Goal: Task Accomplishment & Management: Manage account settings

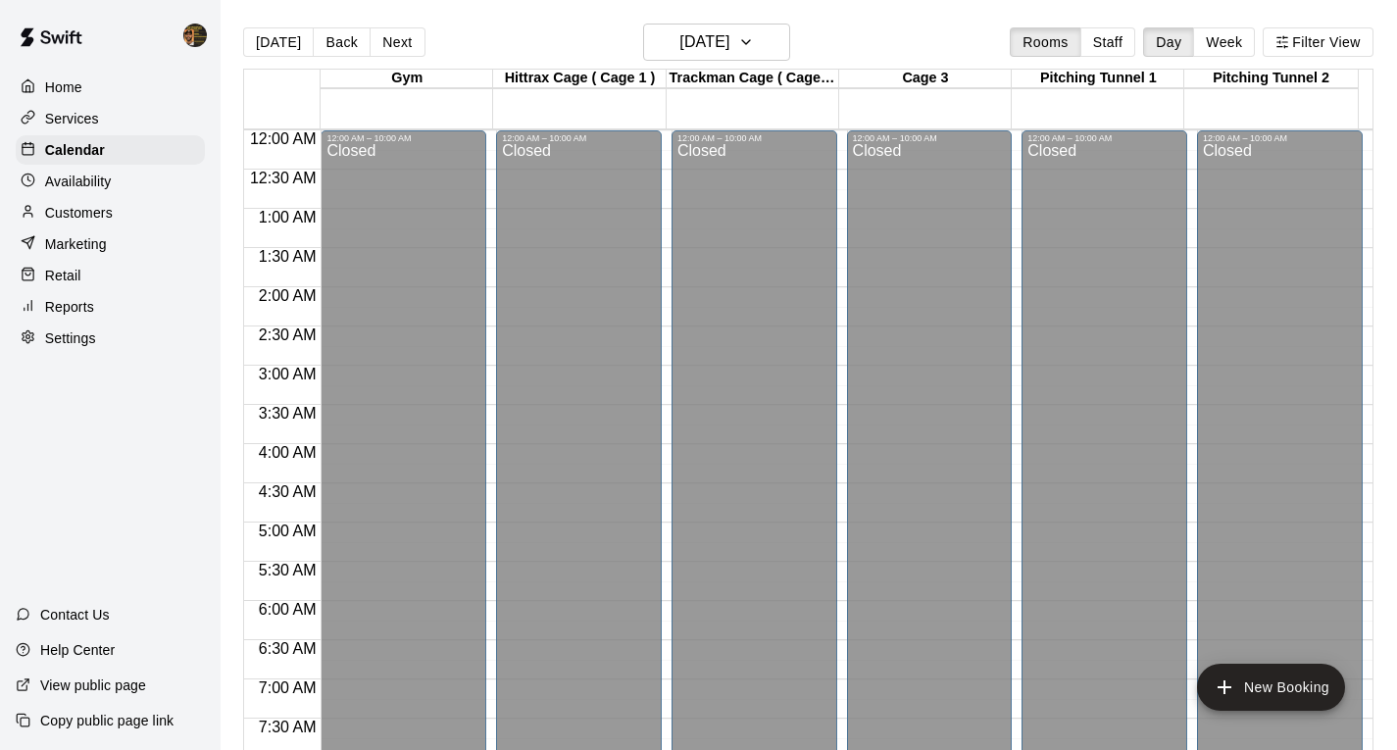
scroll to position [1181, 0]
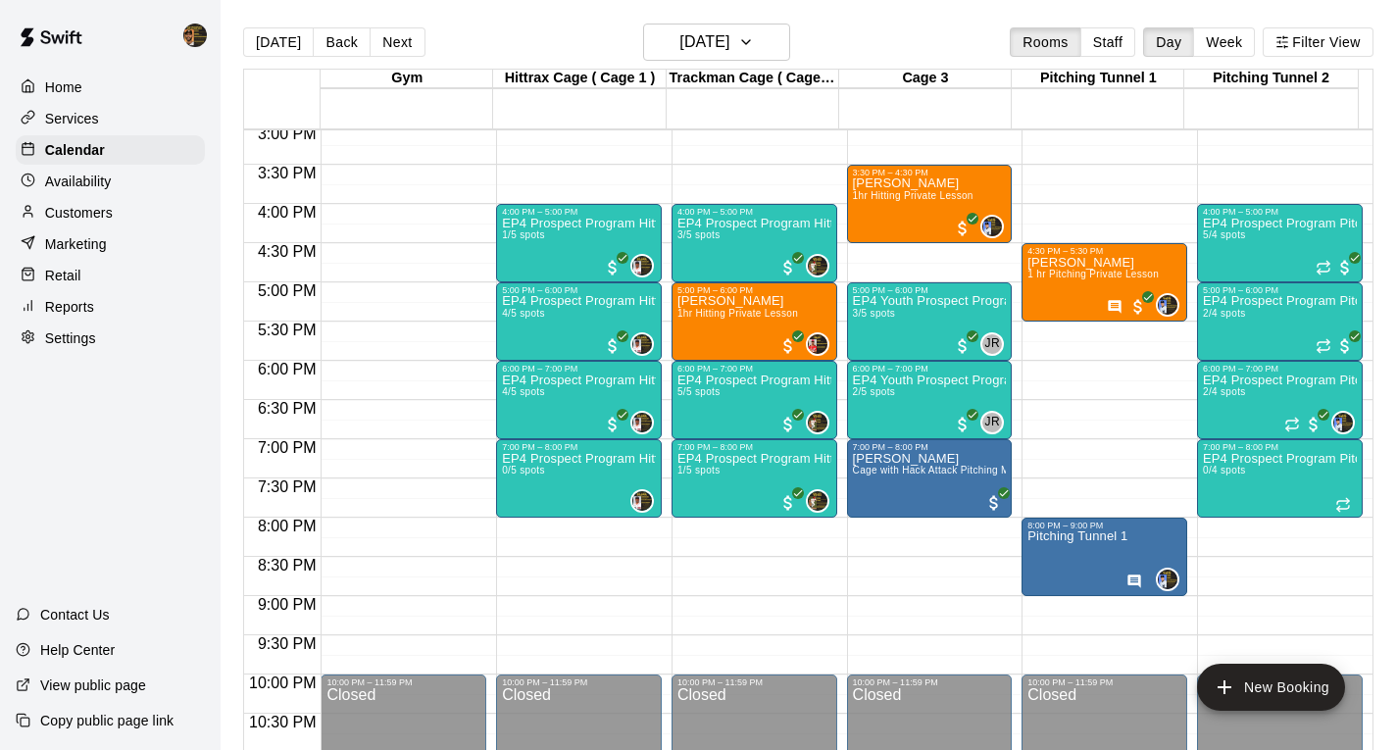
click at [85, 222] on p "Customers" at bounding box center [79, 213] width 68 height 20
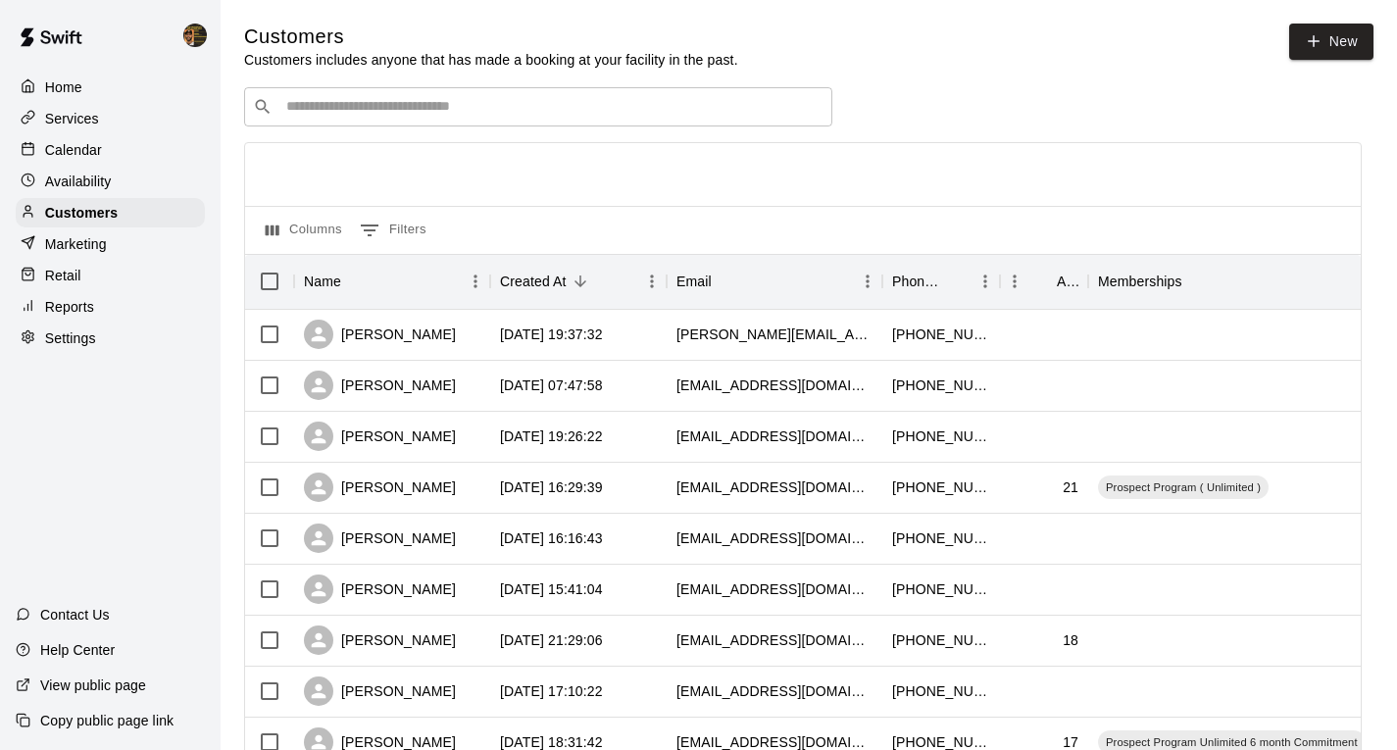
click at [647, 92] on div "​ ​" at bounding box center [538, 106] width 588 height 39
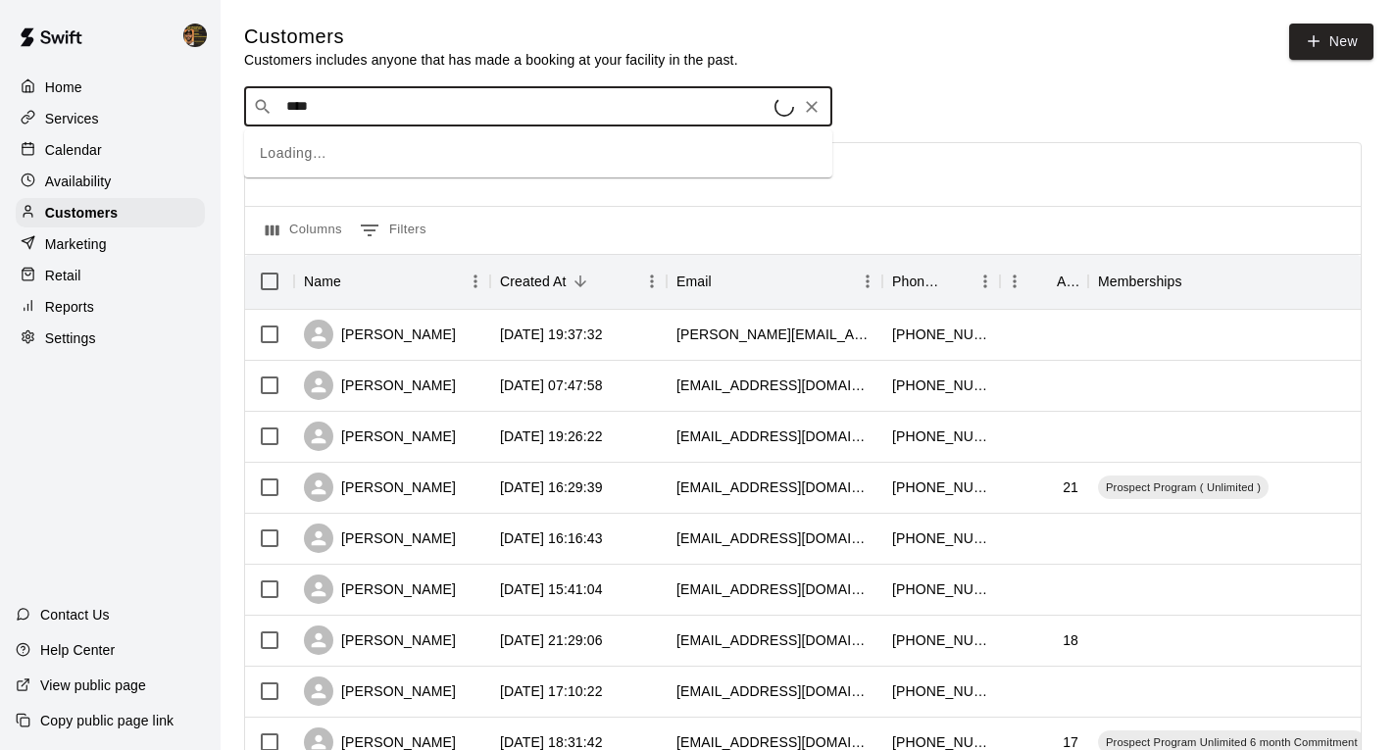
type input "*****"
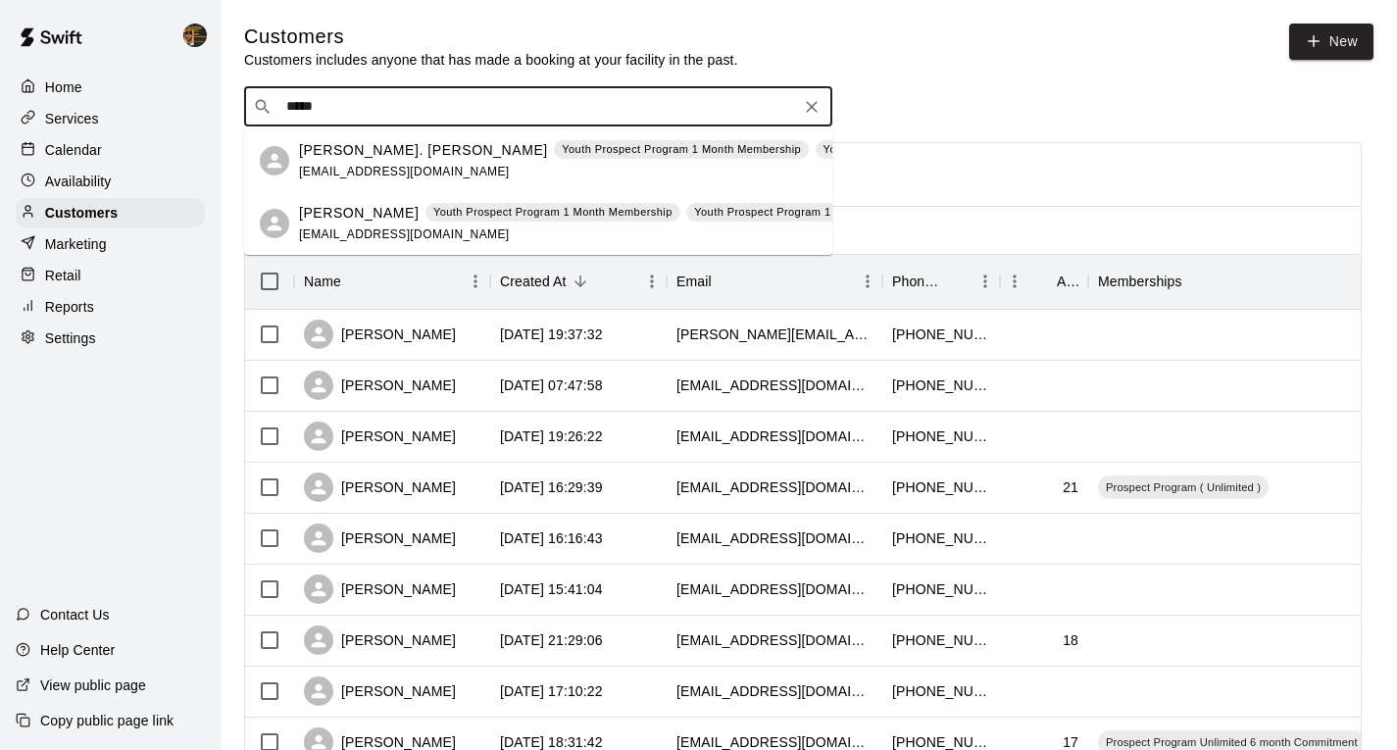
click at [565, 177] on div "[PERSON_NAME]. [PERSON_NAME] Youth Prospect Program 1 Month Membership Youth Pr…" at bounding box center [684, 161] width 770 height 42
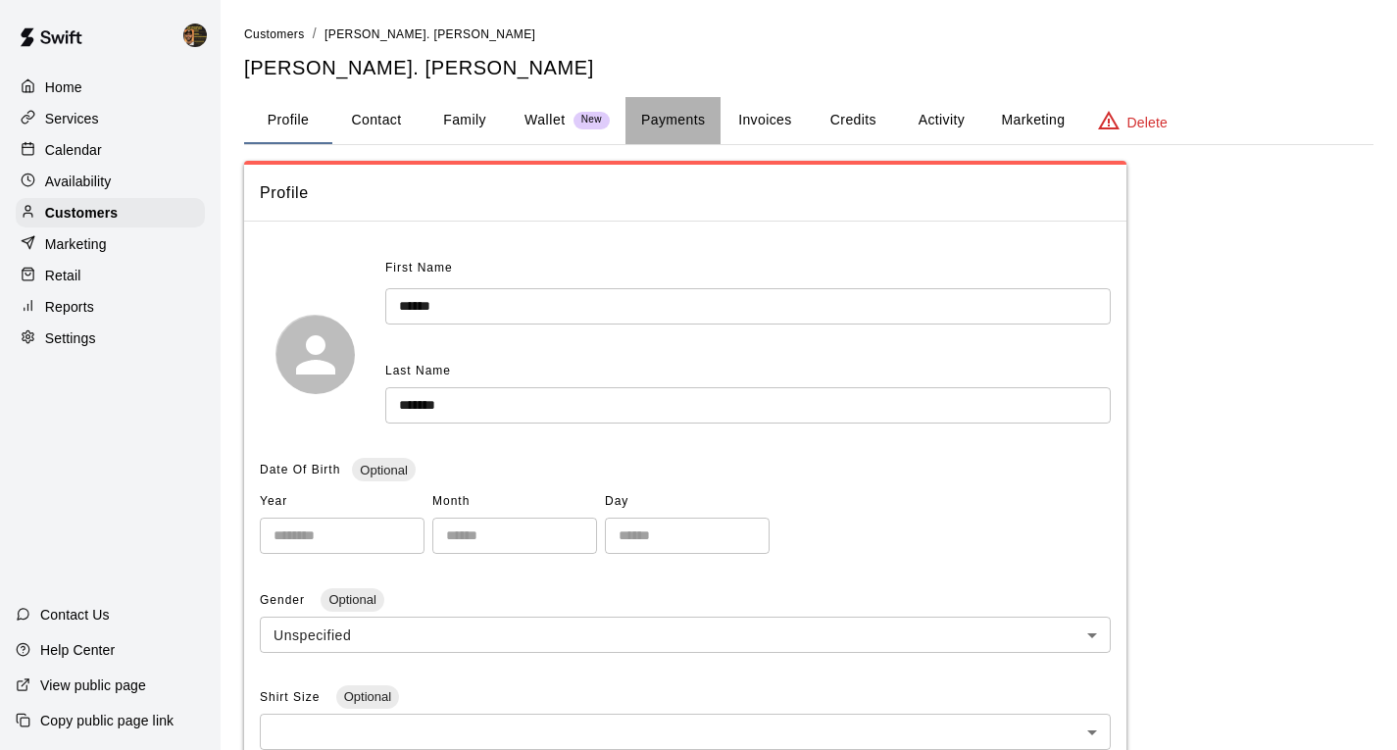
click at [681, 111] on button "Payments" at bounding box center [672, 120] width 95 height 47
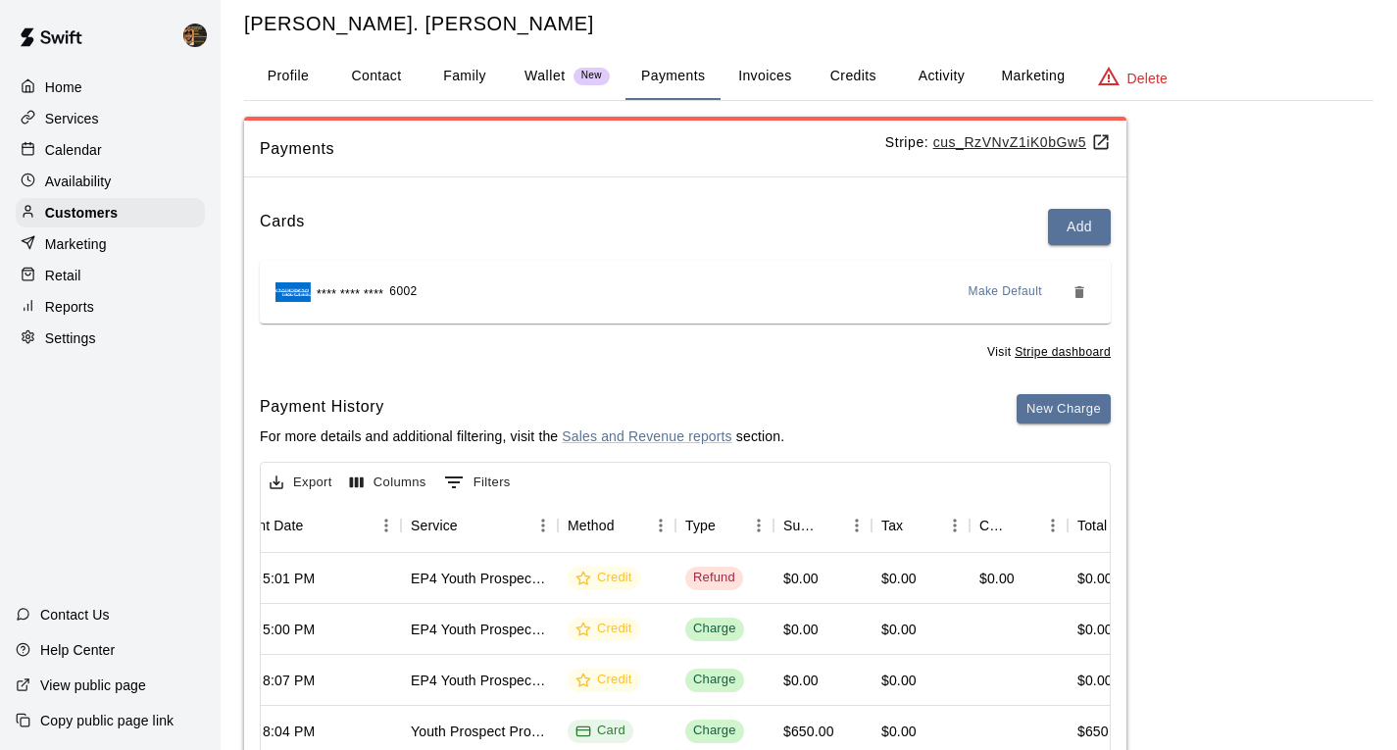
scroll to position [240, 0]
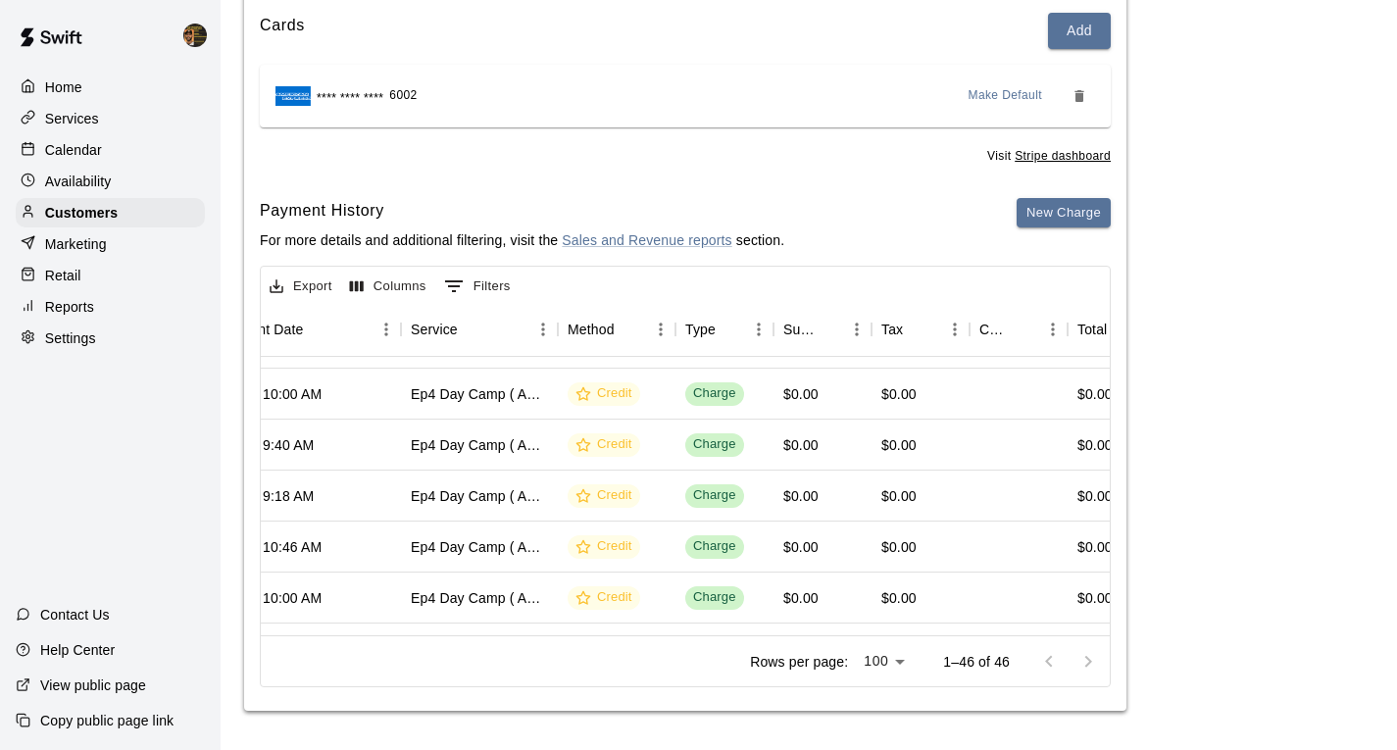
drag, startPoint x: 554, startPoint y: 628, endPoint x: 534, endPoint y: 622, distance: 20.5
click at [534, 635] on div "Rows per page: 100 *** 1–46 of 46" at bounding box center [685, 660] width 849 height 51
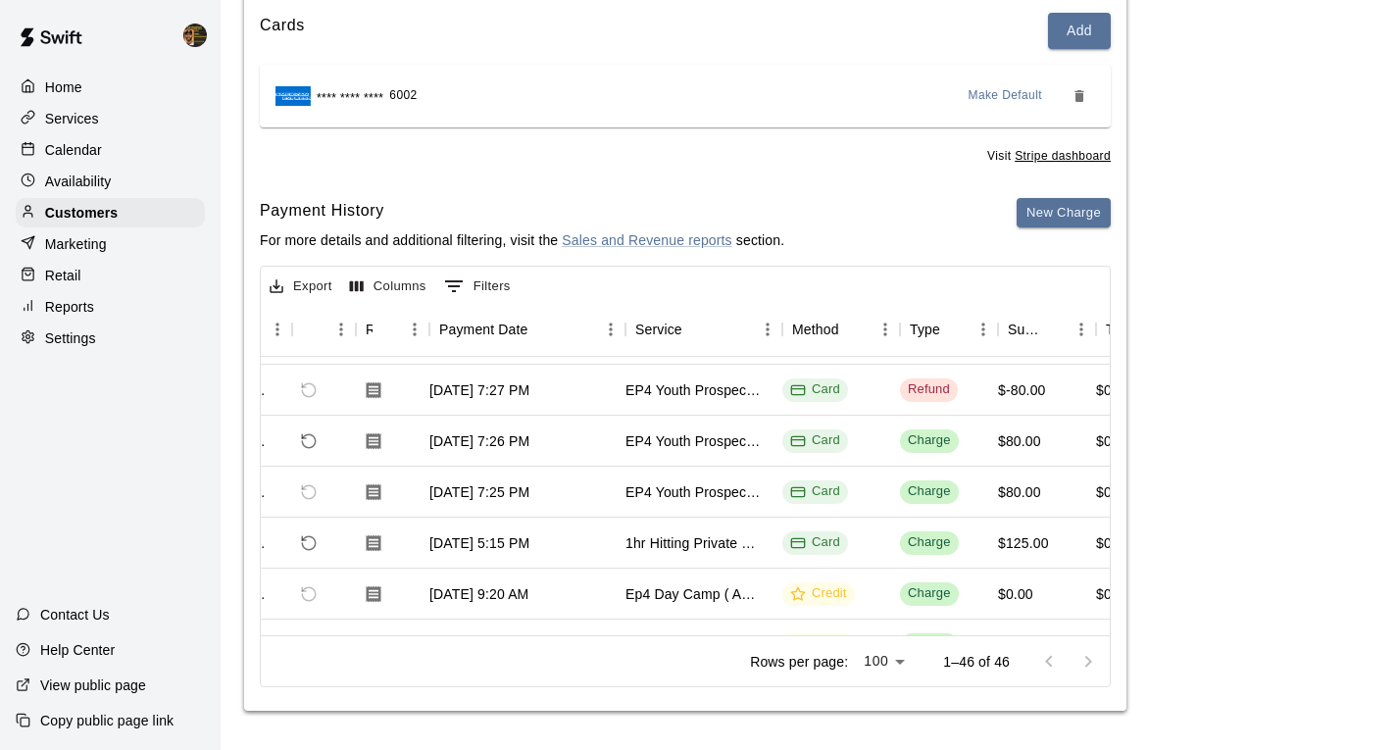
scroll to position [196, 74]
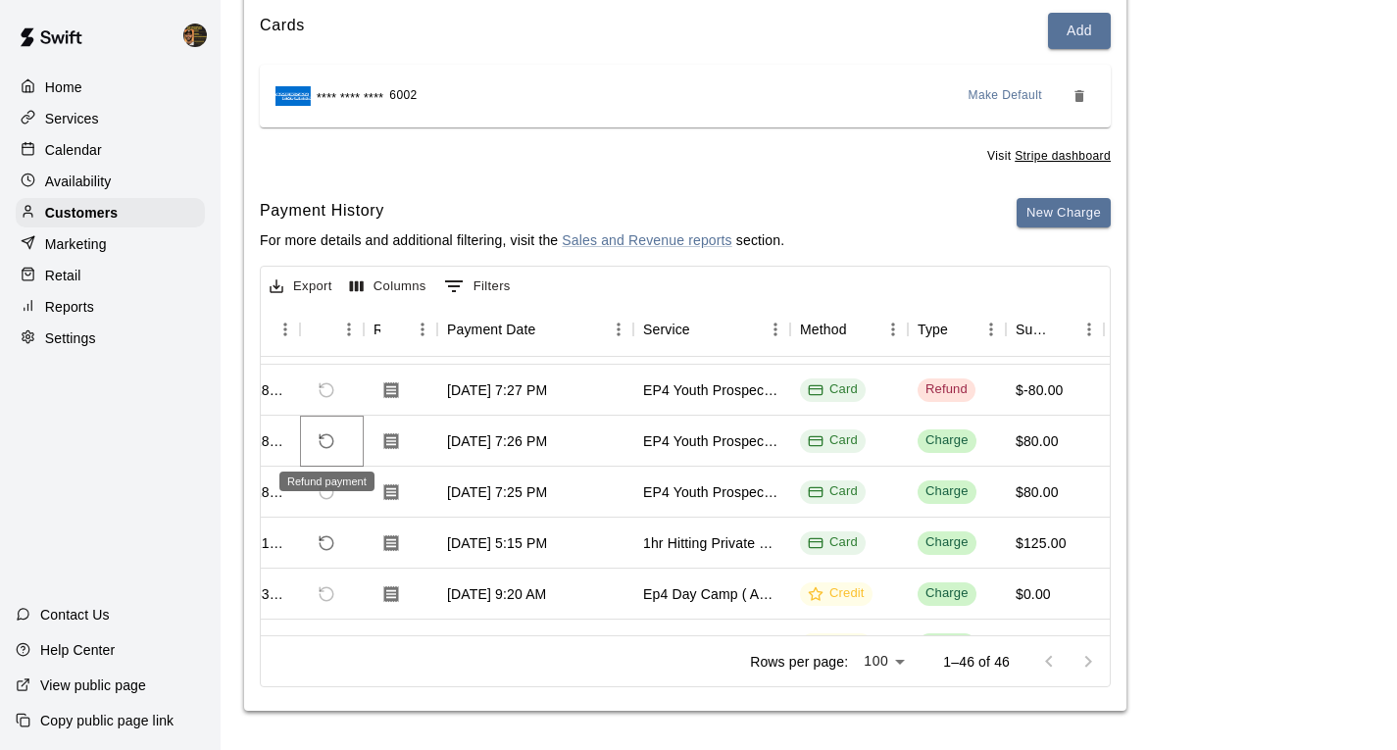
click at [331, 441] on icon "Refund payment" at bounding box center [327, 441] width 18 height 18
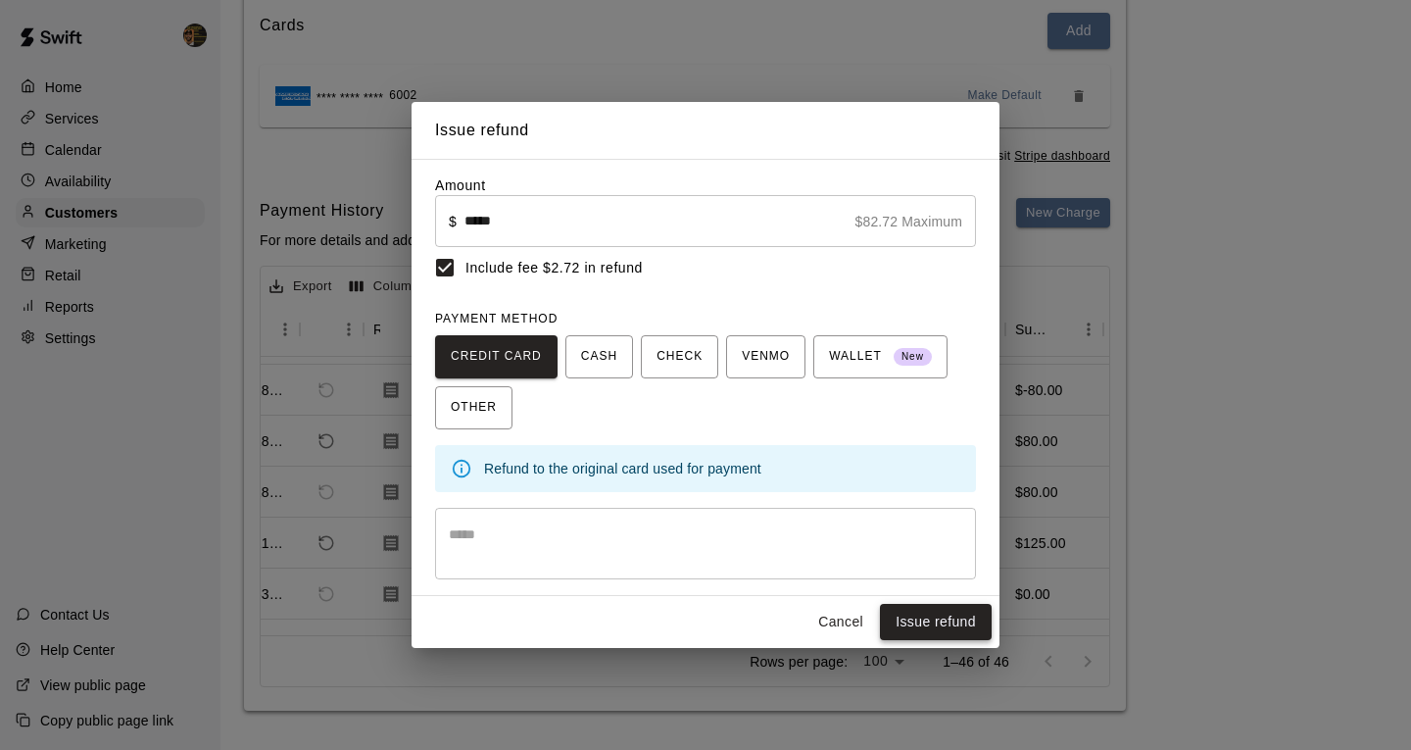
click at [923, 618] on button "Issue refund" at bounding box center [936, 622] width 112 height 36
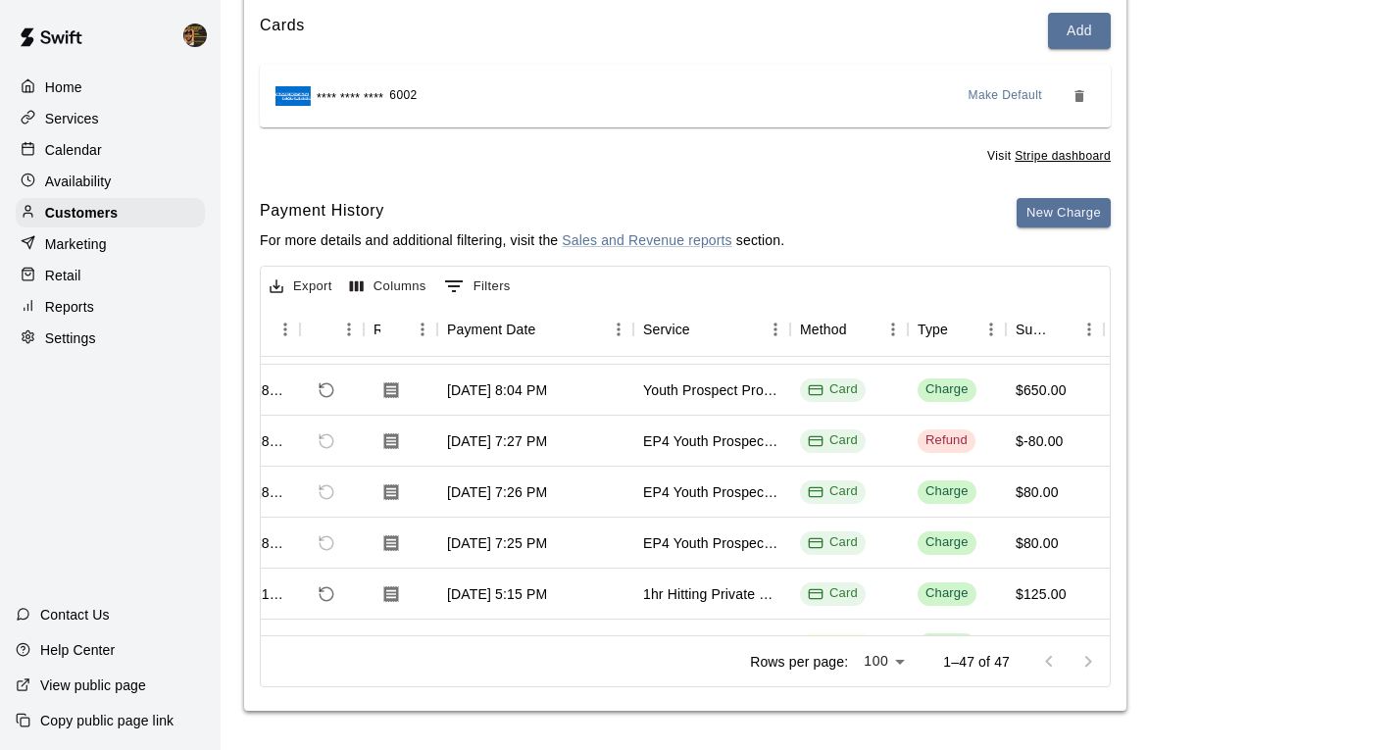
click at [94, 115] on p "Services" at bounding box center [72, 119] width 54 height 20
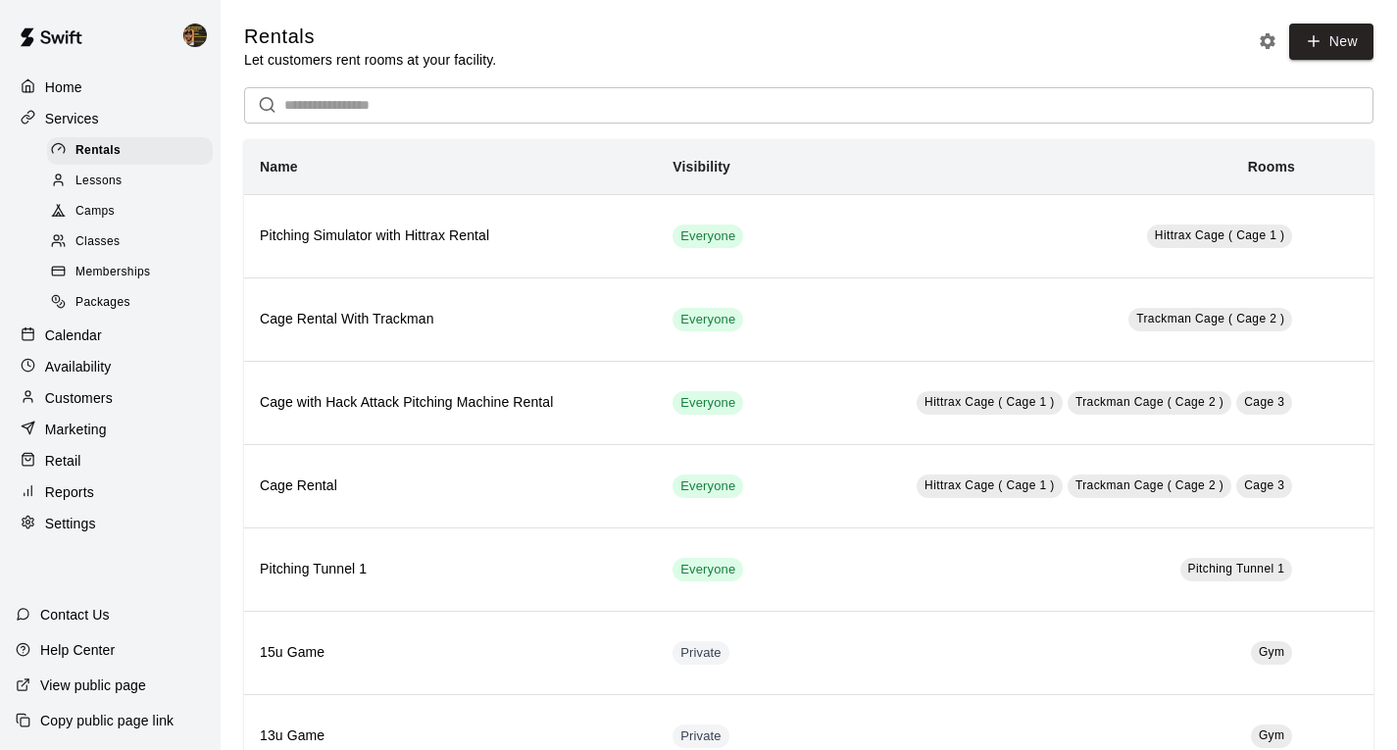
click at [101, 345] on p "Calendar" at bounding box center [73, 335] width 57 height 20
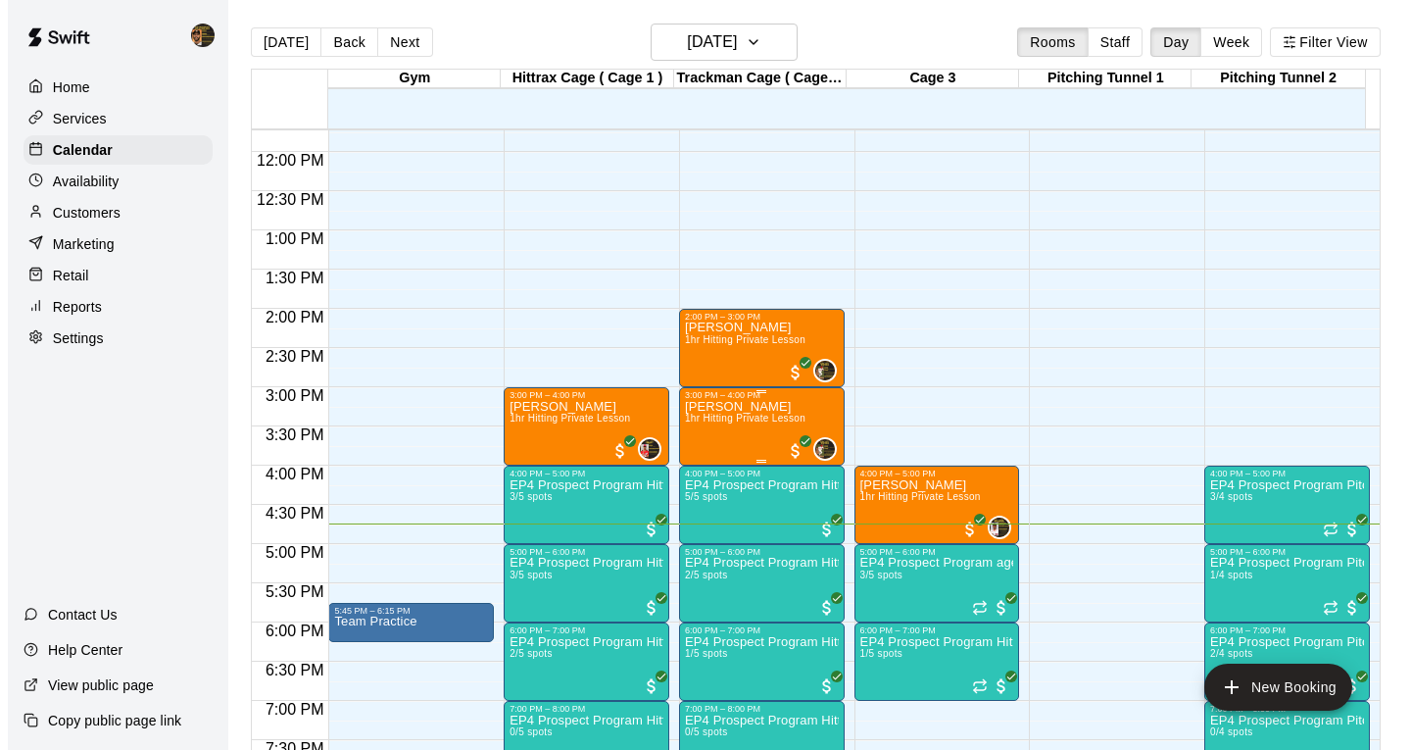
scroll to position [887, 0]
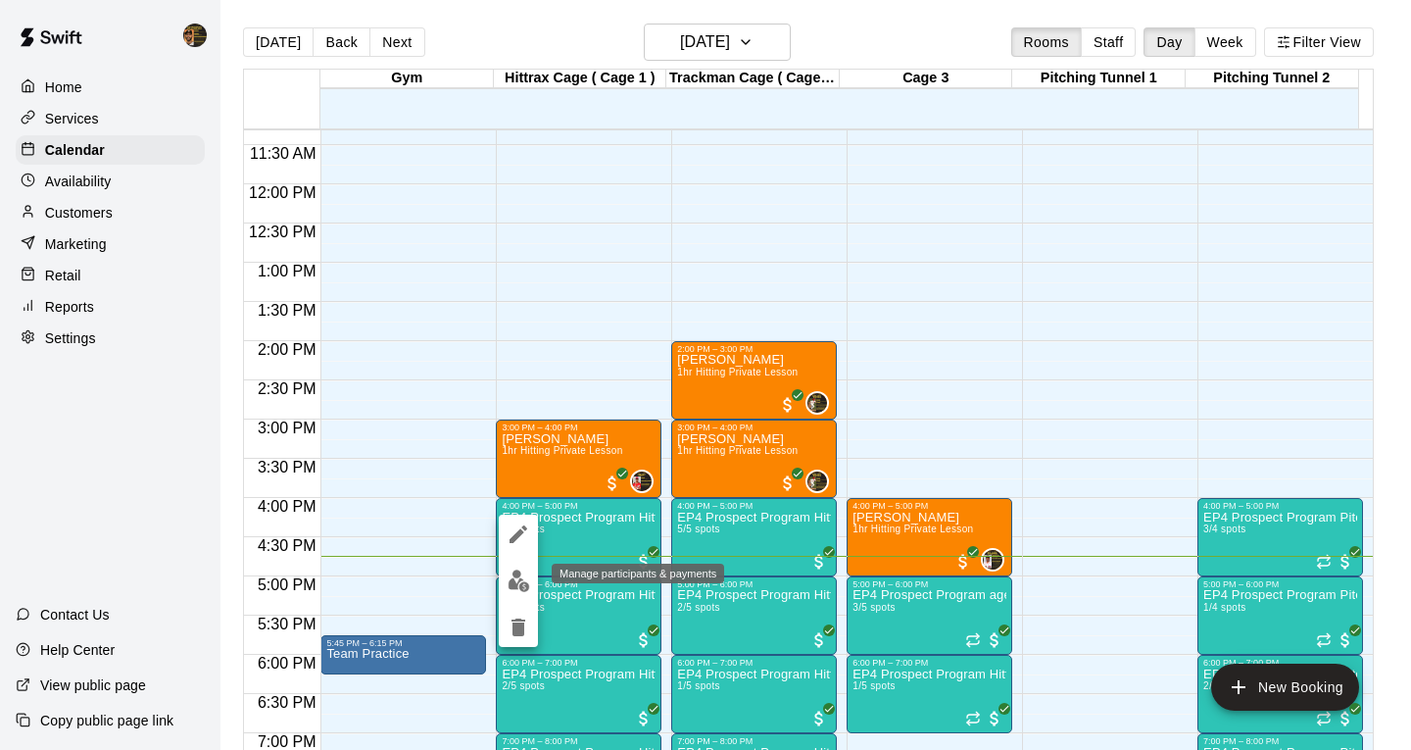
click at [518, 588] on img "edit" at bounding box center [519, 580] width 23 height 23
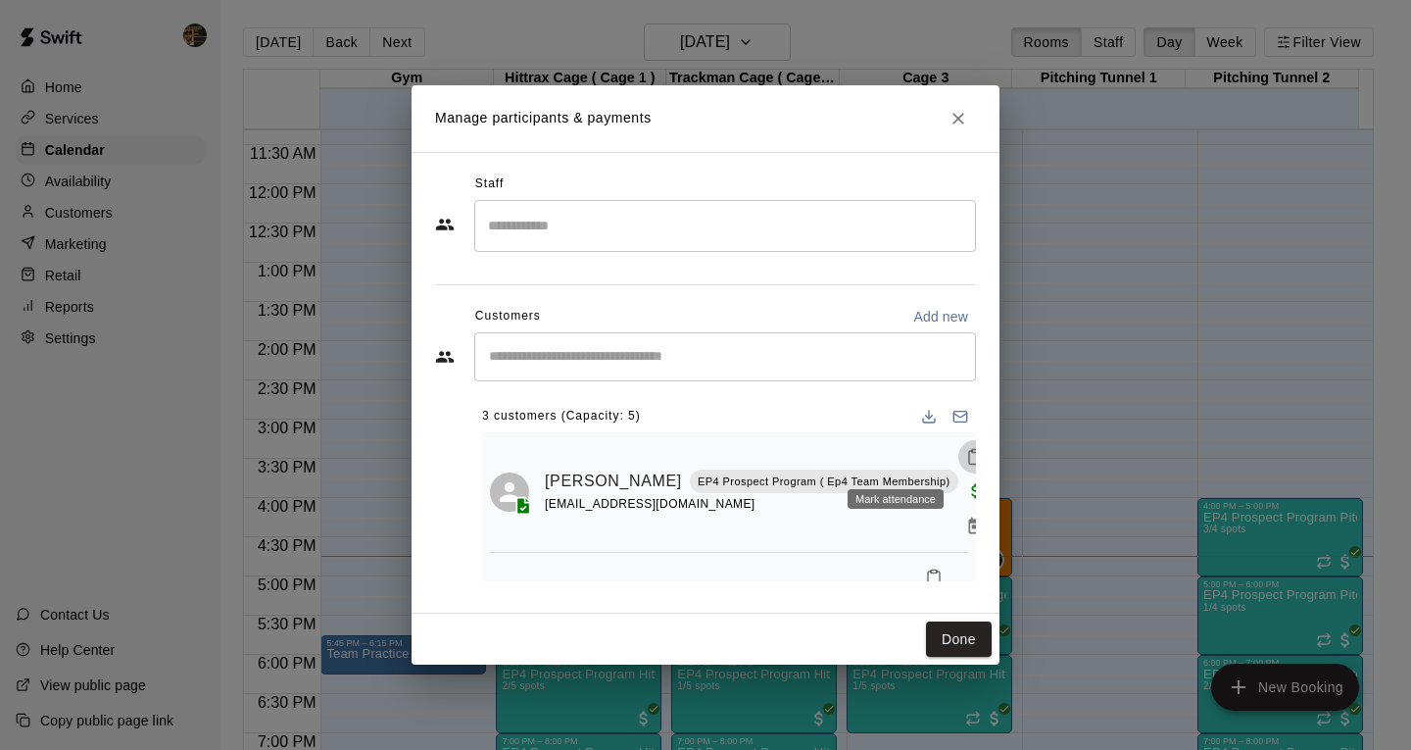
click at [966, 450] on icon "Mark attendance" at bounding box center [975, 457] width 18 height 18
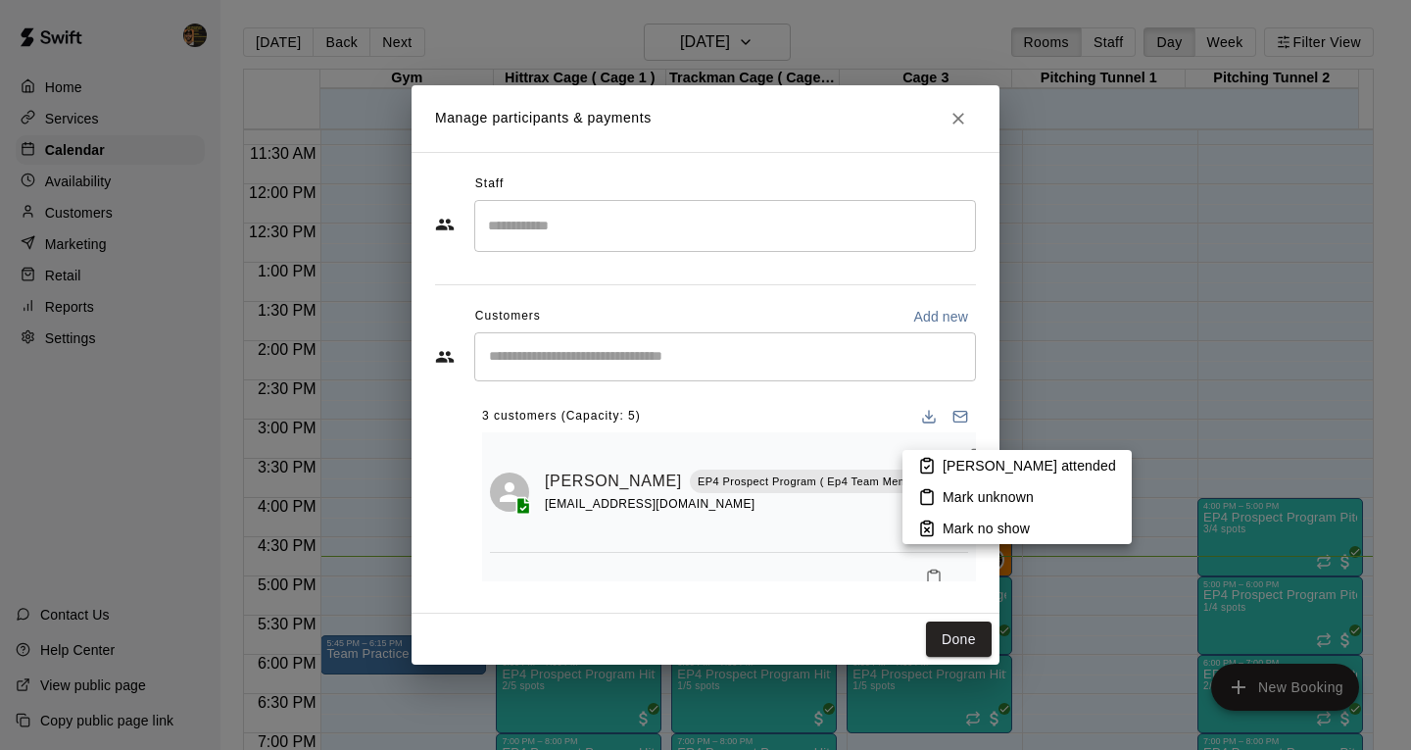
click at [941, 459] on li "[PERSON_NAME] attended" at bounding box center [1017, 465] width 229 height 31
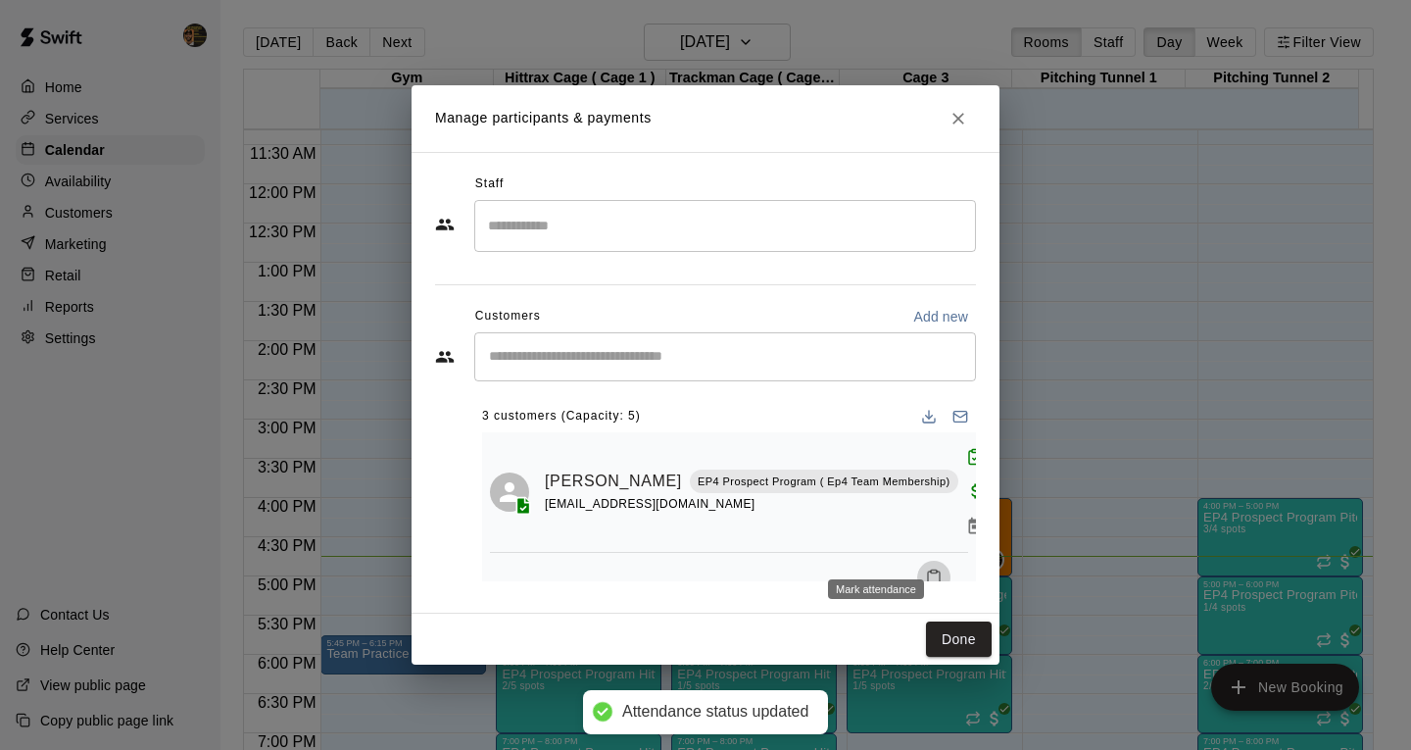
click at [925, 568] on icon "Mark attendance" at bounding box center [934, 577] width 18 height 18
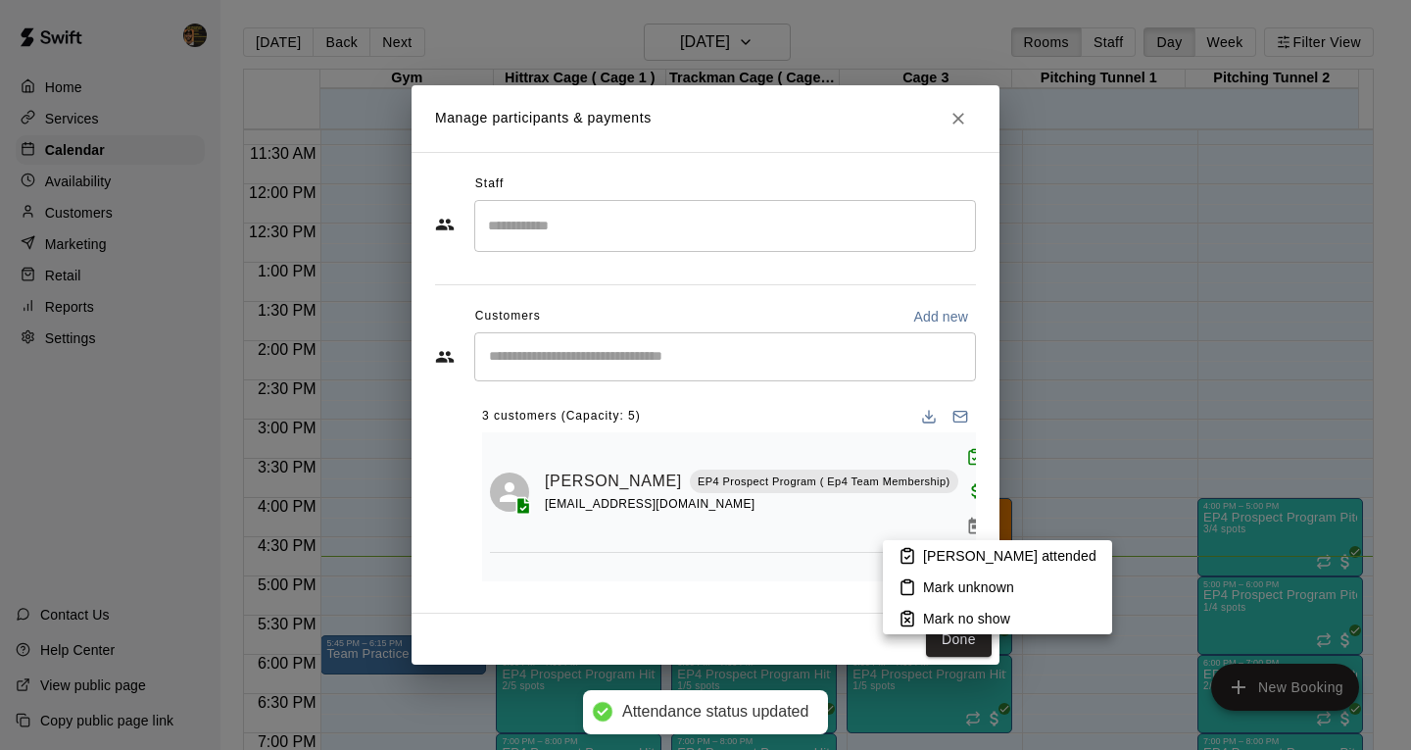
click at [928, 557] on p "[PERSON_NAME] attended" at bounding box center [1009, 556] width 173 height 20
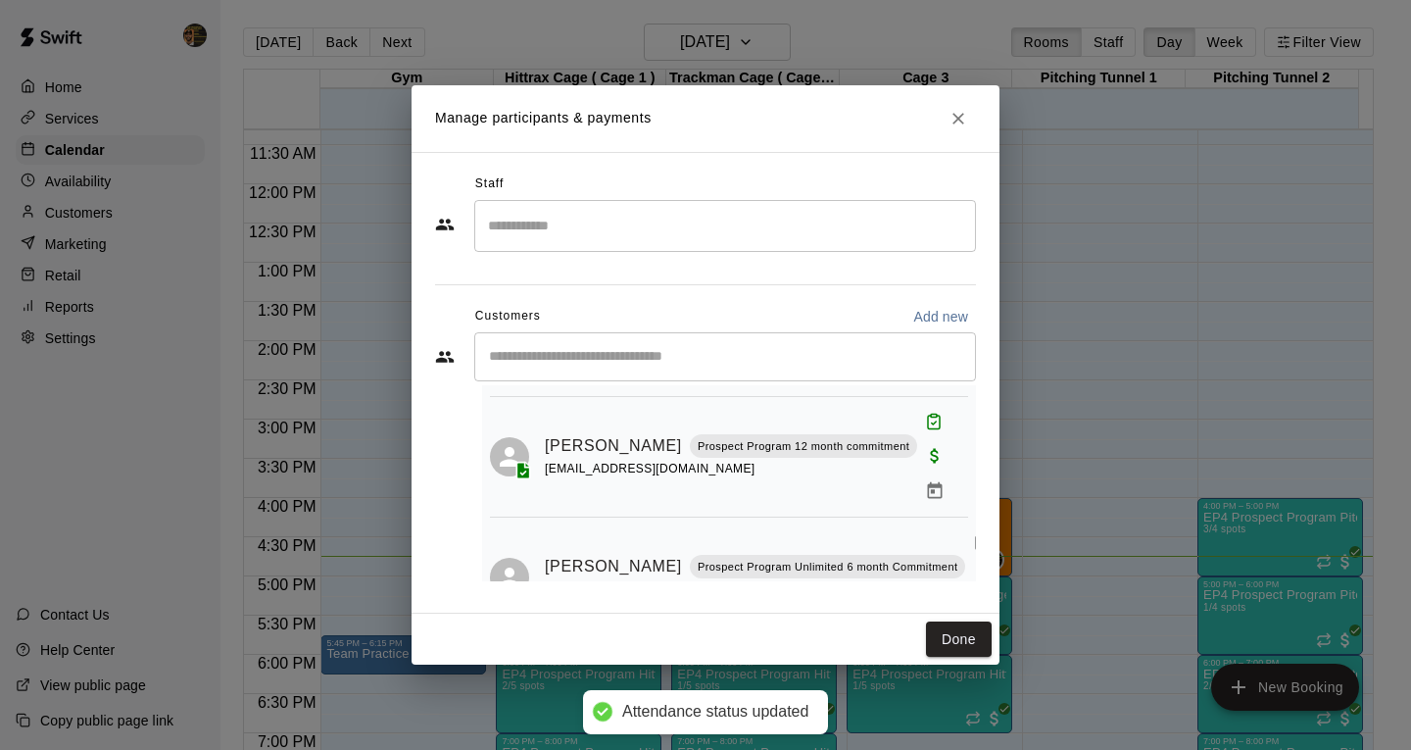
scroll to position [160, 0]
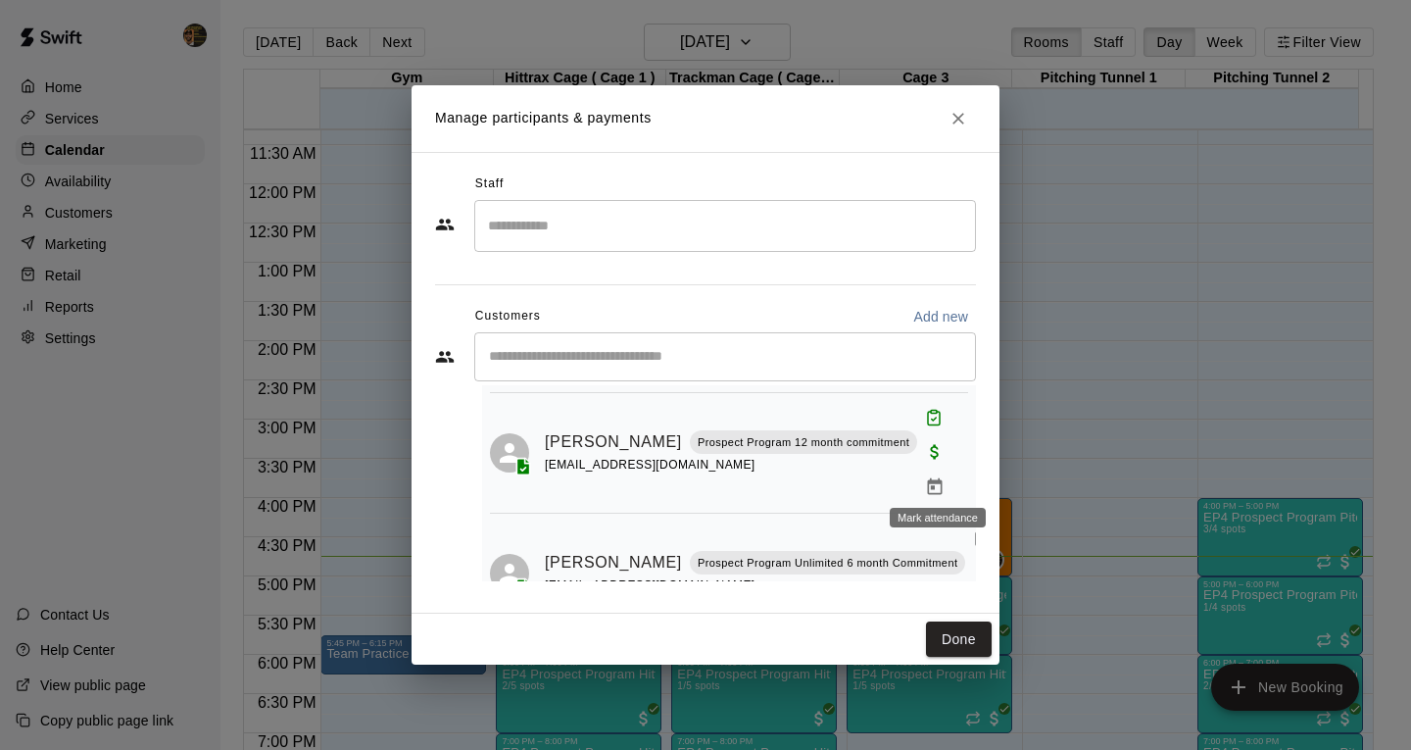
click at [973, 529] on icon "Mark attendance" at bounding box center [982, 538] width 18 height 18
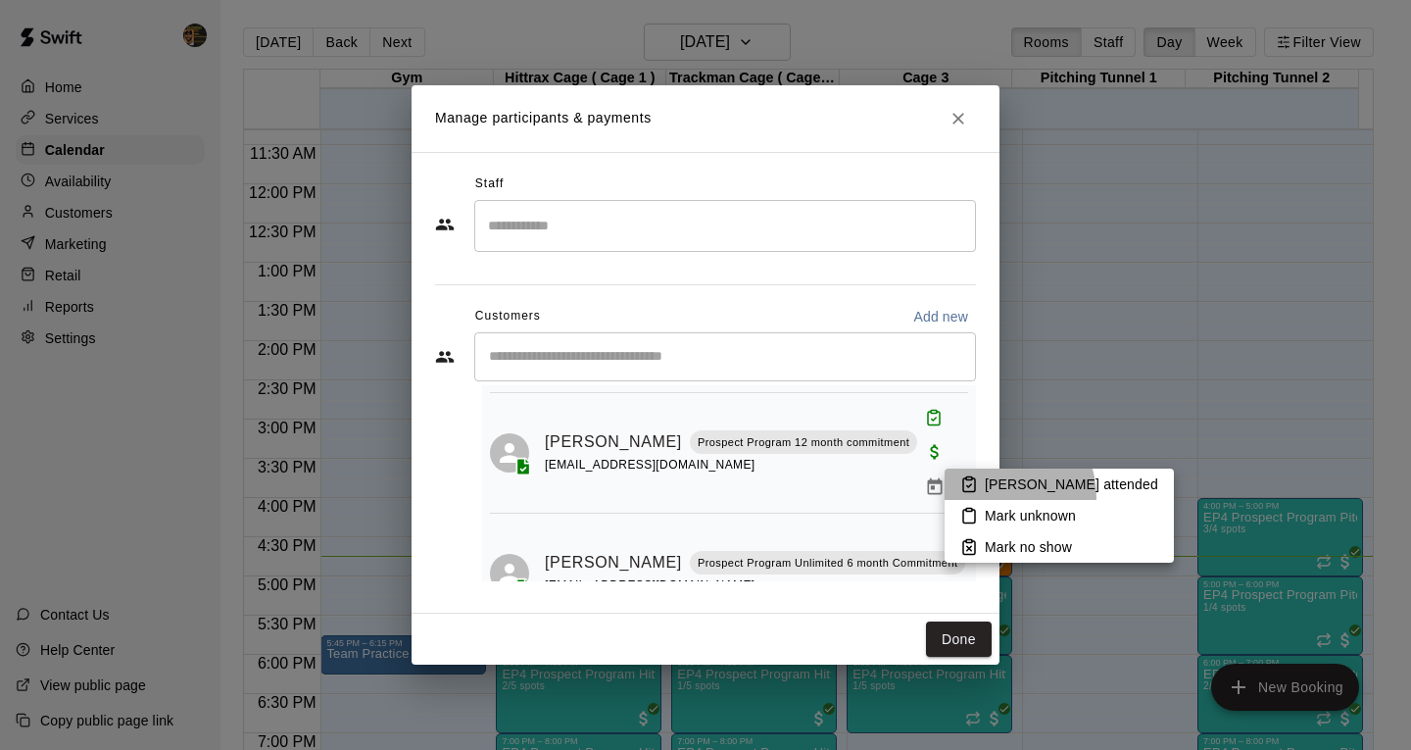
click at [986, 498] on li "[PERSON_NAME] attended" at bounding box center [1059, 483] width 229 height 31
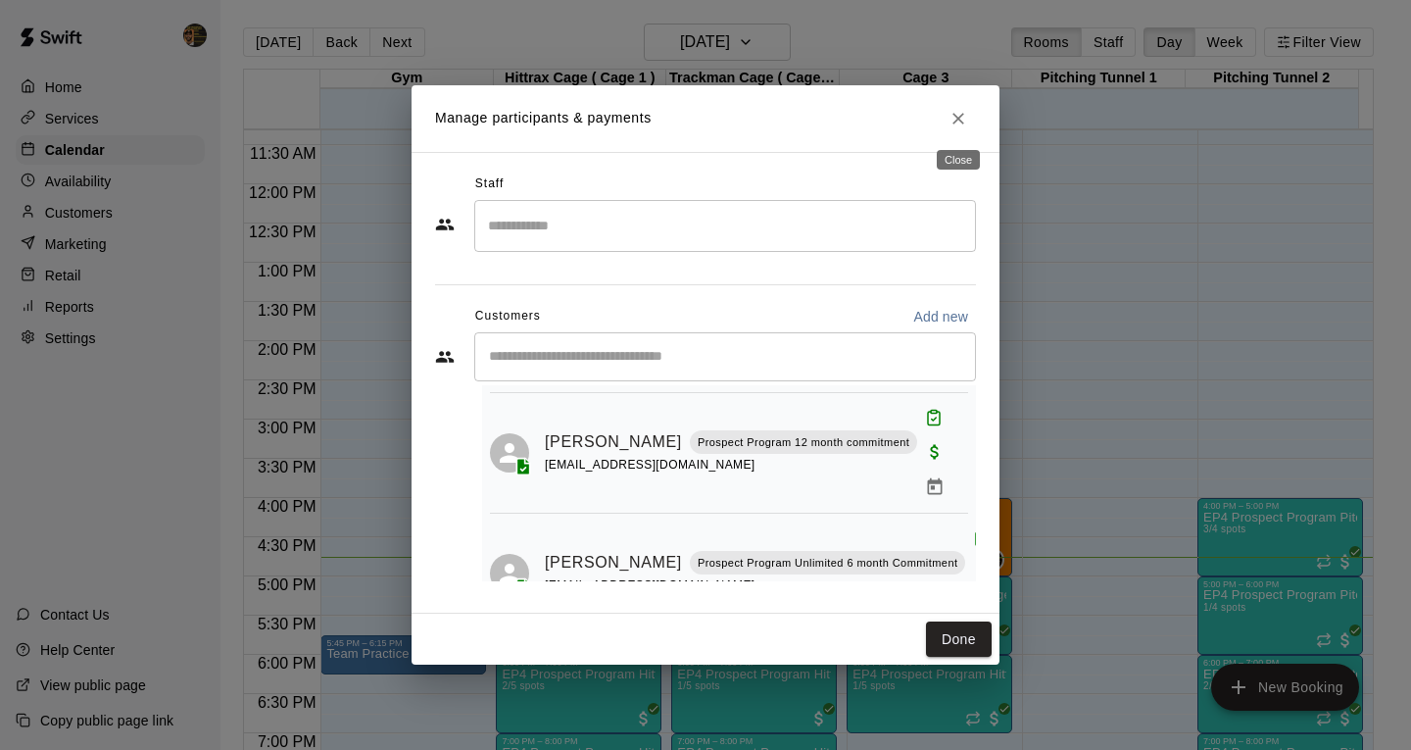
click at [957, 112] on icon "Close" at bounding box center [959, 119] width 20 height 20
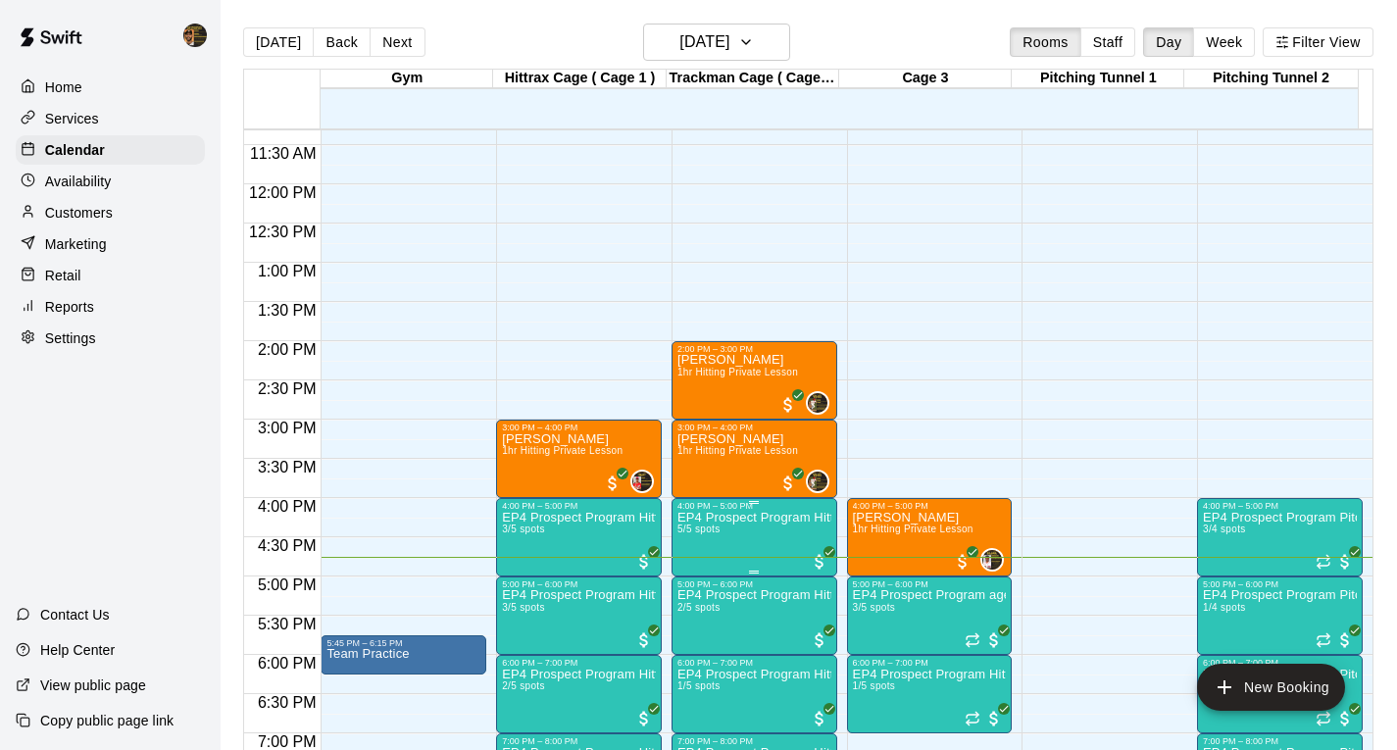
click at [702, 530] on span "5/5 spots" at bounding box center [698, 528] width 43 height 11
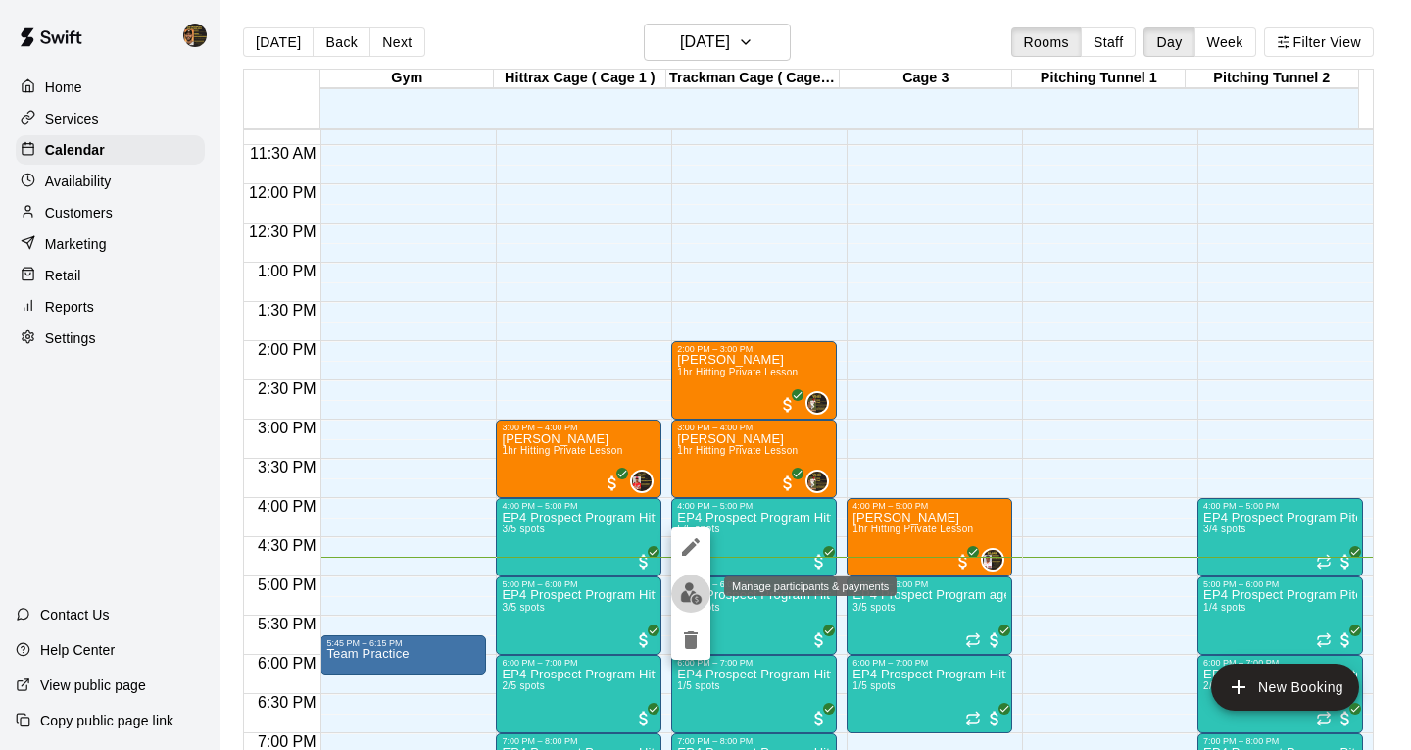
click at [682, 598] on img "edit" at bounding box center [691, 593] width 23 height 23
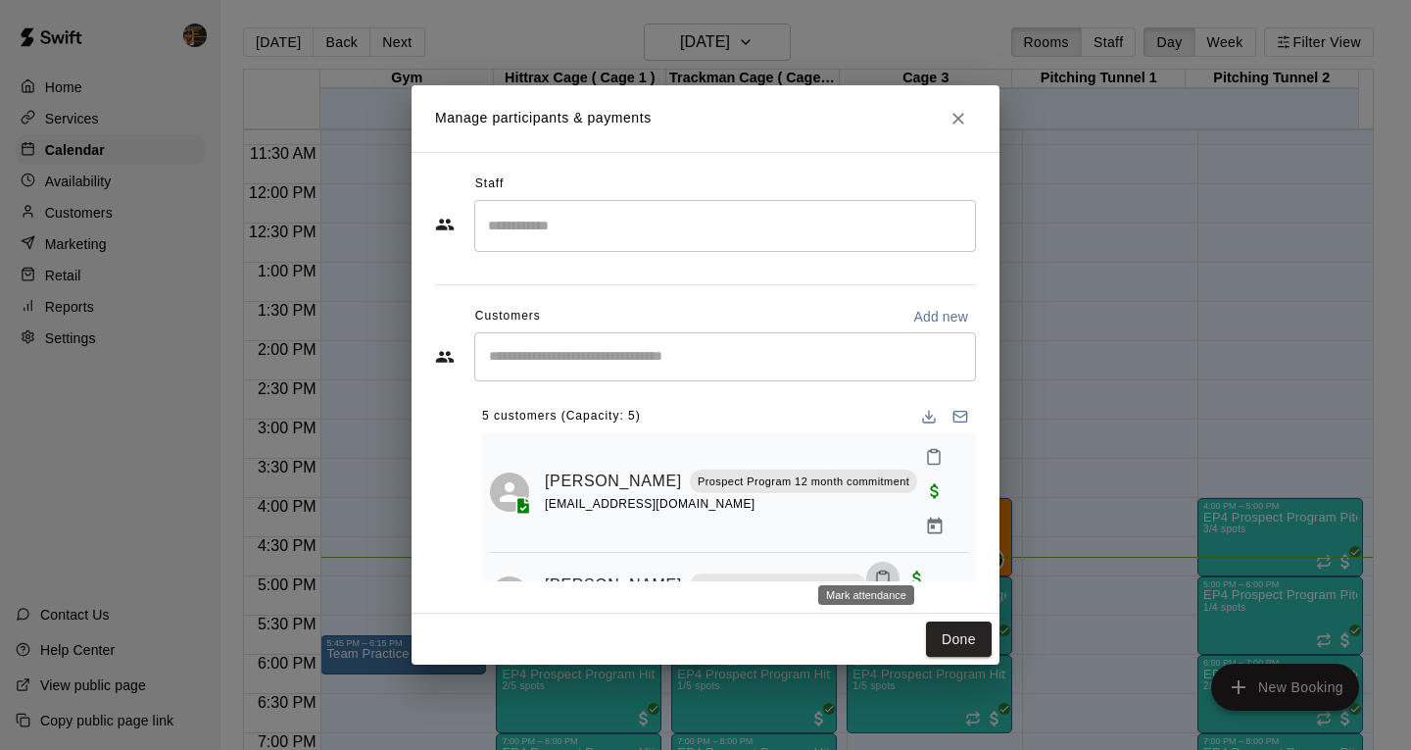
click at [874, 569] on icon "Mark attendance" at bounding box center [883, 578] width 18 height 18
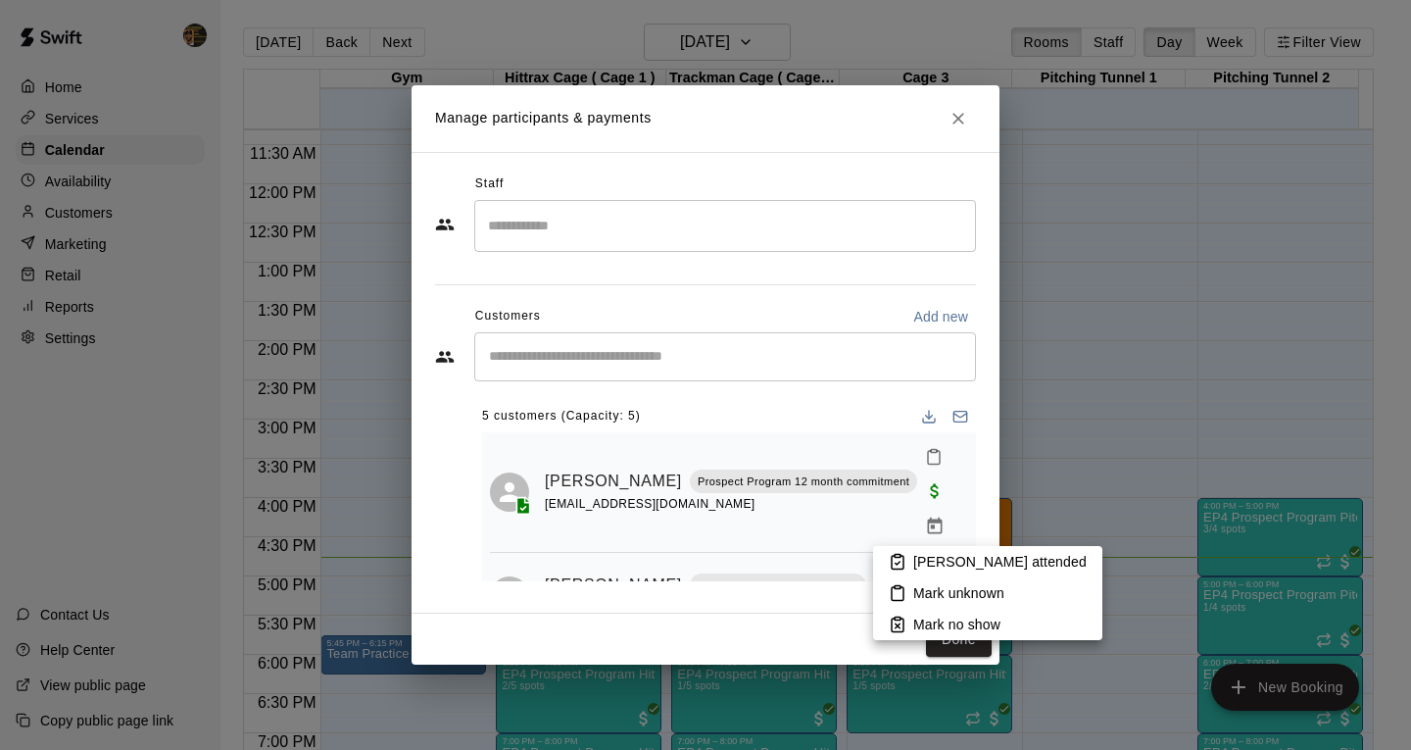
click at [950, 568] on p "[PERSON_NAME] attended" at bounding box center [999, 562] width 173 height 20
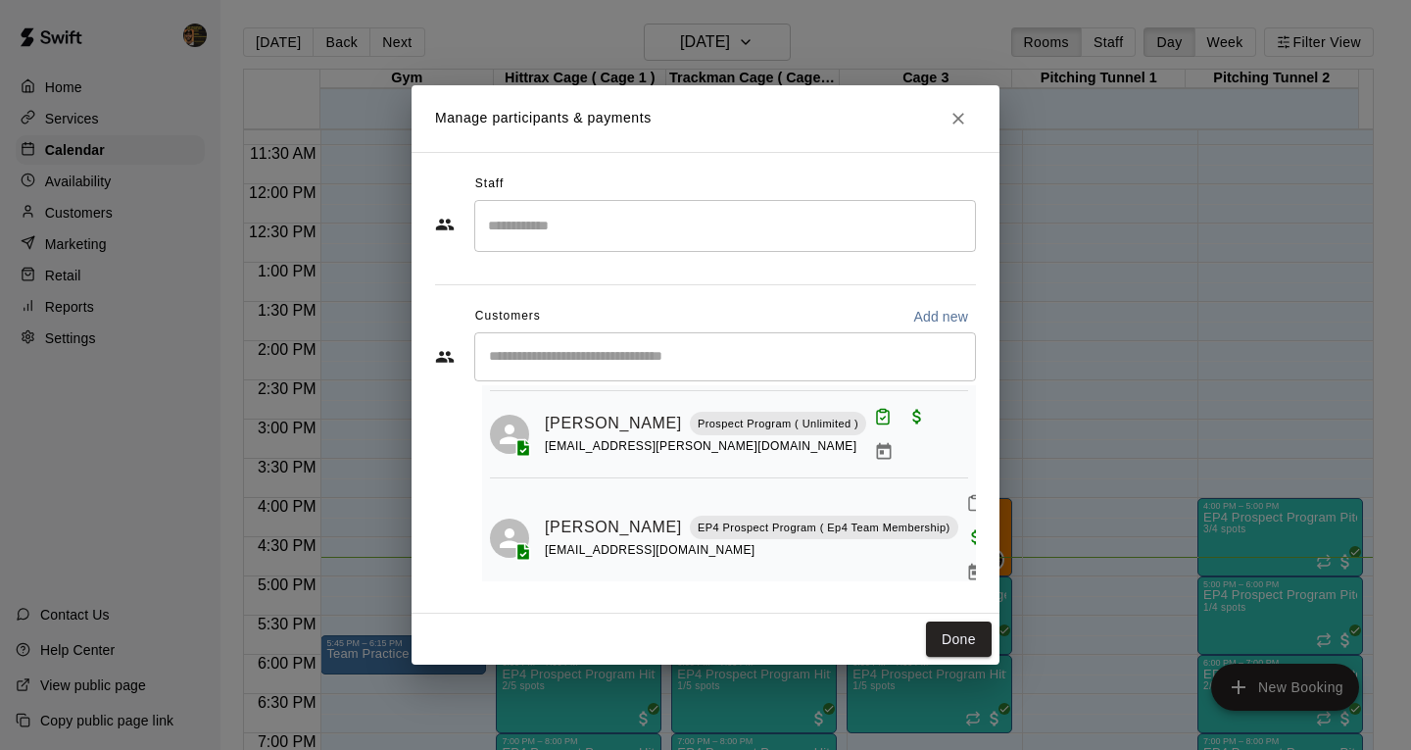
scroll to position [179, 0]
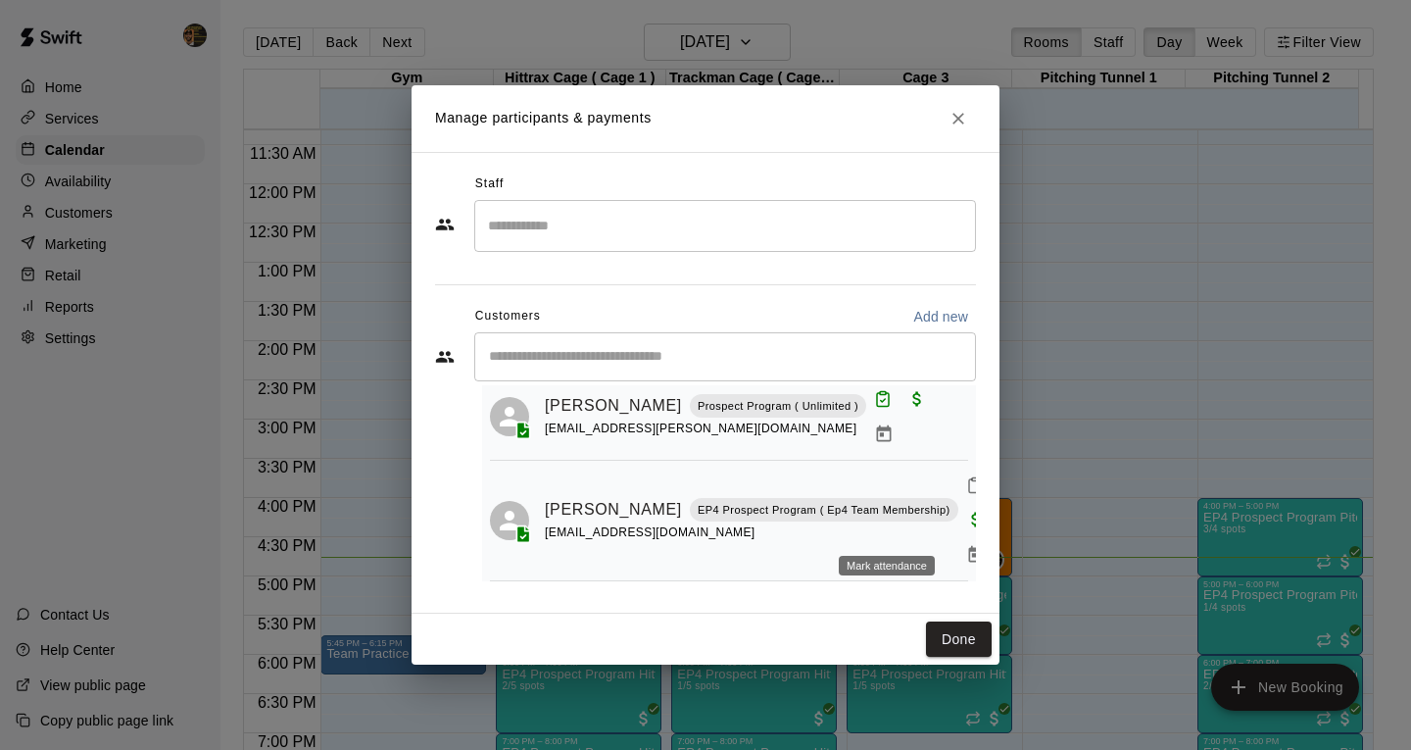
click at [953, 597] on icon "Mark attendance" at bounding box center [962, 606] width 18 height 18
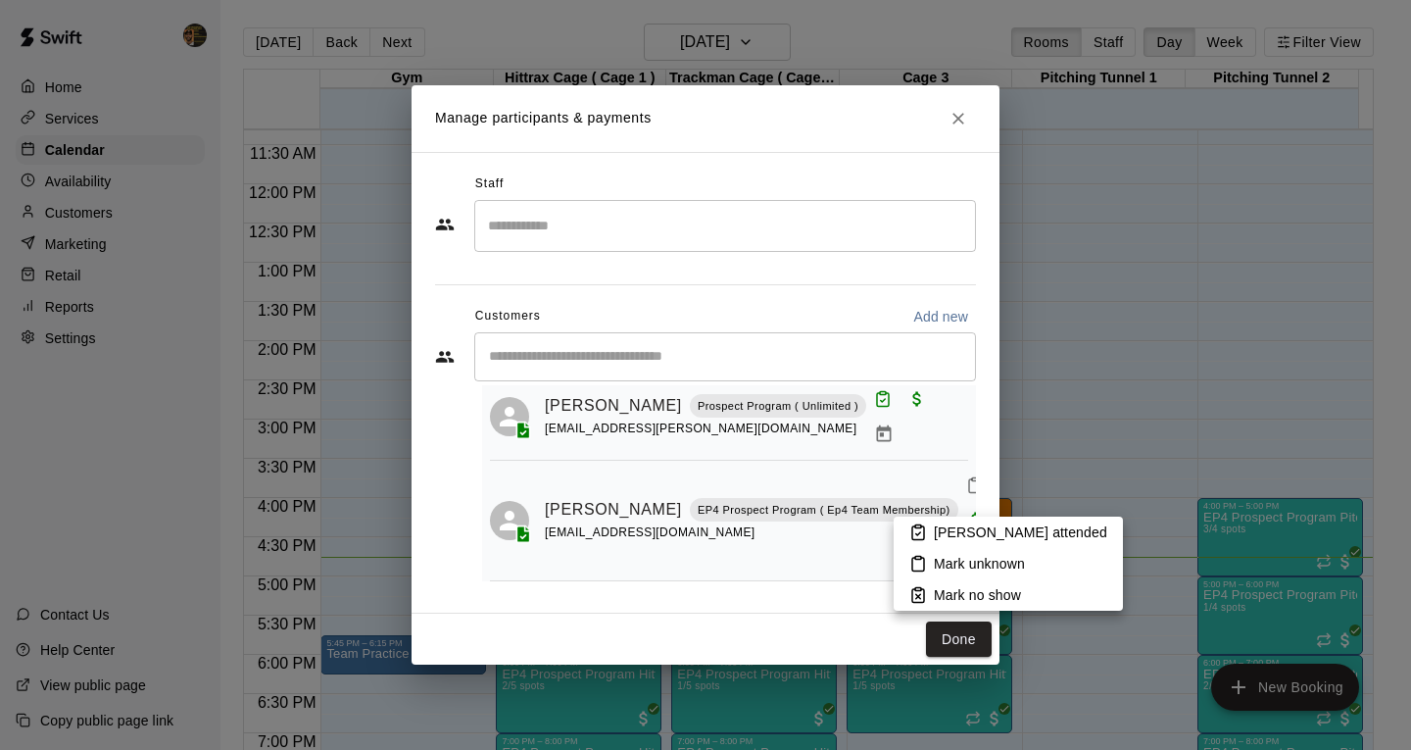
click at [920, 531] on icon at bounding box center [919, 532] width 18 height 18
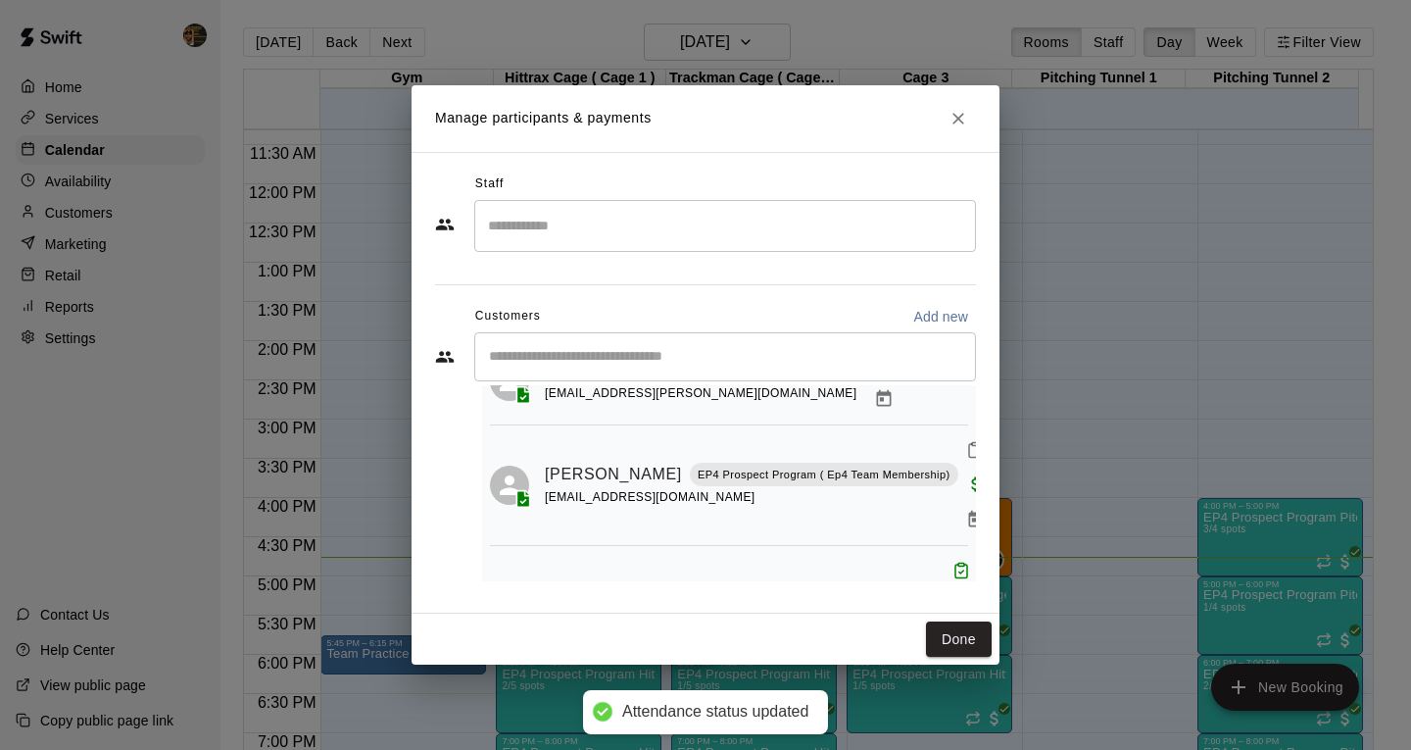
scroll to position [285, 0]
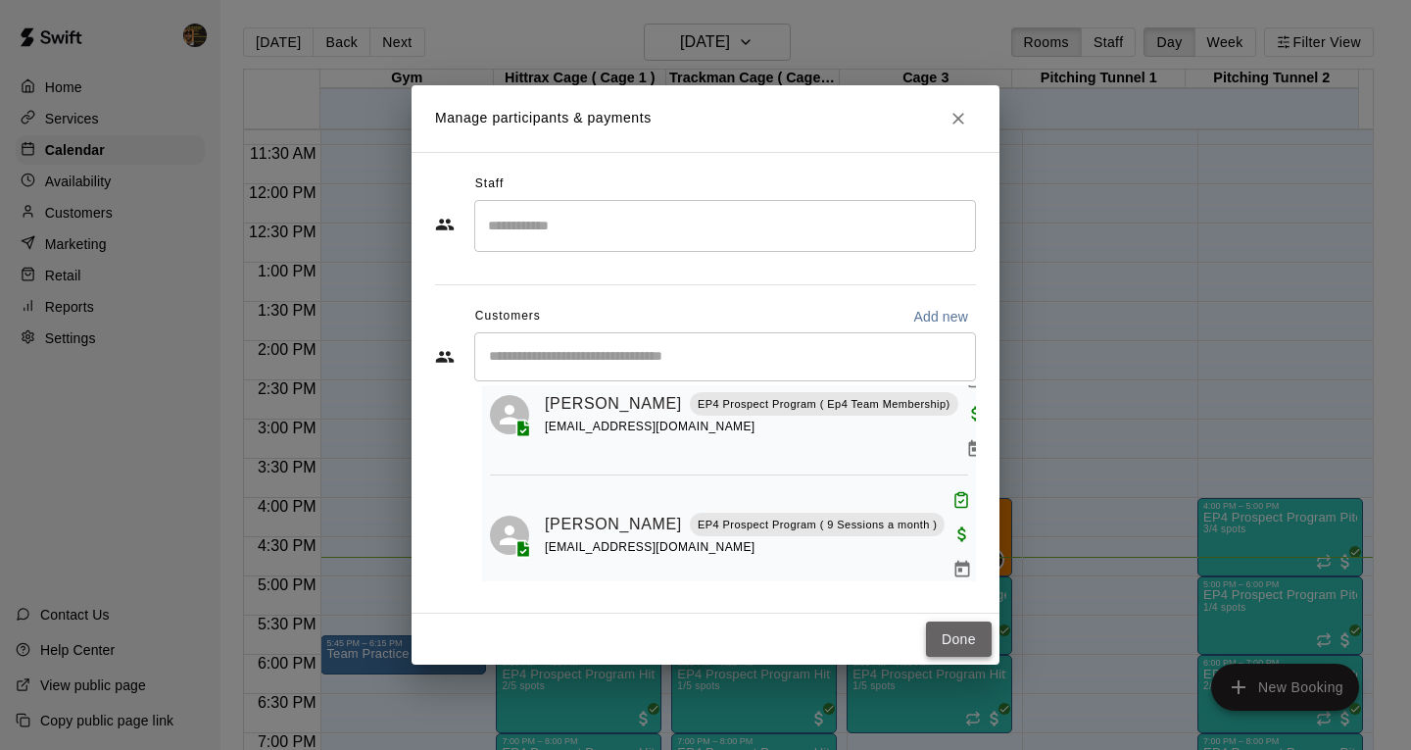
click at [961, 642] on button "Done" at bounding box center [959, 639] width 66 height 36
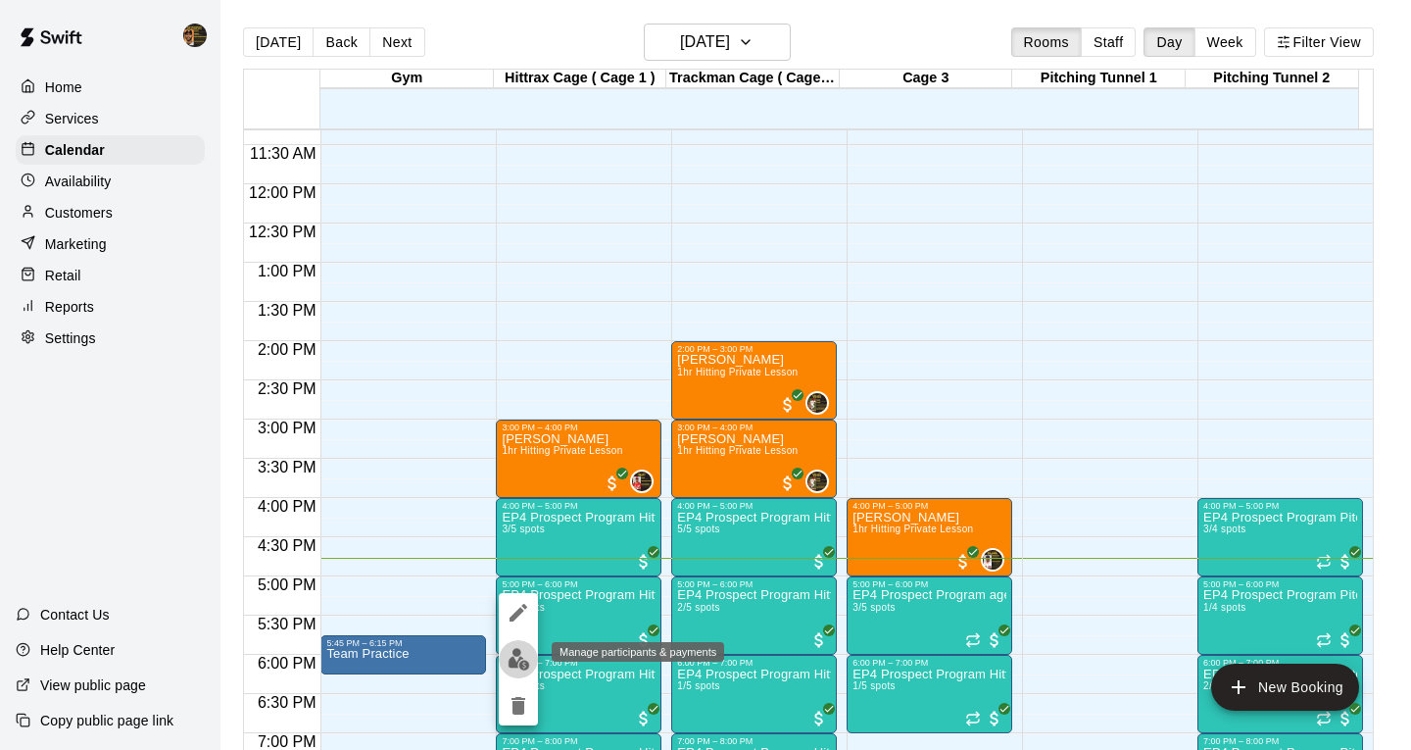
click at [514, 671] on button "edit" at bounding box center [518, 659] width 39 height 38
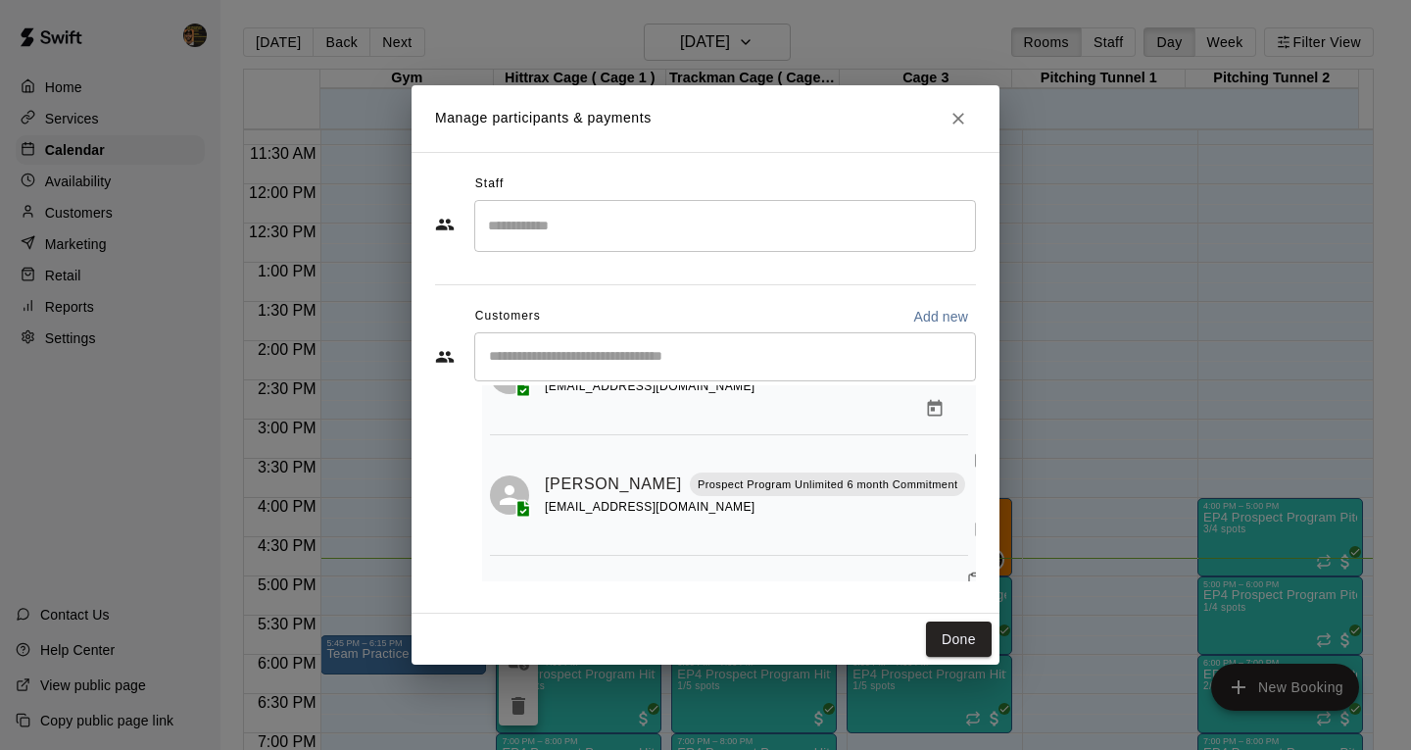
scroll to position [129, 0]
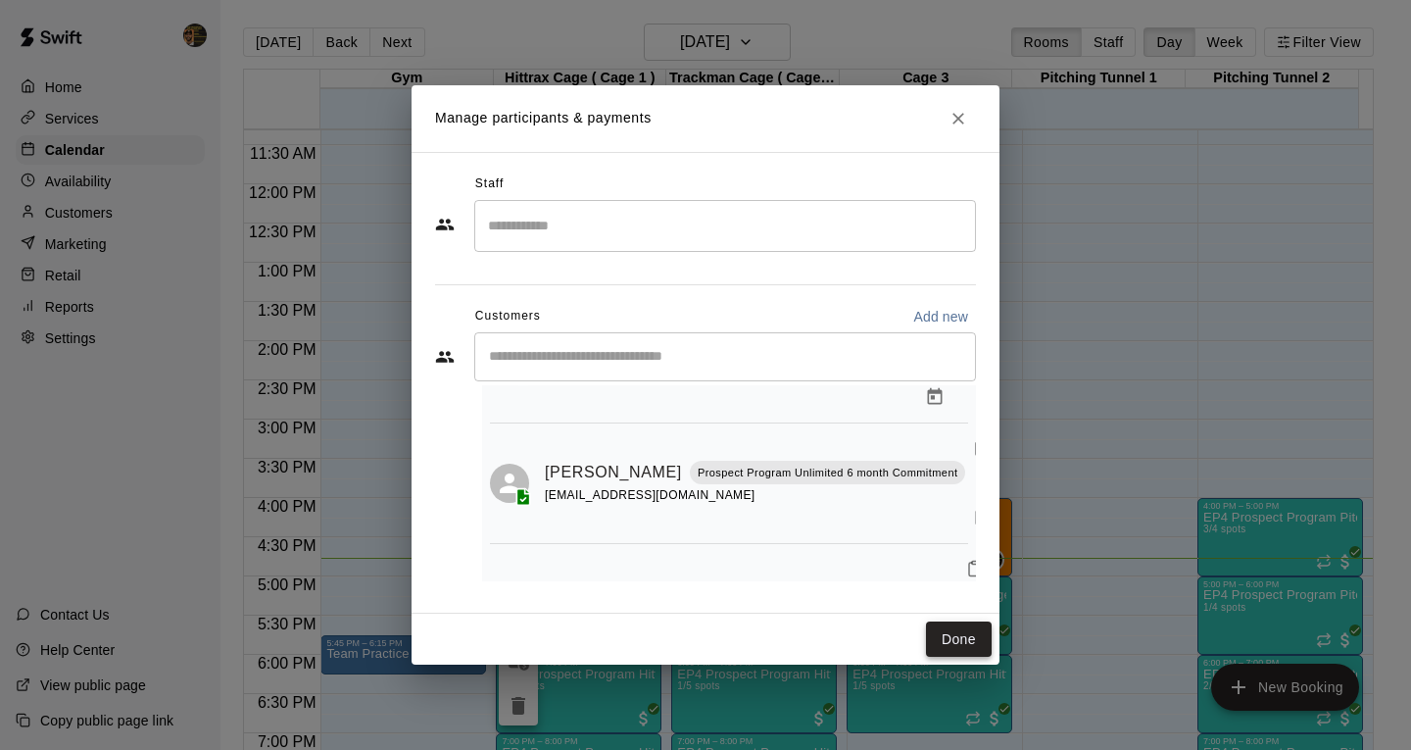
click at [965, 631] on button "Done" at bounding box center [959, 639] width 66 height 36
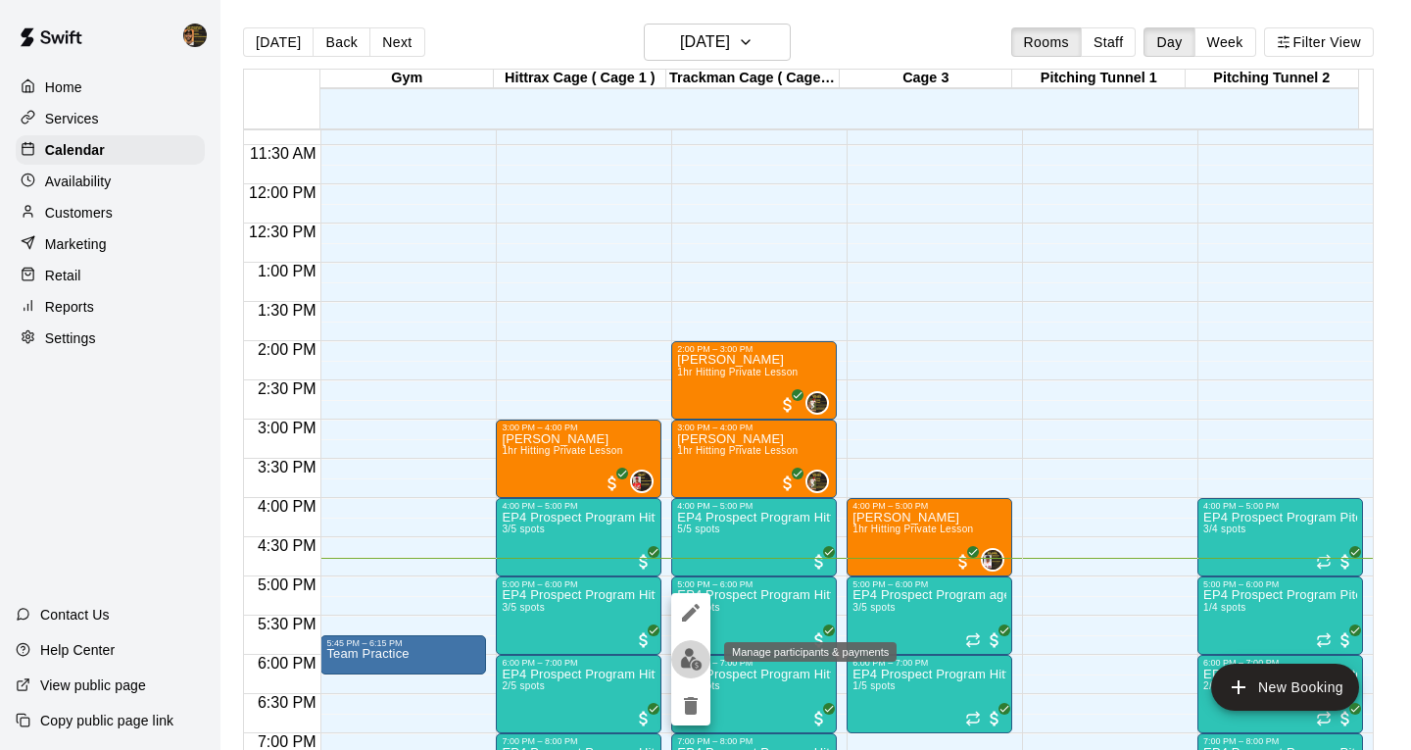
click at [696, 655] on img "edit" at bounding box center [691, 659] width 23 height 23
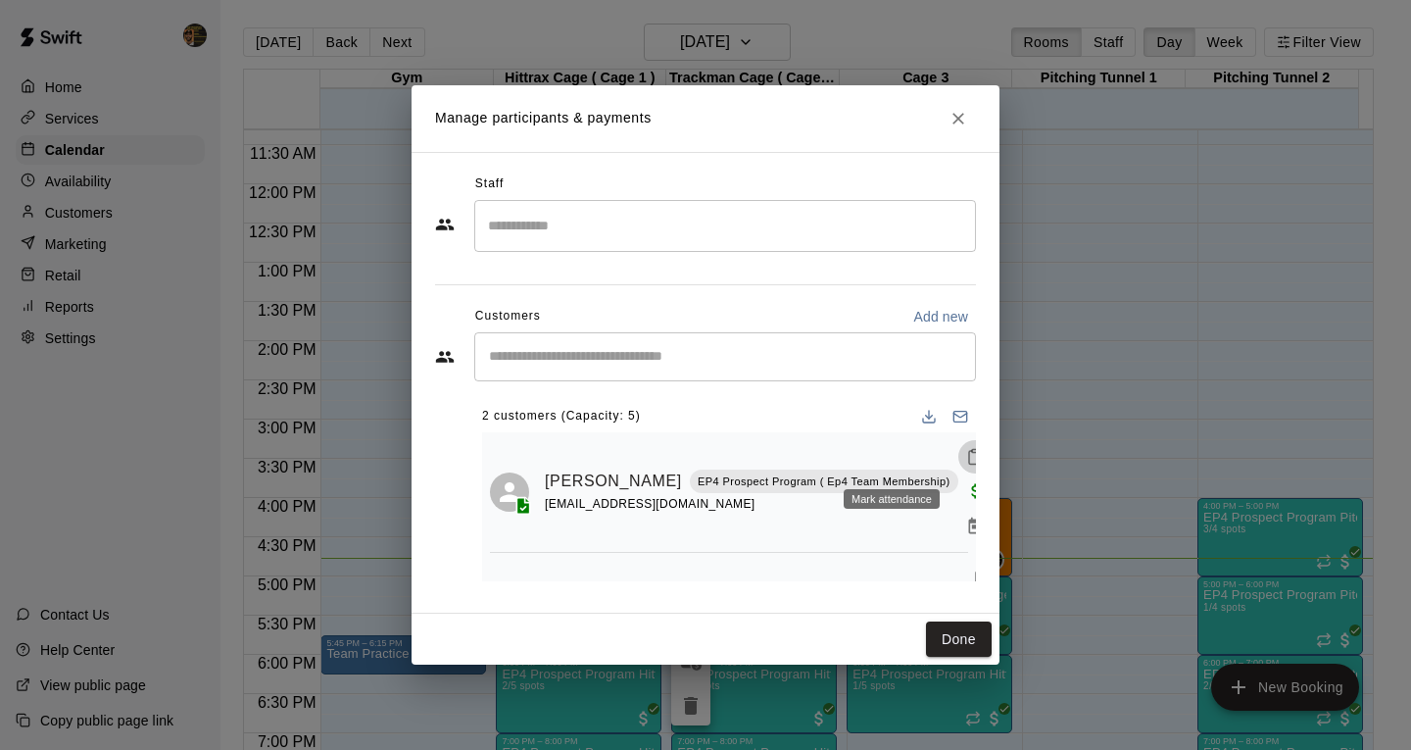
click at [966, 458] on icon "Mark attendance" at bounding box center [975, 457] width 18 height 18
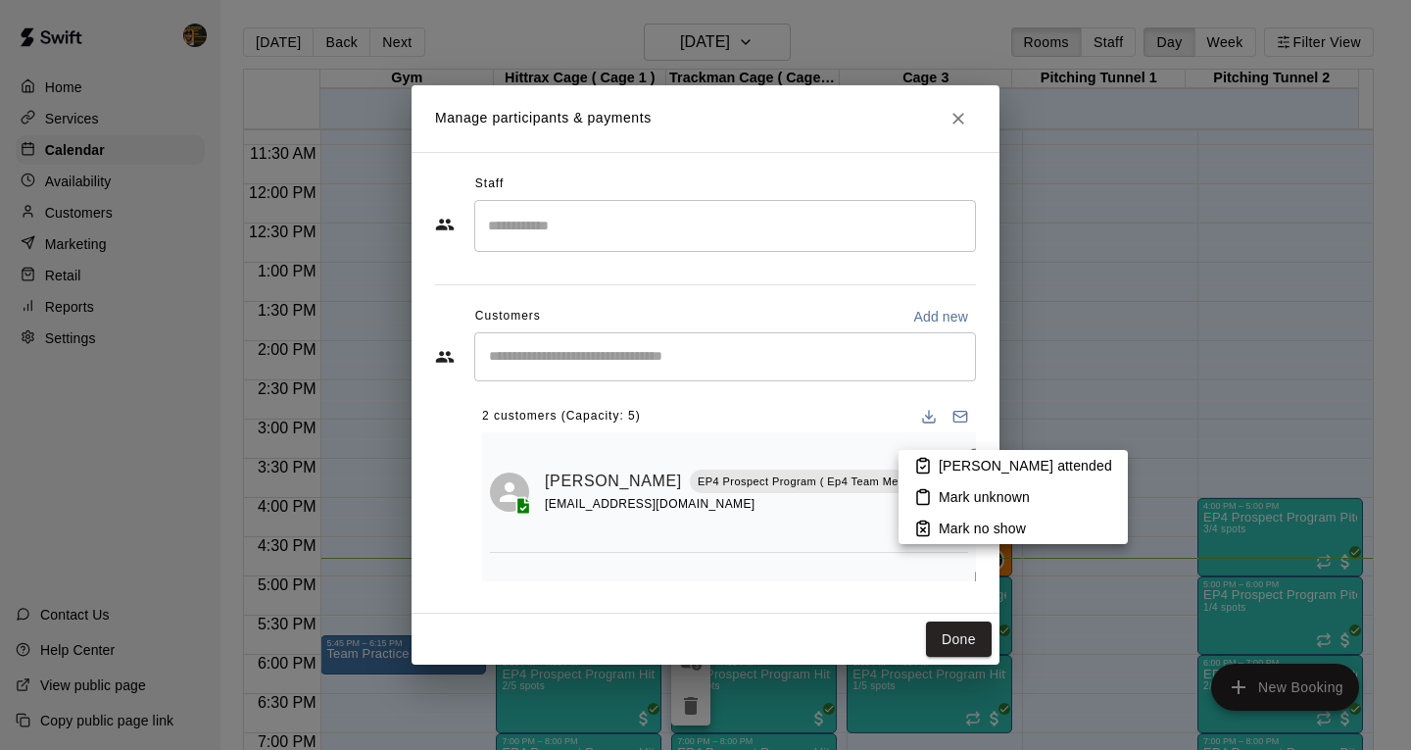
click at [953, 469] on p "[PERSON_NAME] attended" at bounding box center [1025, 466] width 173 height 20
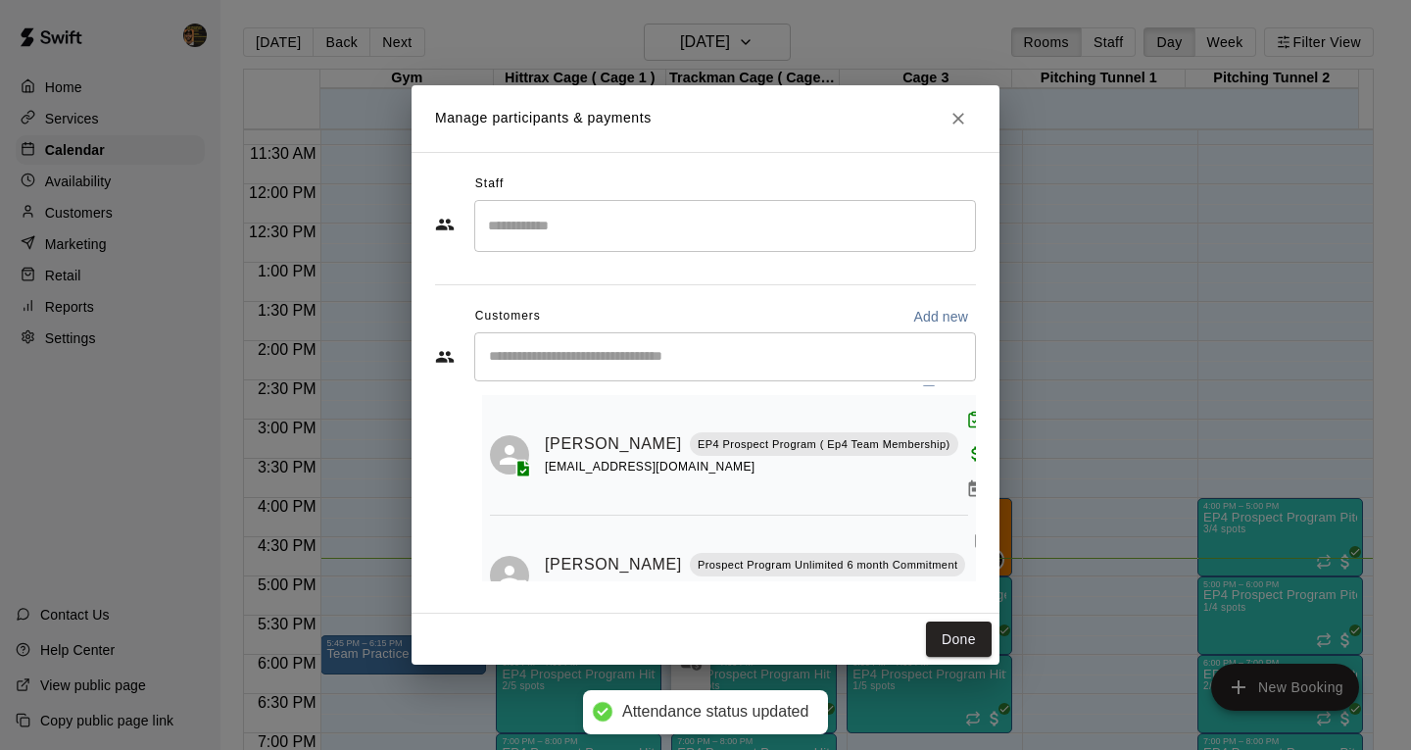
scroll to position [70, 0]
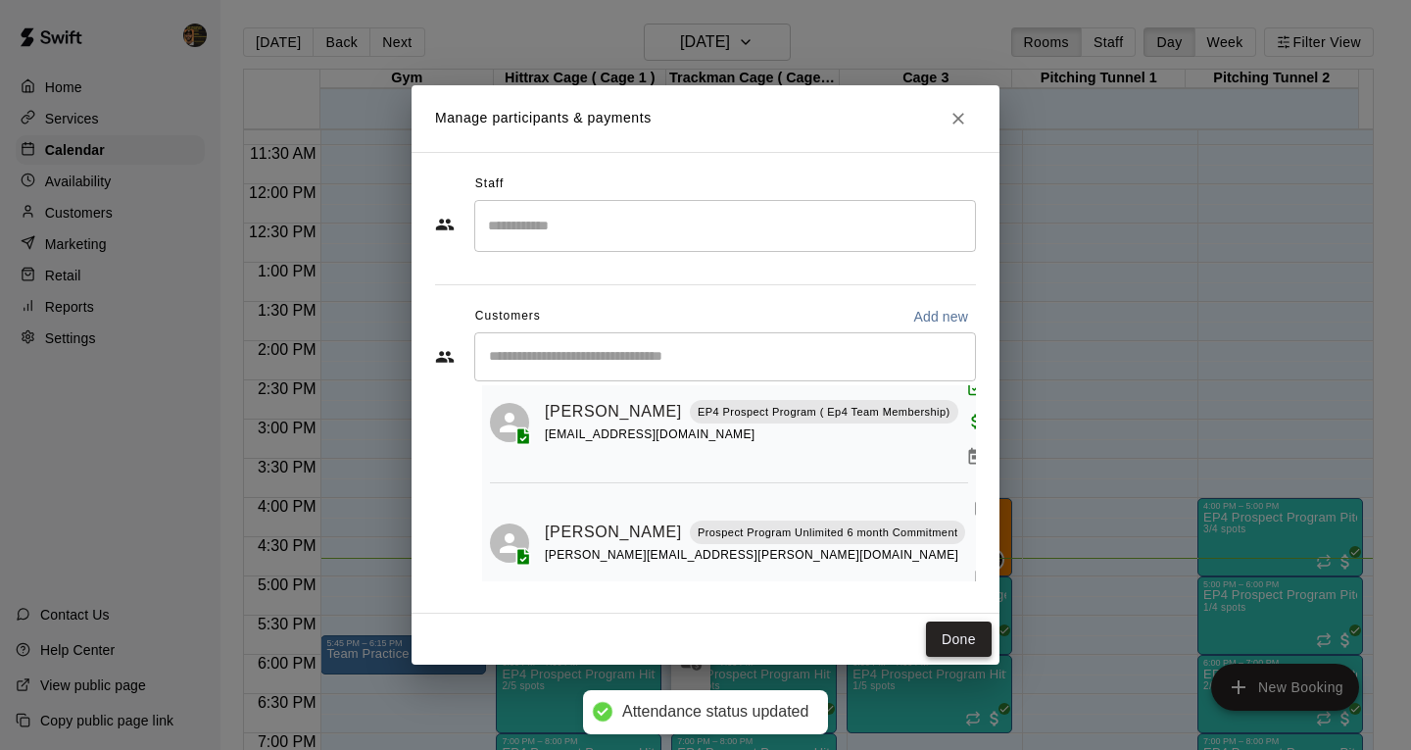
click at [974, 633] on button "Done" at bounding box center [959, 639] width 66 height 36
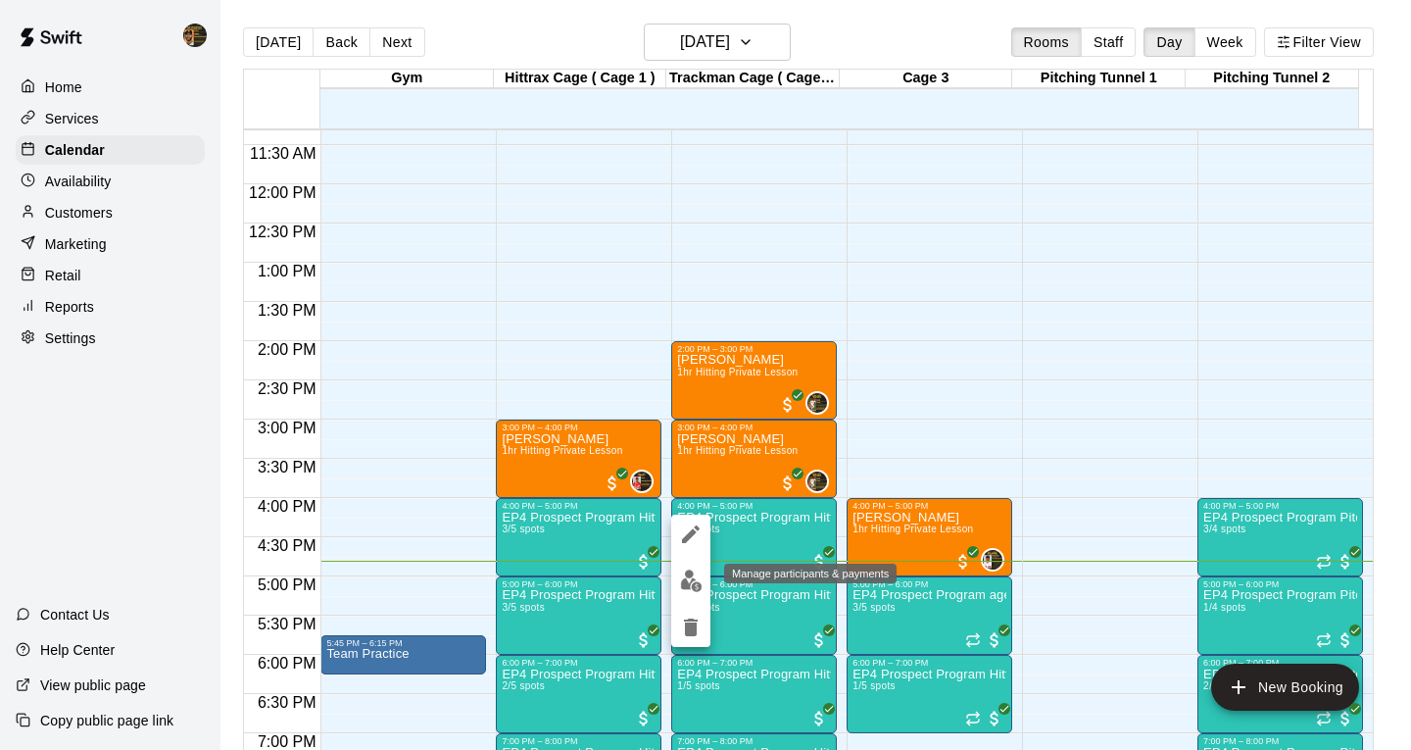
click at [684, 578] on img "edit" at bounding box center [691, 580] width 23 height 23
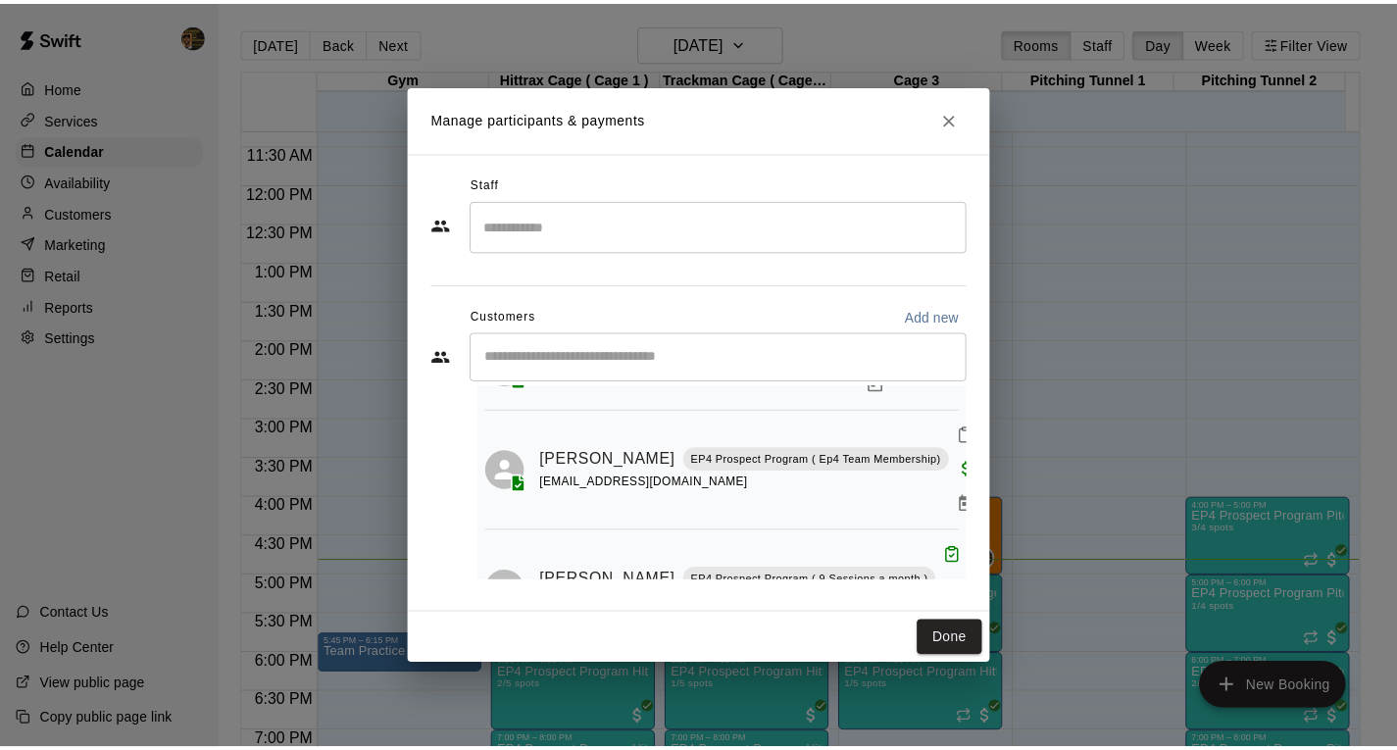
scroll to position [285, 0]
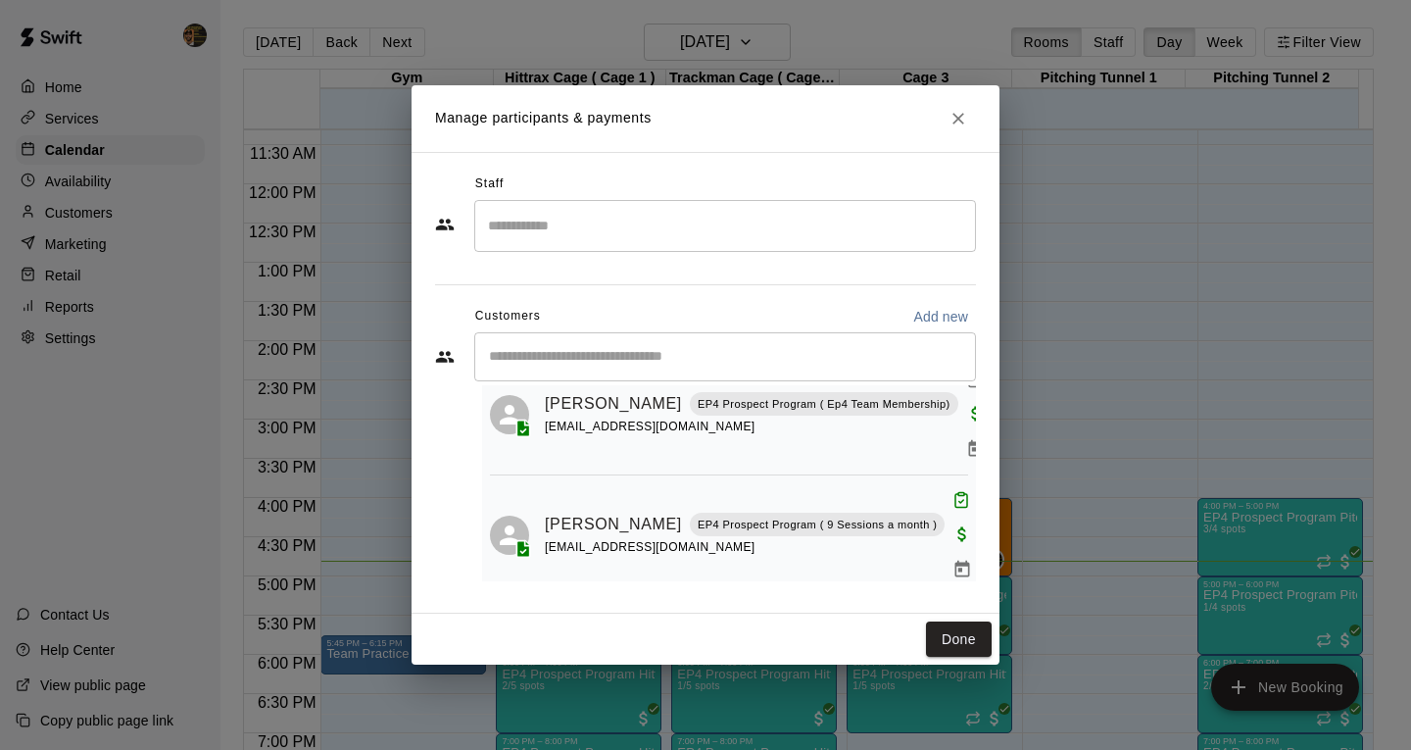
click at [953, 612] on icon "Mark attendance" at bounding box center [962, 621] width 18 height 18
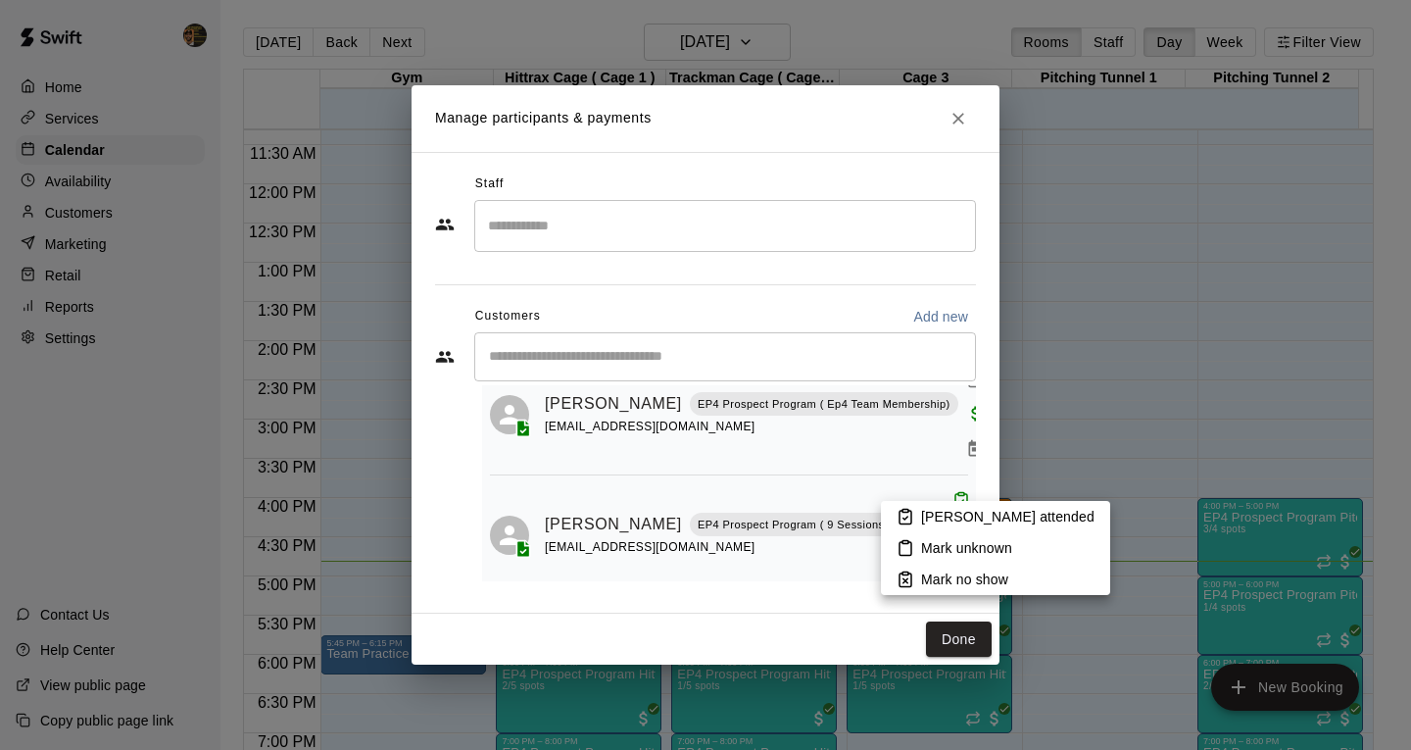
click at [953, 522] on p "[PERSON_NAME] attended" at bounding box center [1007, 517] width 173 height 20
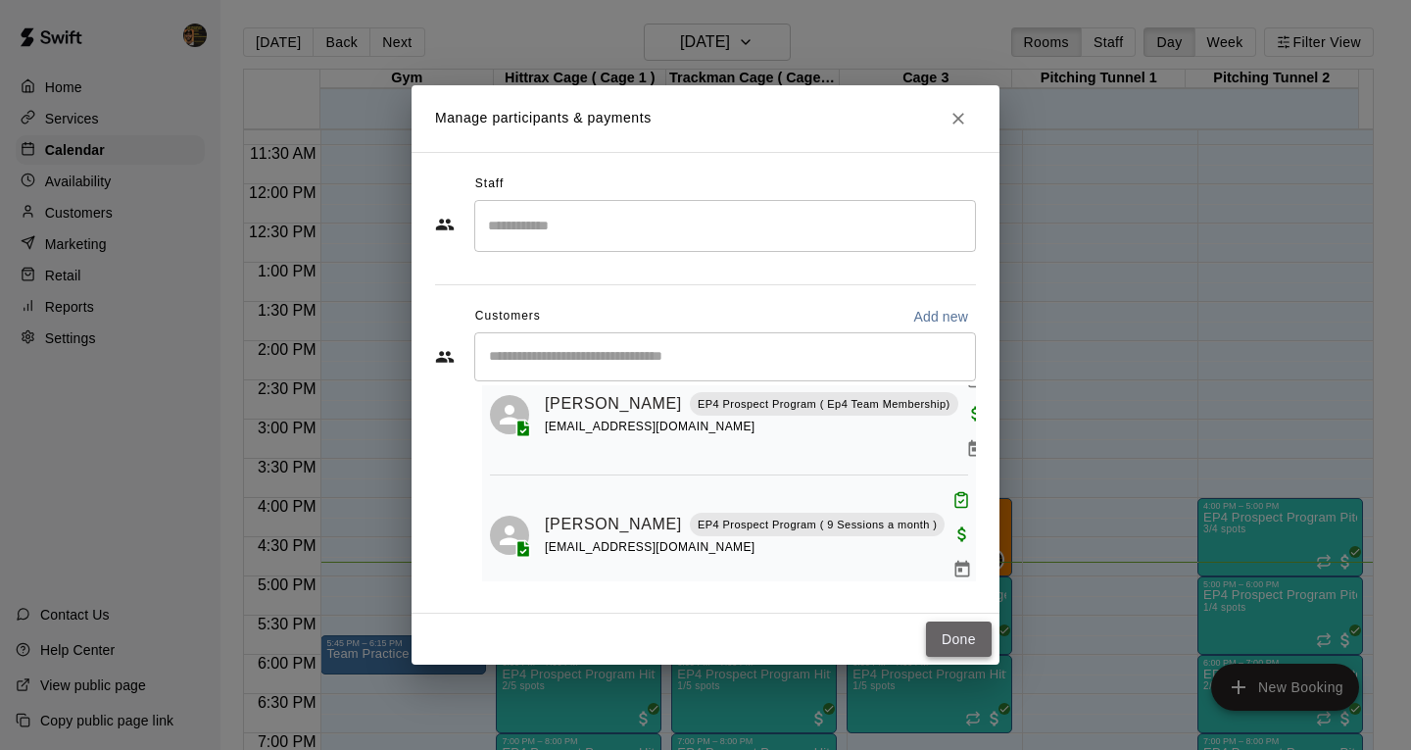
click at [958, 645] on button "Done" at bounding box center [959, 639] width 66 height 36
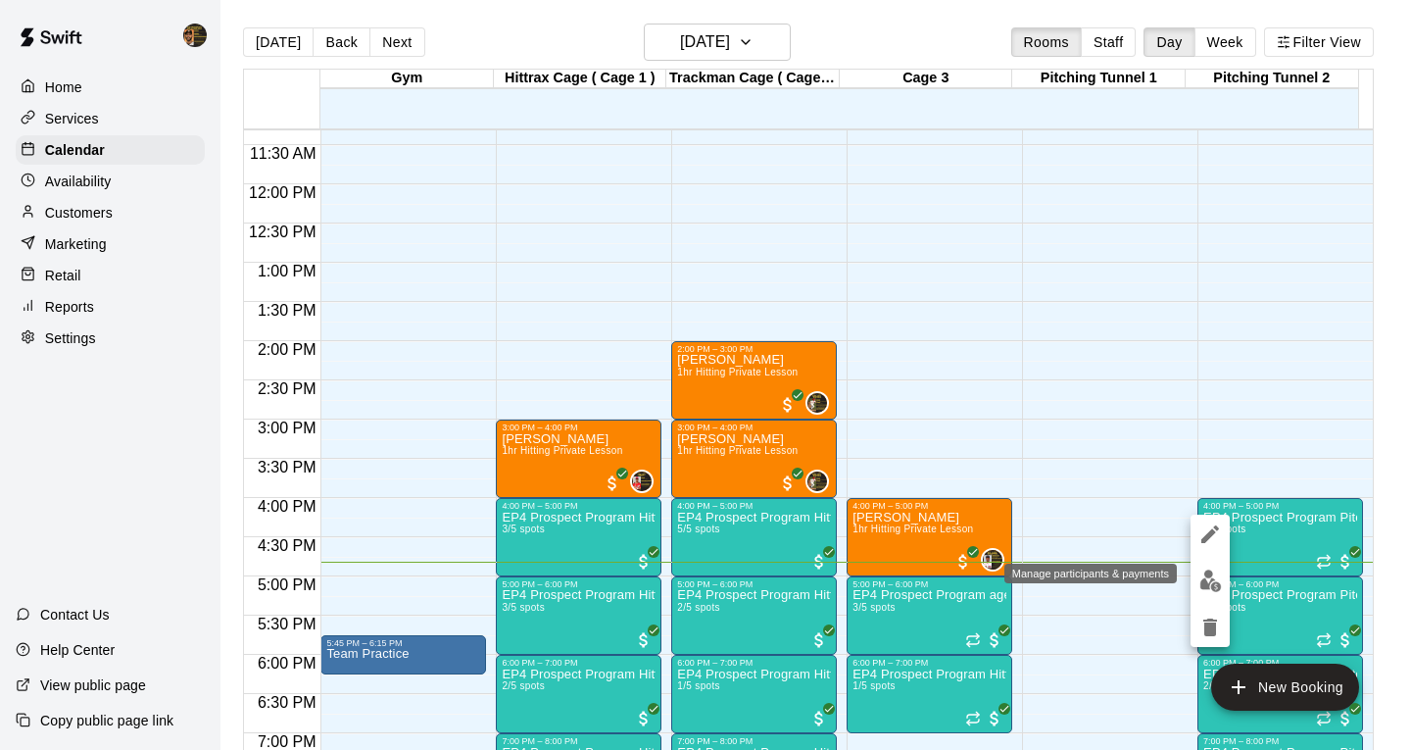
click at [1218, 580] on img "edit" at bounding box center [1211, 580] width 23 height 23
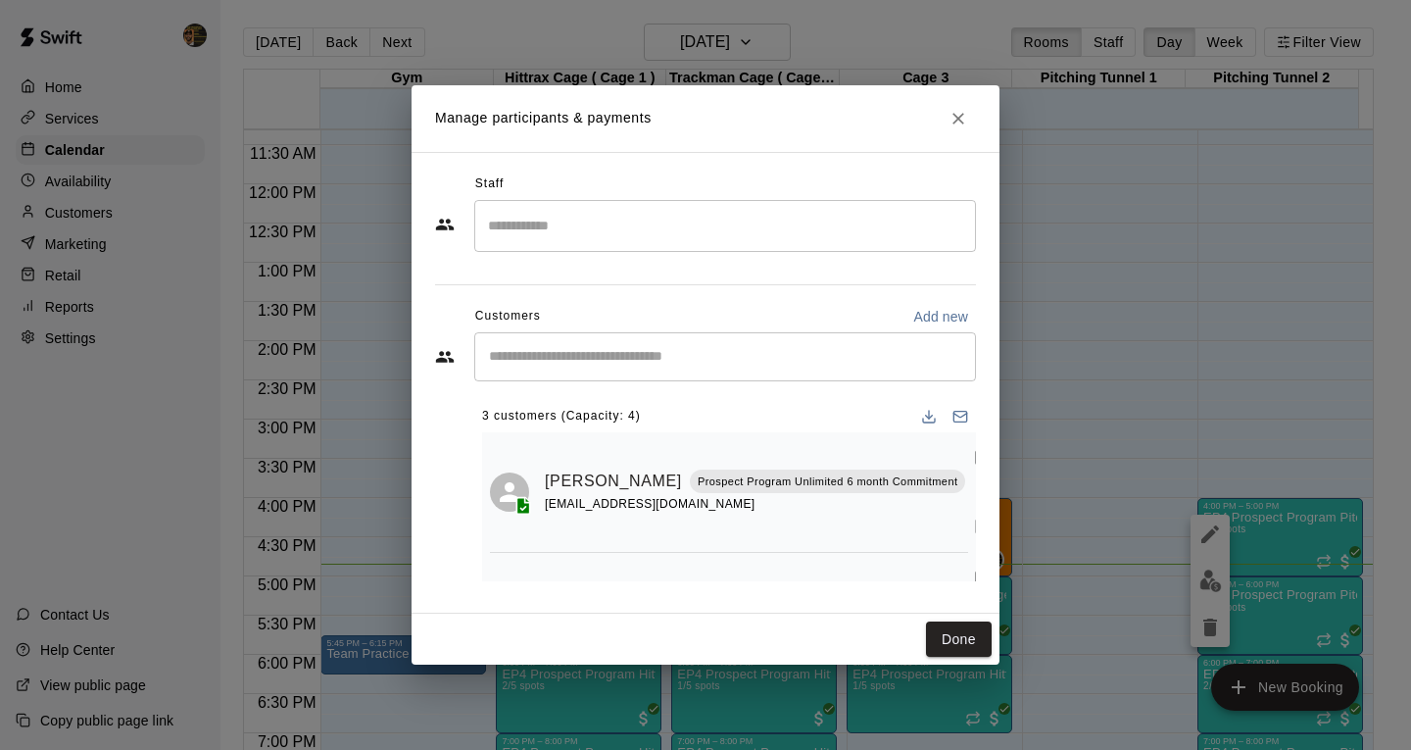
click at [658, 238] on input "Search staff" at bounding box center [725, 226] width 484 height 34
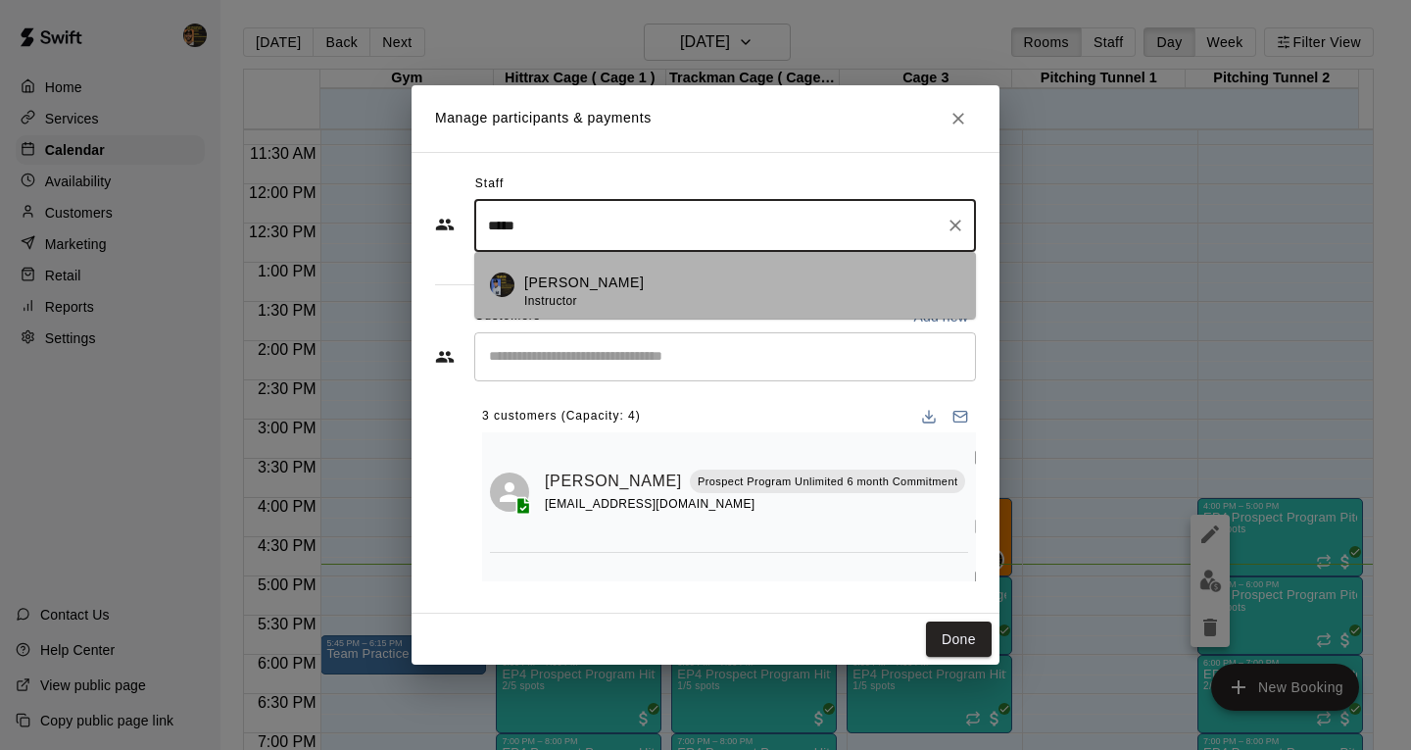
click at [550, 281] on p "[PERSON_NAME]" at bounding box center [584, 282] width 120 height 21
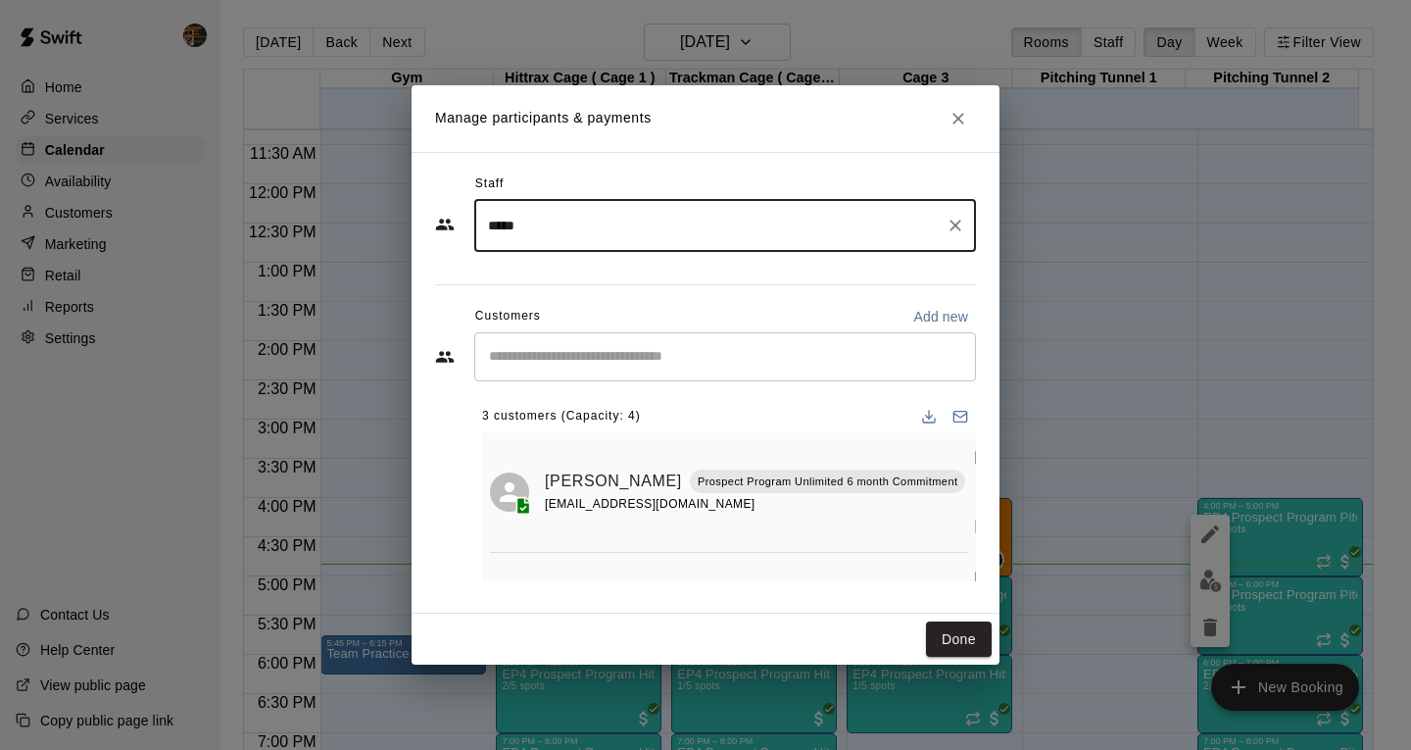
type input "*****"
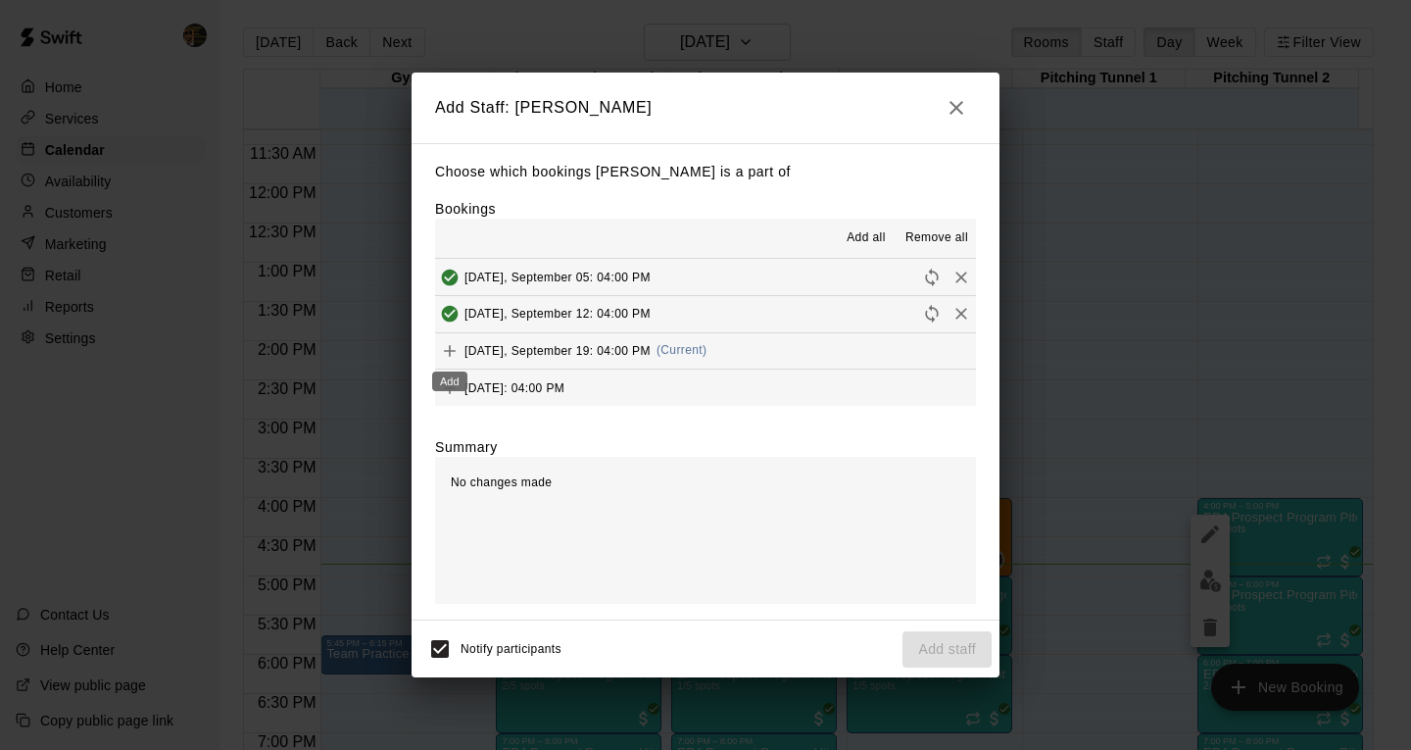
click at [454, 355] on icon "Add" at bounding box center [450, 351] width 20 height 20
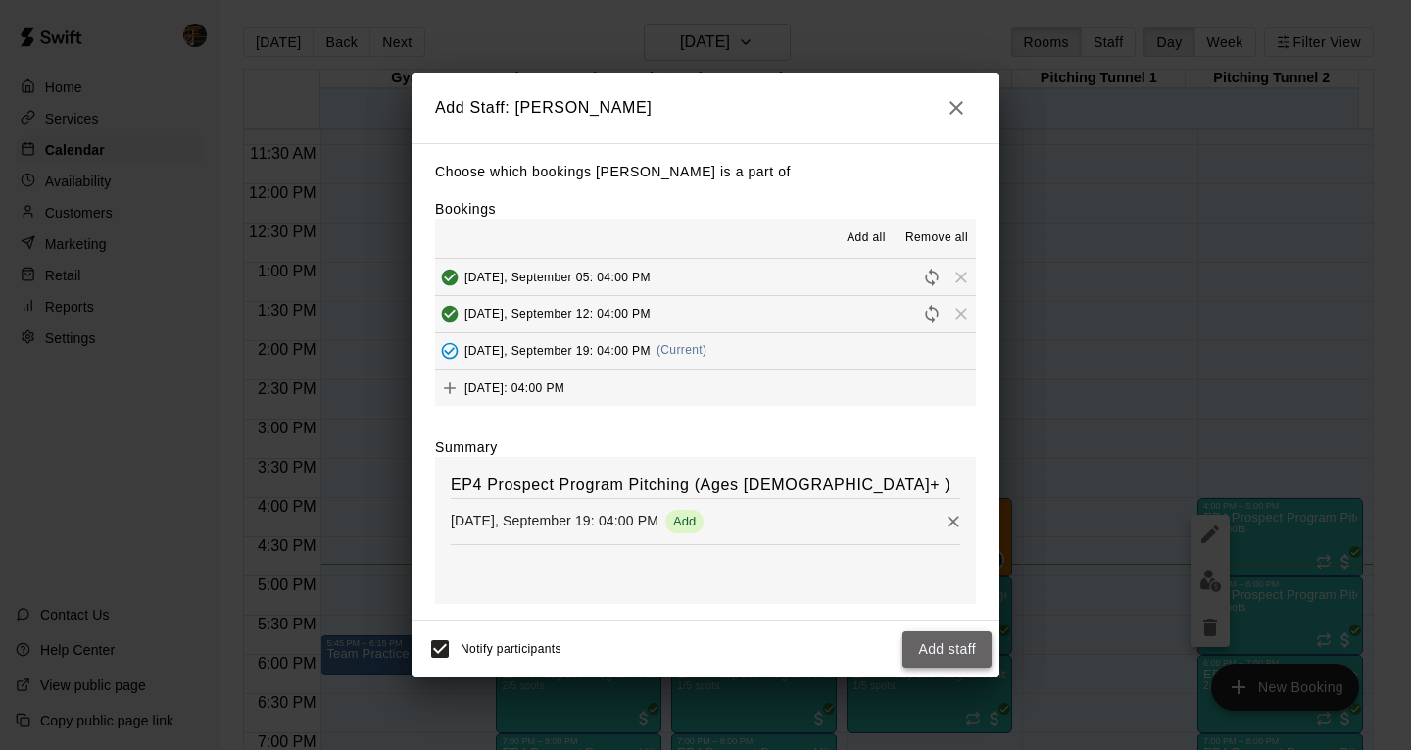
click at [955, 653] on button "Add staff" at bounding box center [947, 649] width 89 height 36
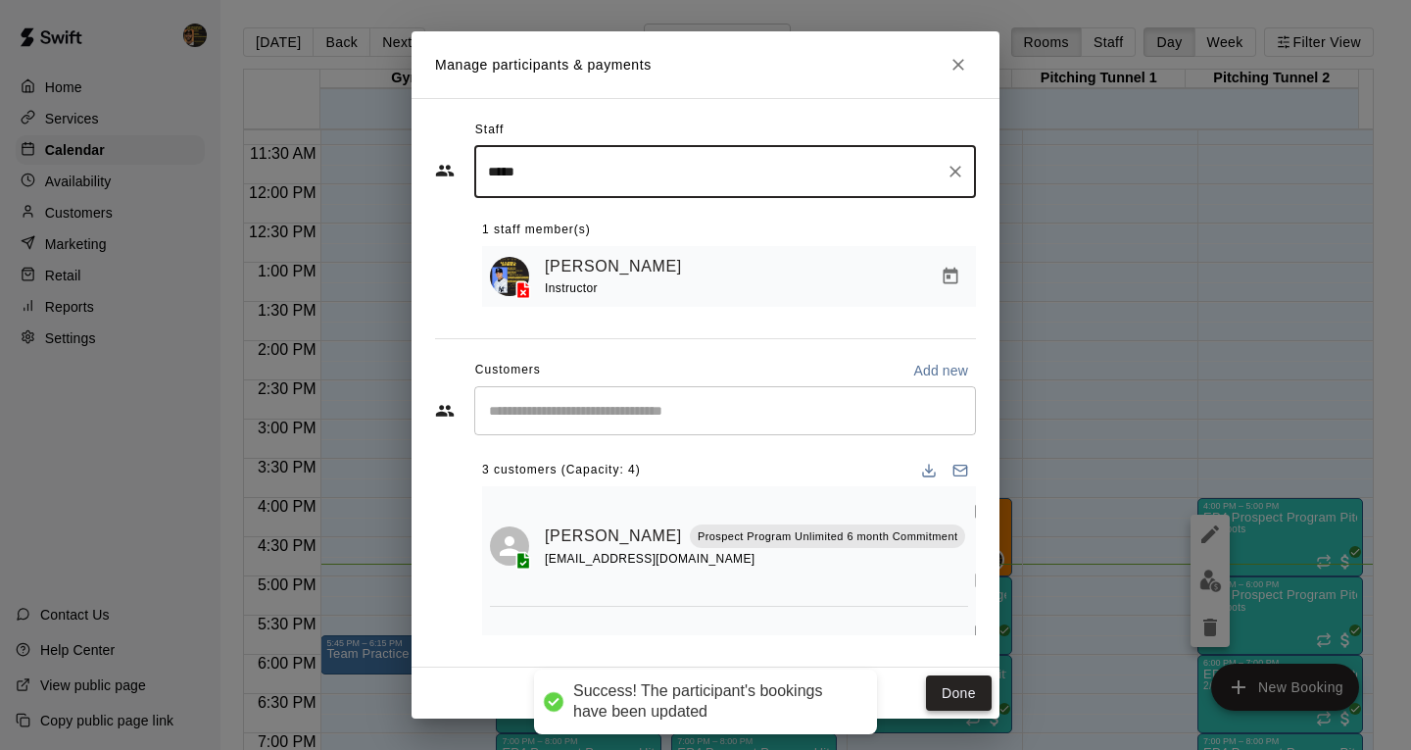
click at [965, 695] on button "Done" at bounding box center [959, 693] width 66 height 36
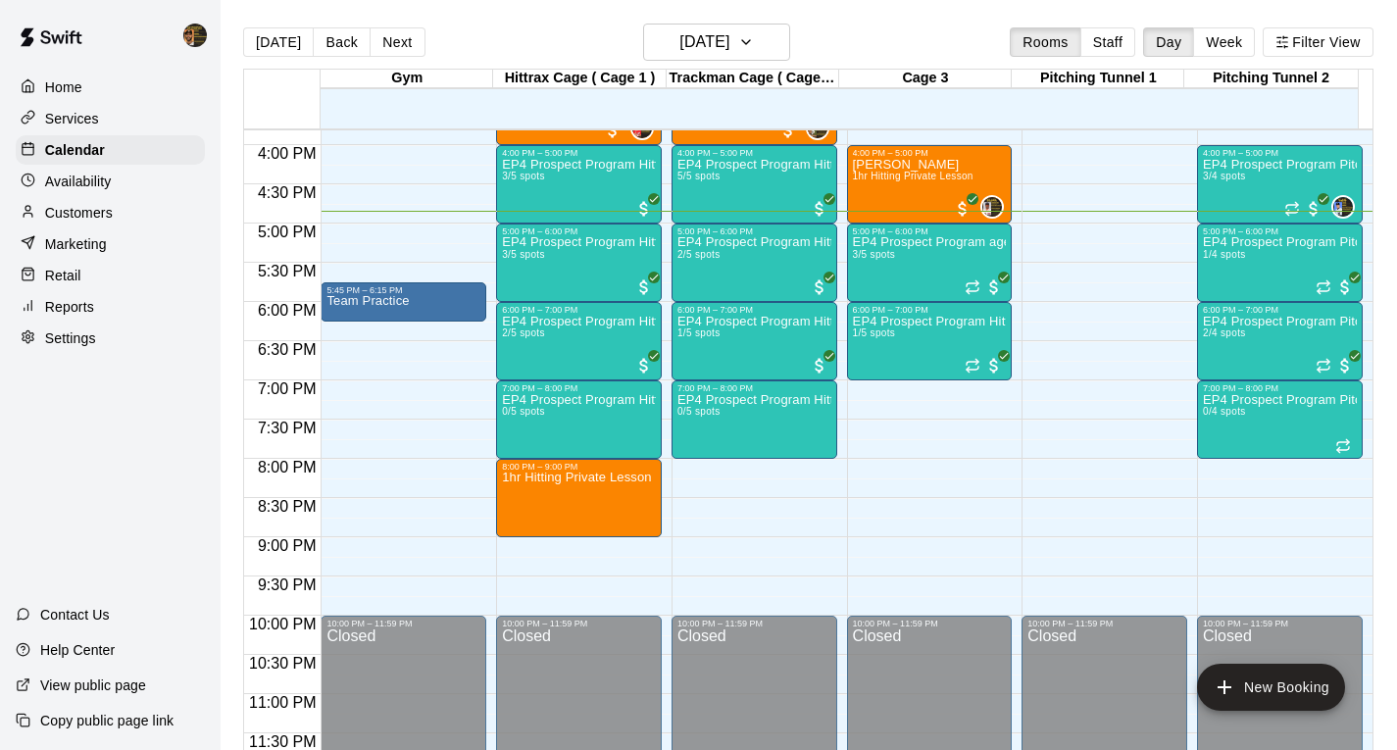
scroll to position [1242, 0]
click at [1271, 269] on div "EP4 Prospect Program Pitching (Ages [DEMOGRAPHIC_DATA]+ ) 1/4 spots" at bounding box center [1280, 611] width 154 height 750
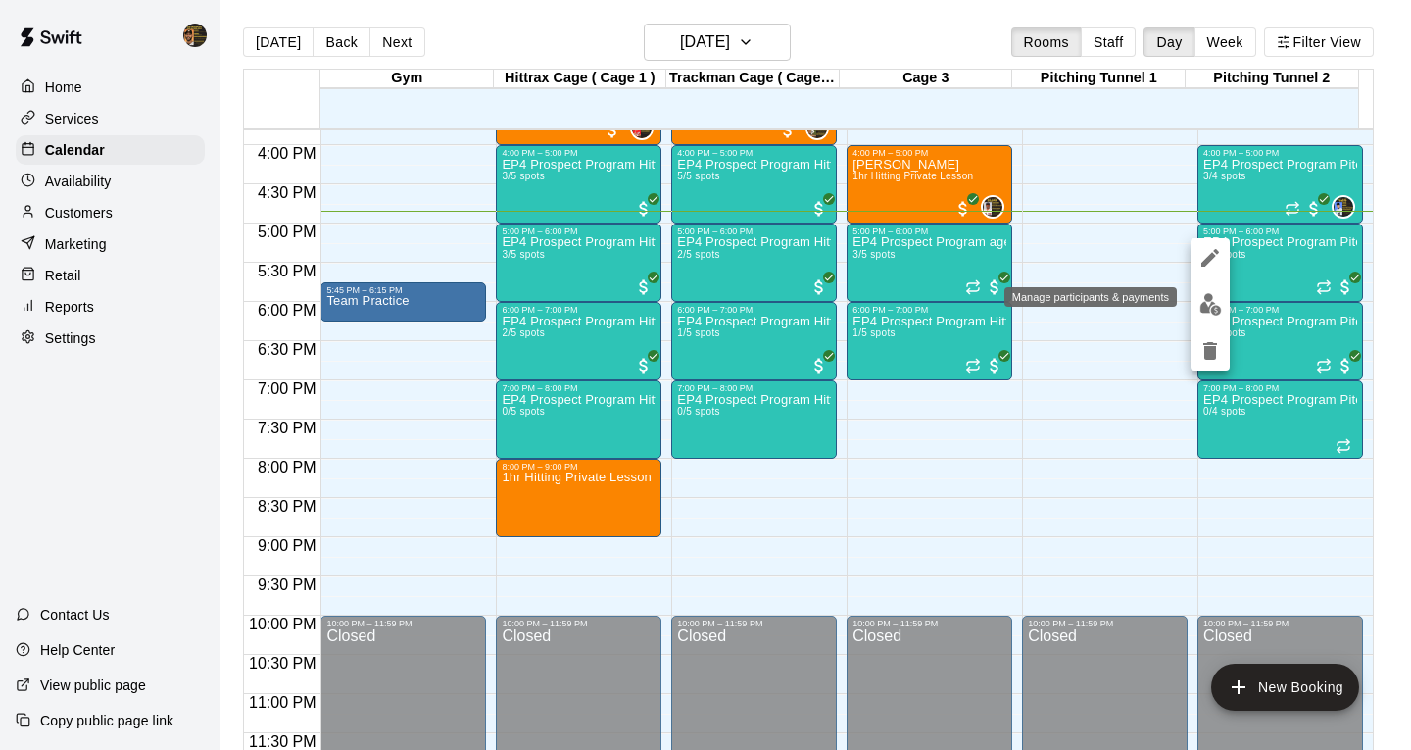
click at [1208, 305] on img "edit" at bounding box center [1211, 304] width 23 height 23
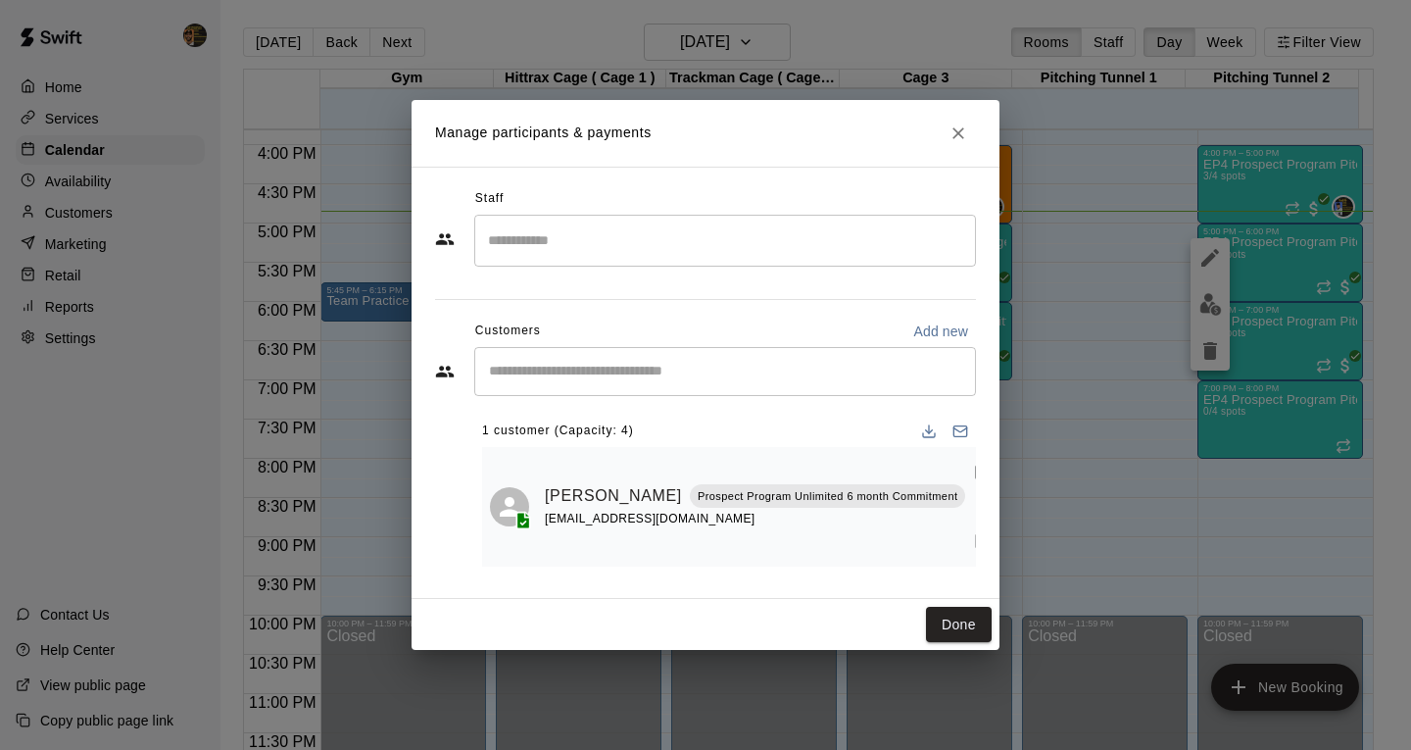
click at [599, 383] on div "​" at bounding box center [725, 371] width 502 height 49
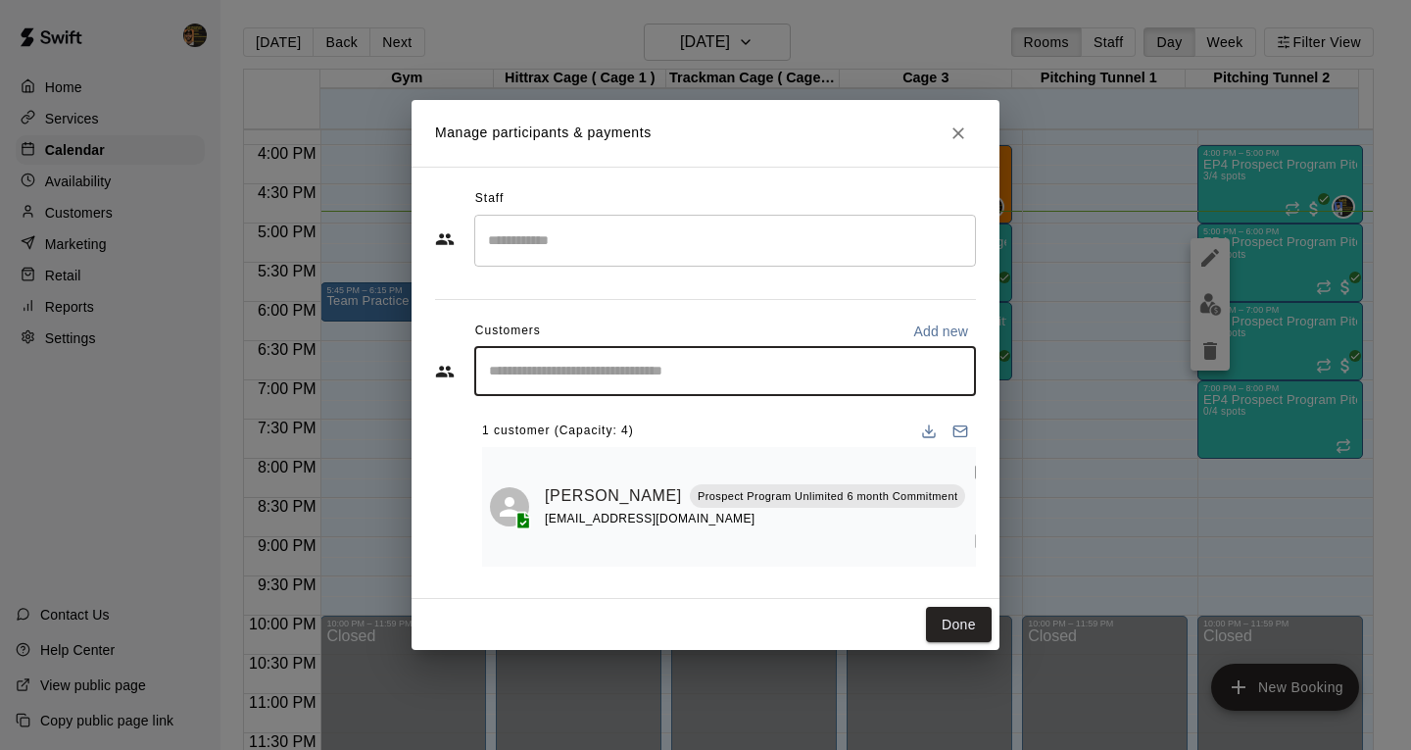
click at [602, 242] on input "Search staff" at bounding box center [725, 240] width 484 height 34
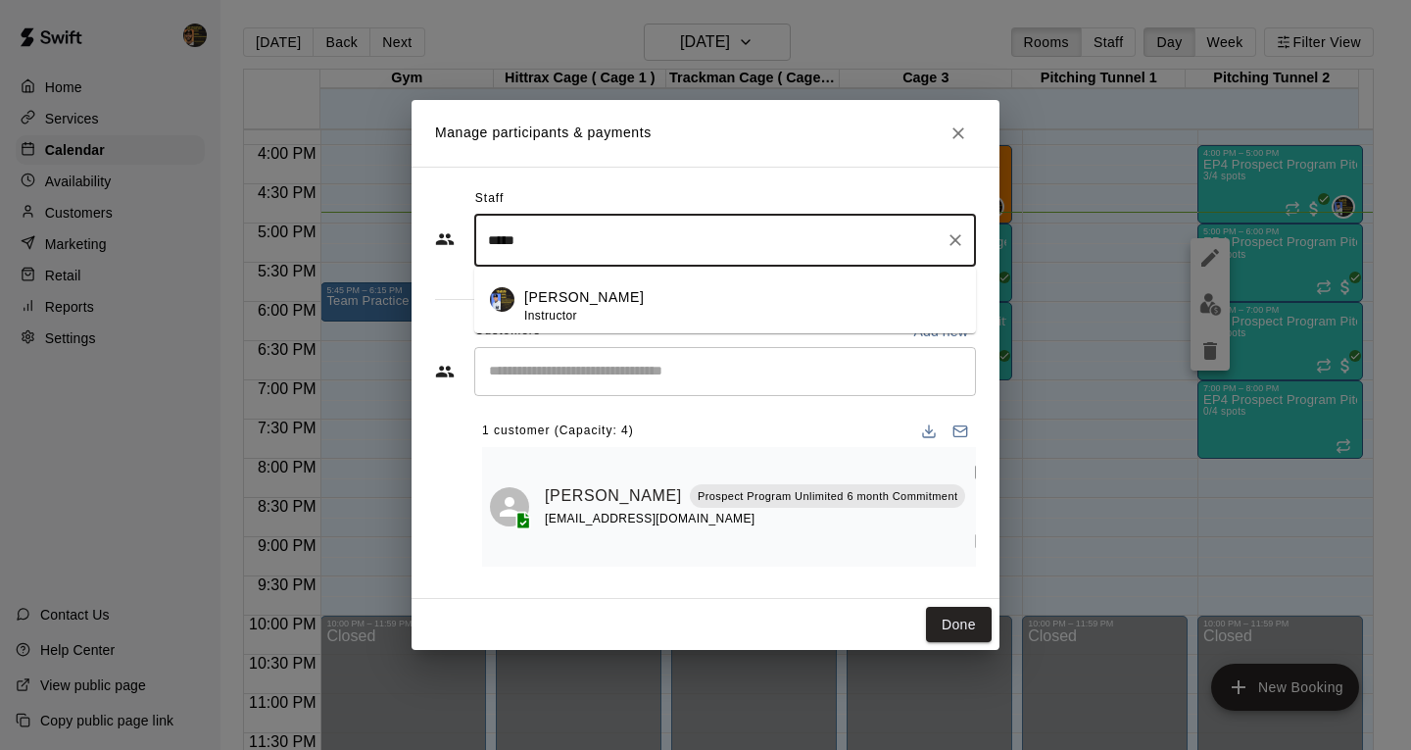
click at [539, 296] on p "[PERSON_NAME]" at bounding box center [584, 297] width 120 height 21
type input "*****"
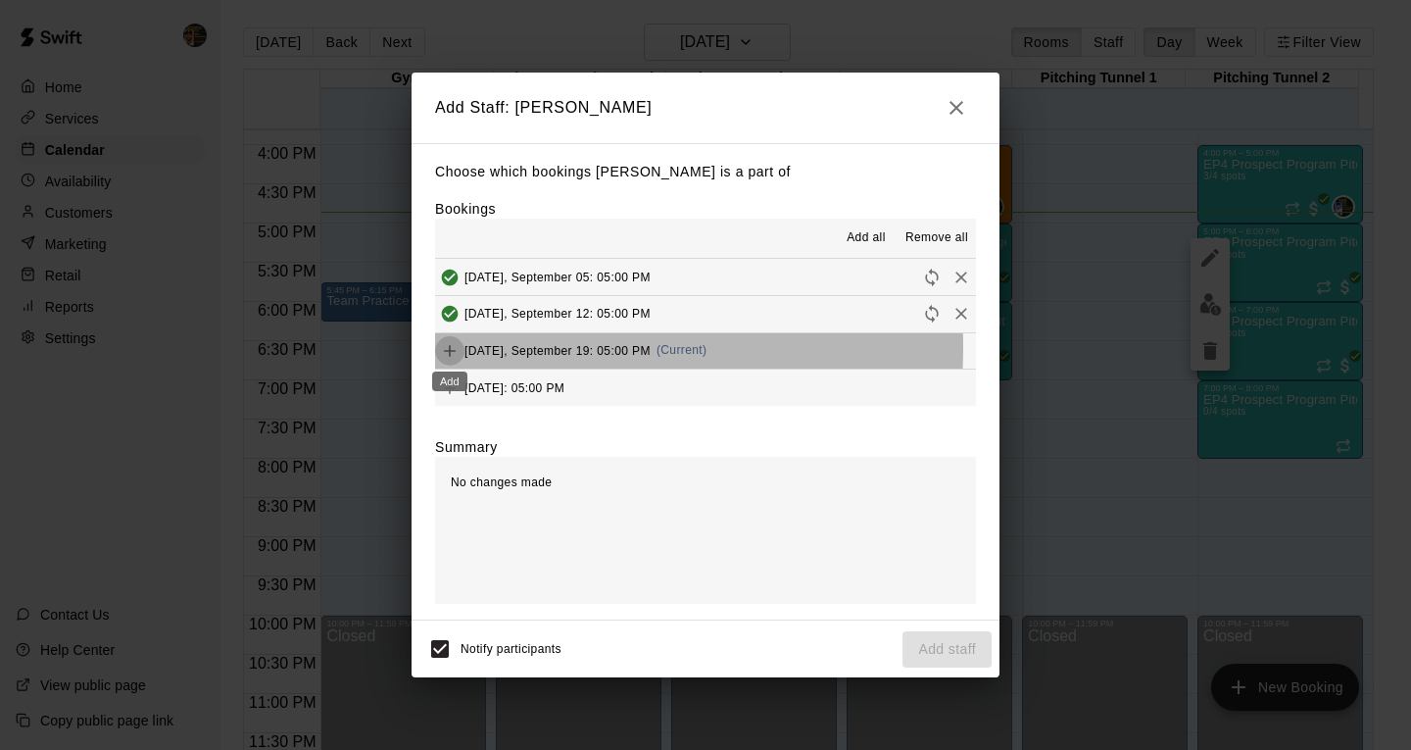
click at [453, 349] on icon "Add" at bounding box center [450, 351] width 20 height 20
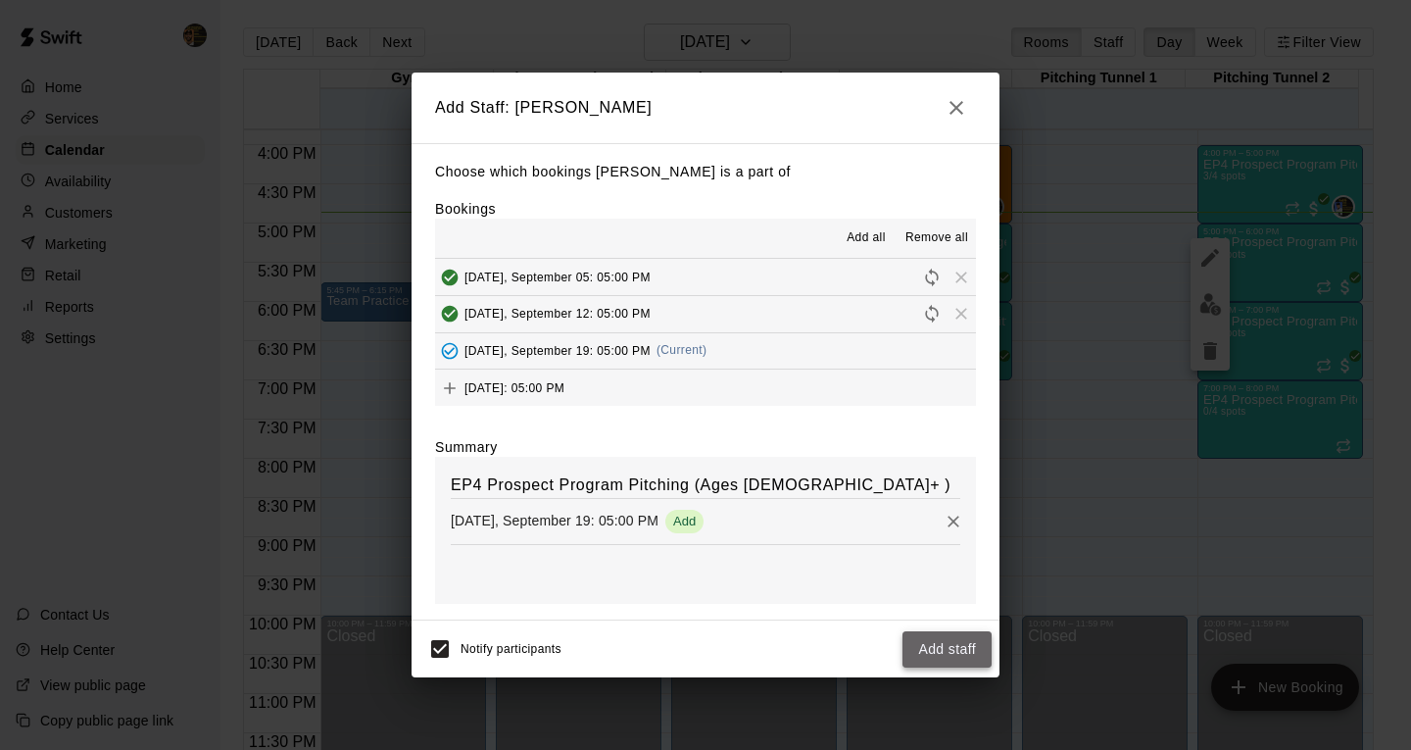
click at [971, 654] on button "Add staff" at bounding box center [947, 649] width 89 height 36
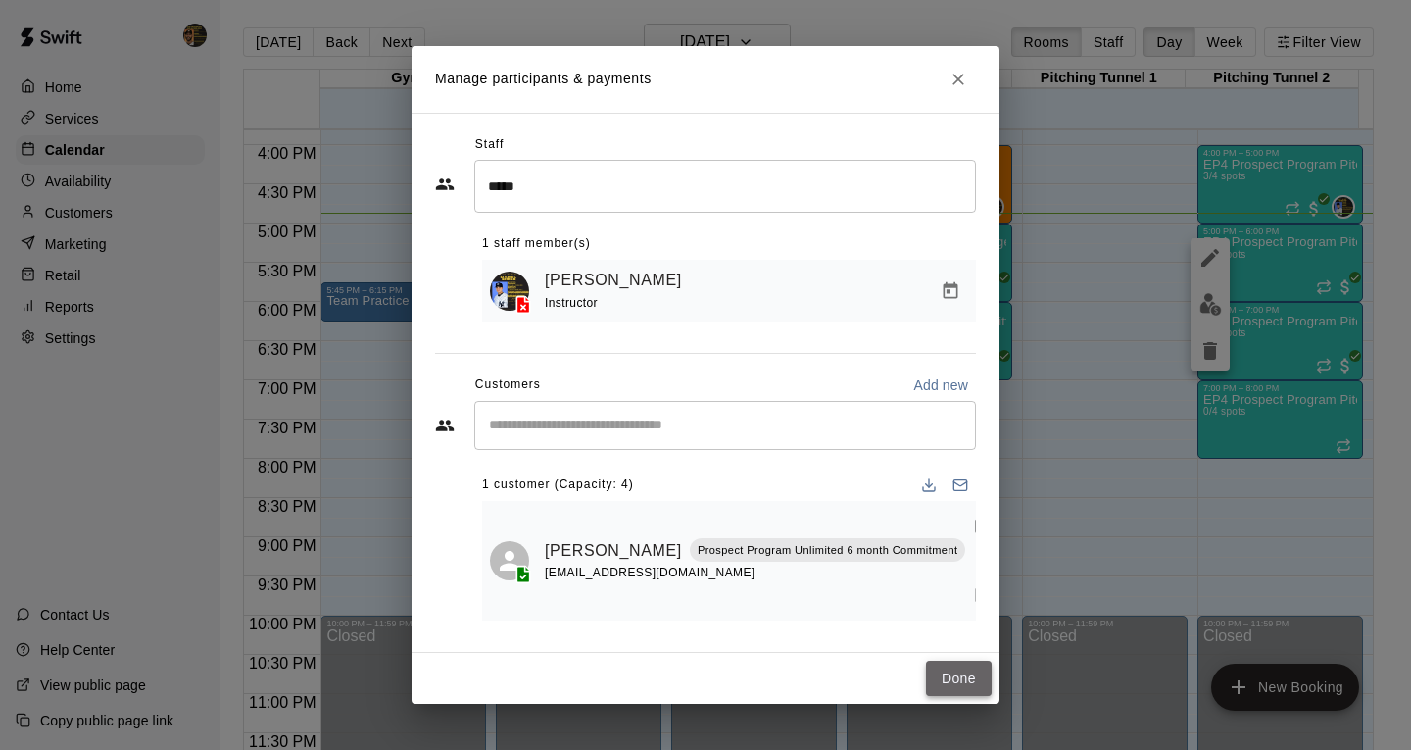
click at [961, 681] on button "Done" at bounding box center [959, 679] width 66 height 36
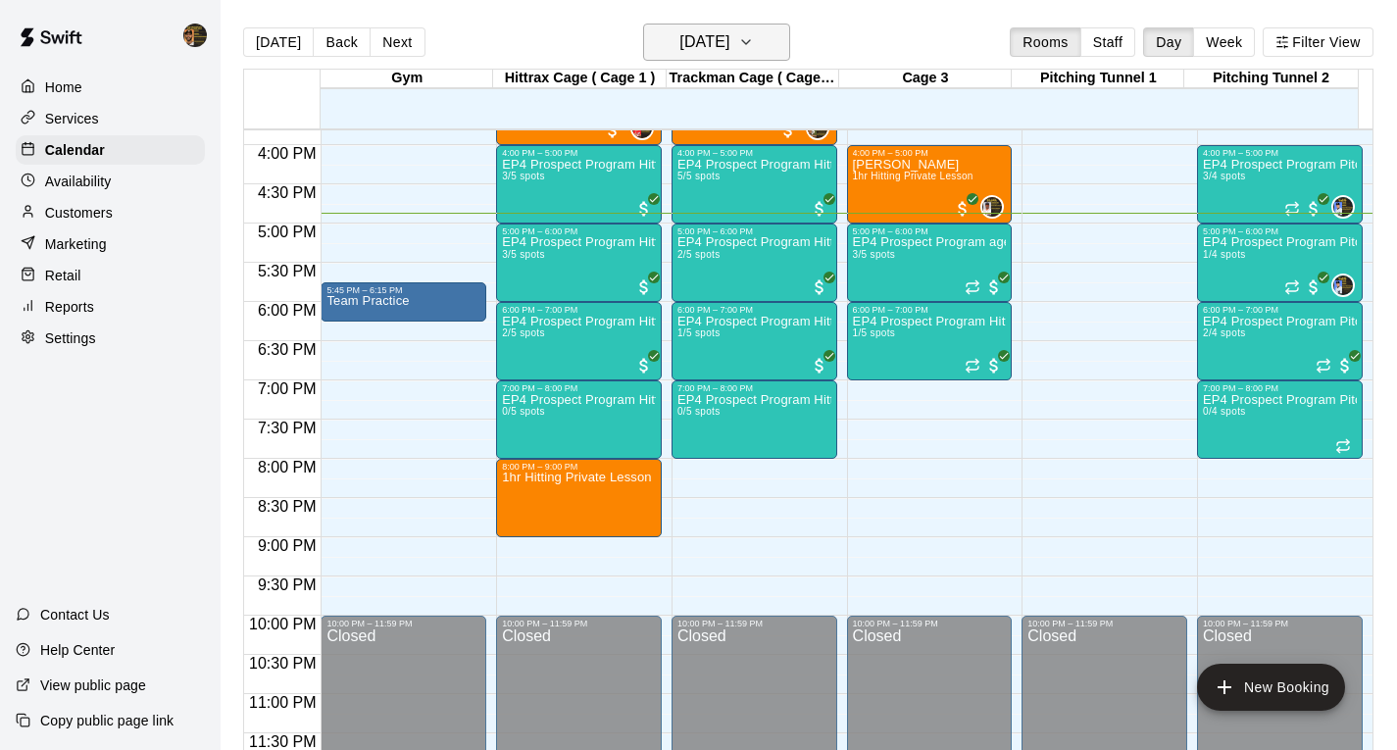
click at [754, 41] on icon "button" at bounding box center [746, 42] width 16 height 24
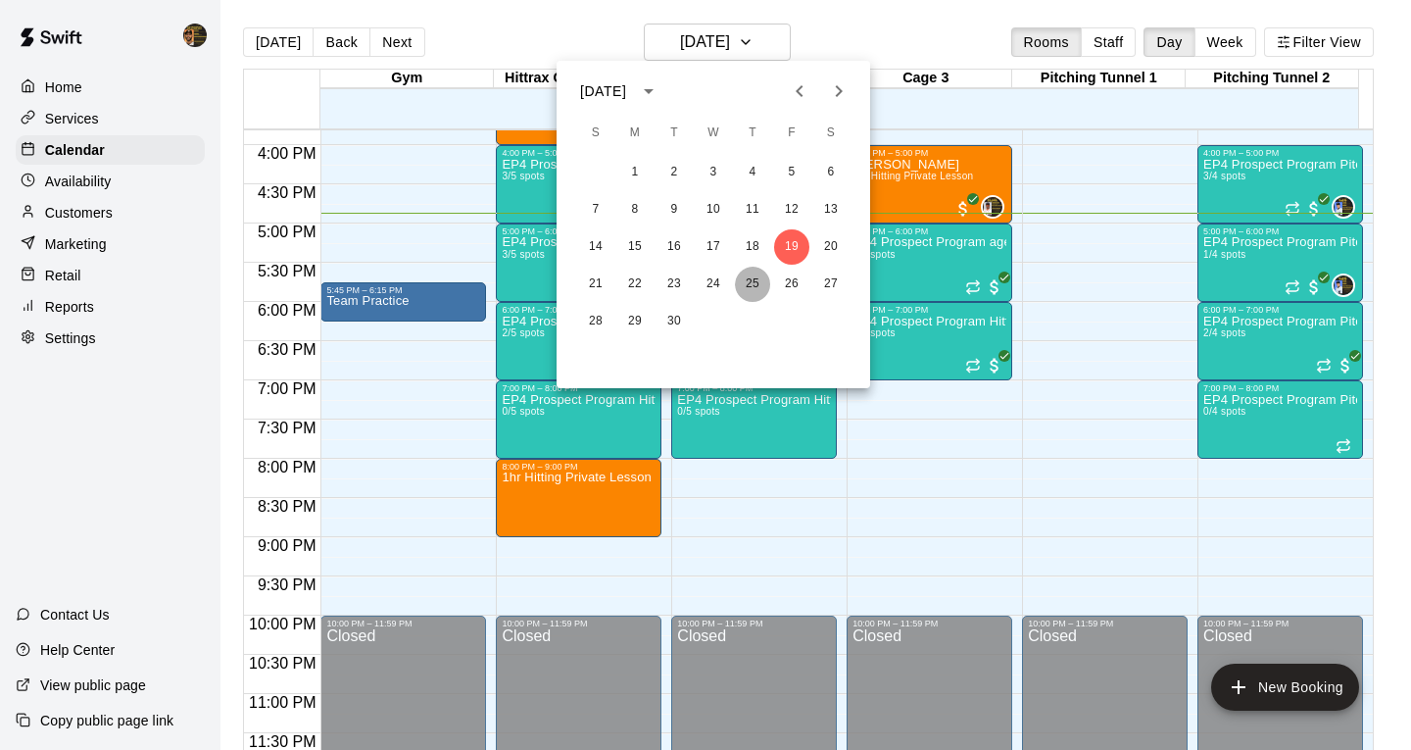
click at [750, 282] on button "25" at bounding box center [752, 284] width 35 height 35
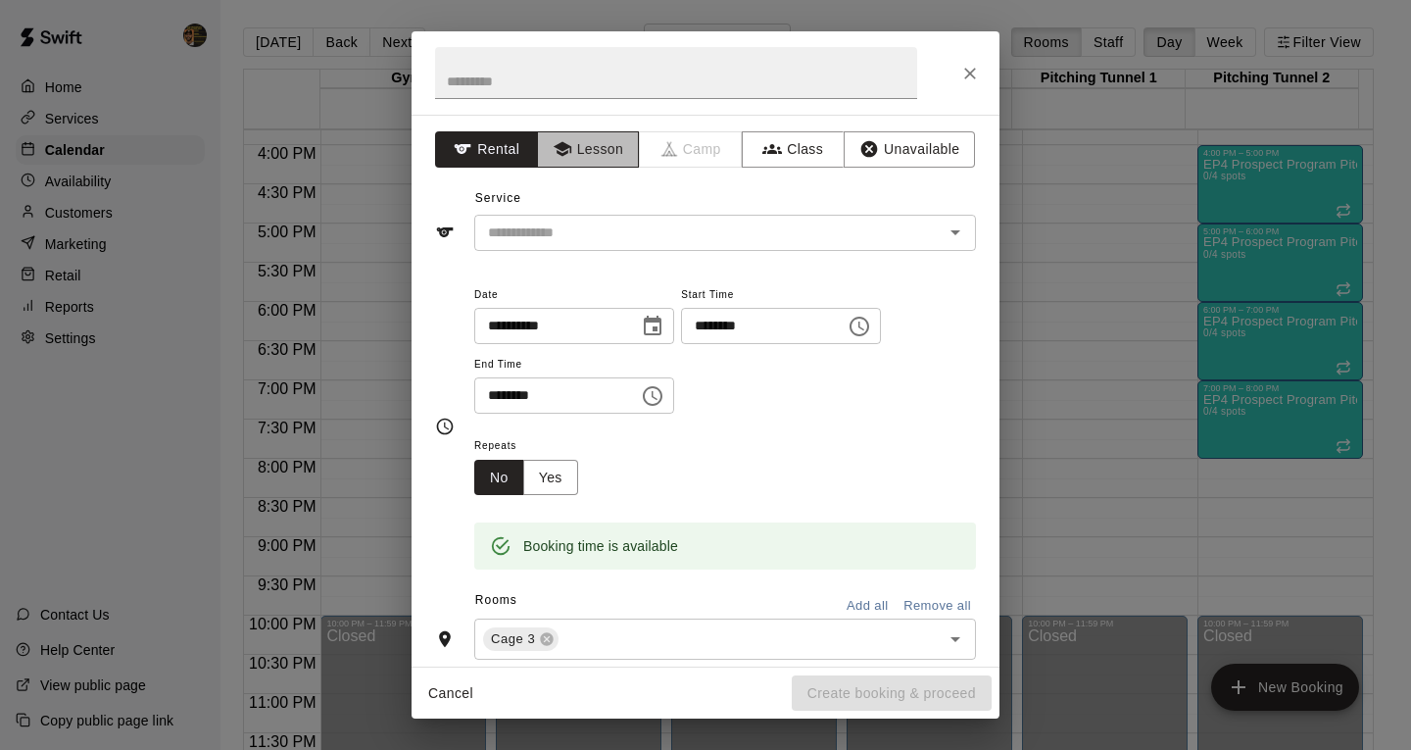
click at [568, 142] on button "Lesson" at bounding box center [588, 149] width 103 height 36
click at [949, 227] on icon "Open" at bounding box center [956, 233] width 24 height 24
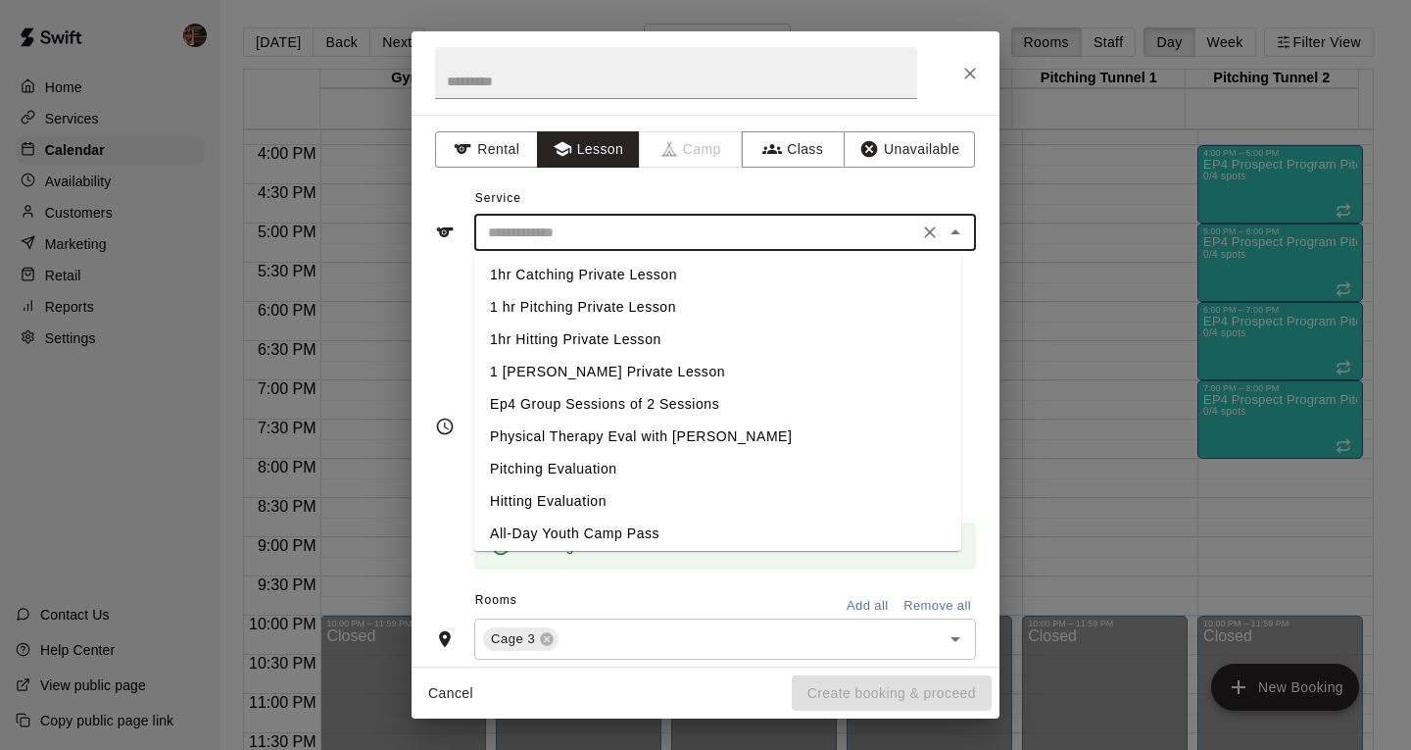
click at [517, 353] on li "1hr Hitting Private Lesson" at bounding box center [717, 339] width 487 height 32
type input "**********"
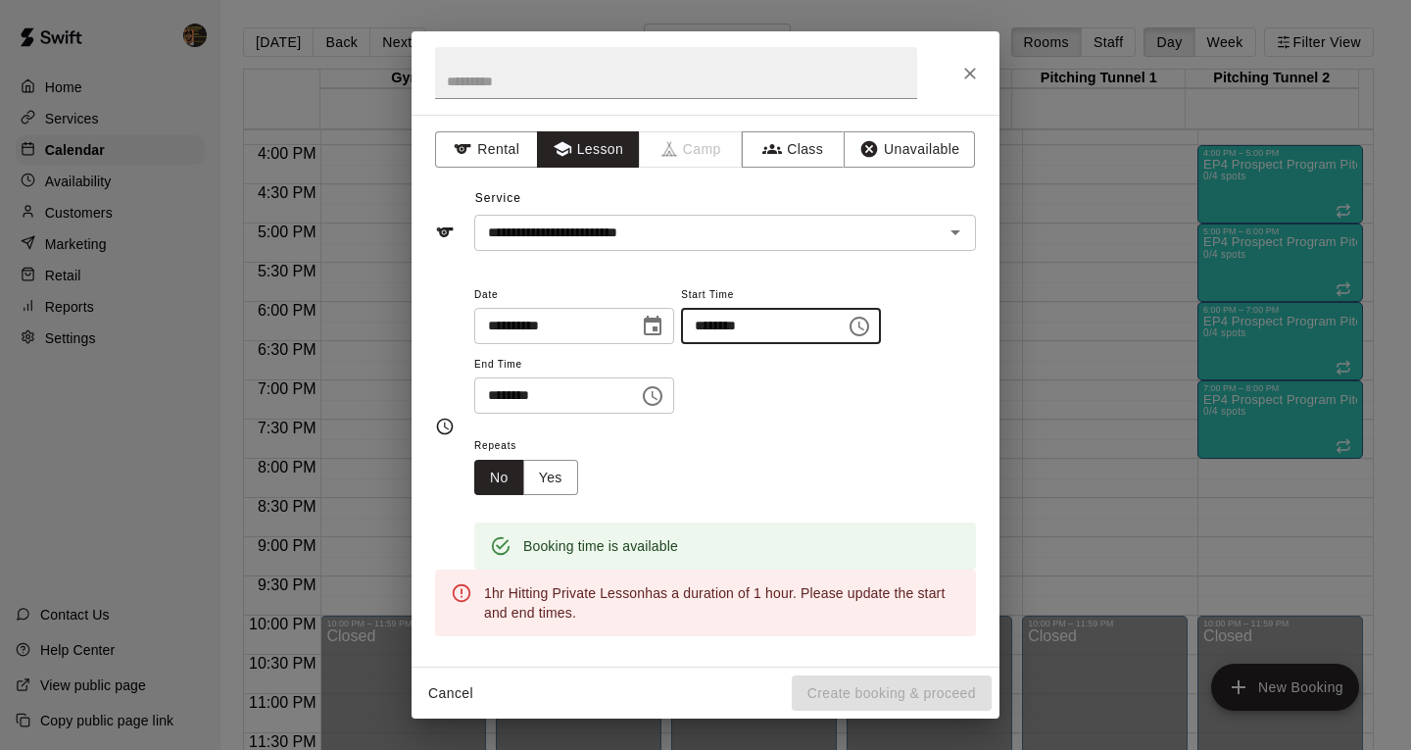
click at [754, 317] on input "********" at bounding box center [756, 326] width 151 height 36
type input "********"
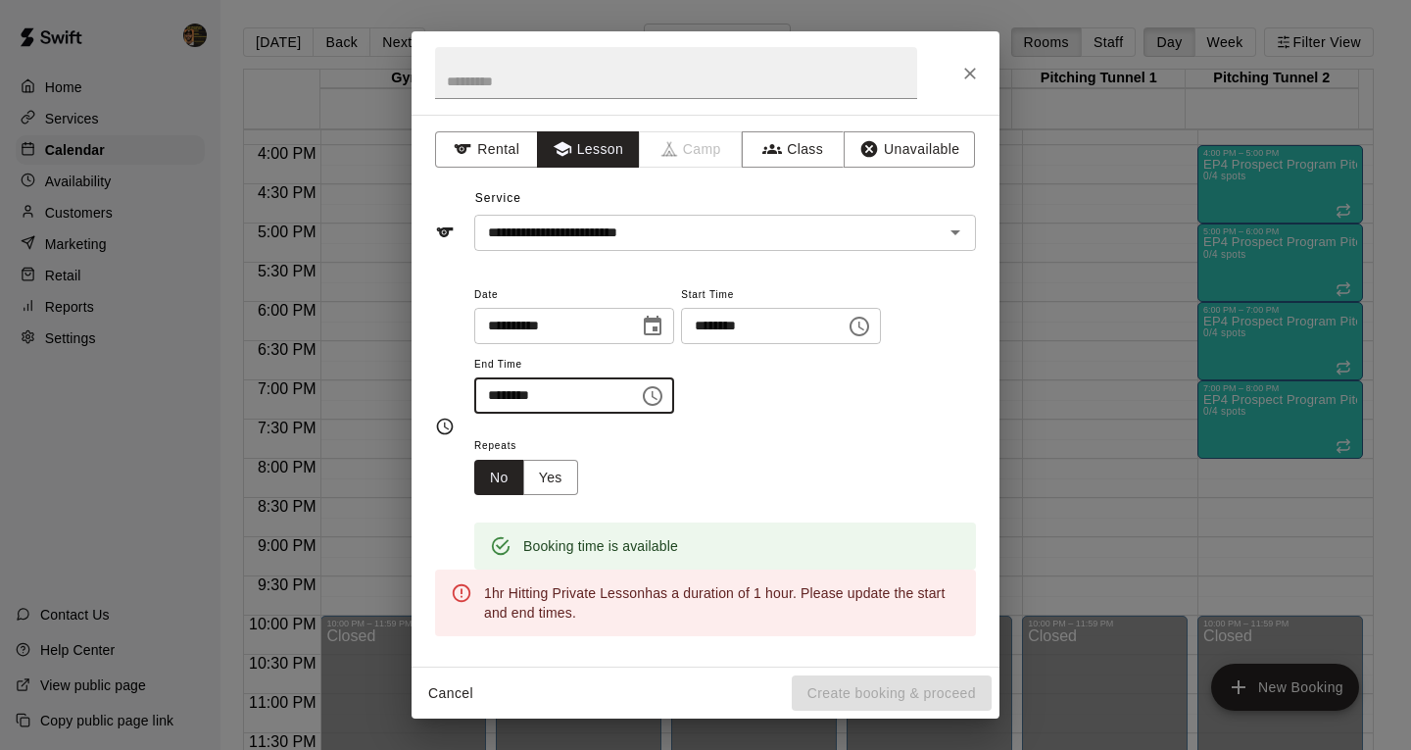
click at [493, 398] on input "********" at bounding box center [549, 395] width 151 height 36
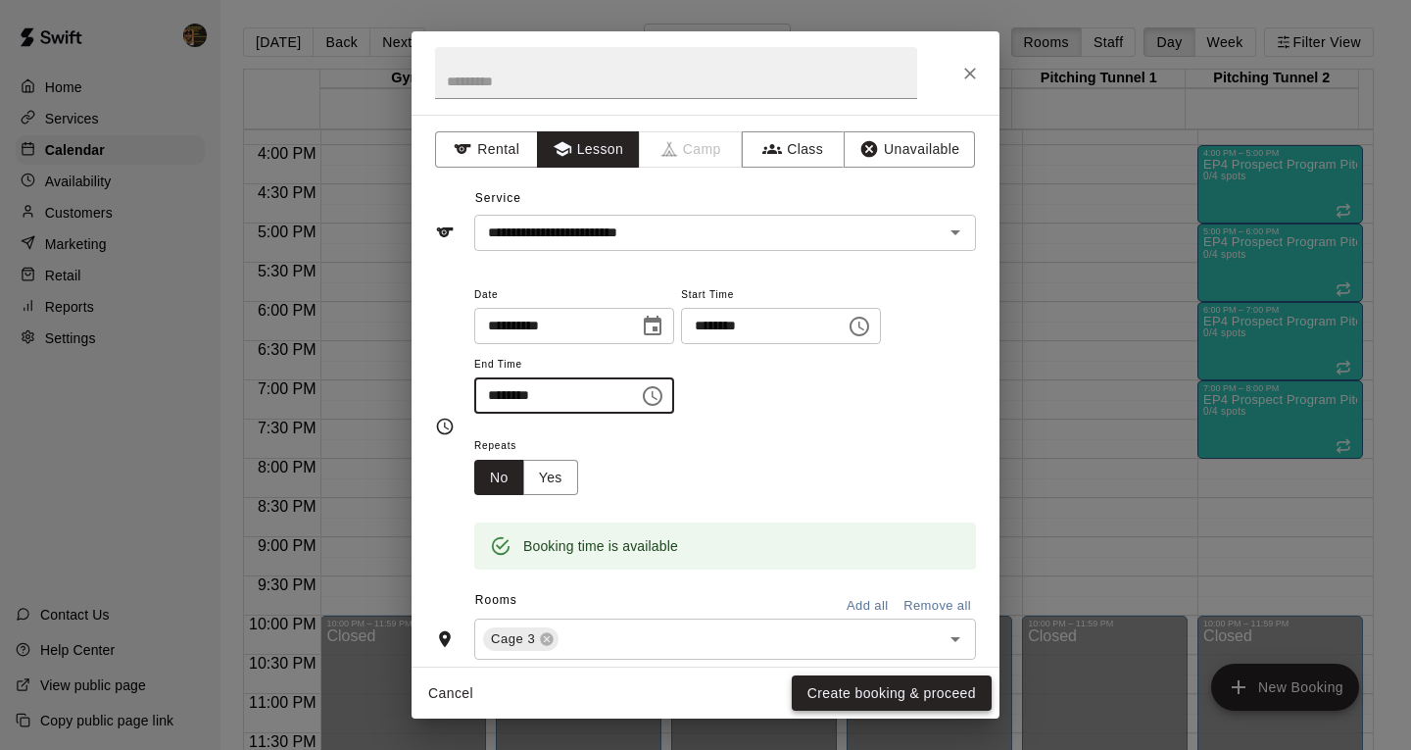
type input "********"
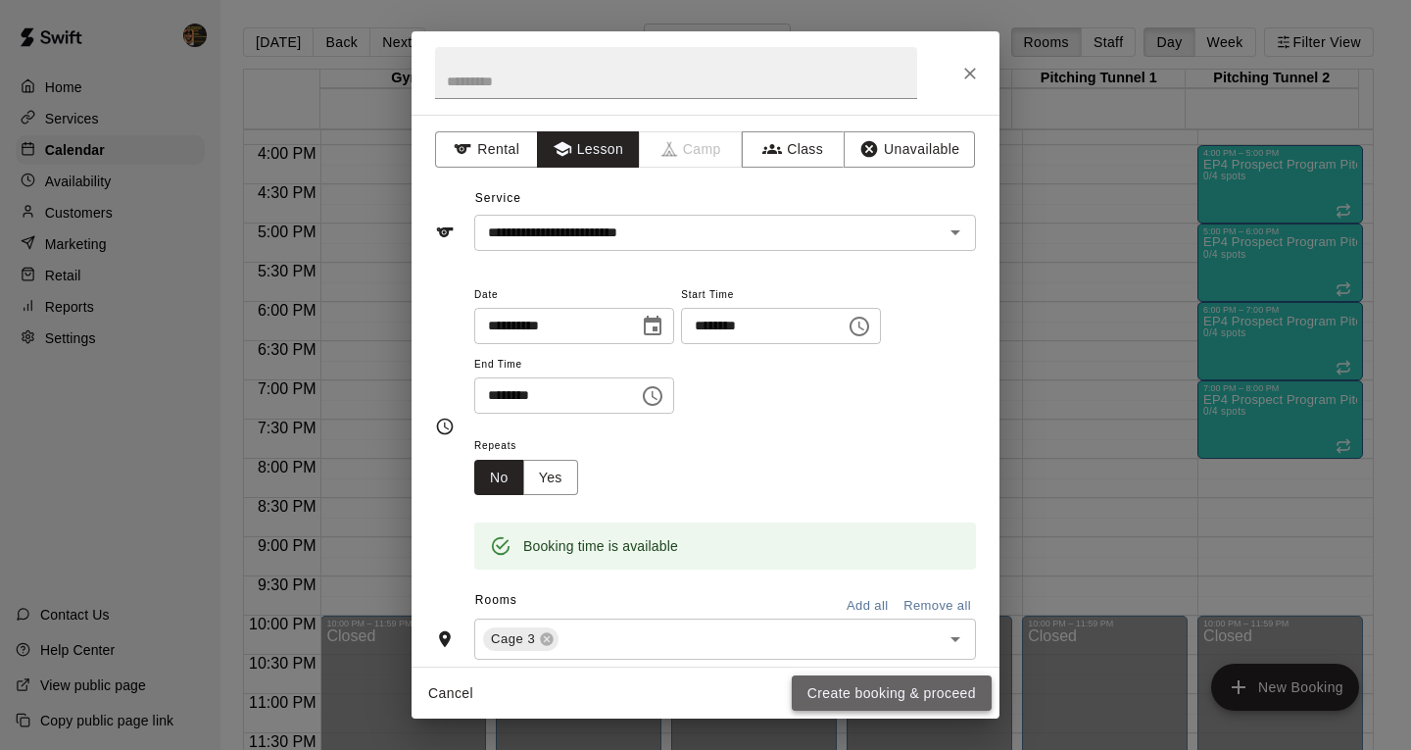
click at [832, 697] on button "Create booking & proceed" at bounding box center [892, 693] width 200 height 36
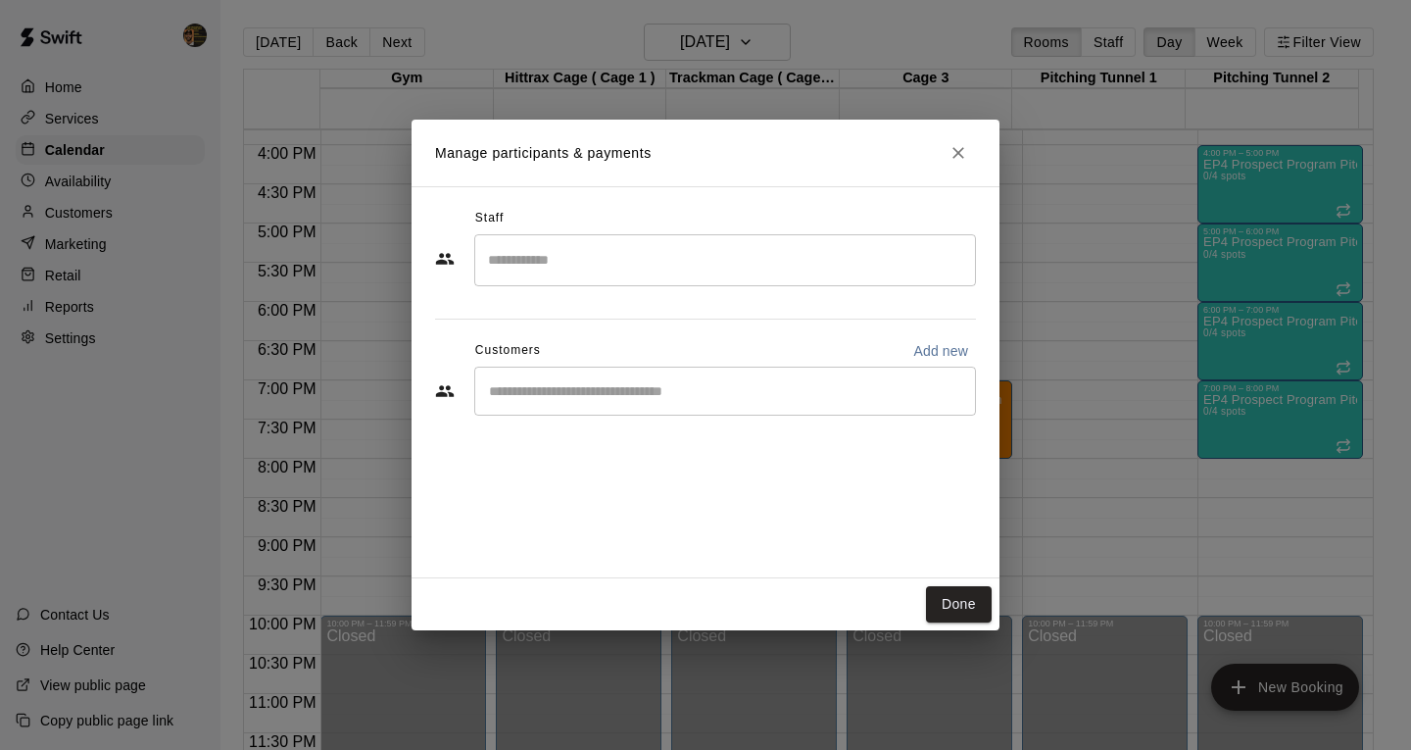
click at [507, 243] on input "Search staff" at bounding box center [725, 260] width 484 height 34
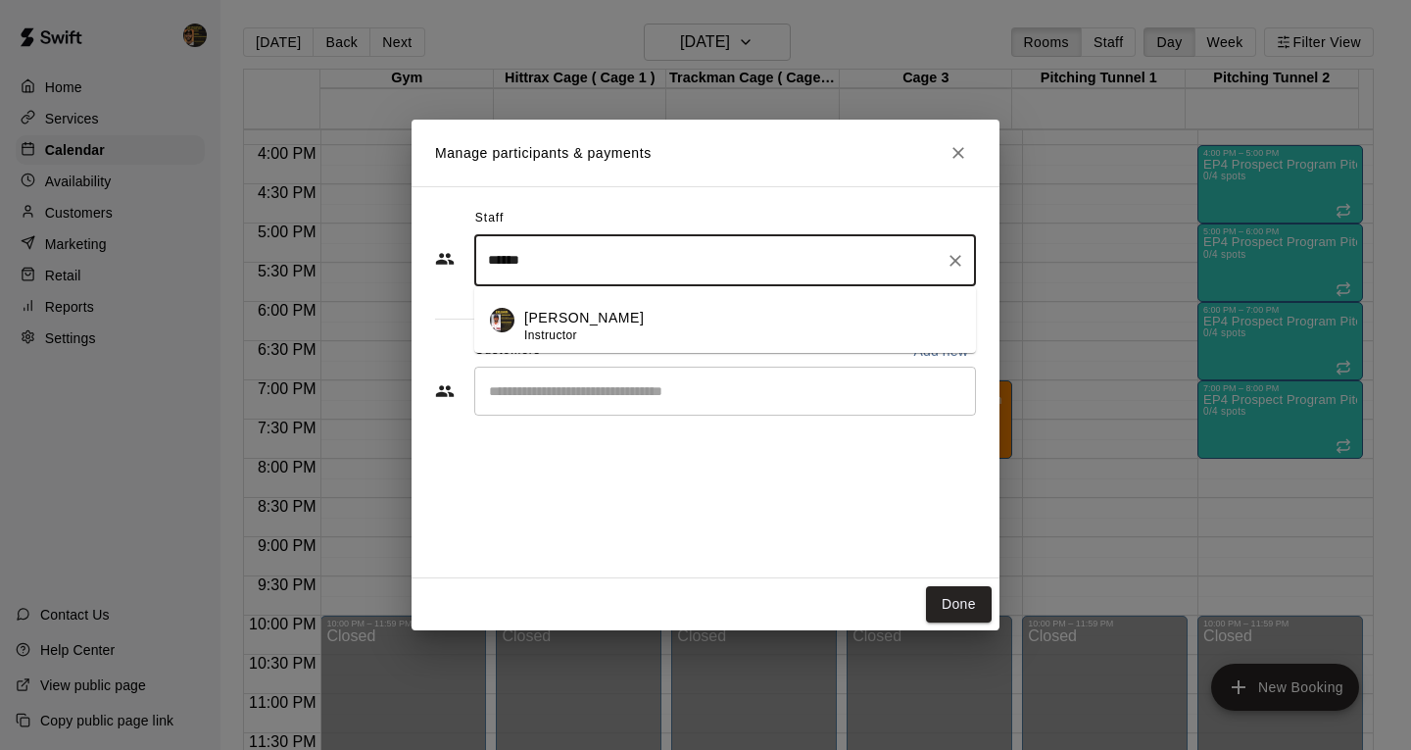
click at [567, 336] on span "Instructor" at bounding box center [550, 335] width 53 height 14
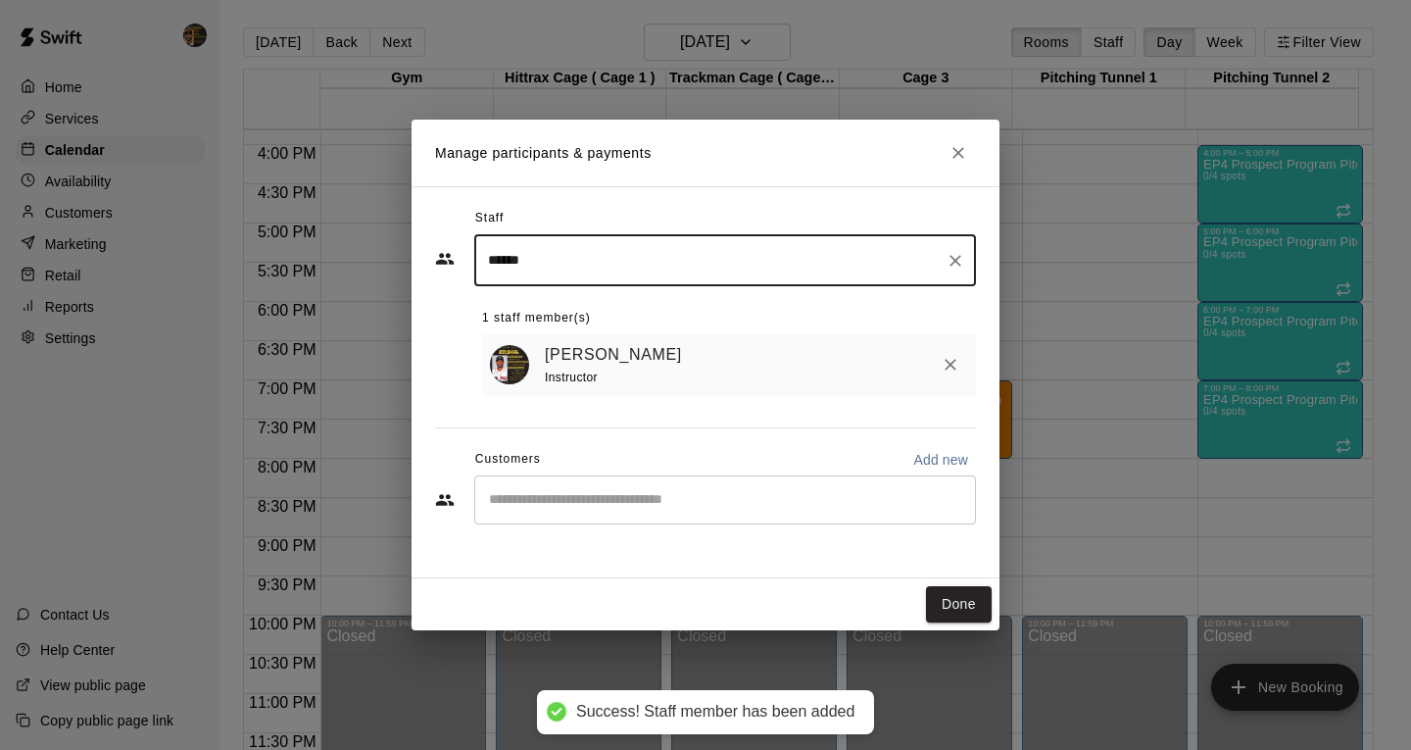
type input "******"
click at [695, 509] on input "Start typing to search customers..." at bounding box center [725, 500] width 484 height 20
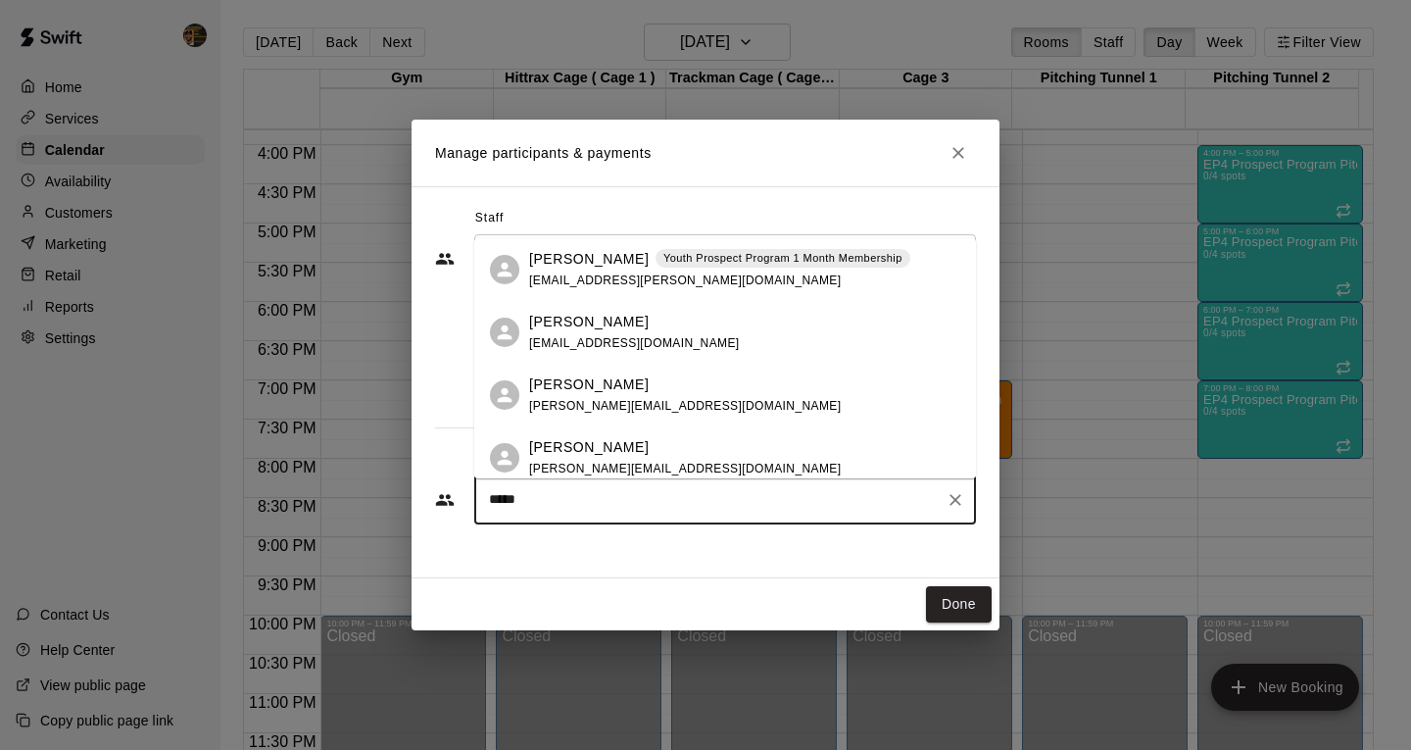
click at [580, 499] on input "****" at bounding box center [710, 500] width 455 height 20
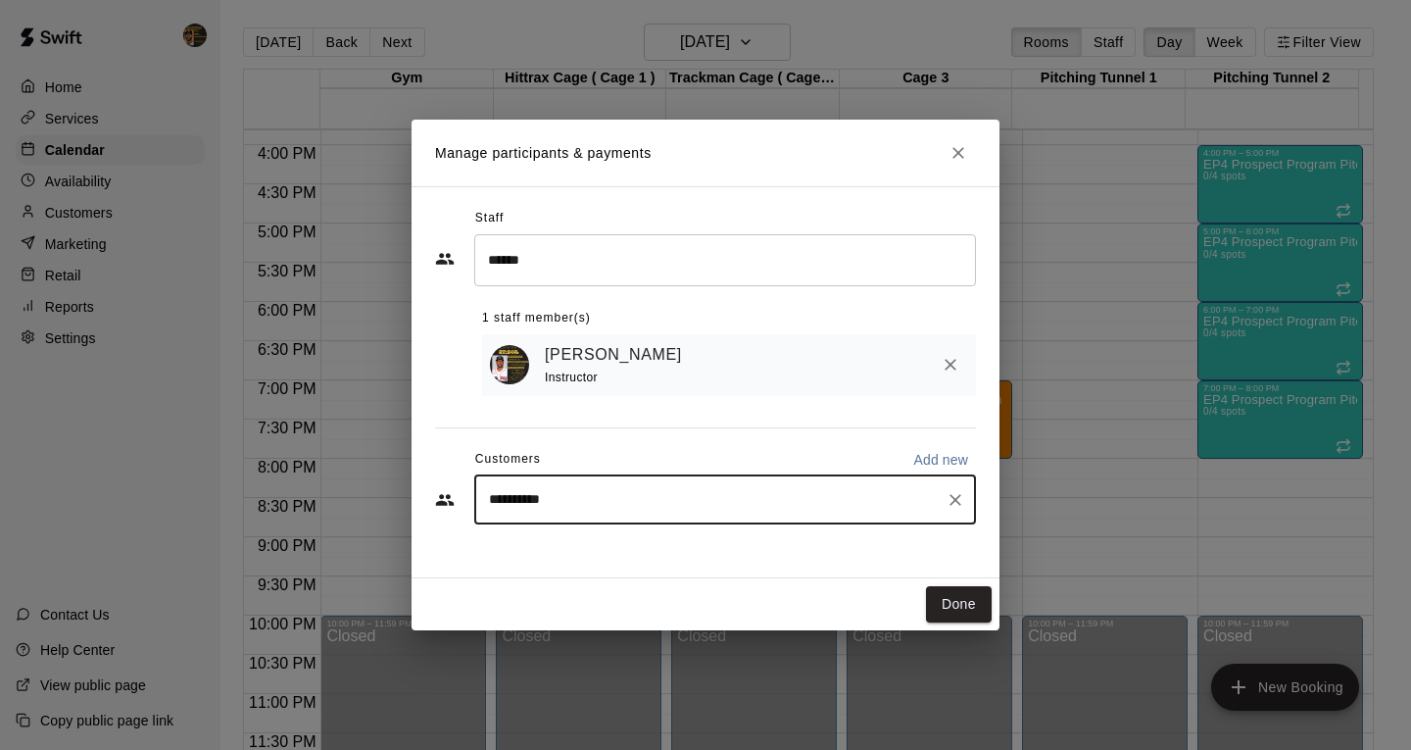
click at [528, 509] on input "**********" at bounding box center [710, 500] width 455 height 20
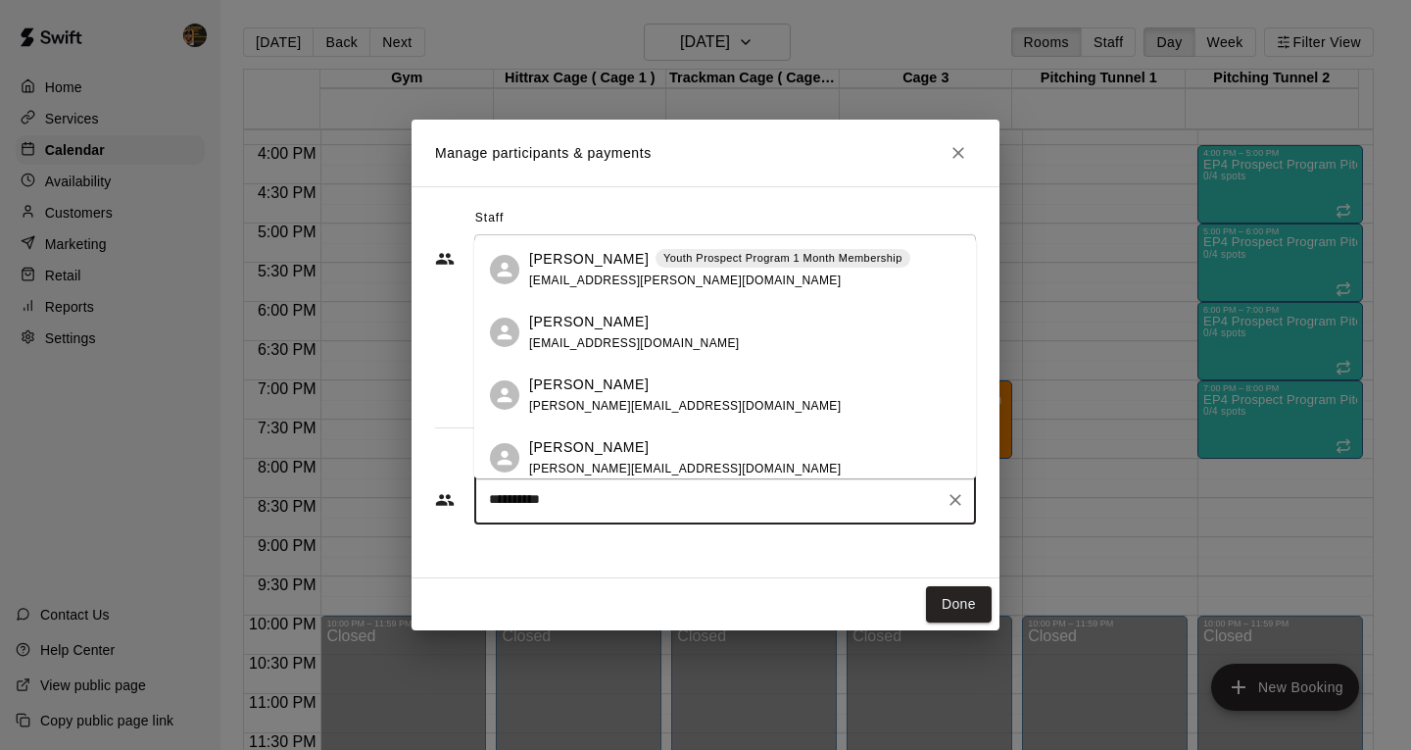
type input "*********"
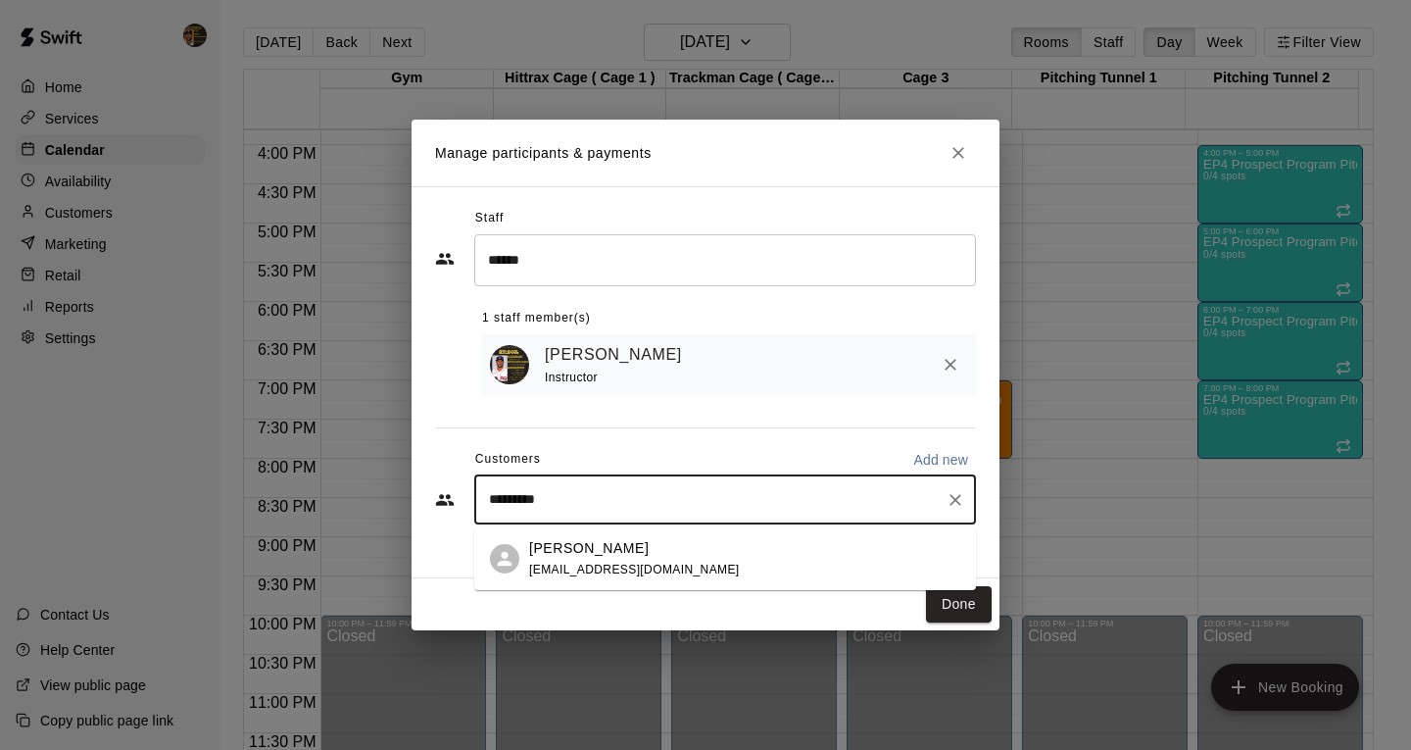
click at [568, 547] on p "[PERSON_NAME]" at bounding box center [589, 548] width 120 height 21
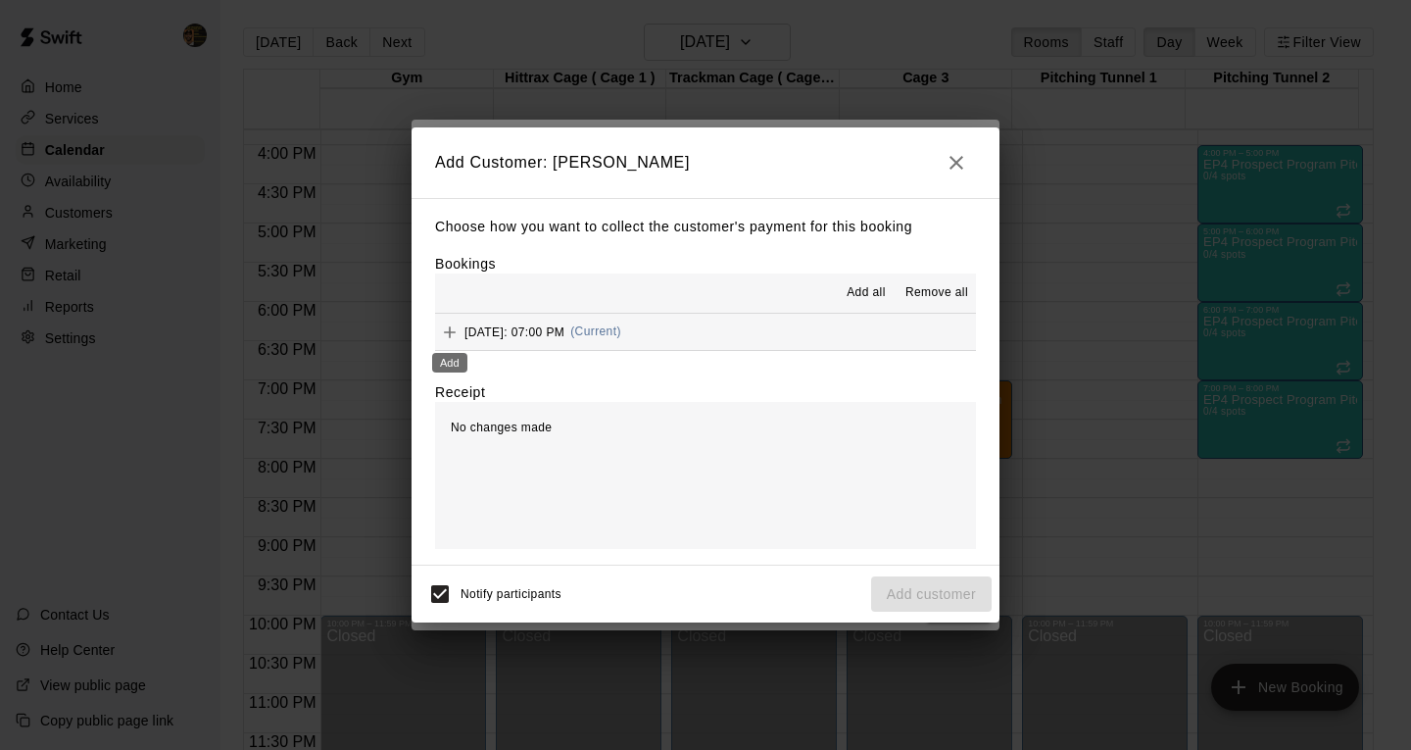
click at [454, 330] on icon "Add" at bounding box center [450, 332] width 20 height 20
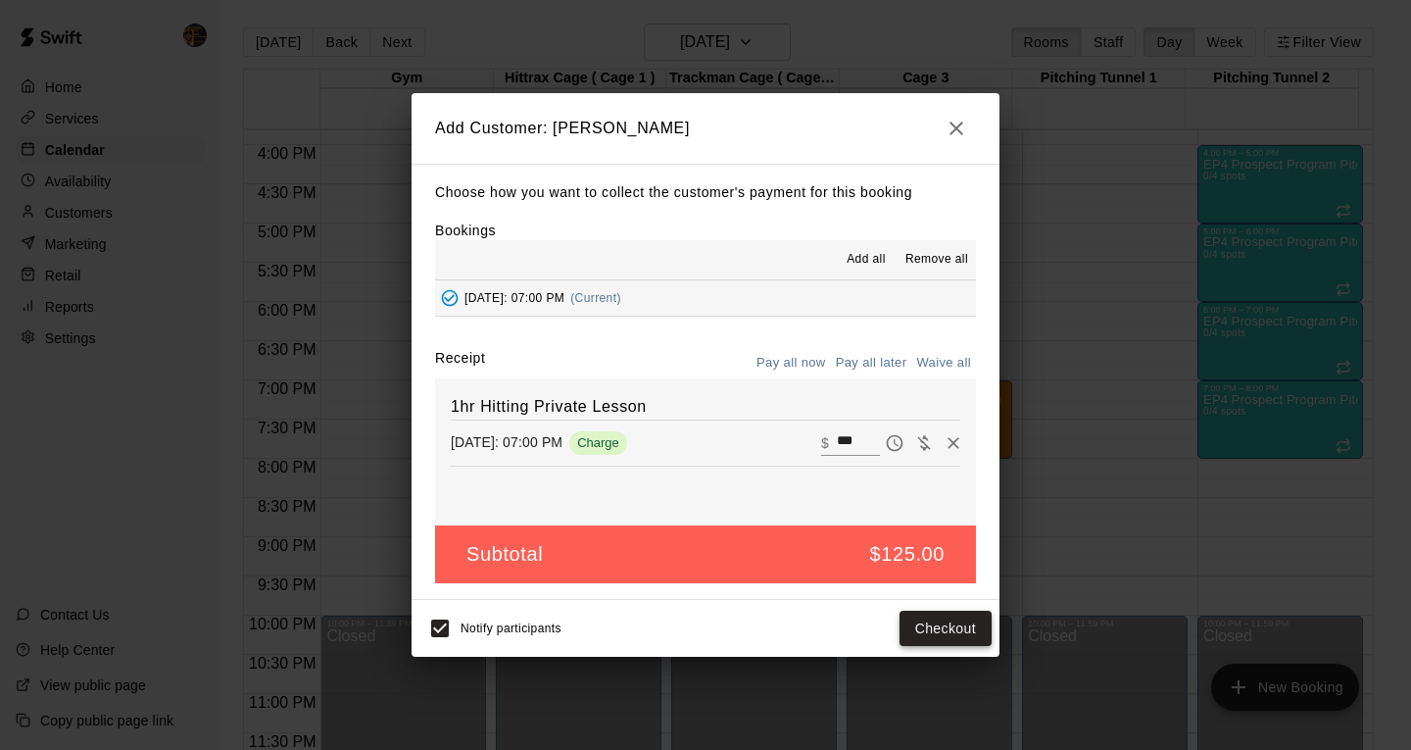
click at [953, 621] on button "Checkout" at bounding box center [946, 629] width 92 height 36
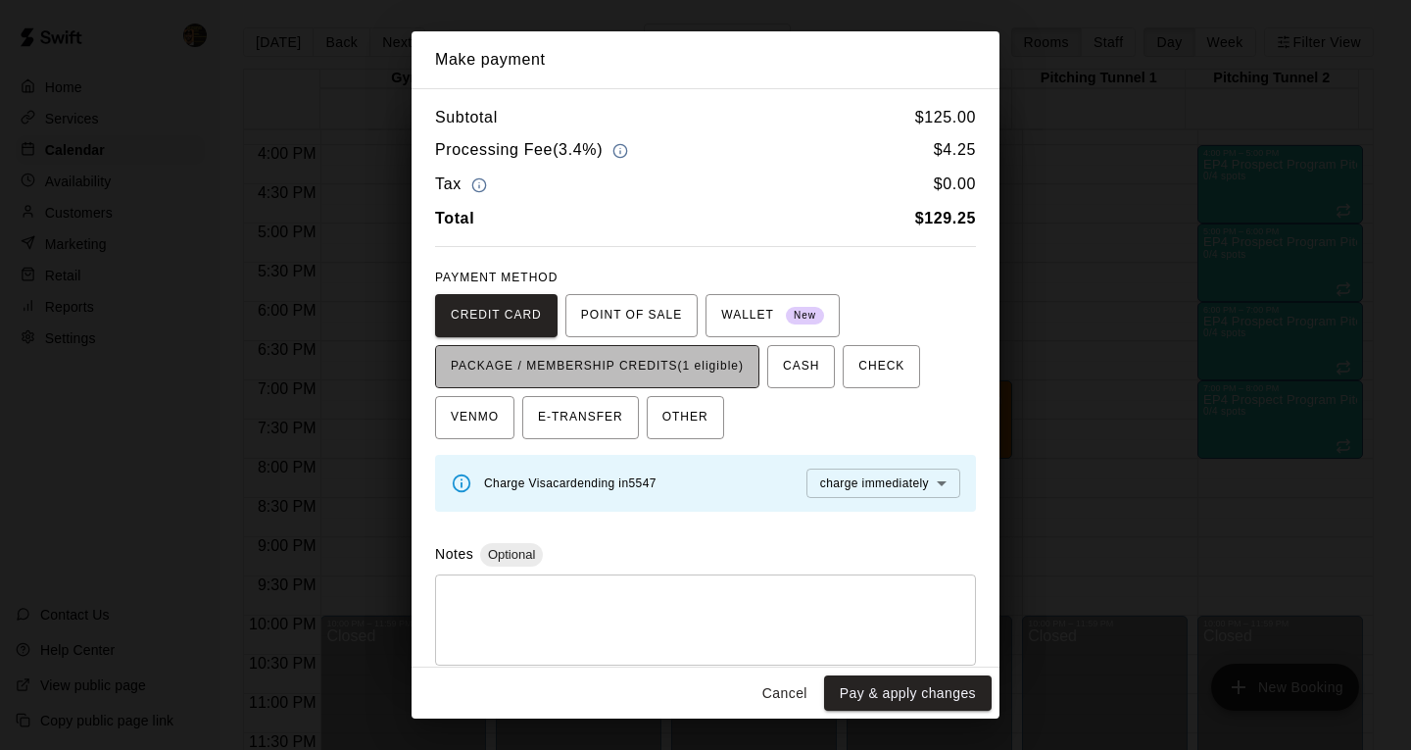
click at [561, 354] on span "PACKAGE / MEMBERSHIP CREDITS (1 eligible)" at bounding box center [597, 366] width 293 height 31
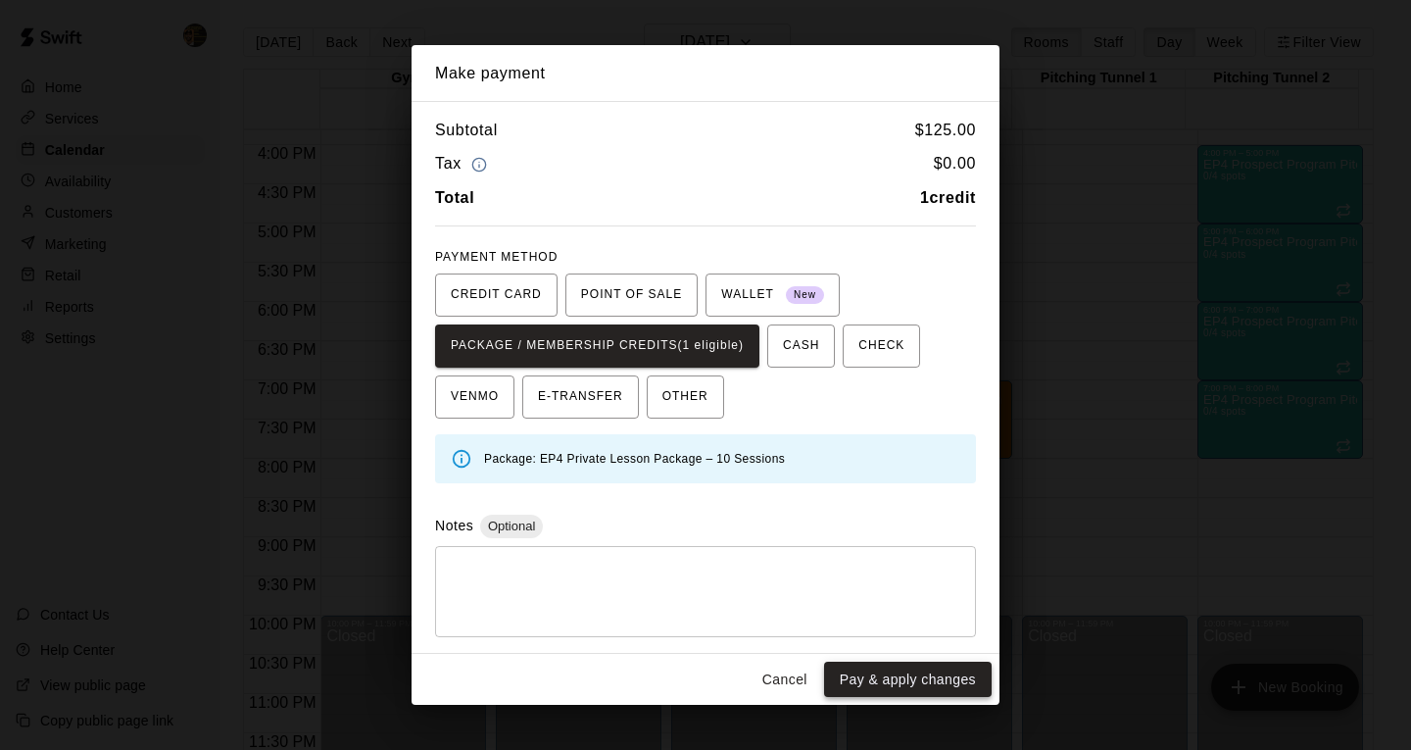
click at [930, 681] on button "Pay & apply changes" at bounding box center [908, 680] width 168 height 36
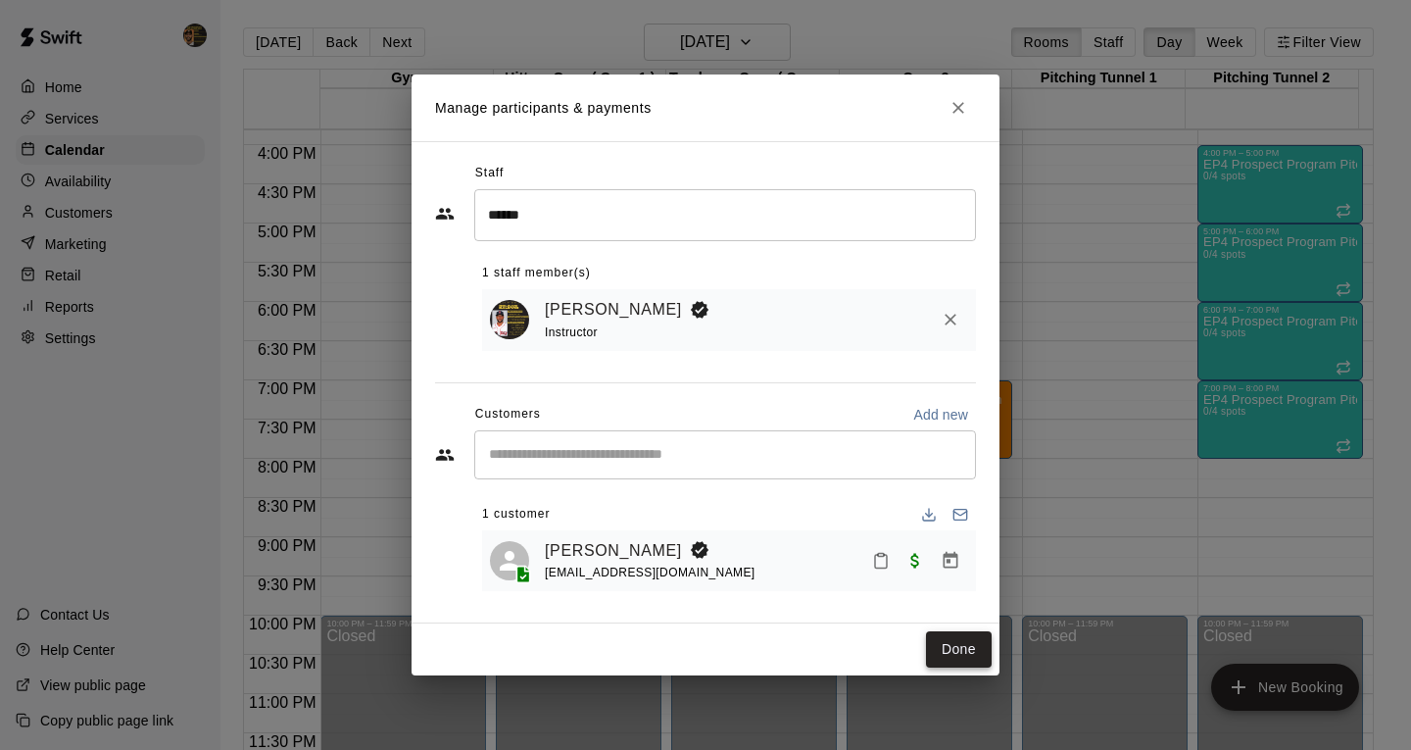
click at [961, 647] on button "Done" at bounding box center [959, 649] width 66 height 36
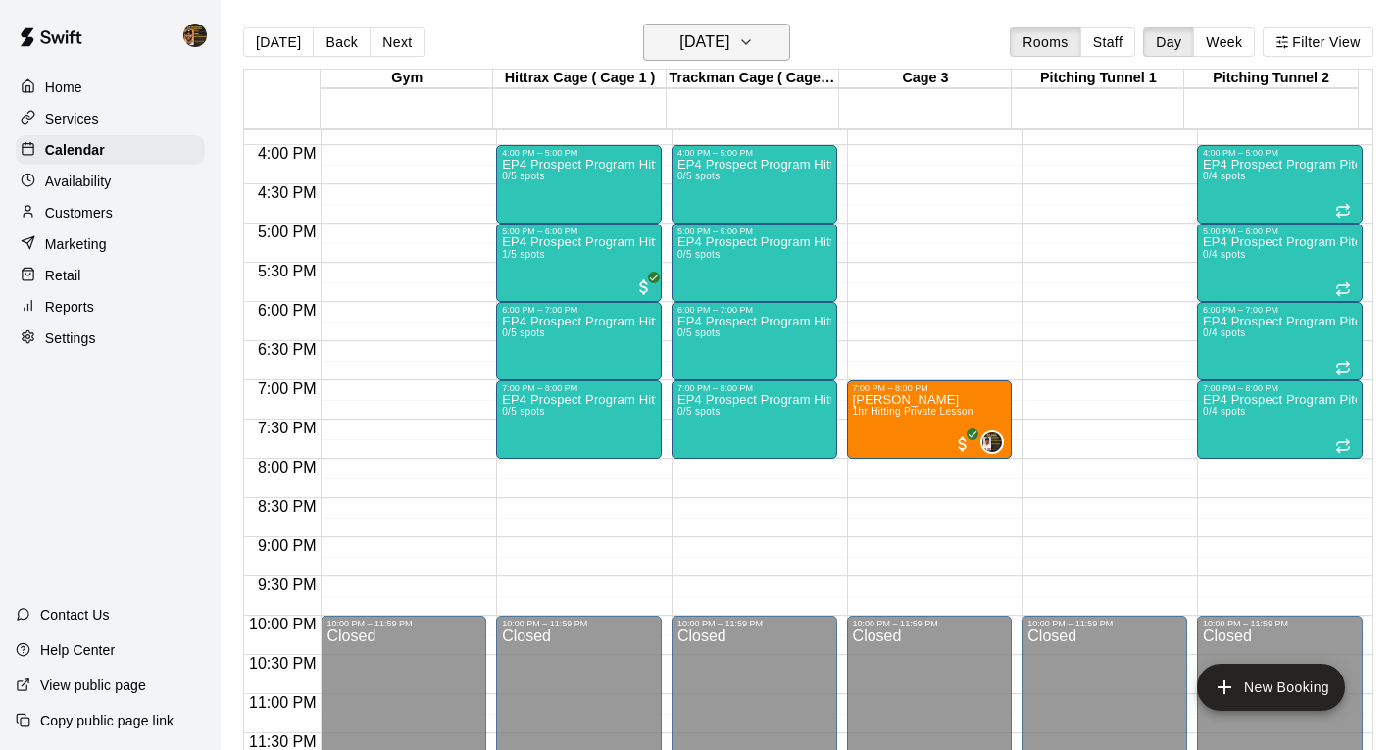
click at [754, 45] on icon "button" at bounding box center [746, 42] width 16 height 24
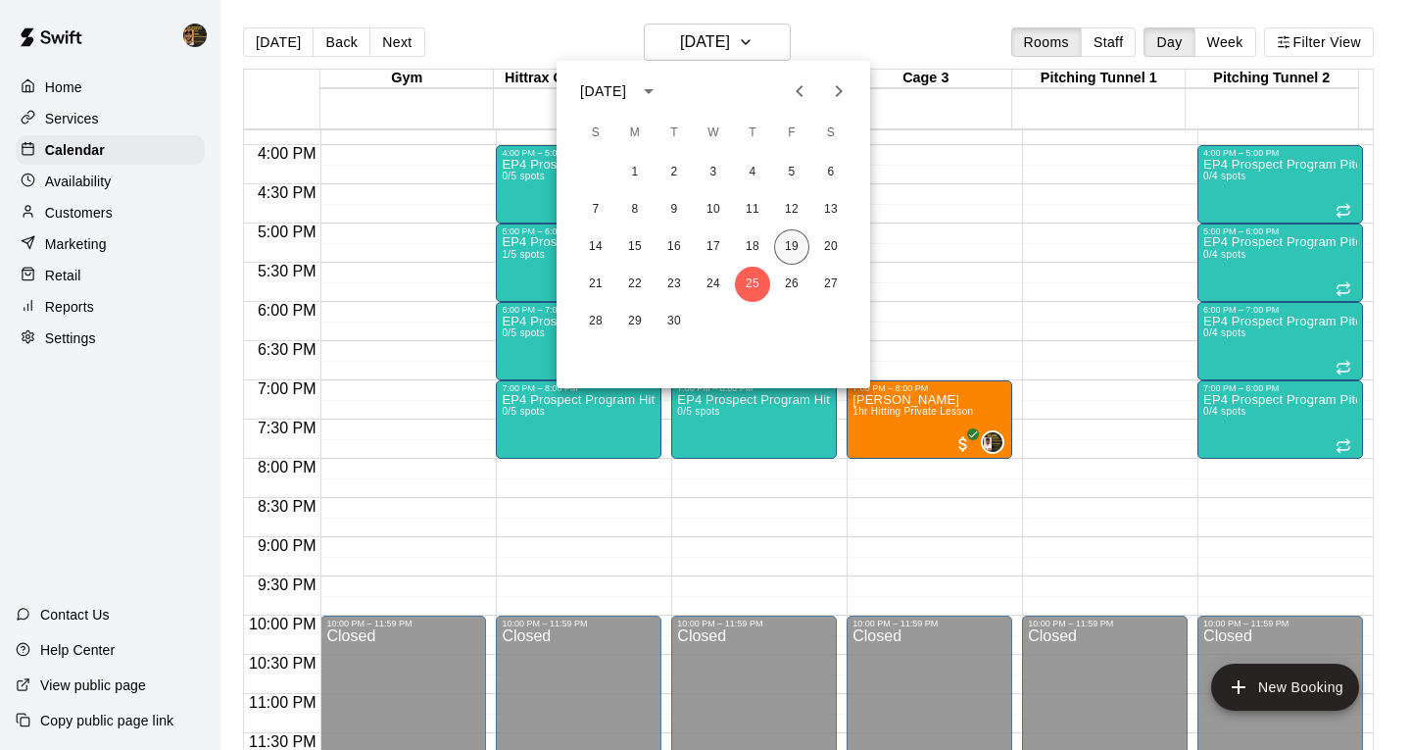
click at [782, 242] on button "19" at bounding box center [791, 246] width 35 height 35
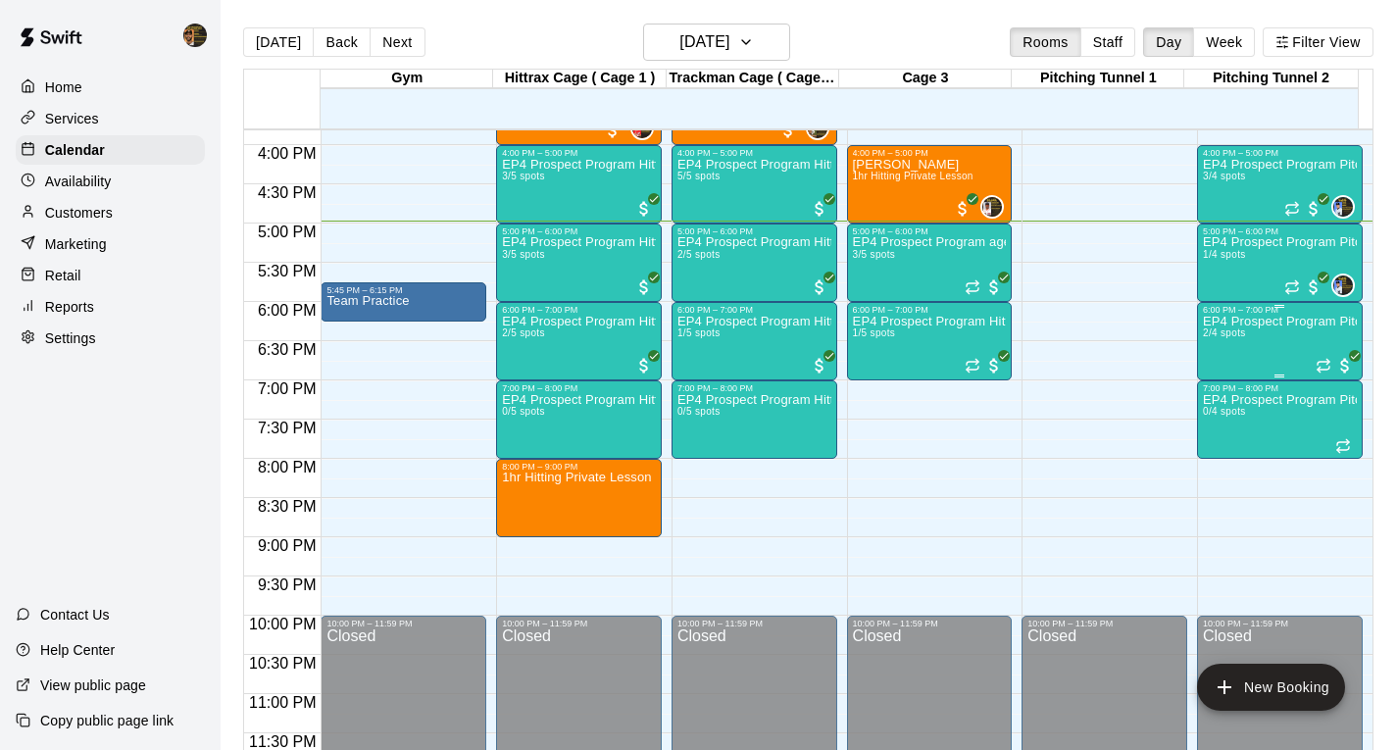
click at [1260, 356] on div "EP4 Prospect Program Pitching (Ages [DEMOGRAPHIC_DATA]+ ) 2/4 spots" at bounding box center [1280, 690] width 154 height 750
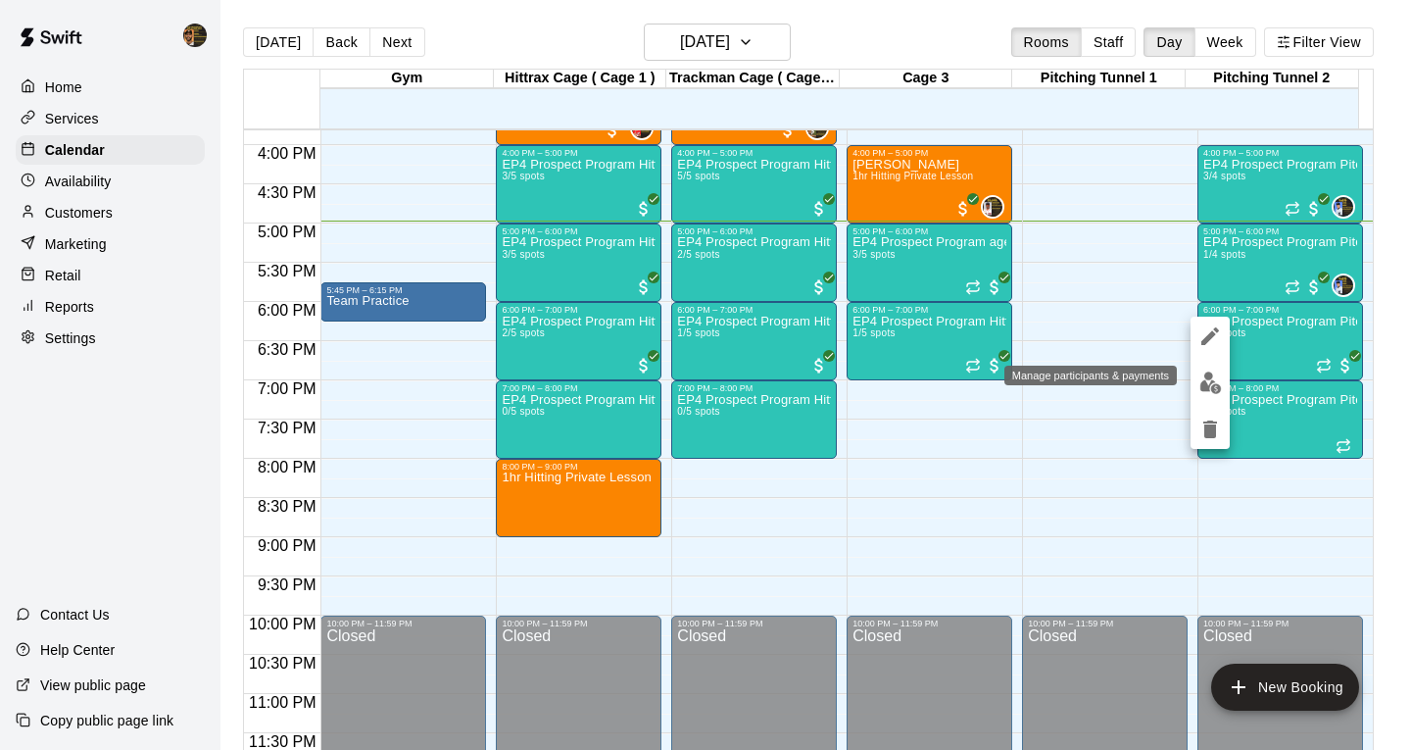
click at [1208, 378] on img "edit" at bounding box center [1211, 382] width 23 height 23
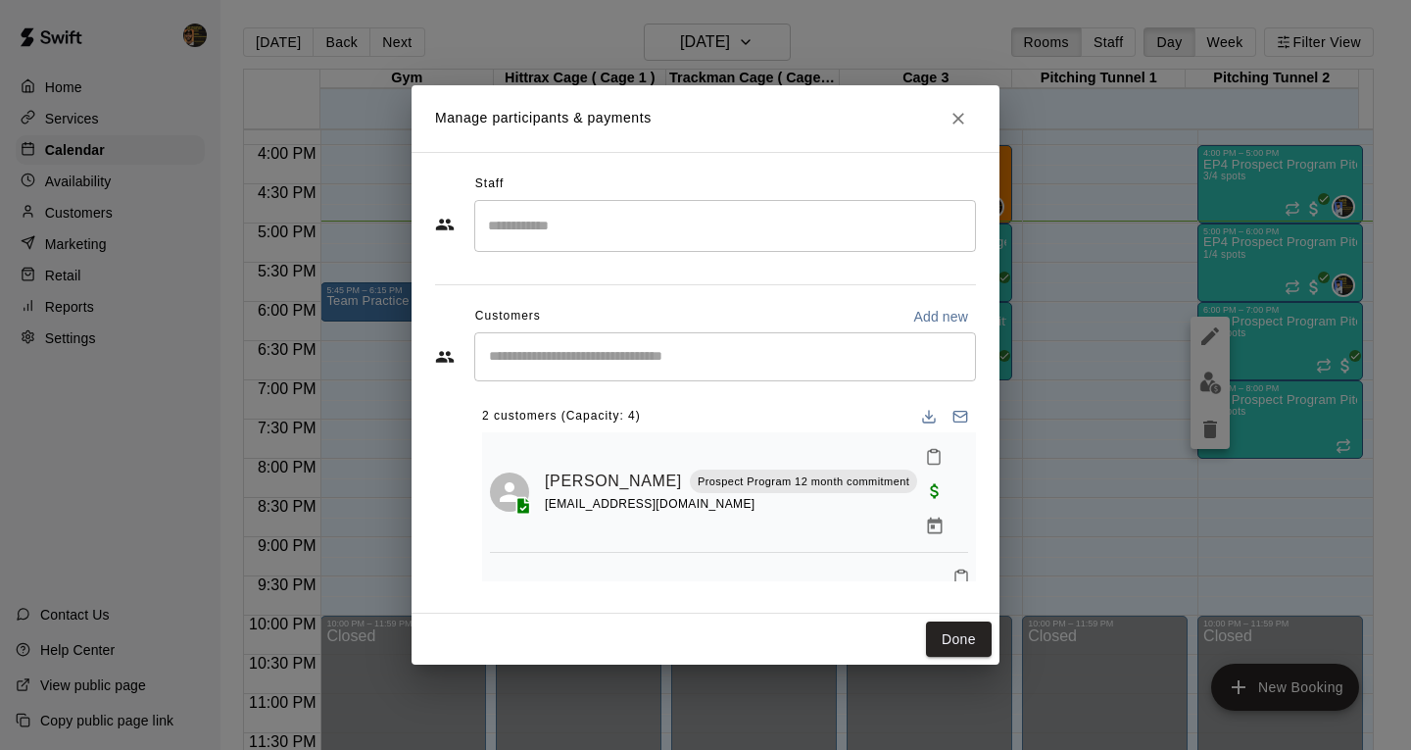
click at [585, 215] on input "Search staff" at bounding box center [725, 226] width 484 height 34
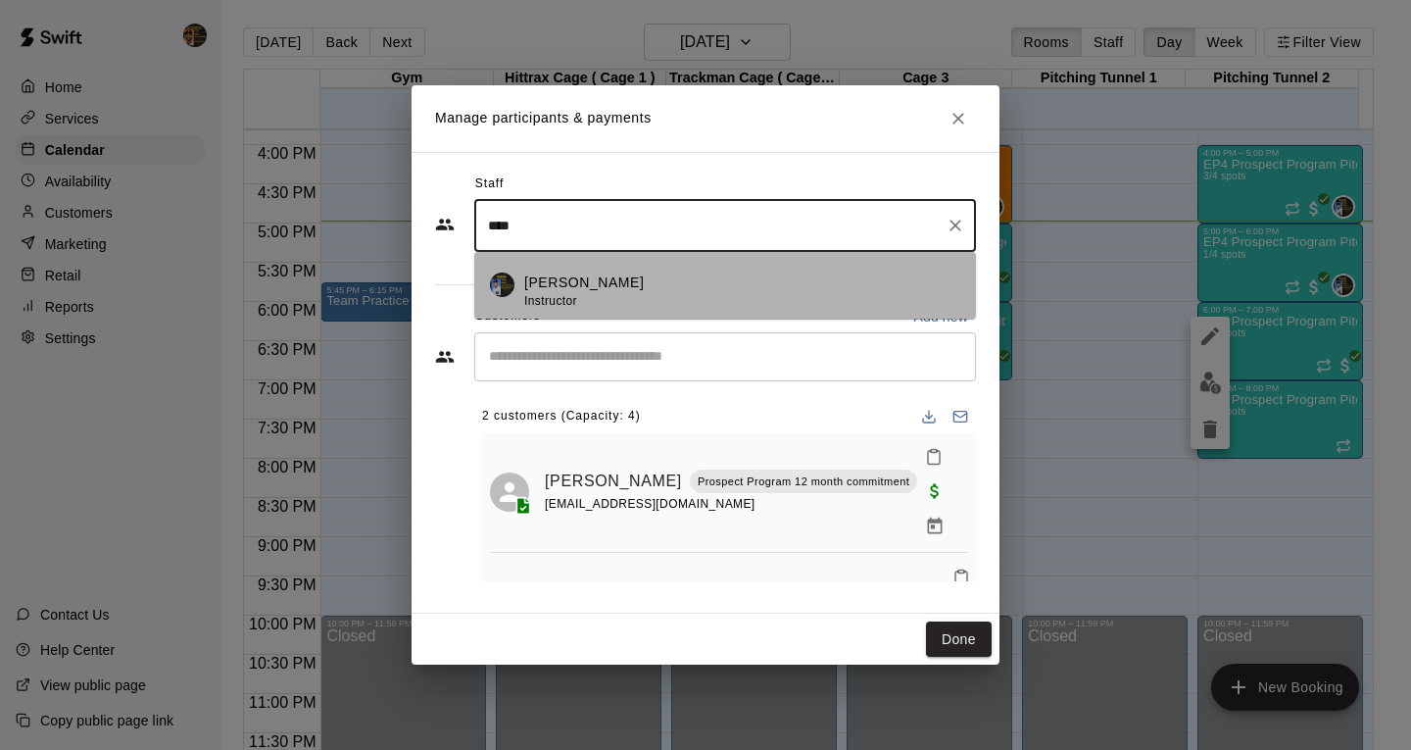
click at [609, 306] on div "[PERSON_NAME] Instructor" at bounding box center [584, 291] width 120 height 38
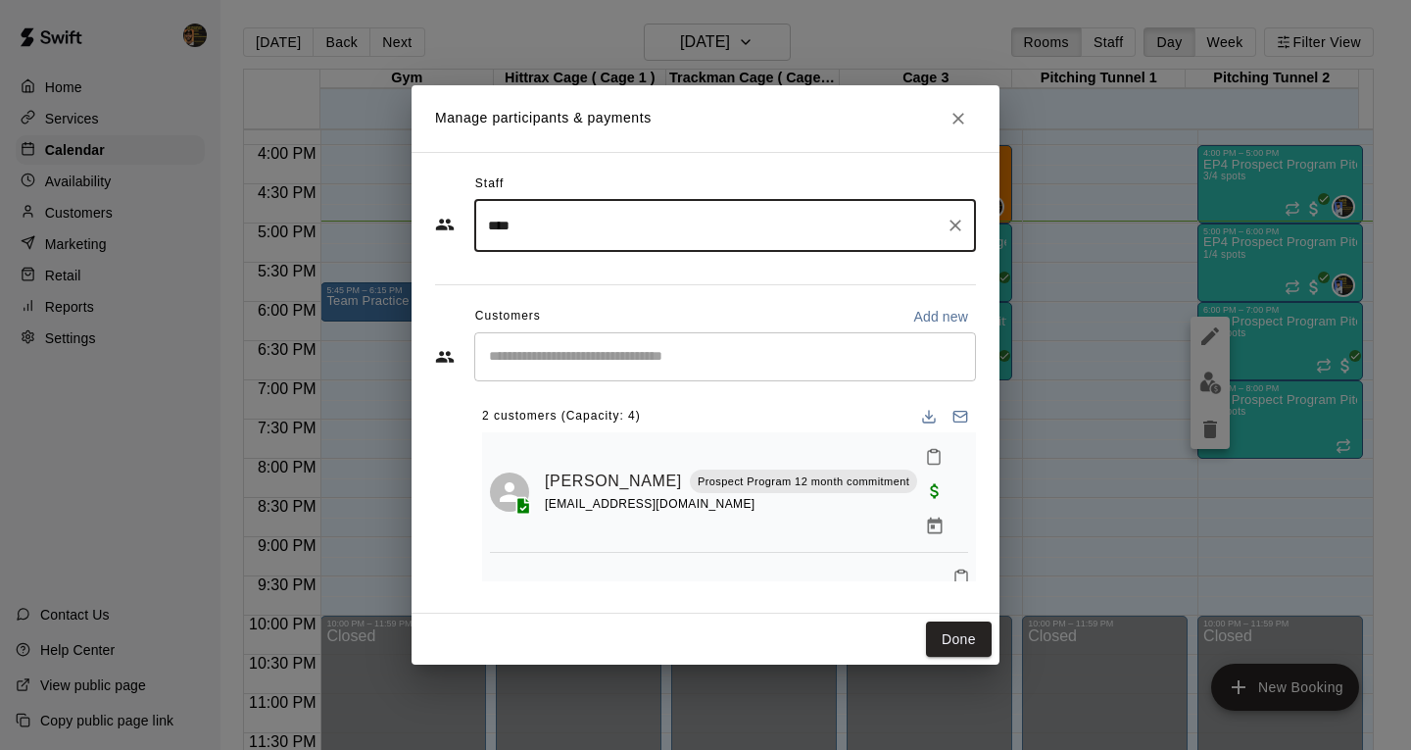
type input "****"
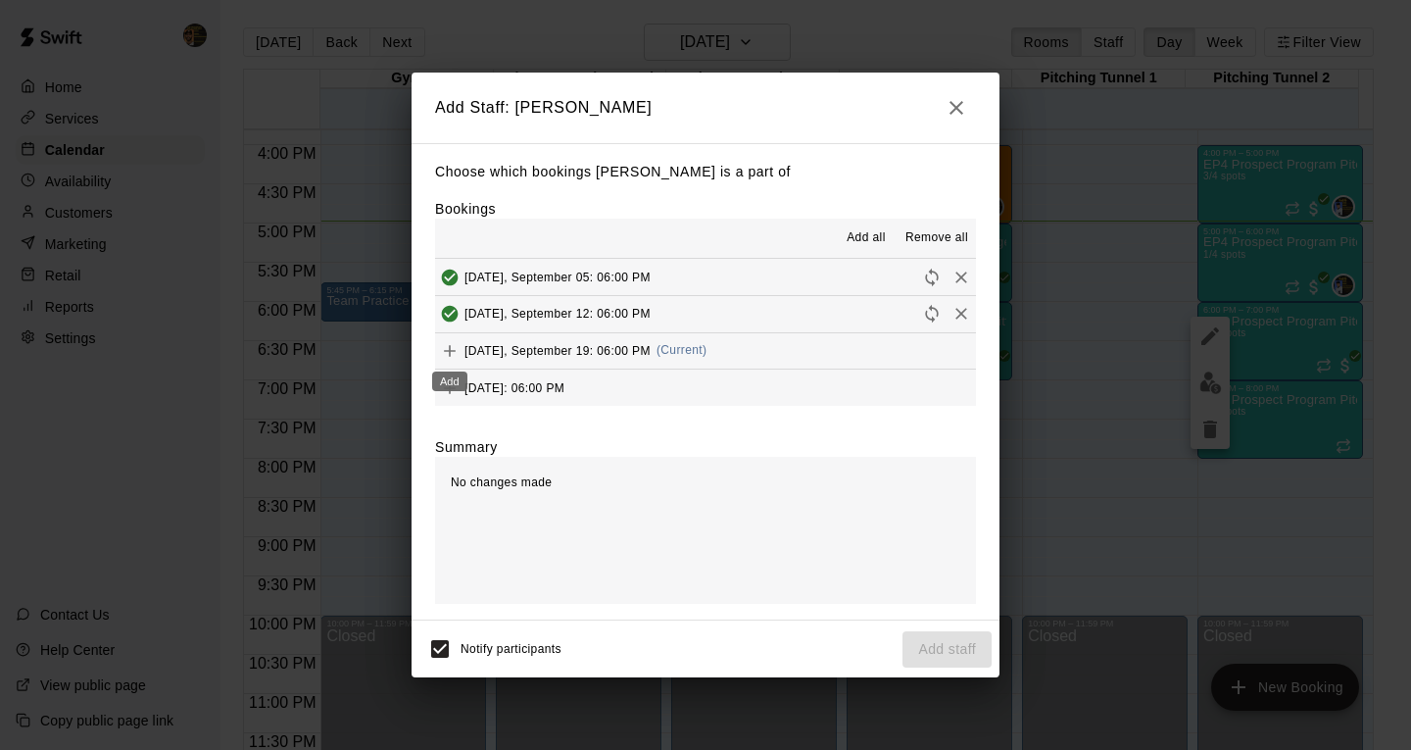
click at [458, 350] on icon "Add" at bounding box center [450, 351] width 20 height 20
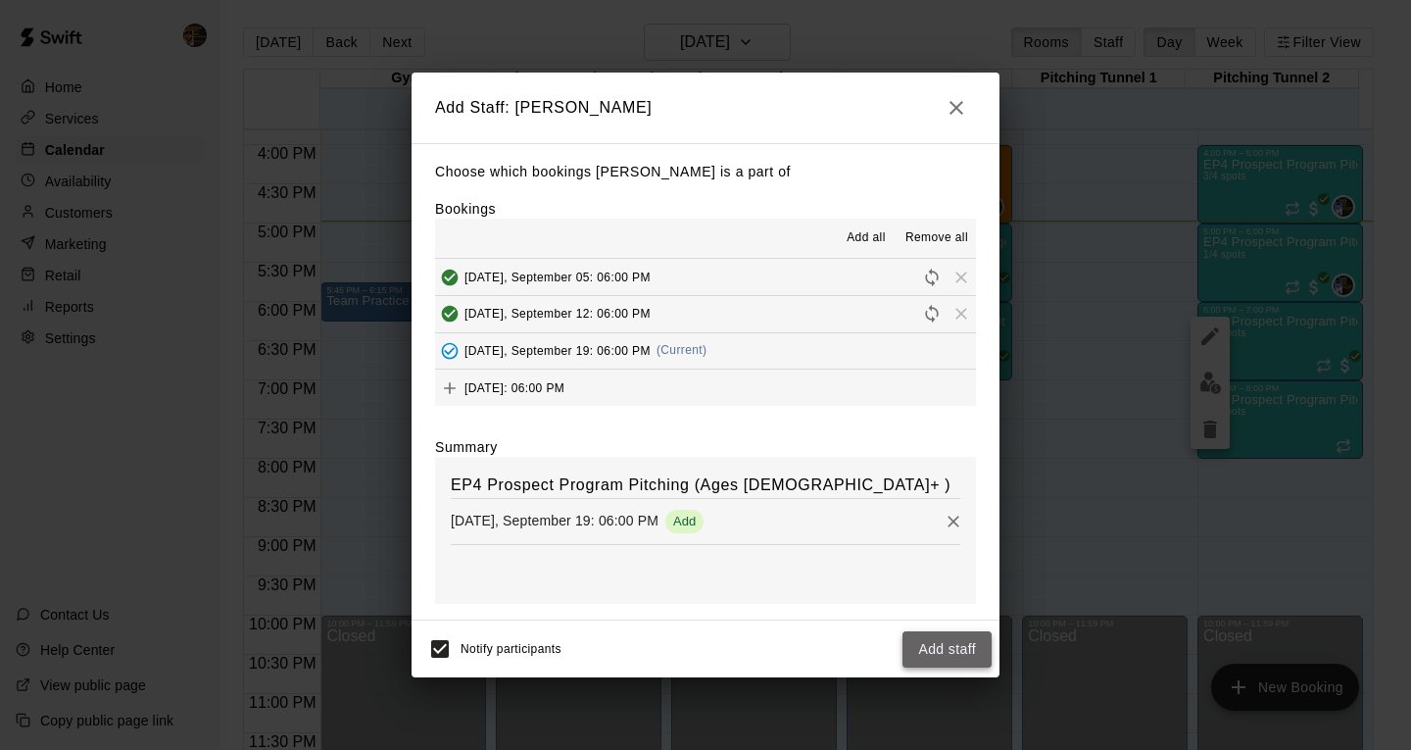
click at [974, 650] on button "Add staff" at bounding box center [947, 649] width 89 height 36
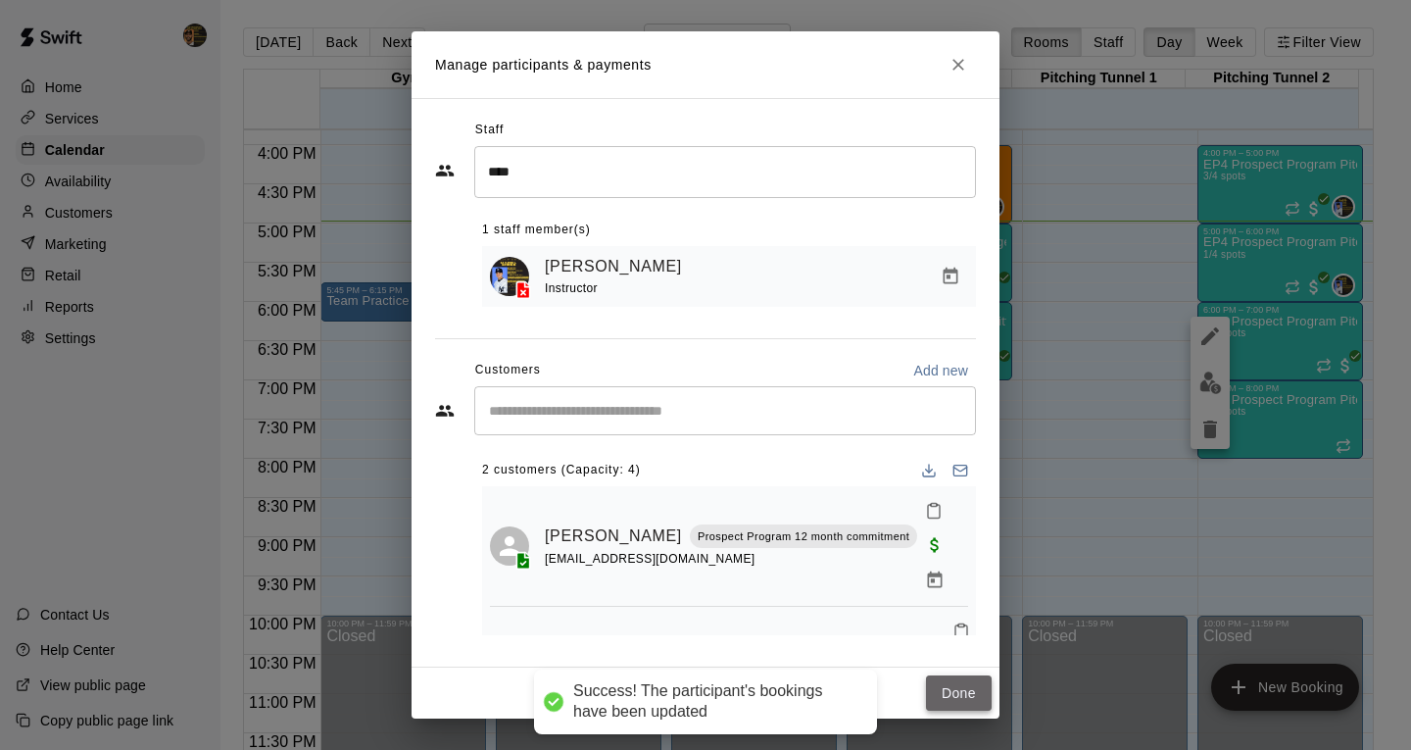
click at [978, 700] on button "Done" at bounding box center [959, 693] width 66 height 36
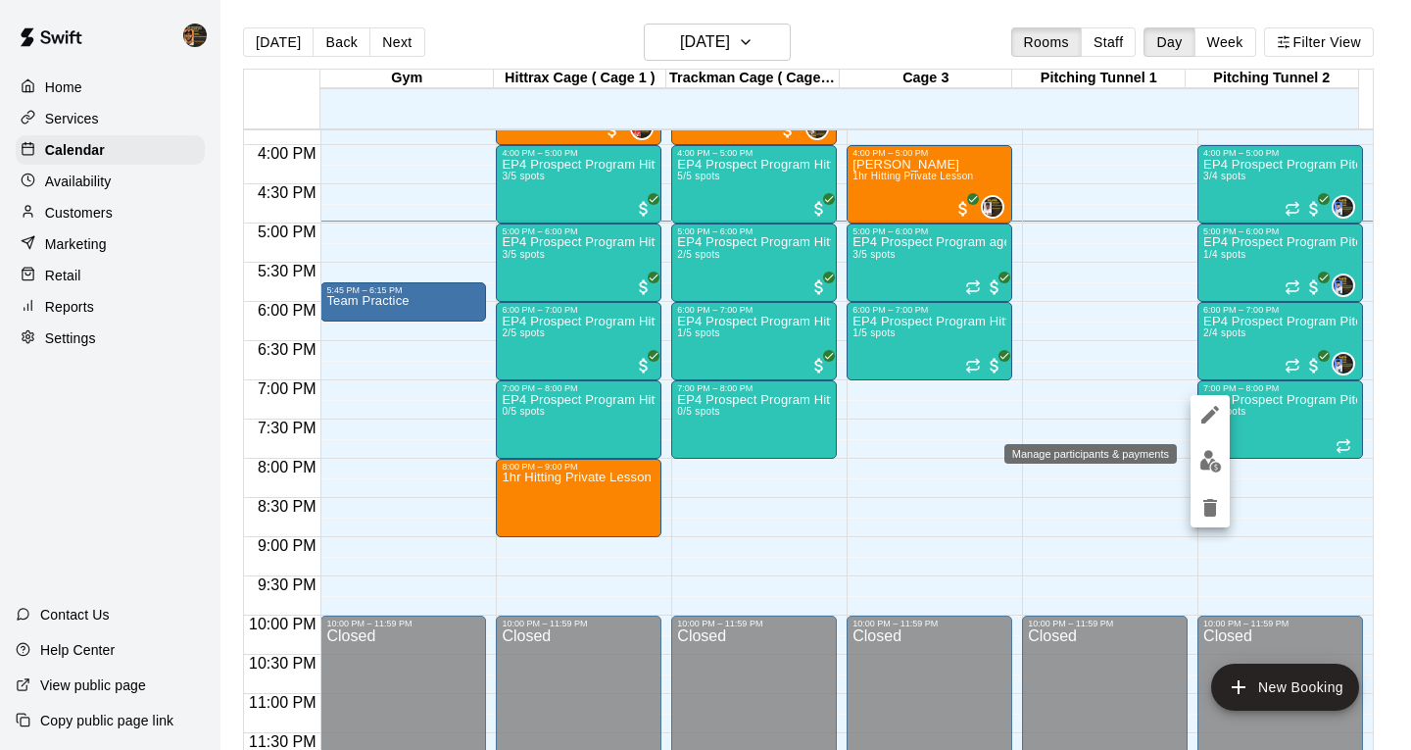
click at [1211, 468] on img "edit" at bounding box center [1211, 461] width 23 height 23
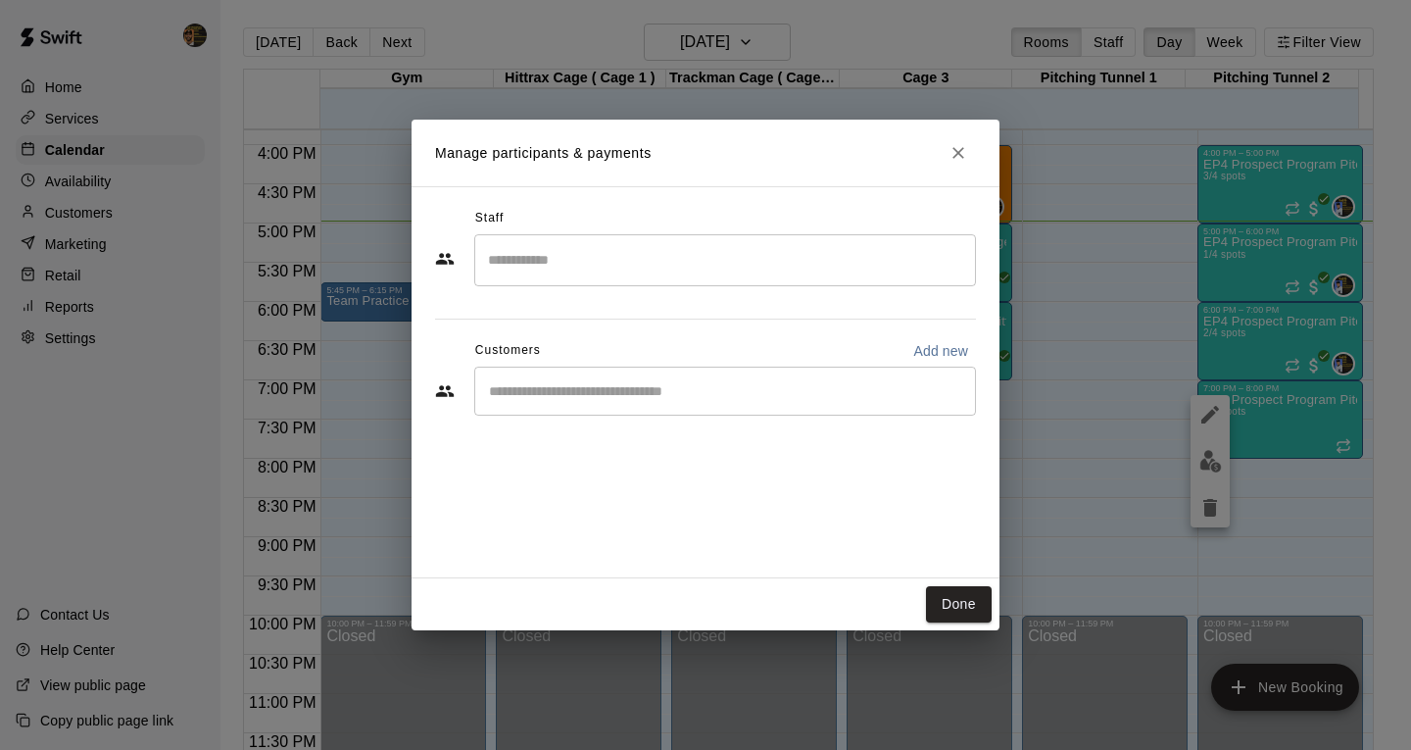
click at [564, 266] on input "Search staff" at bounding box center [725, 260] width 484 height 34
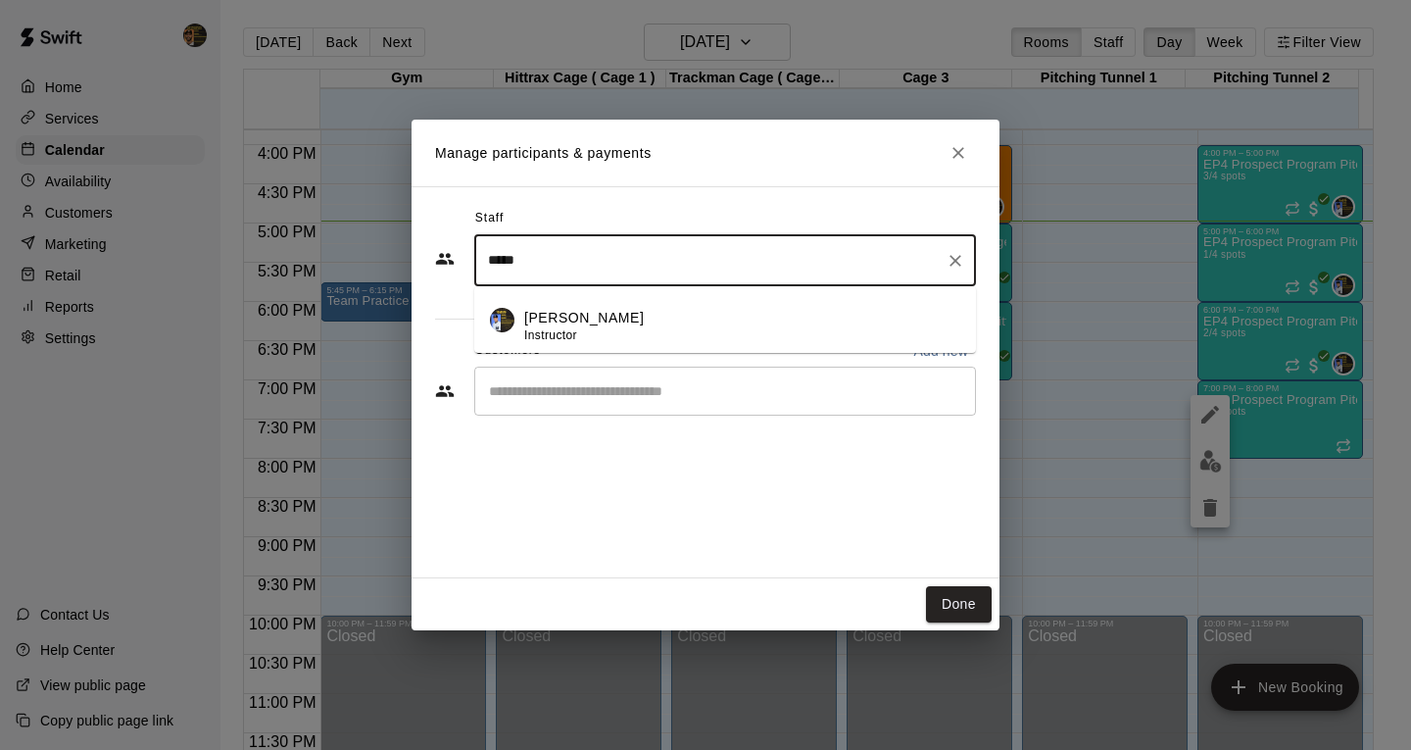
click at [617, 325] on div "[PERSON_NAME] Instructor" at bounding box center [742, 327] width 436 height 38
type input "*****"
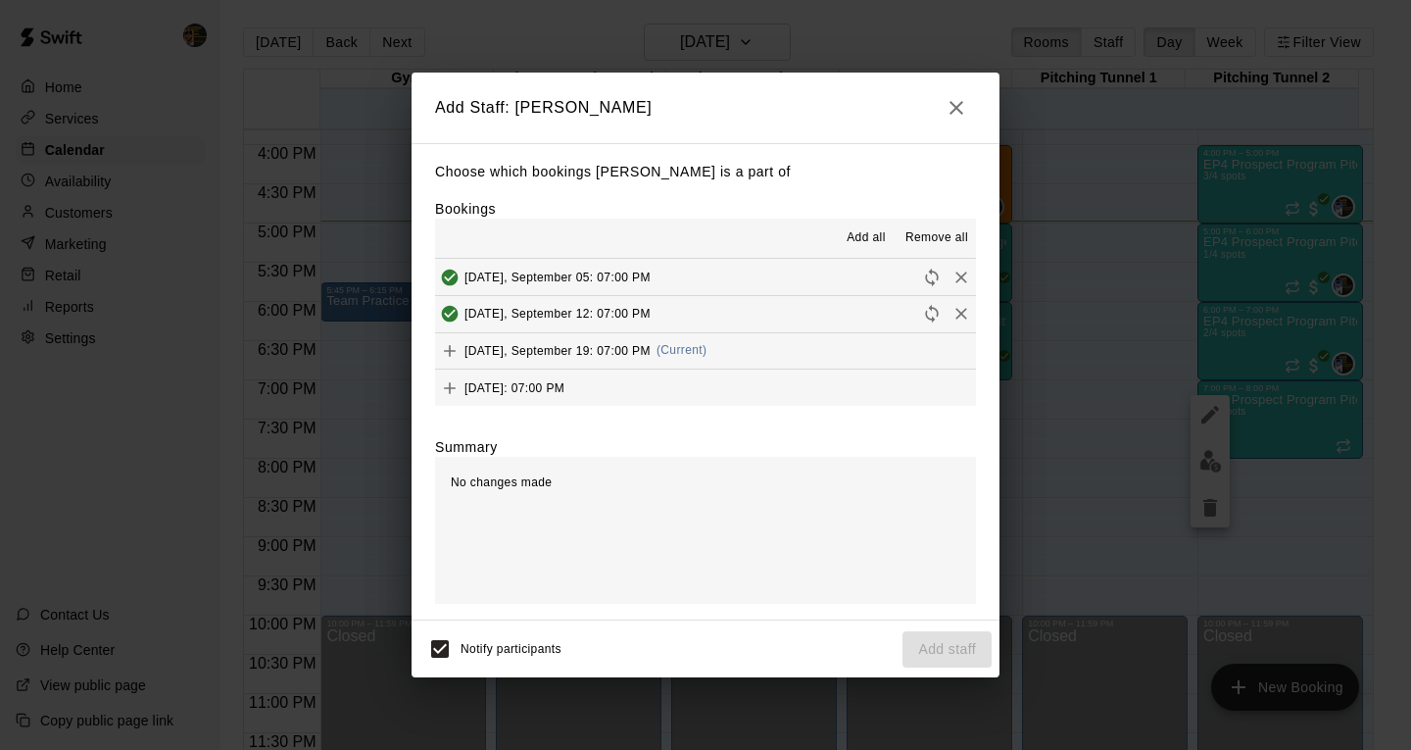
click at [446, 351] on icon "Add" at bounding box center [450, 351] width 20 height 20
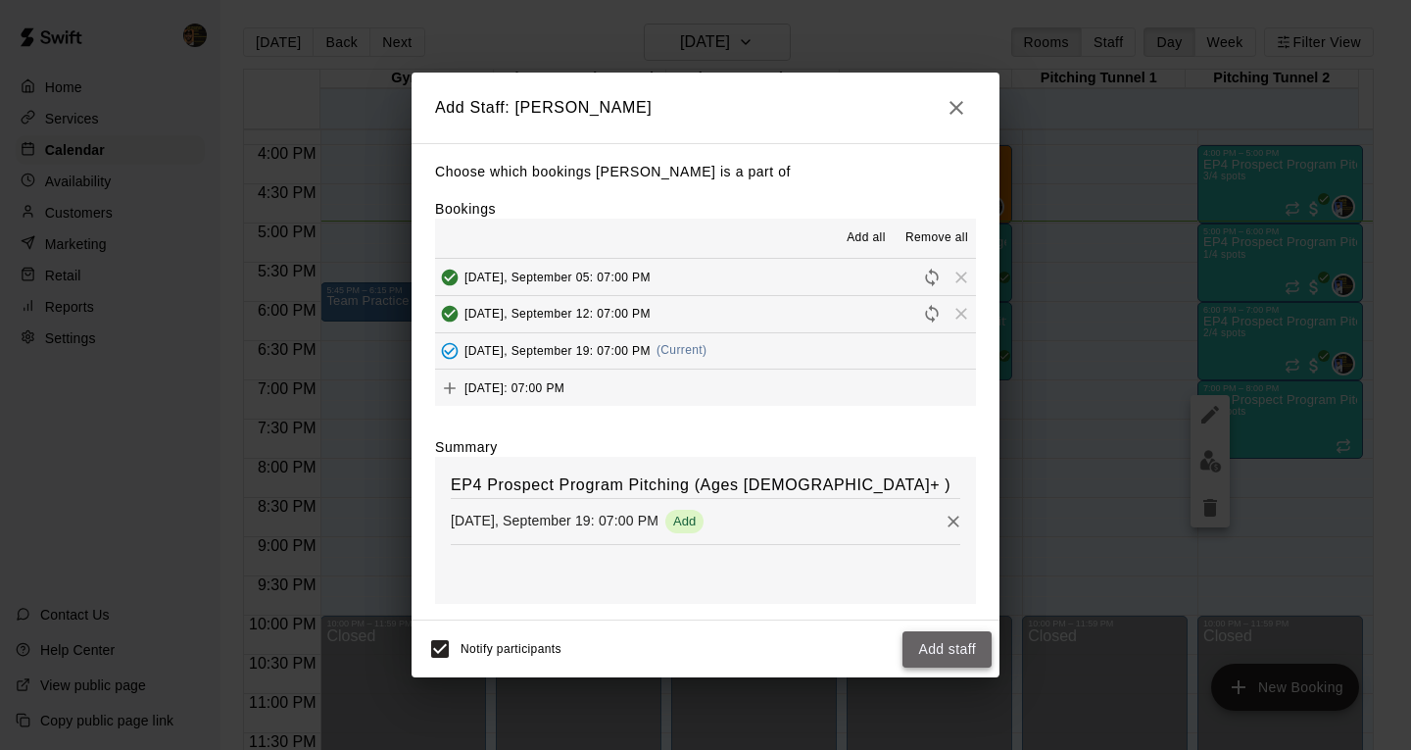
click at [961, 644] on button "Add staff" at bounding box center [947, 649] width 89 height 36
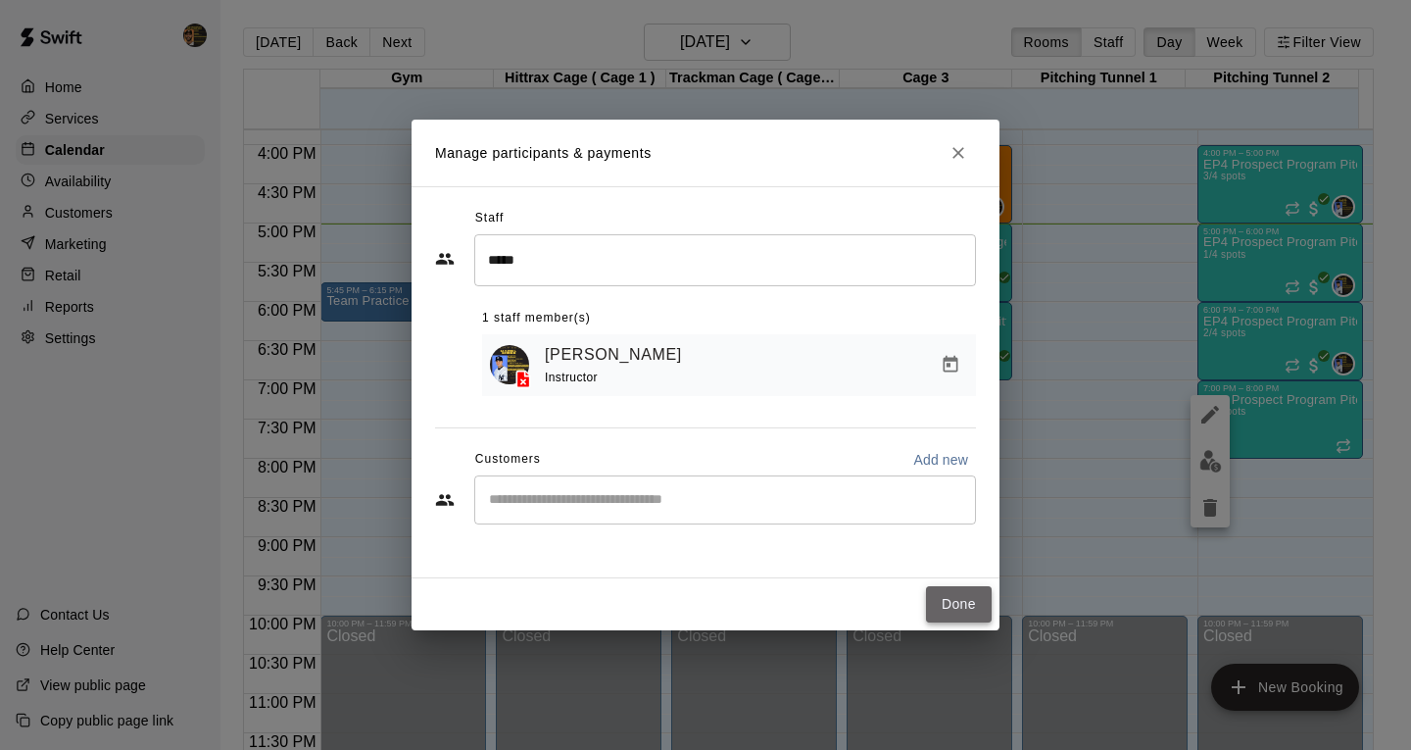
click at [963, 603] on button "Done" at bounding box center [959, 604] width 66 height 36
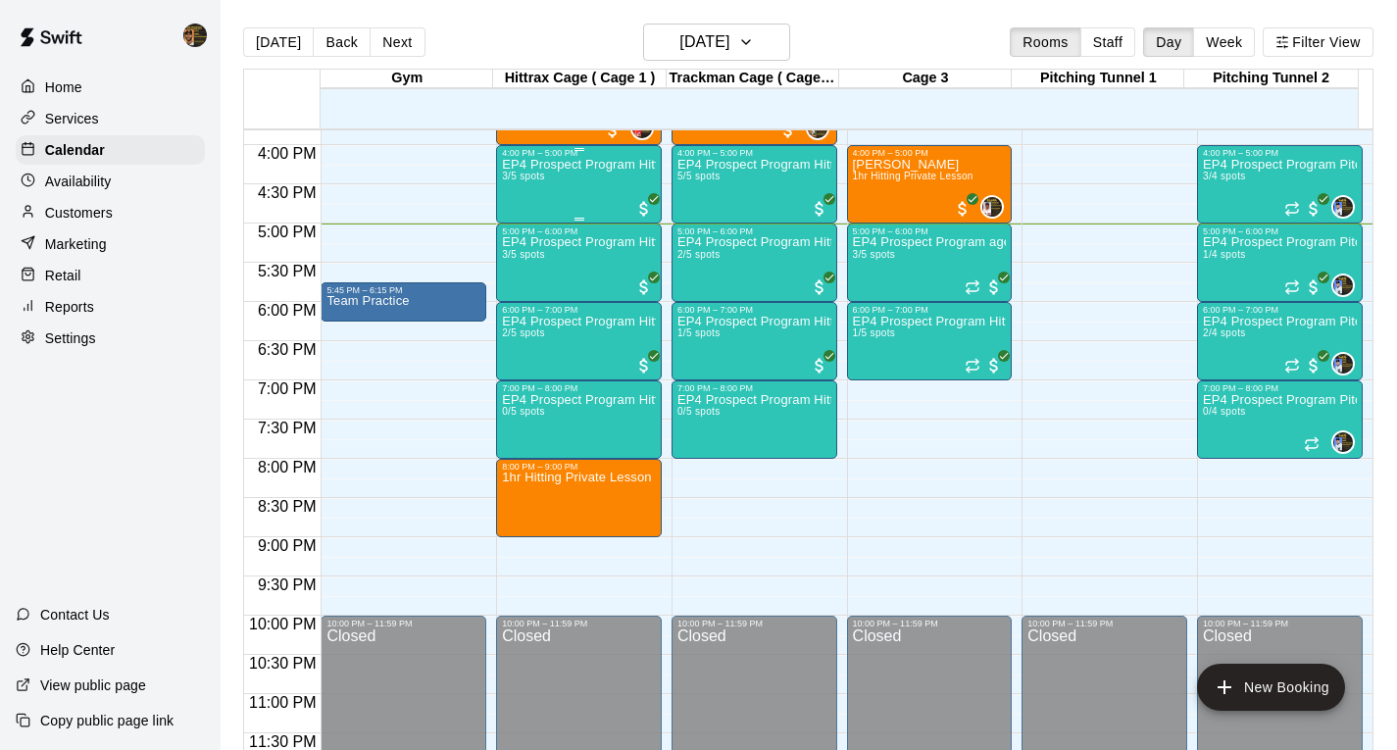
click at [566, 165] on p "EP4 Prospect Program Hitting ( 16u+ Slot )" at bounding box center [579, 165] width 154 height 0
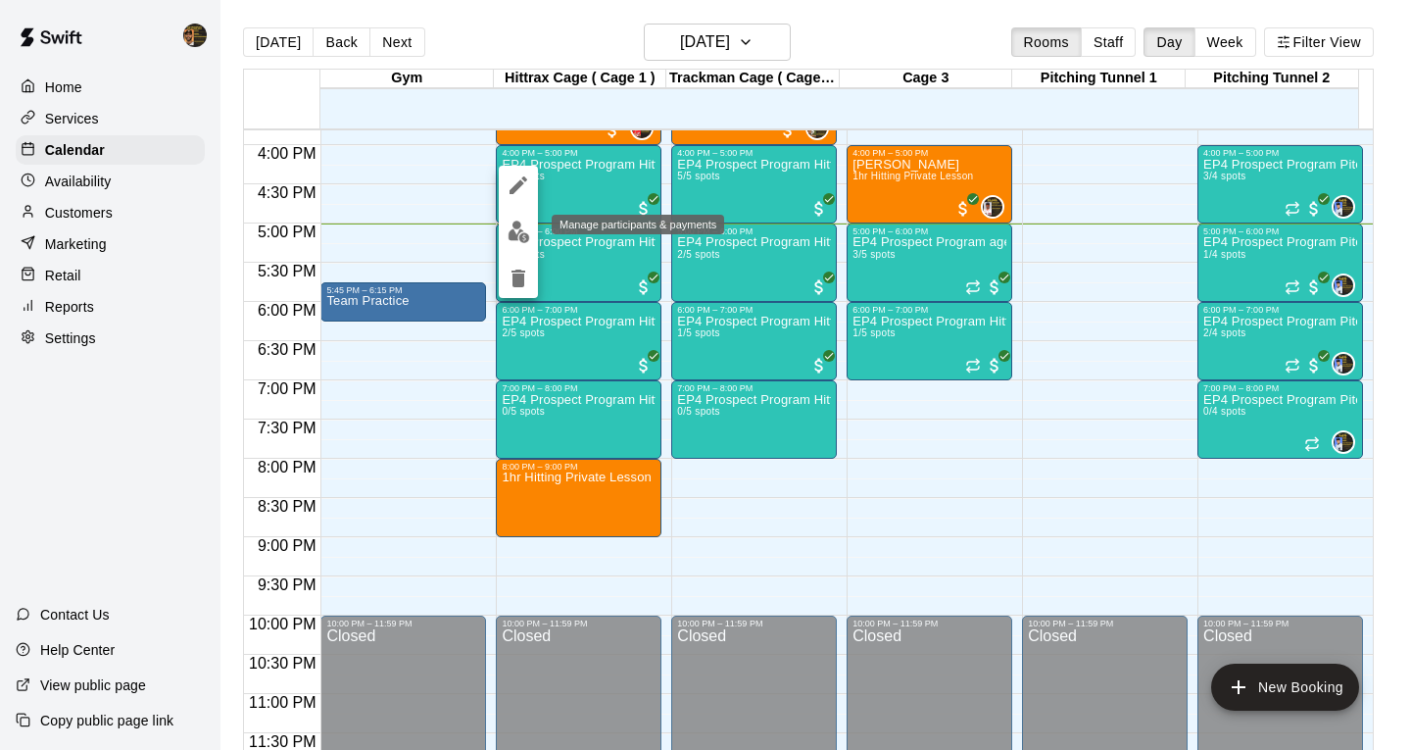
click at [515, 222] on img "edit" at bounding box center [519, 232] width 23 height 23
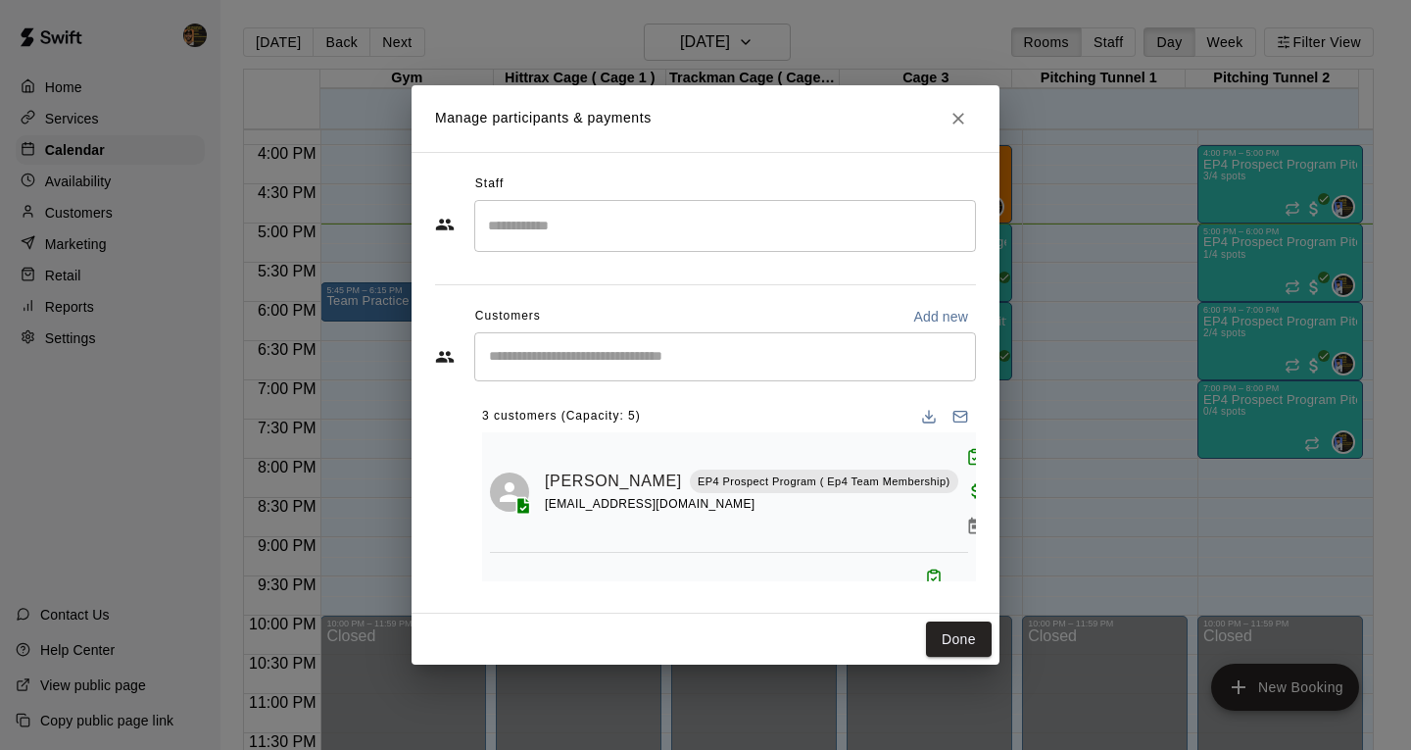
click at [548, 239] on input "Search staff" at bounding box center [725, 226] width 484 height 34
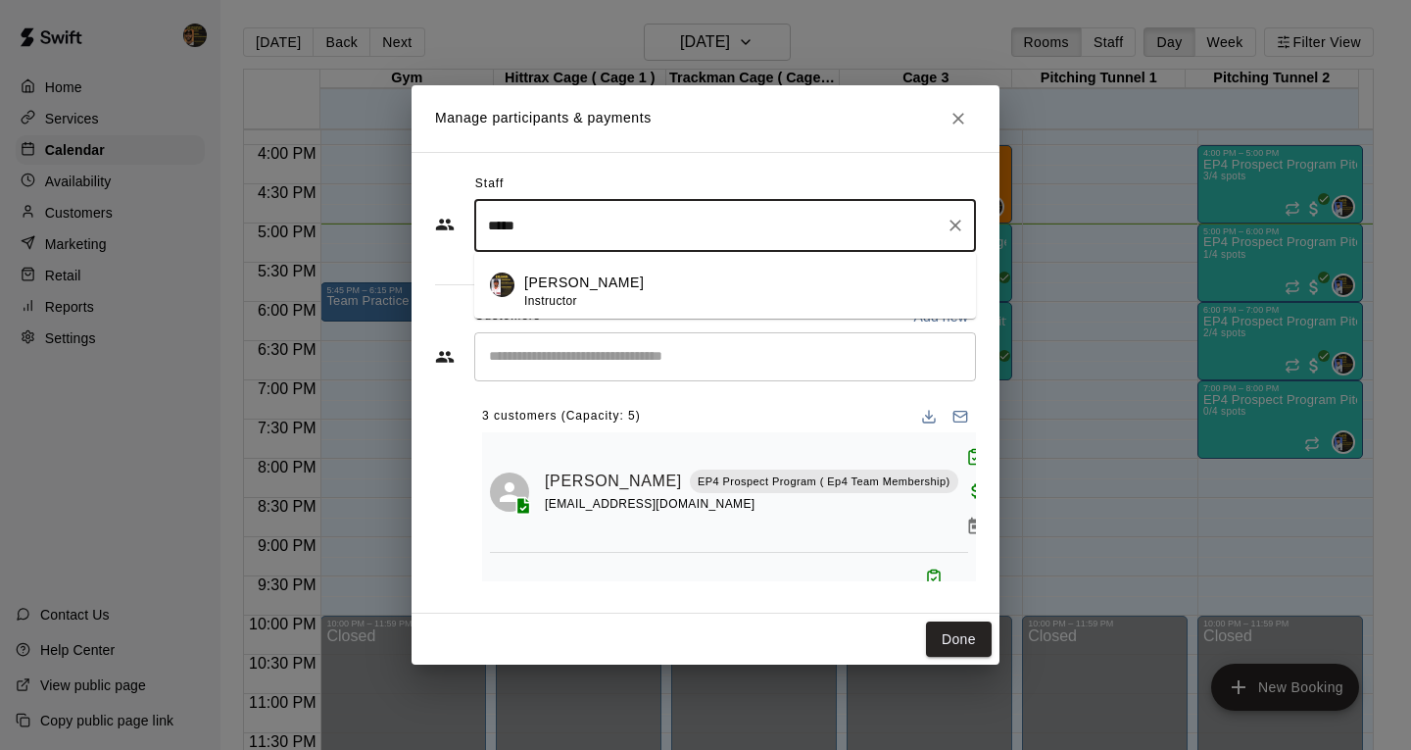
click at [562, 281] on p "[PERSON_NAME]" at bounding box center [584, 282] width 120 height 21
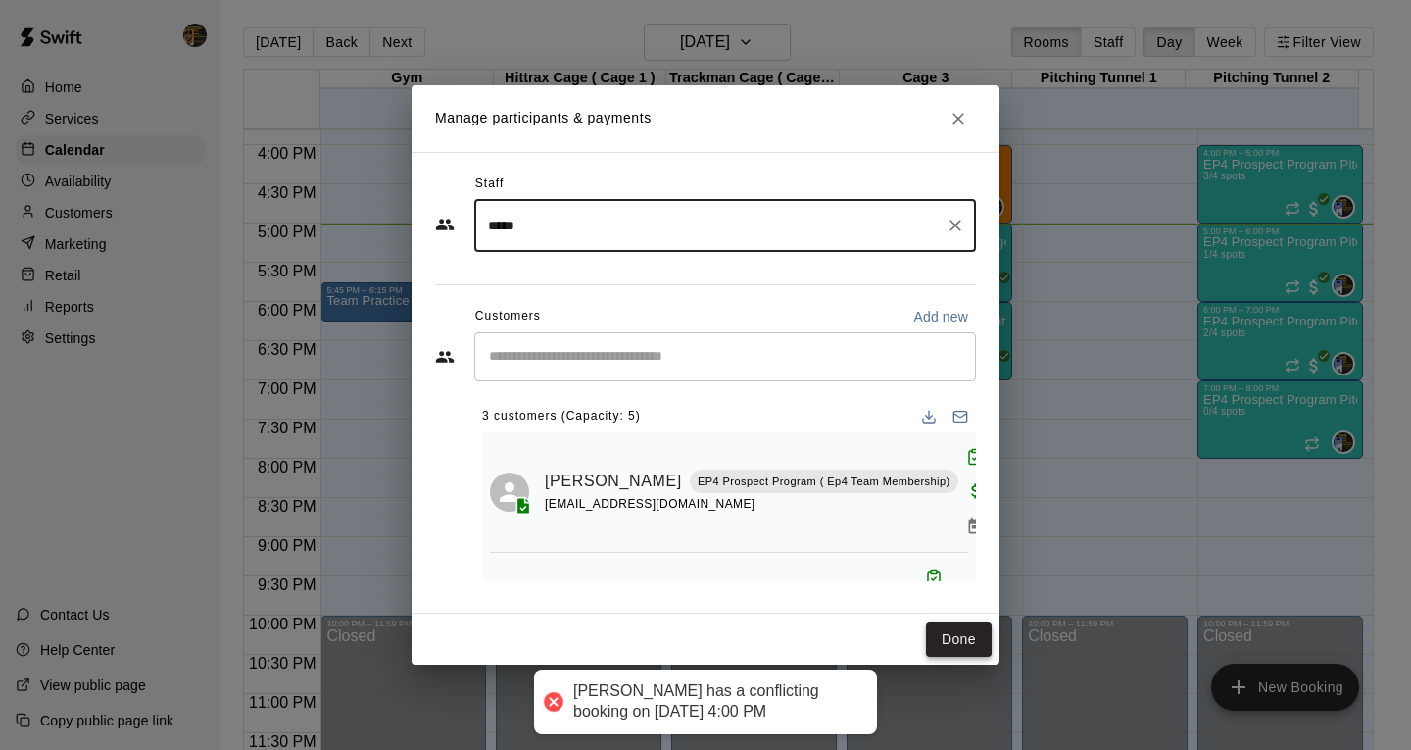
type input "*****"
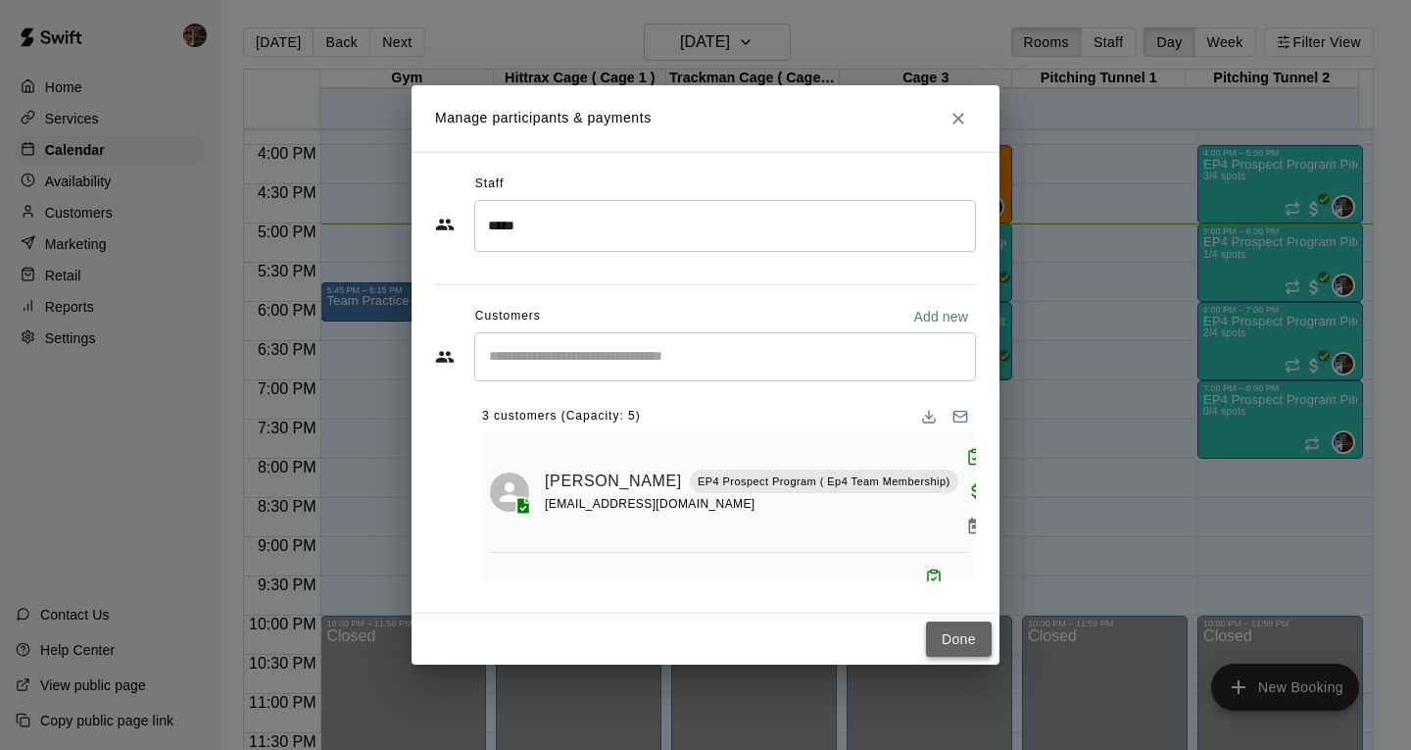
click at [958, 633] on button "Done" at bounding box center [959, 639] width 66 height 36
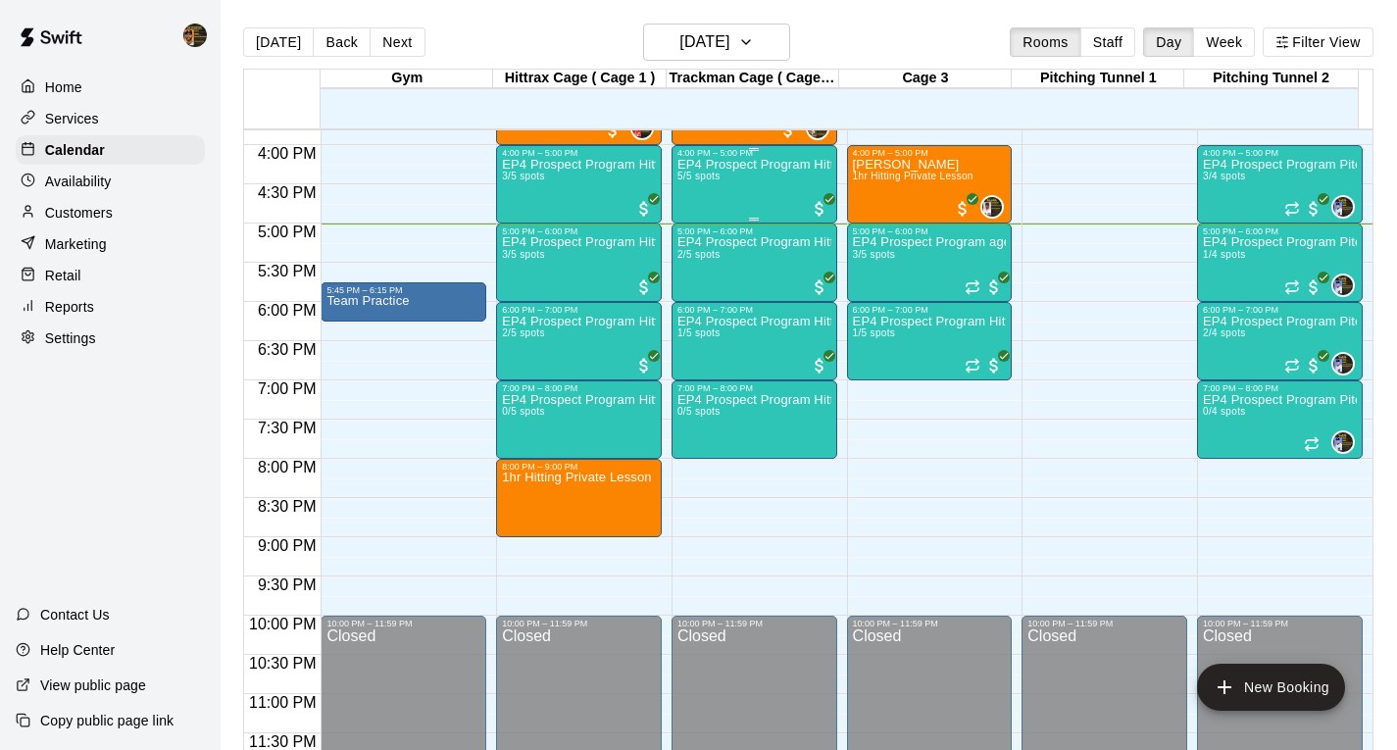
click at [749, 191] on div "EP4 Prospect Program Hitting ( ages [DEMOGRAPHIC_DATA] ) 5/5 spots" at bounding box center [754, 533] width 154 height 750
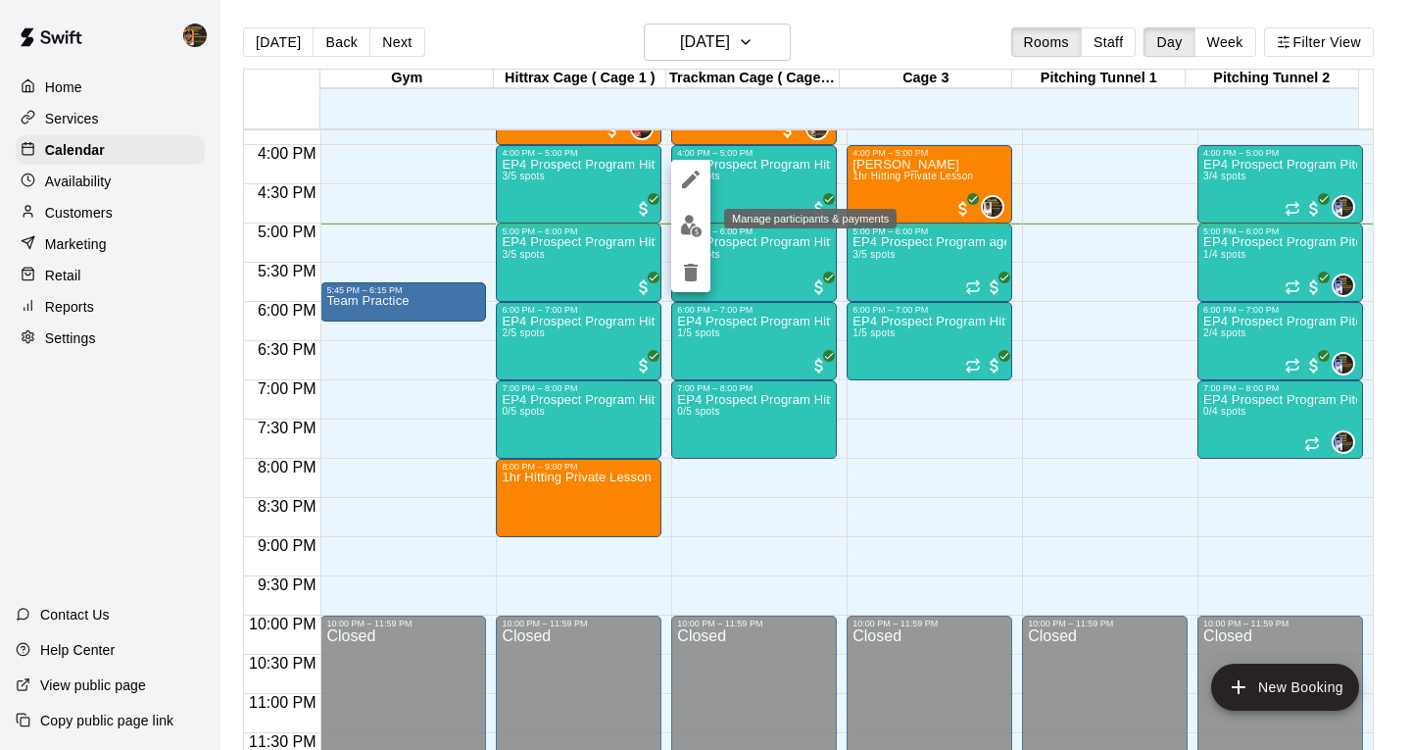
click at [698, 231] on img "edit" at bounding box center [691, 226] width 23 height 23
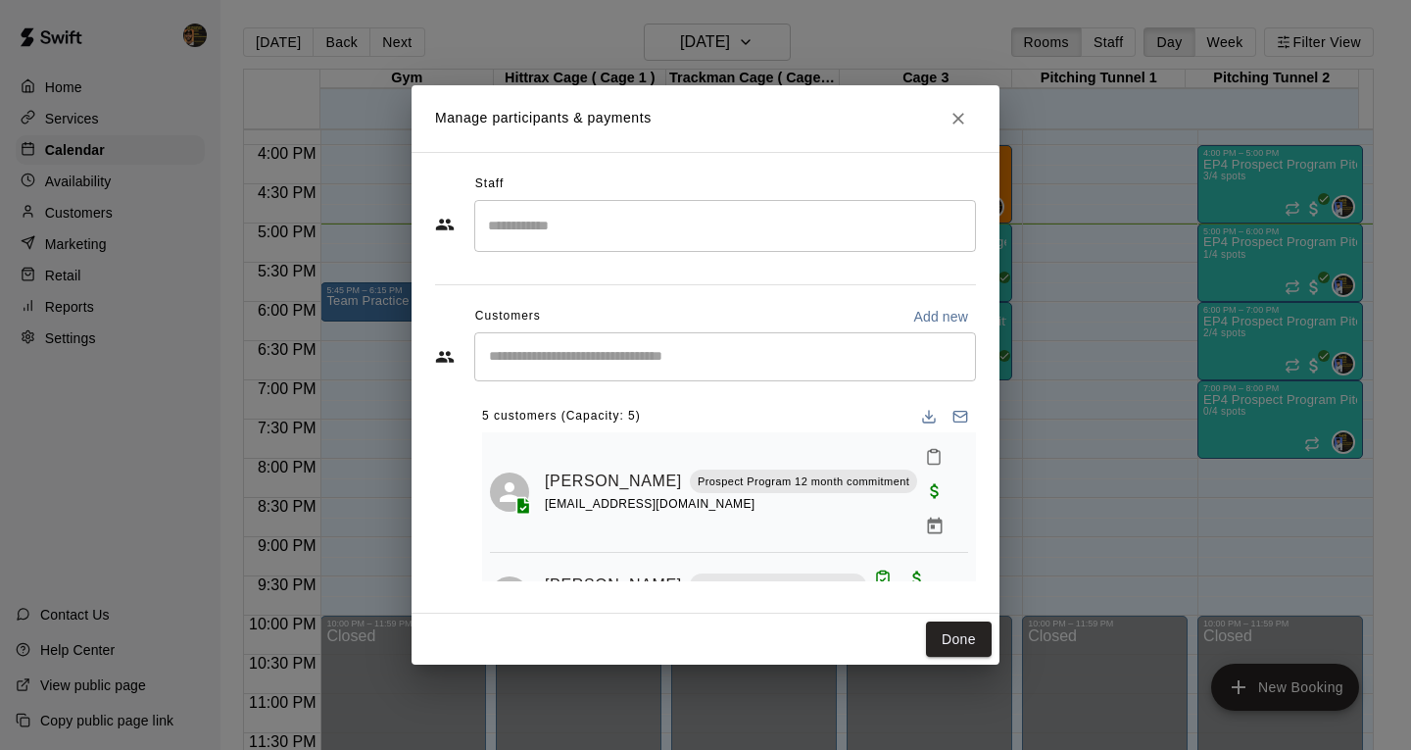
click at [559, 217] on input "Search staff" at bounding box center [725, 226] width 484 height 34
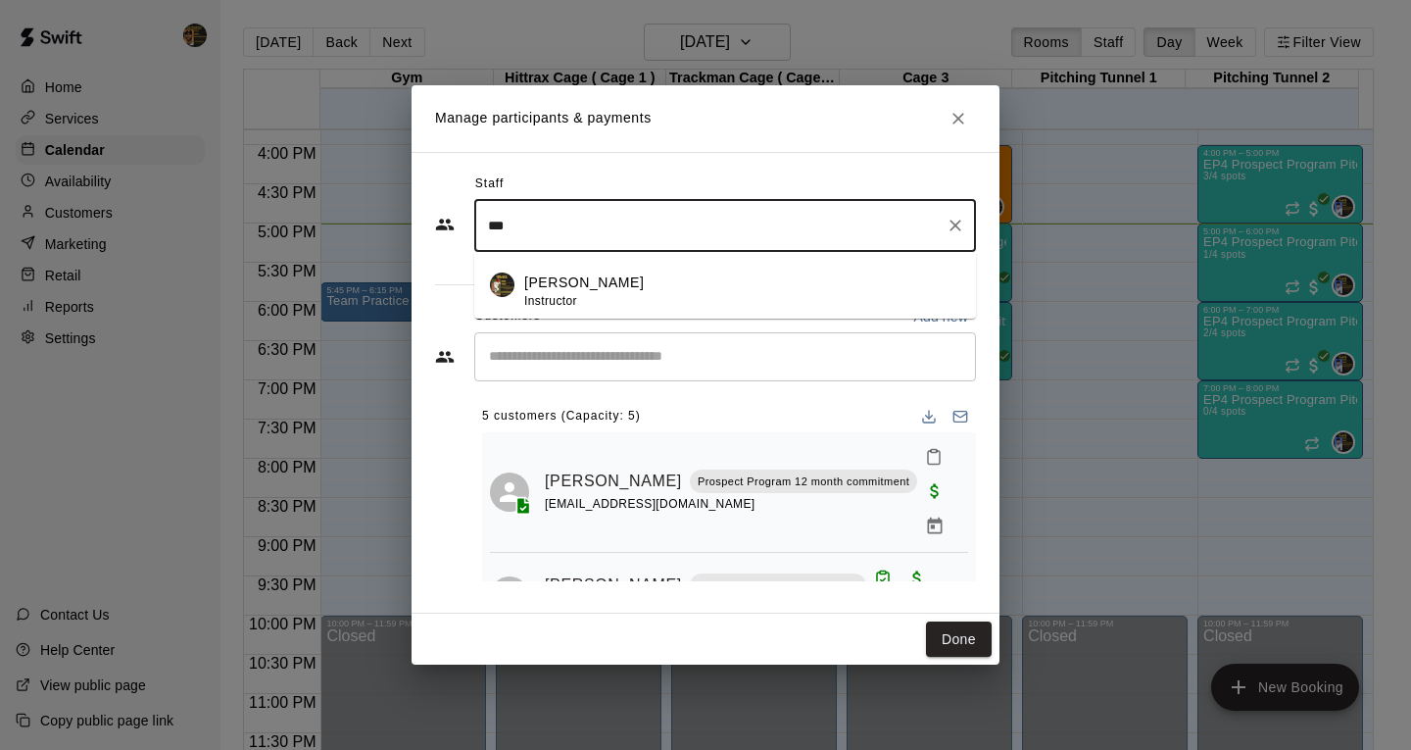
click at [538, 307] on span "Instructor" at bounding box center [550, 301] width 53 height 14
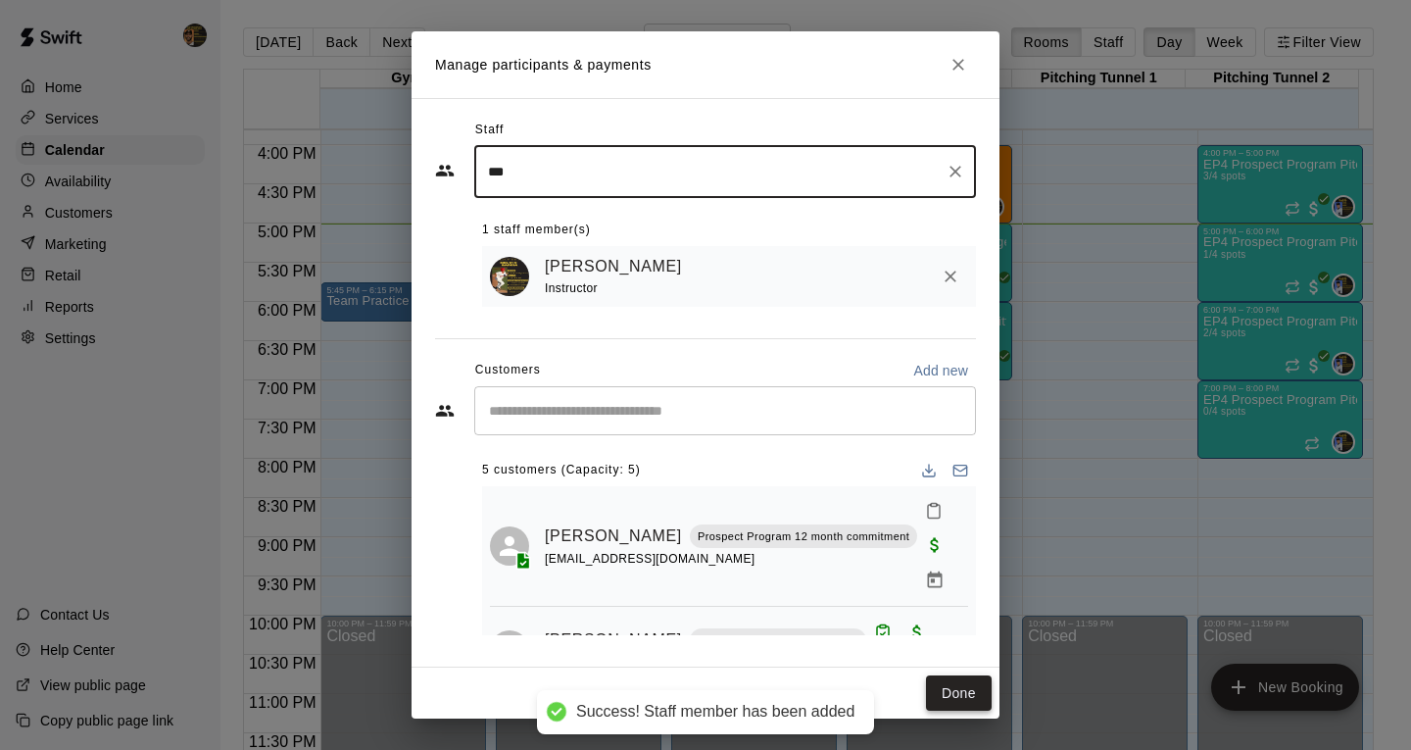
type input "***"
click at [957, 705] on button "Done" at bounding box center [959, 693] width 66 height 36
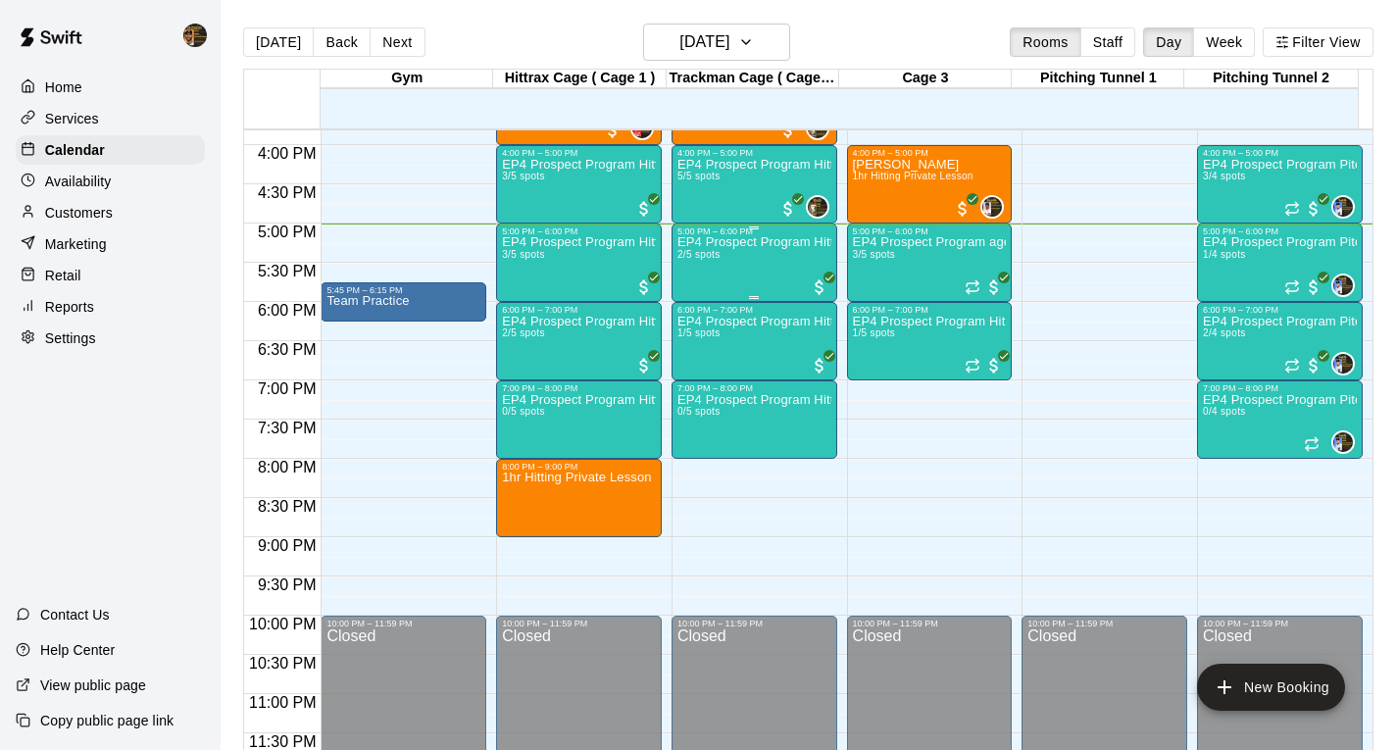
click at [745, 254] on div "EP4 Prospect Program Hitting ( ages [DEMOGRAPHIC_DATA] ) 2/5 spots" at bounding box center [754, 611] width 154 height 750
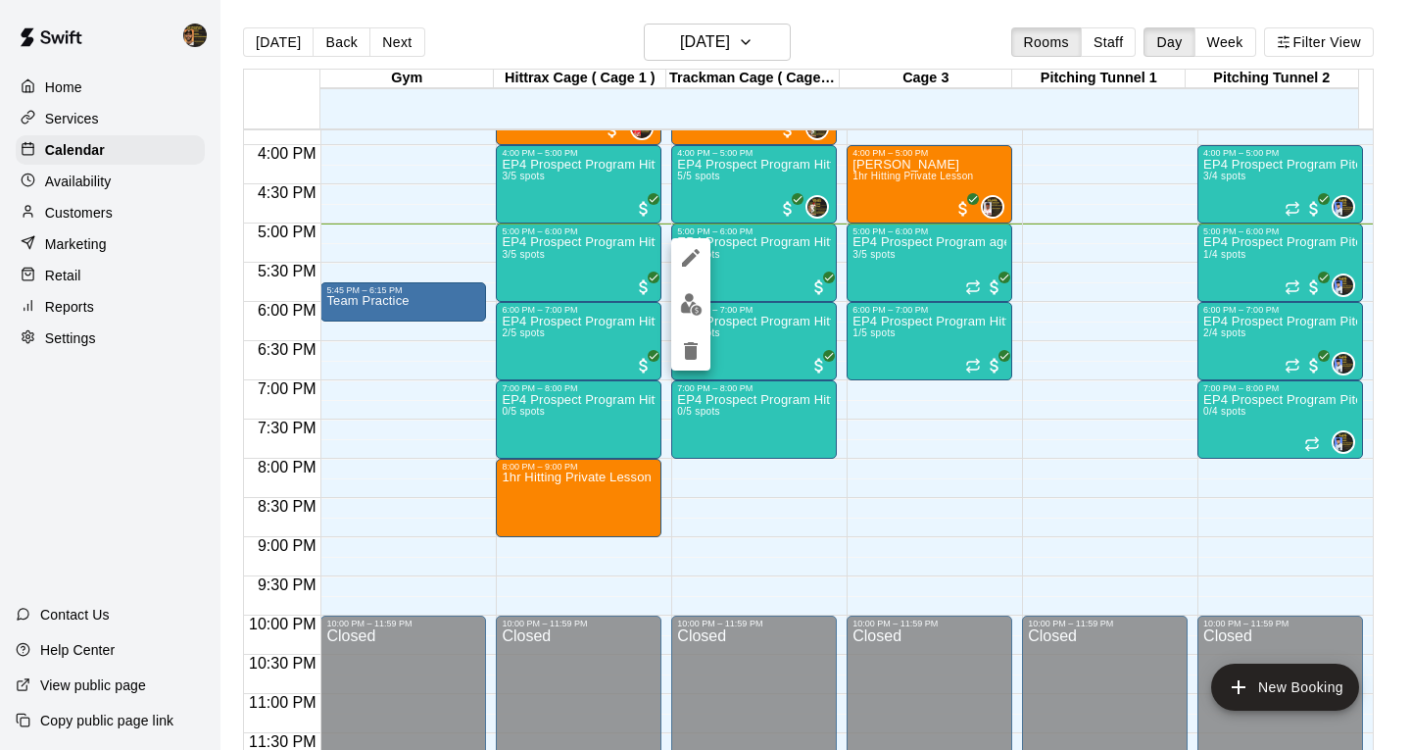
click at [686, 301] on img "edit" at bounding box center [691, 304] width 23 height 23
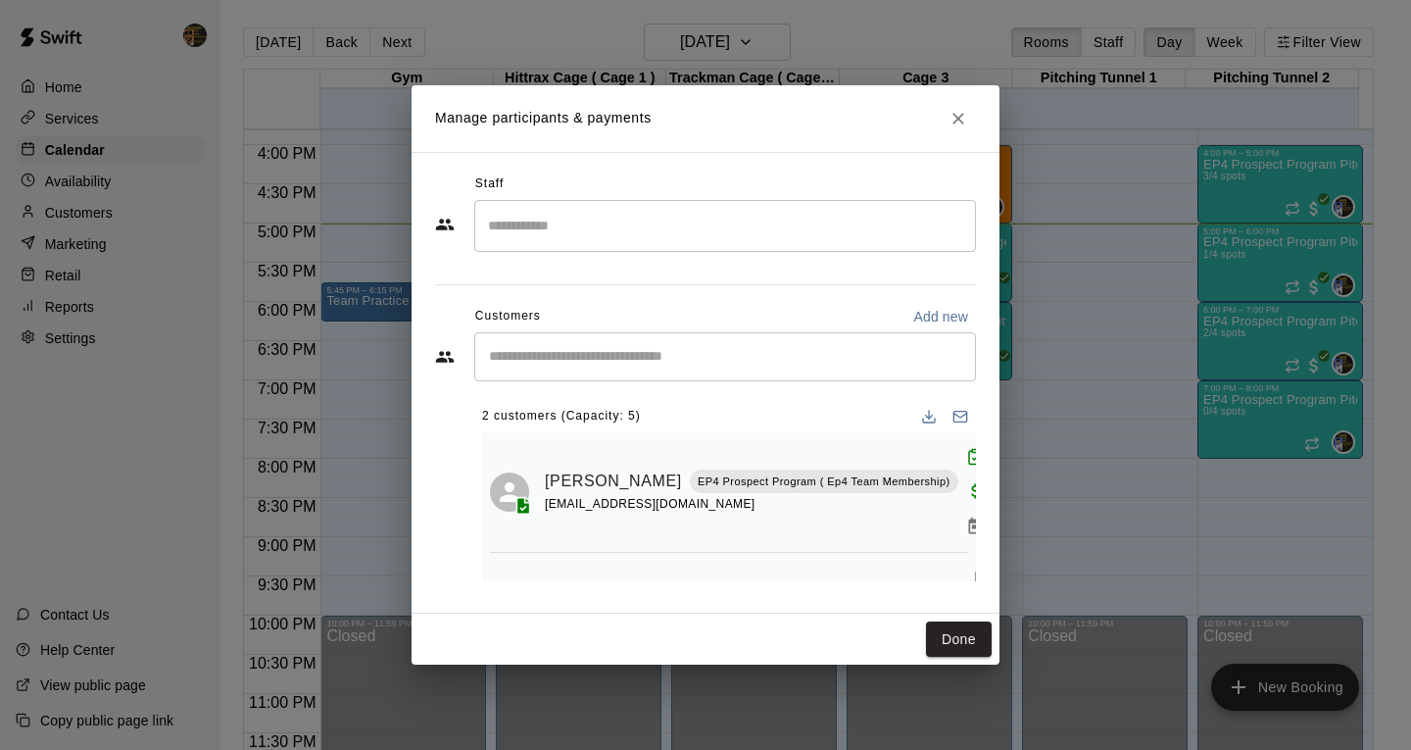
click at [573, 233] on input "Search staff" at bounding box center [725, 226] width 484 height 34
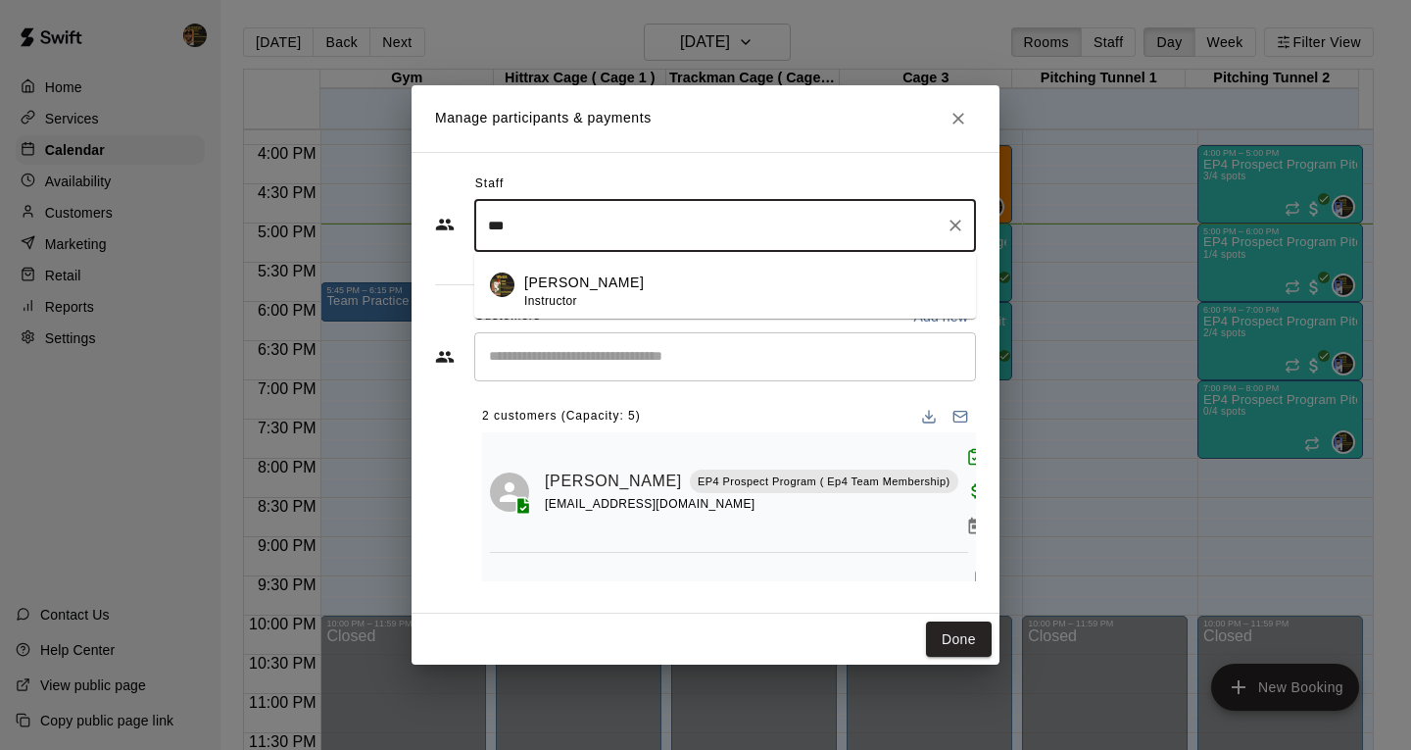
click at [560, 294] on span "Instructor" at bounding box center [550, 301] width 53 height 14
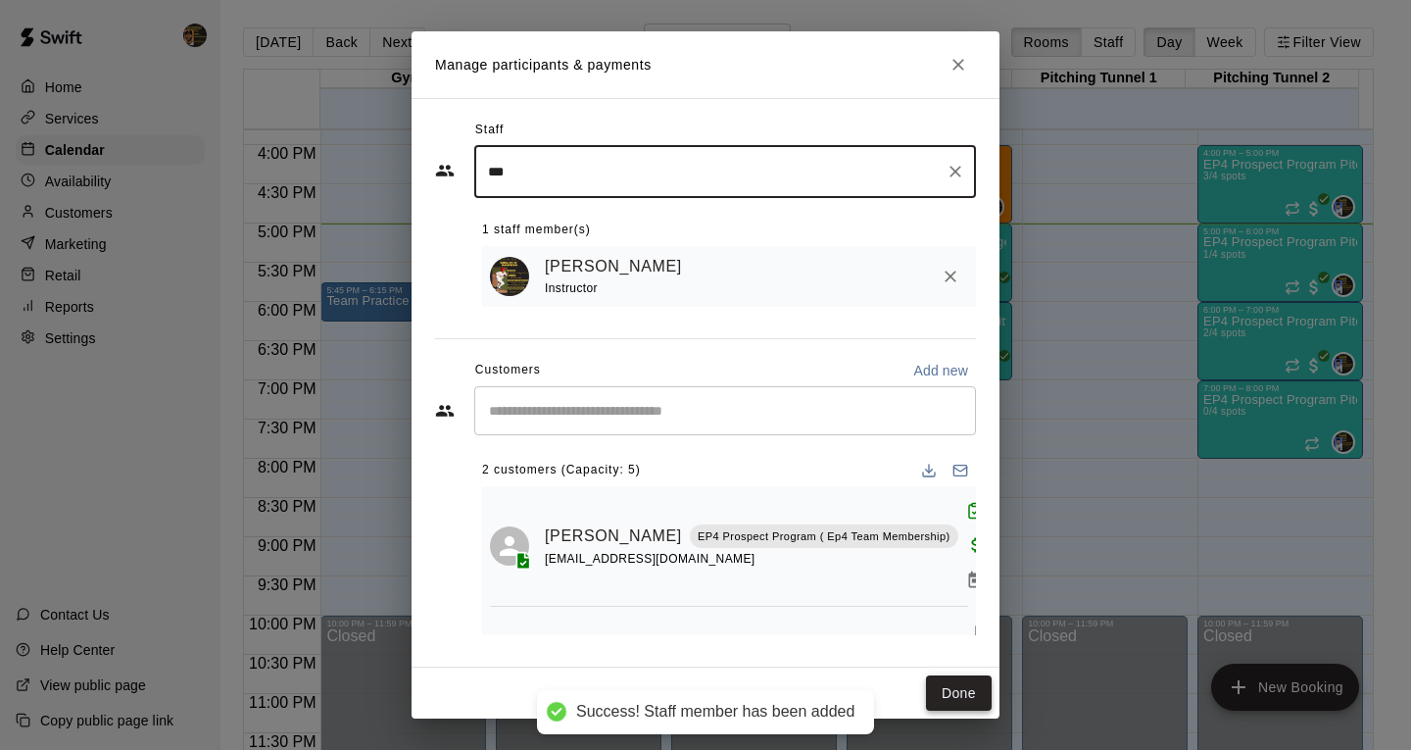
type input "***"
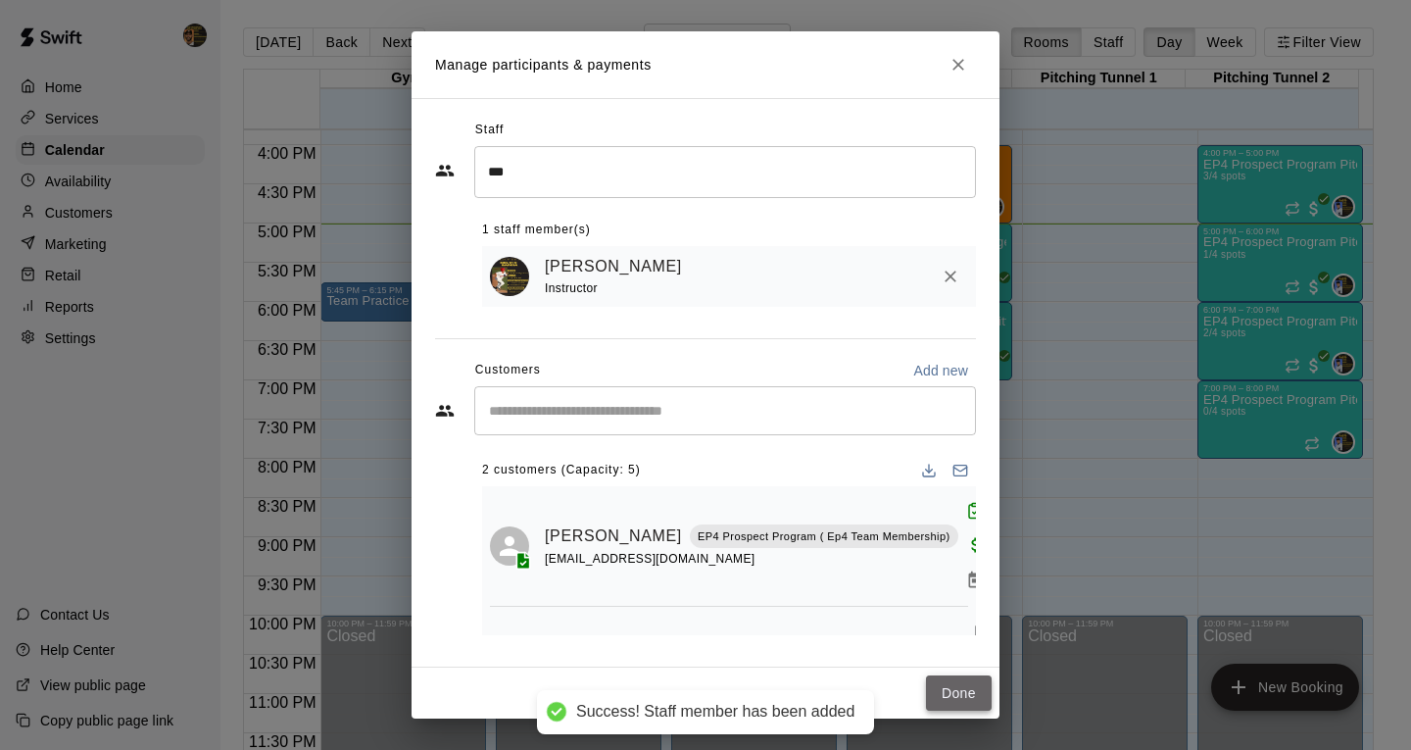
click at [961, 690] on button "Done" at bounding box center [959, 693] width 66 height 36
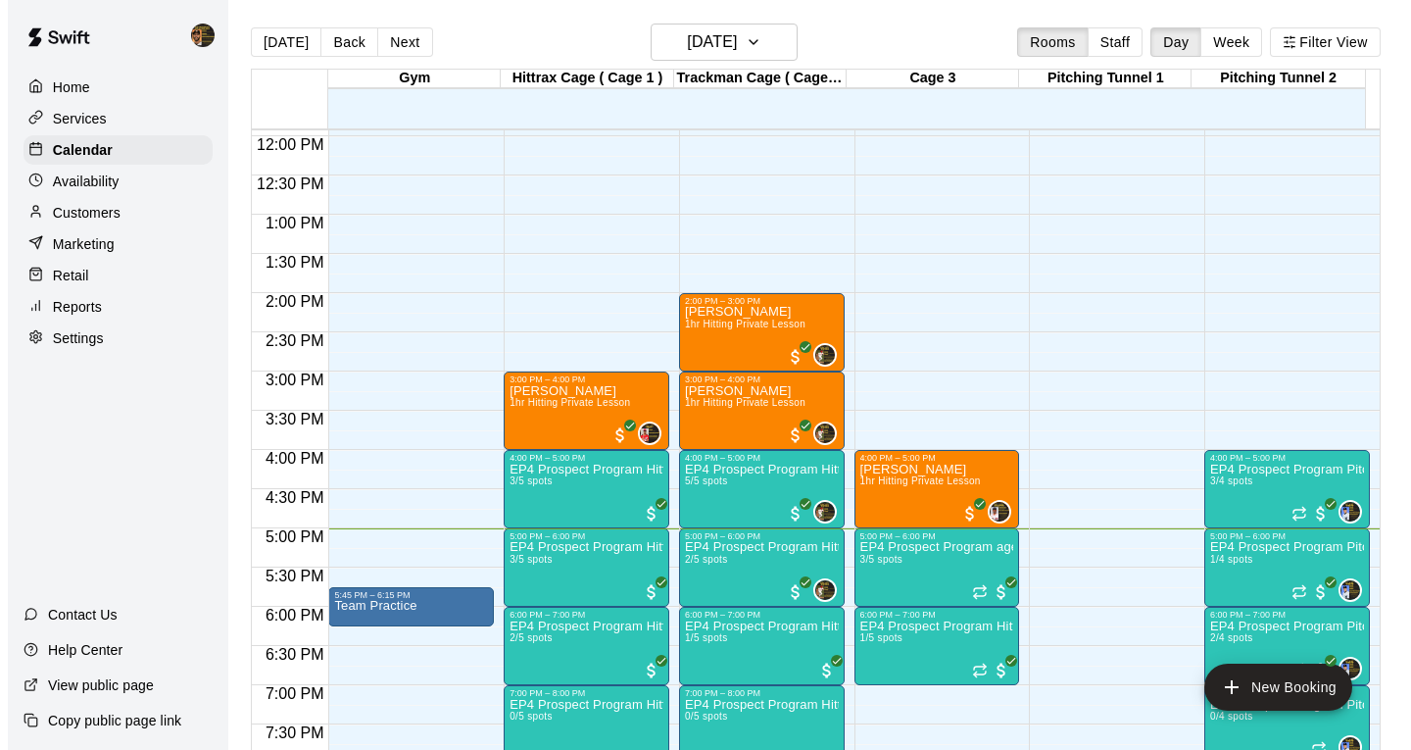
scroll to position [948, 0]
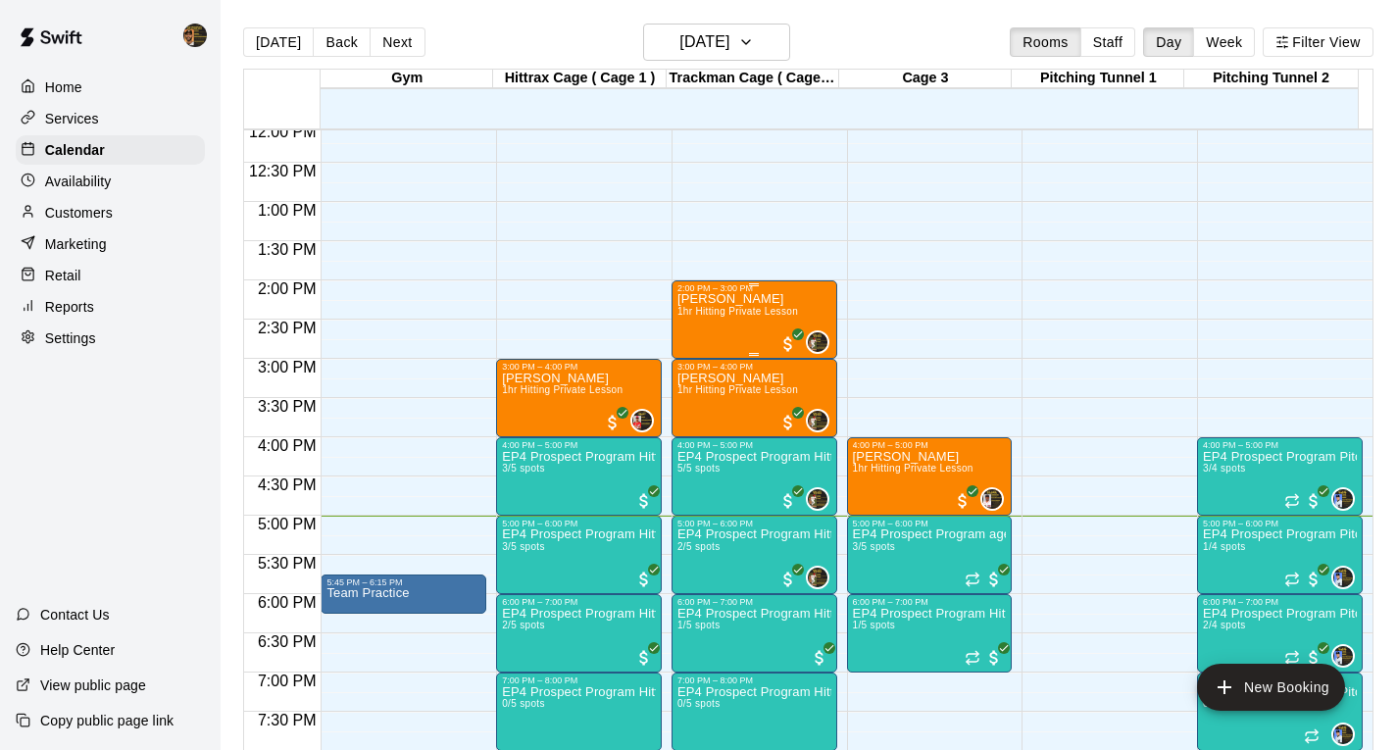
click at [723, 317] on span "1hr Hitting Private Lesson" at bounding box center [737, 311] width 121 height 11
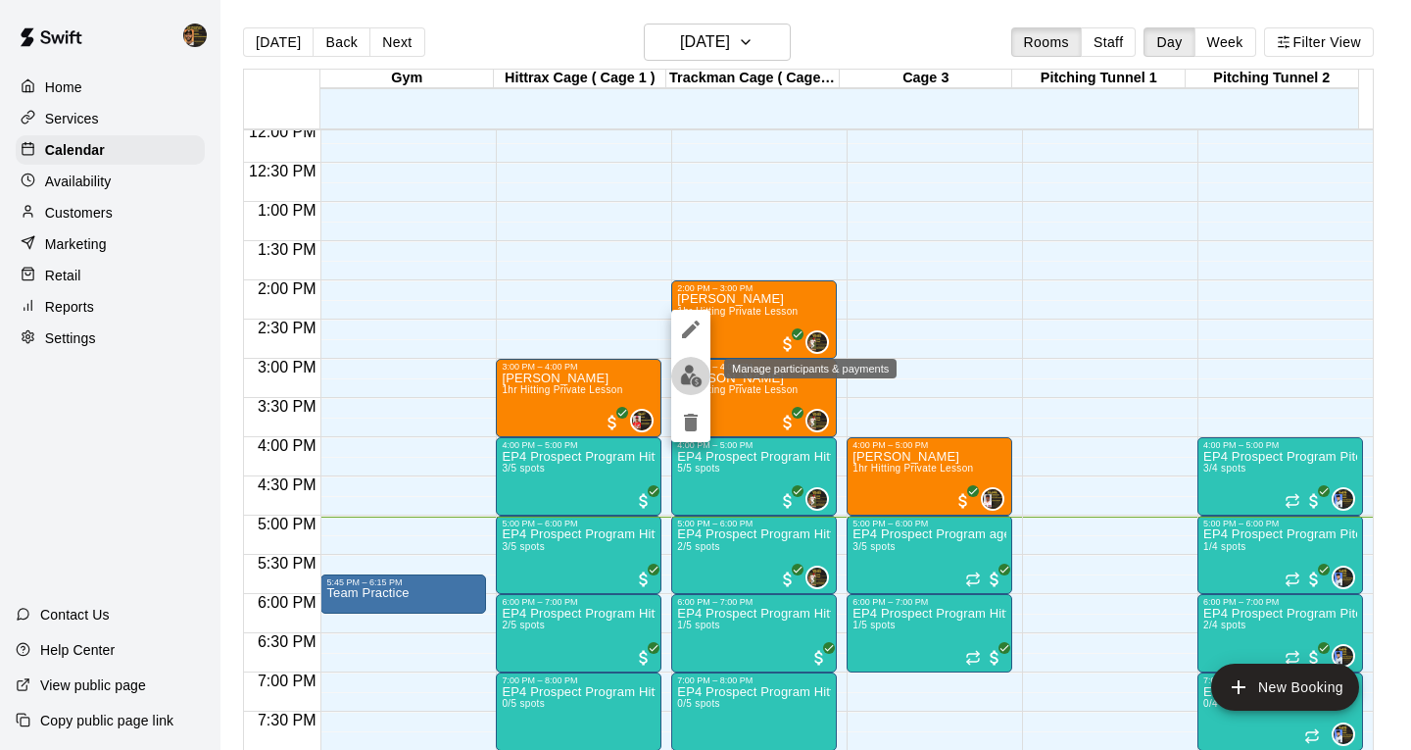
click at [687, 377] on img "edit" at bounding box center [691, 376] width 23 height 23
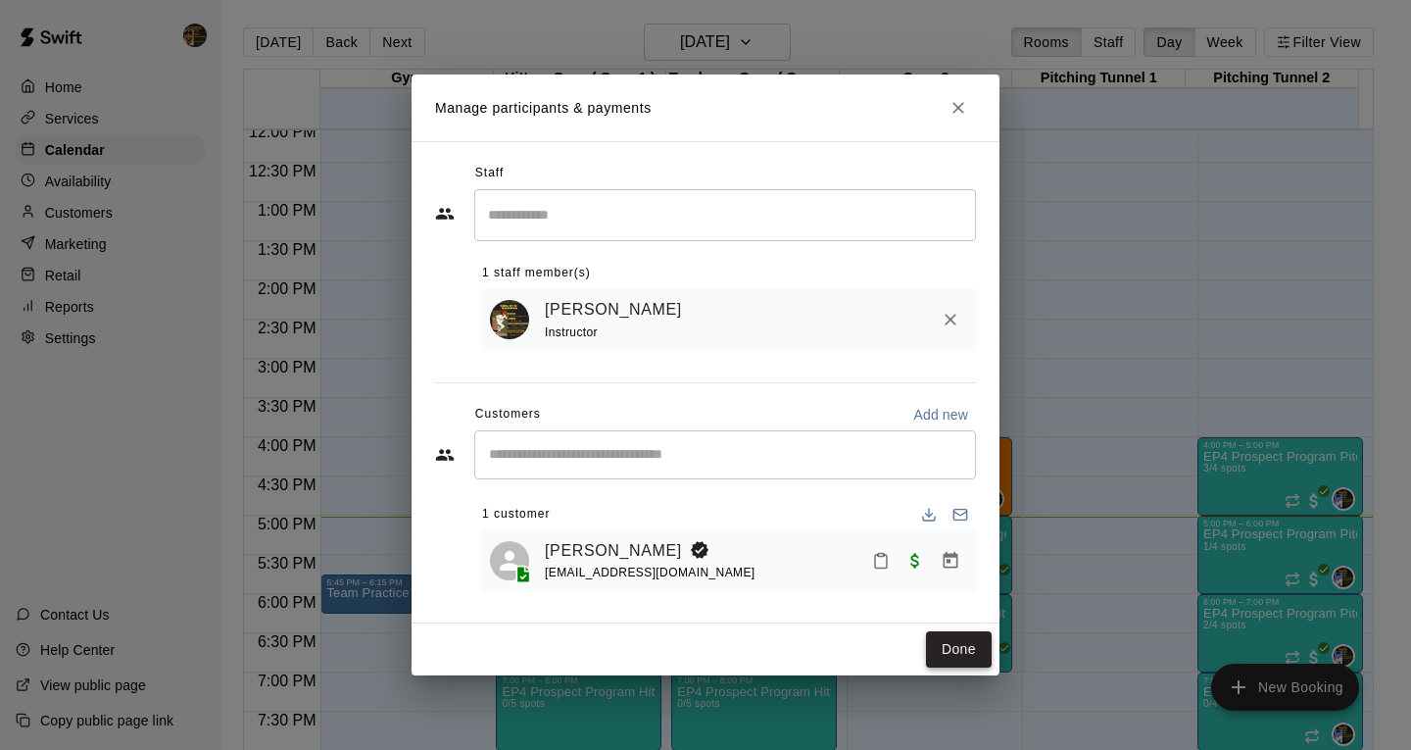
click at [966, 652] on button "Done" at bounding box center [959, 649] width 66 height 36
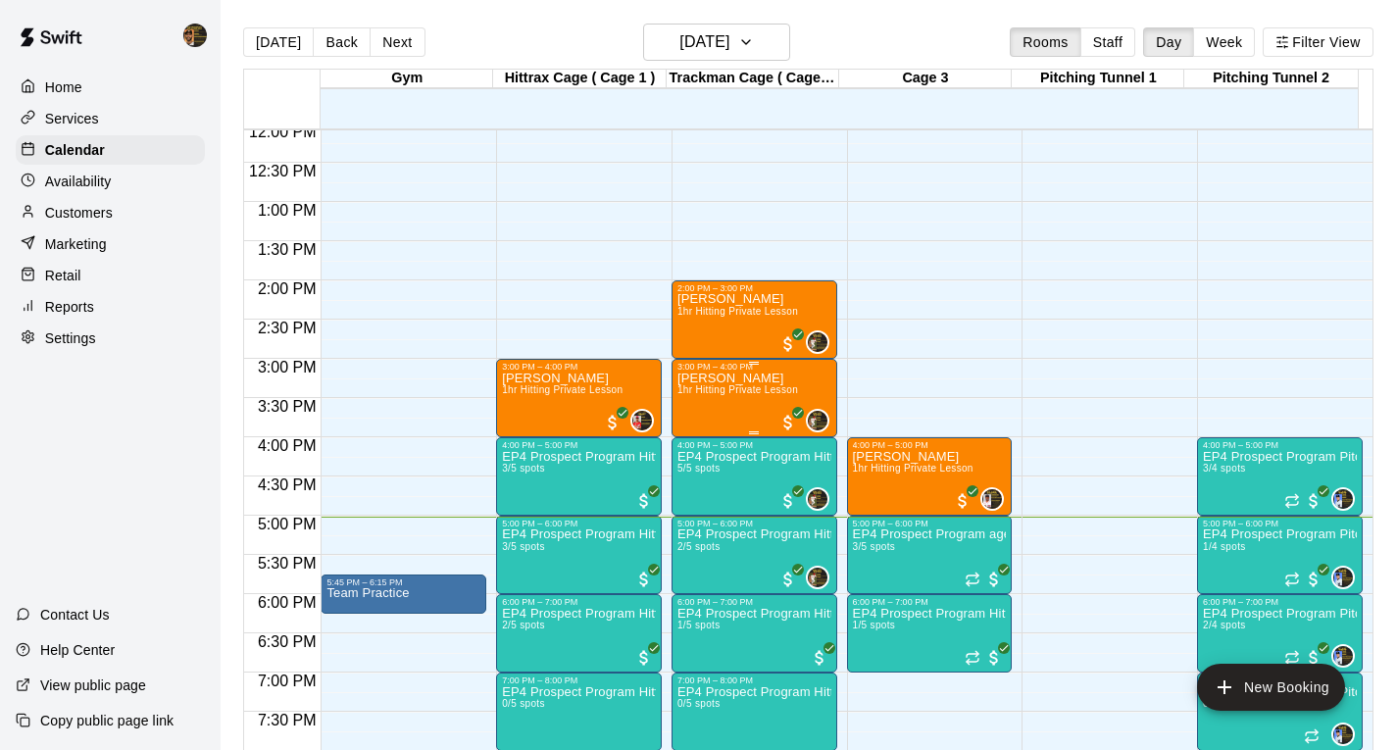
click at [737, 402] on div "[PERSON_NAME] 1hr Hitting Private Lesson" at bounding box center [737, 746] width 121 height 750
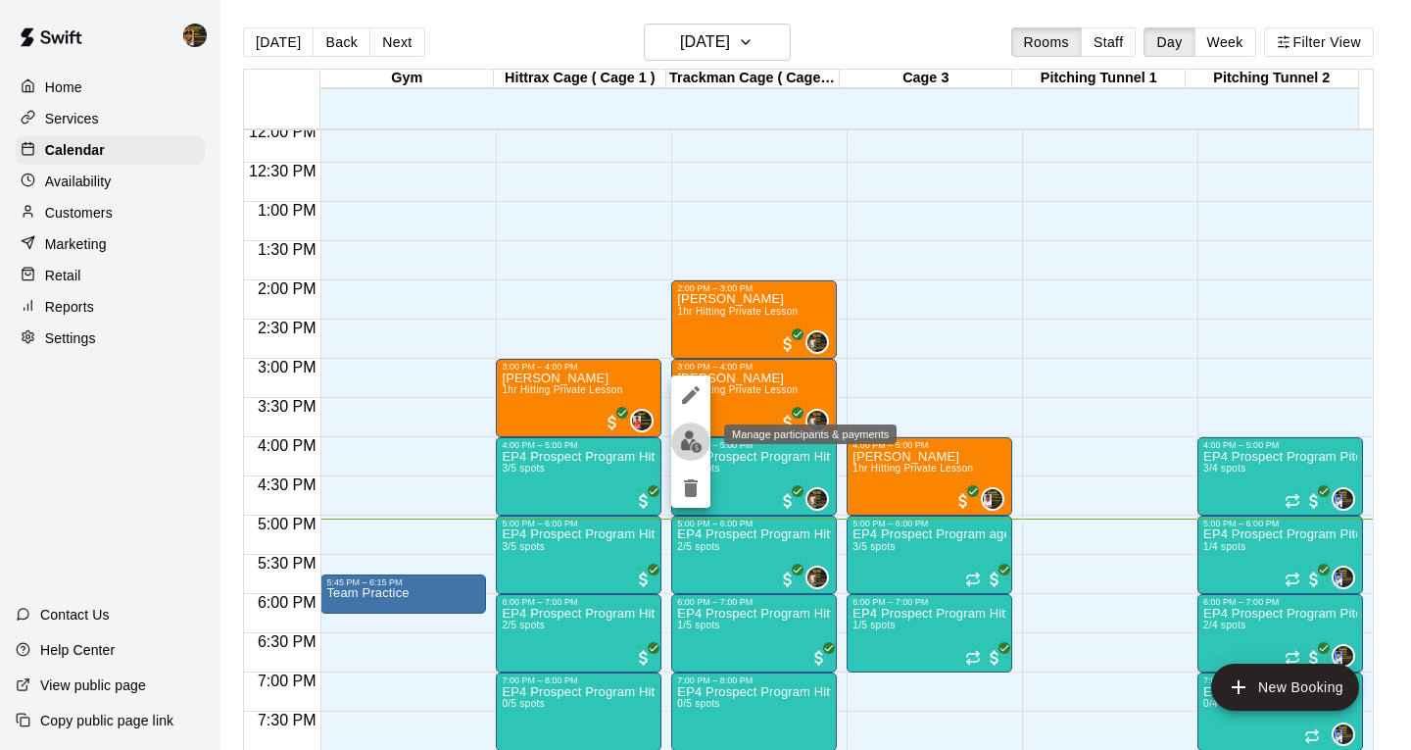
click at [683, 443] on img "edit" at bounding box center [691, 441] width 23 height 23
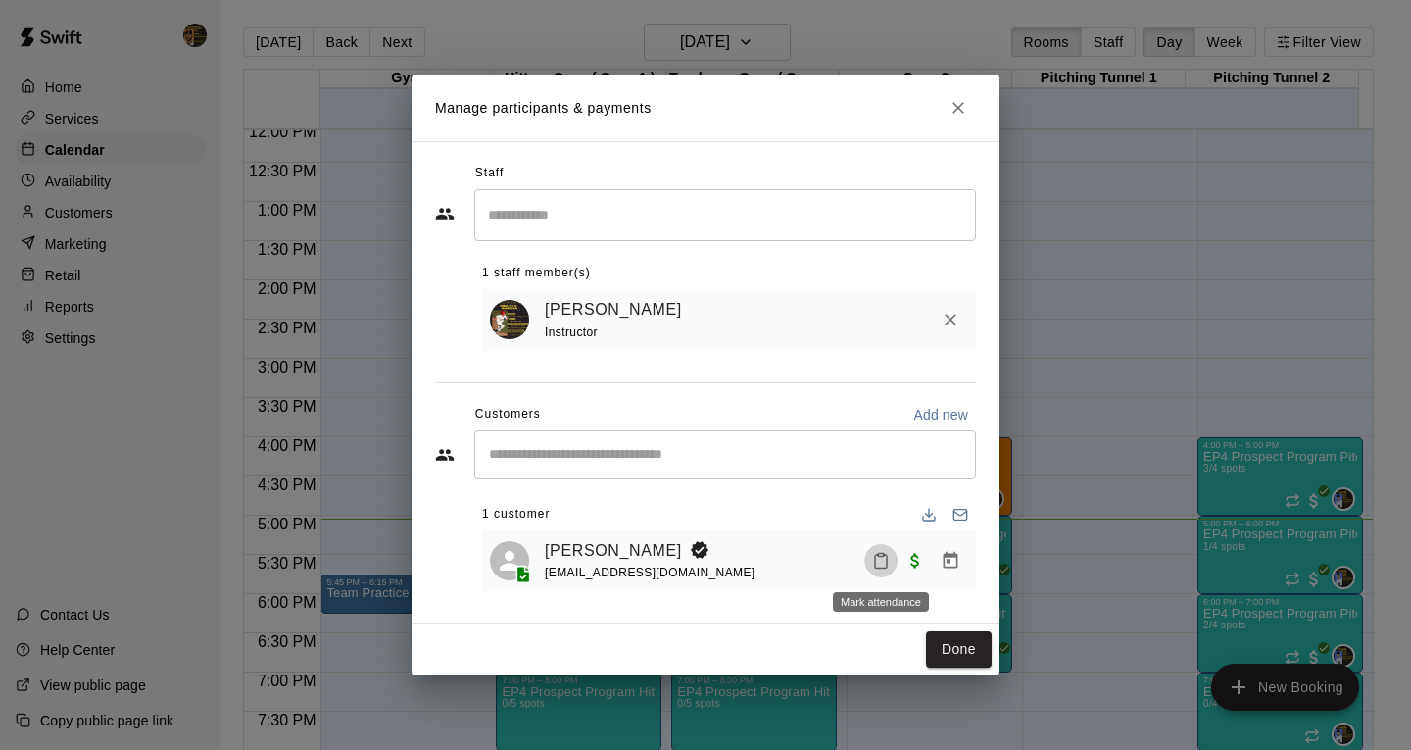
click at [885, 561] on icon "Mark attendance" at bounding box center [881, 561] width 18 height 18
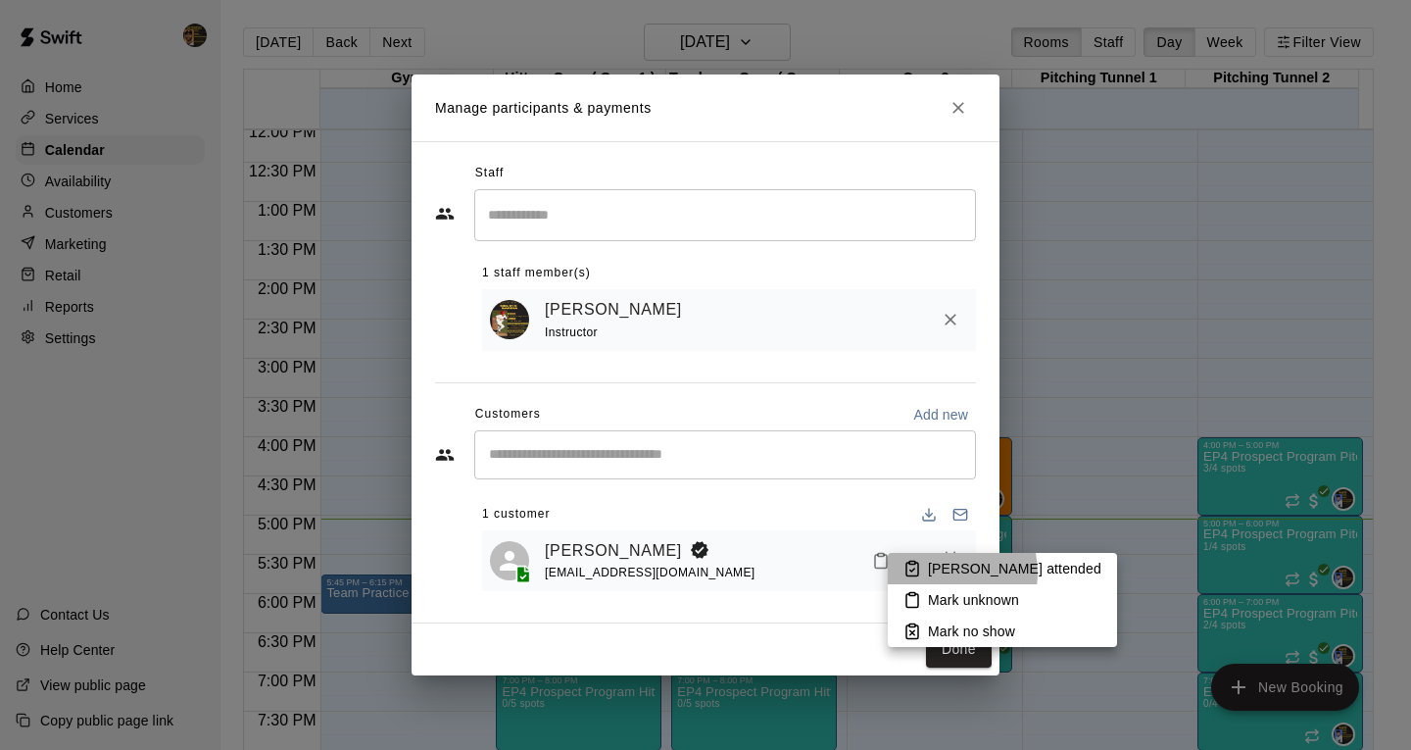
click at [941, 572] on p "[PERSON_NAME] attended" at bounding box center [1014, 569] width 173 height 20
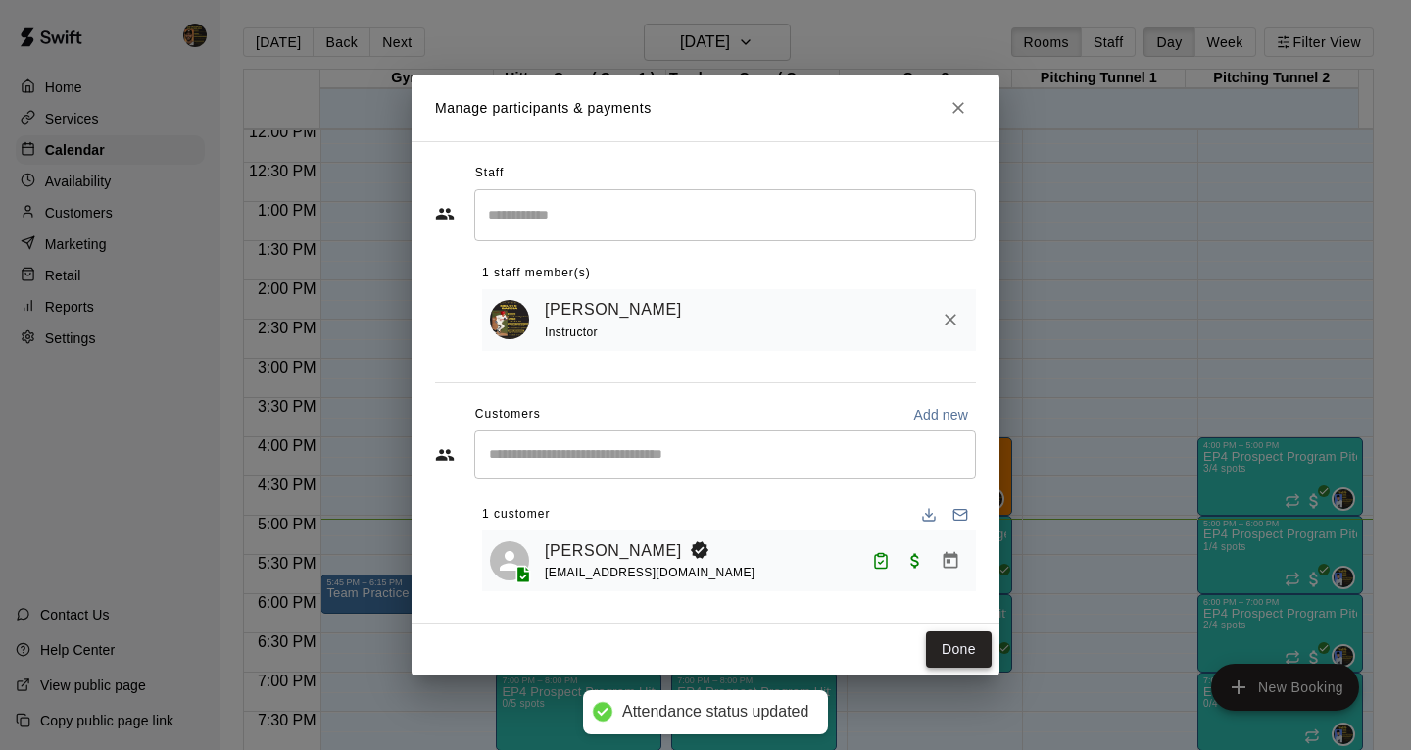
click at [956, 657] on button "Done" at bounding box center [959, 649] width 66 height 36
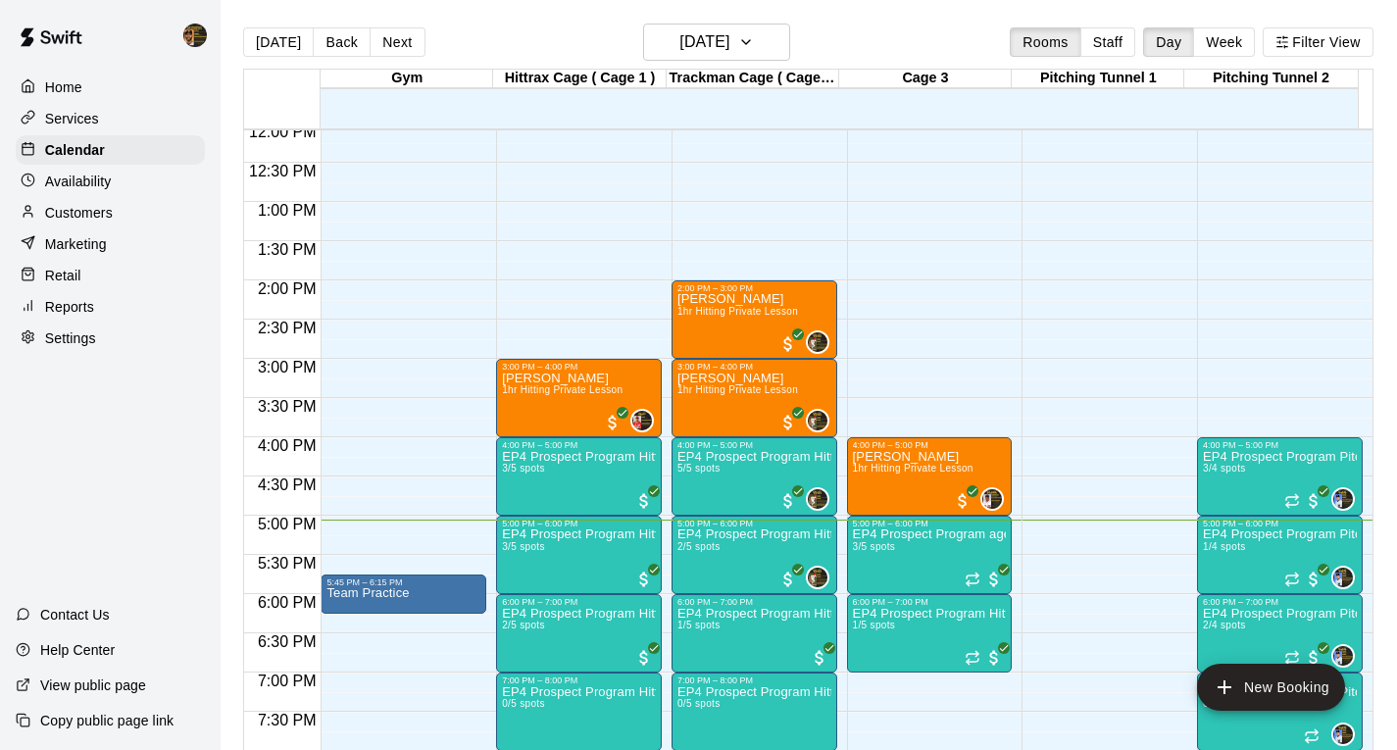
click at [1150, 489] on div "12:00 AM – 10:00 AM Closed 10:00 PM – 11:59 PM Closed" at bounding box center [1104, 124] width 166 height 1882
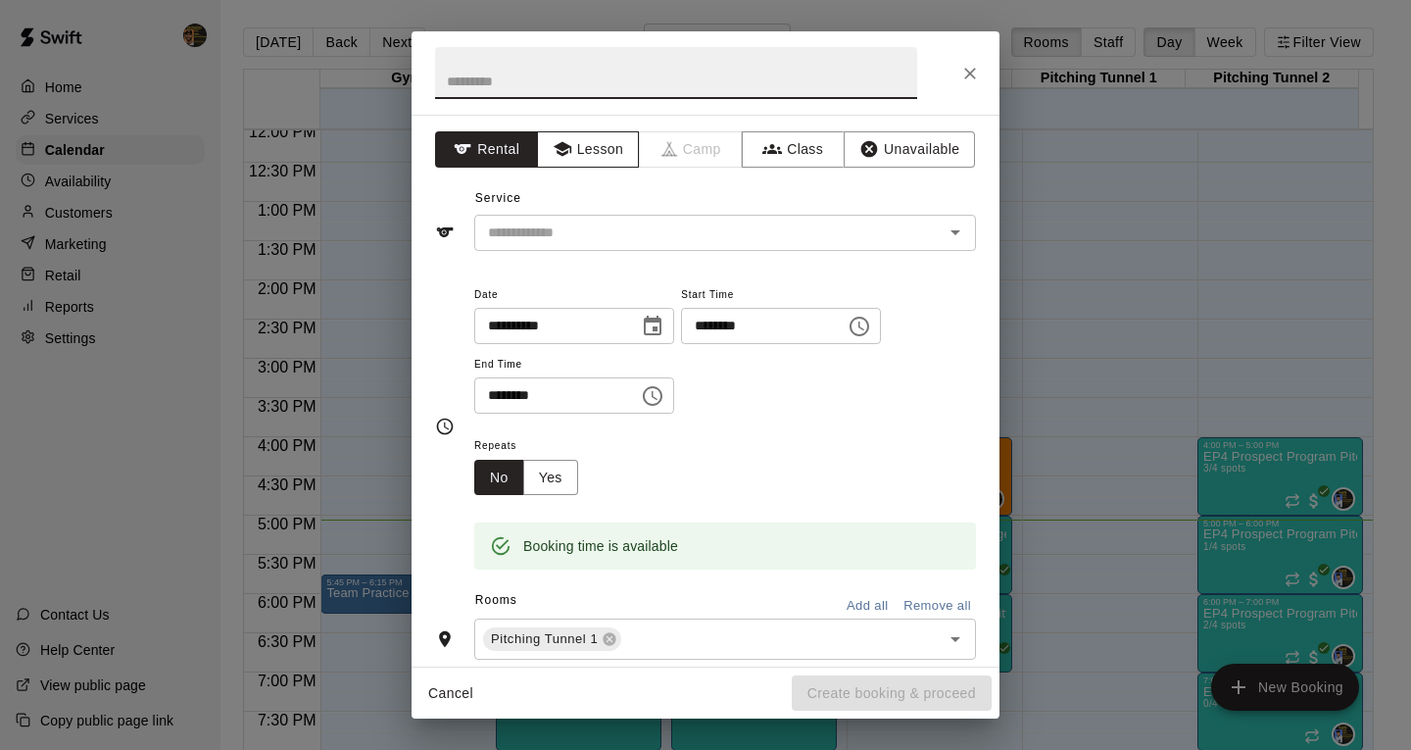
click at [593, 143] on button "Lesson" at bounding box center [588, 149] width 103 height 36
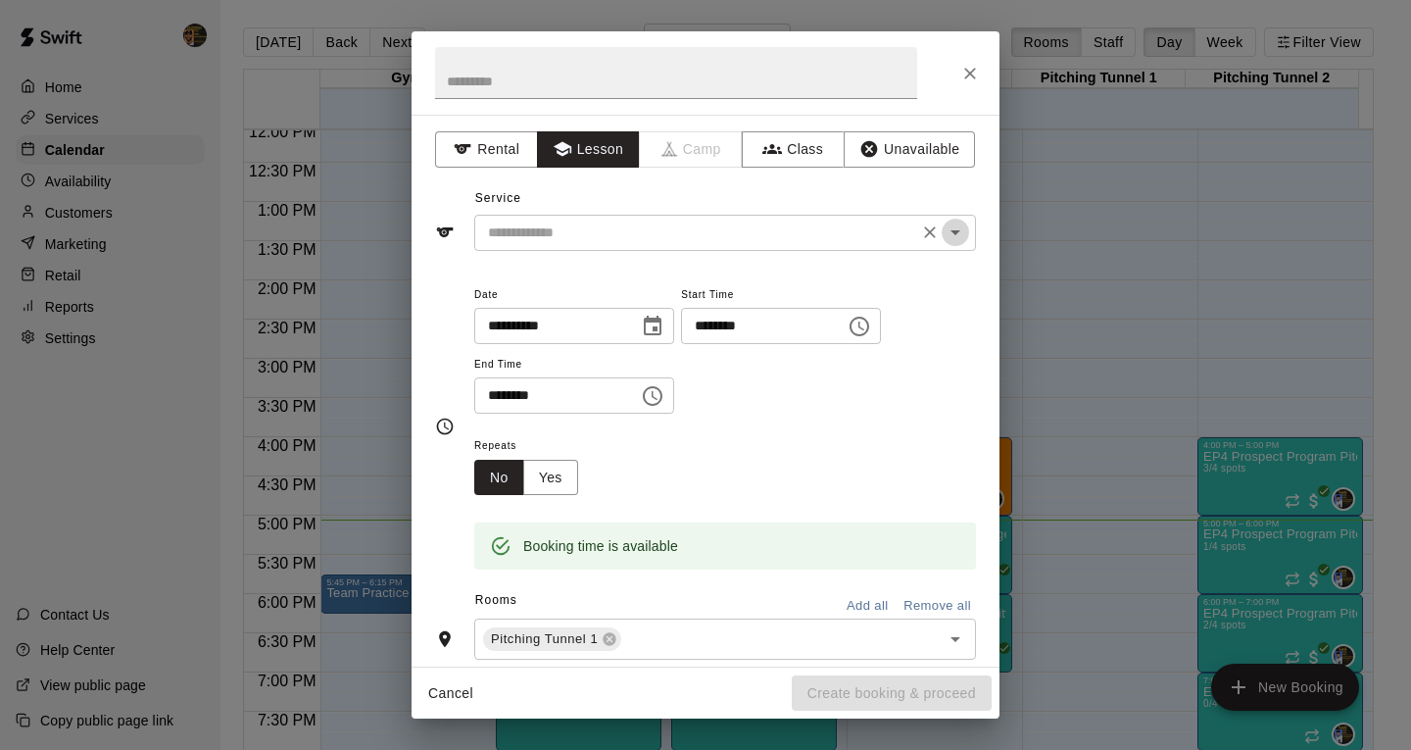
click at [944, 227] on icon "Open" at bounding box center [956, 233] width 24 height 24
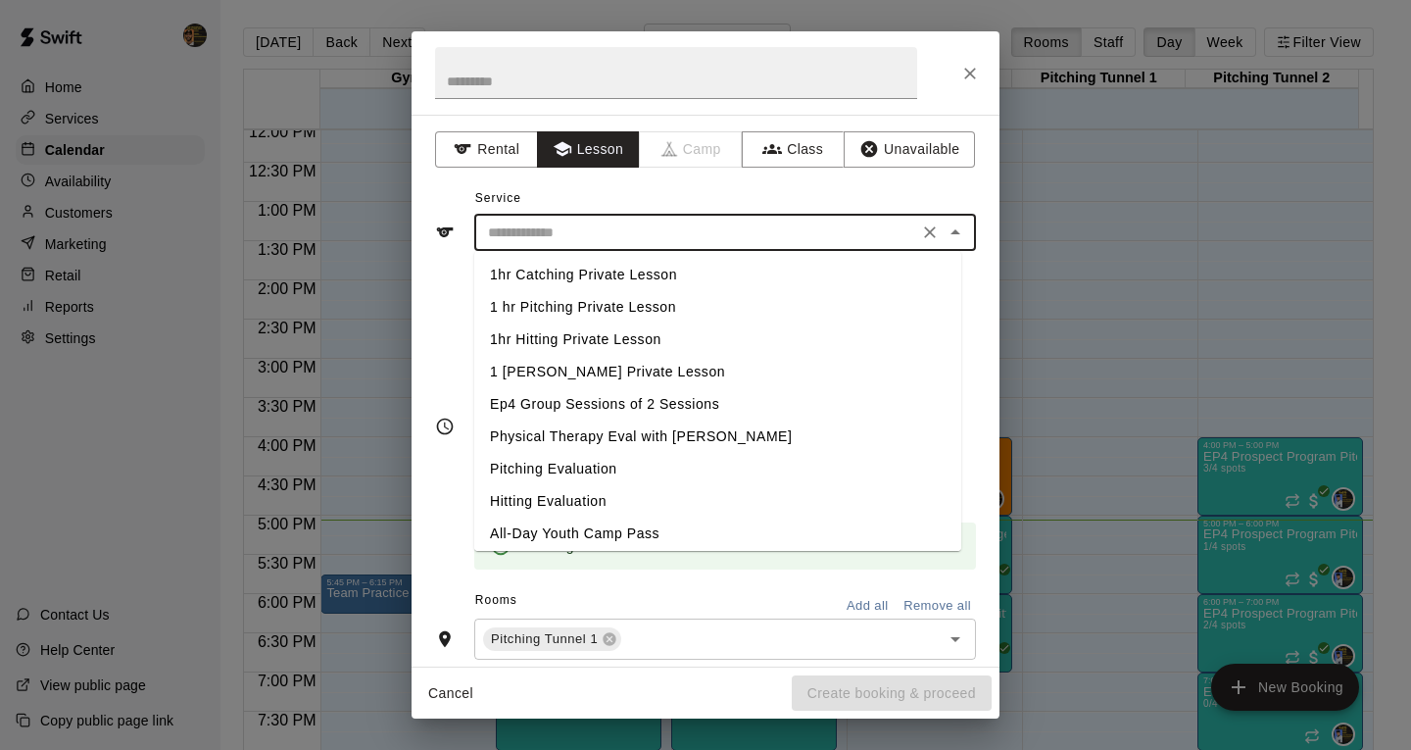
click at [611, 308] on li "1 hr Pitching Private Lesson" at bounding box center [717, 307] width 487 height 32
type input "**********"
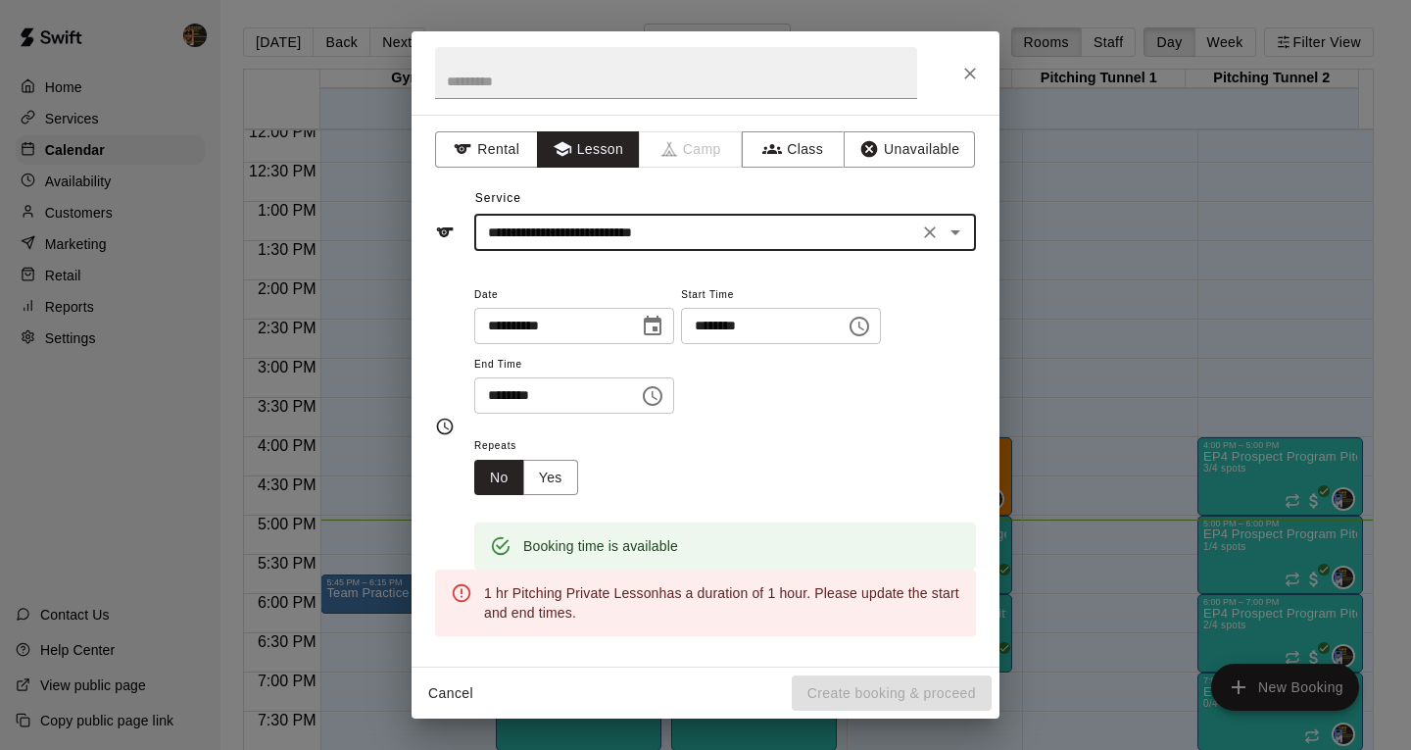
click at [745, 326] on input "********" at bounding box center [756, 326] width 151 height 36
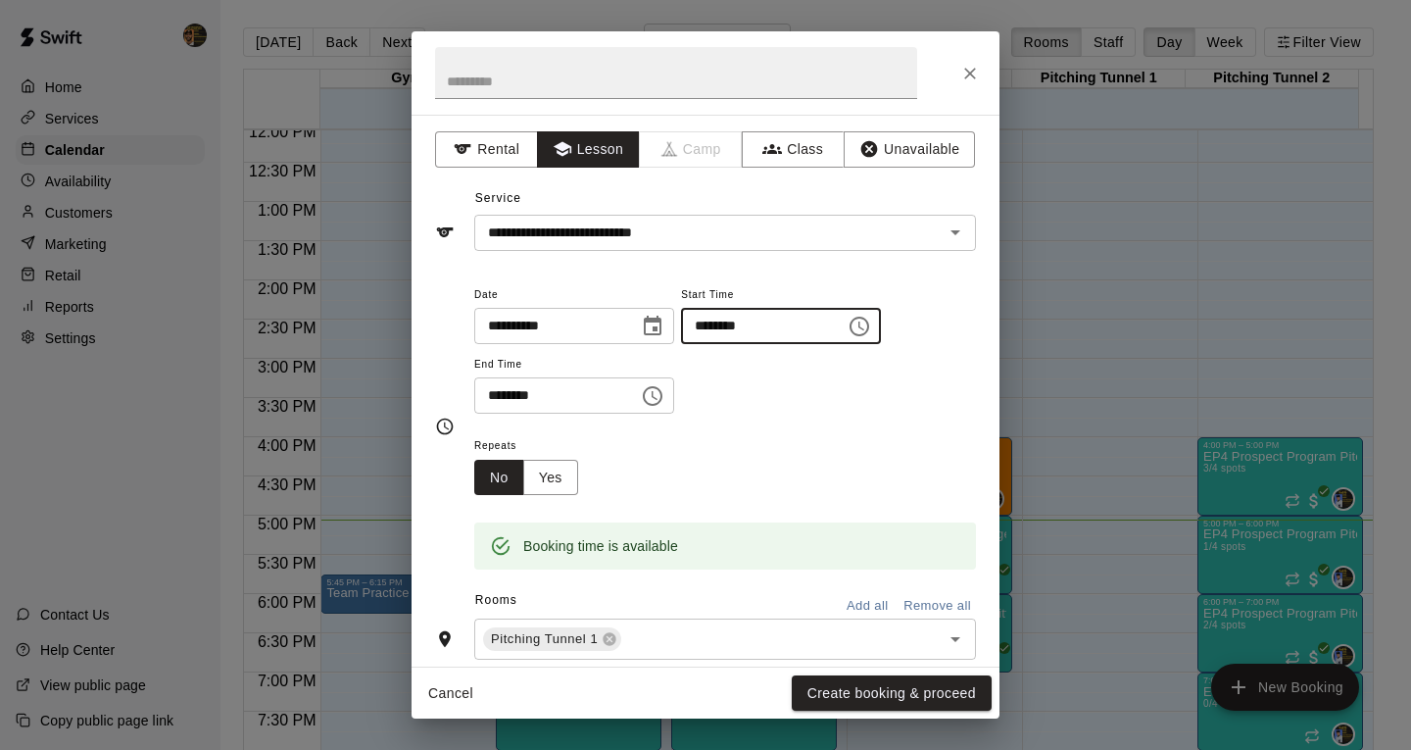
type input "********"
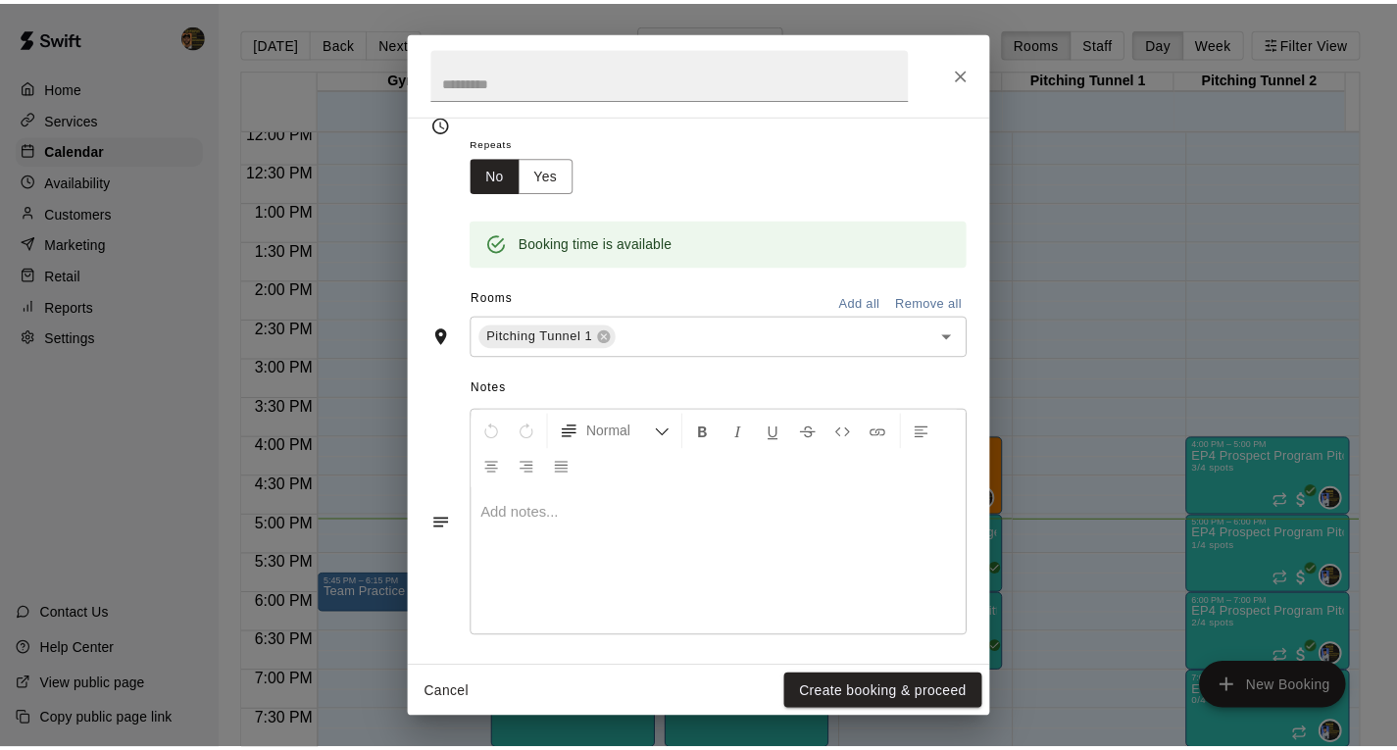
scroll to position [310, 0]
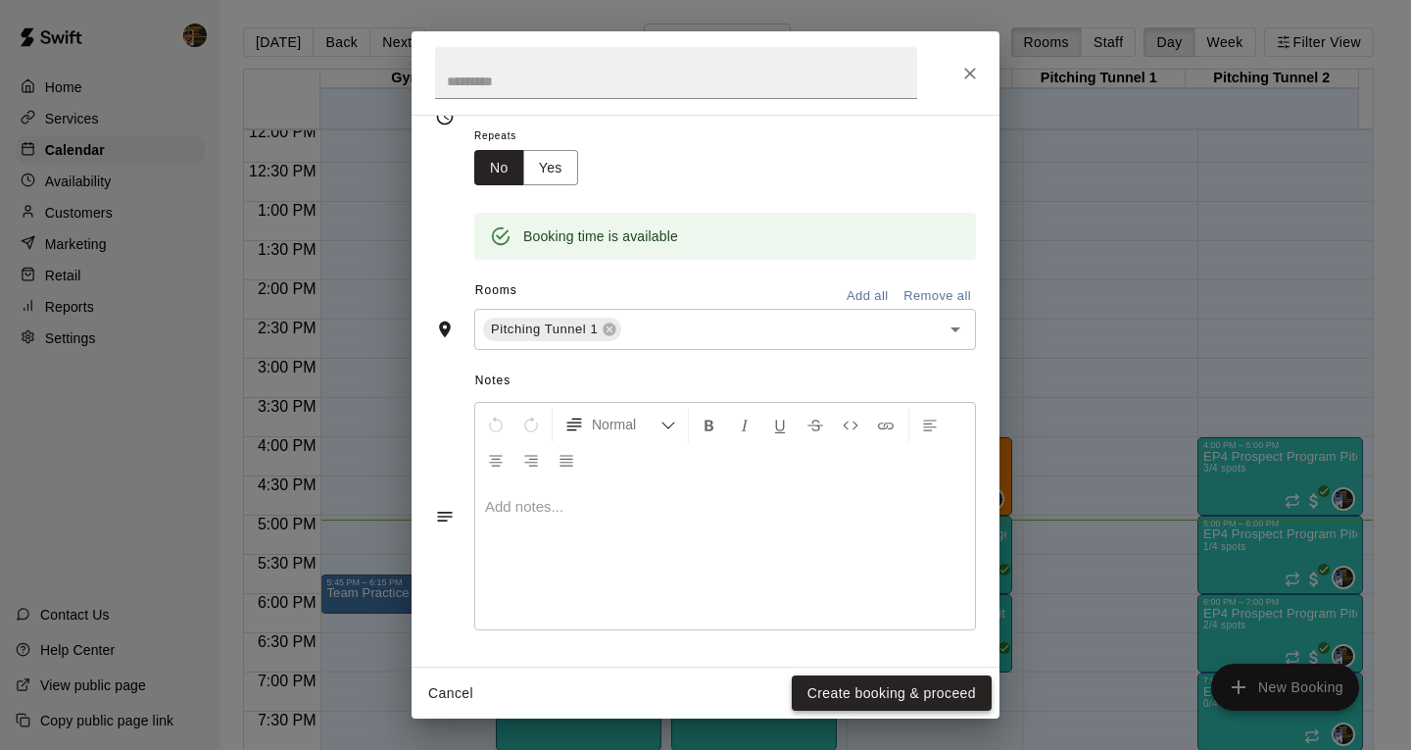
click at [922, 693] on button "Create booking & proceed" at bounding box center [892, 693] width 200 height 36
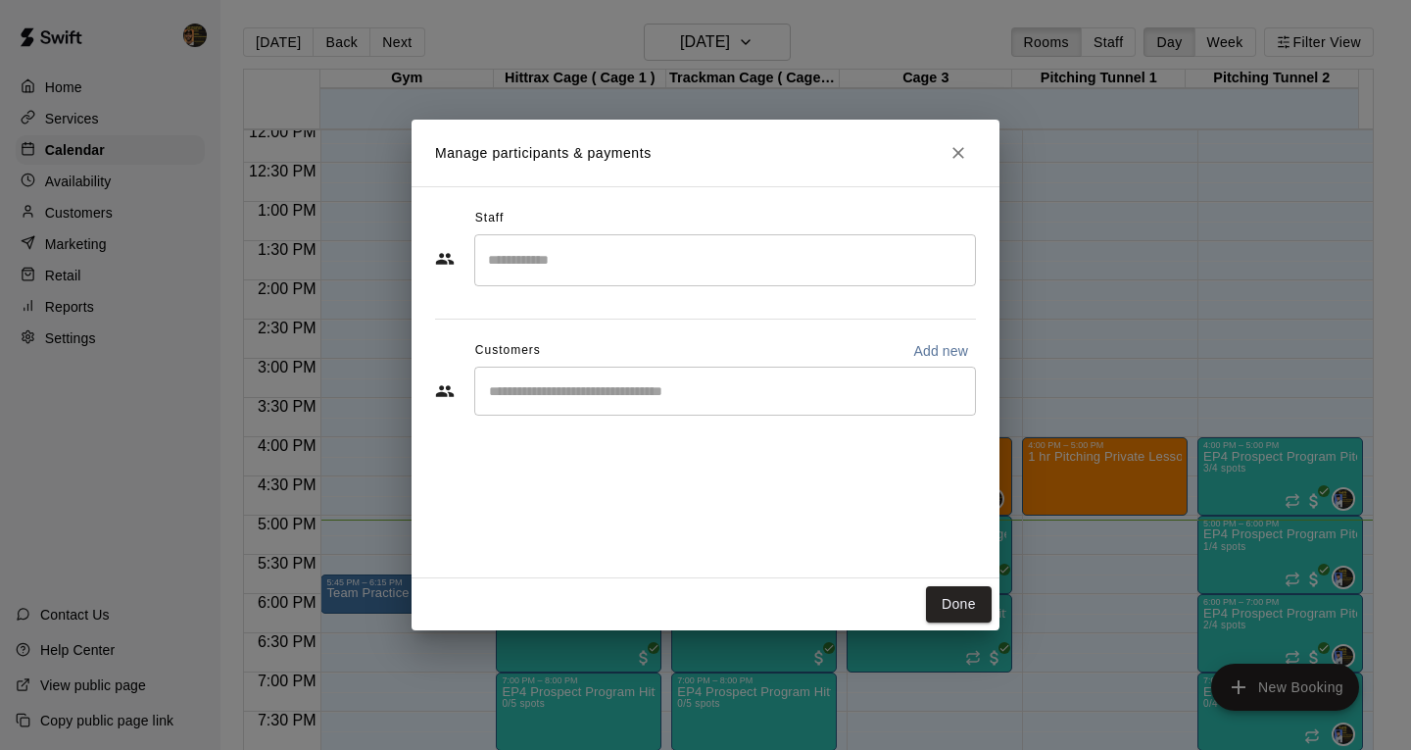
click at [522, 257] on input "Search staff" at bounding box center [725, 260] width 484 height 34
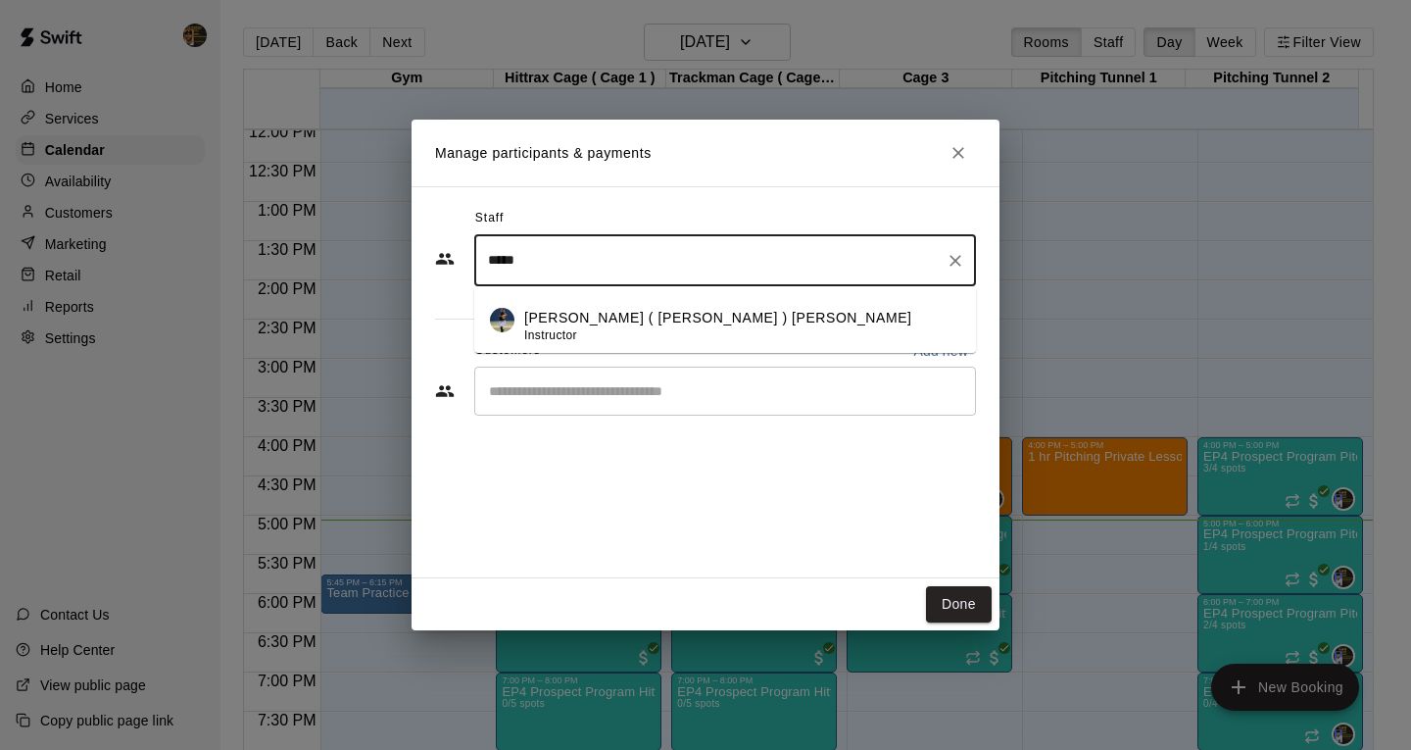
click at [597, 331] on div "[PERSON_NAME] ( [PERSON_NAME] ) [PERSON_NAME] Instructor" at bounding box center [718, 327] width 388 height 38
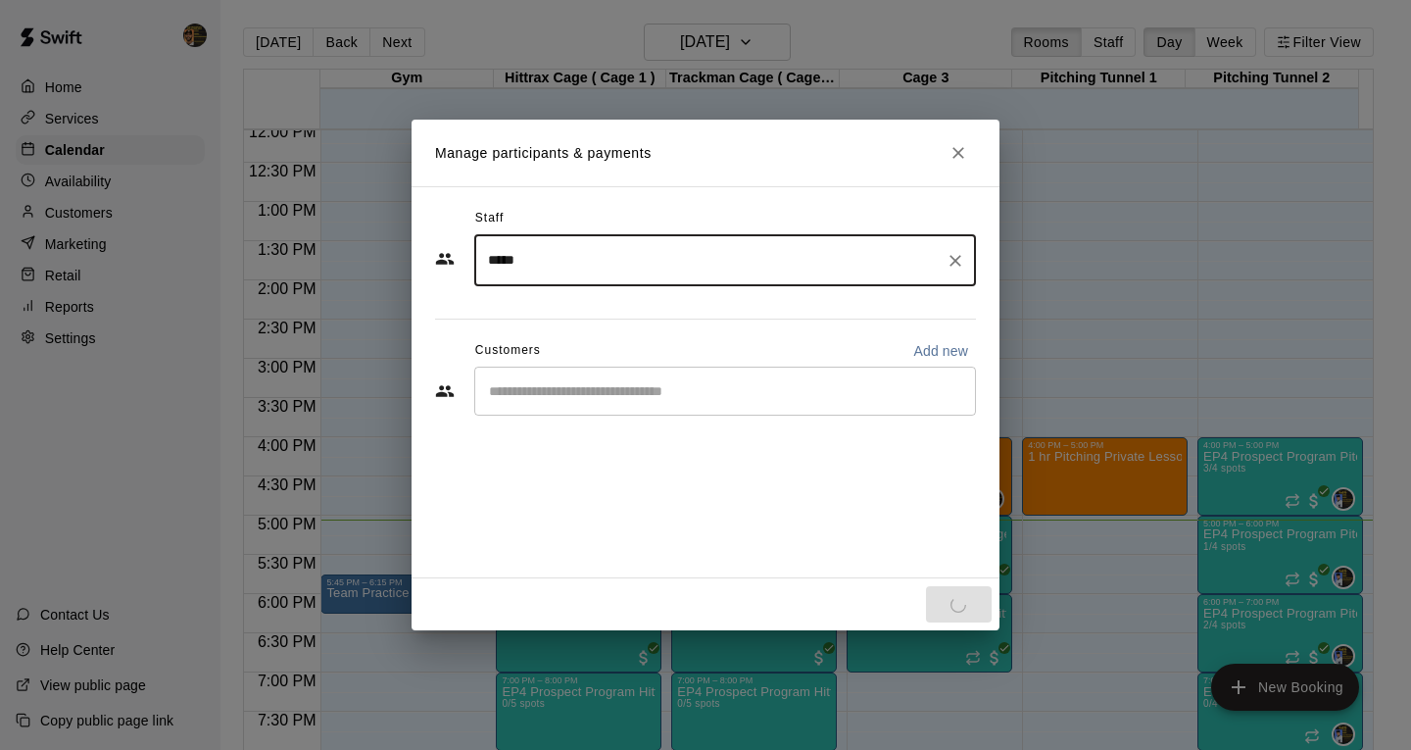
type input "*****"
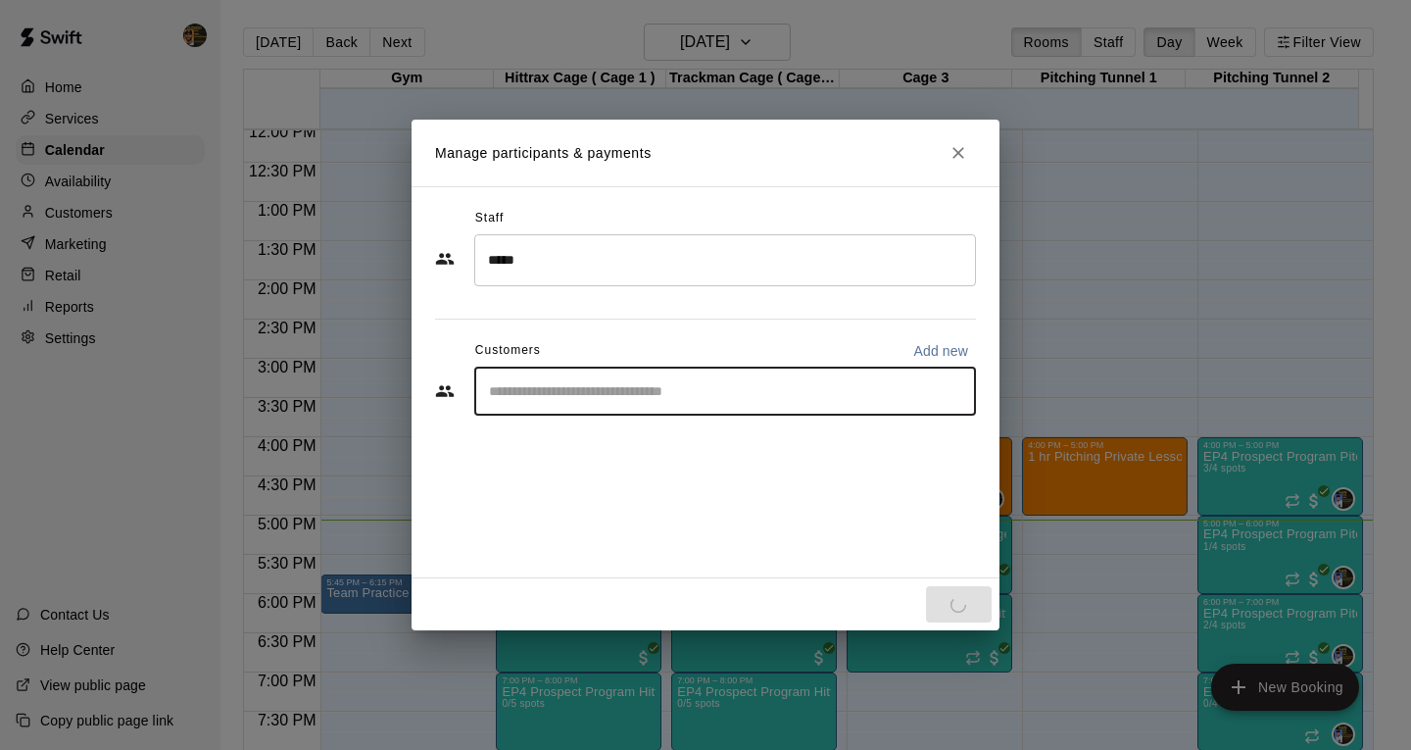
click at [595, 385] on input "Start typing to search customers..." at bounding box center [725, 391] width 484 height 20
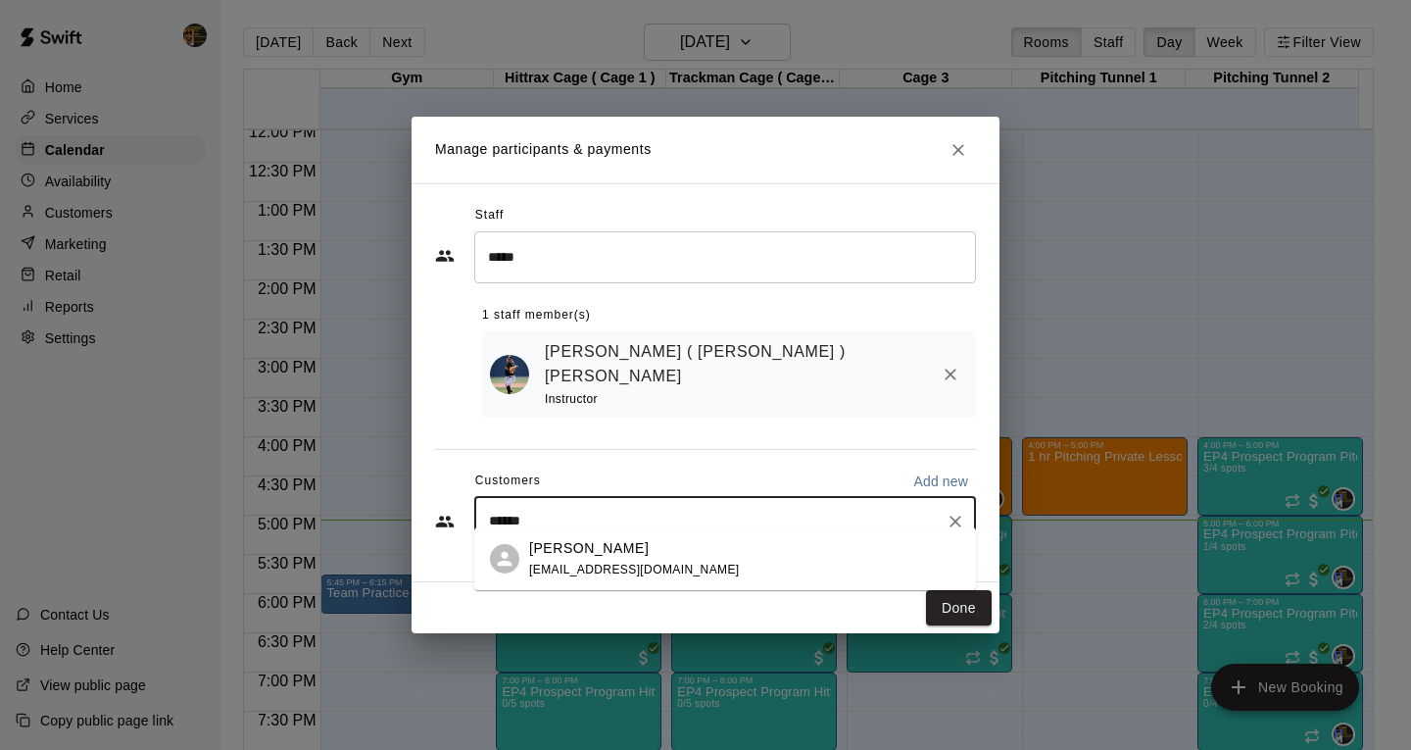
type input "*******"
click at [574, 560] on div "[PERSON_NAME] [EMAIL_ADDRESS][DOMAIN_NAME]" at bounding box center [634, 559] width 211 height 42
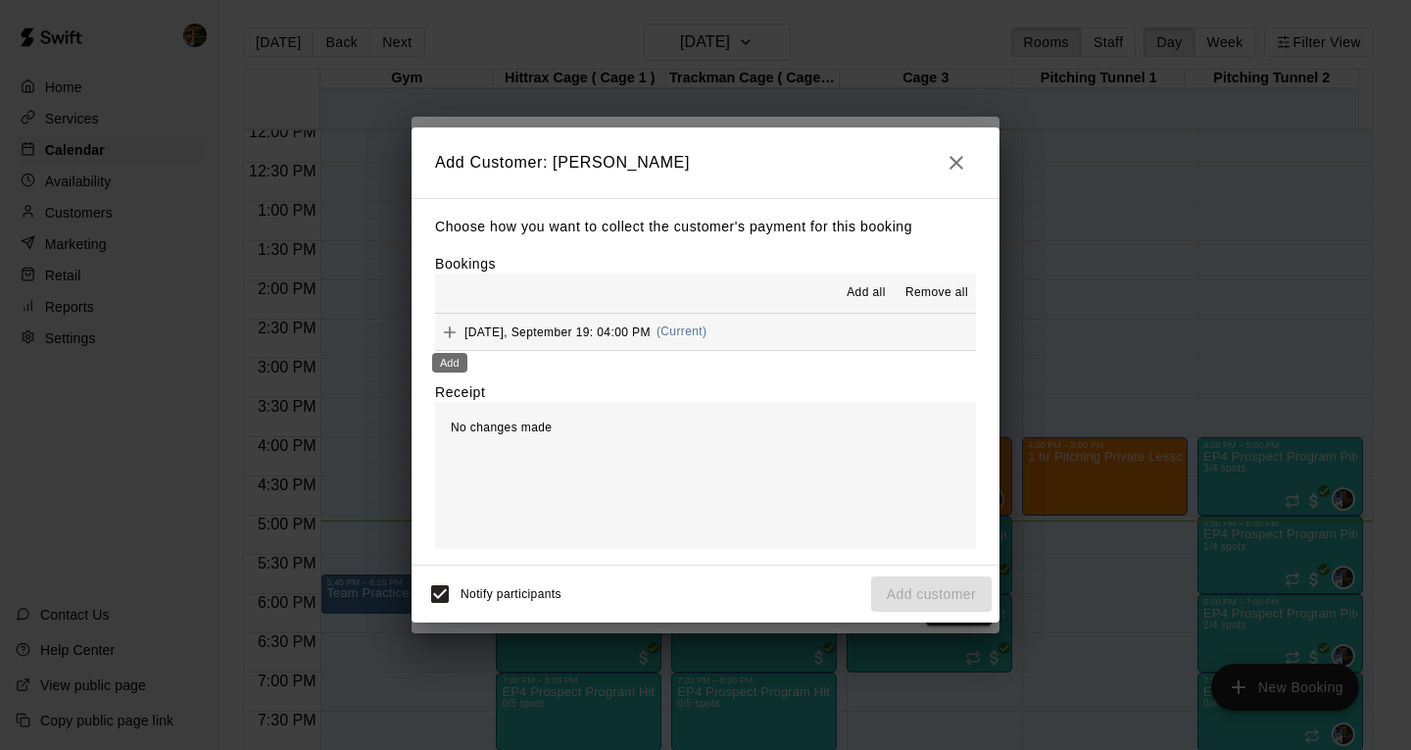
click at [451, 329] on icon "Add" at bounding box center [450, 332] width 20 height 20
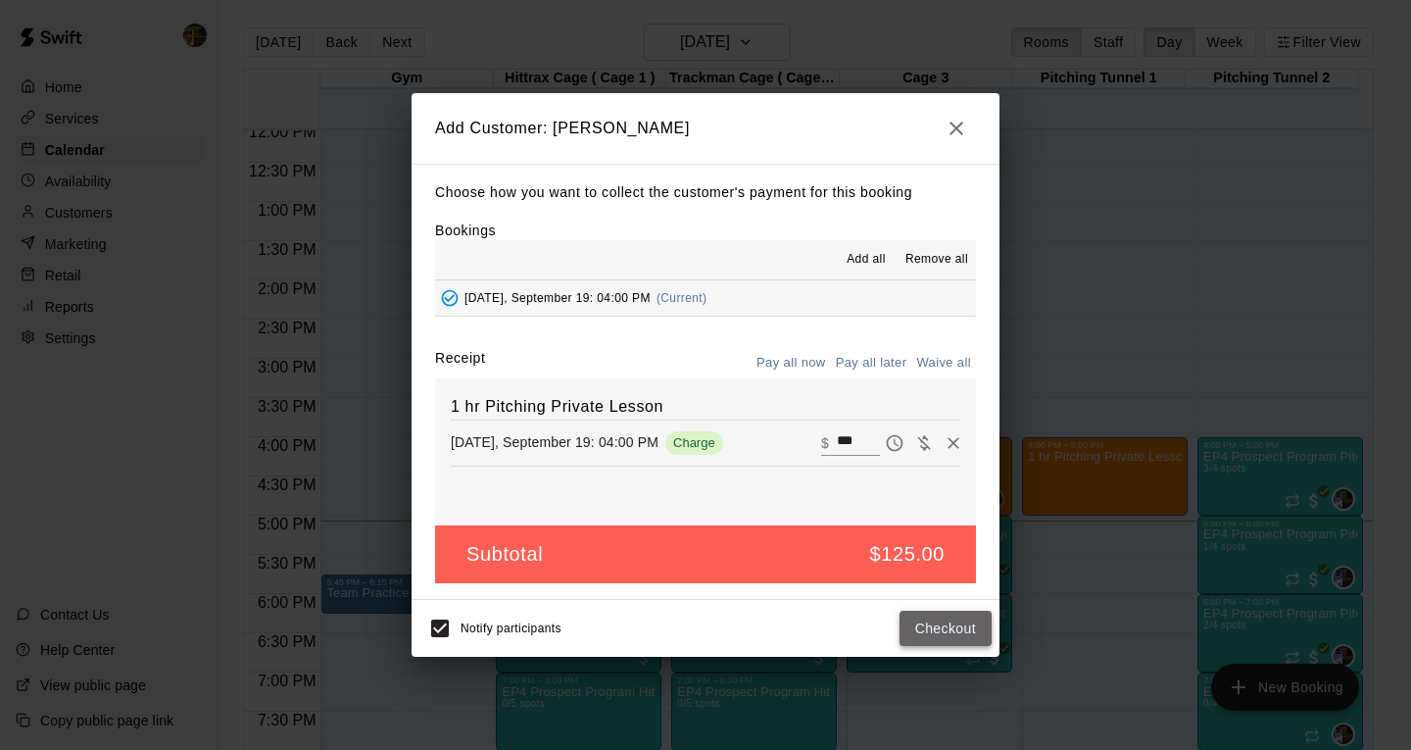
click at [931, 630] on button "Checkout" at bounding box center [946, 629] width 92 height 36
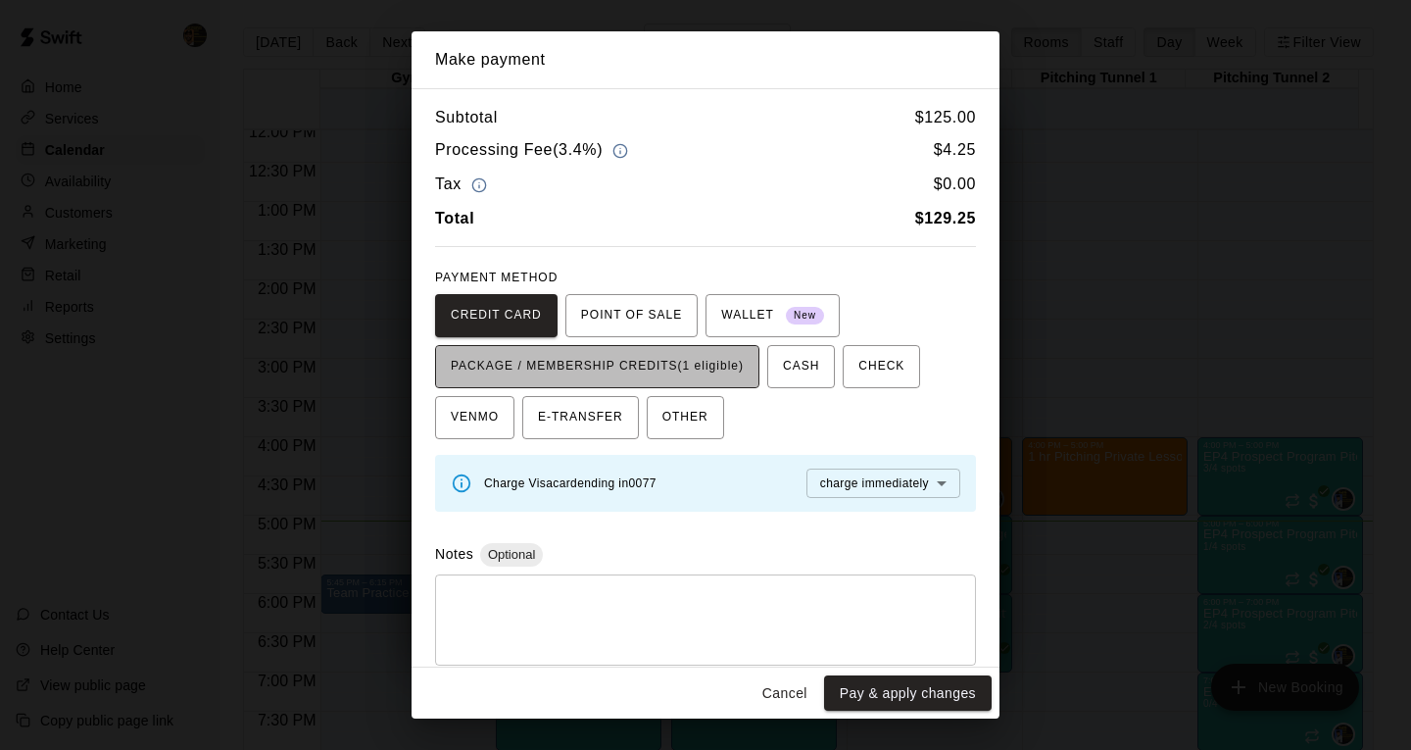
click at [629, 368] on span "PACKAGE / MEMBERSHIP CREDITS (1 eligible)" at bounding box center [597, 366] width 293 height 31
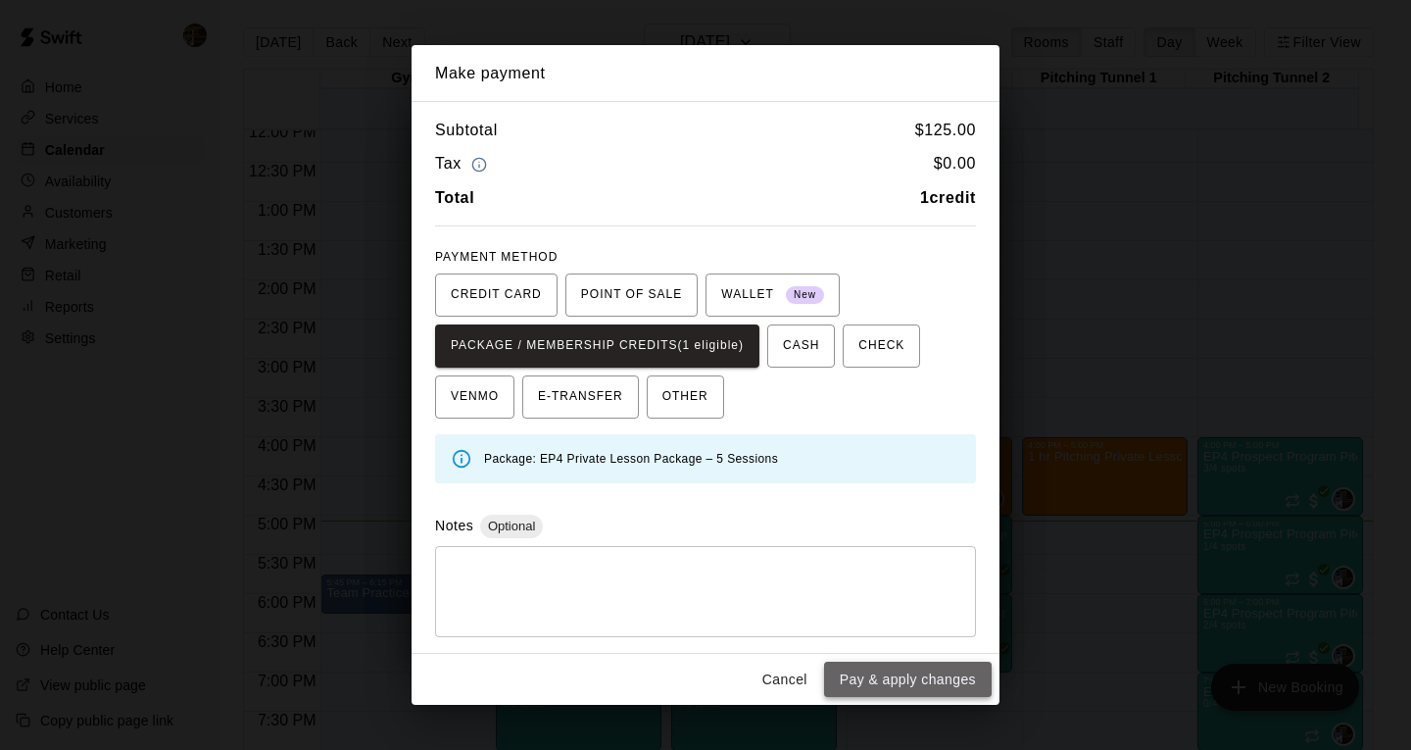
click at [865, 681] on button "Pay & apply changes" at bounding box center [908, 680] width 168 height 36
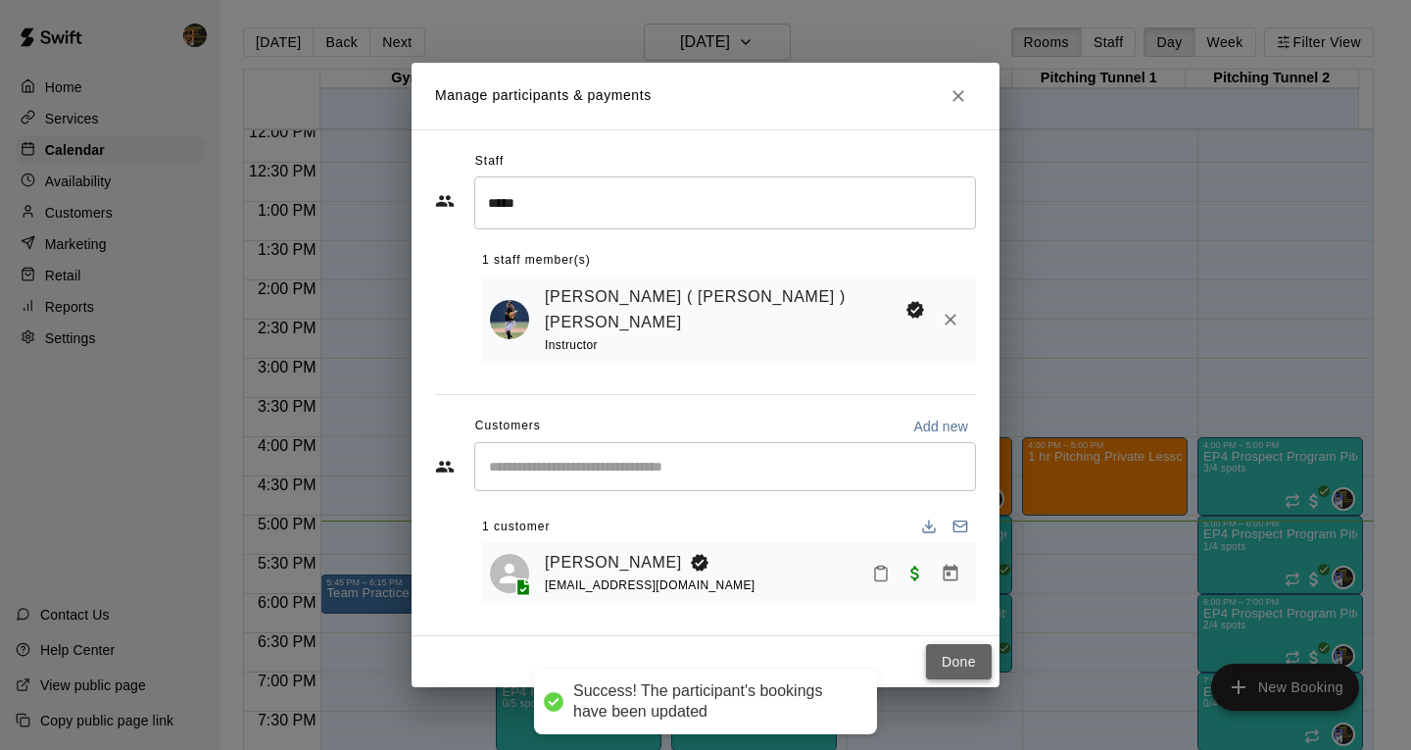
click at [966, 649] on button "Done" at bounding box center [959, 662] width 66 height 36
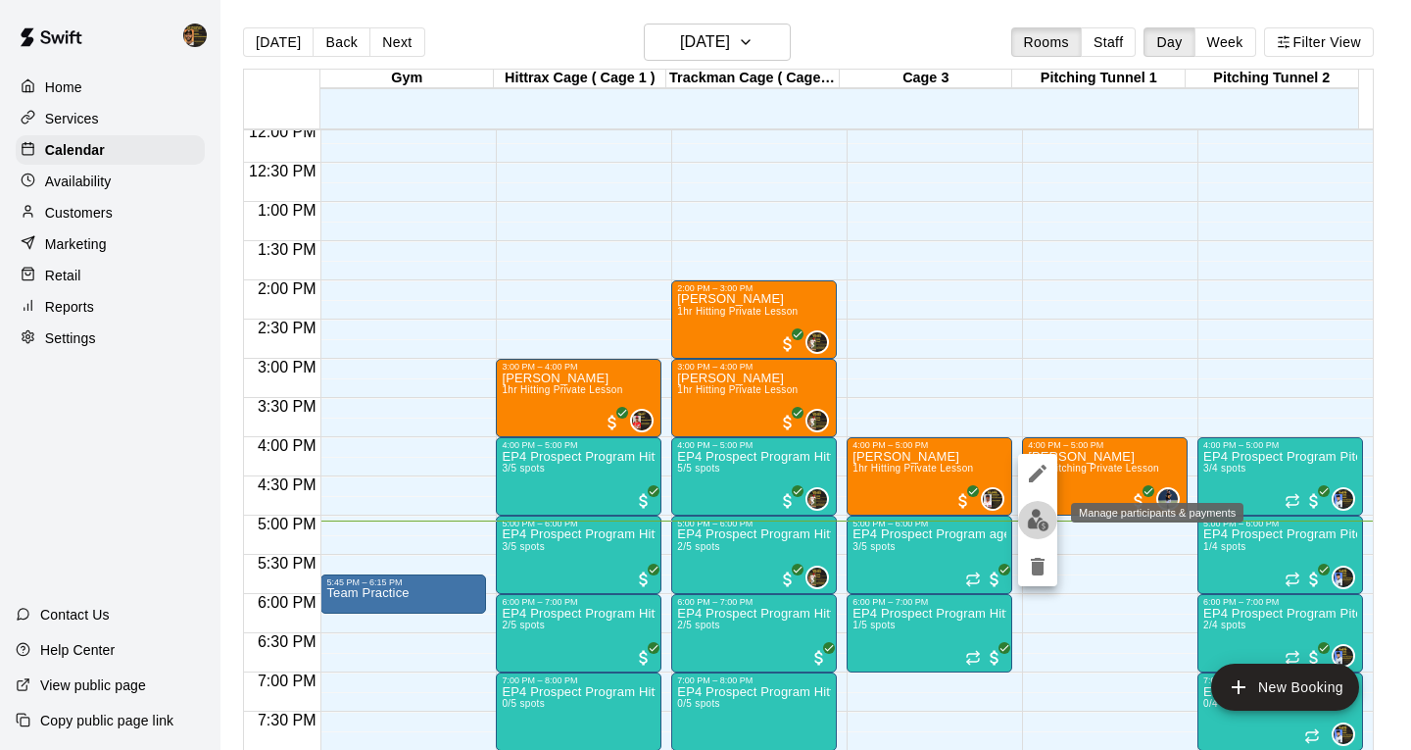
click at [1037, 522] on img "edit" at bounding box center [1038, 520] width 23 height 23
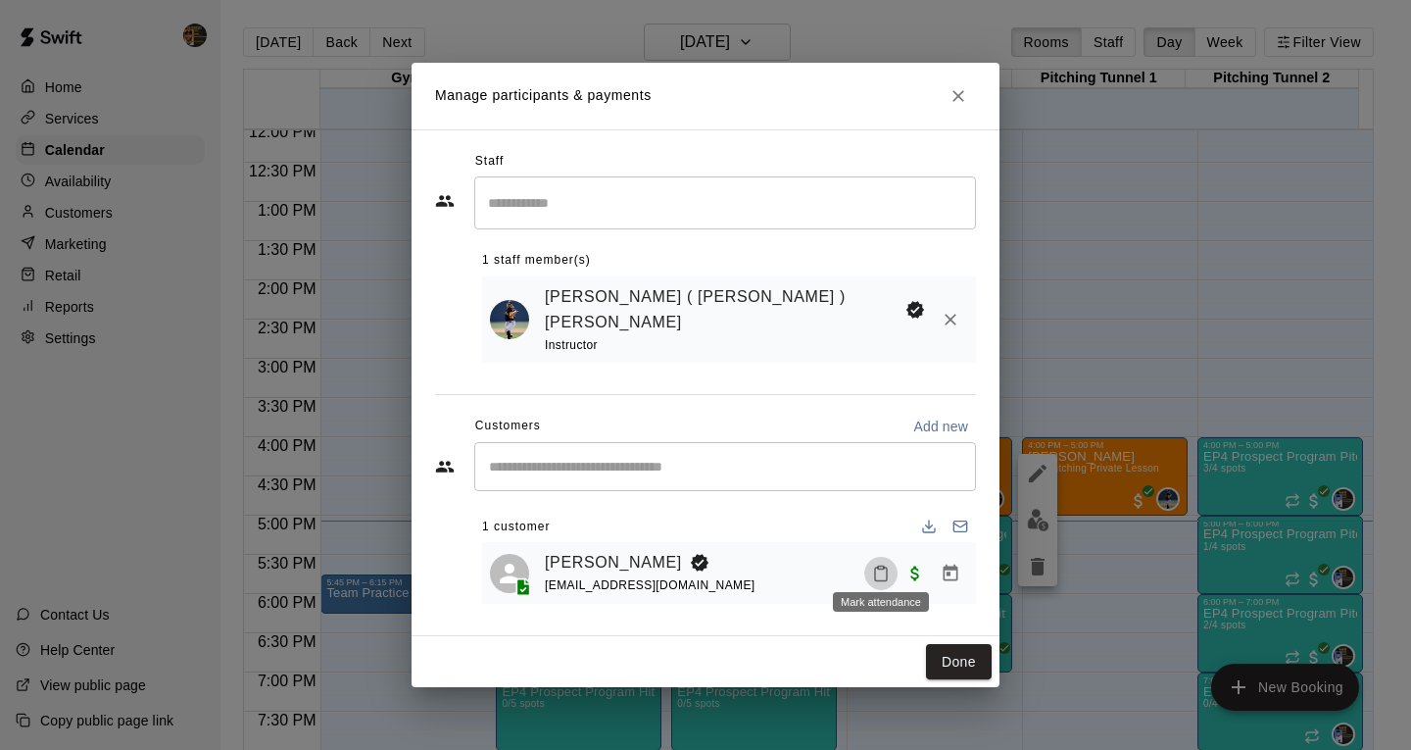
click at [894, 562] on button "Mark attendance" at bounding box center [880, 573] width 33 height 33
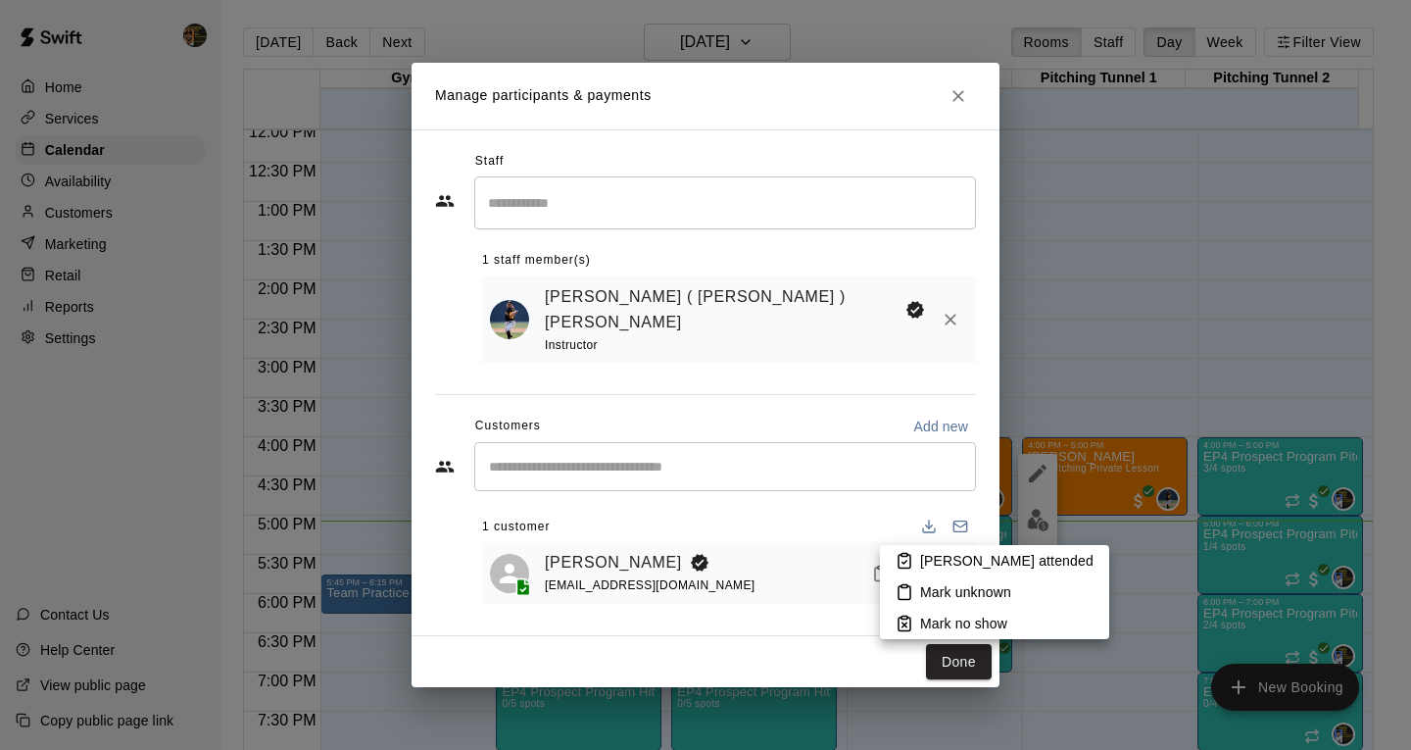
click at [940, 562] on p "[PERSON_NAME] attended" at bounding box center [1006, 561] width 173 height 20
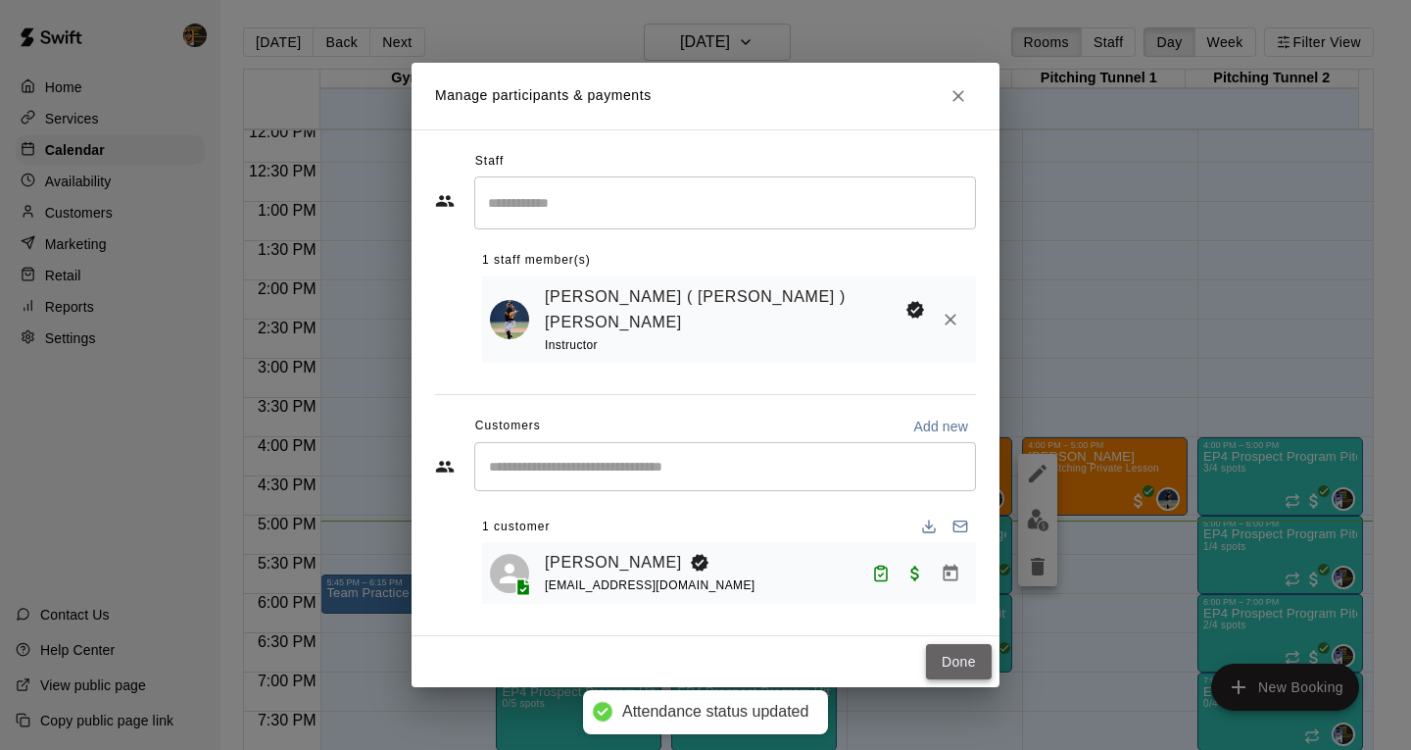
click at [968, 660] on button "Done" at bounding box center [959, 662] width 66 height 36
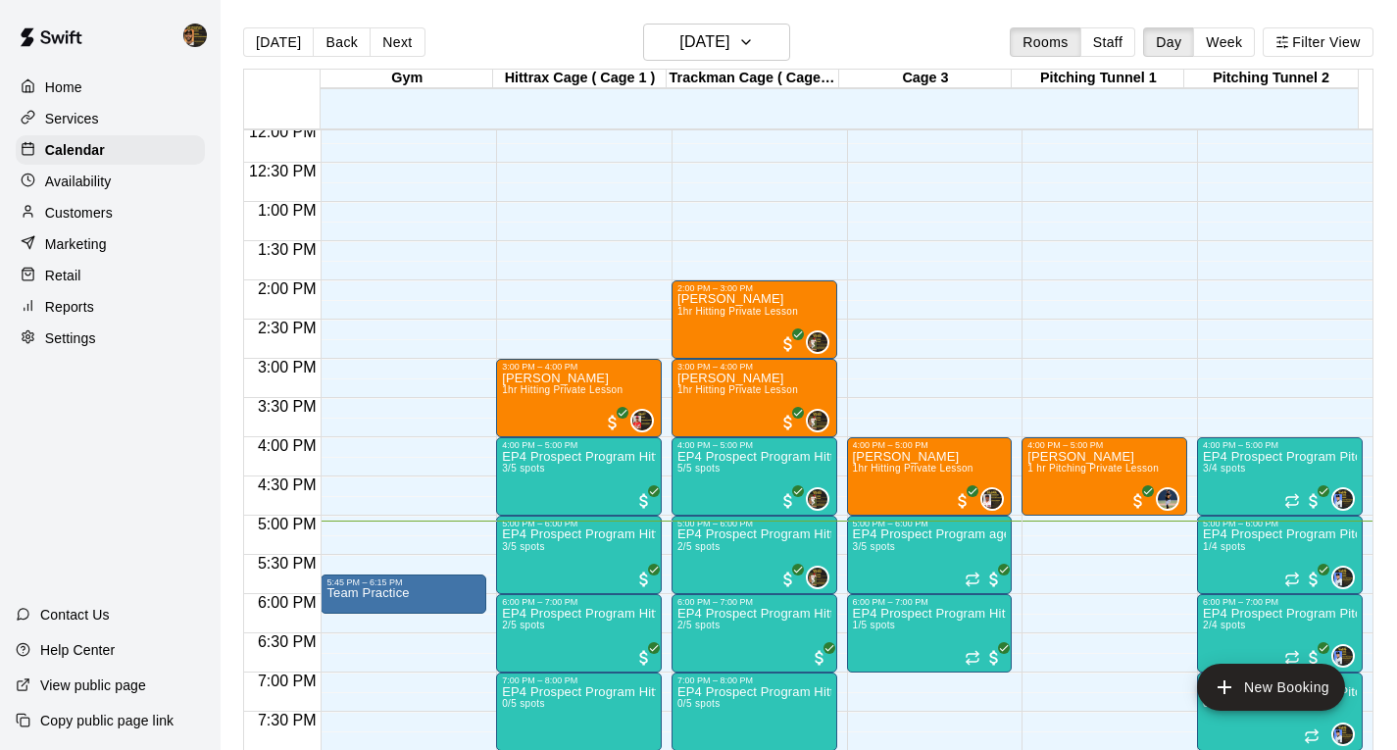
drag, startPoint x: 570, startPoint y: 199, endPoint x: 563, endPoint y: 211, distance: 14.1
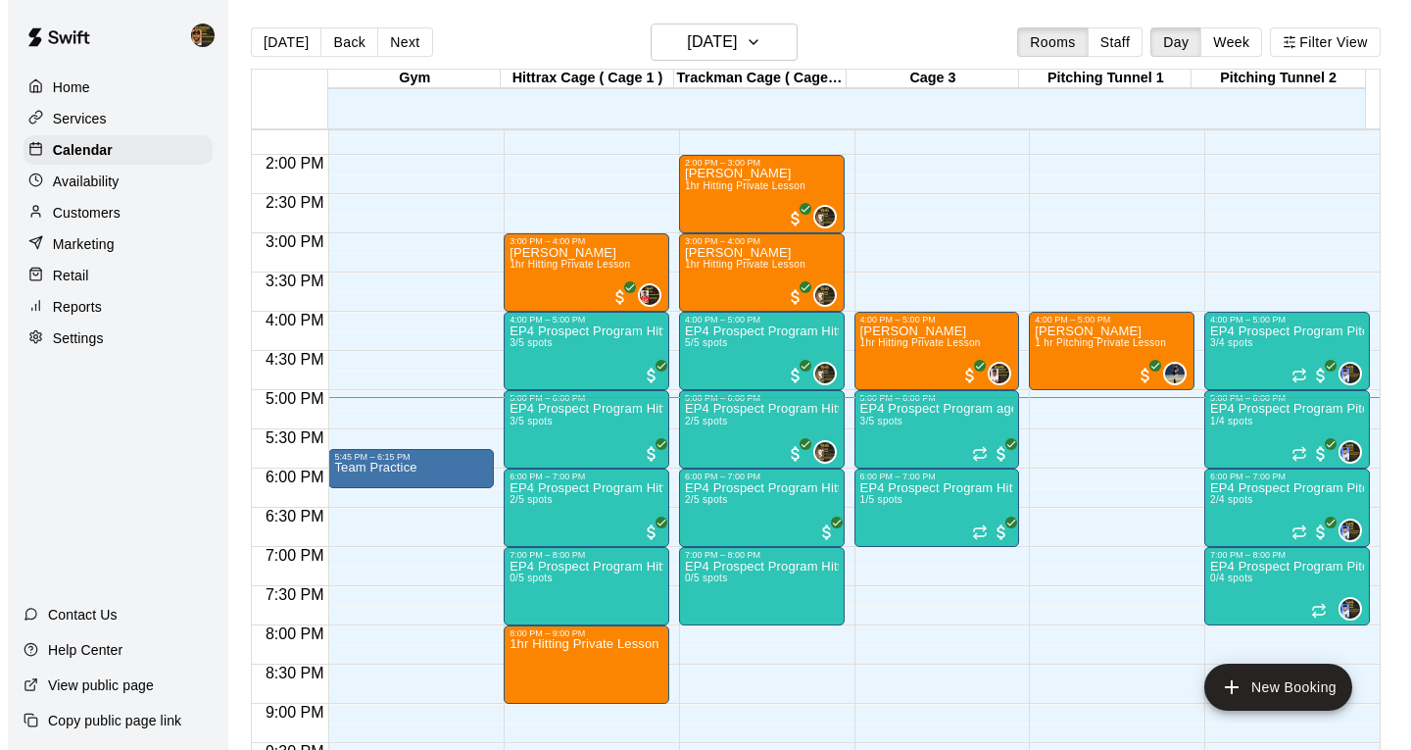
scroll to position [1242, 0]
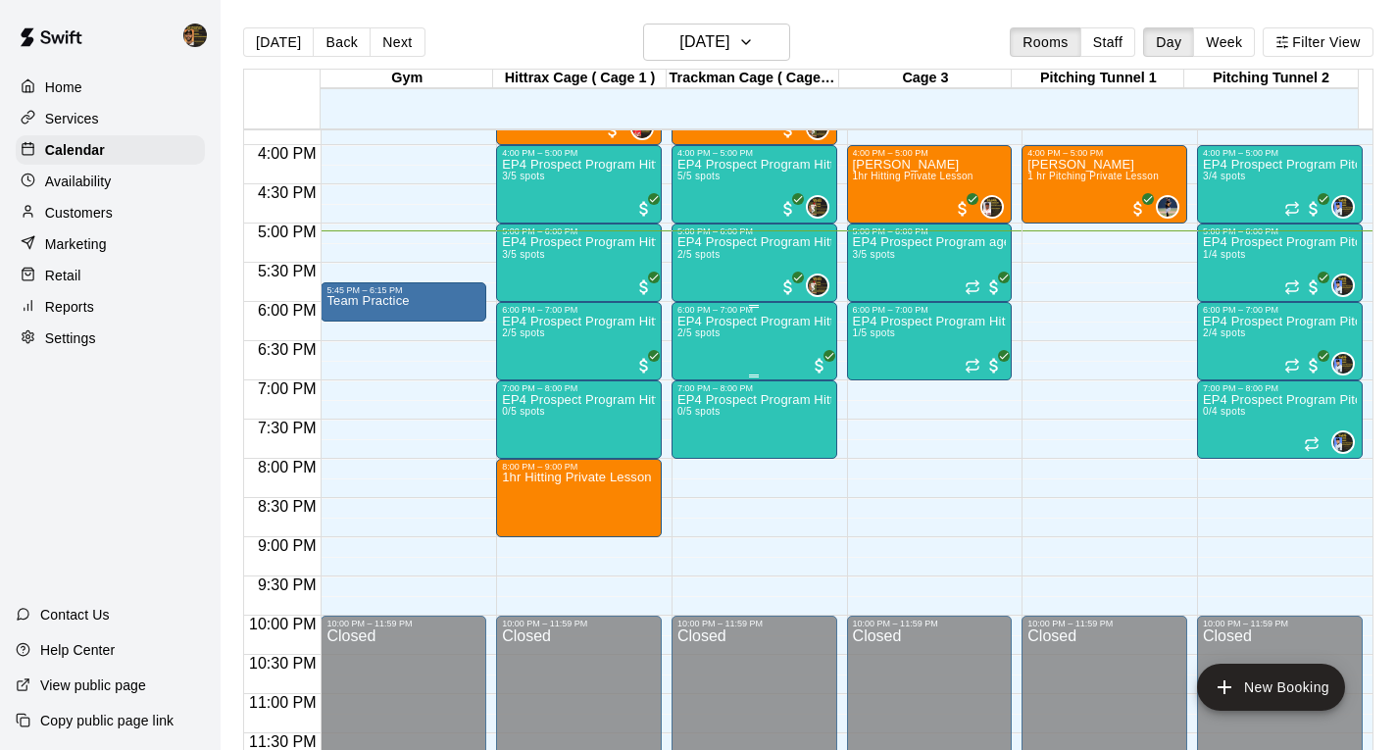
click at [724, 357] on div "EP4 Prospect Program Hitting ( ages [DEMOGRAPHIC_DATA] ) 2/5 spots" at bounding box center [754, 690] width 154 height 750
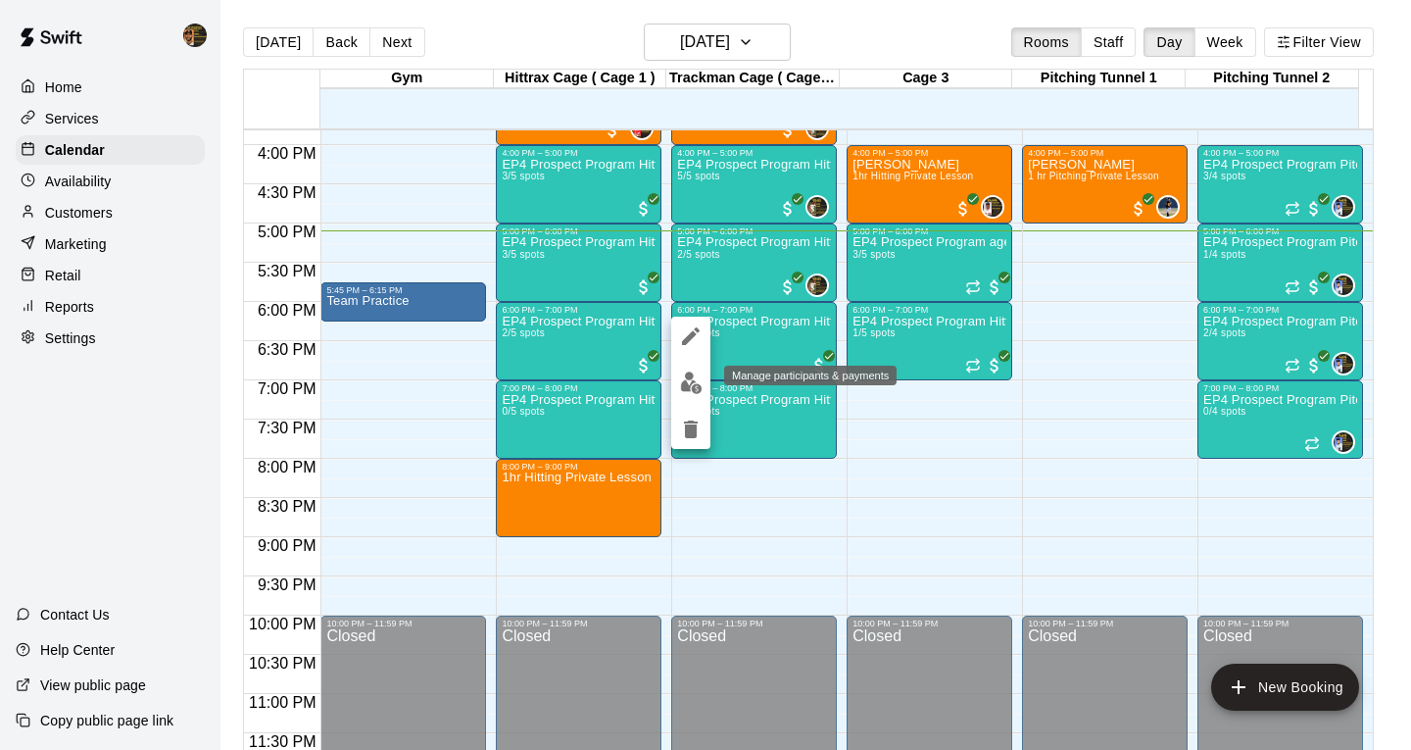
click at [689, 383] on img "edit" at bounding box center [691, 382] width 23 height 23
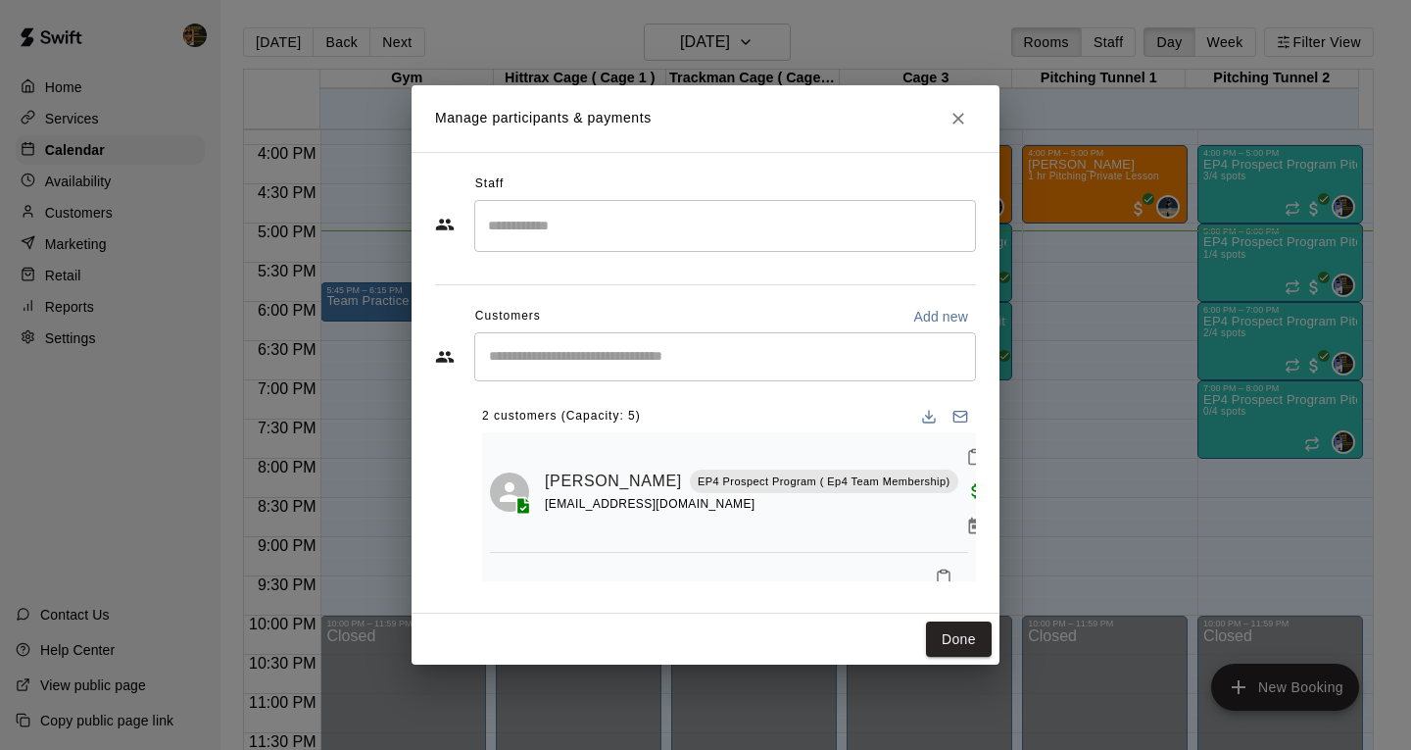
click at [563, 225] on input "Search staff" at bounding box center [725, 226] width 484 height 34
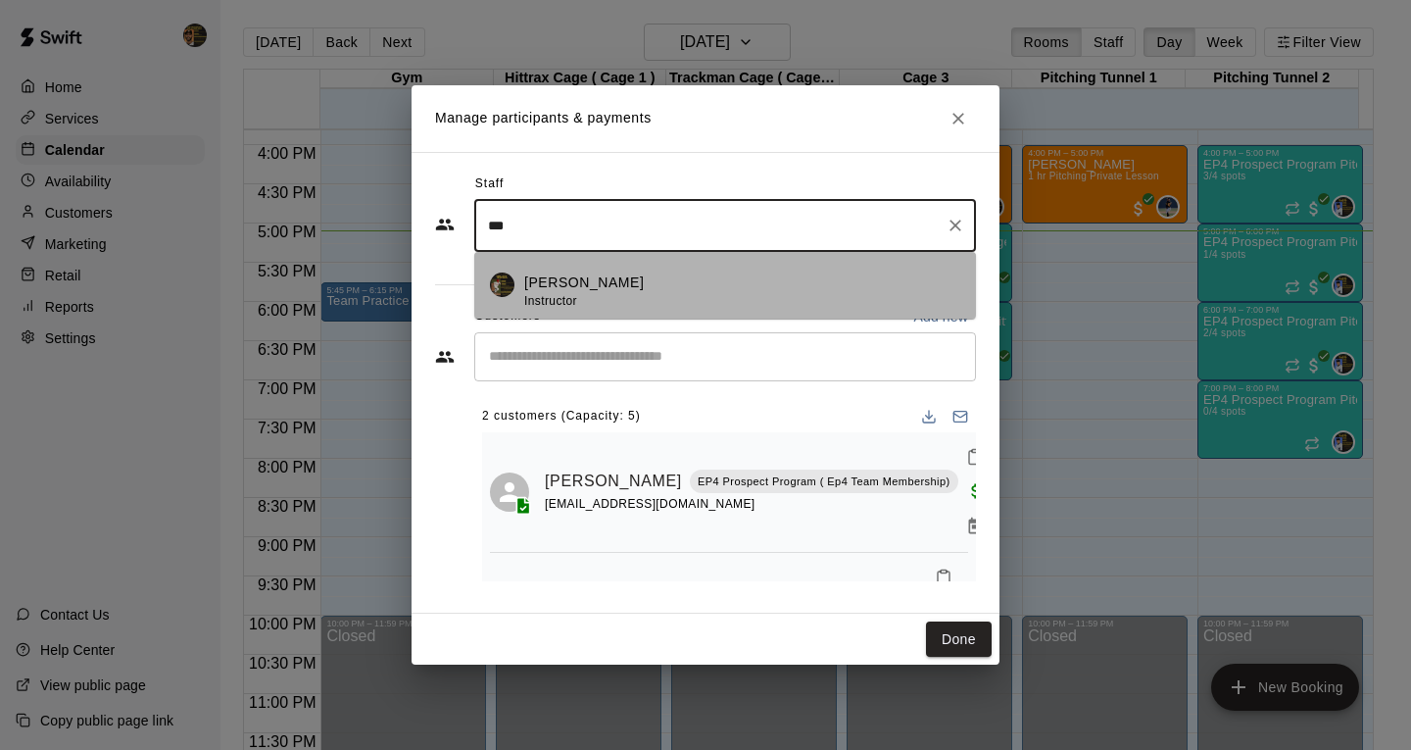
click at [595, 297] on div "[PERSON_NAME] Instructor" at bounding box center [584, 291] width 120 height 38
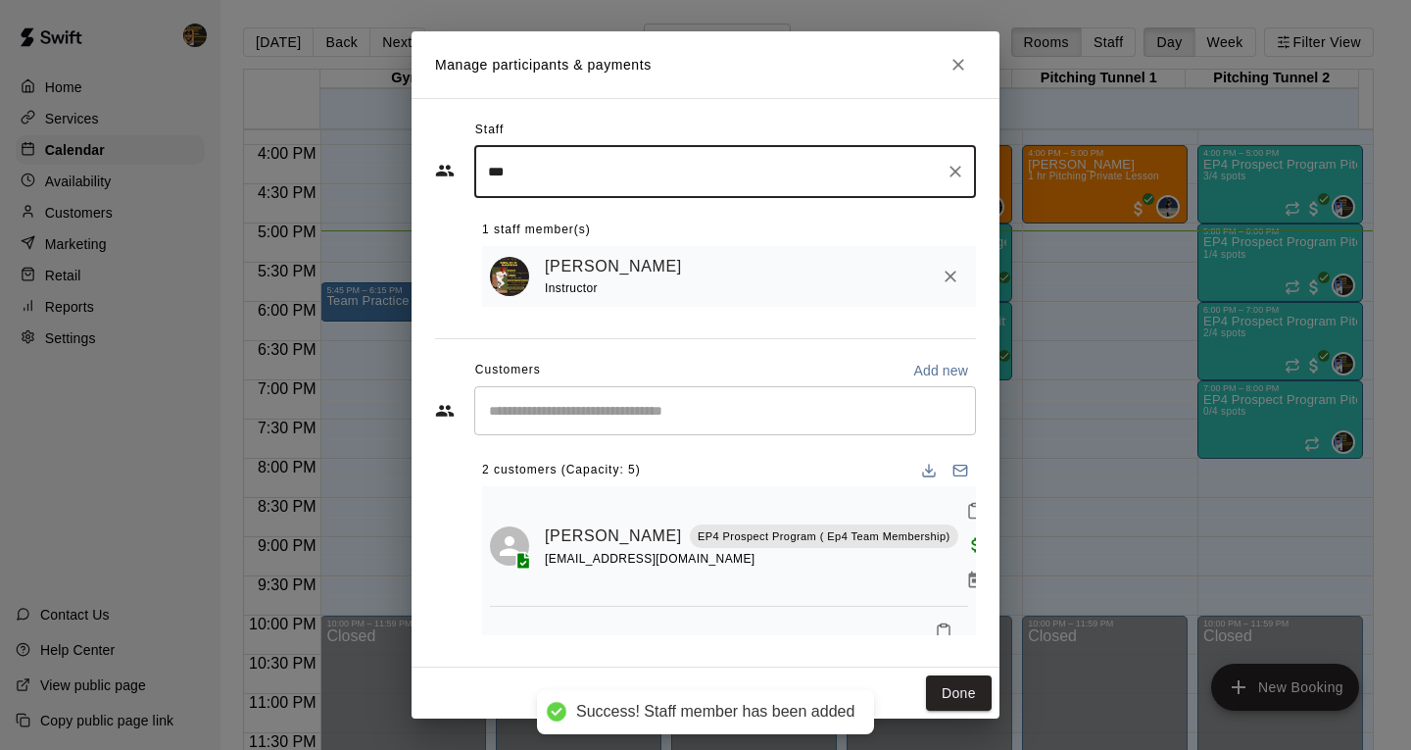
type input "***"
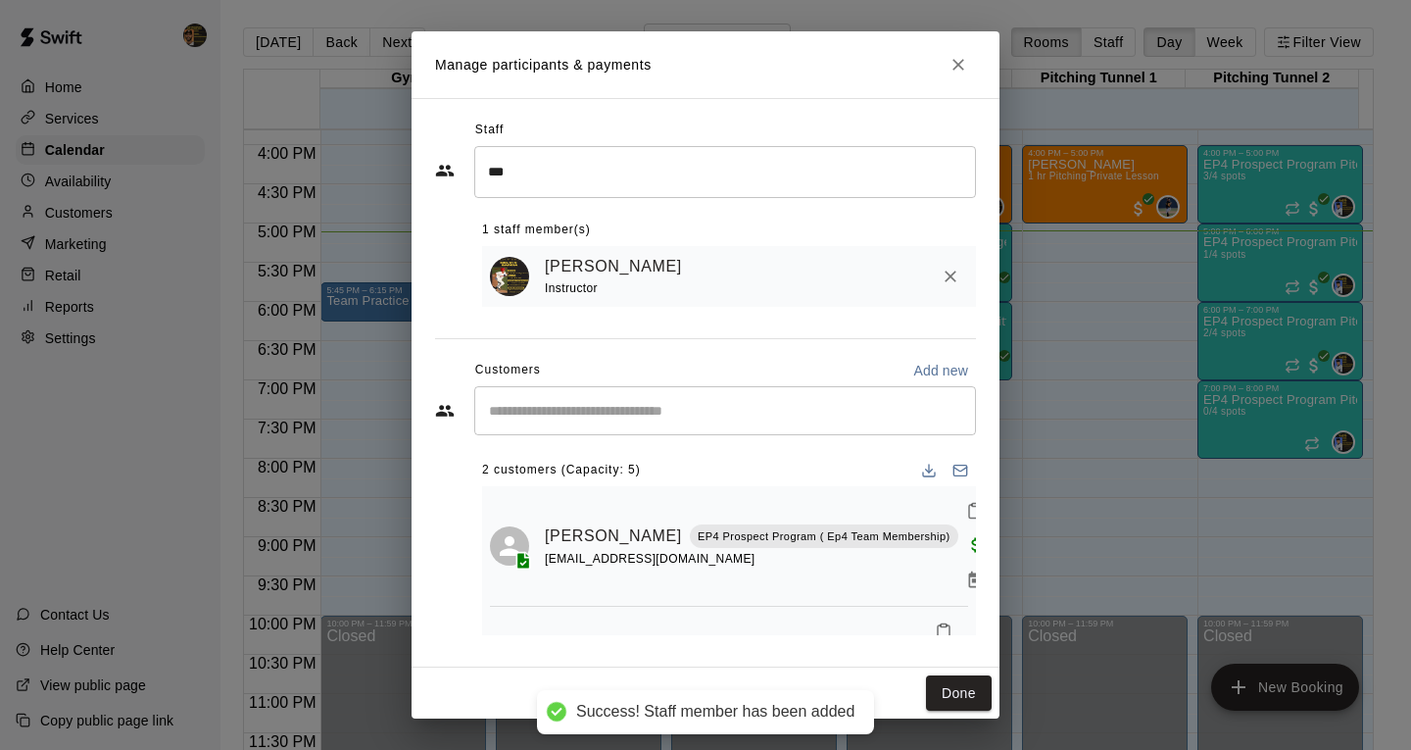
click at [635, 251] on div "[PERSON_NAME] Instructor" at bounding box center [729, 277] width 494 height 62
click at [961, 686] on button "Done" at bounding box center [959, 693] width 66 height 36
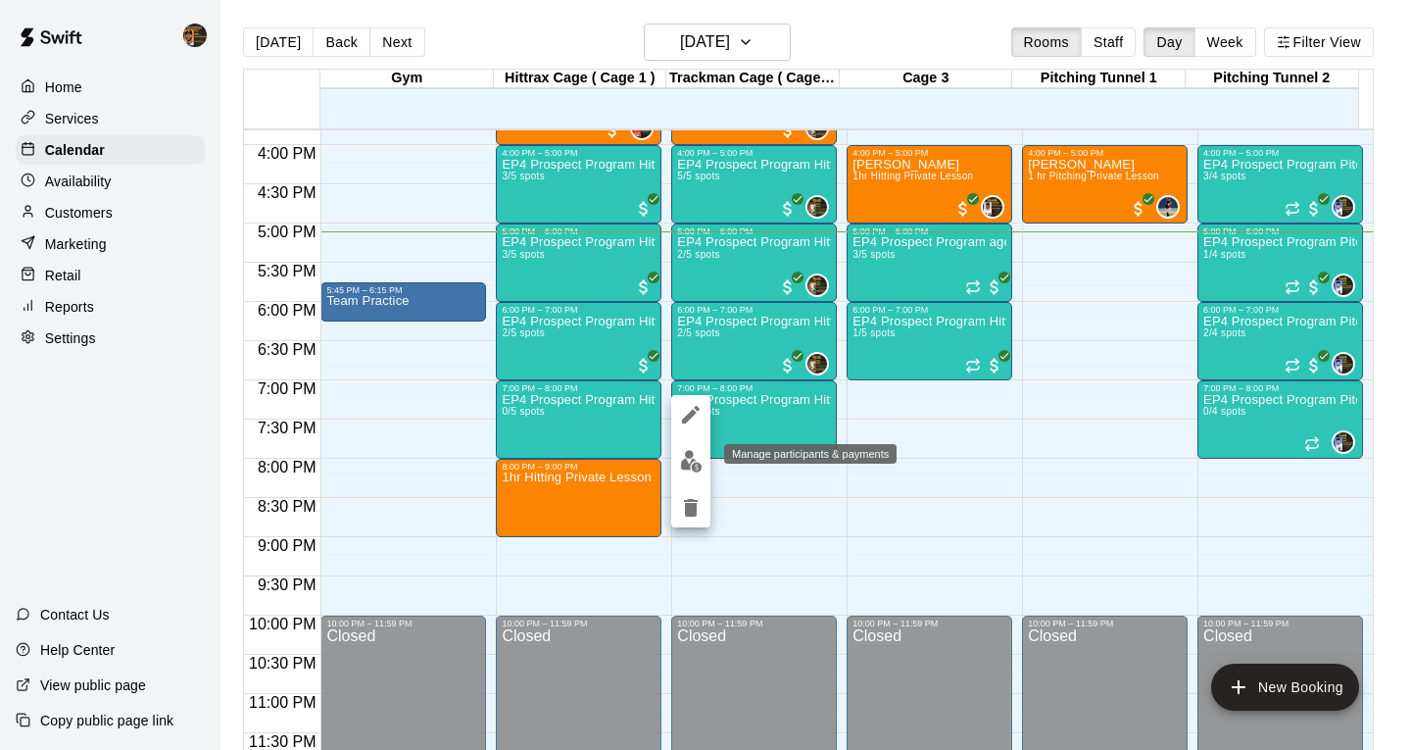
click at [691, 458] on img "edit" at bounding box center [691, 461] width 23 height 23
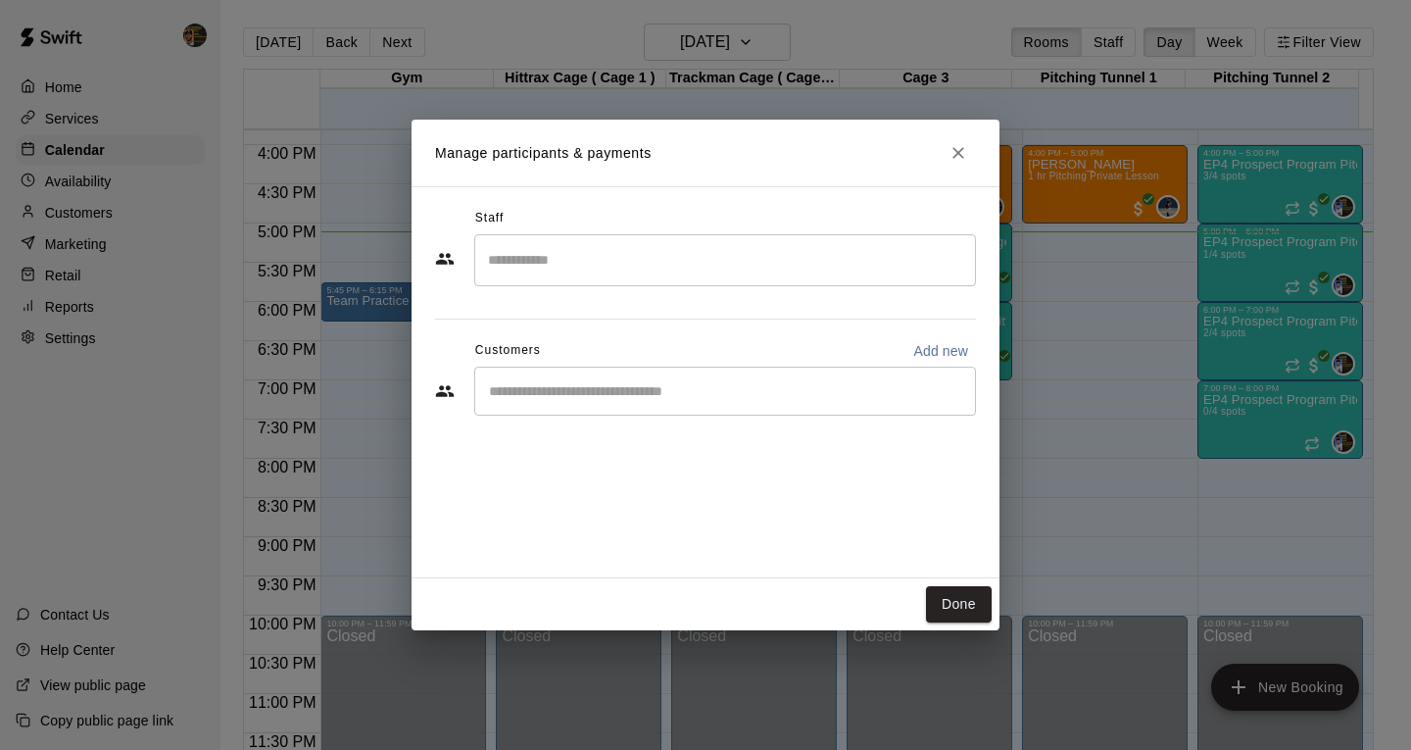
click at [504, 270] on input "Search staff" at bounding box center [725, 260] width 484 height 34
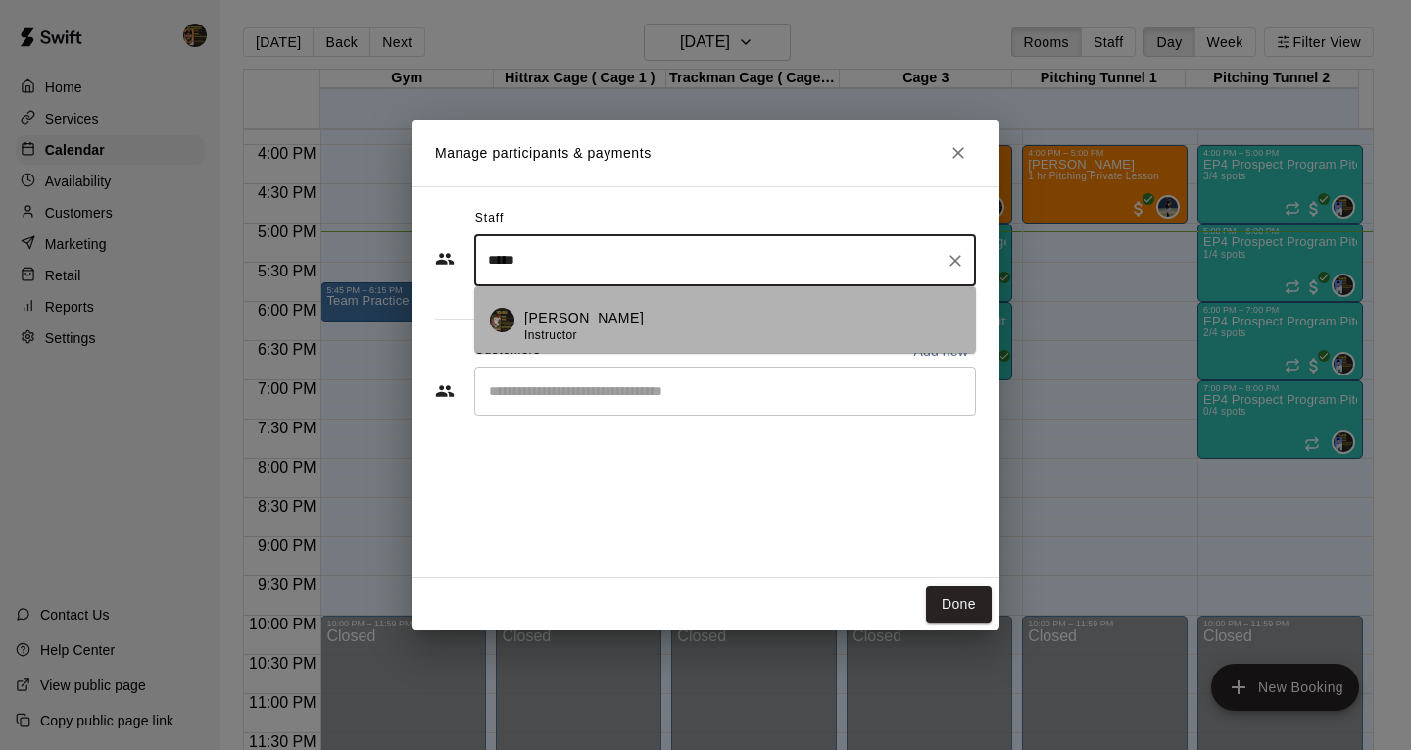
click at [538, 326] on div "[PERSON_NAME] Instructor" at bounding box center [584, 327] width 120 height 38
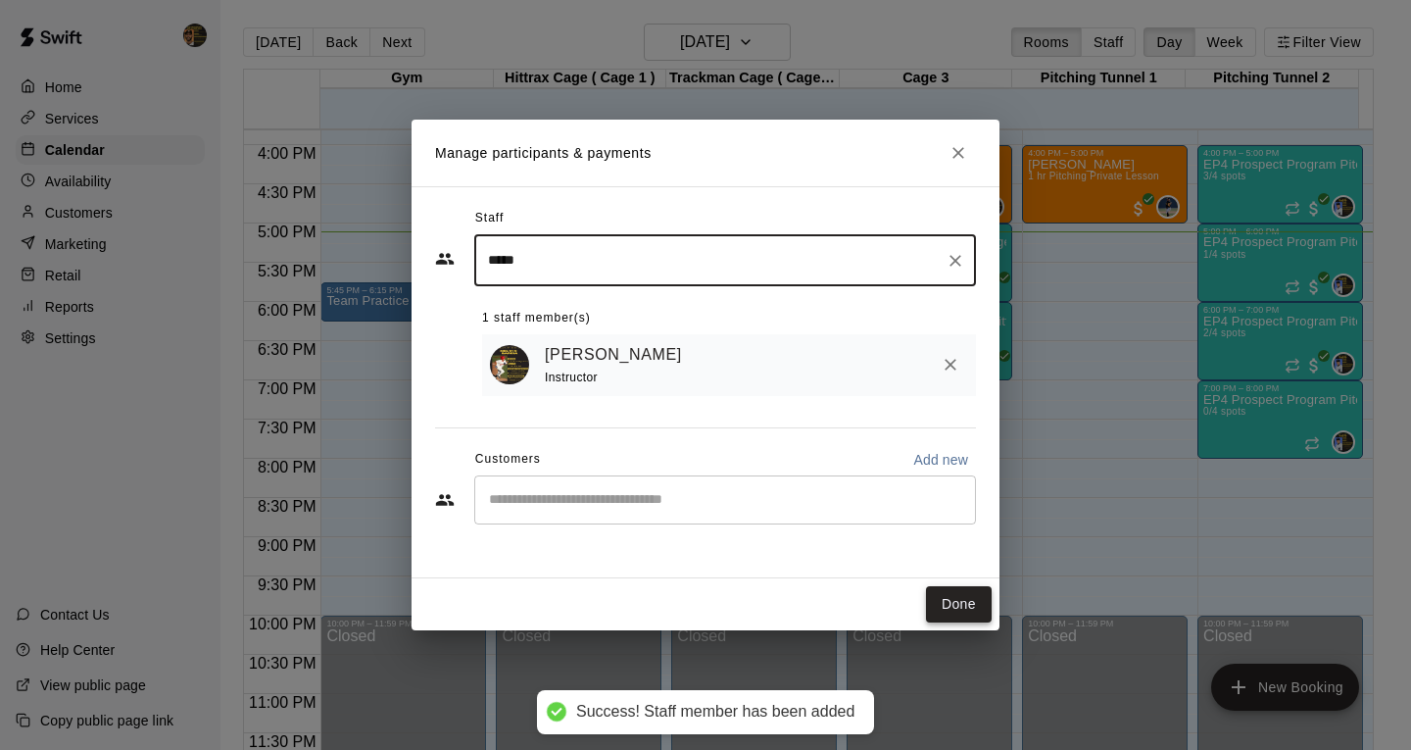
type input "*****"
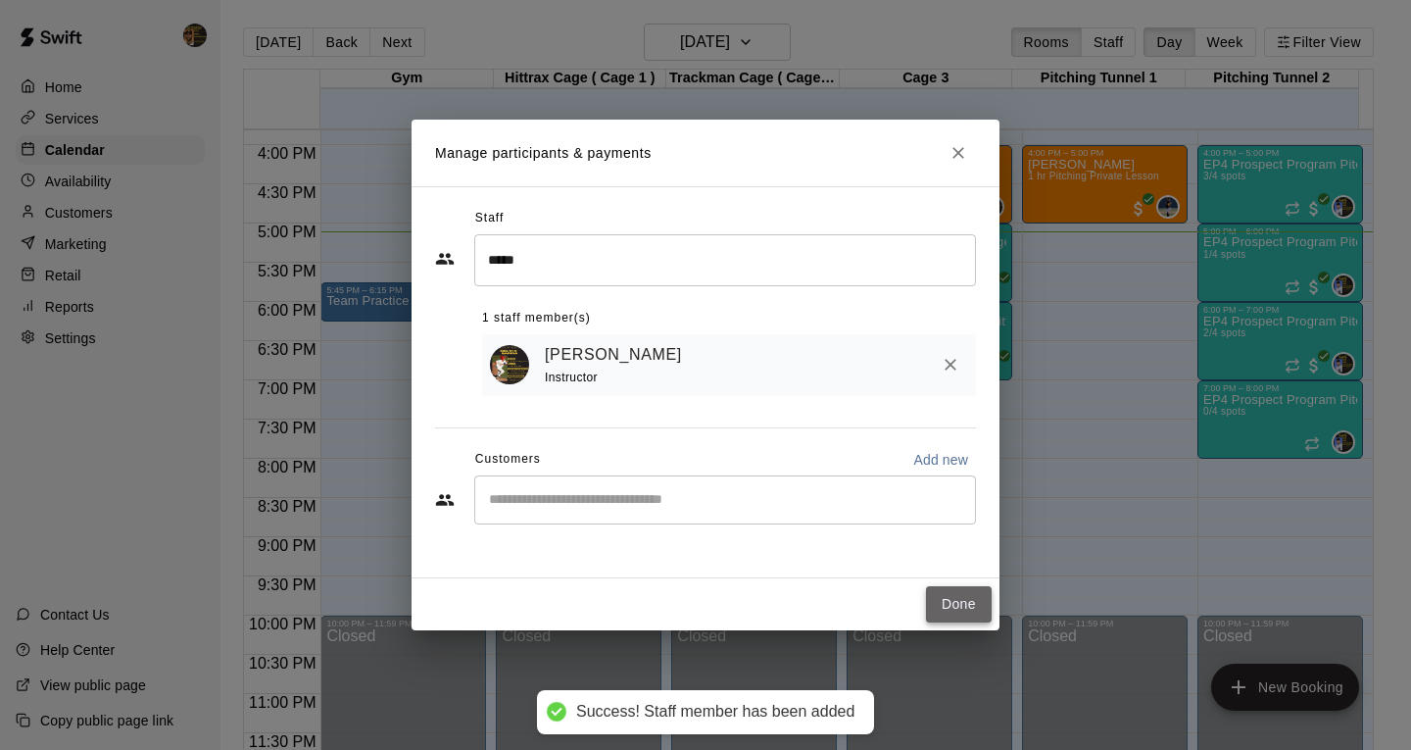
click at [952, 602] on button "Done" at bounding box center [959, 604] width 66 height 36
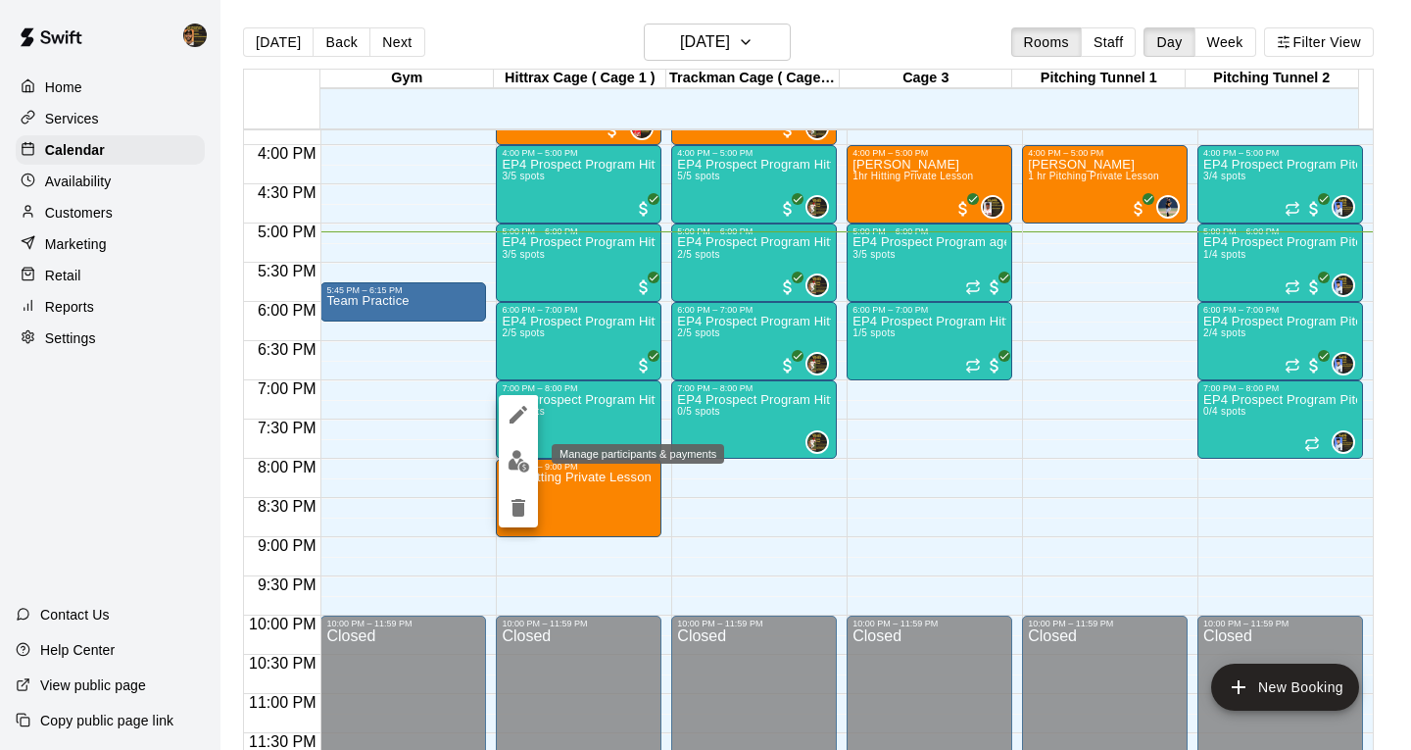
click at [511, 460] on img "edit" at bounding box center [519, 461] width 23 height 23
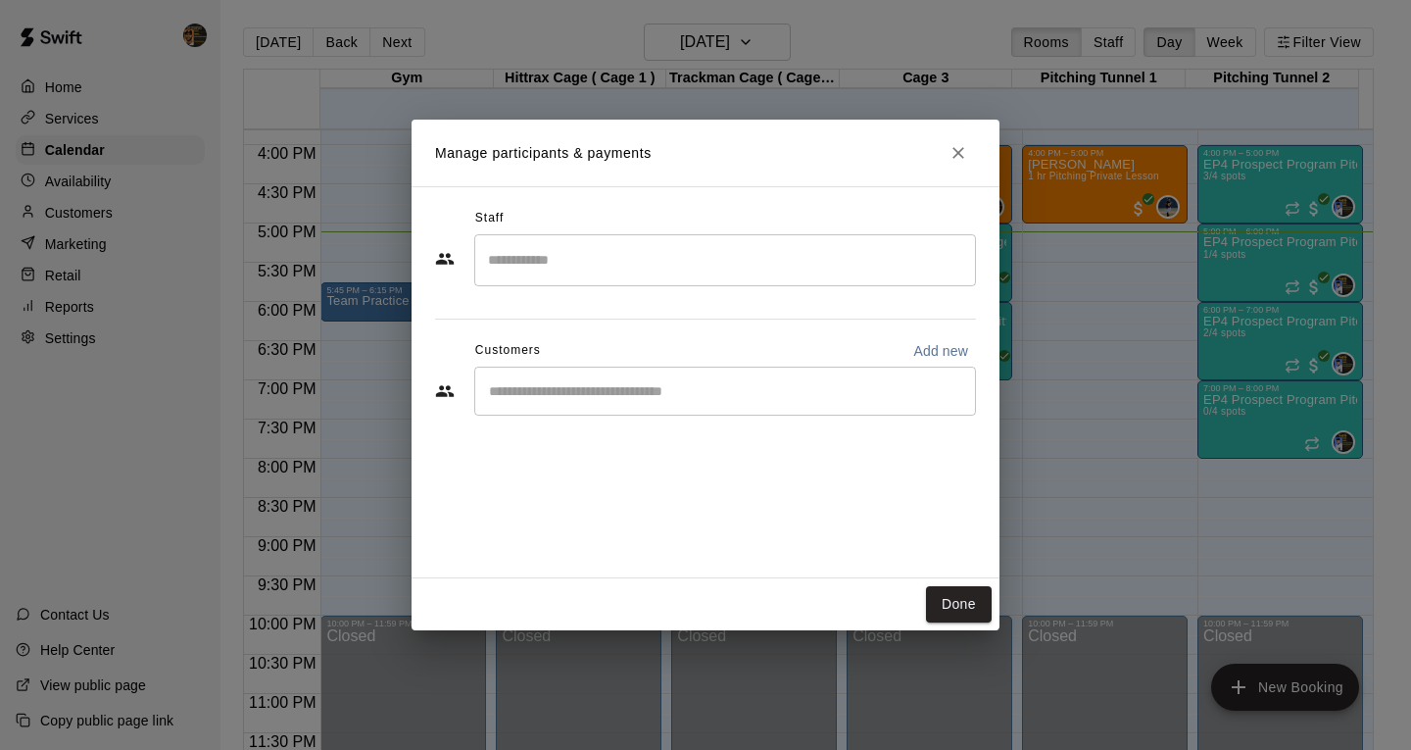
click at [564, 257] on input "Search staff" at bounding box center [725, 260] width 484 height 34
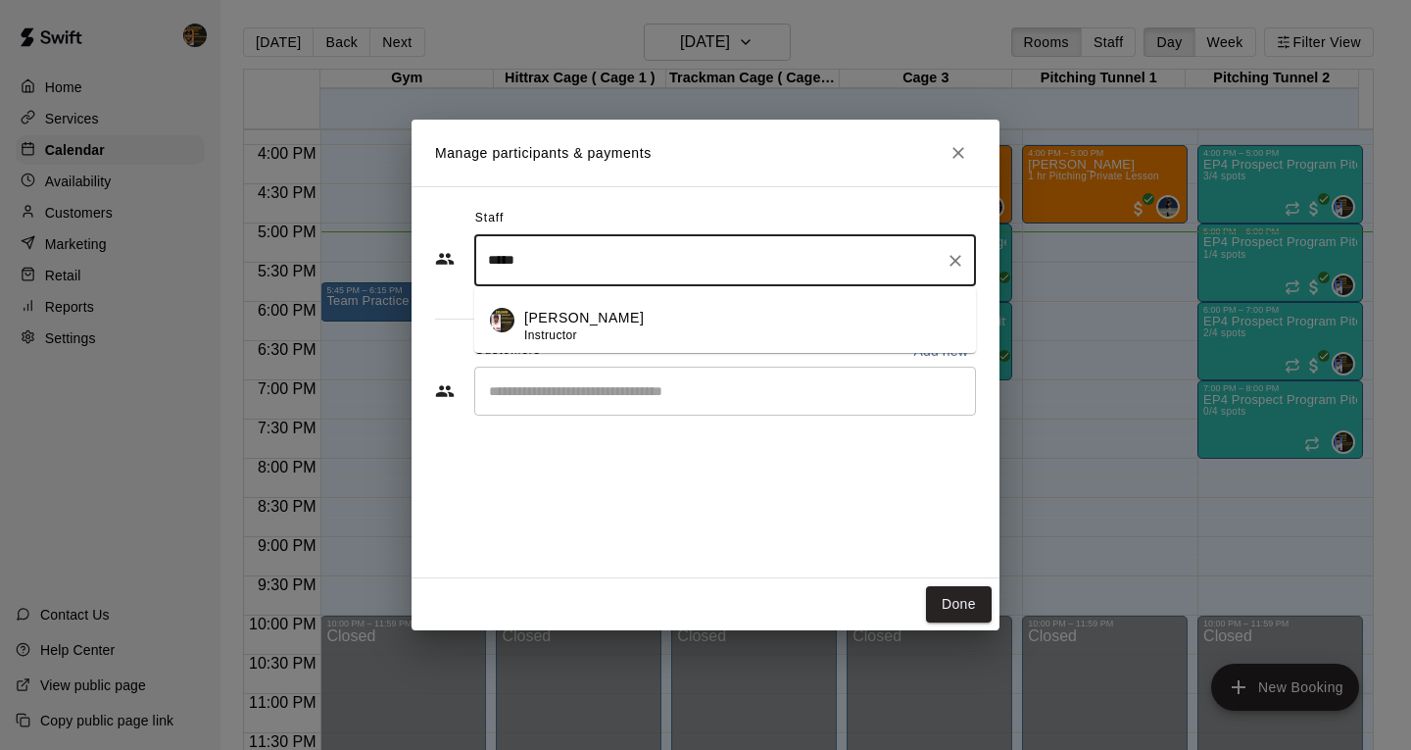
click at [566, 323] on p "[PERSON_NAME]" at bounding box center [584, 318] width 120 height 21
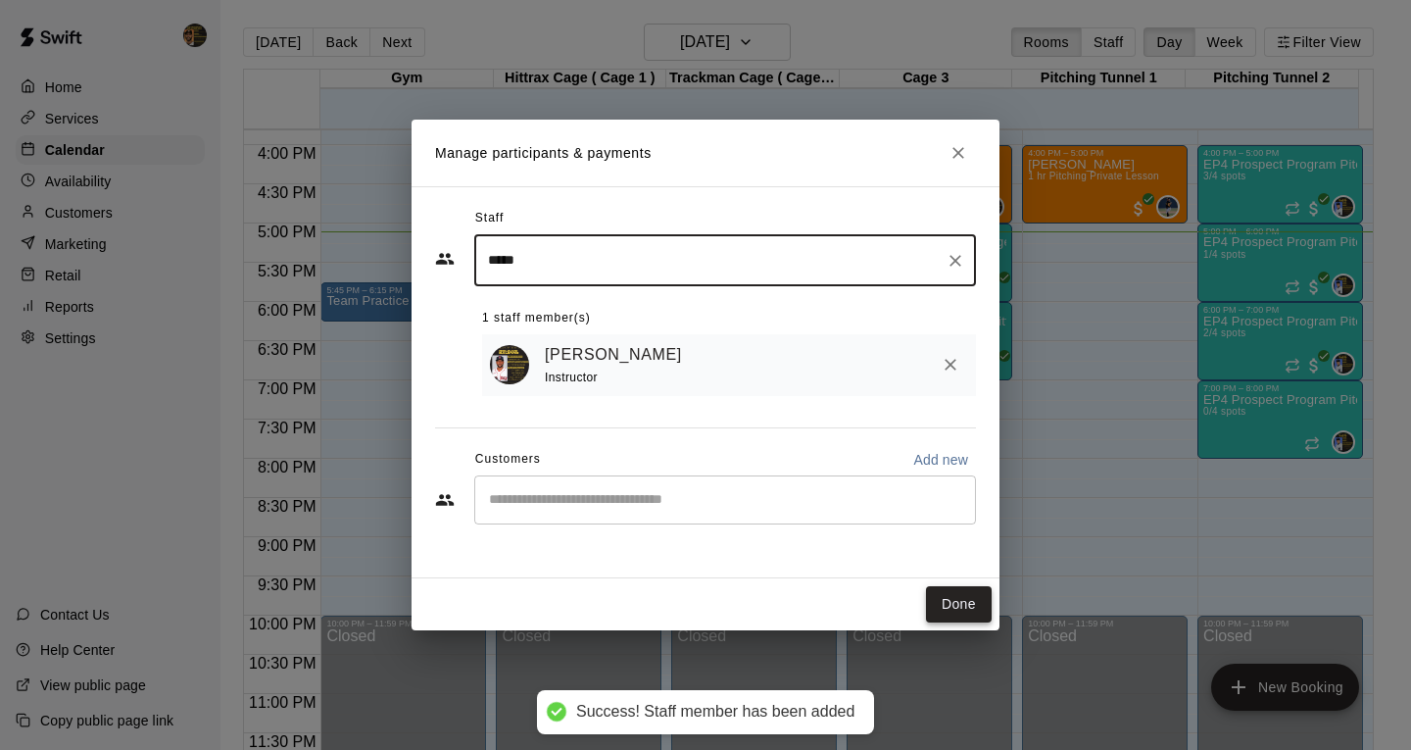
type input "*****"
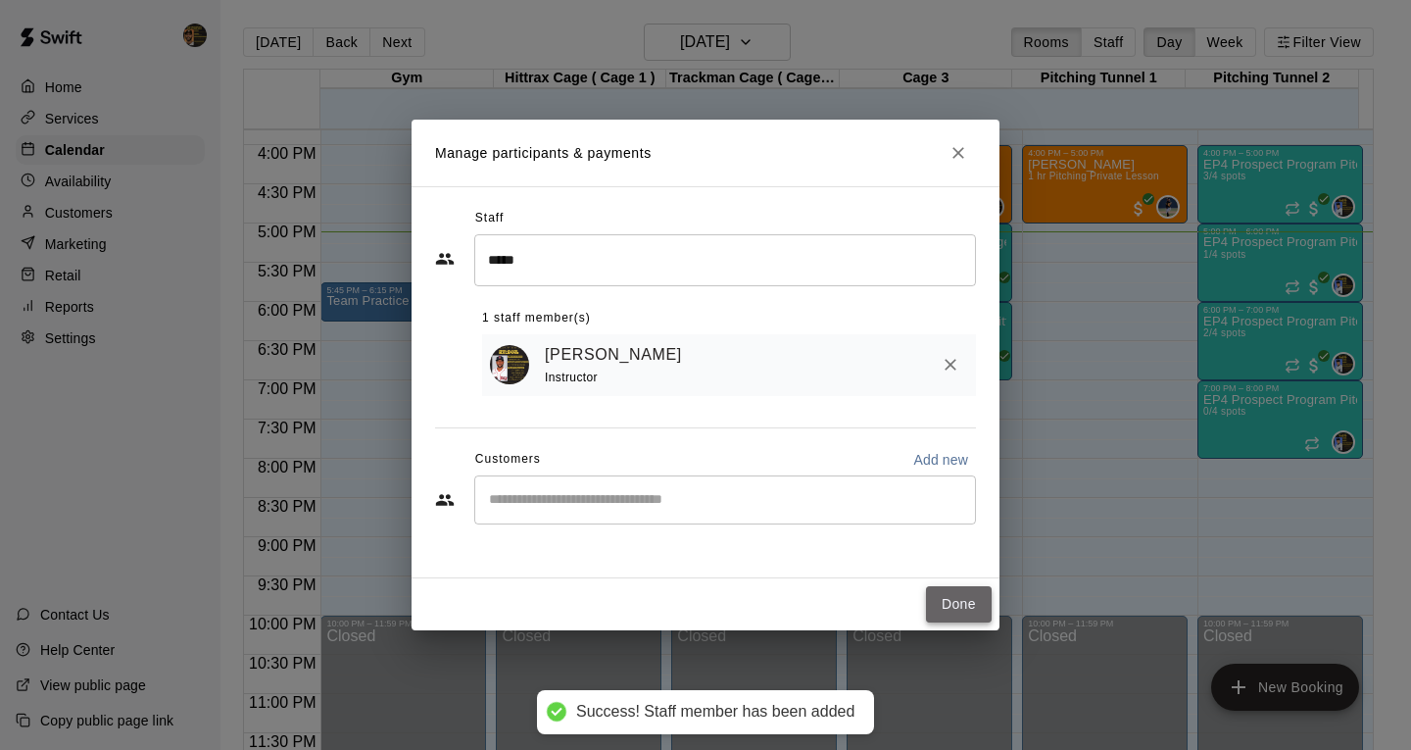
click at [969, 597] on button "Done" at bounding box center [959, 604] width 66 height 36
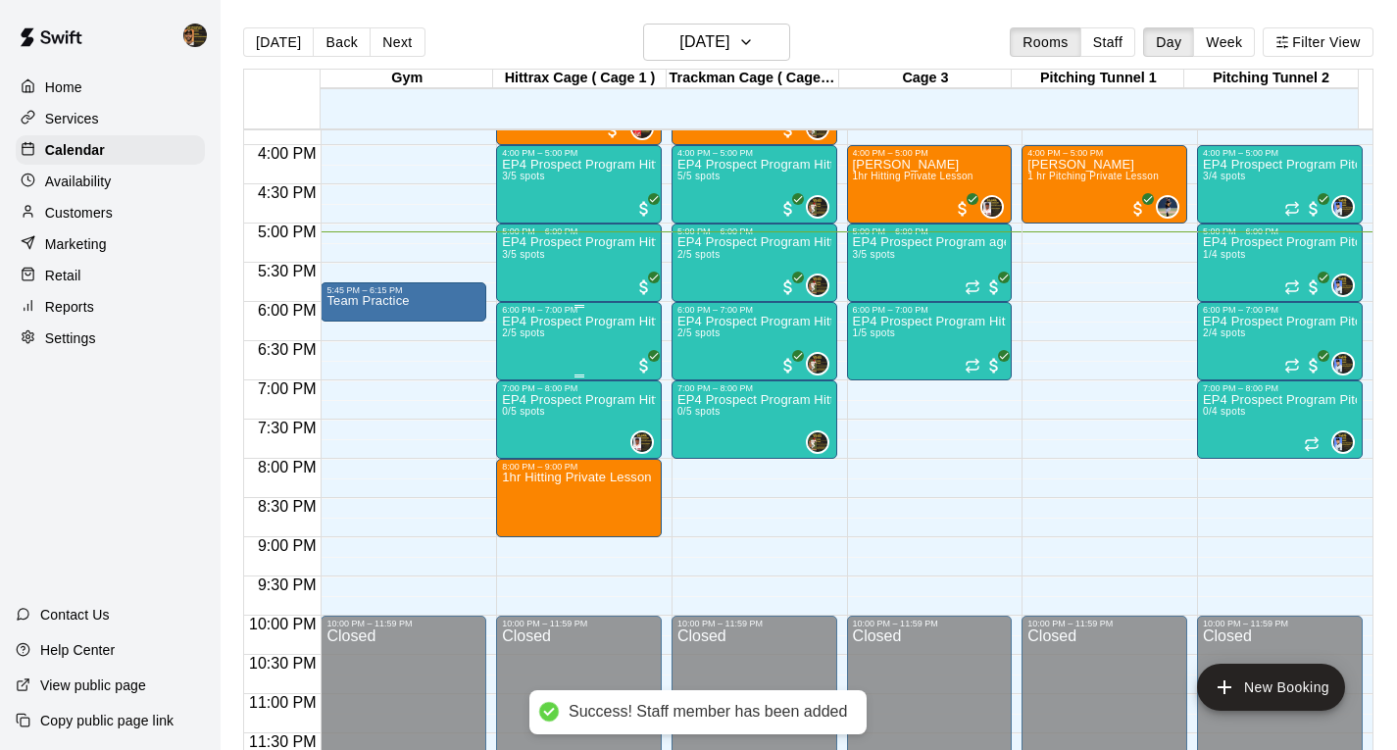
click at [587, 349] on div "EP4 Prospect Program Hitting ( 16u+ Slot ) 2/5 spots" at bounding box center [579, 690] width 154 height 750
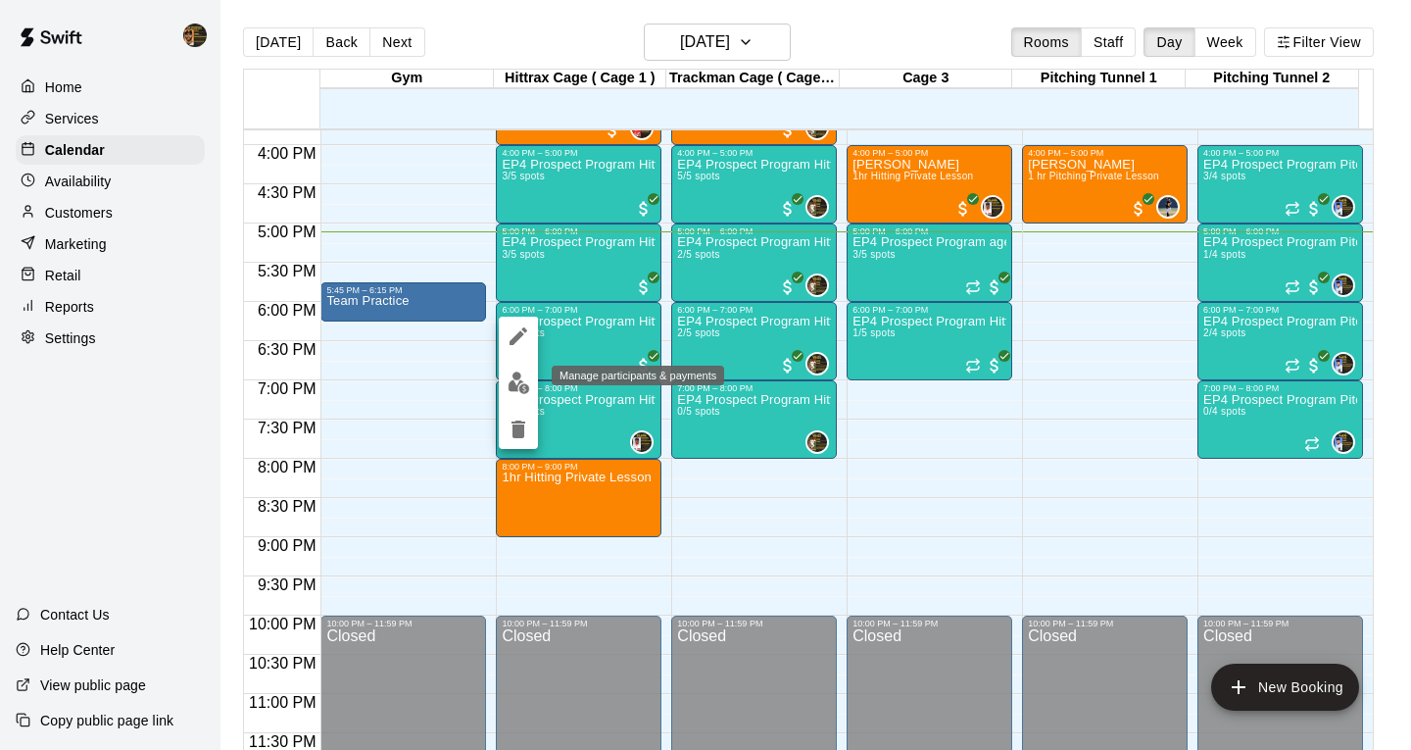
click at [518, 382] on img "edit" at bounding box center [519, 382] width 23 height 23
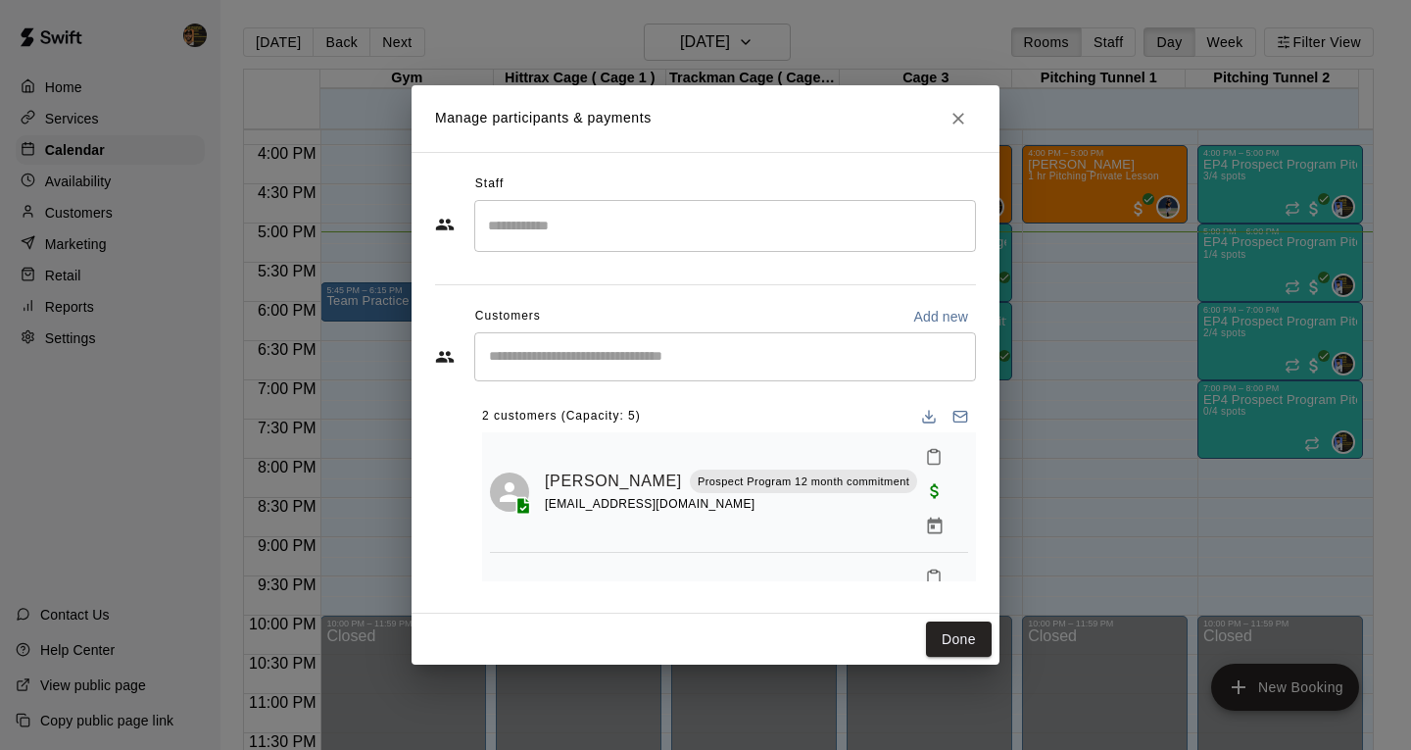
click at [686, 364] on input "Start typing to search customers..." at bounding box center [725, 357] width 484 height 20
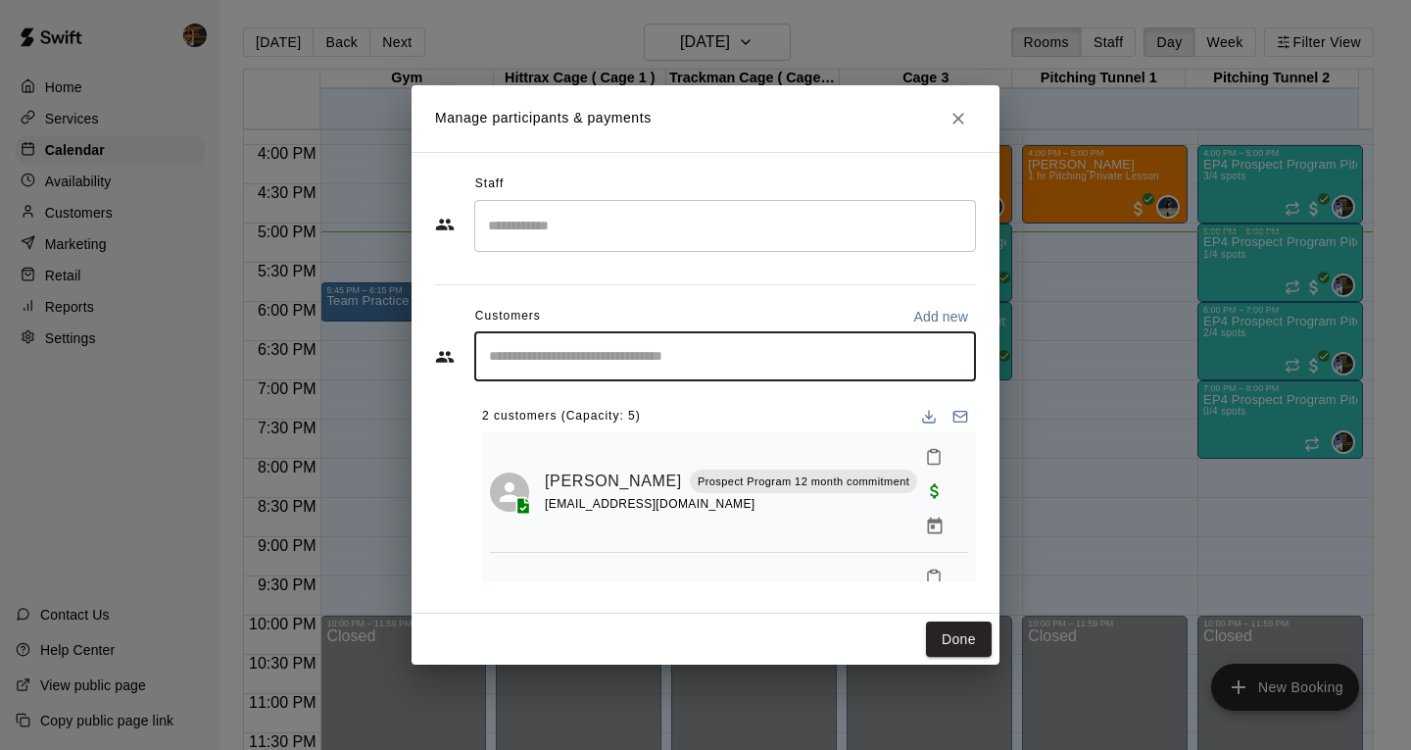
click at [624, 237] on input "Search staff" at bounding box center [725, 226] width 484 height 34
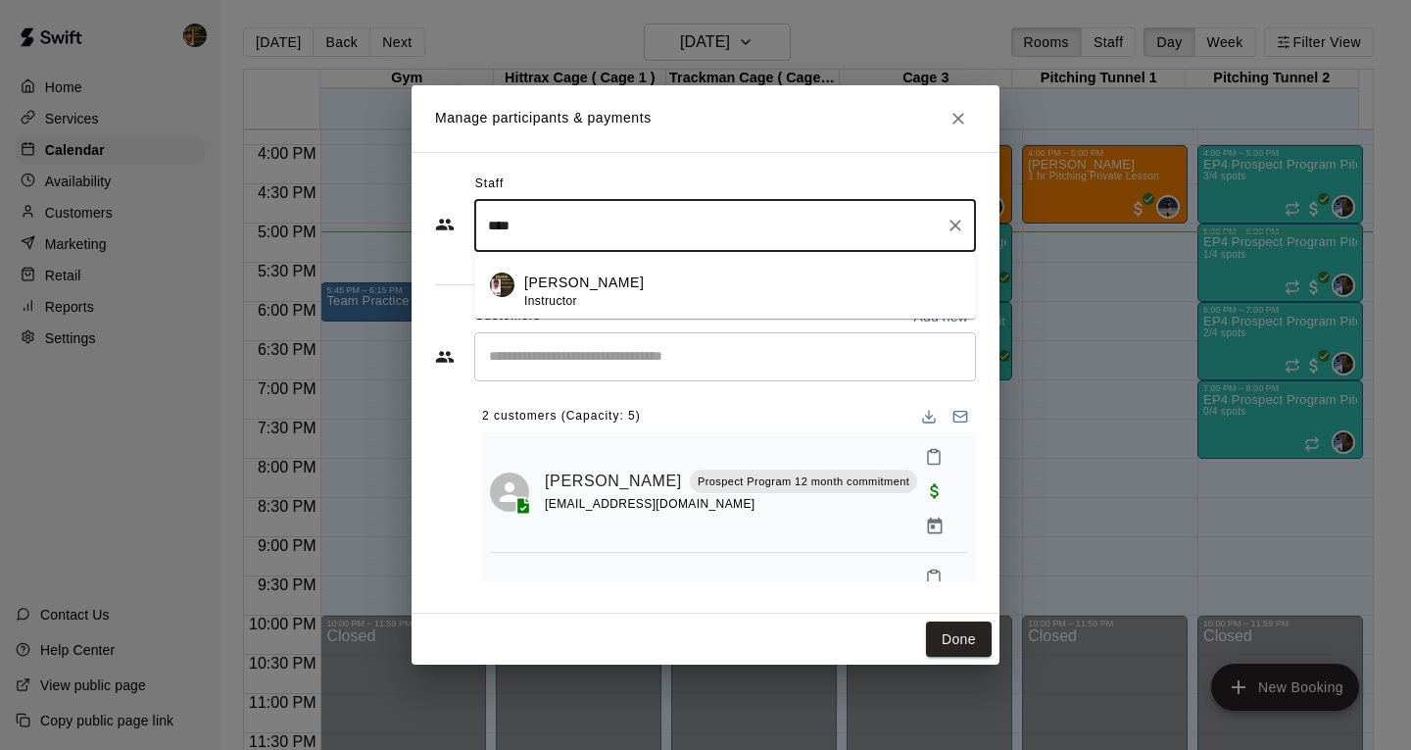
click at [625, 285] on p "[PERSON_NAME]" at bounding box center [584, 282] width 120 height 21
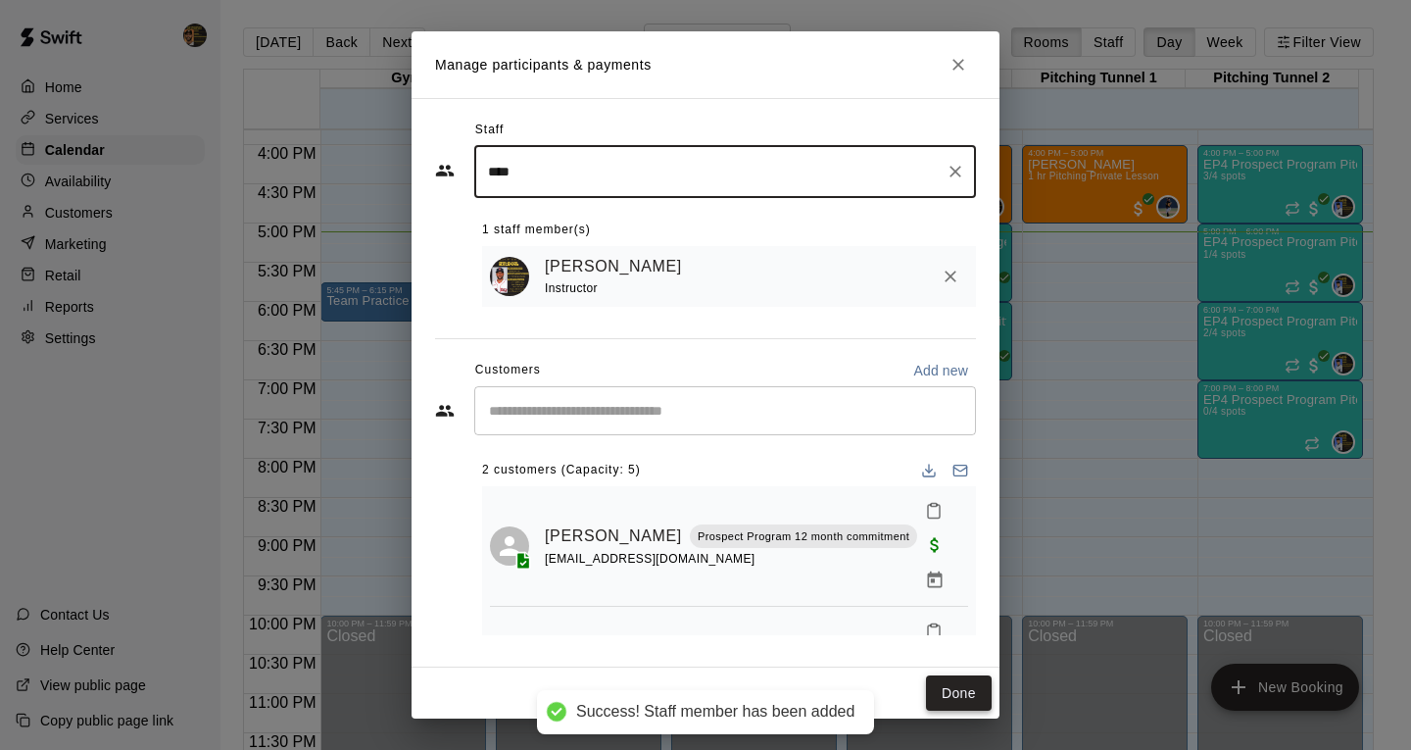
type input "****"
click at [961, 691] on button "Done" at bounding box center [959, 693] width 66 height 36
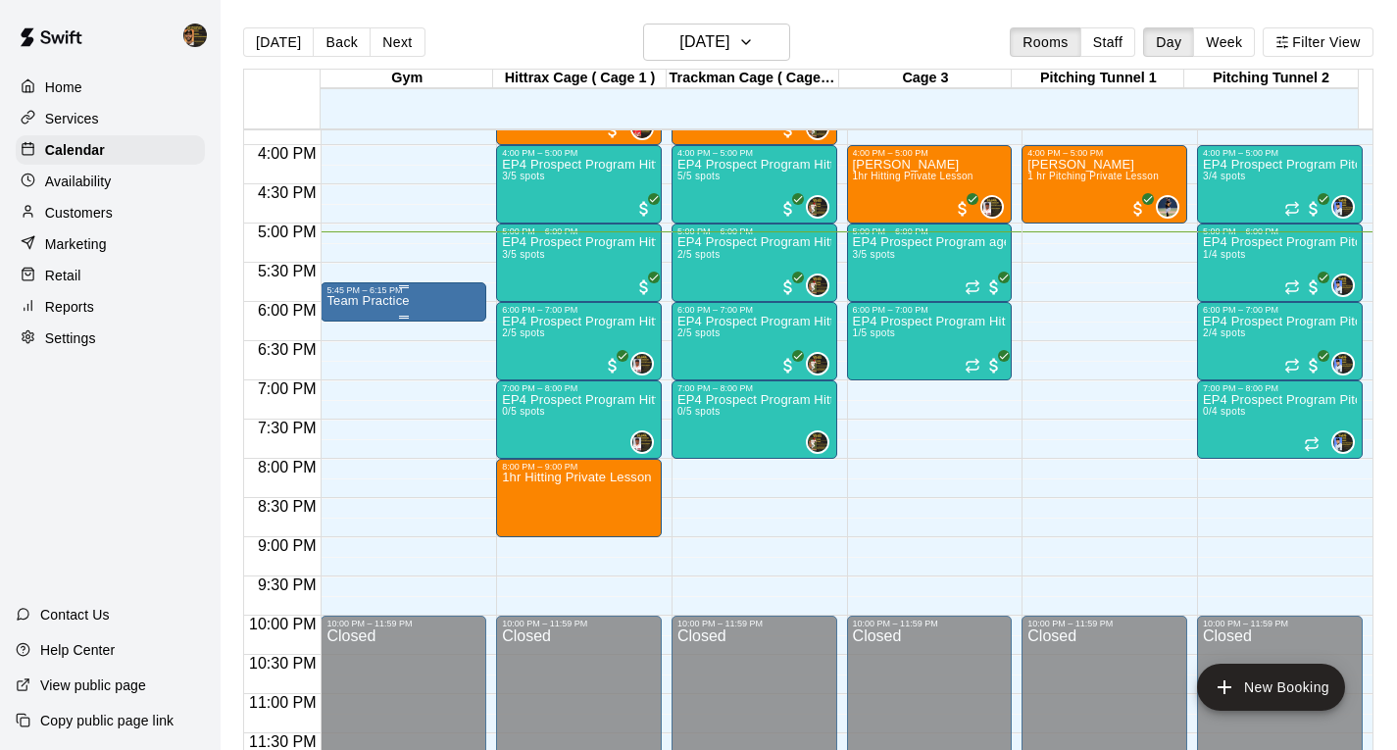
click at [453, 300] on div "Team Practice" at bounding box center [403, 670] width 154 height 750
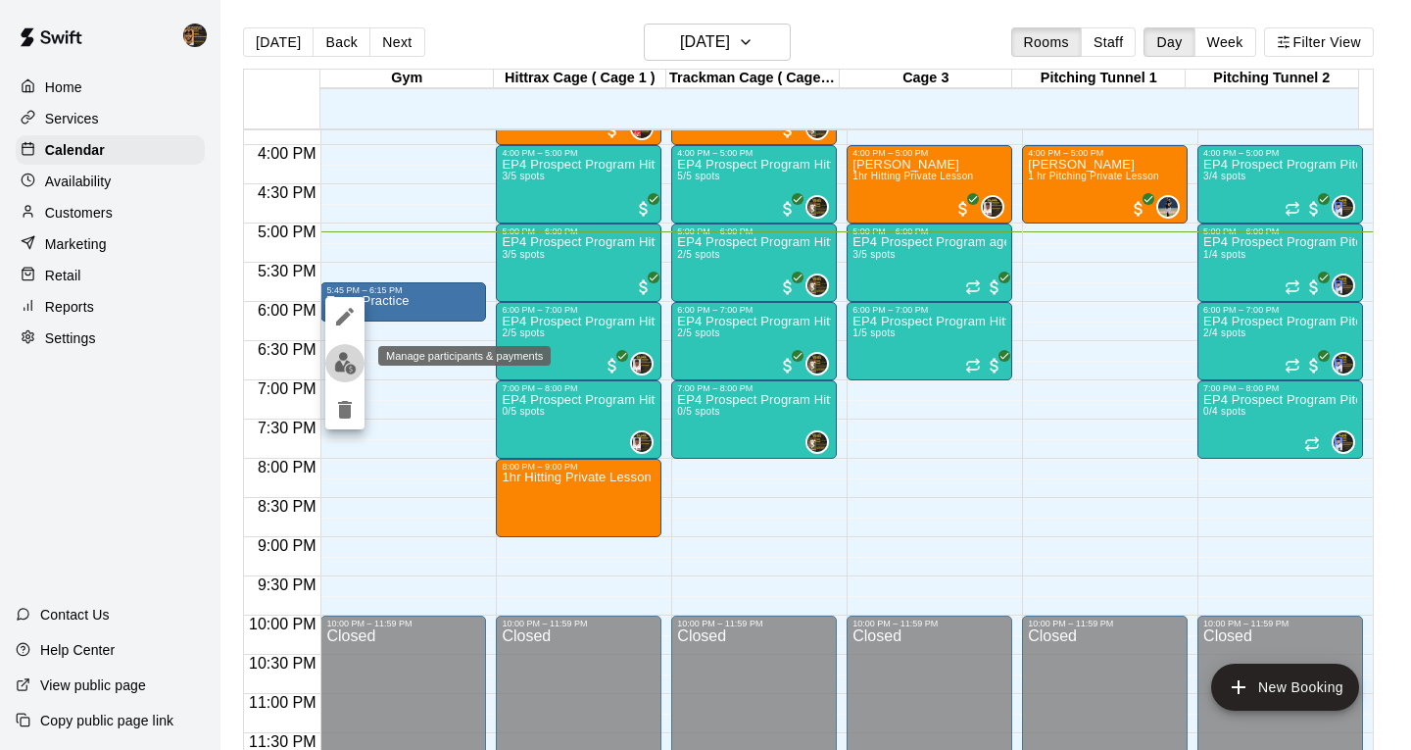
click at [335, 365] on img "edit" at bounding box center [345, 363] width 23 height 23
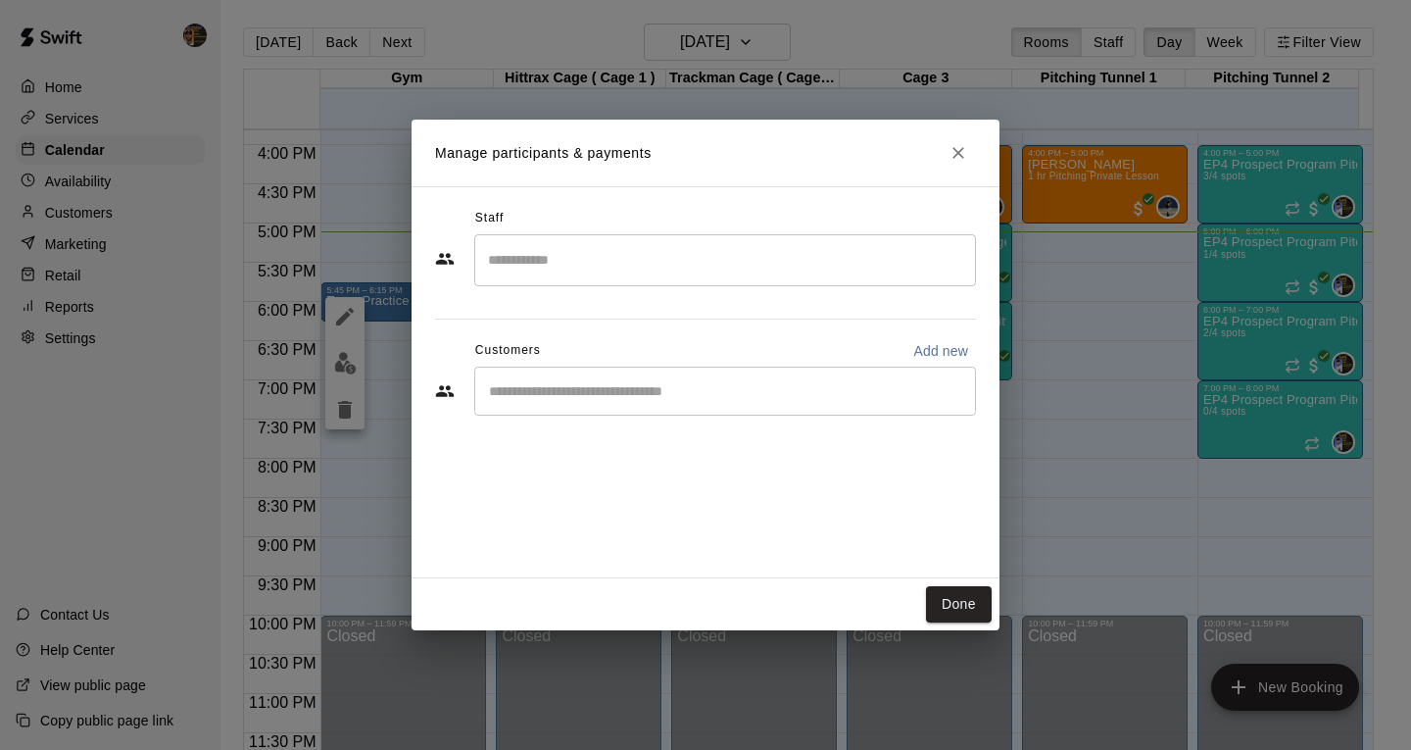
click at [527, 252] on input "Search staff" at bounding box center [725, 260] width 484 height 34
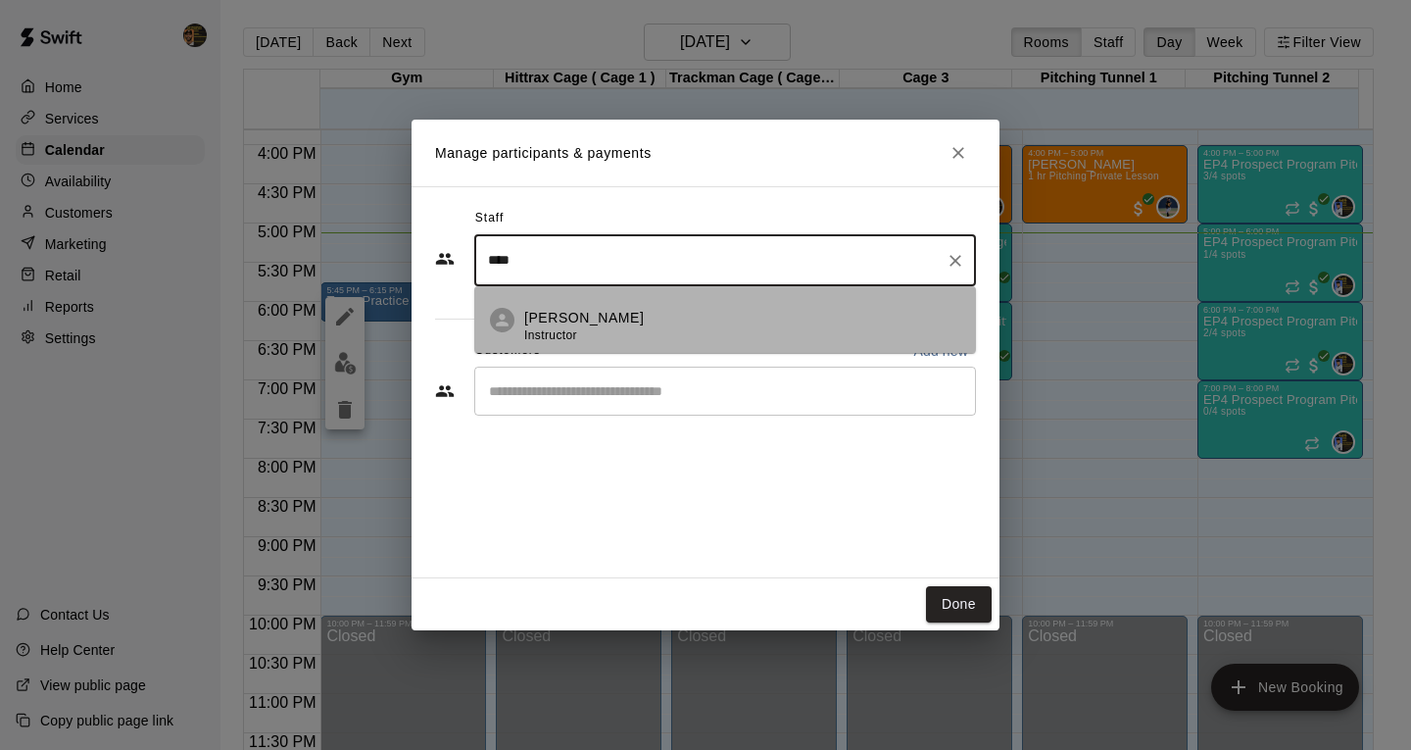
click at [565, 327] on div "[PERSON_NAME] Instructor" at bounding box center [584, 327] width 120 height 38
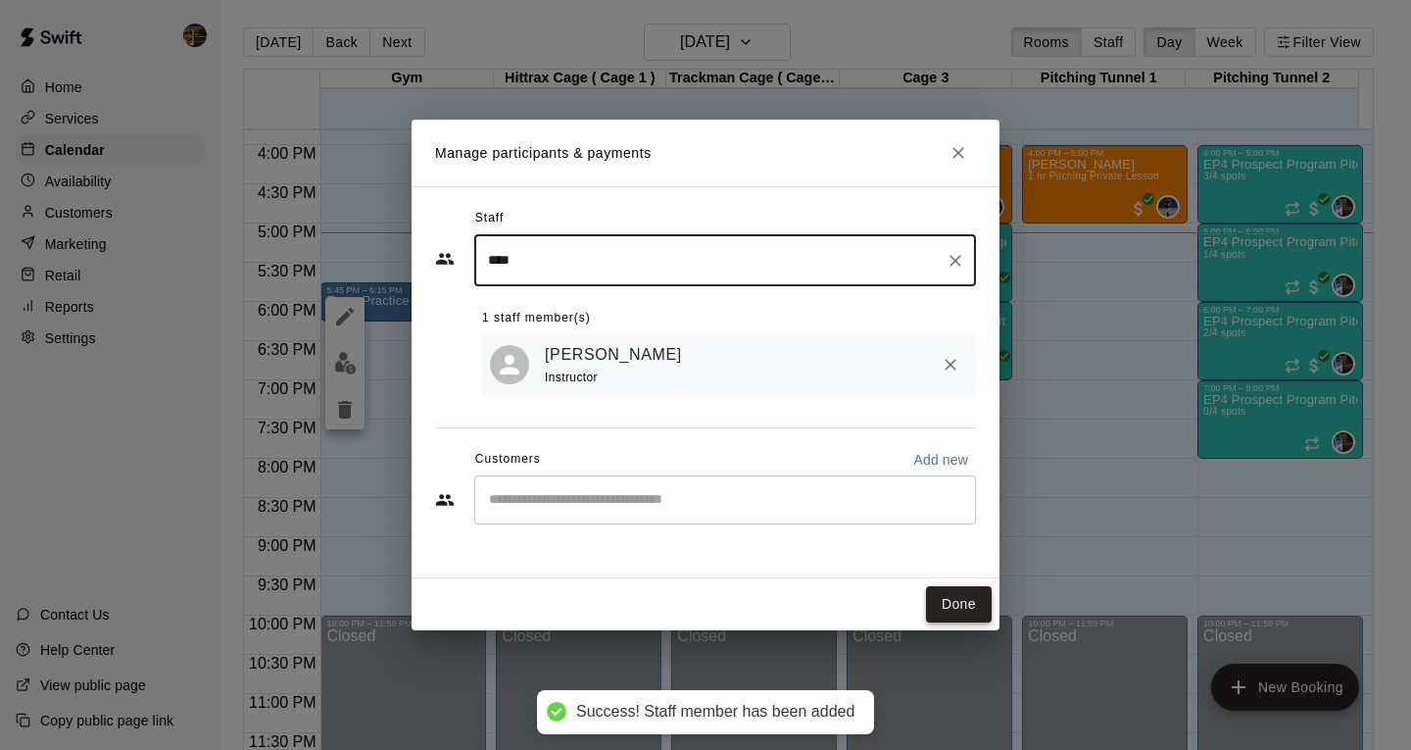
type input "****"
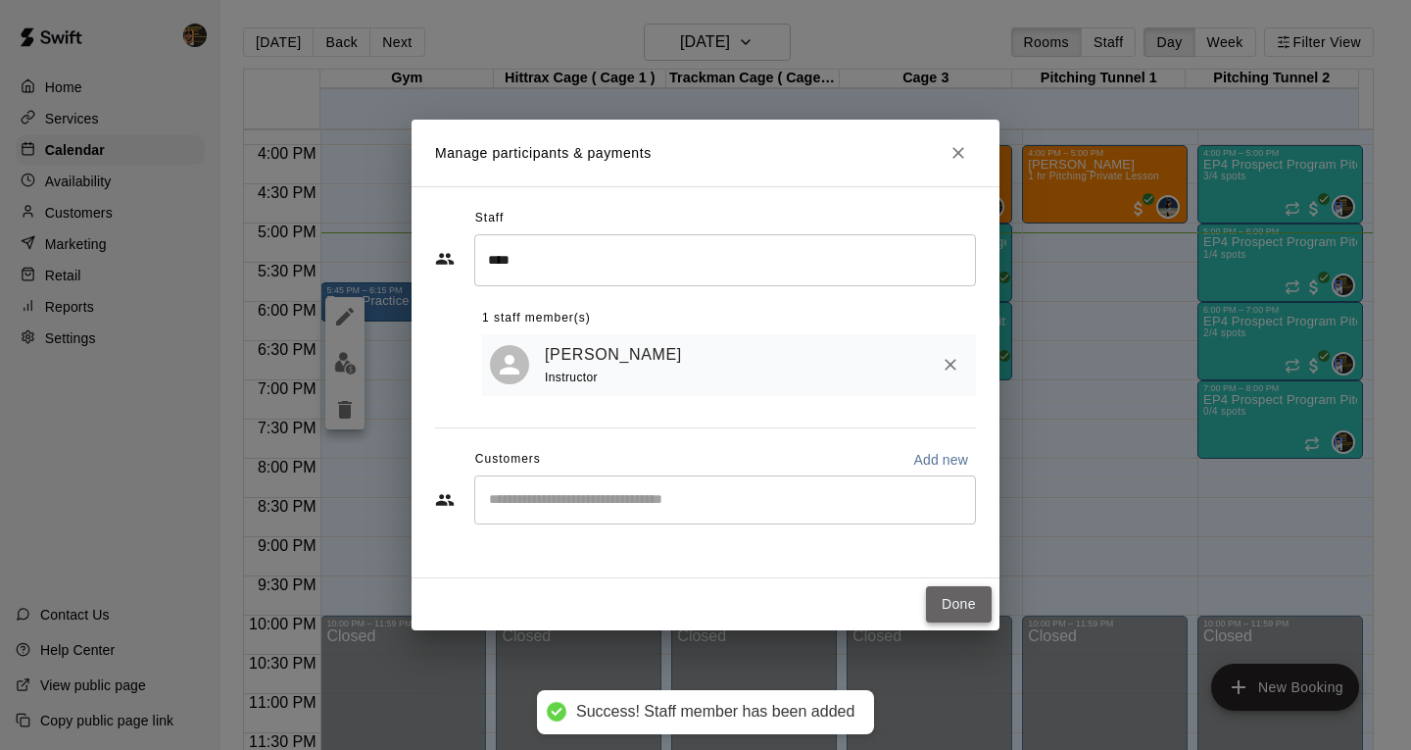
click at [968, 614] on button "Done" at bounding box center [959, 604] width 66 height 36
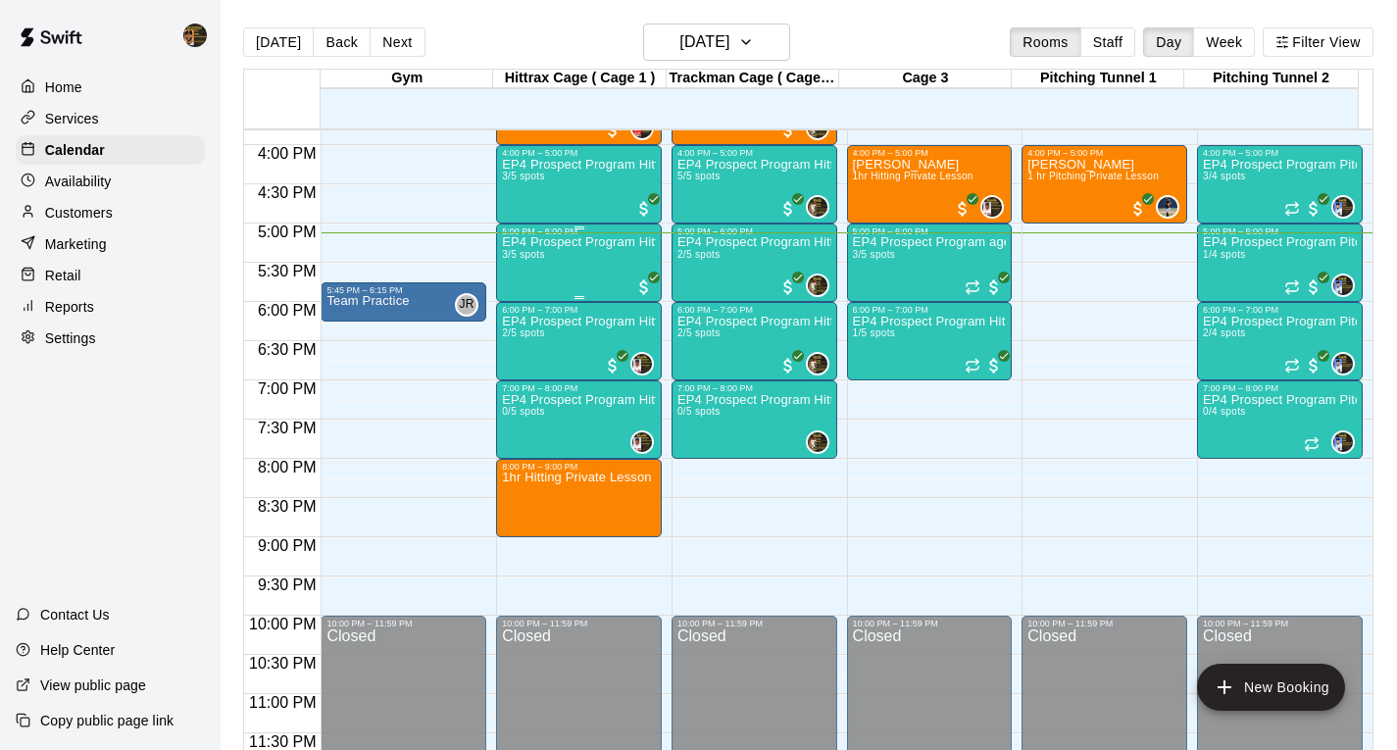
click at [513, 242] on p "EP4 Prospect Program Hitting ( 16u+ Slot )" at bounding box center [579, 242] width 154 height 0
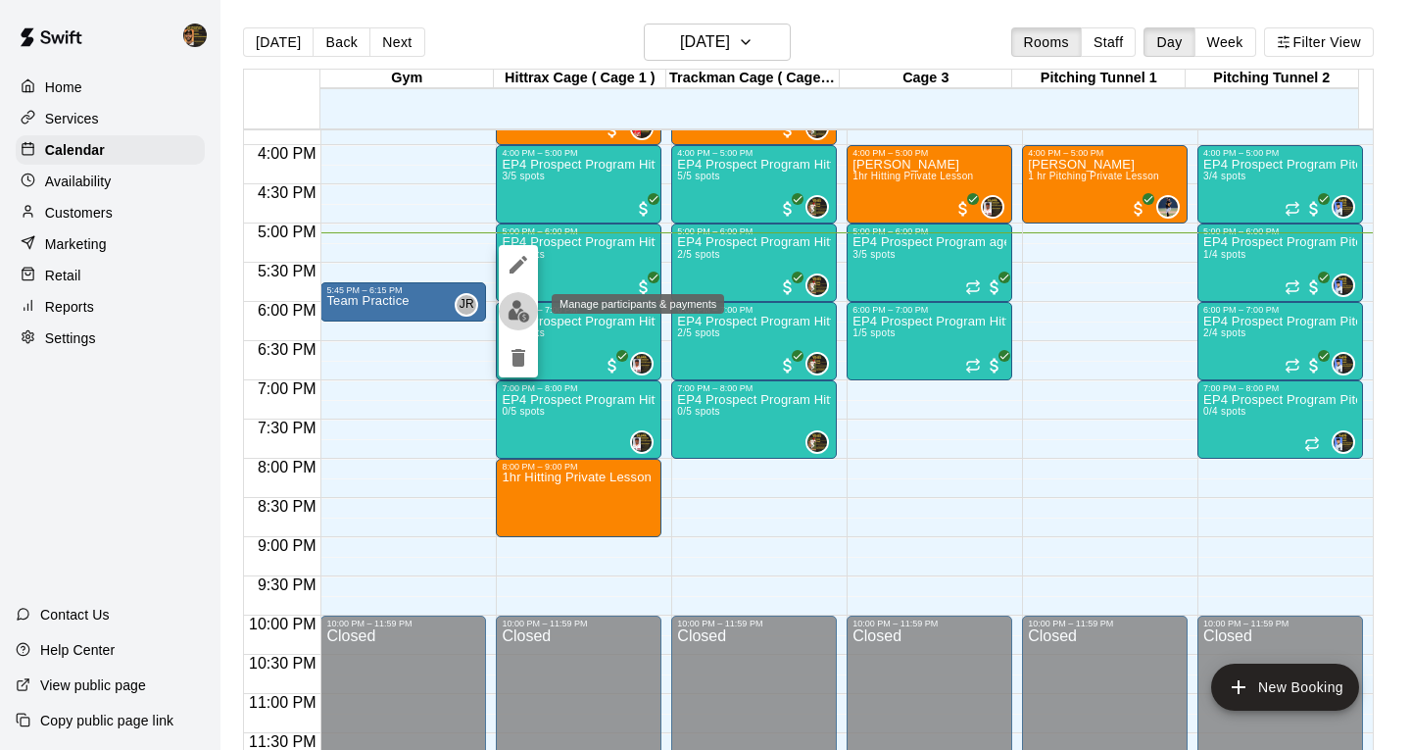
click at [516, 304] on img "edit" at bounding box center [519, 311] width 23 height 23
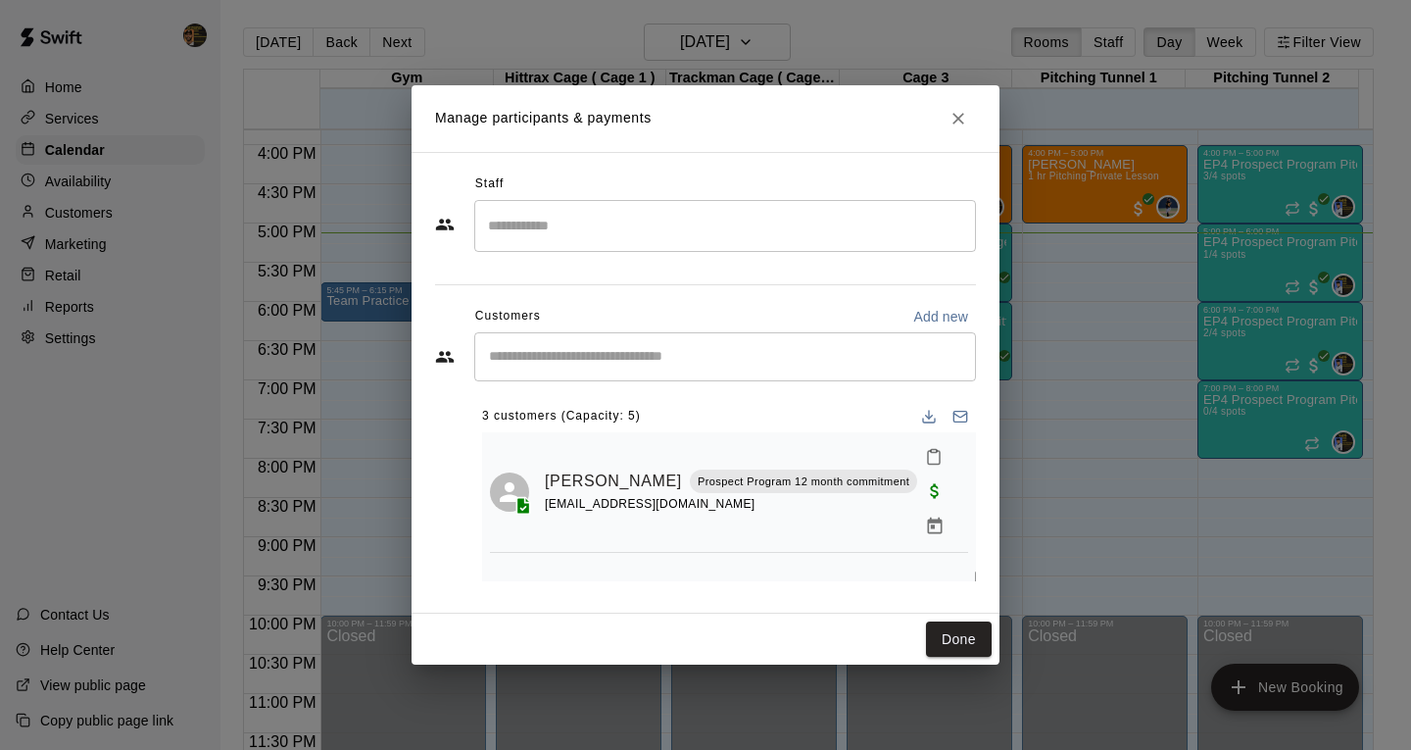
click at [507, 225] on input "Search staff" at bounding box center [725, 226] width 484 height 34
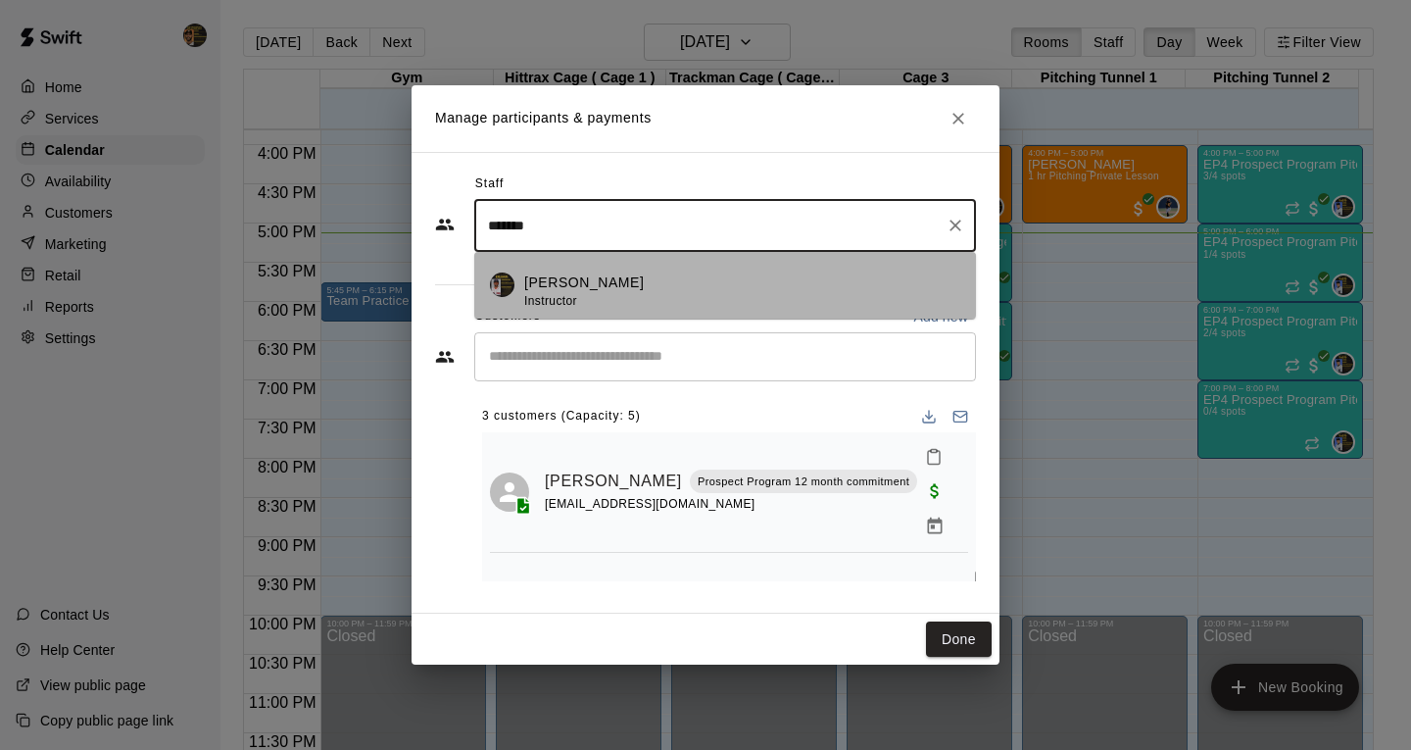
click at [569, 292] on div "[PERSON_NAME] Instructor" at bounding box center [584, 291] width 120 height 38
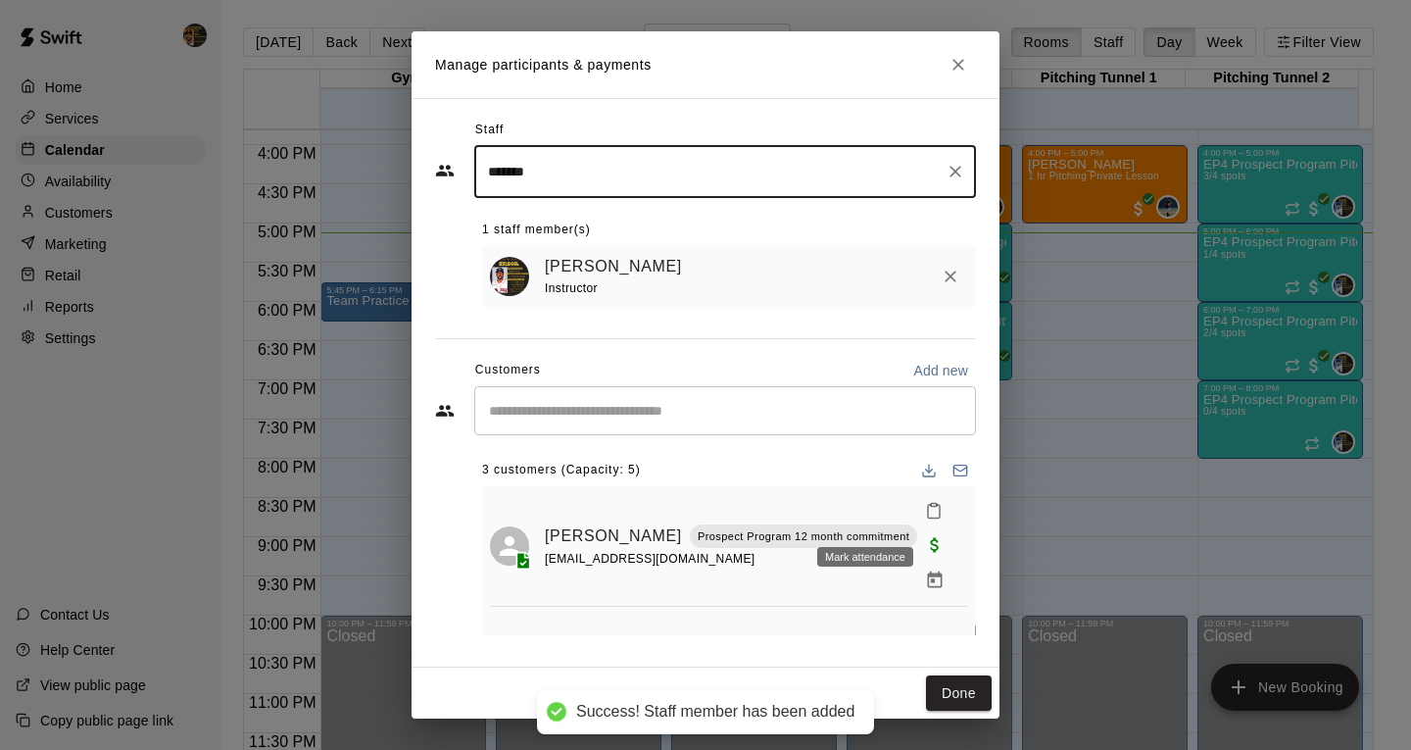
type input "*******"
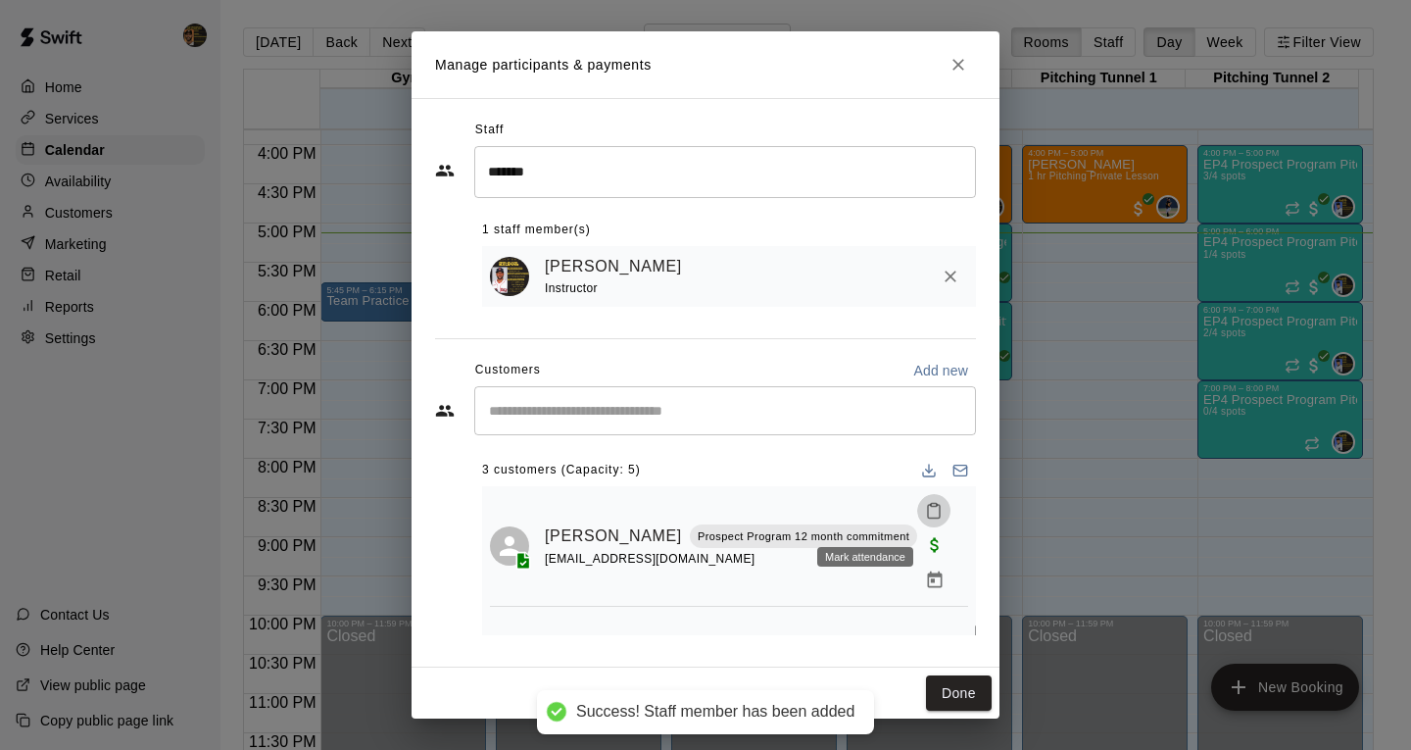
click at [928, 518] on icon "Mark attendance" at bounding box center [934, 512] width 12 height 14
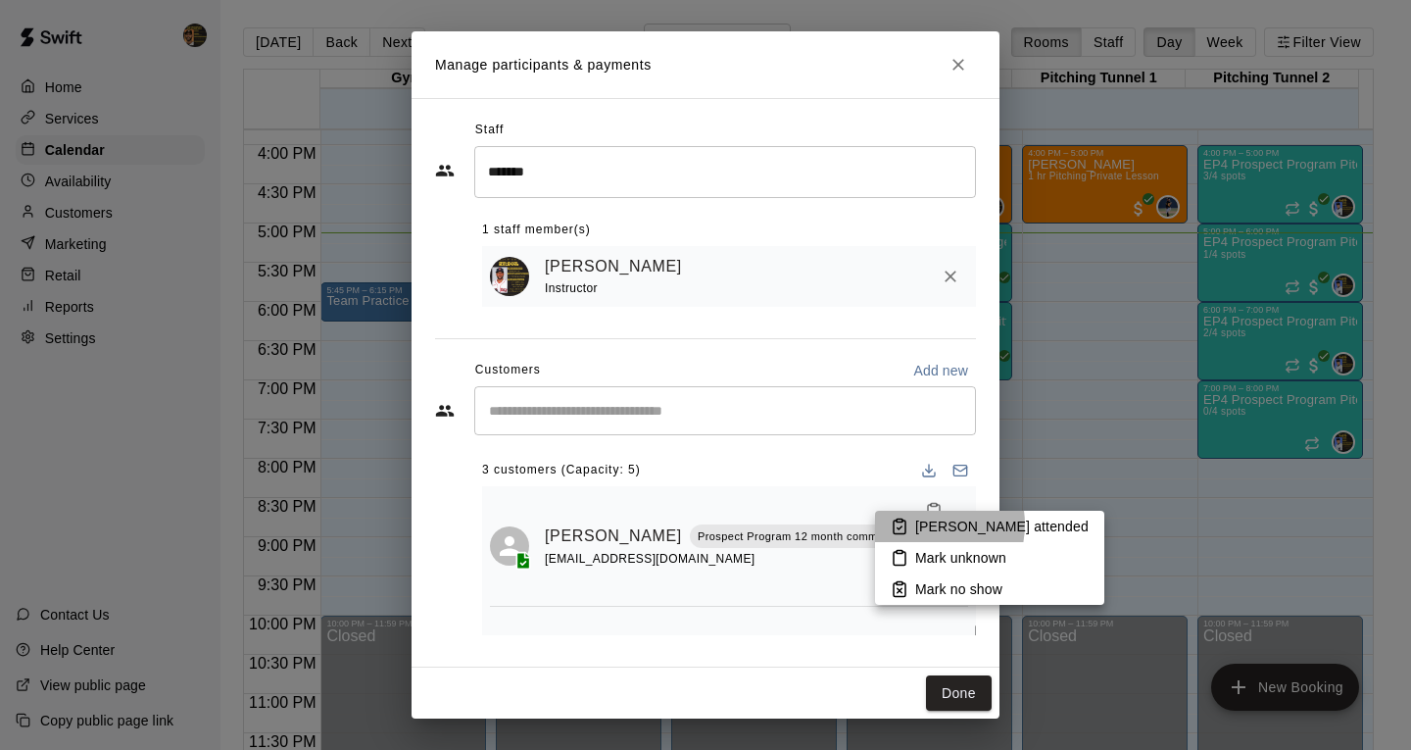
click at [926, 524] on p "[PERSON_NAME] attended" at bounding box center [1001, 527] width 173 height 20
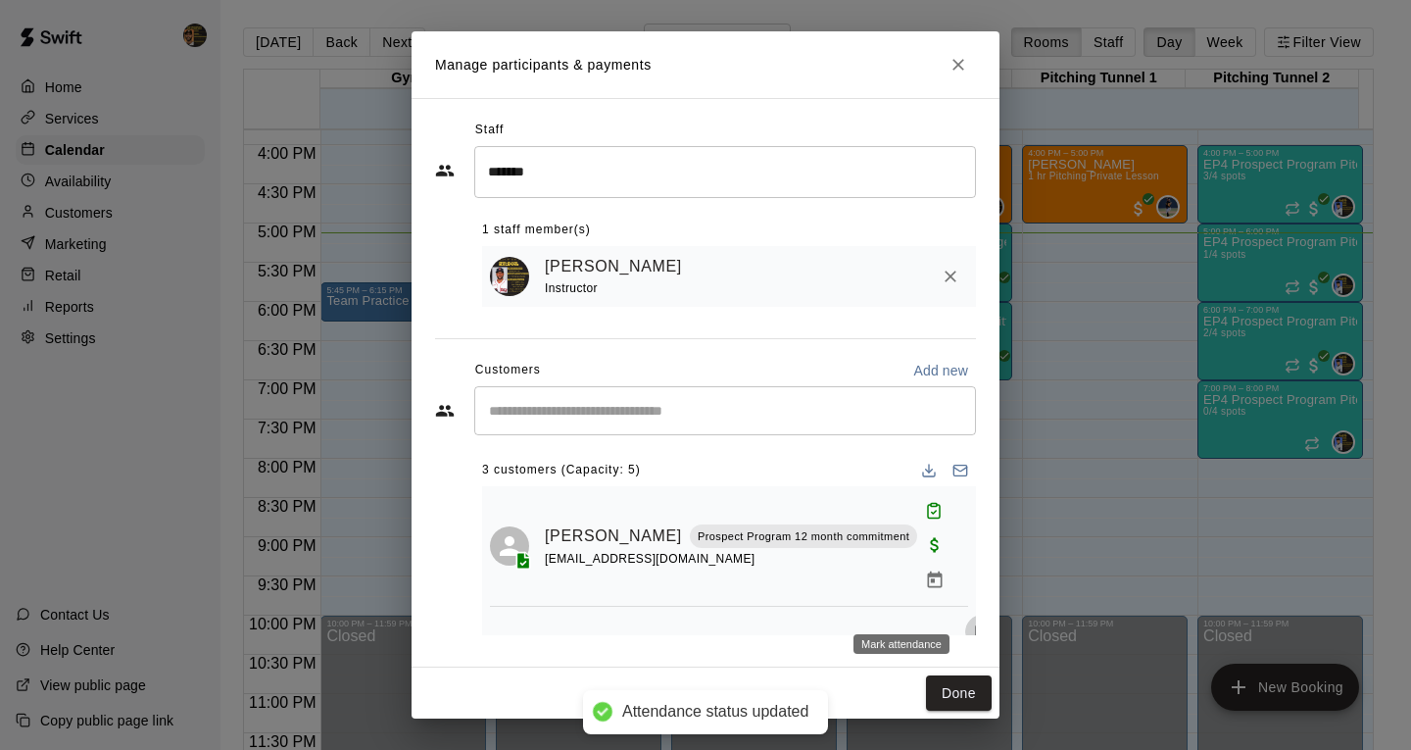
click at [973, 622] on icon "Mark attendance" at bounding box center [982, 631] width 18 height 18
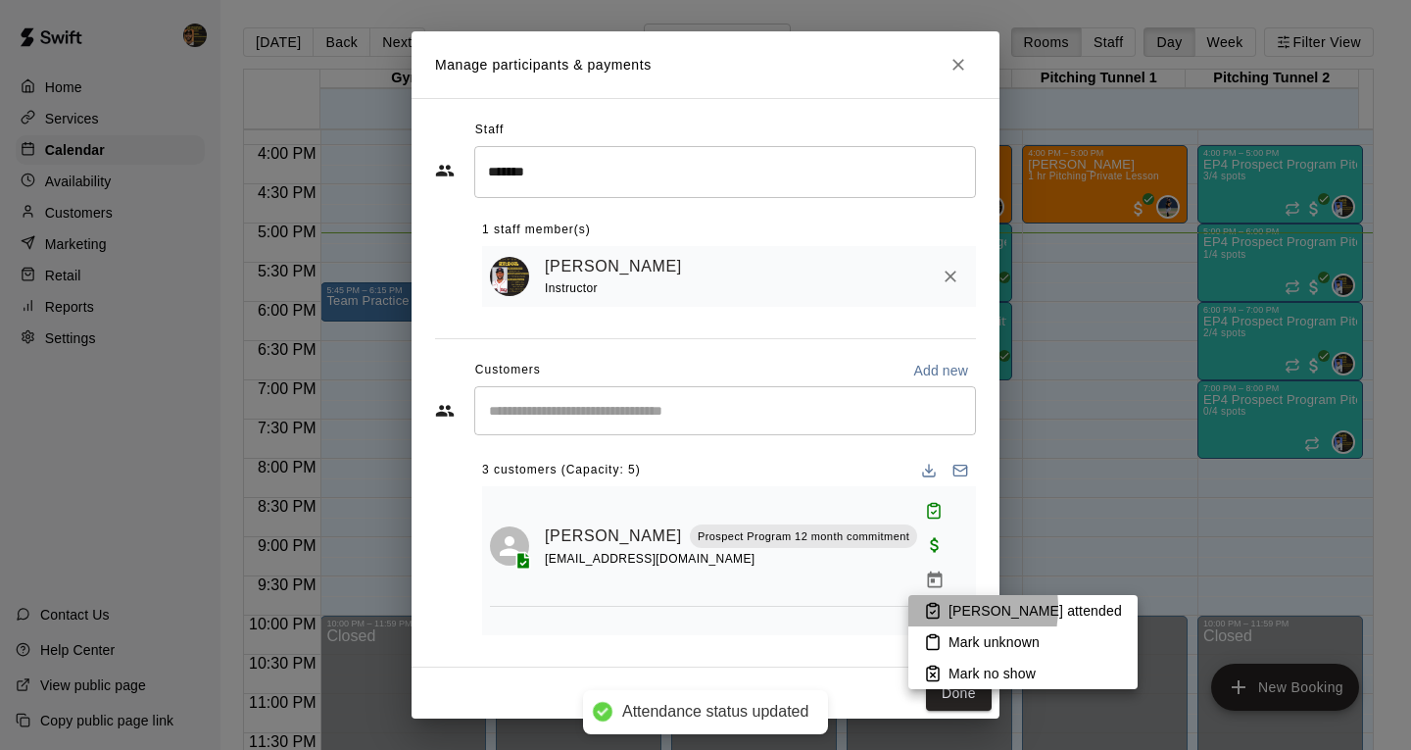
click at [940, 608] on icon at bounding box center [933, 611] width 18 height 18
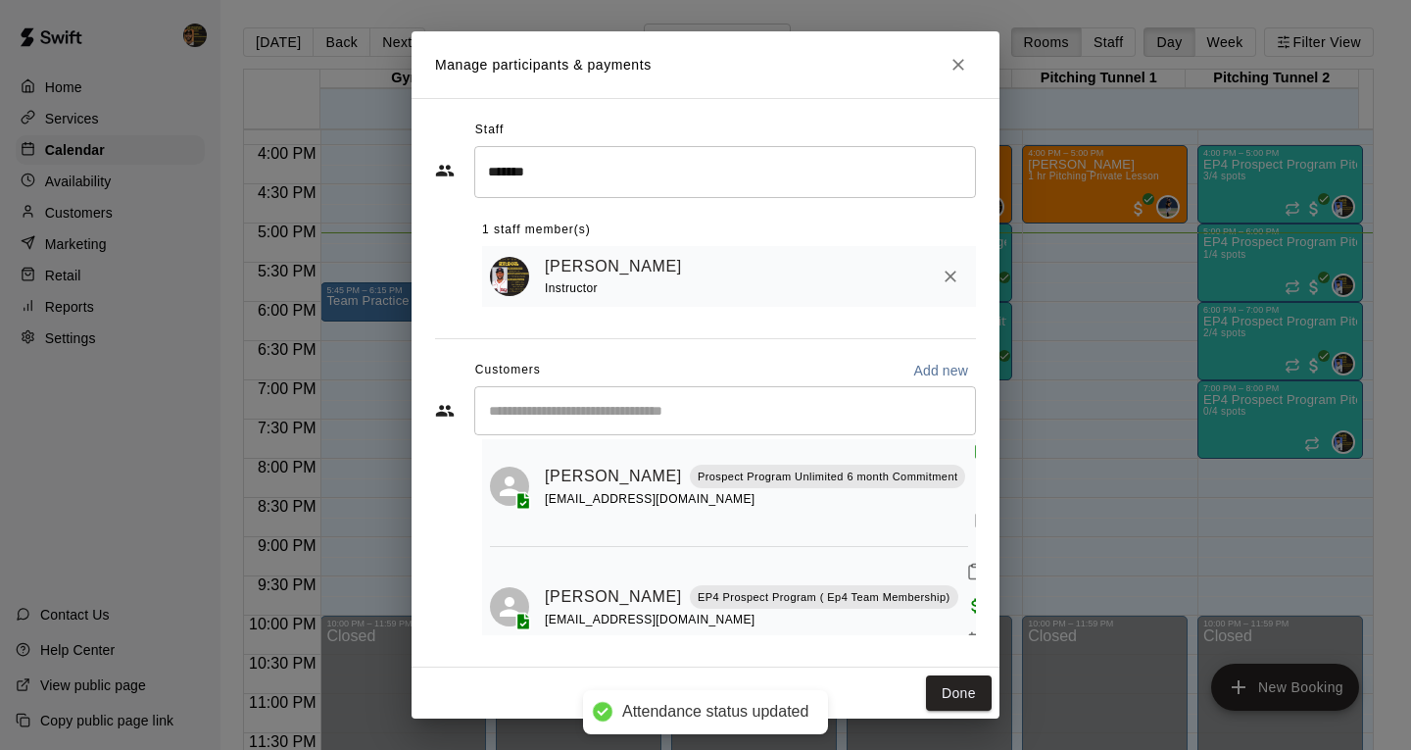
scroll to position [190, 0]
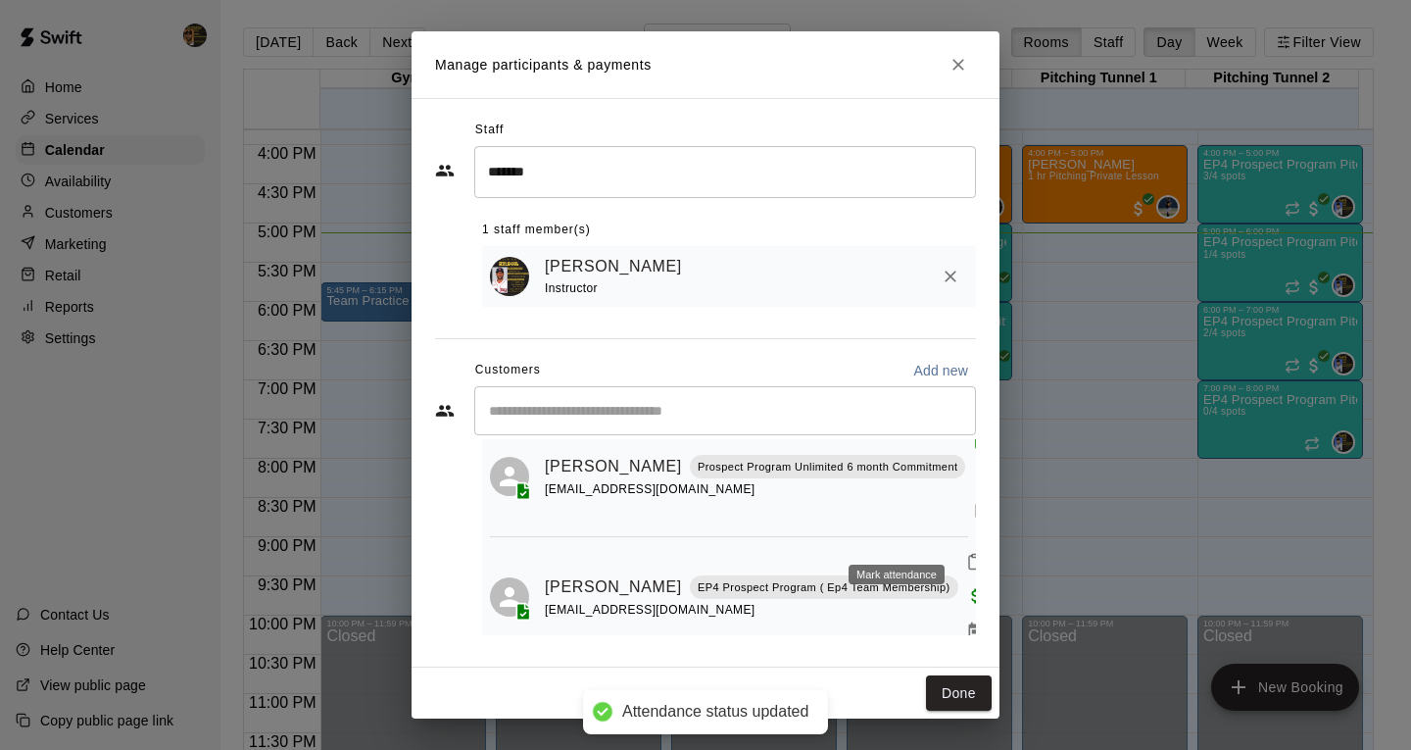
click at [966, 553] on icon "Mark attendance" at bounding box center [975, 562] width 18 height 18
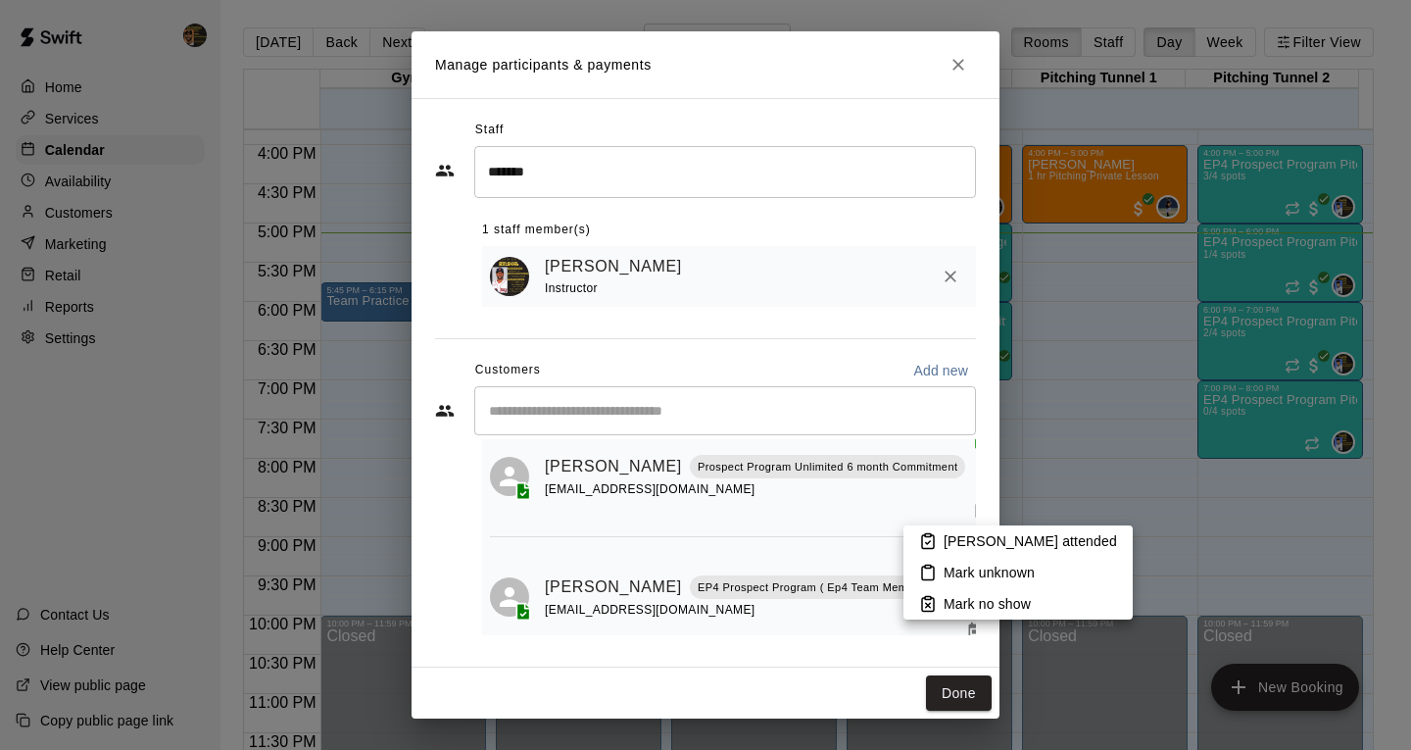
click at [950, 542] on p "[PERSON_NAME] attended" at bounding box center [1030, 541] width 173 height 20
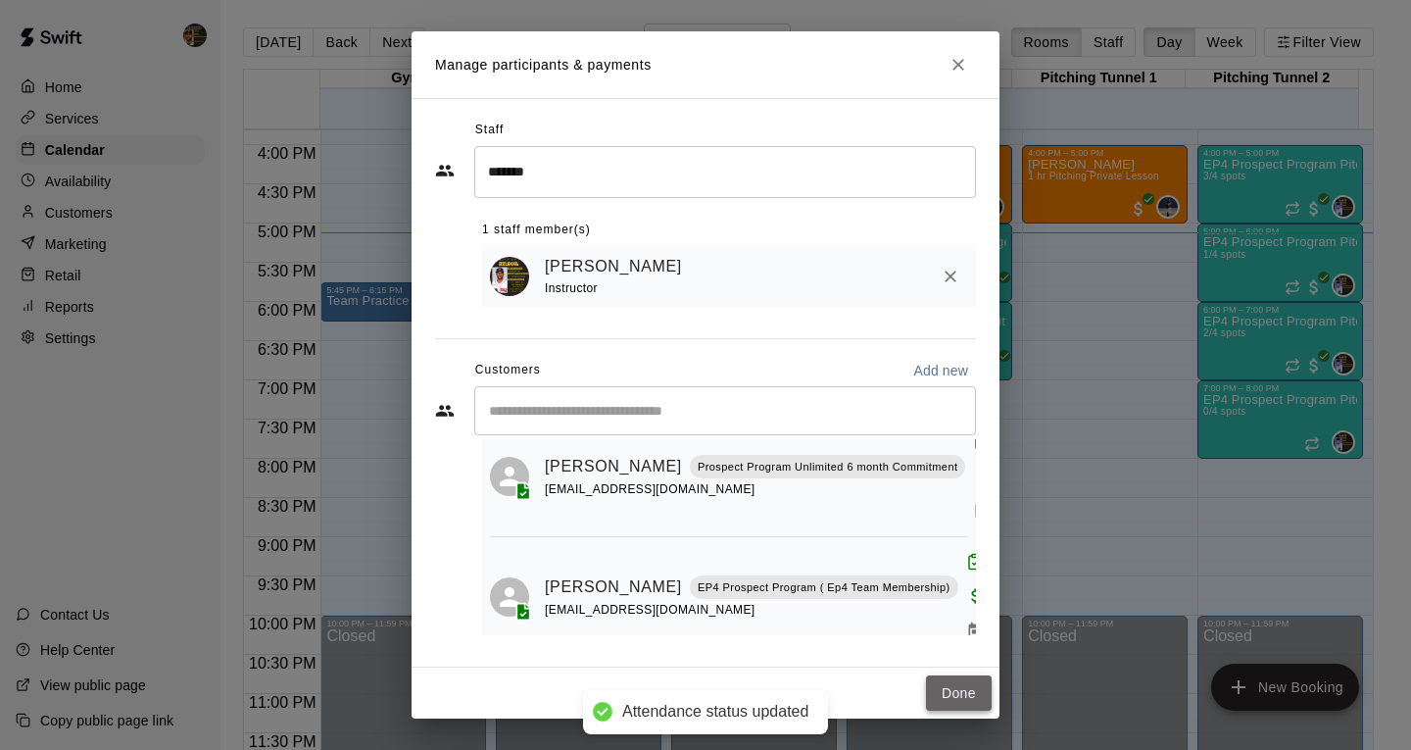
click at [955, 686] on button "Done" at bounding box center [959, 693] width 66 height 36
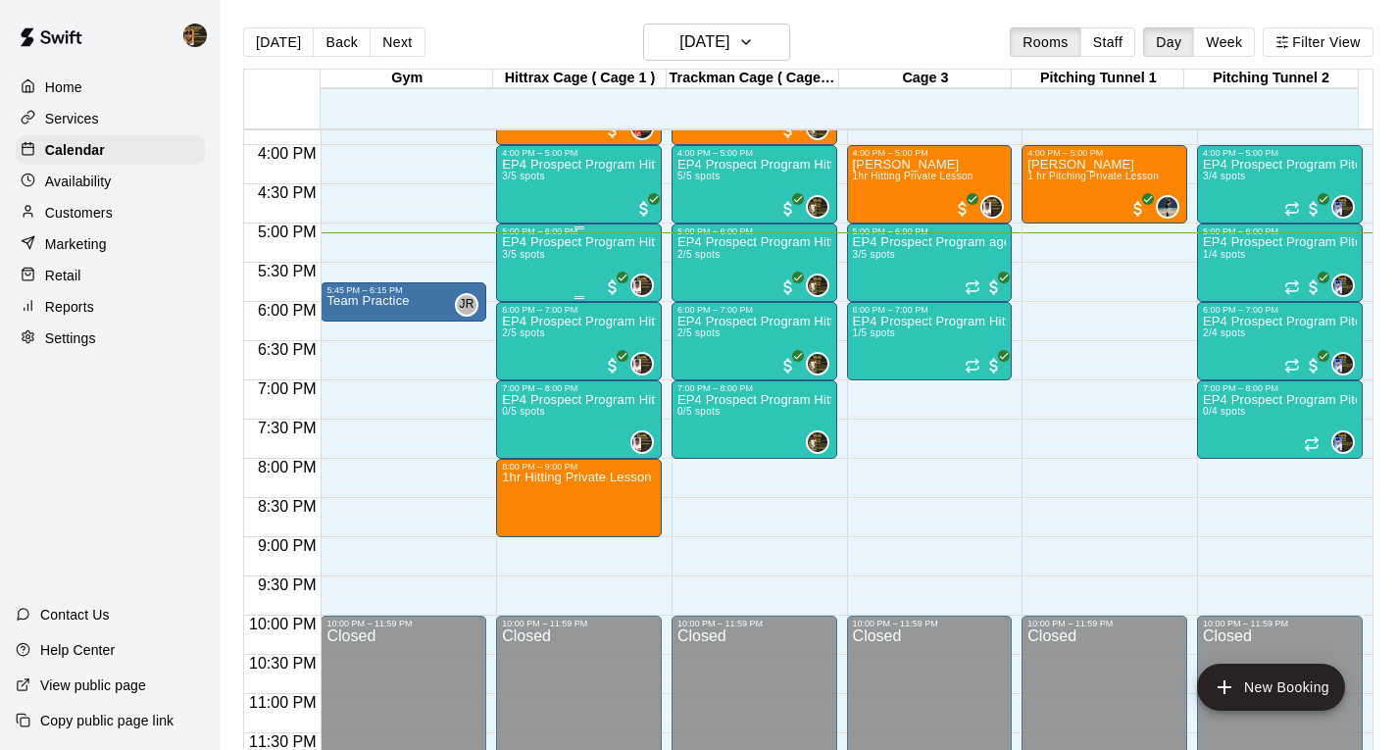
click at [574, 293] on div "EP4 Prospect Program Hitting ( 16u+ Slot ) 3/5 spots" at bounding box center [579, 611] width 154 height 750
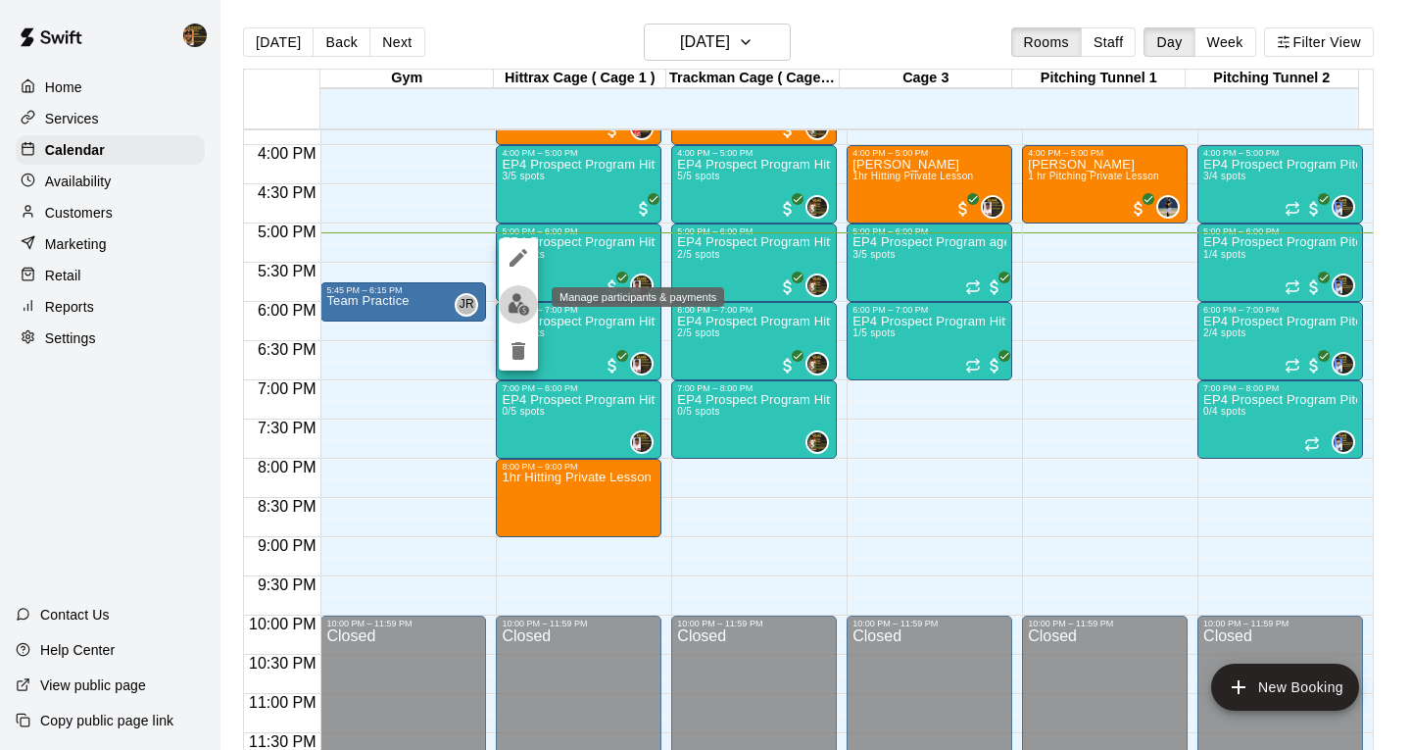
click at [518, 305] on img "edit" at bounding box center [519, 304] width 23 height 23
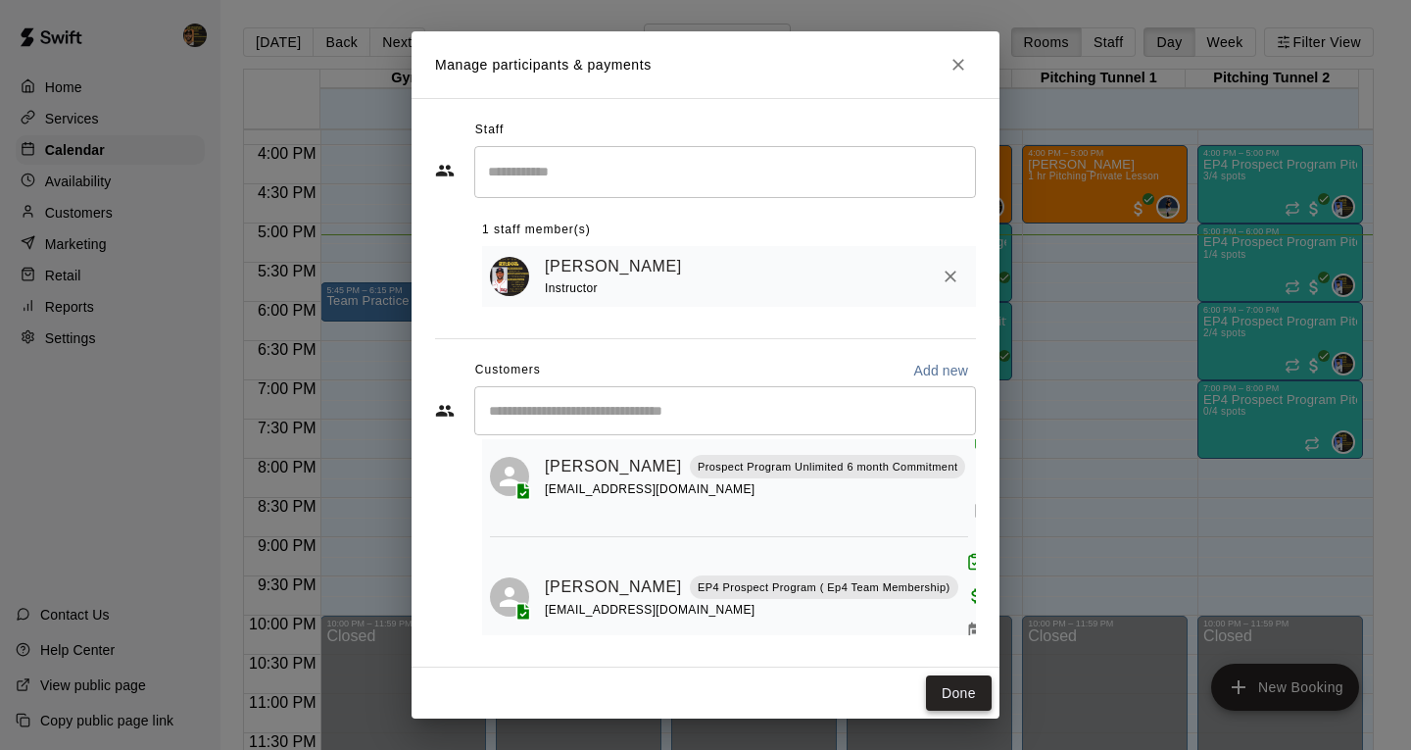
click at [954, 690] on button "Done" at bounding box center [959, 693] width 66 height 36
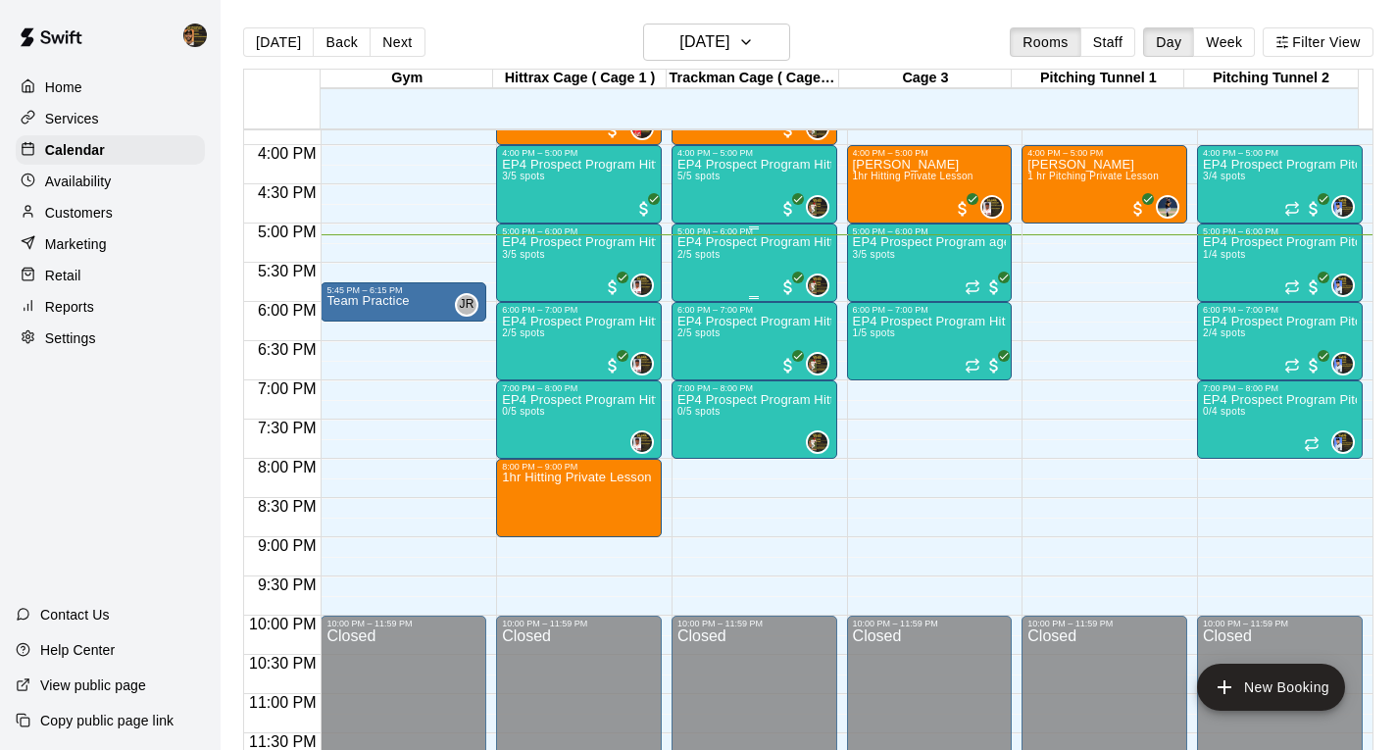
click at [752, 242] on p "EP4 Prospect Program Hitting ( ages [DEMOGRAPHIC_DATA] )" at bounding box center [754, 242] width 154 height 0
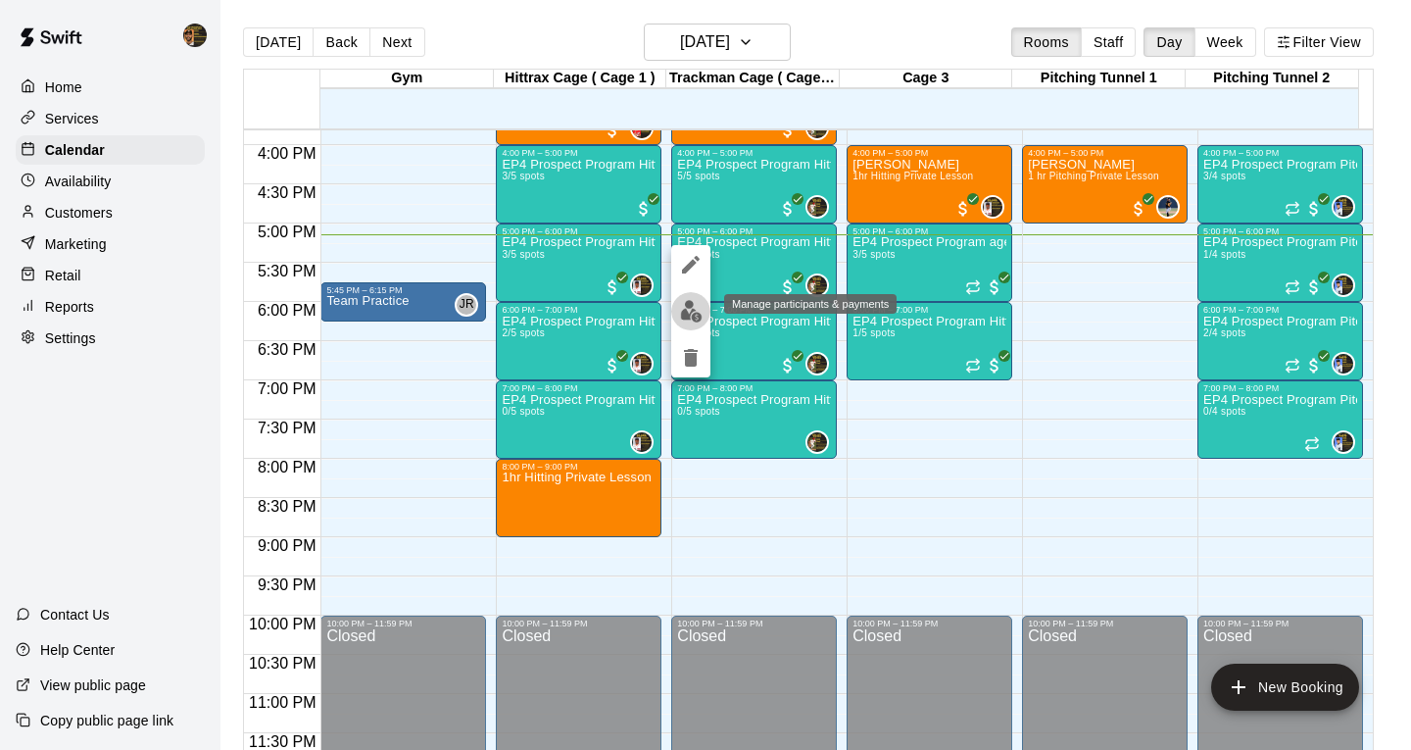
click at [681, 309] on img "edit" at bounding box center [691, 311] width 23 height 23
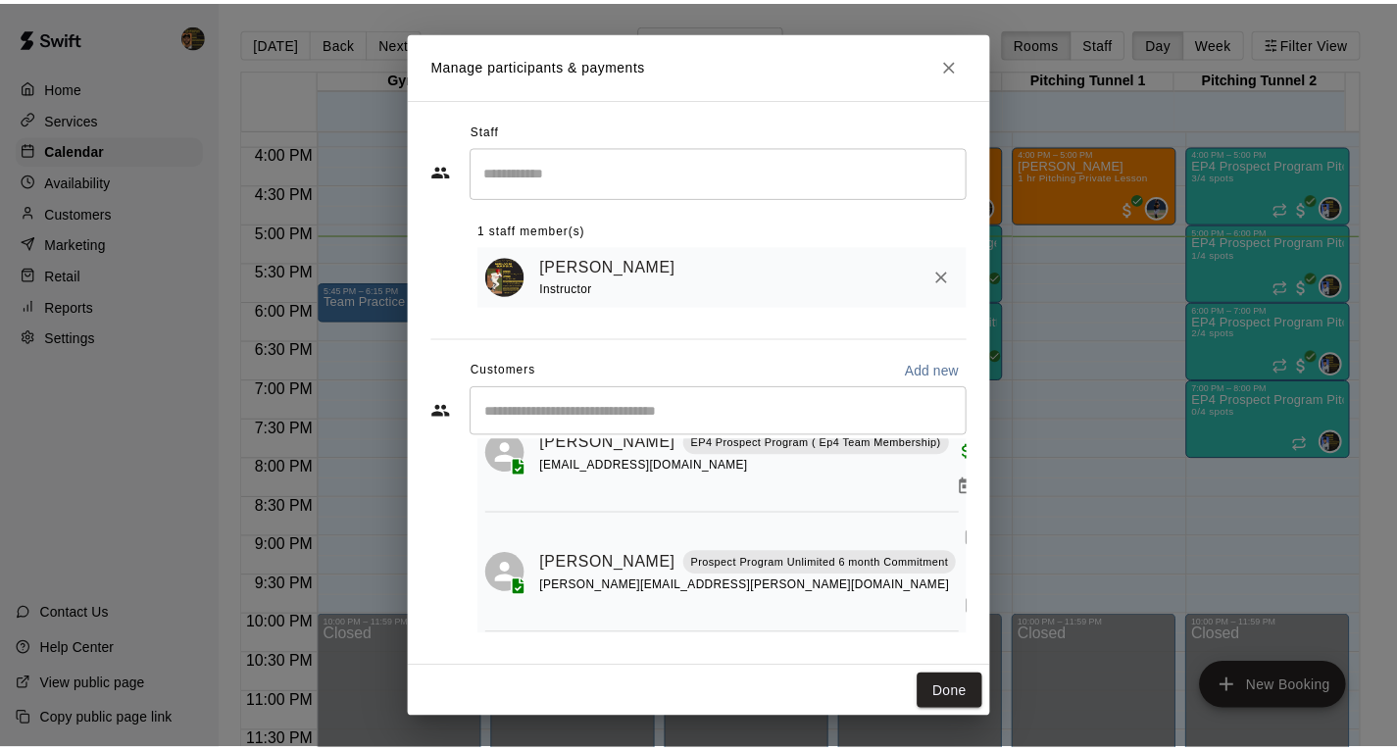
scroll to position [100, 0]
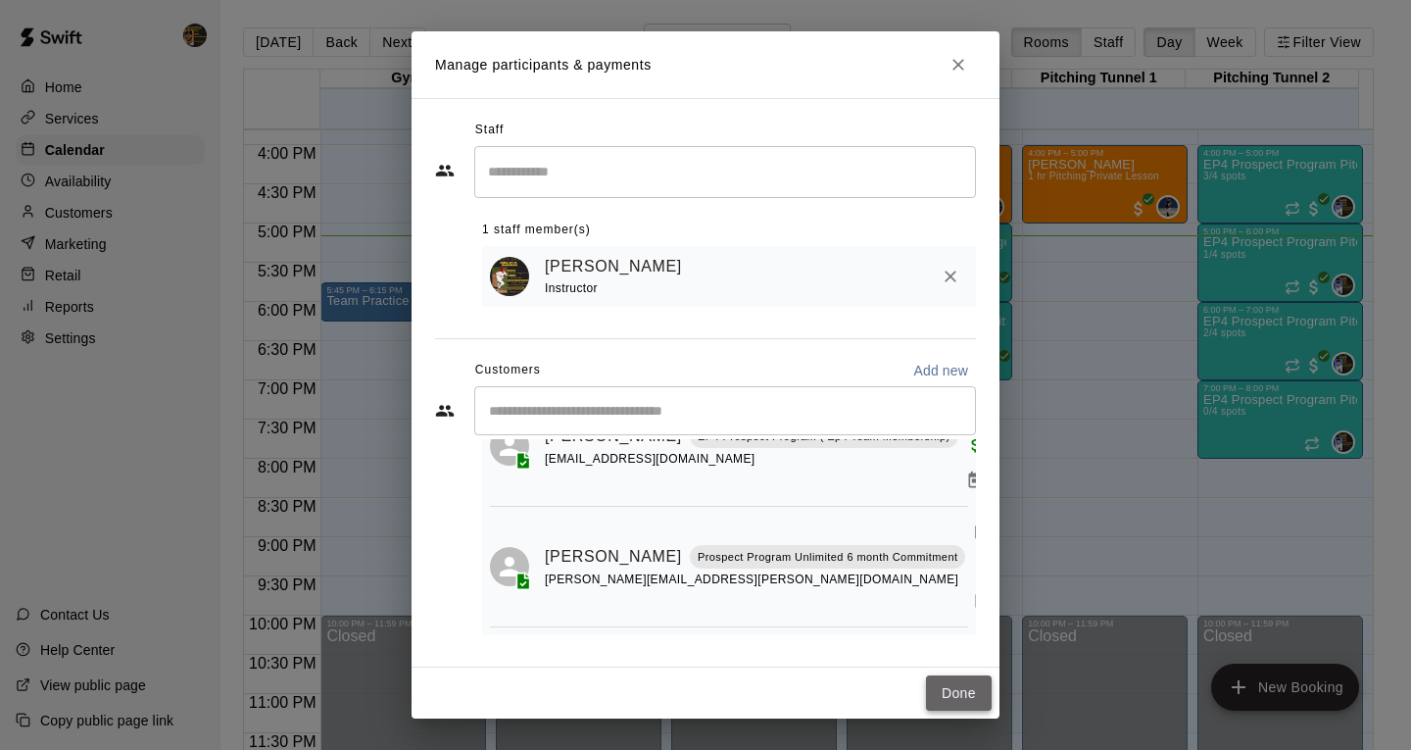
click at [975, 698] on button "Done" at bounding box center [959, 693] width 66 height 36
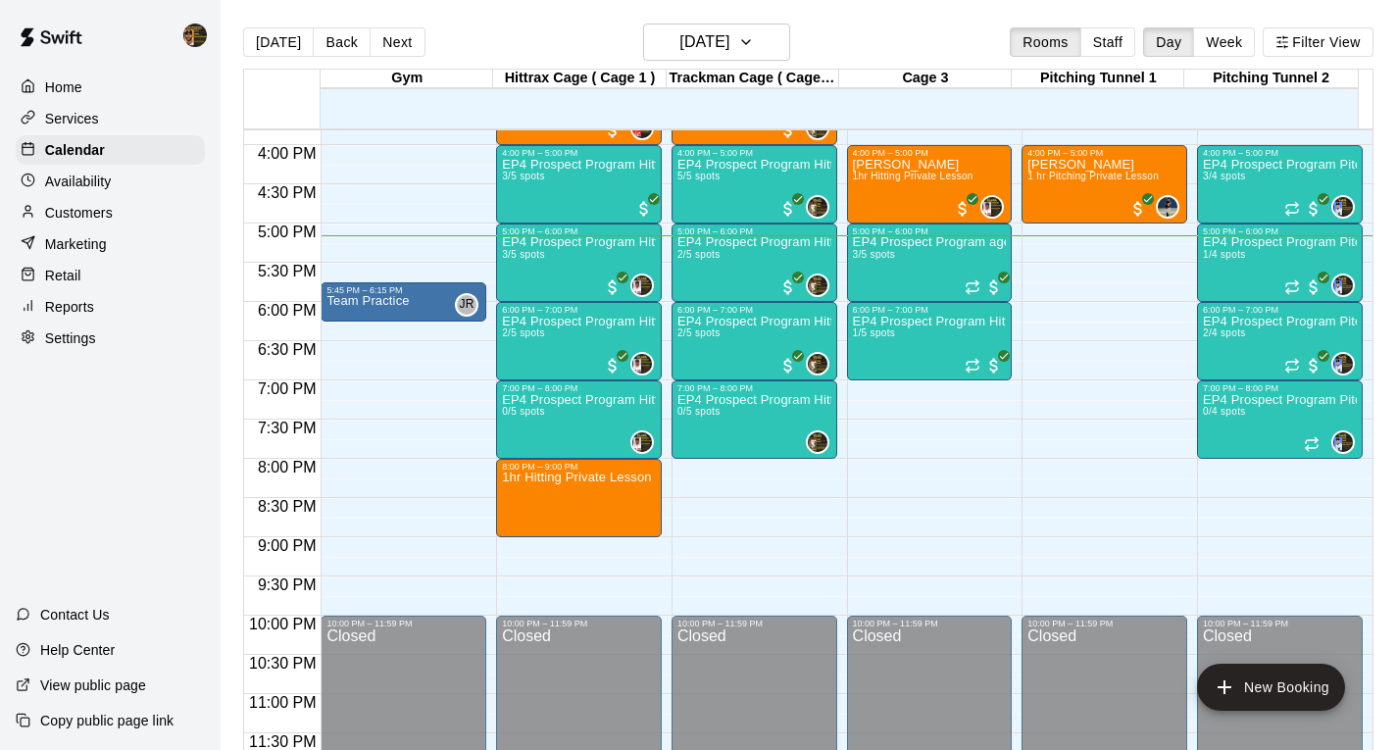
click at [57, 310] on p "Reports" at bounding box center [69, 307] width 49 height 20
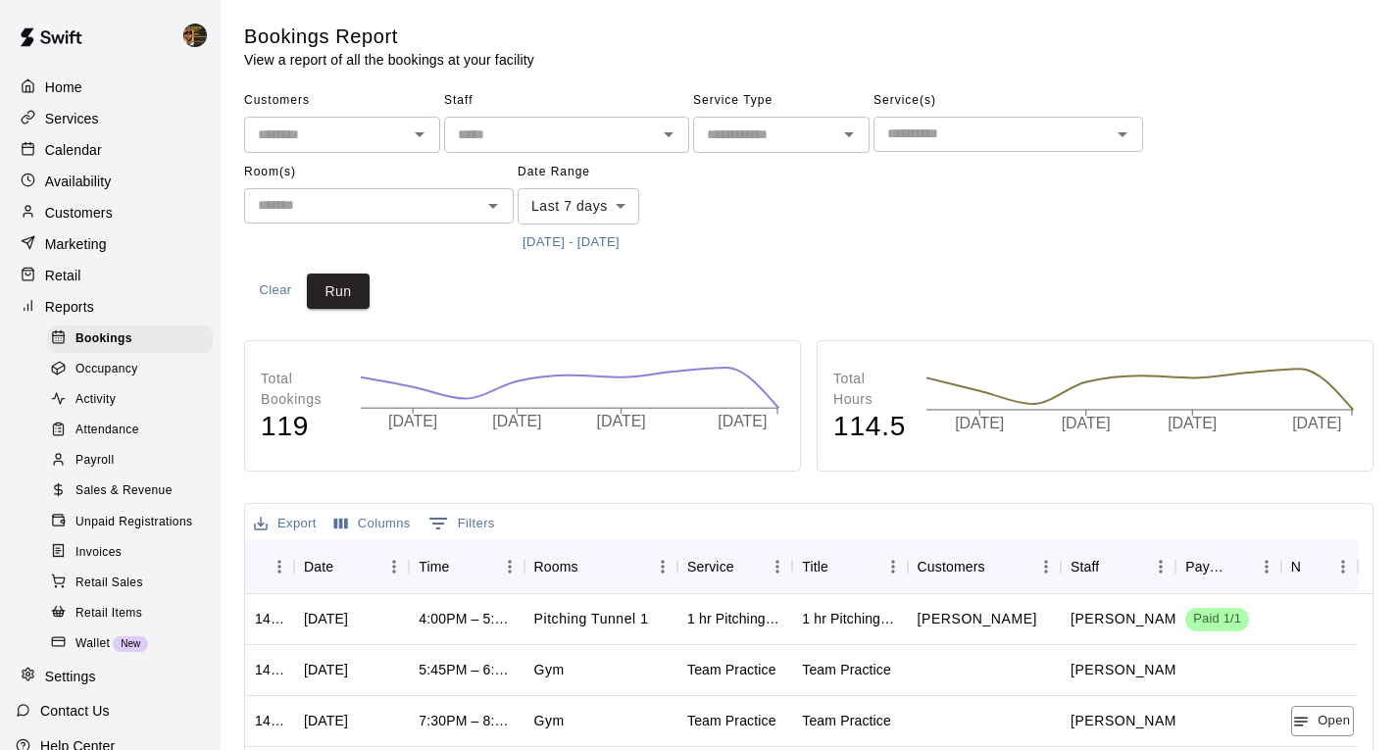
click at [101, 439] on span "Attendance" at bounding box center [107, 430] width 64 height 20
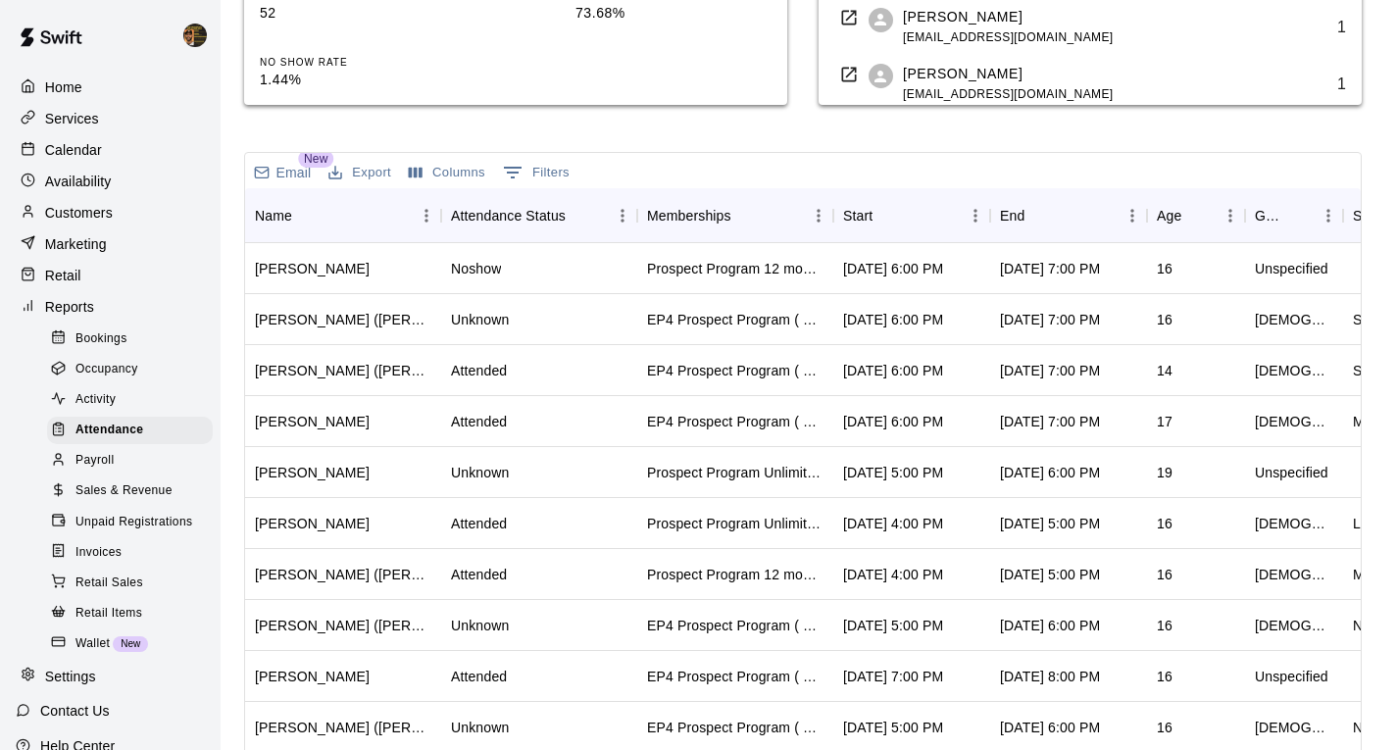
scroll to position [542, 0]
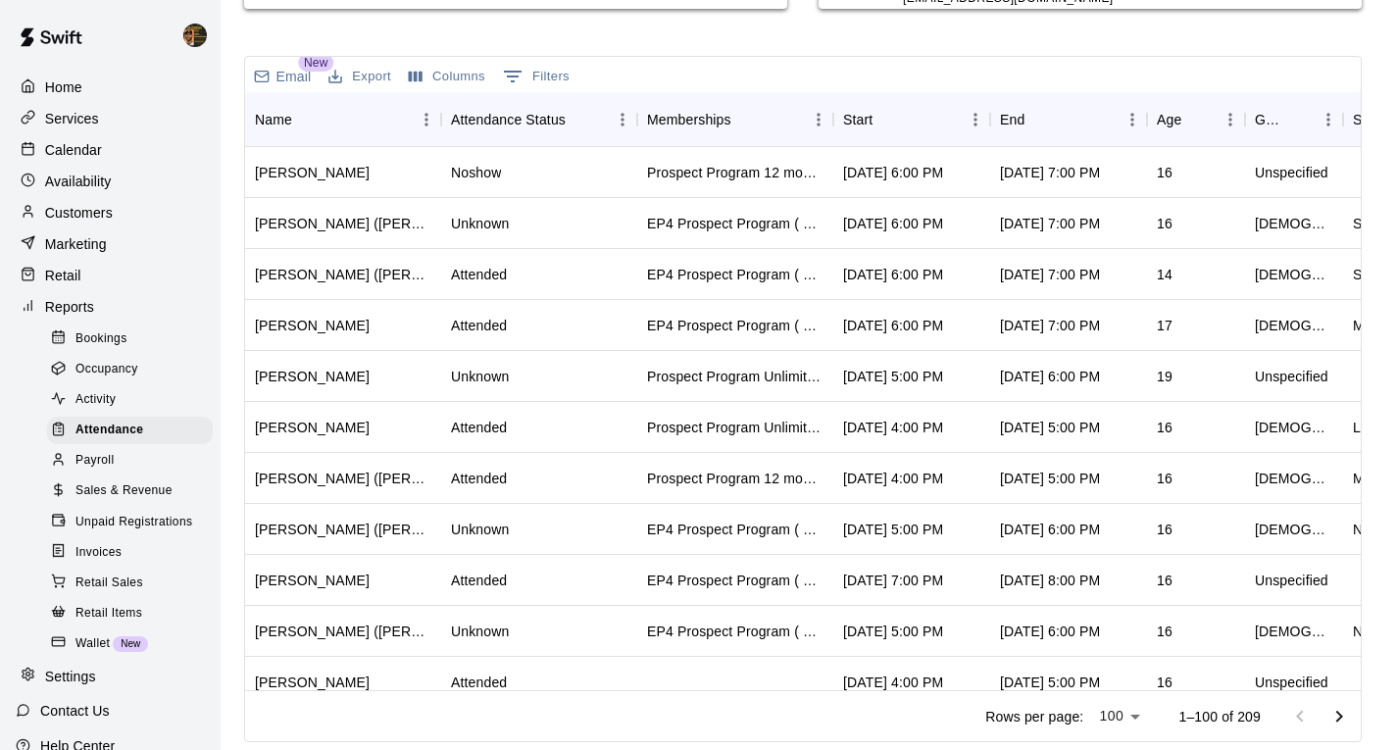
click at [101, 140] on div "Calendar" at bounding box center [110, 149] width 189 height 29
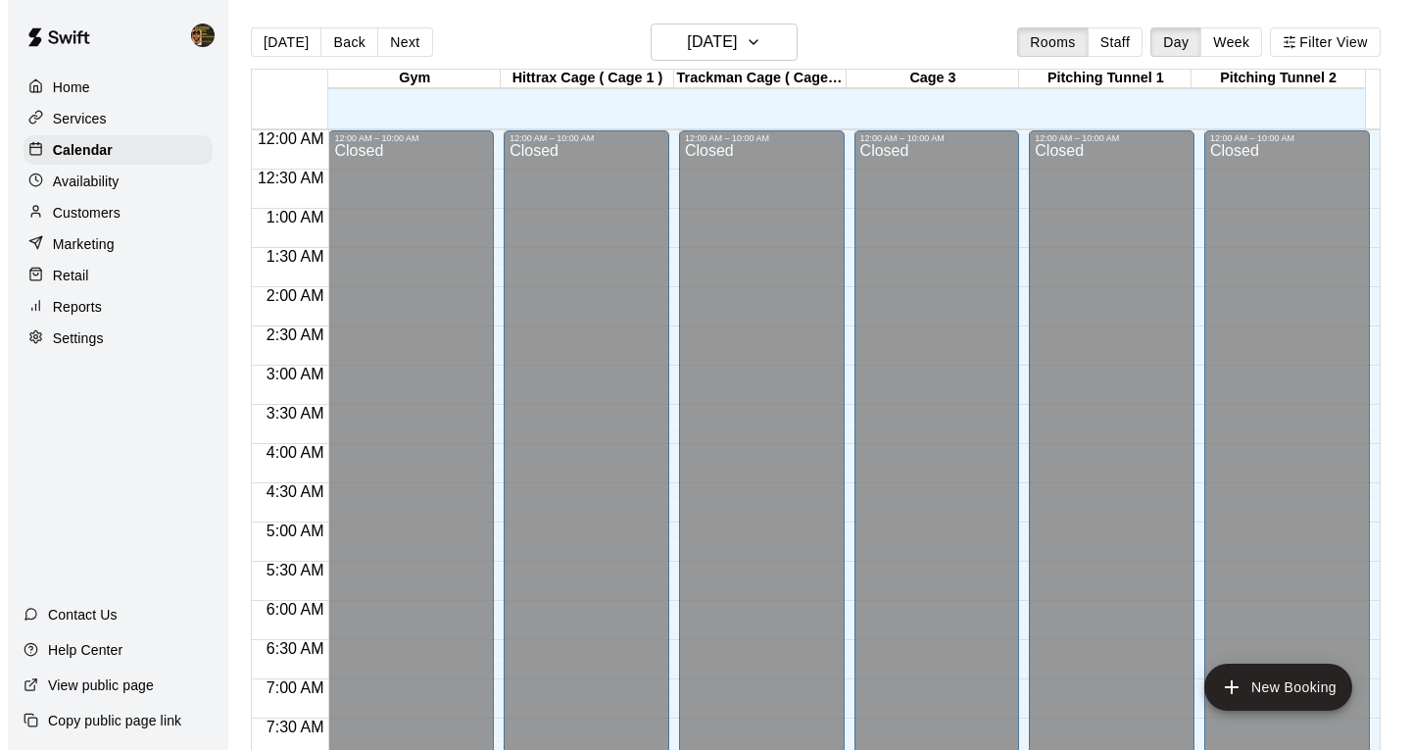
scroll to position [1181, 0]
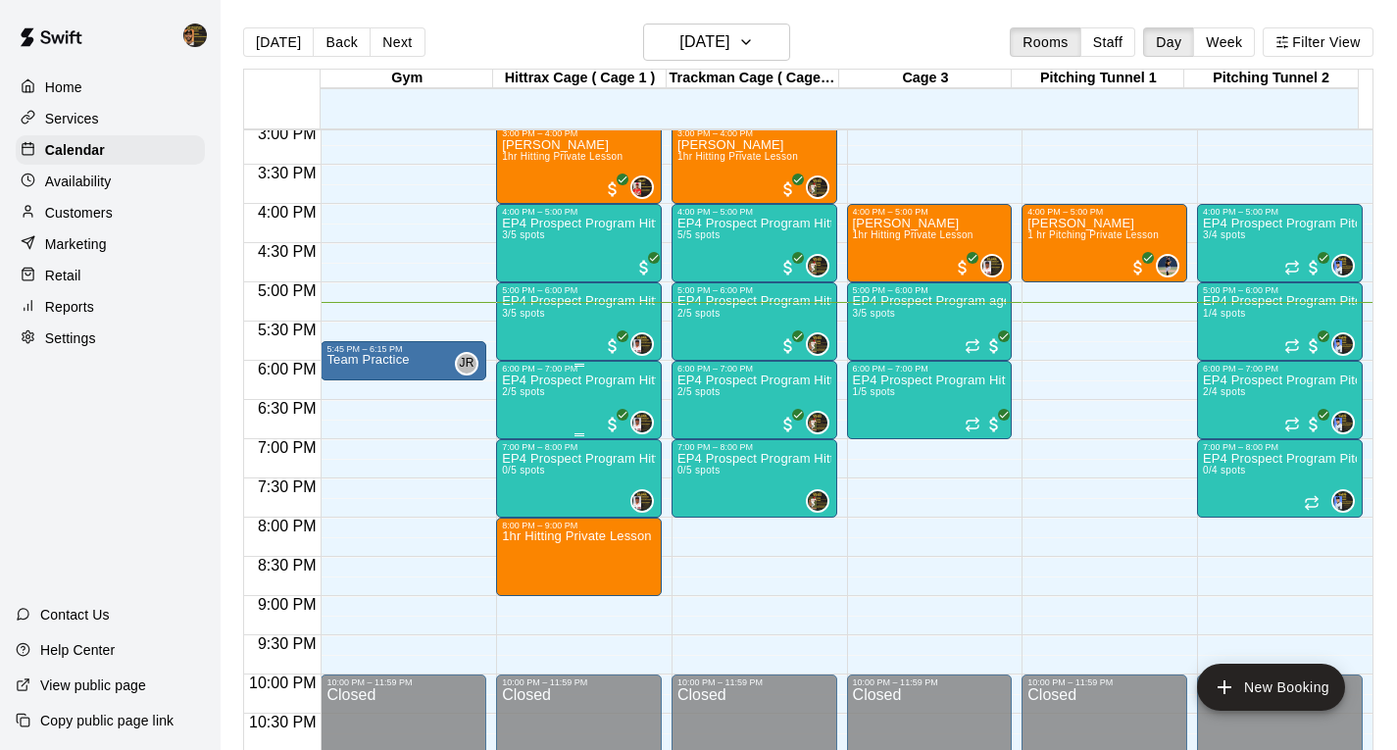
click at [570, 418] on div "EP4 Prospect Program Hitting ( 16u+ Slot ) 2/5 spots" at bounding box center [579, 748] width 154 height 750
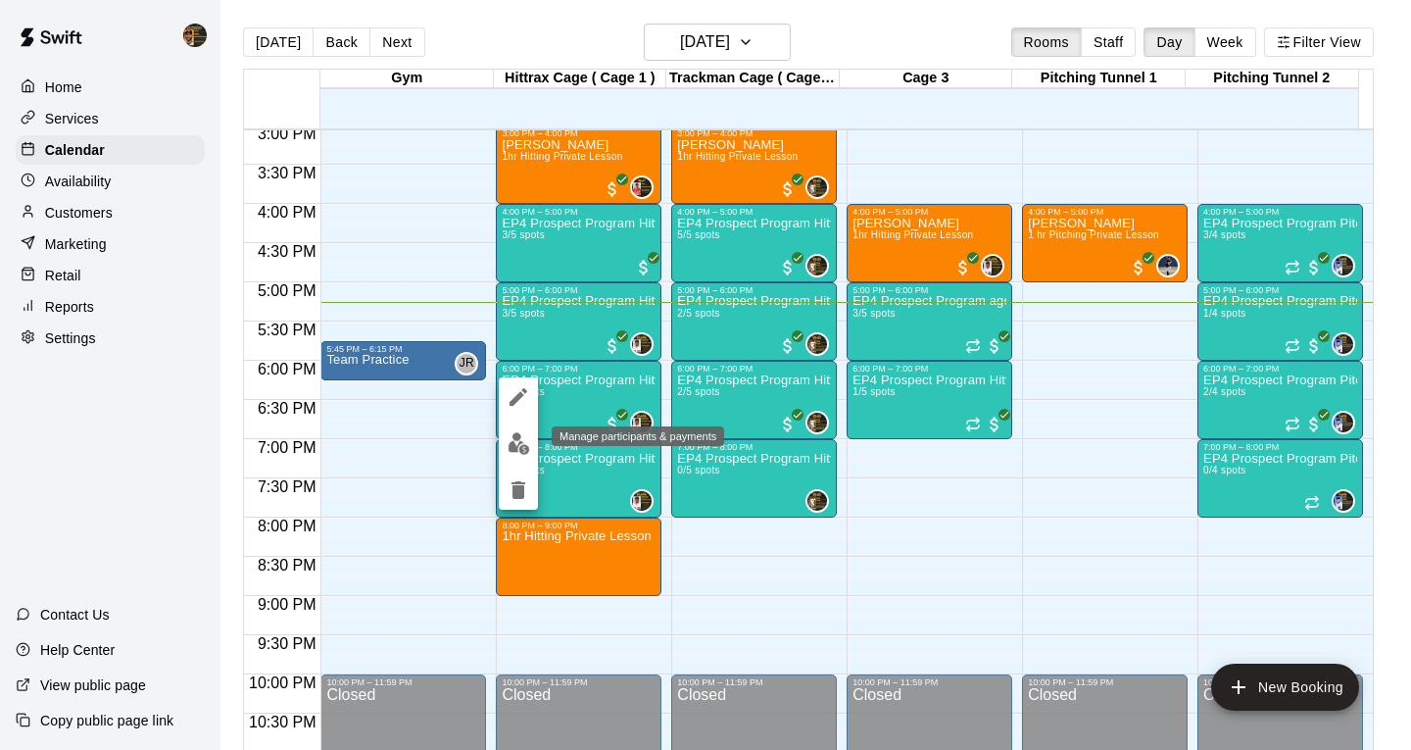
click at [520, 438] on img "edit" at bounding box center [519, 443] width 23 height 23
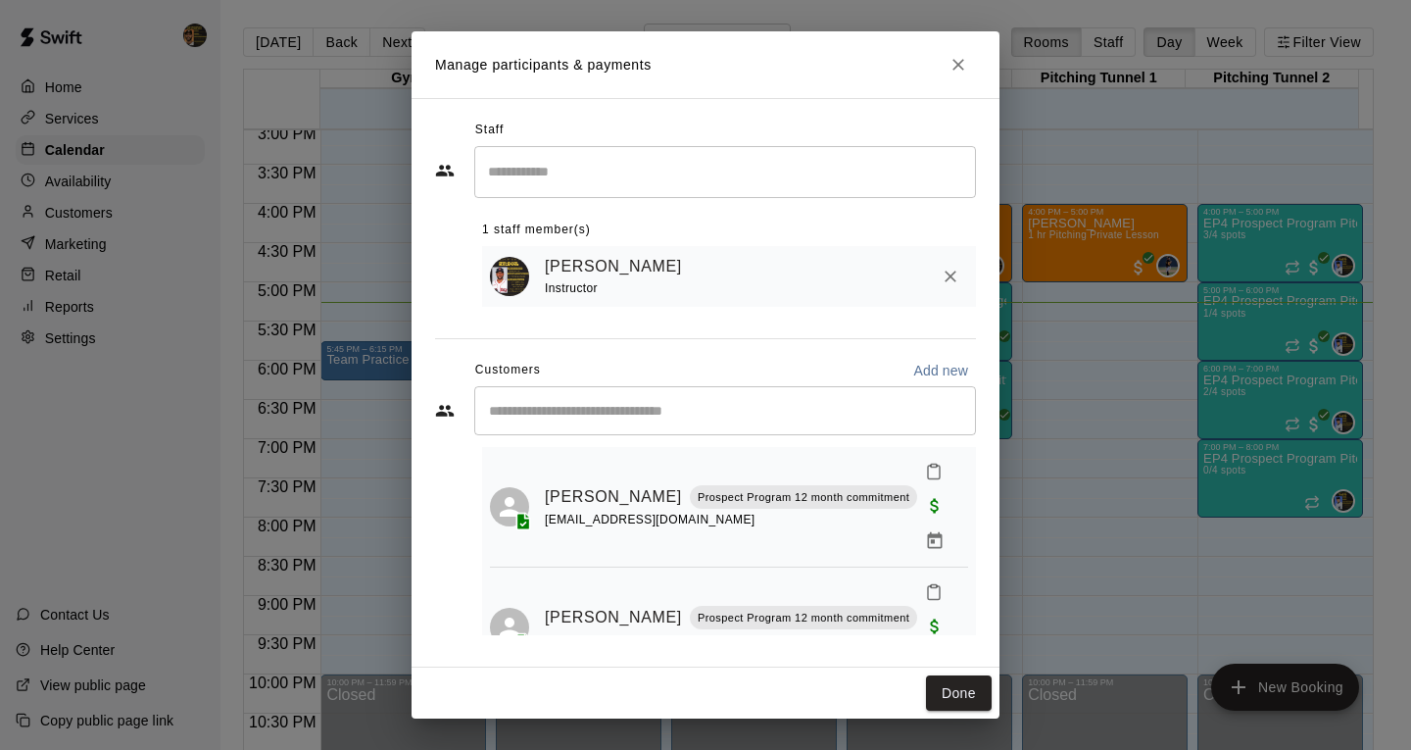
scroll to position [3, 0]
drag, startPoint x: 961, startPoint y: 491, endPoint x: 941, endPoint y: 550, distance: 62.3
click at [941, 550] on div "Staff ​ 1 staff member(s) [PERSON_NAME] Instructor Customers Add new ​ 2 custom…" at bounding box center [706, 382] width 588 height 569
click at [592, 406] on input "Start typing to search customers..." at bounding box center [725, 411] width 484 height 20
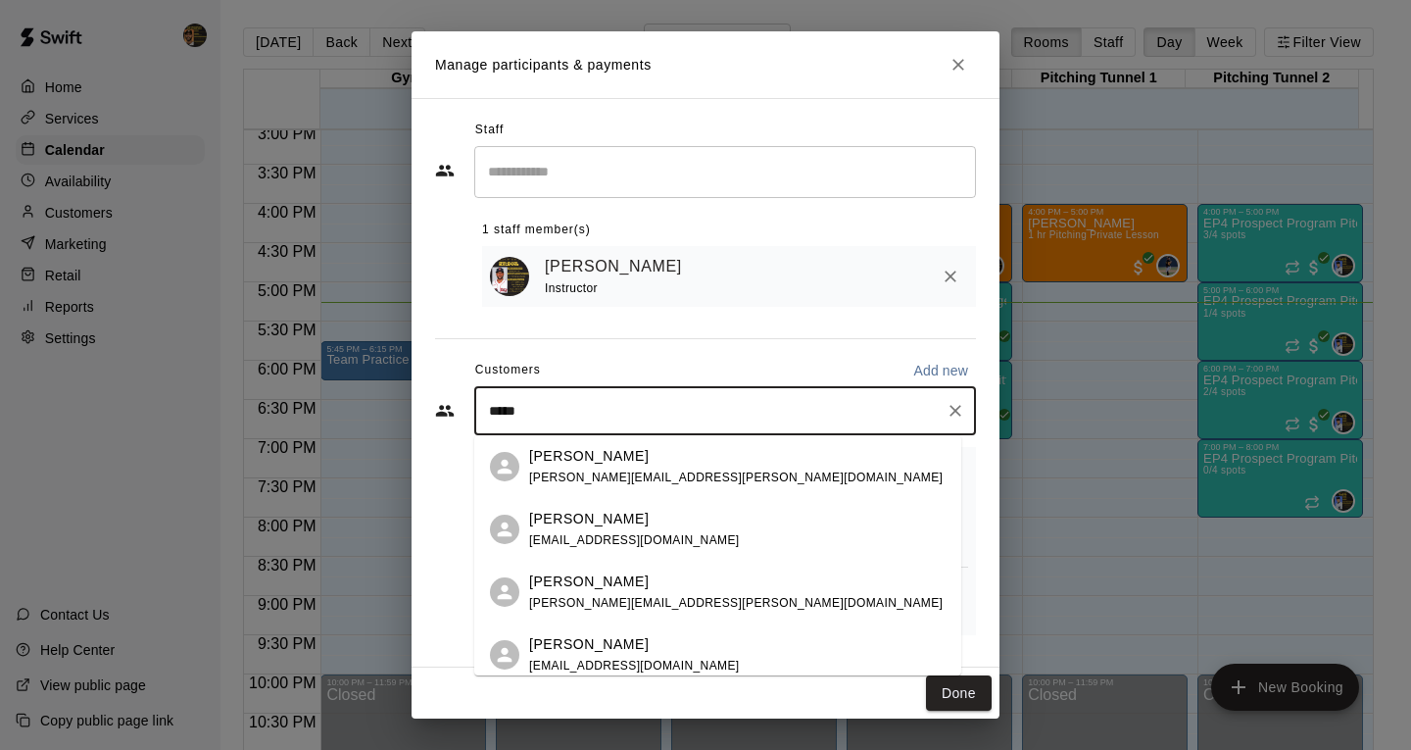
type input "******"
click at [624, 656] on div "[PERSON_NAME] Prospect Program 12 month commitment [EMAIL_ADDRESS][DOMAIN_NAME]" at bounding box center [706, 655] width 354 height 42
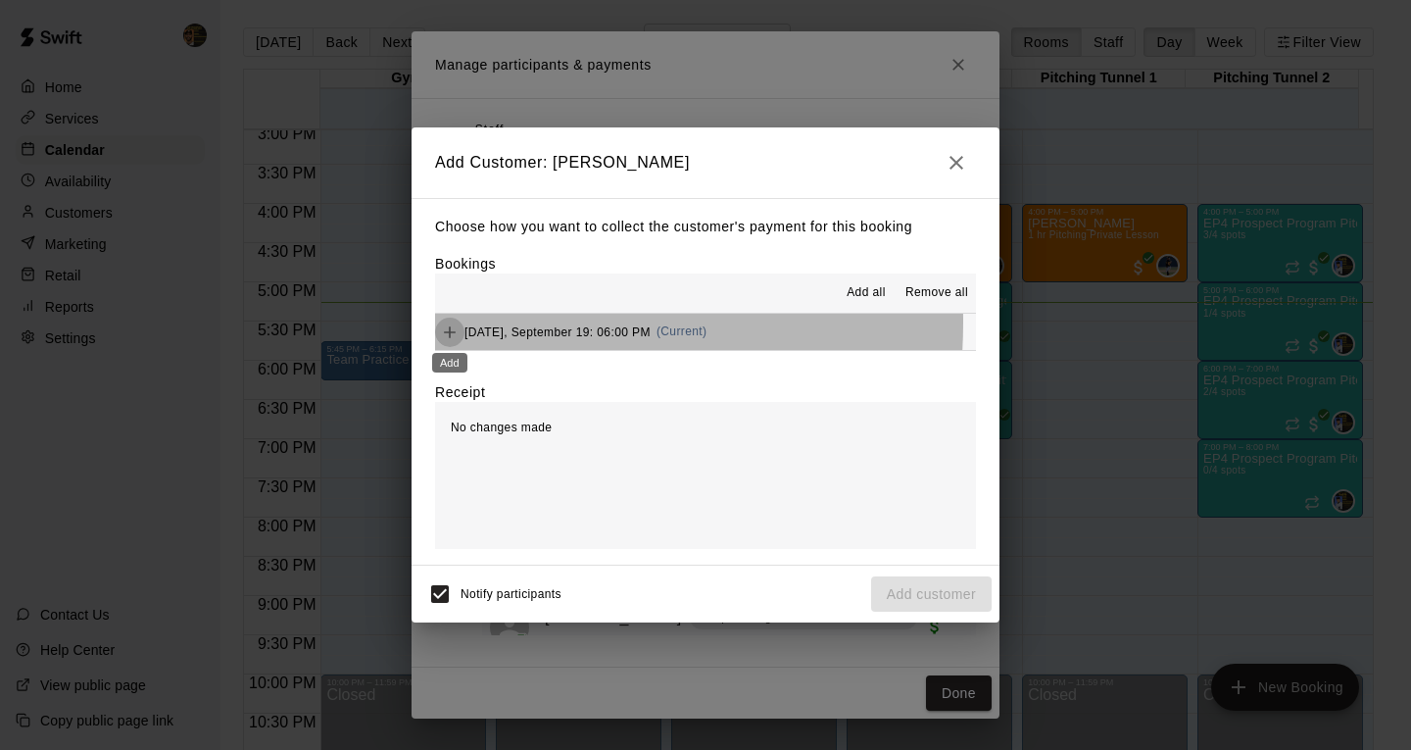
click at [454, 323] on icon "Add" at bounding box center [450, 332] width 20 height 20
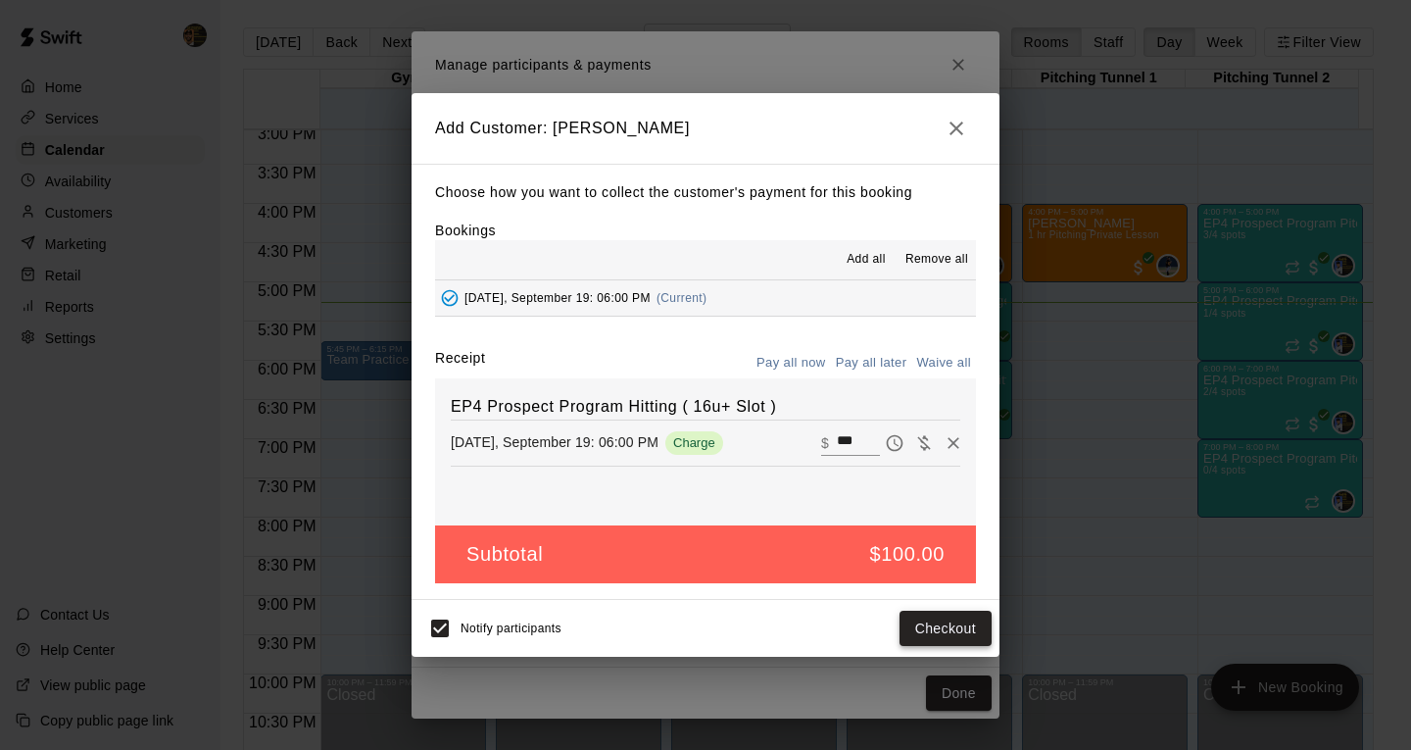
click at [937, 627] on button "Checkout" at bounding box center [946, 629] width 92 height 36
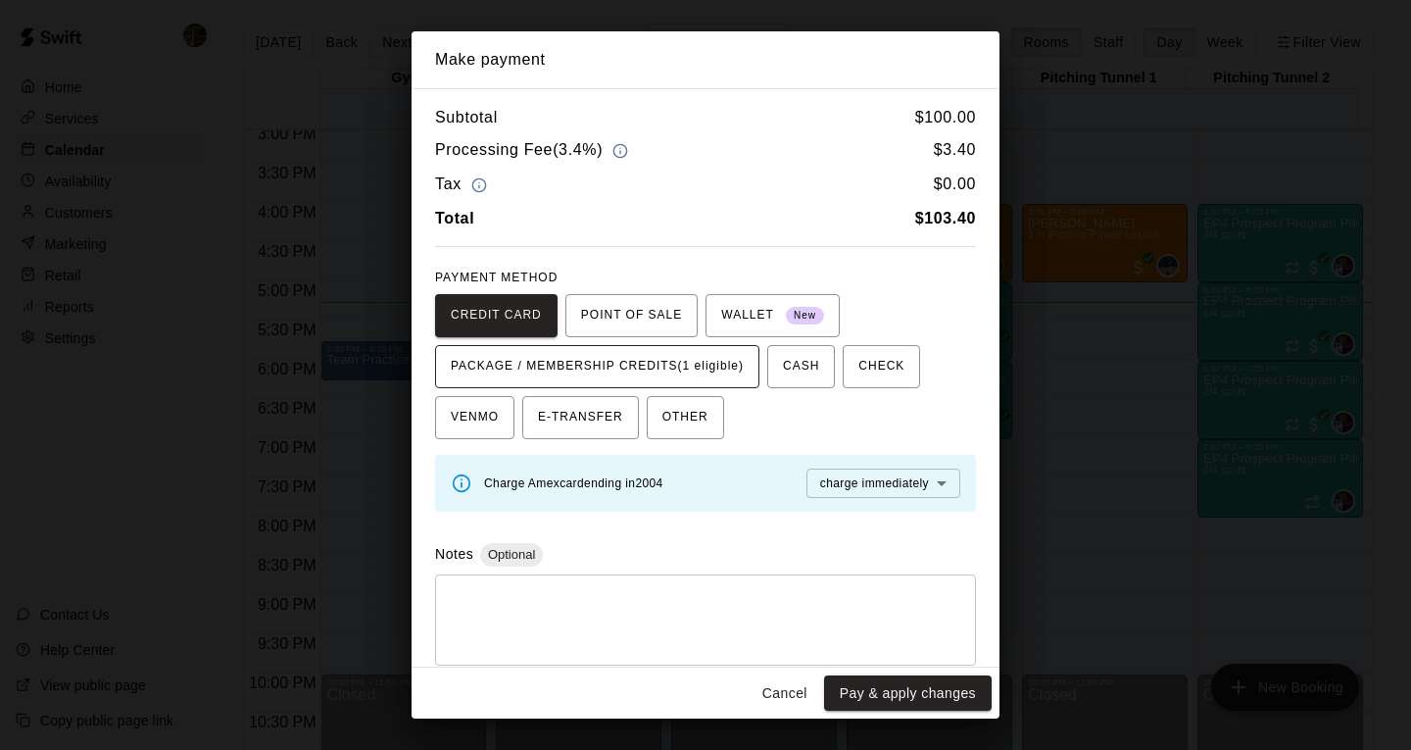
click at [561, 361] on span "PACKAGE / MEMBERSHIP CREDITS (1 eligible)" at bounding box center [597, 366] width 293 height 31
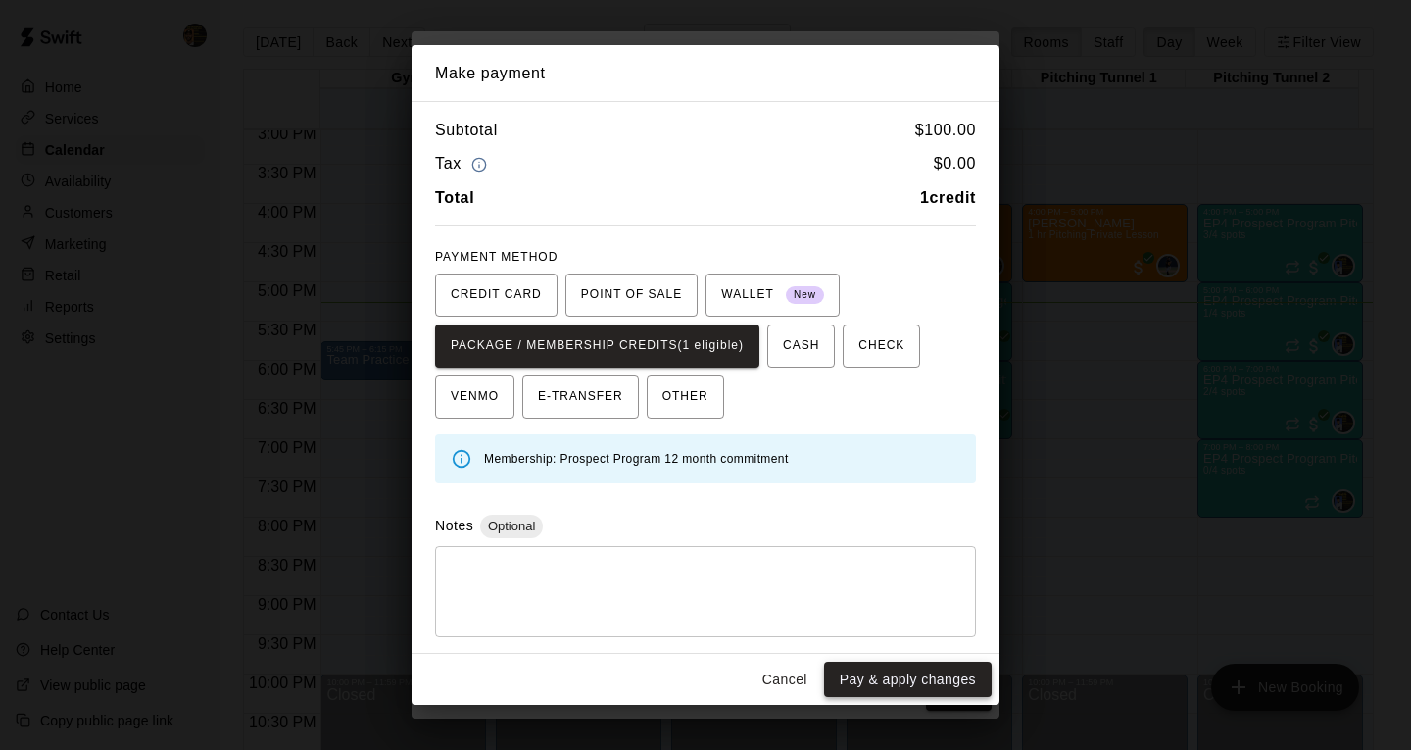
click at [912, 682] on button "Pay & apply changes" at bounding box center [908, 680] width 168 height 36
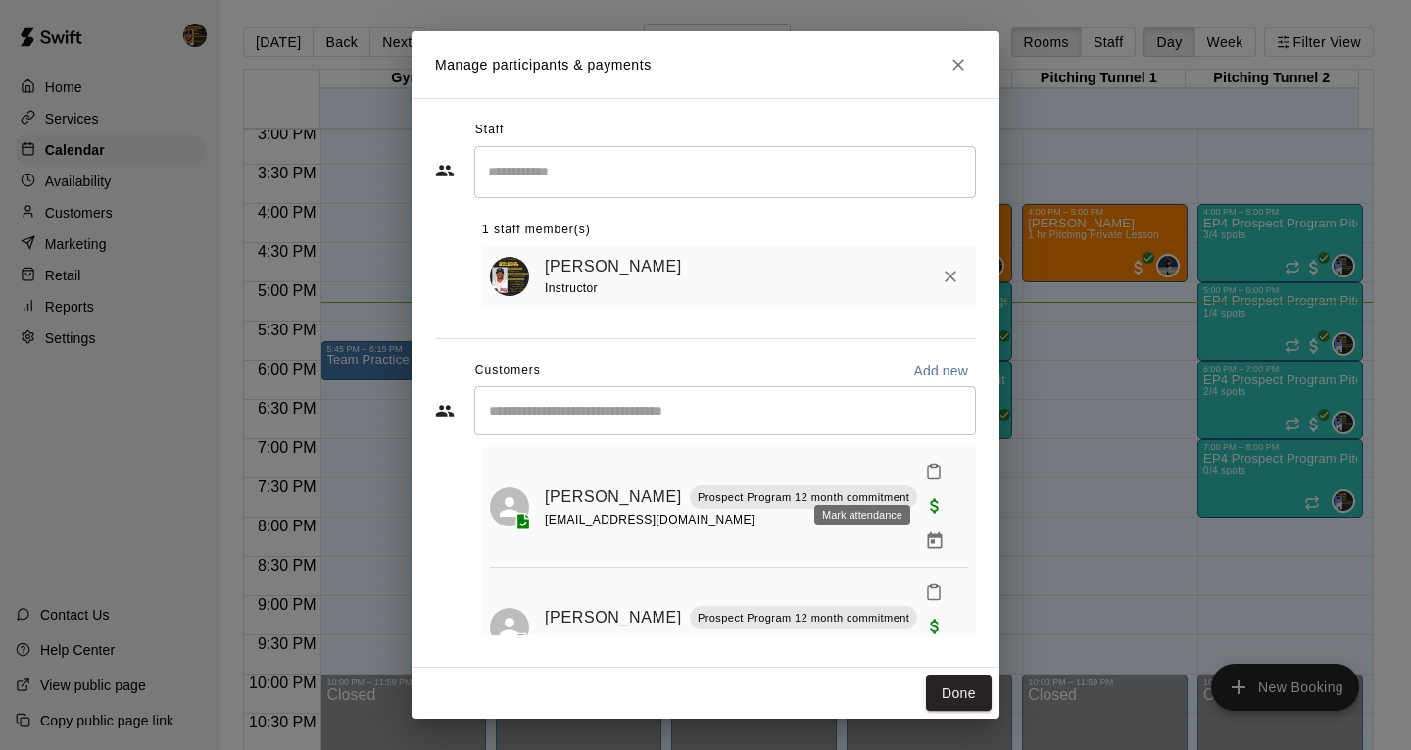
click at [925, 477] on icon "Mark attendance" at bounding box center [934, 472] width 18 height 18
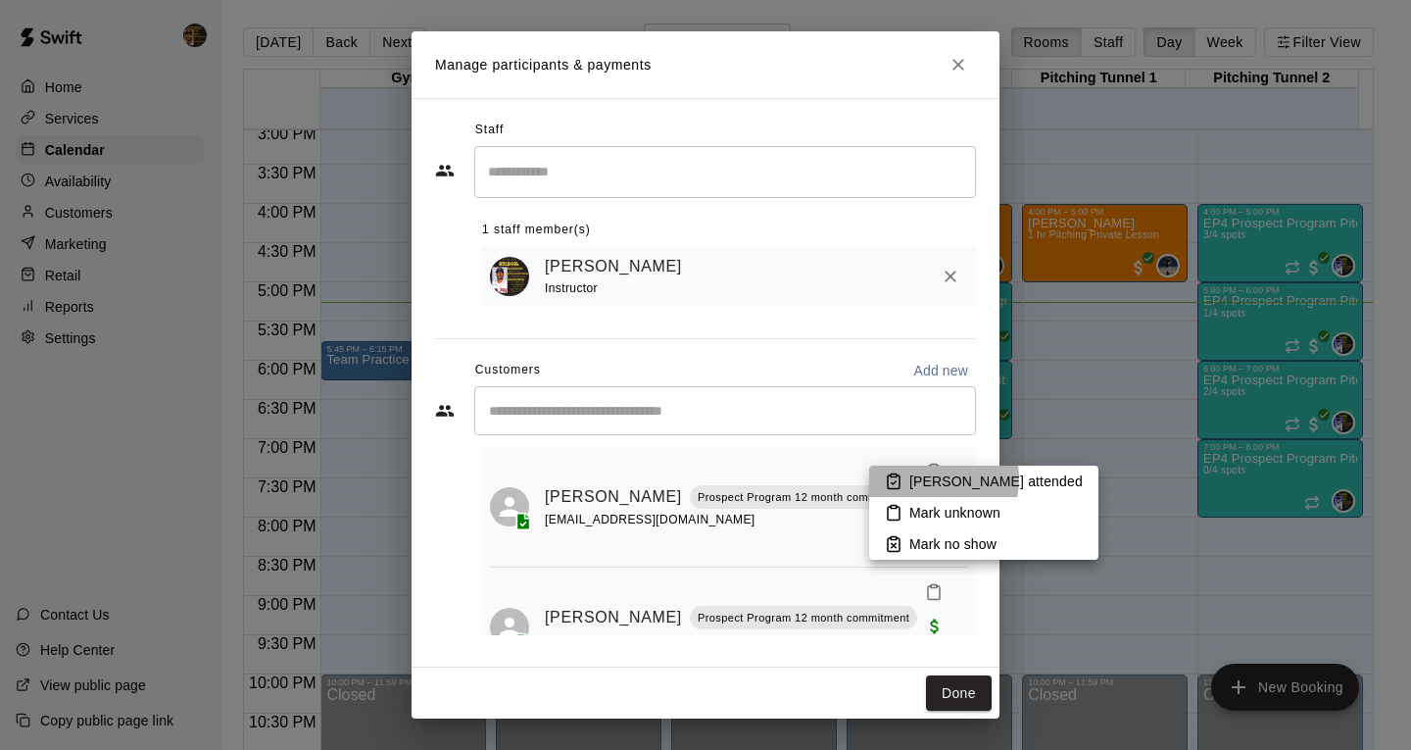
click at [914, 478] on p "[PERSON_NAME] attended" at bounding box center [996, 481] width 173 height 20
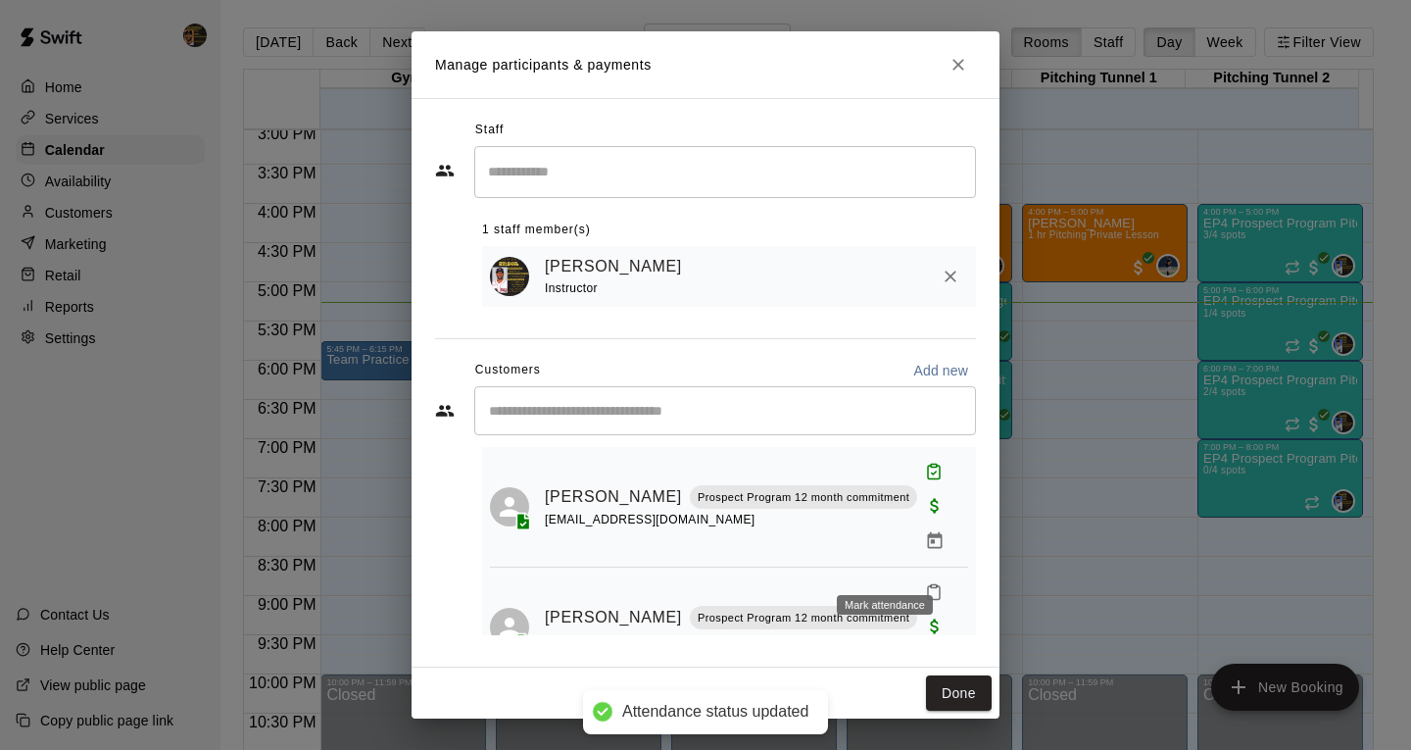
click at [917, 575] on button "Mark attendance" at bounding box center [933, 591] width 33 height 33
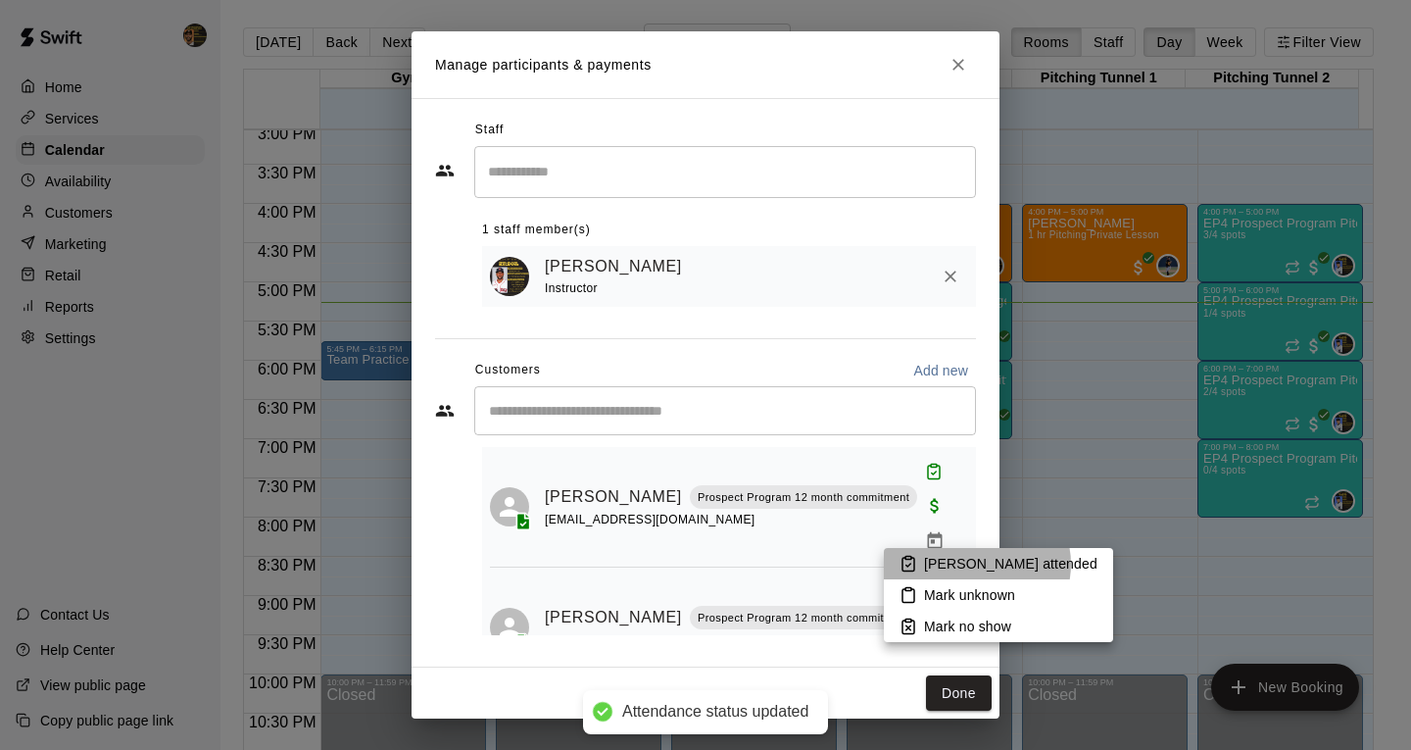
click at [976, 564] on p "[PERSON_NAME] attended" at bounding box center [1010, 564] width 173 height 20
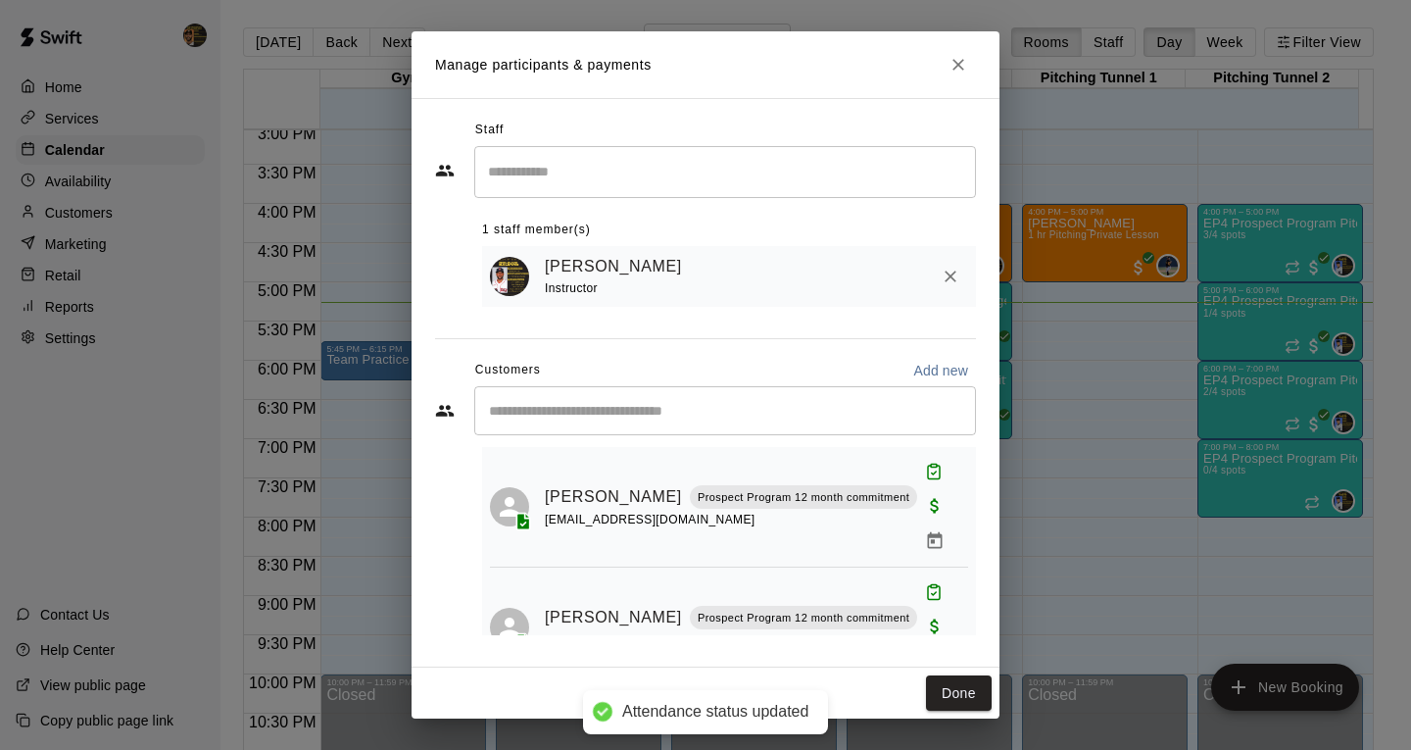
scroll to position [129, 0]
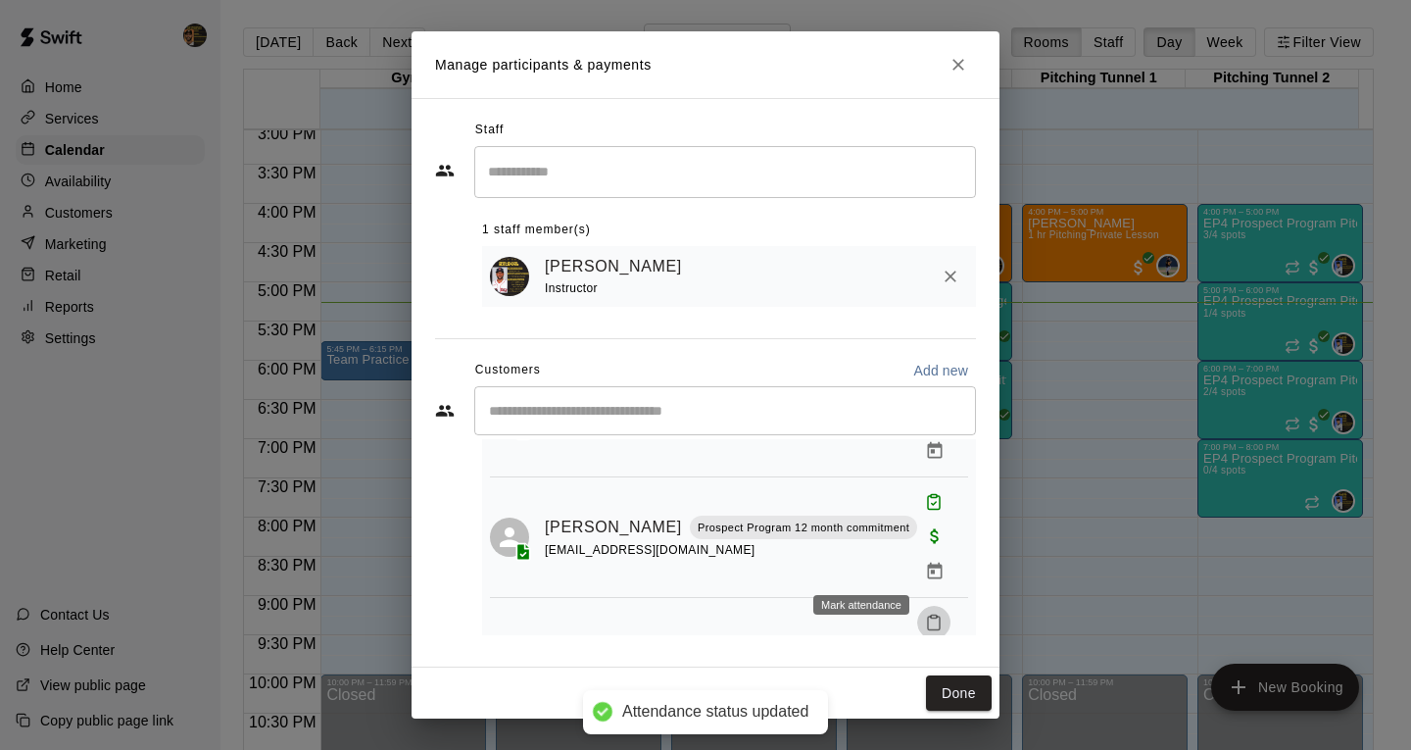
click at [925, 614] on icon "Mark attendance" at bounding box center [934, 623] width 18 height 18
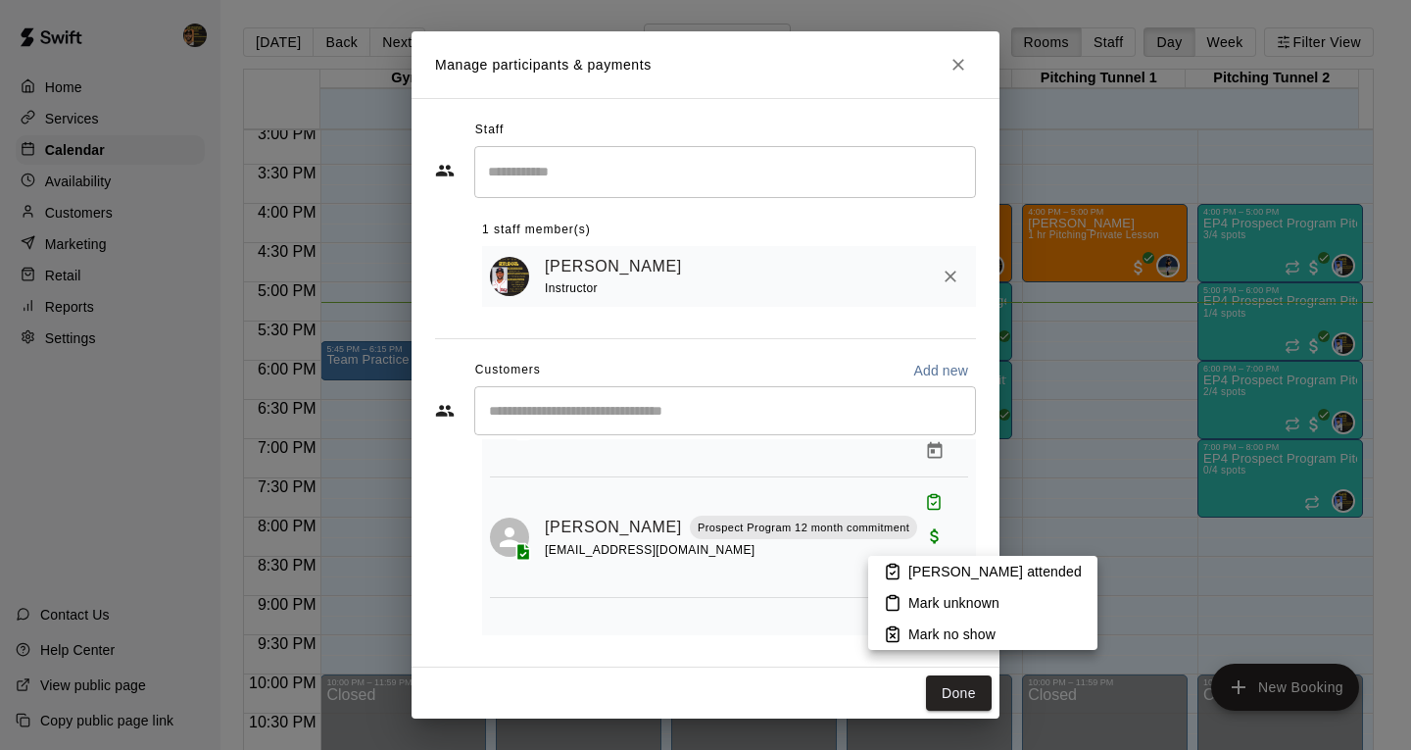
click at [940, 563] on p "[PERSON_NAME] attended" at bounding box center [995, 572] width 173 height 20
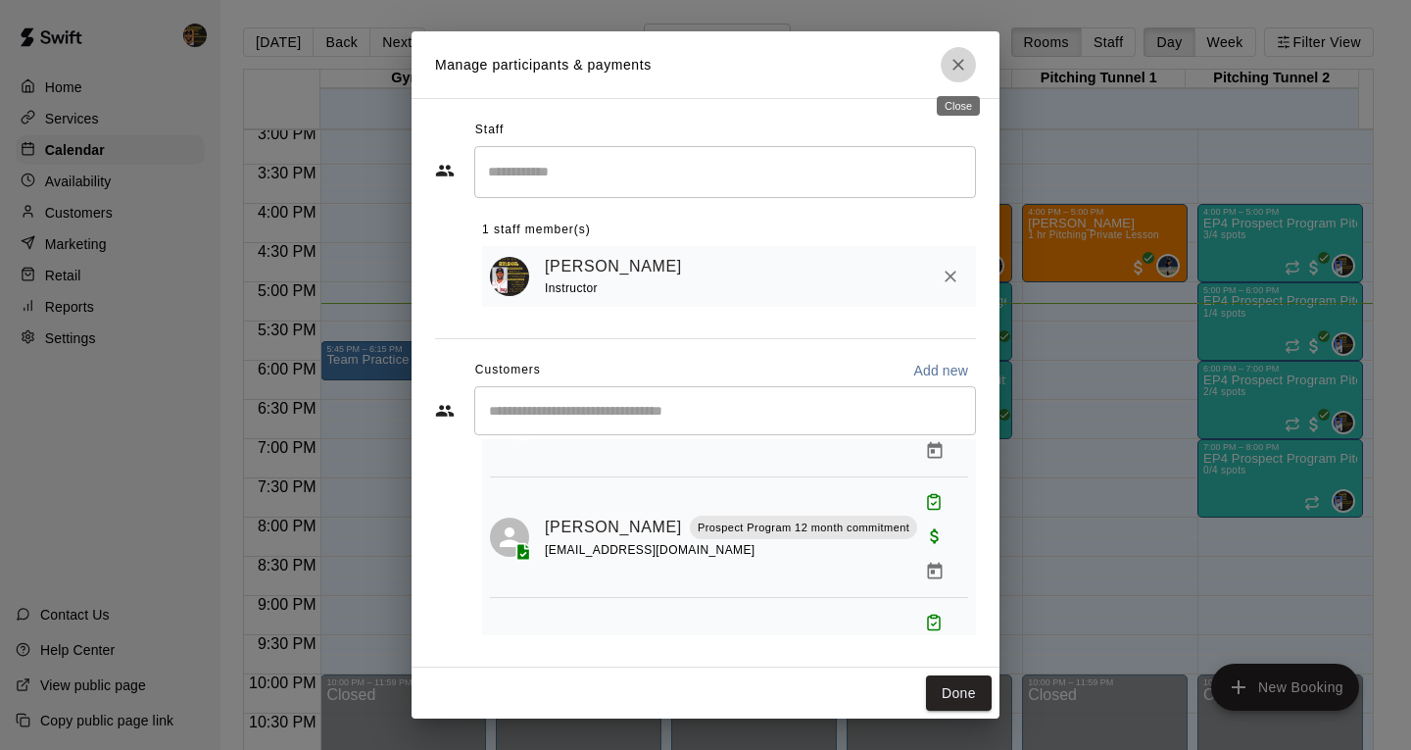
click at [955, 64] on icon "Close" at bounding box center [959, 65] width 20 height 20
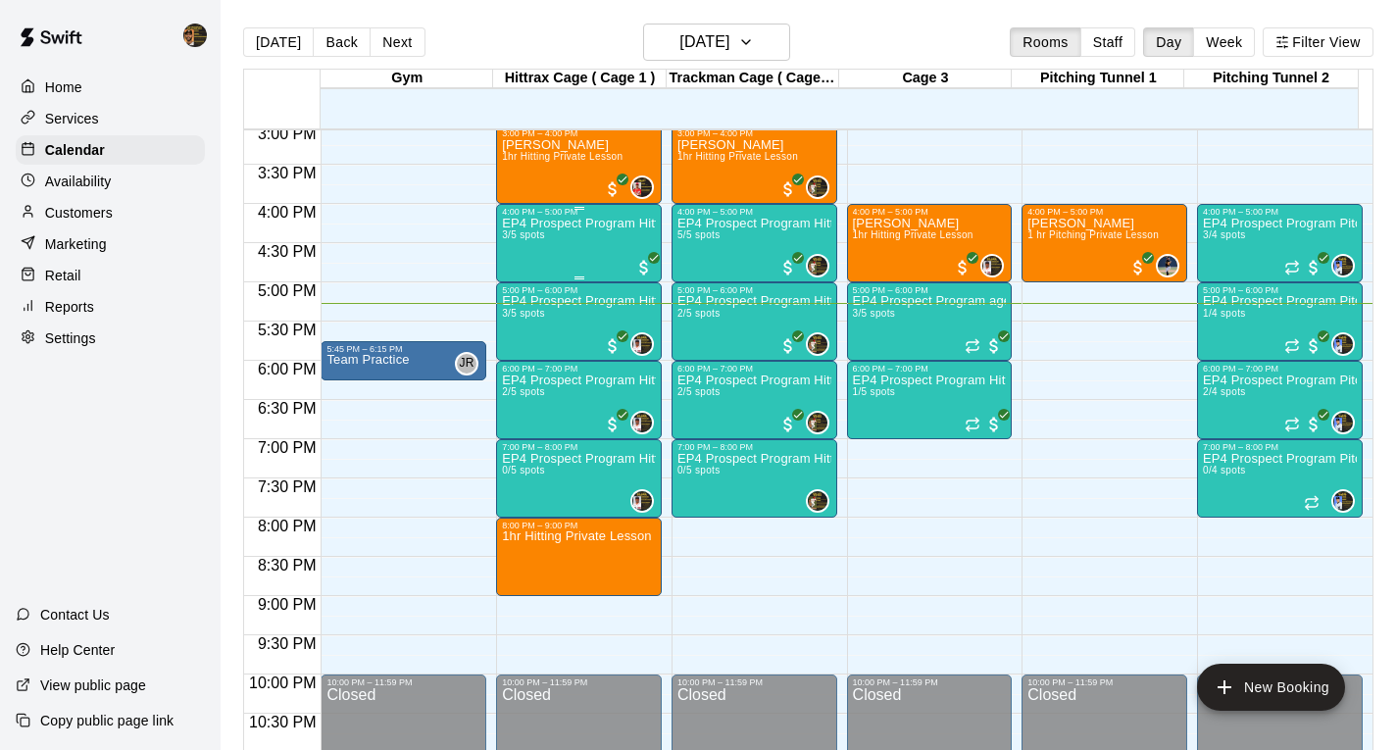
click at [569, 223] on p "EP4 Prospect Program Hitting ( 16u+ Slot )" at bounding box center [579, 223] width 154 height 0
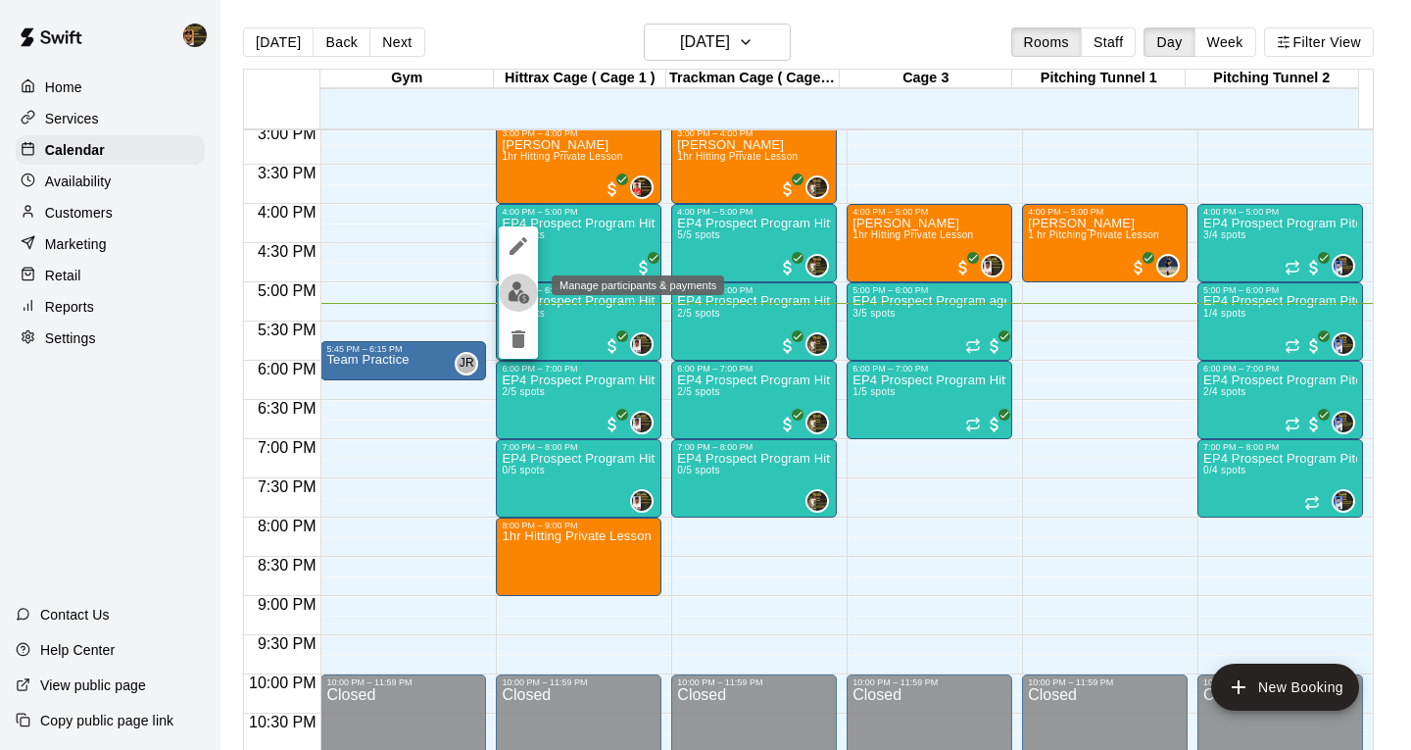
click at [513, 293] on img "edit" at bounding box center [519, 292] width 23 height 23
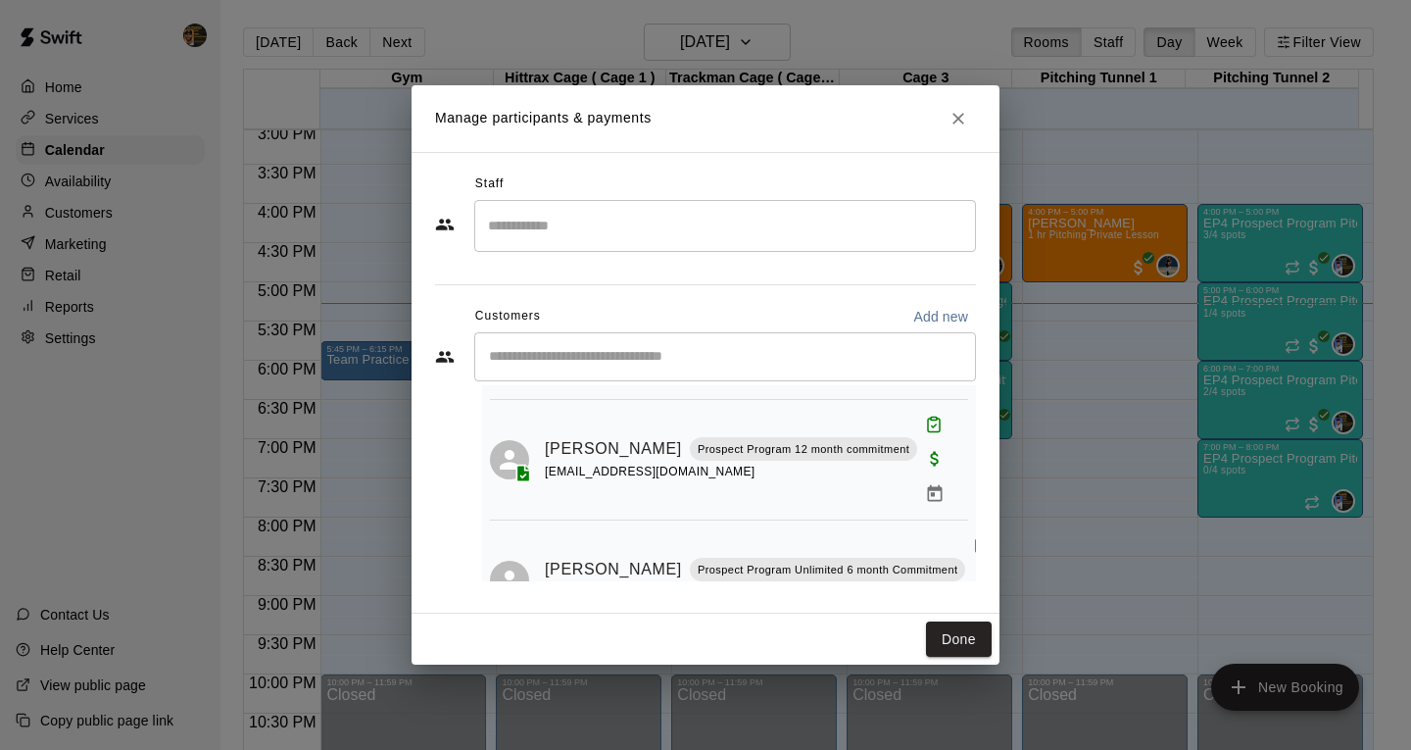
scroll to position [160, 0]
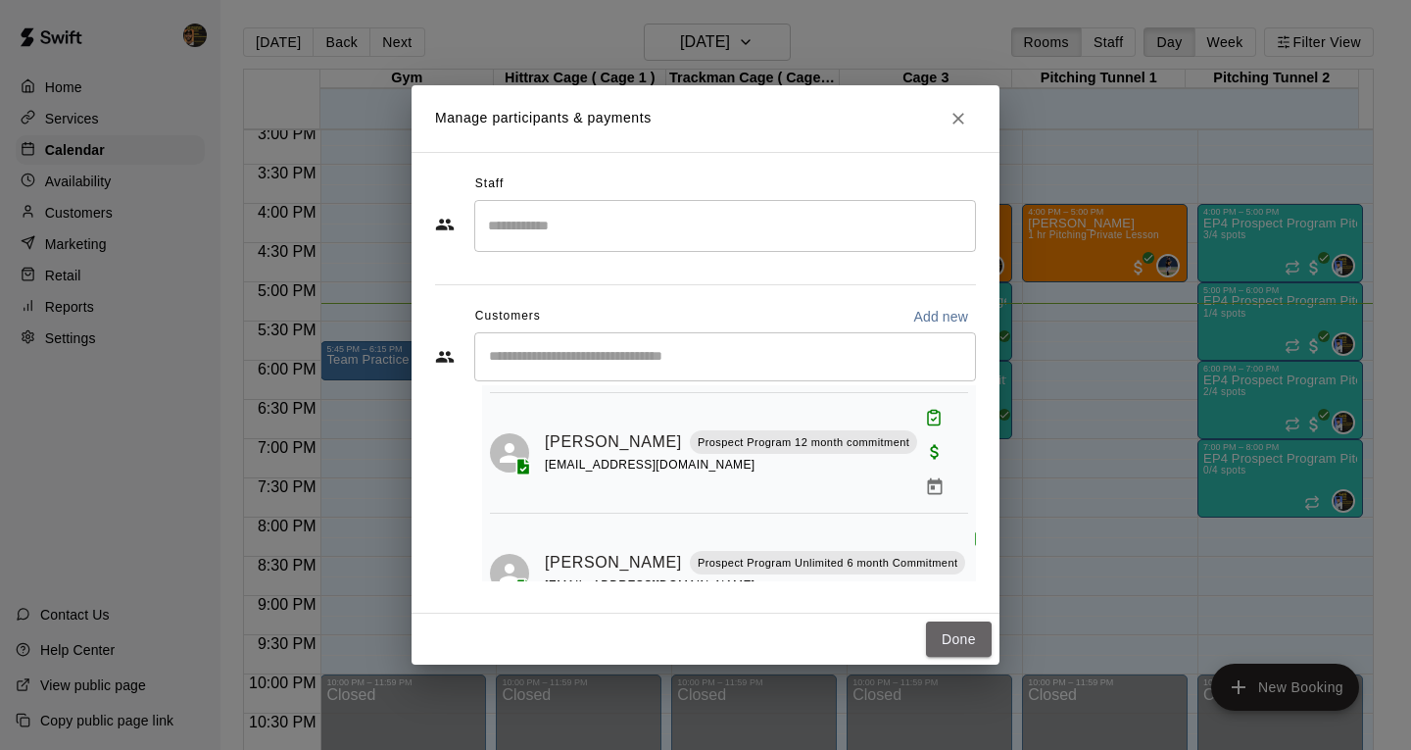
drag, startPoint x: 945, startPoint y: 640, endPoint x: 951, endPoint y: 598, distance: 42.6
click at [946, 639] on button "Done" at bounding box center [959, 639] width 66 height 36
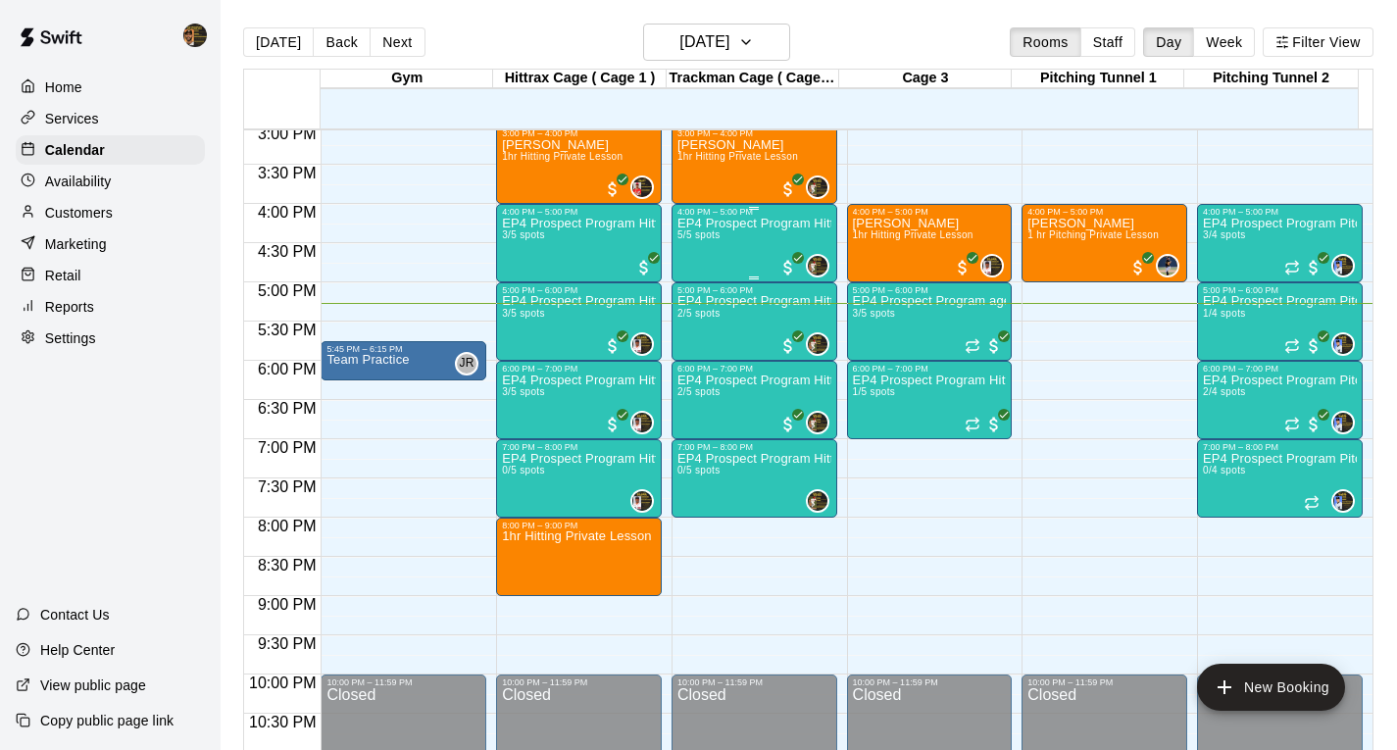
click at [744, 247] on div "EP4 Prospect Program Hitting ( ages [DEMOGRAPHIC_DATA] ) 5/5 spots" at bounding box center [754, 592] width 154 height 750
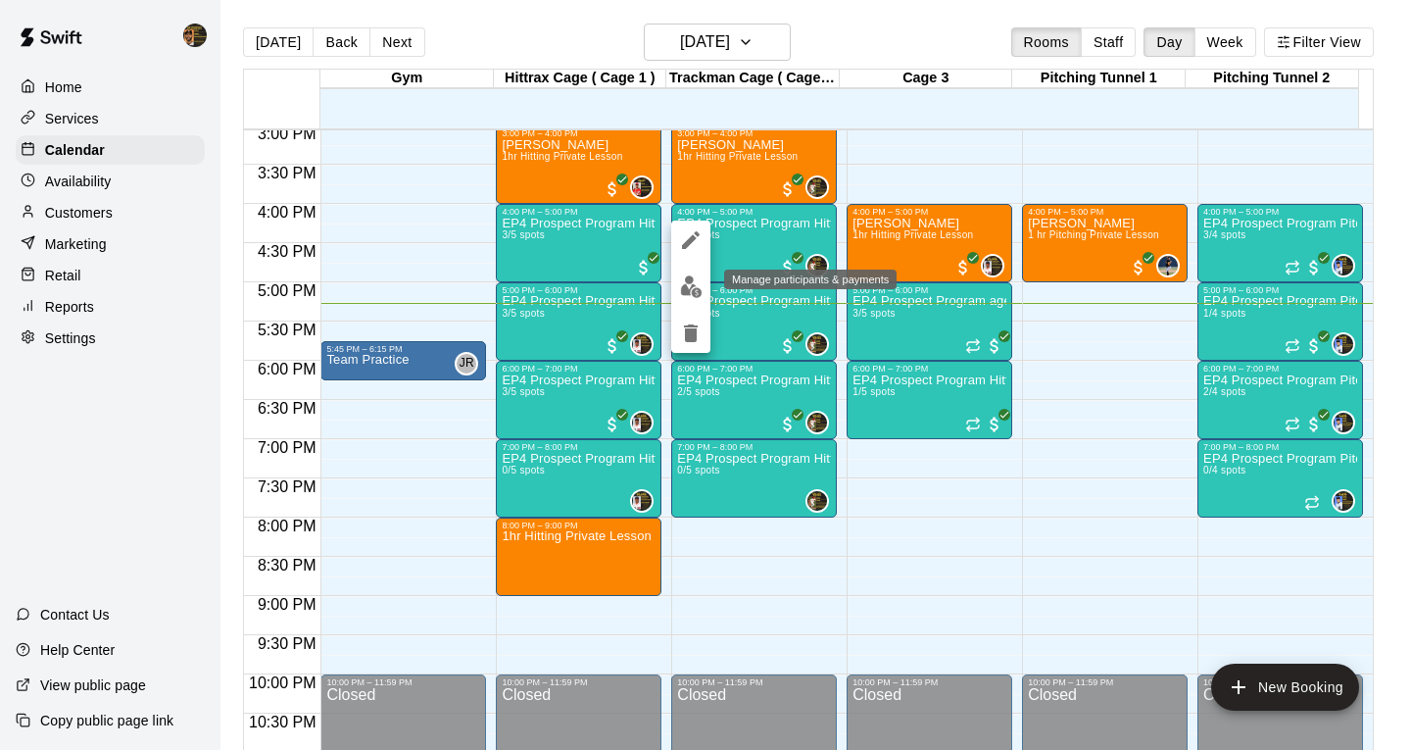
click at [690, 280] on img "edit" at bounding box center [691, 286] width 23 height 23
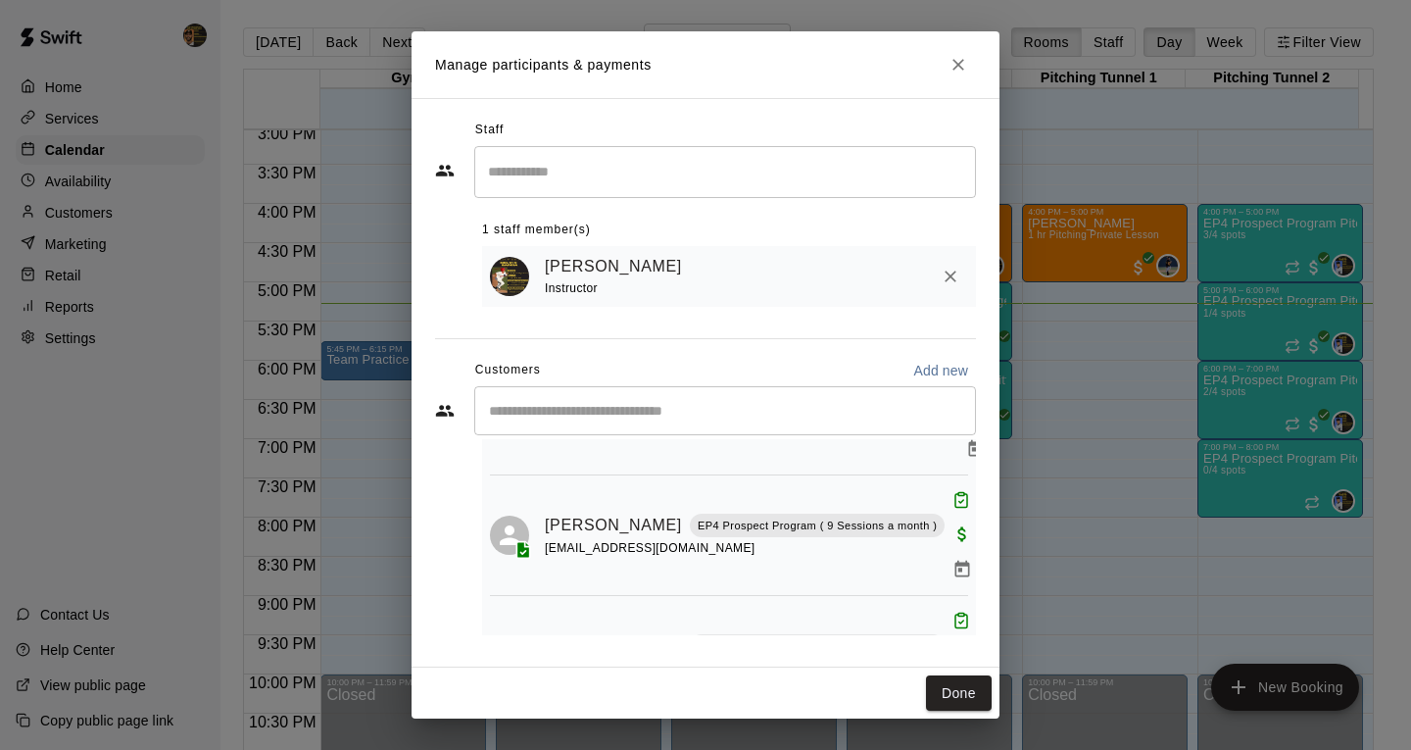
scroll to position [346, 0]
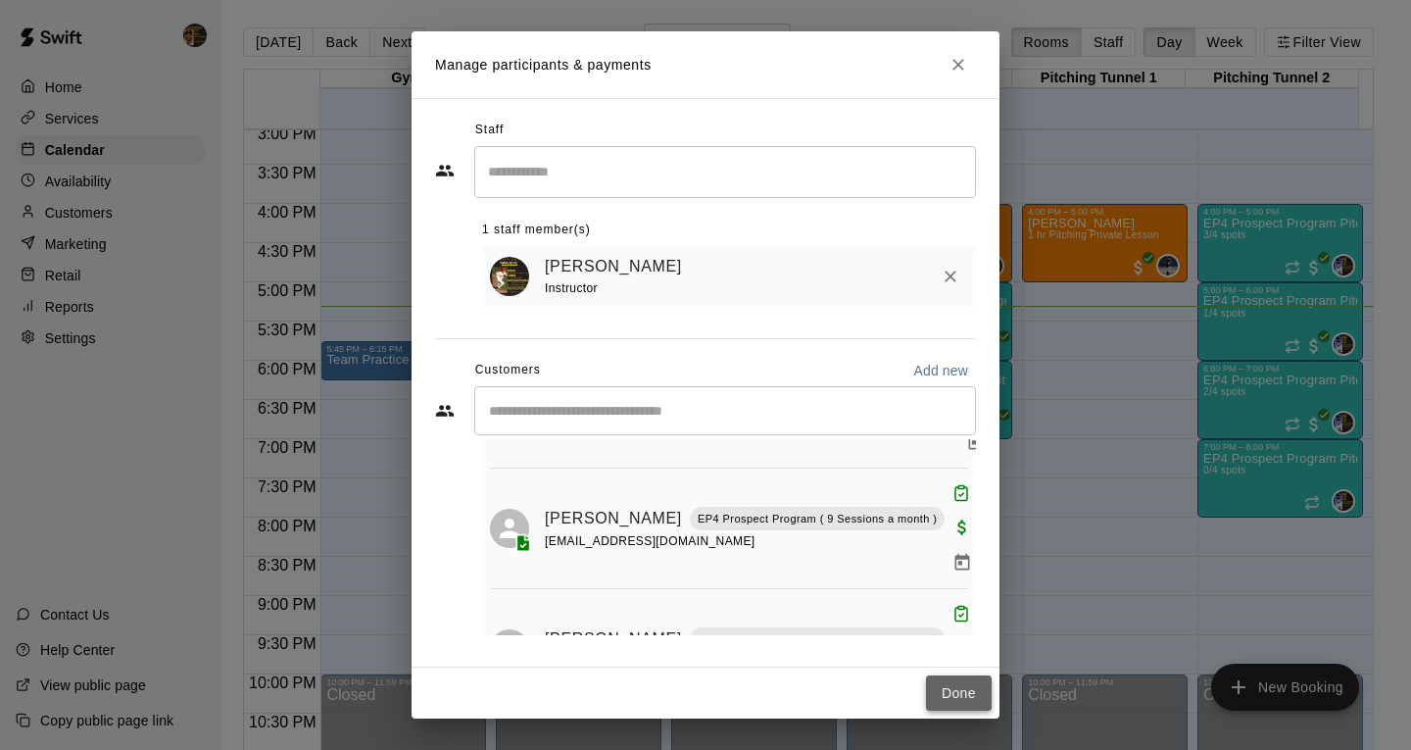
click at [958, 686] on button "Done" at bounding box center [959, 693] width 66 height 36
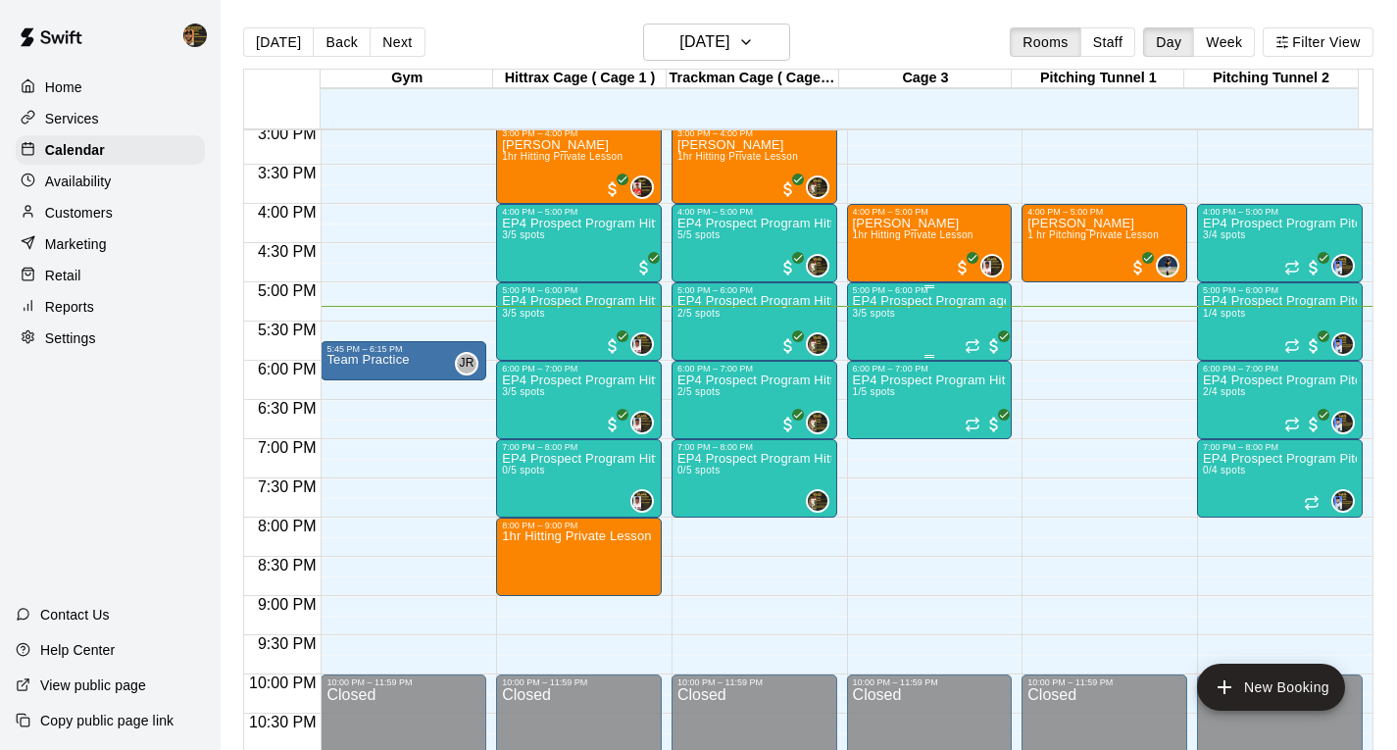
click at [887, 317] on span "3/5 spots" at bounding box center [874, 313] width 43 height 11
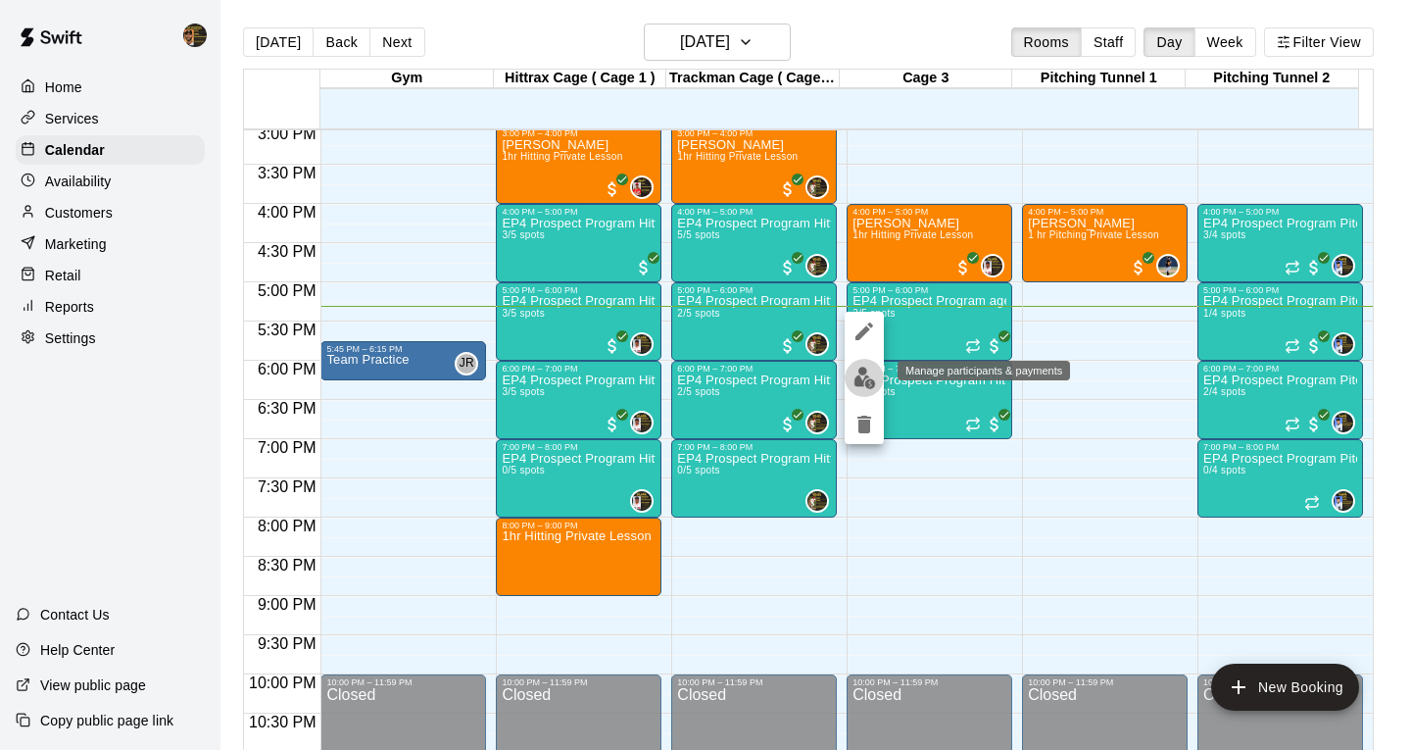
click at [864, 373] on img "edit" at bounding box center [865, 378] width 23 height 23
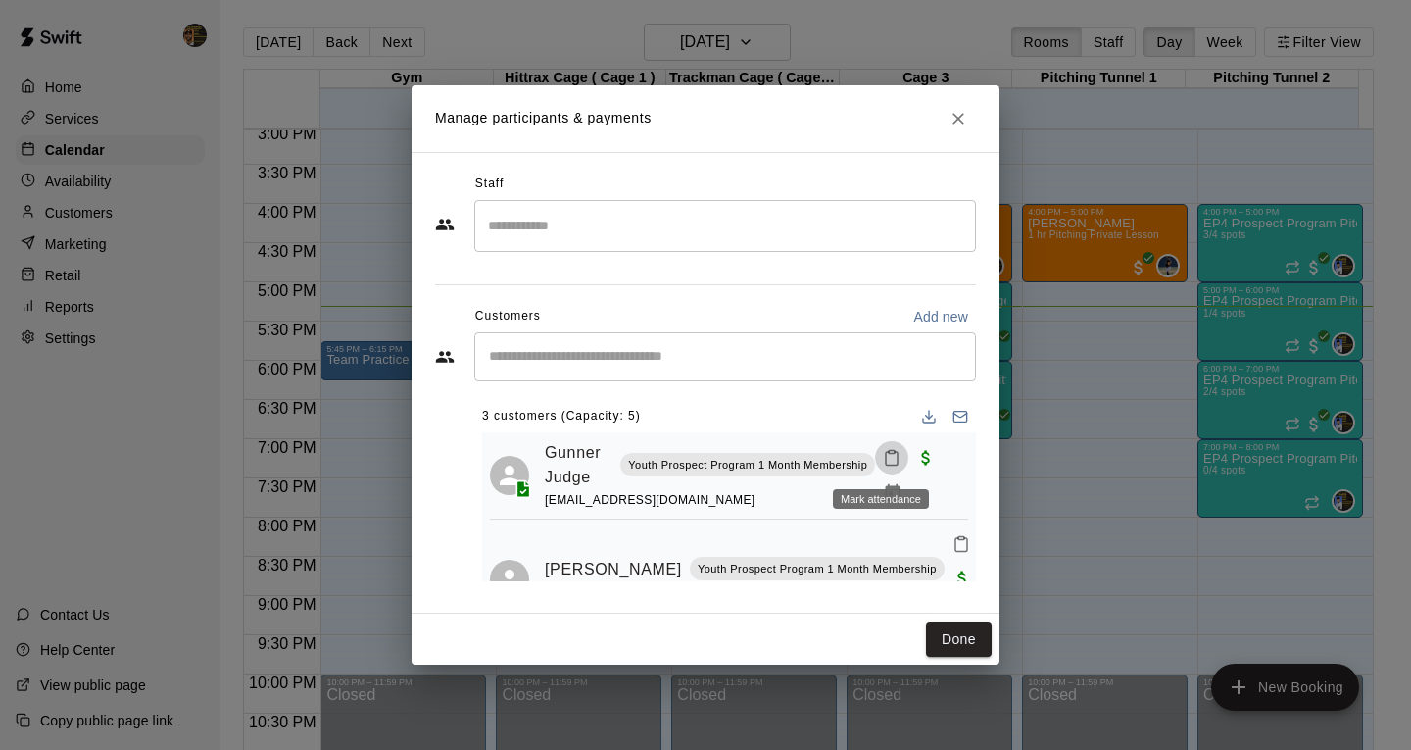
click at [889, 453] on rect "Mark attendance" at bounding box center [892, 451] width 6 height 3
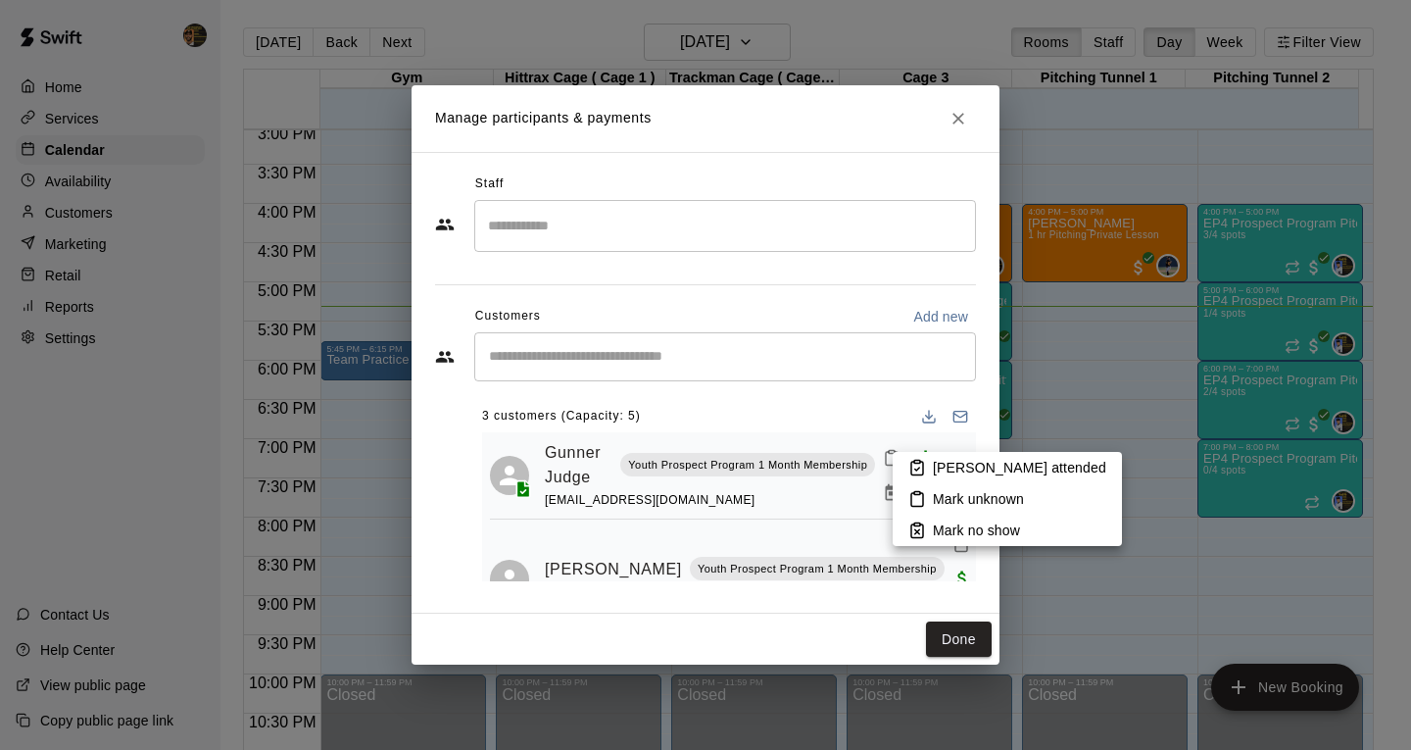
click at [995, 471] on p "[PERSON_NAME] attended" at bounding box center [1019, 468] width 173 height 20
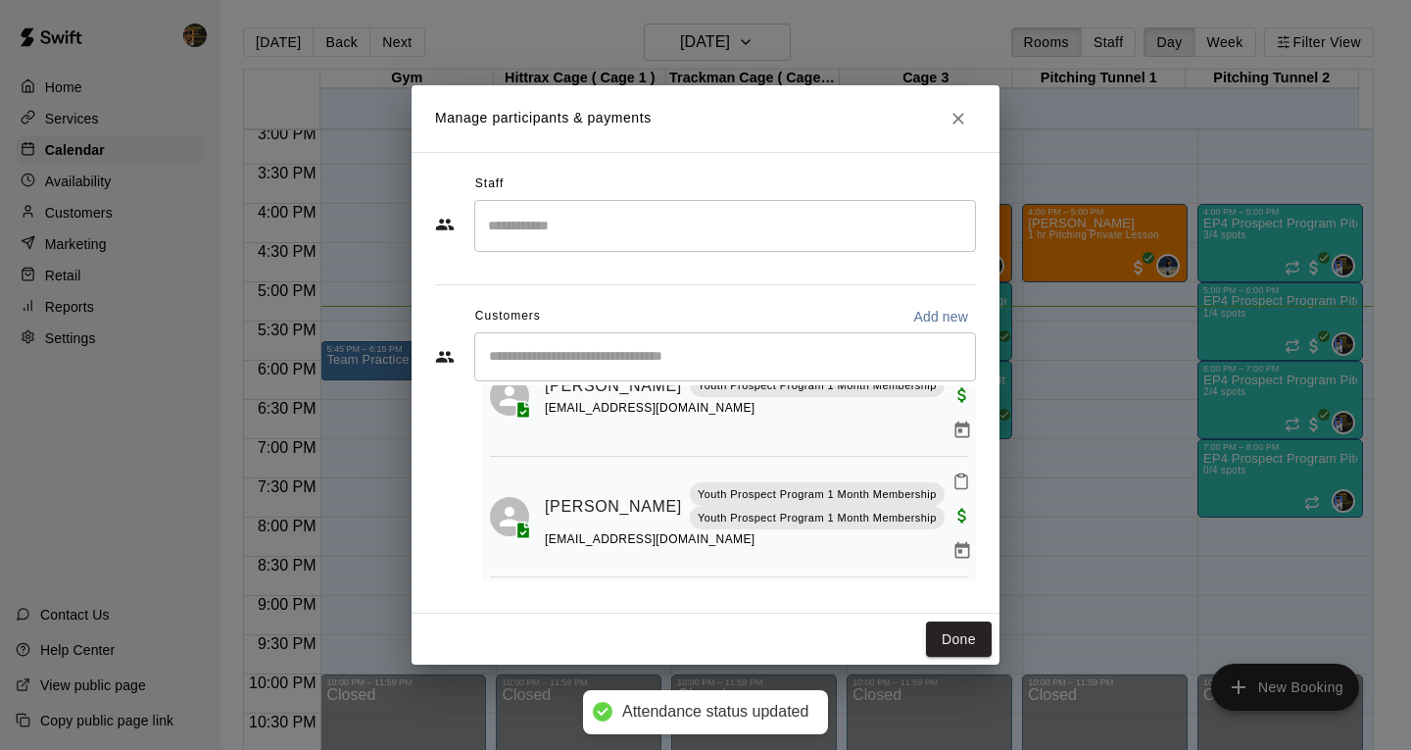
scroll to position [190, 0]
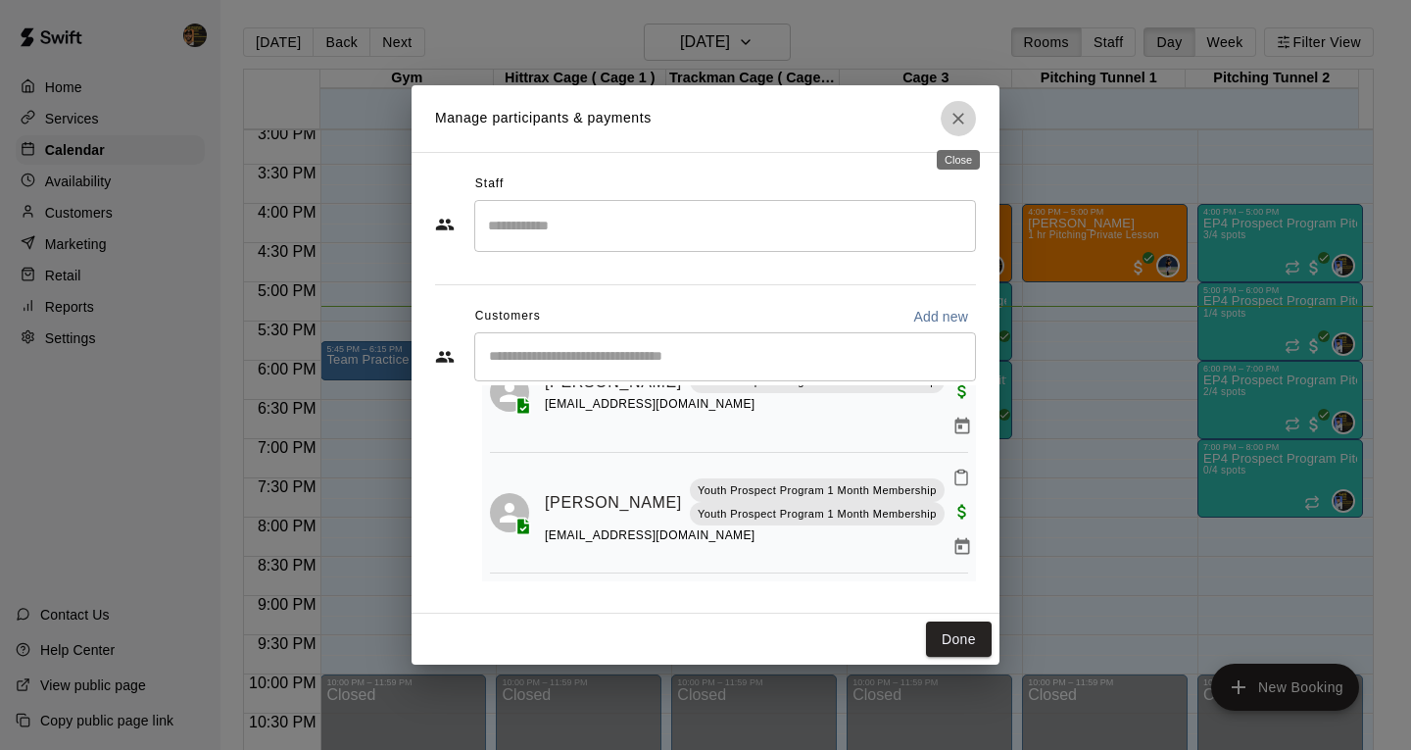
click at [967, 120] on icon "Close" at bounding box center [959, 119] width 20 height 20
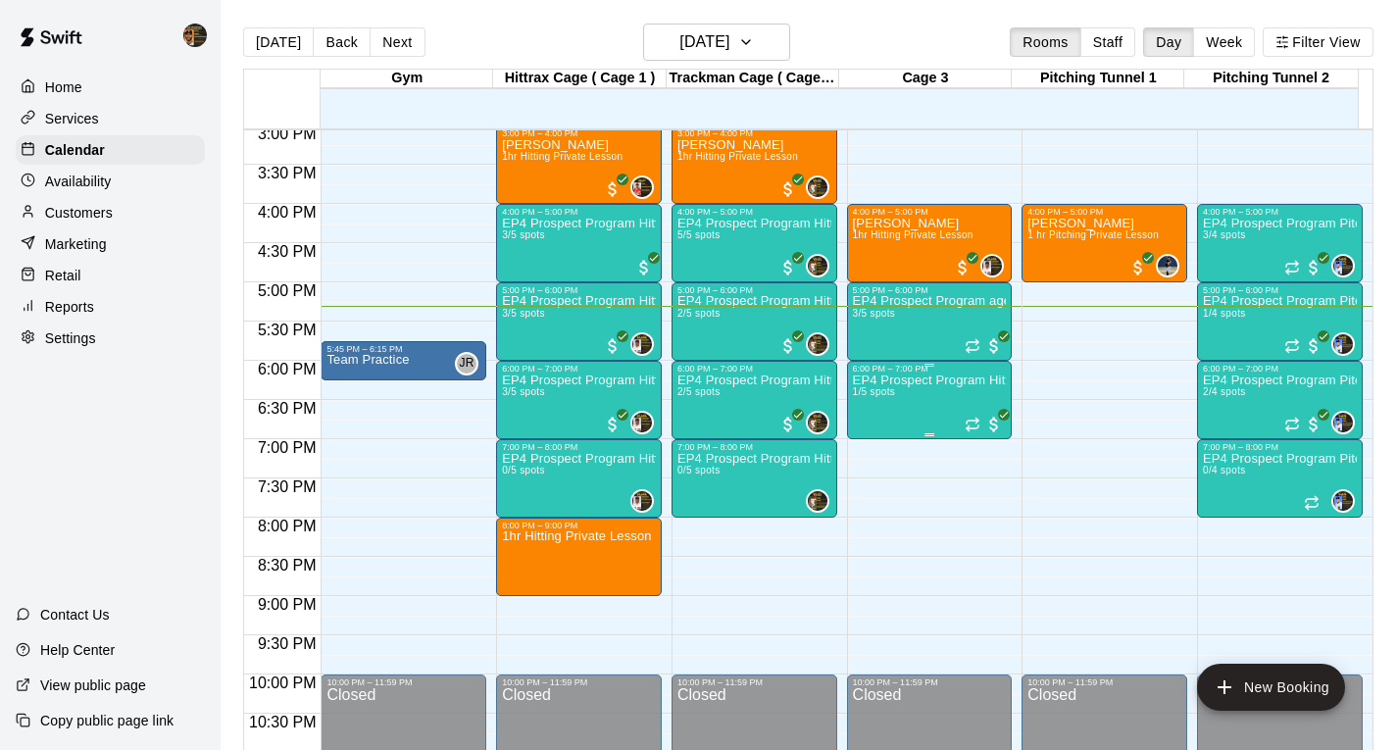
click at [916, 380] on p "EP4 Prospect Program Hitting ( ages [DEMOGRAPHIC_DATA] )" at bounding box center [930, 380] width 154 height 0
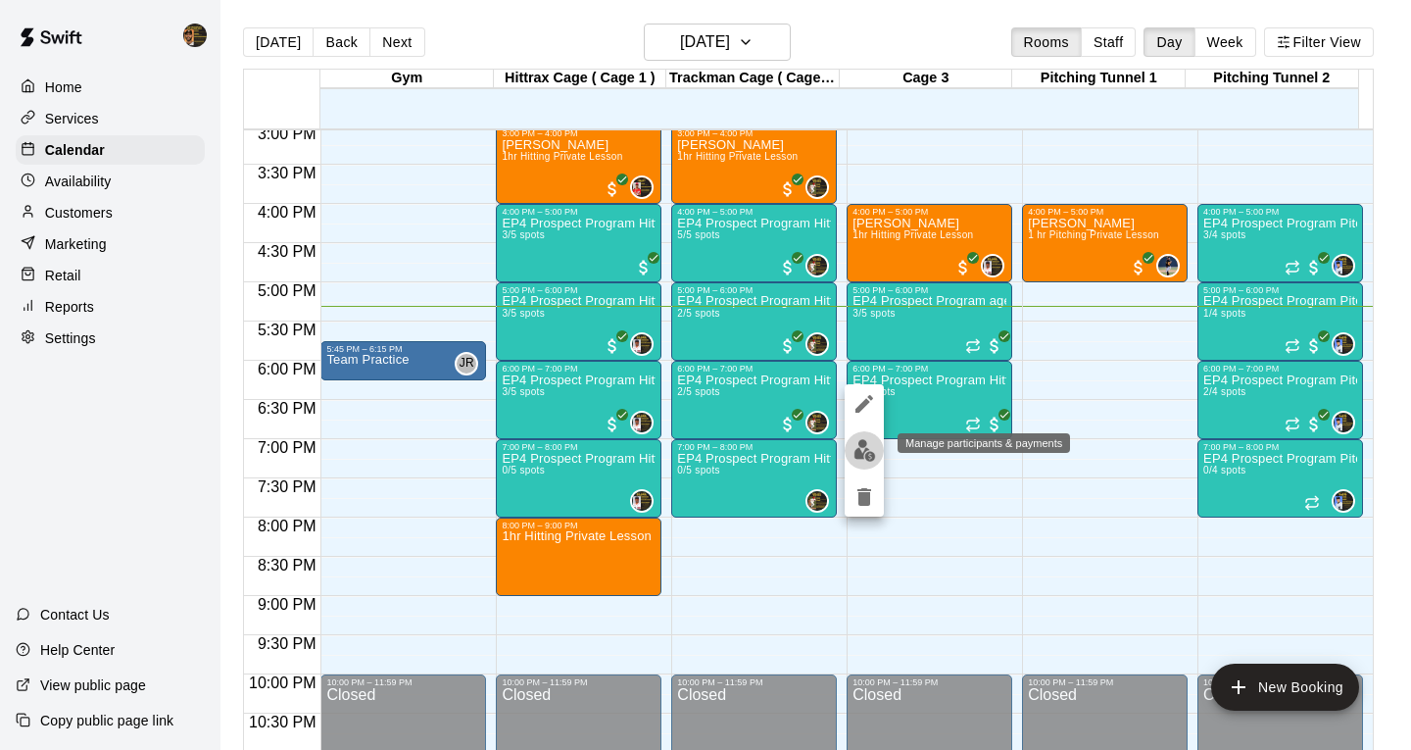
click at [848, 445] on button "edit" at bounding box center [864, 450] width 39 height 38
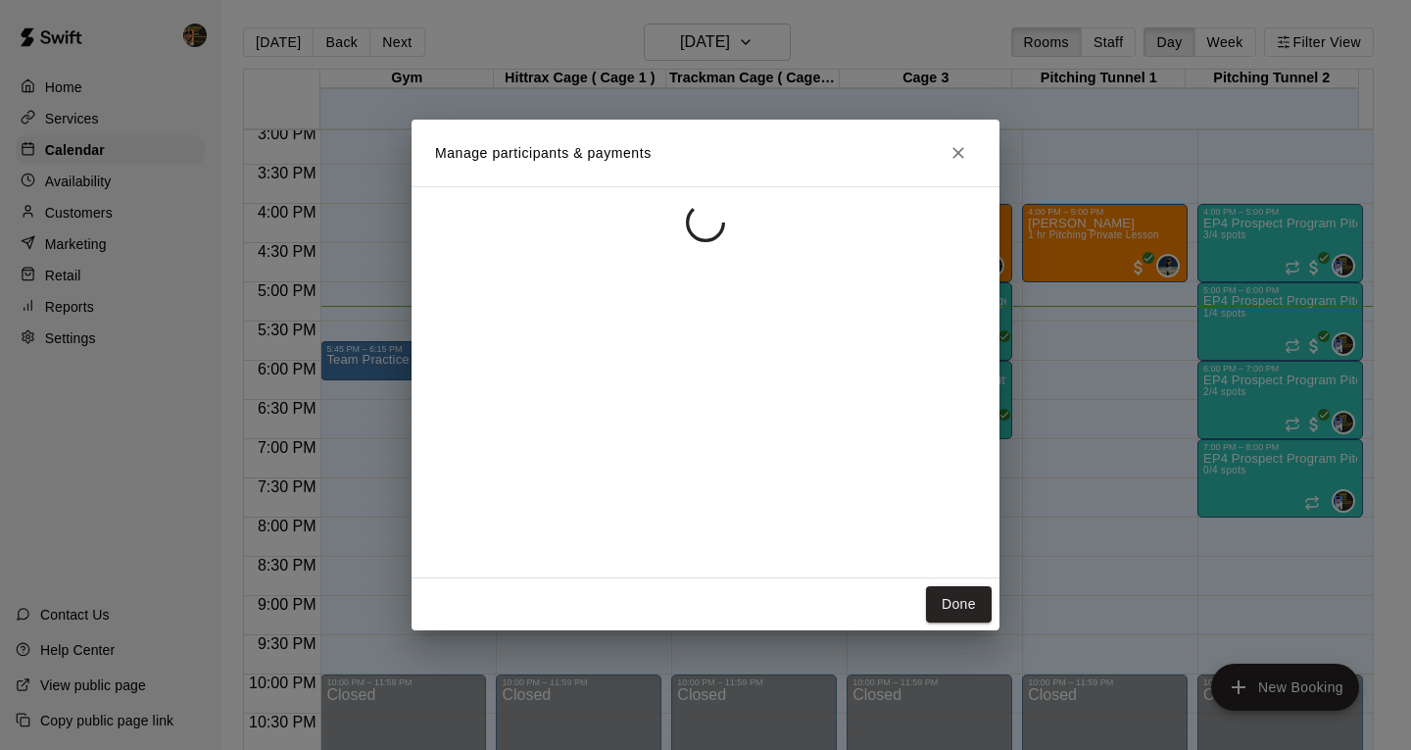
click at [868, 450] on div at bounding box center [706, 382] width 588 height 392
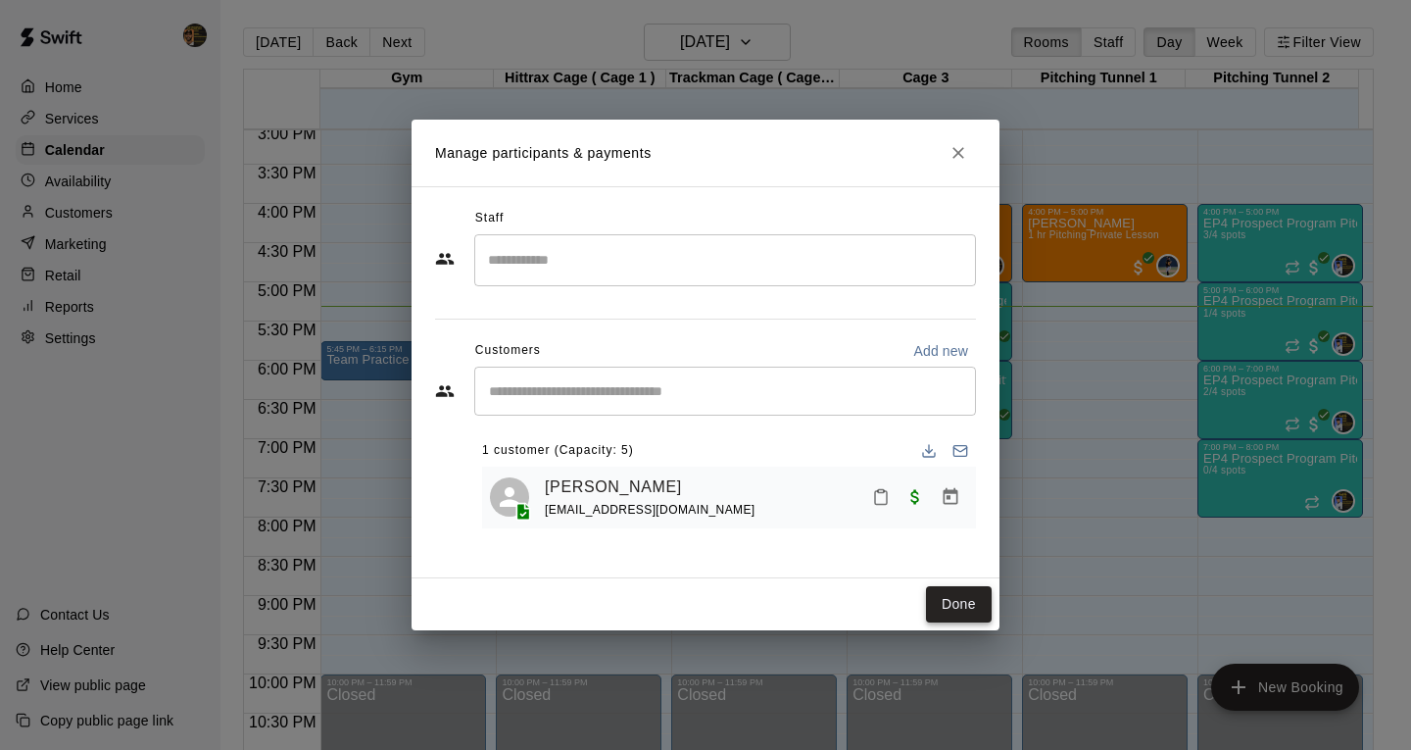
click at [974, 596] on button "Done" at bounding box center [959, 604] width 66 height 36
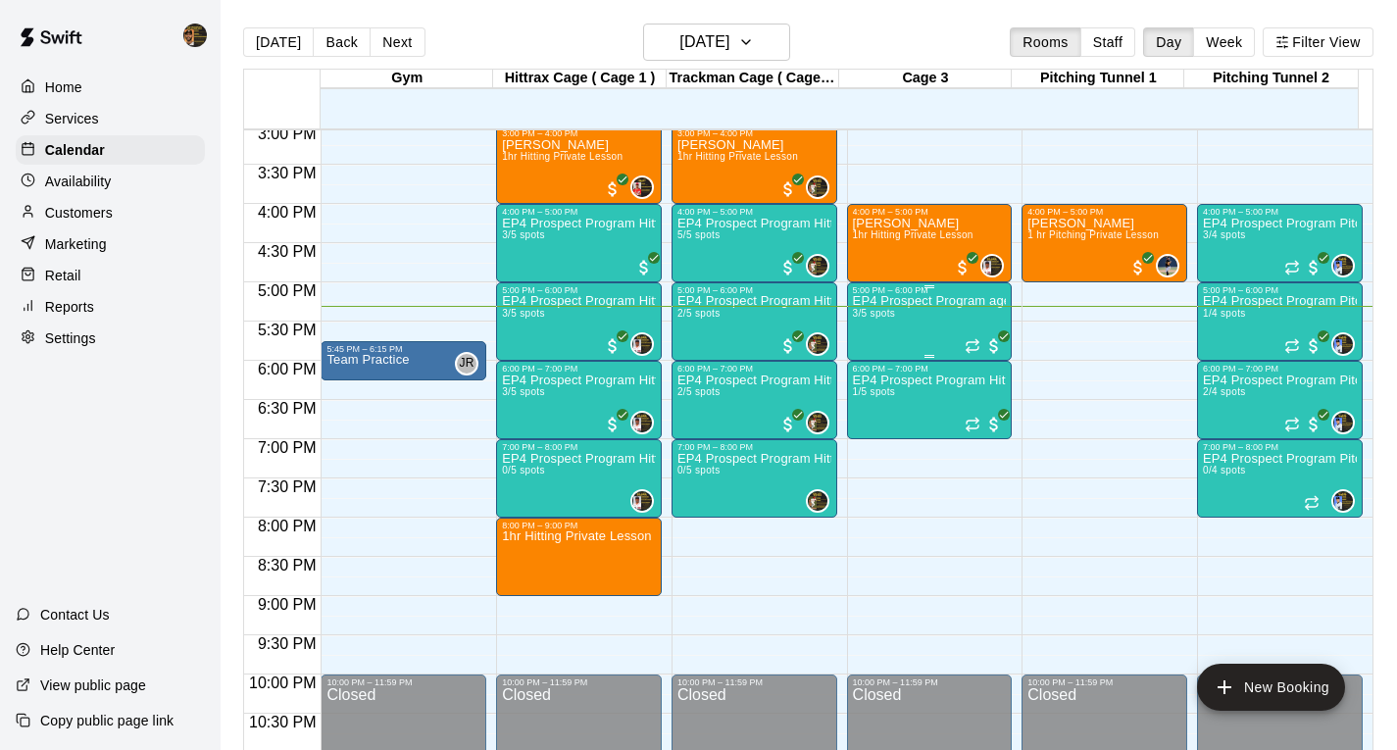
click at [902, 320] on div "EP4 Prospect Program ages [DEMOGRAPHIC_DATA] 3/5 spots" at bounding box center [930, 670] width 154 height 750
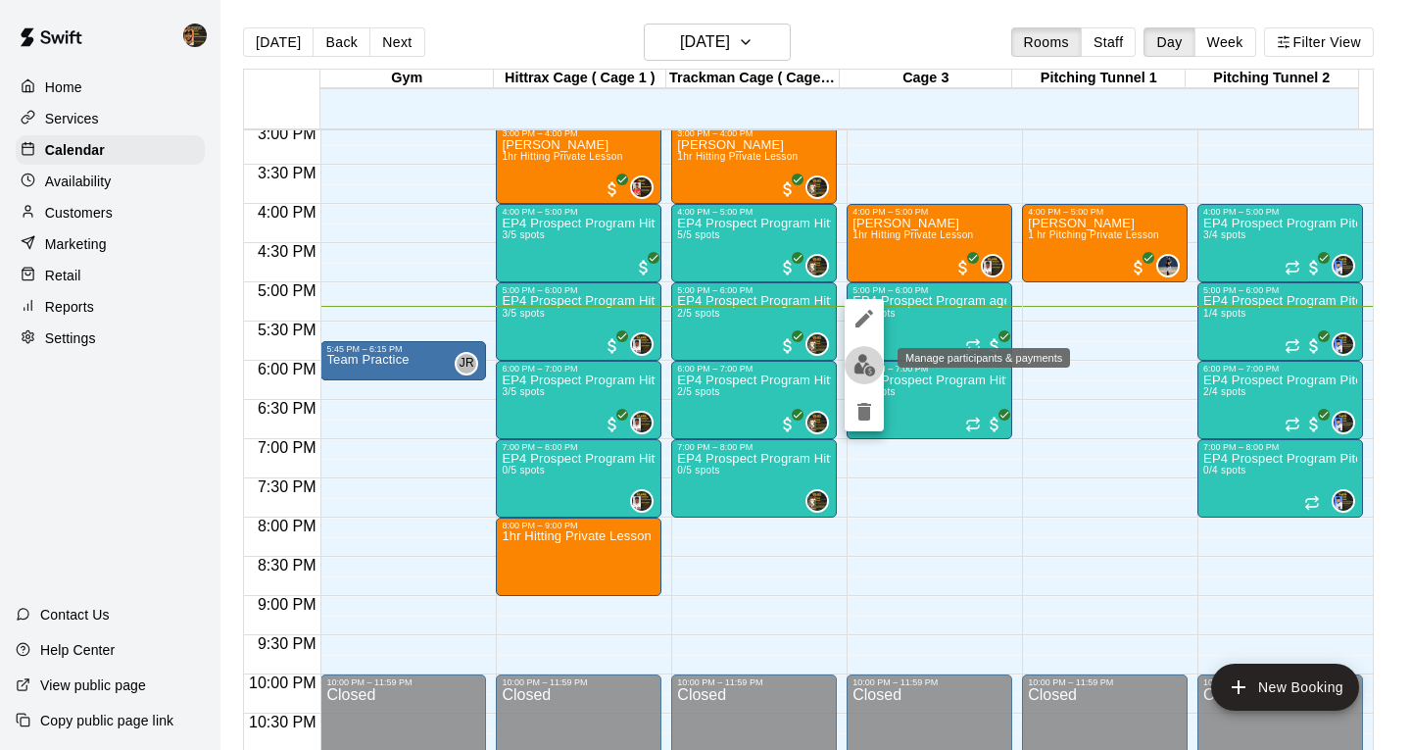
click at [867, 368] on img "edit" at bounding box center [865, 365] width 23 height 23
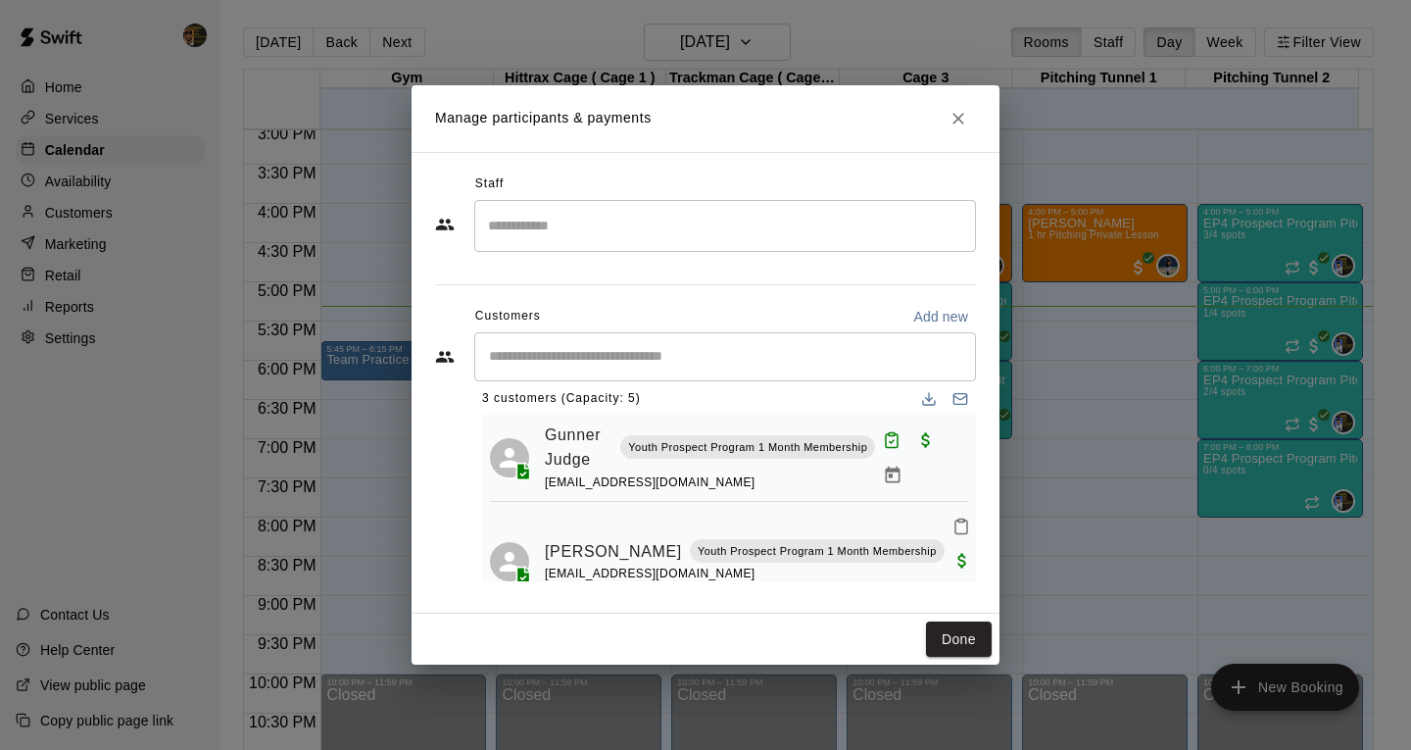
scroll to position [0, 0]
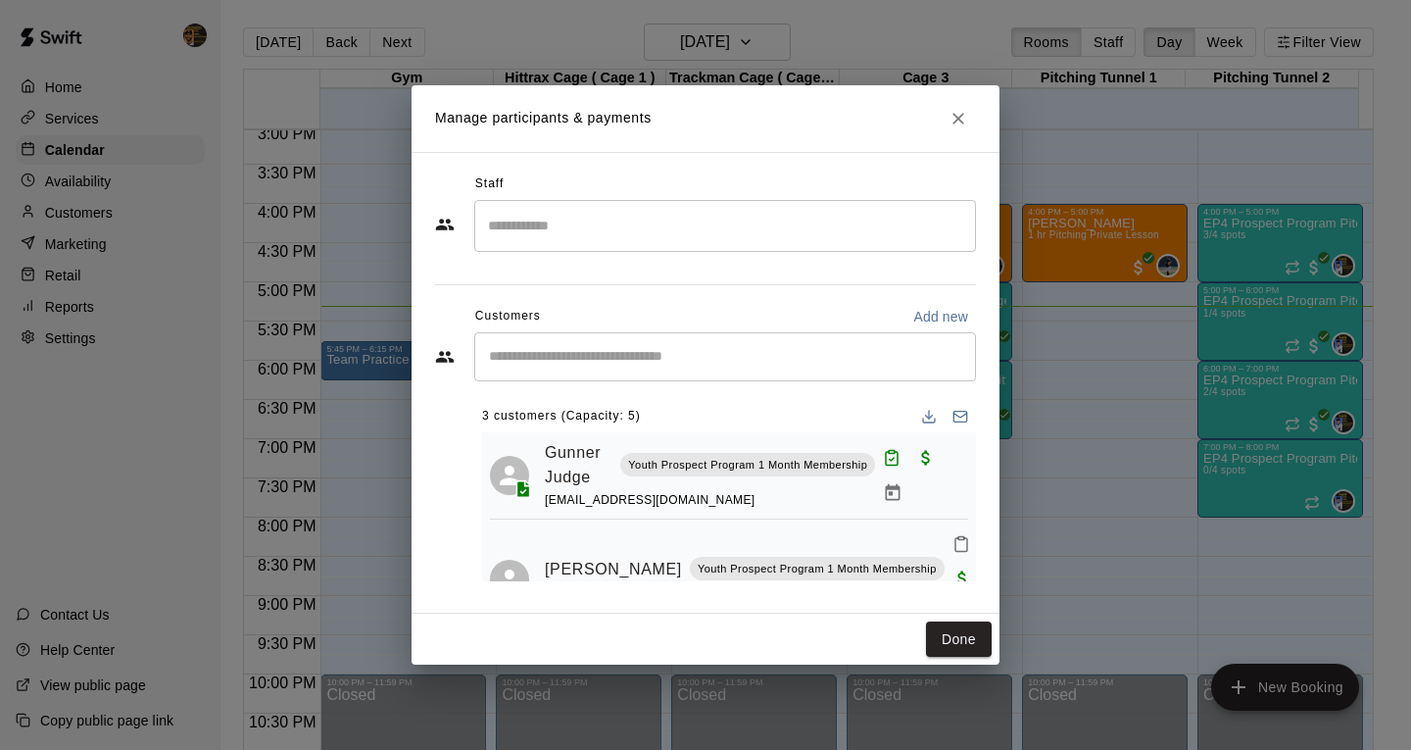
click at [663, 354] on input "Start typing to search customers..." at bounding box center [725, 357] width 484 height 20
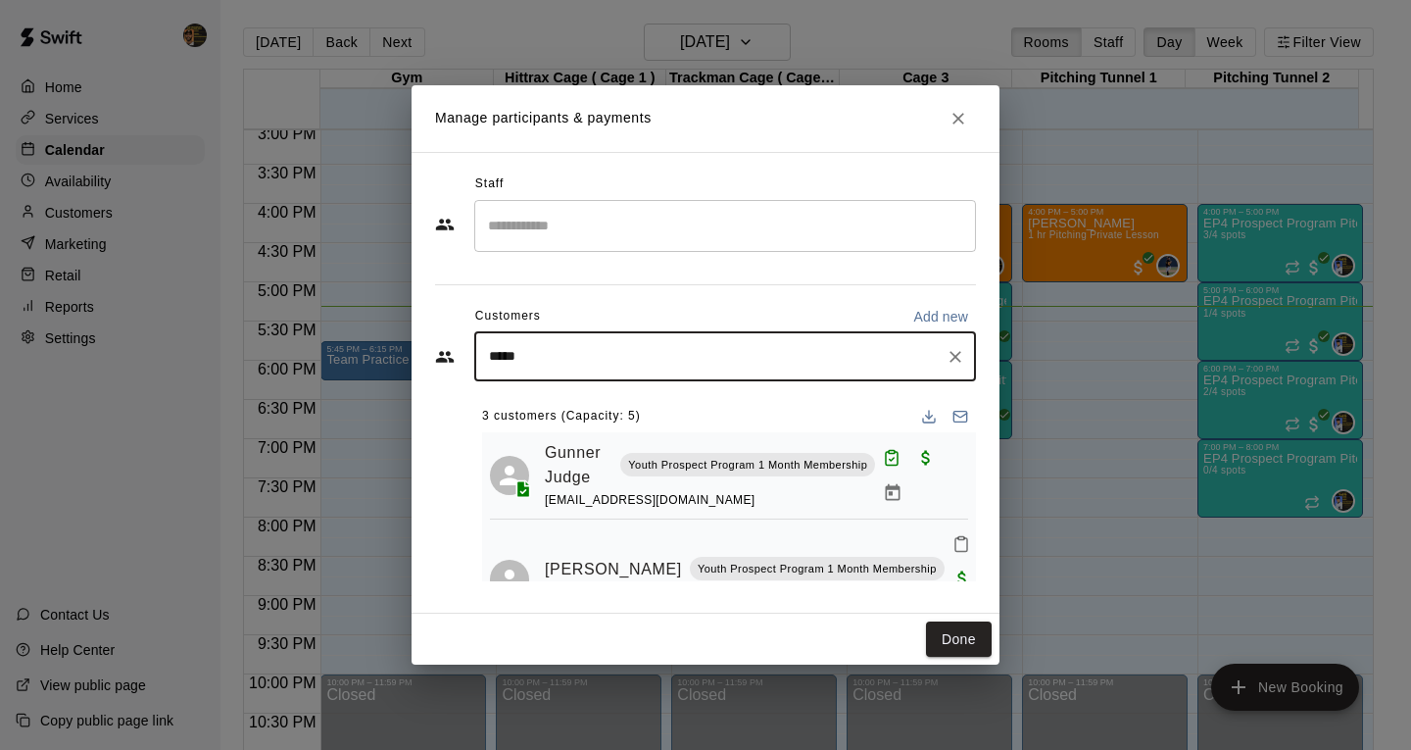
type input "******"
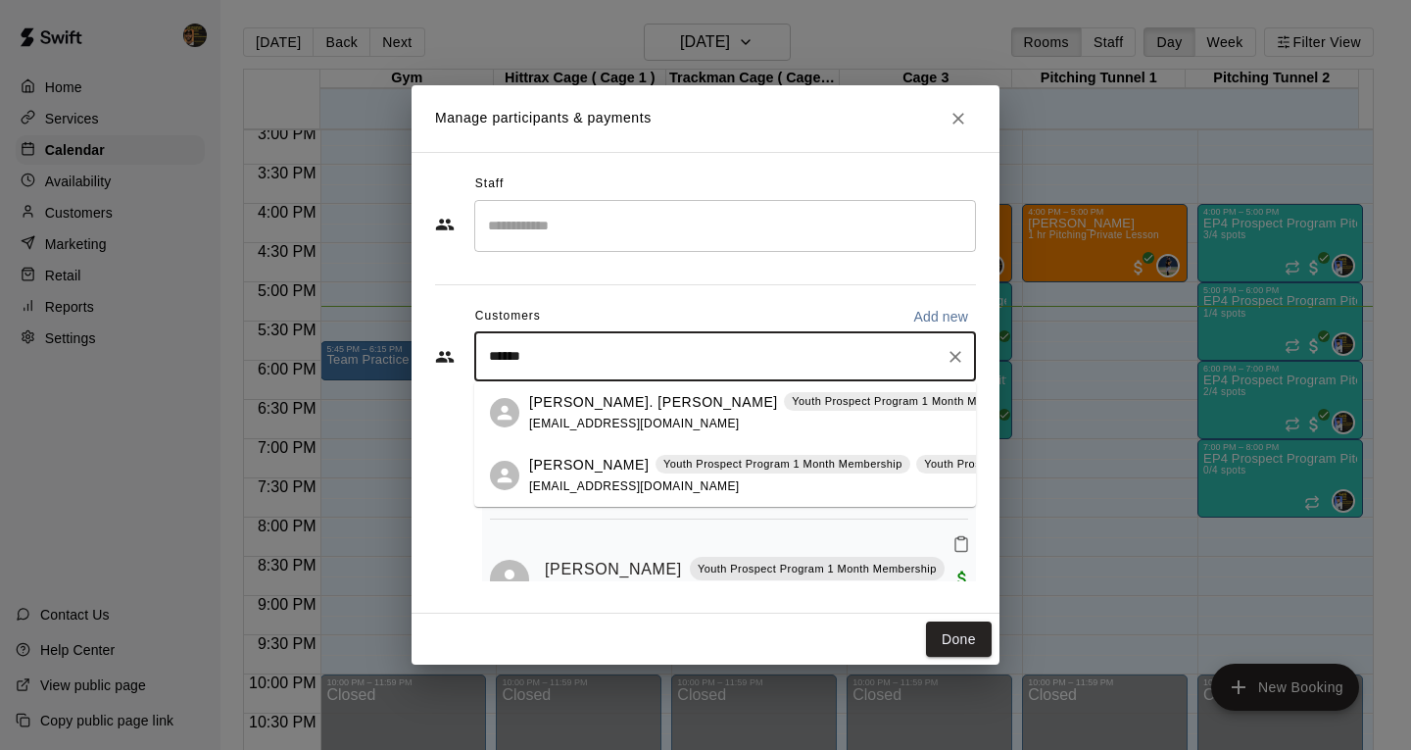
click at [664, 471] on p "Youth Prospect Program 1 Month Membership" at bounding box center [783, 464] width 239 height 17
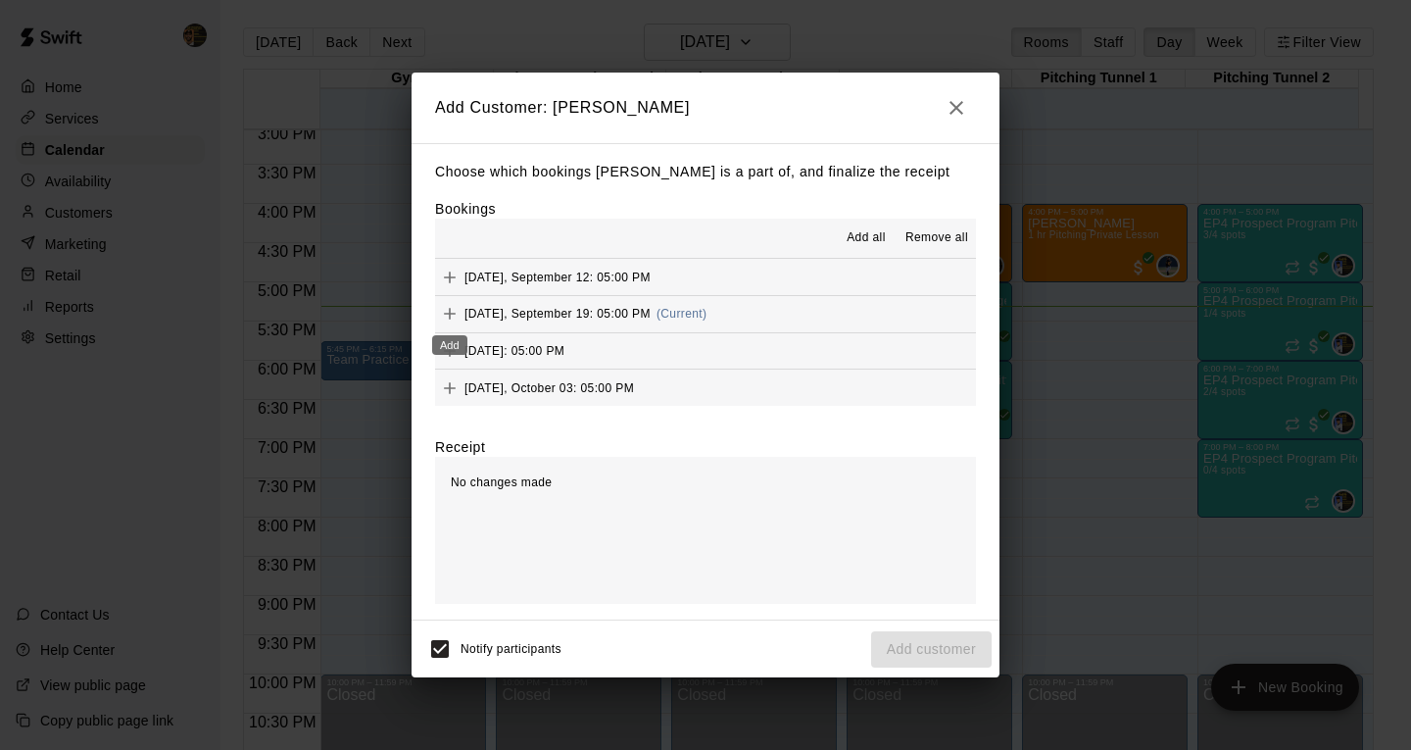
click at [452, 315] on icon "Add" at bounding box center [450, 314] width 12 height 12
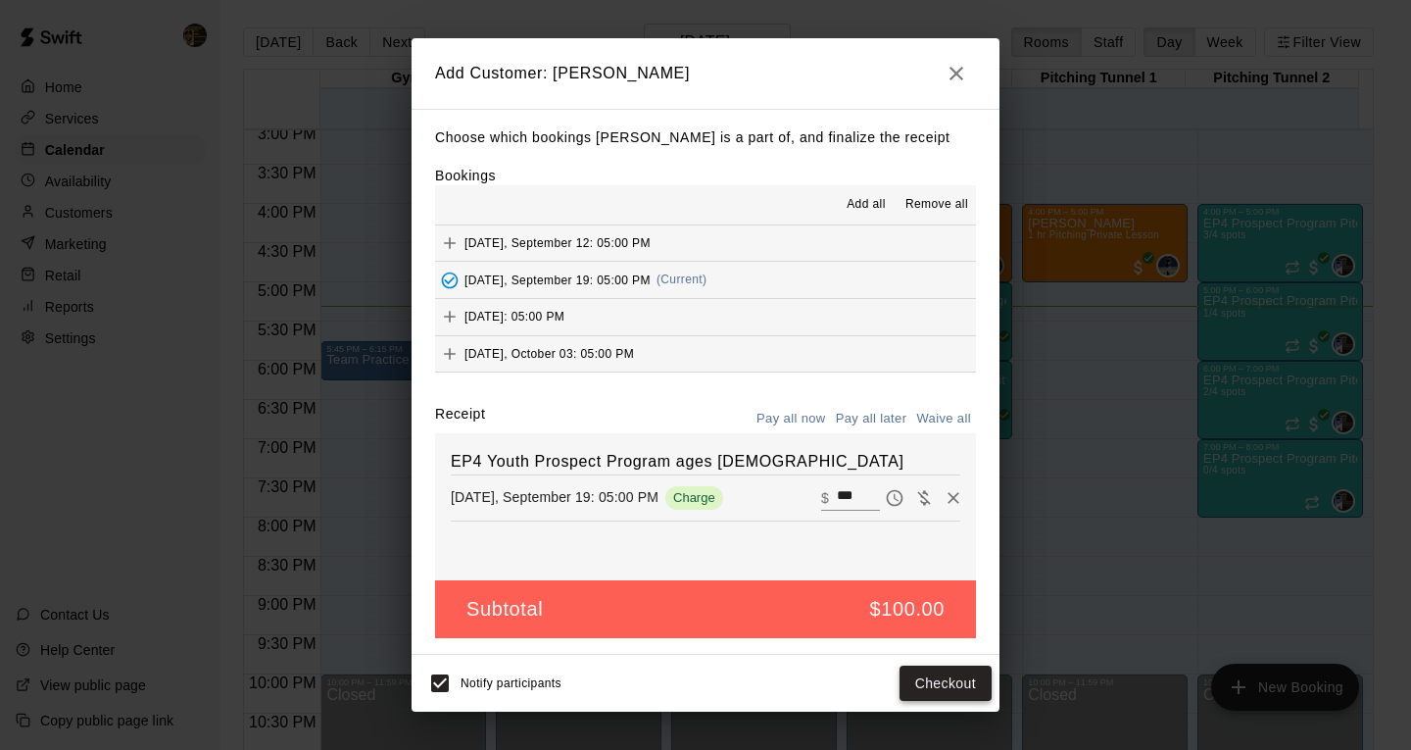
click at [958, 690] on button "Checkout" at bounding box center [946, 684] width 92 height 36
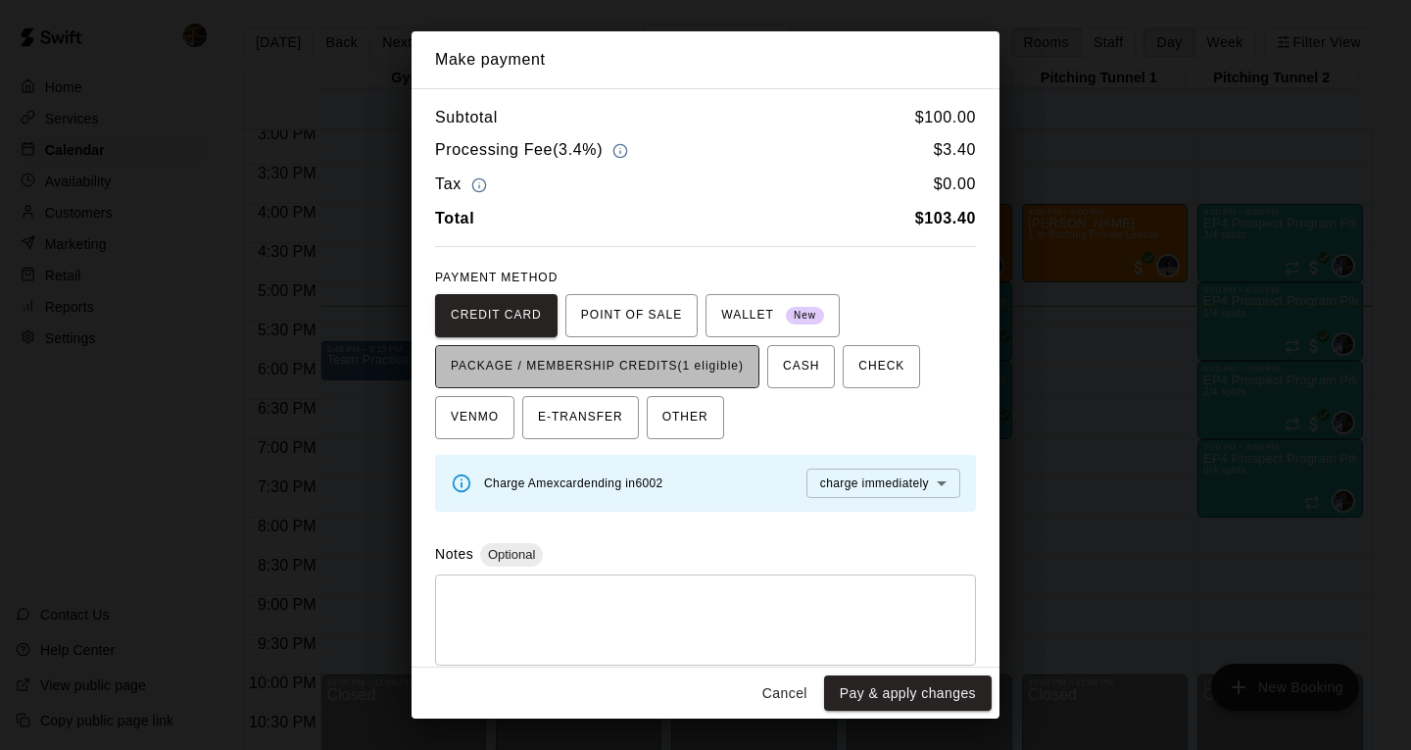
click at [671, 355] on span "PACKAGE / MEMBERSHIP CREDITS (1 eligible)" at bounding box center [597, 366] width 293 height 31
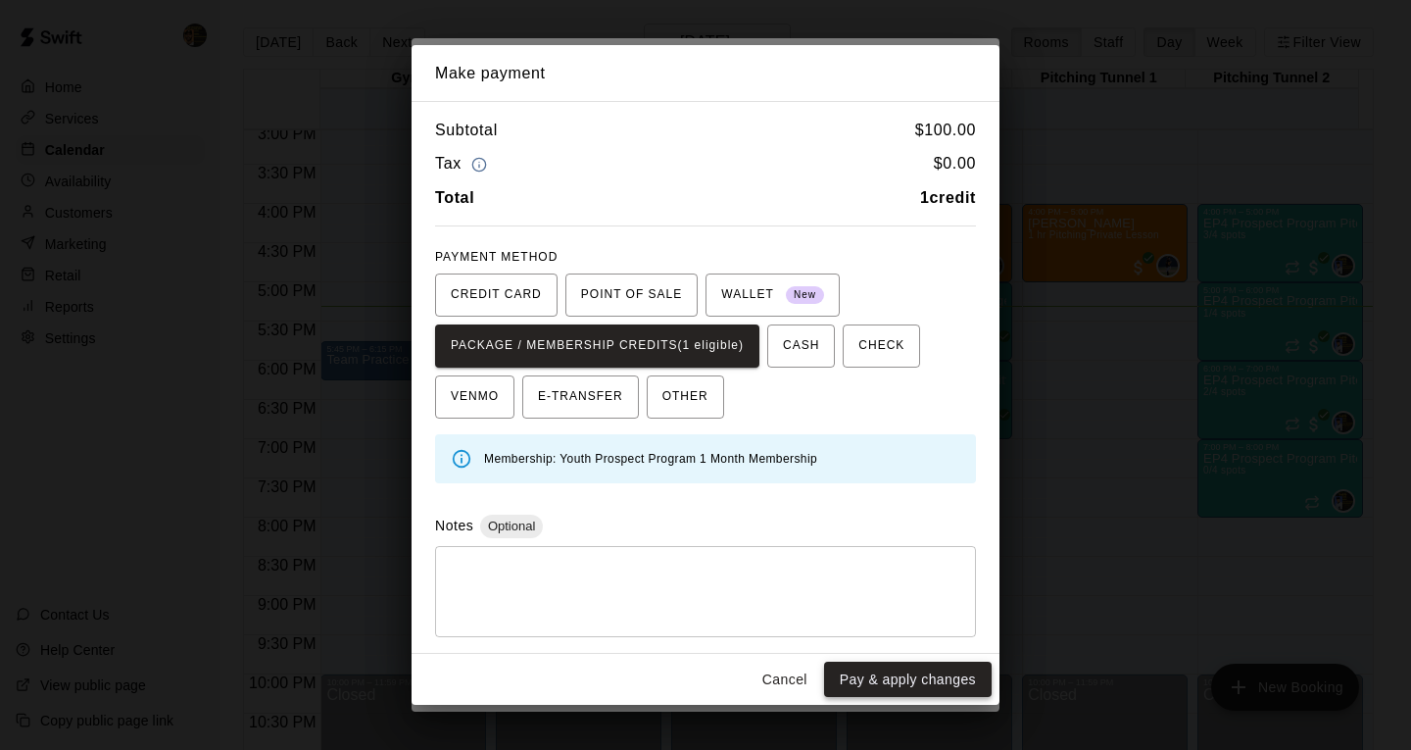
click at [923, 683] on button "Pay & apply changes" at bounding box center [908, 680] width 168 height 36
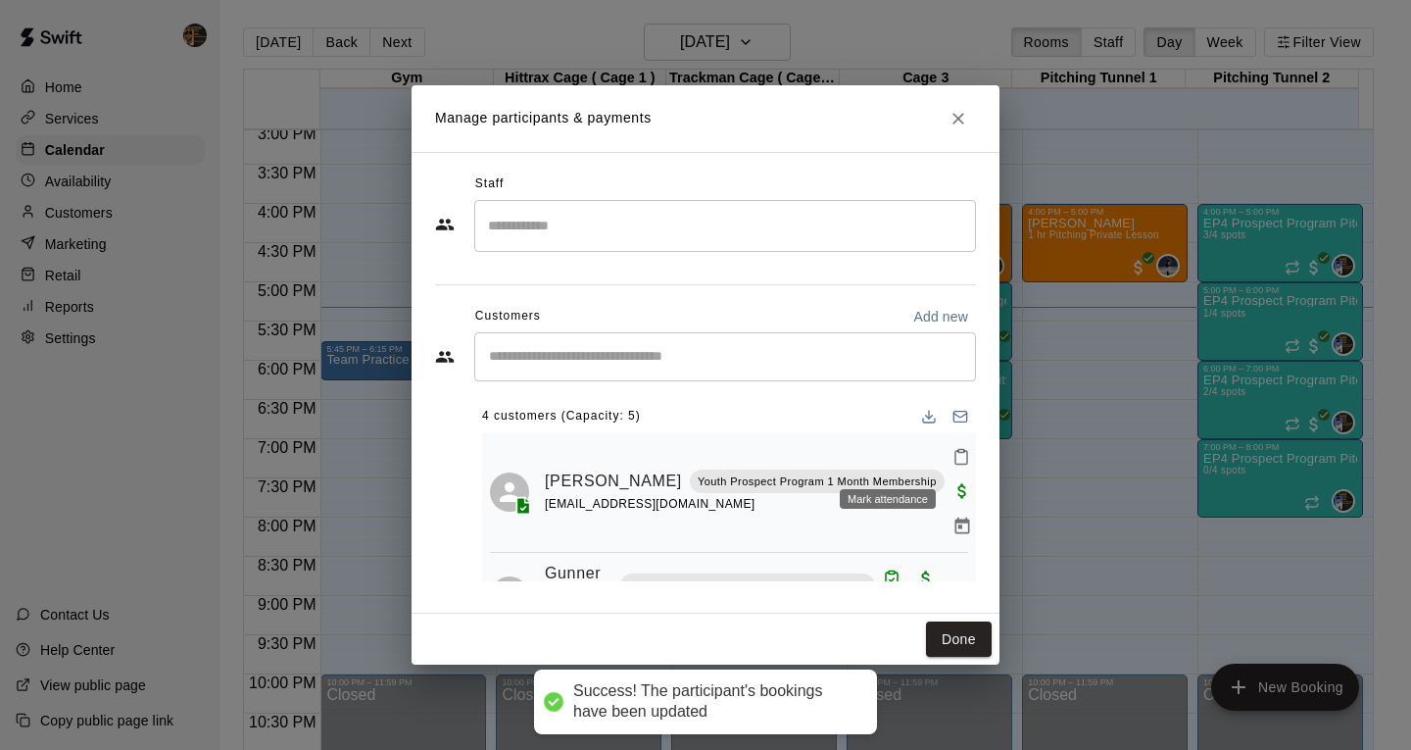
click at [945, 469] on button "Mark attendance" at bounding box center [961, 456] width 33 height 33
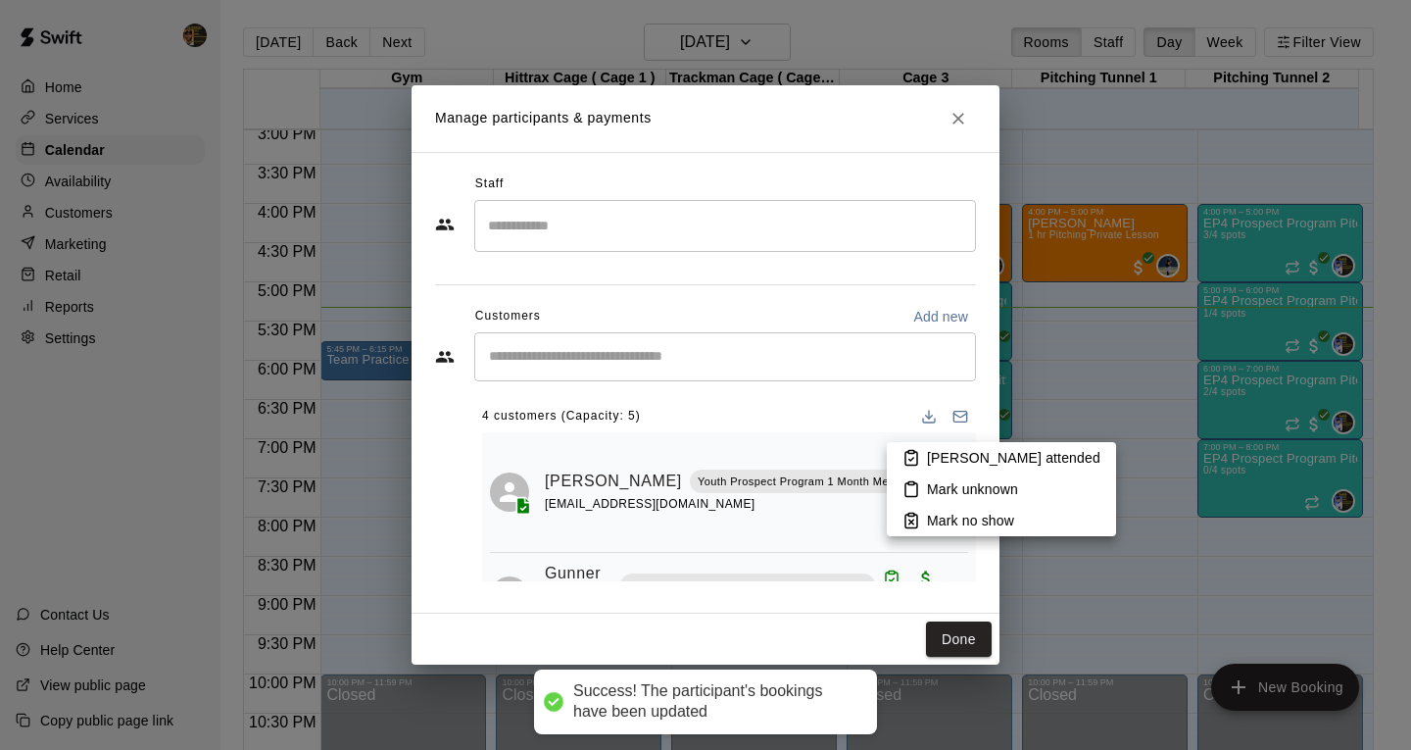
click at [969, 467] on p "[PERSON_NAME] attended" at bounding box center [1013, 458] width 173 height 20
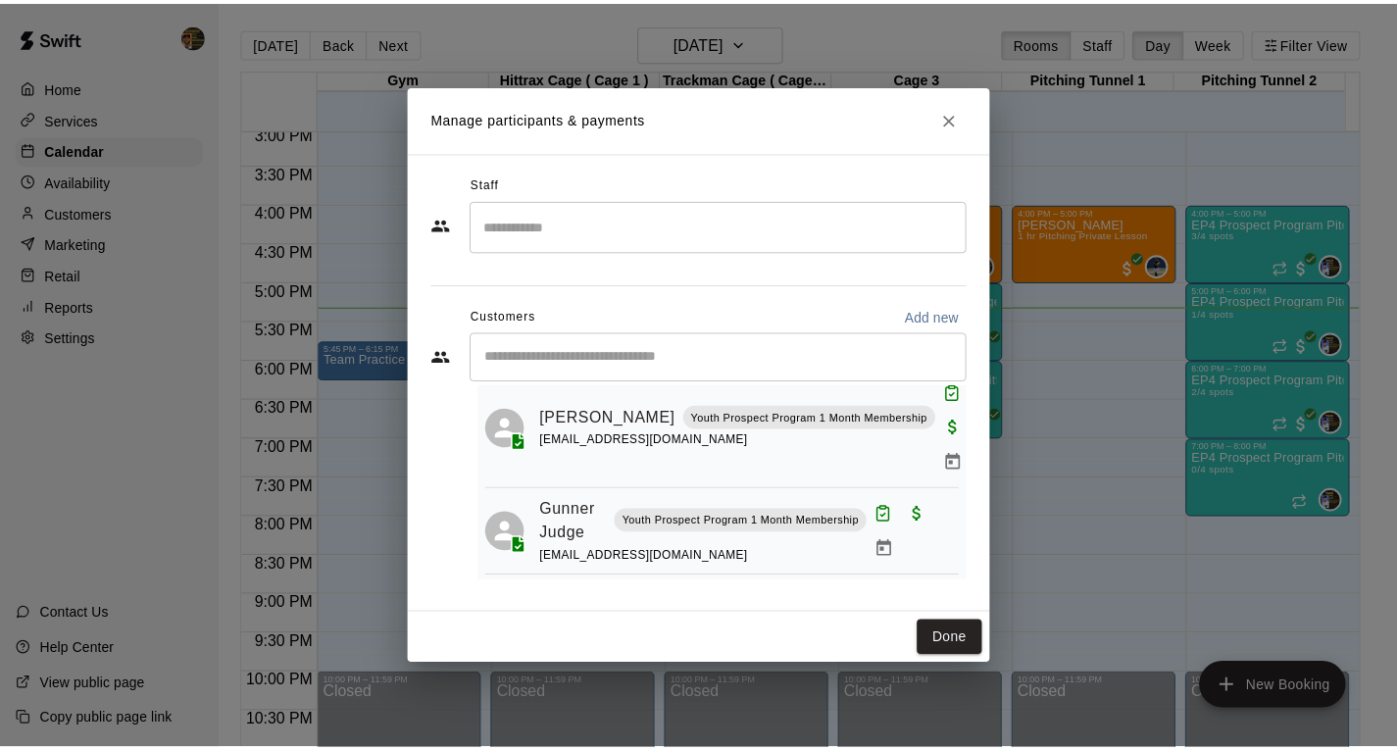
scroll to position [144, 0]
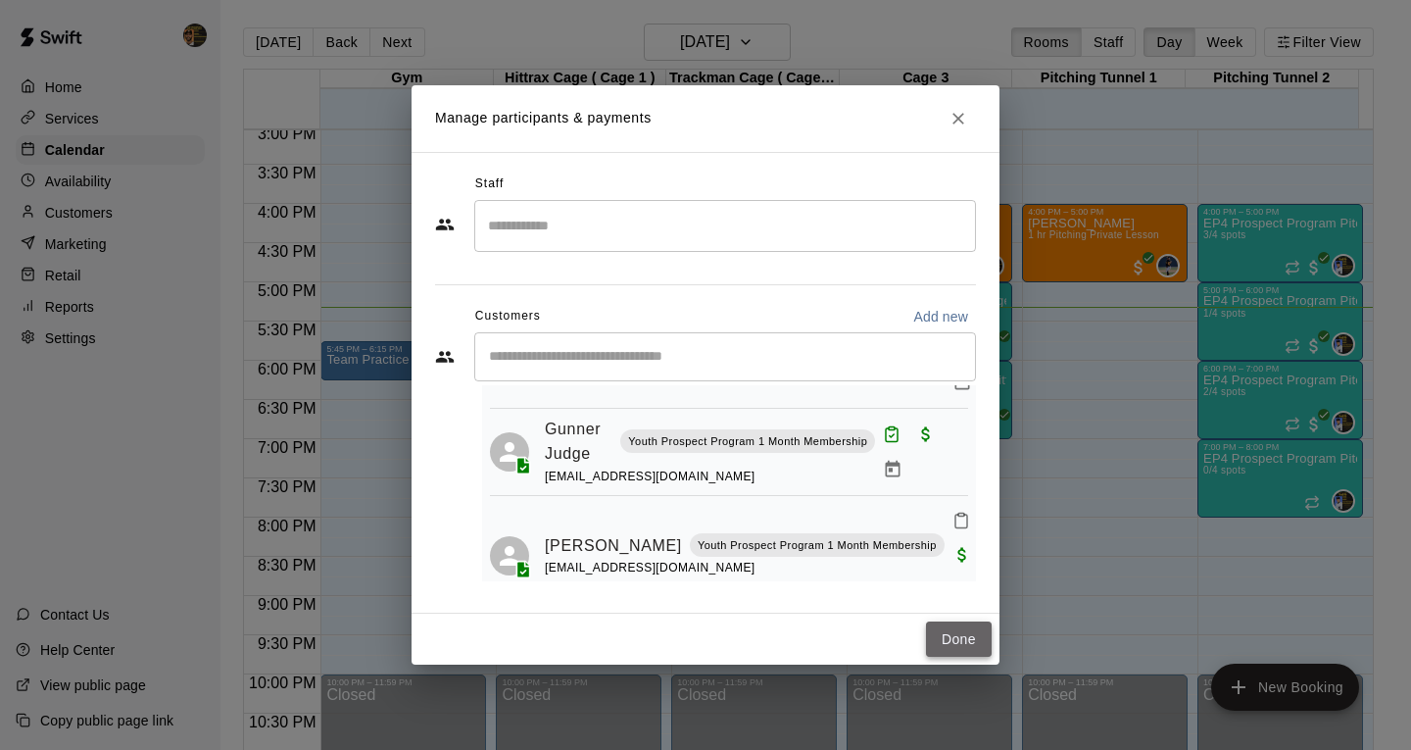
click at [961, 641] on button "Done" at bounding box center [959, 639] width 66 height 36
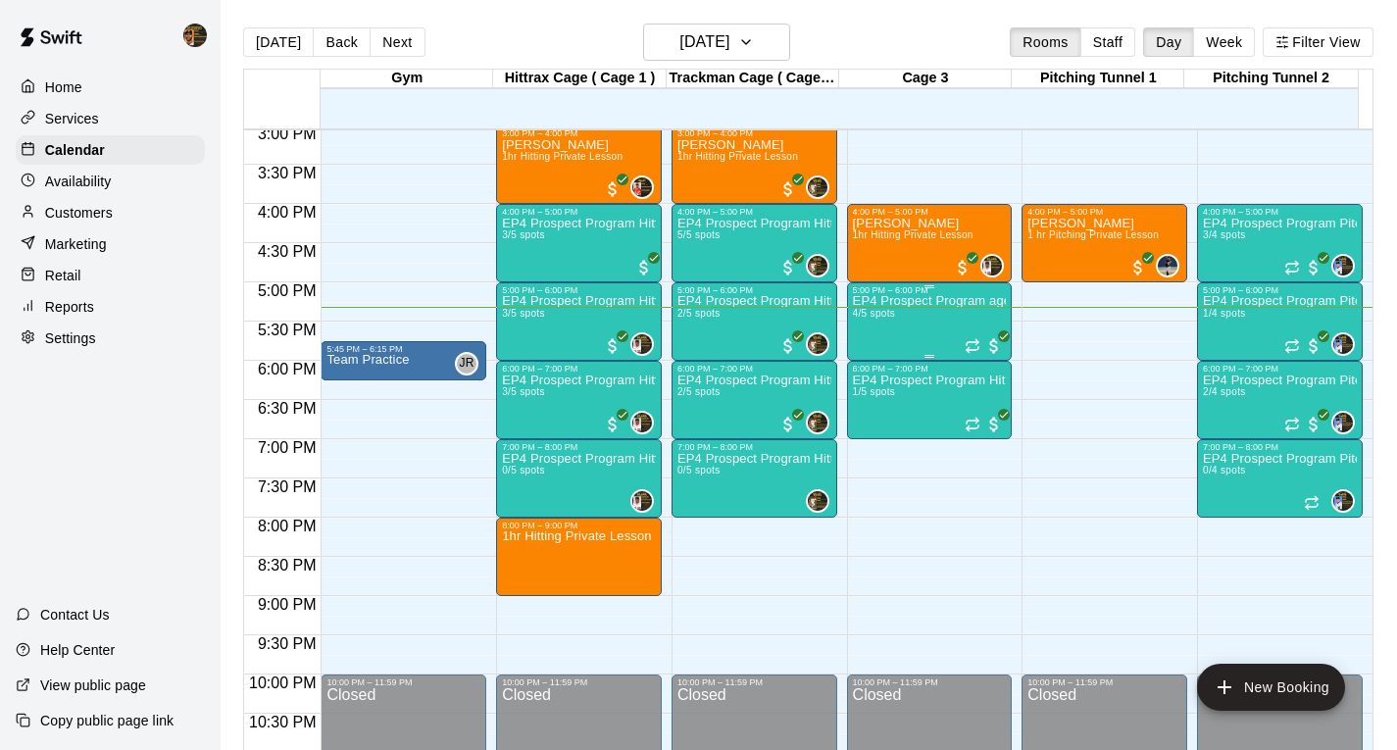
click at [928, 345] on div "EP4 Prospect Program ages [DEMOGRAPHIC_DATA] 4/5 spots" at bounding box center [930, 670] width 154 height 750
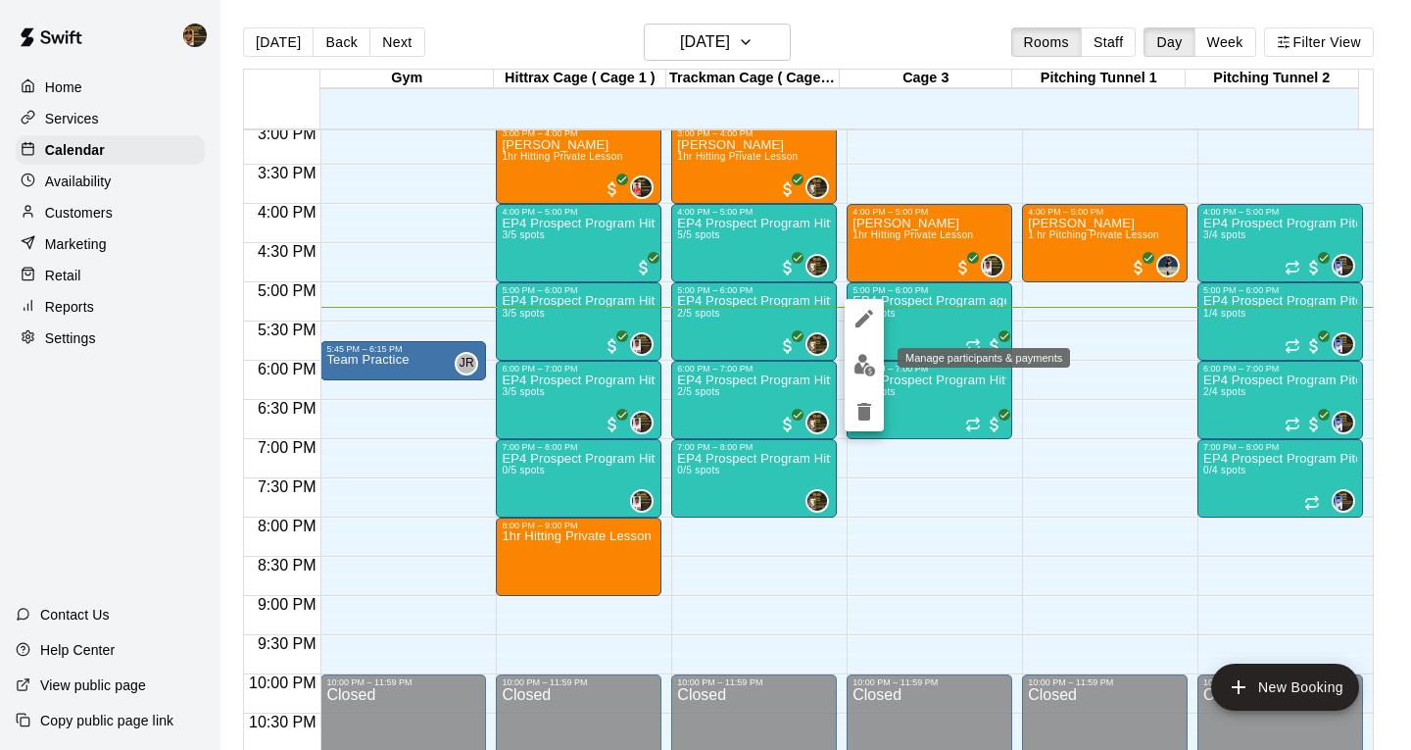
click at [858, 367] on img "edit" at bounding box center [865, 365] width 23 height 23
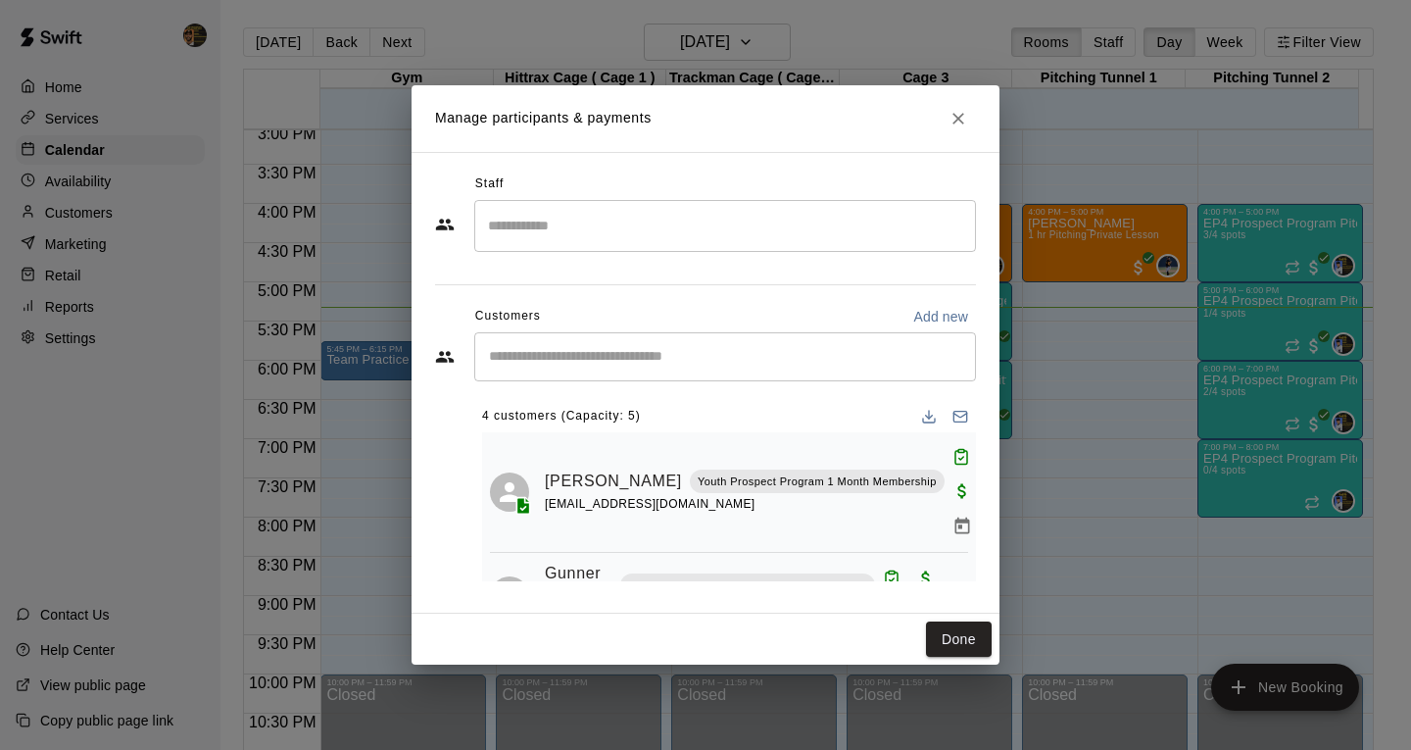
click at [650, 229] on input "Search staff" at bounding box center [725, 226] width 484 height 34
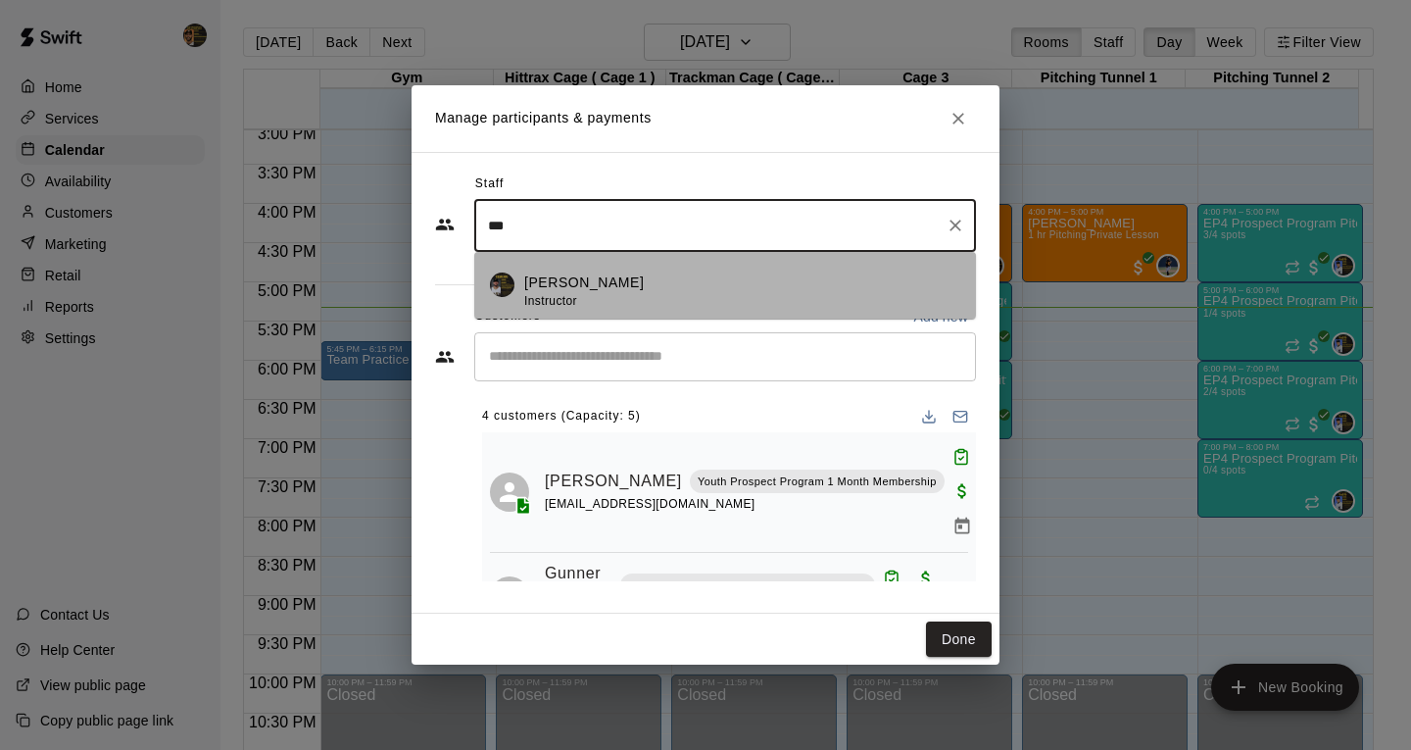
click at [633, 285] on p "[PERSON_NAME]" at bounding box center [584, 282] width 120 height 21
type input "***"
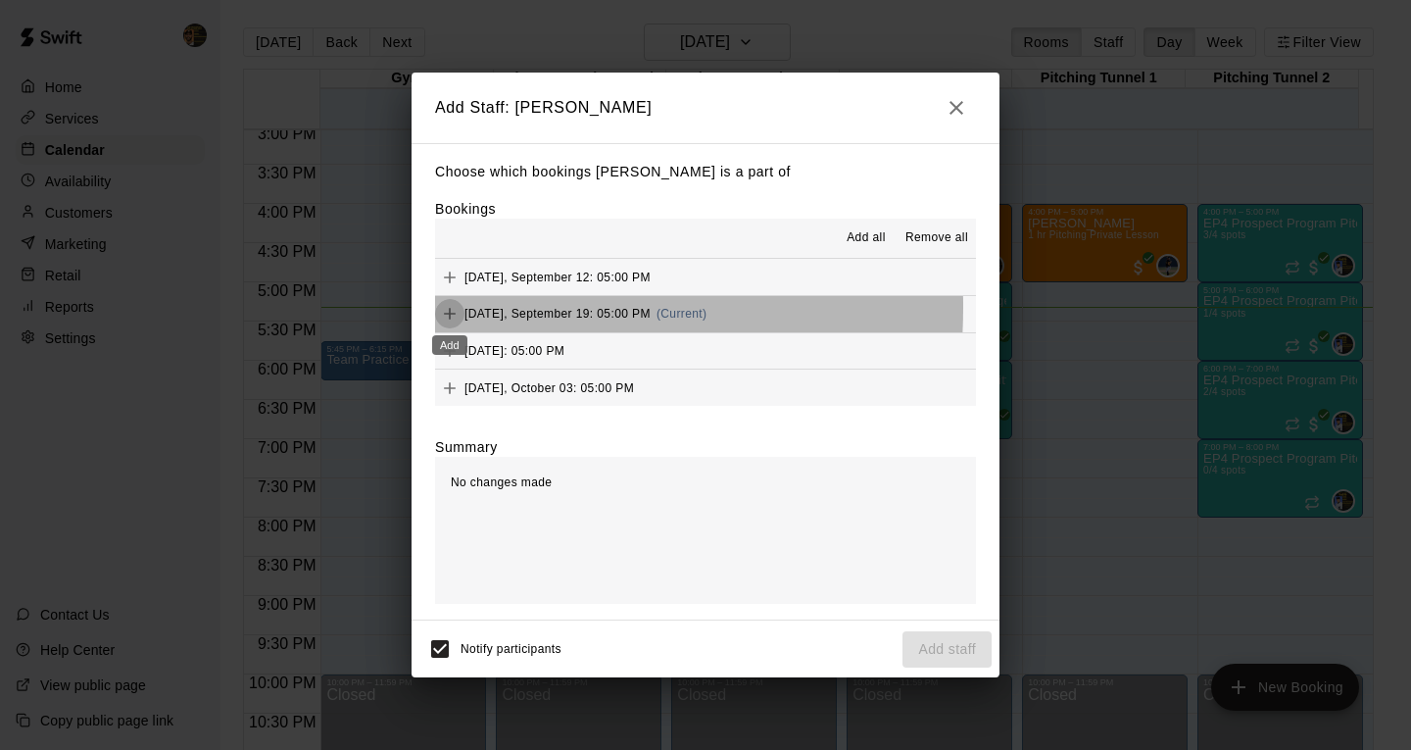
click at [439, 308] on button "Add" at bounding box center [449, 313] width 29 height 29
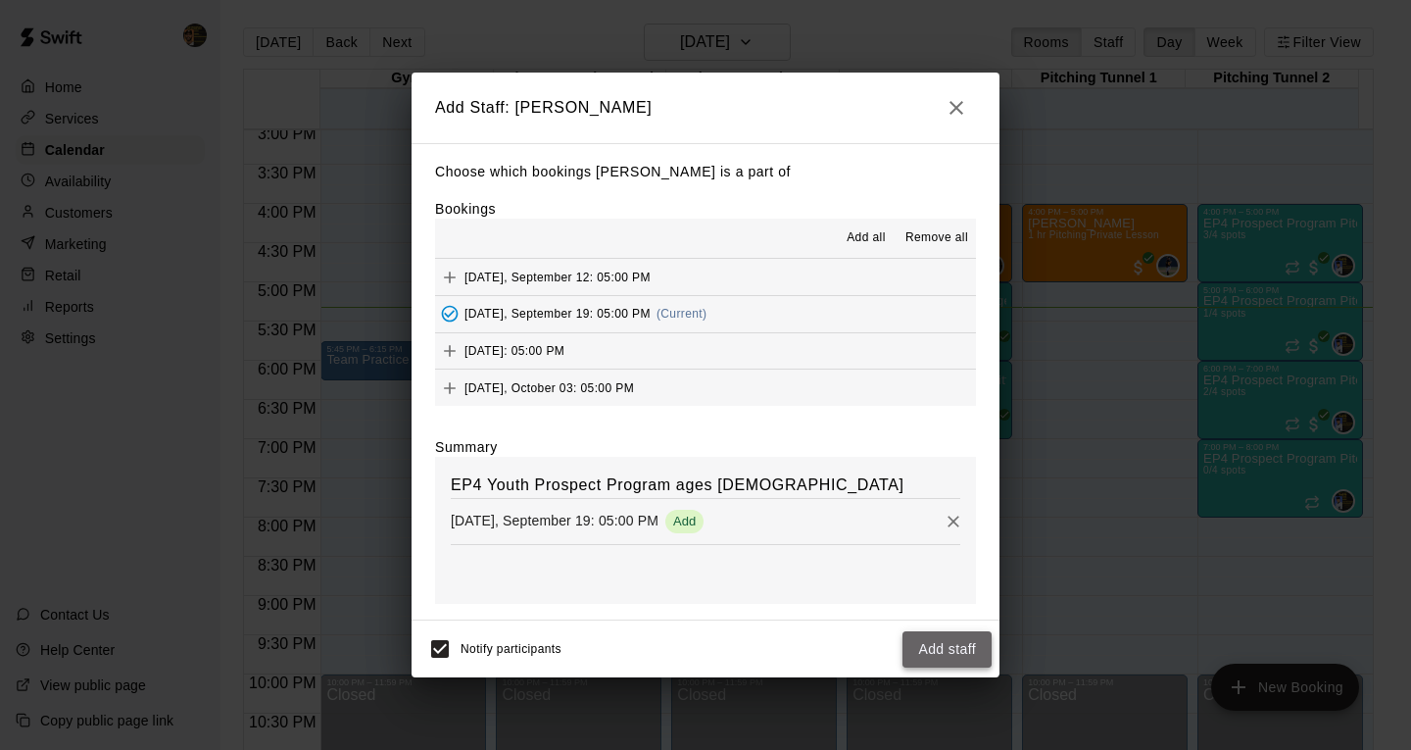
click at [954, 654] on button "Add staff" at bounding box center [947, 649] width 89 height 36
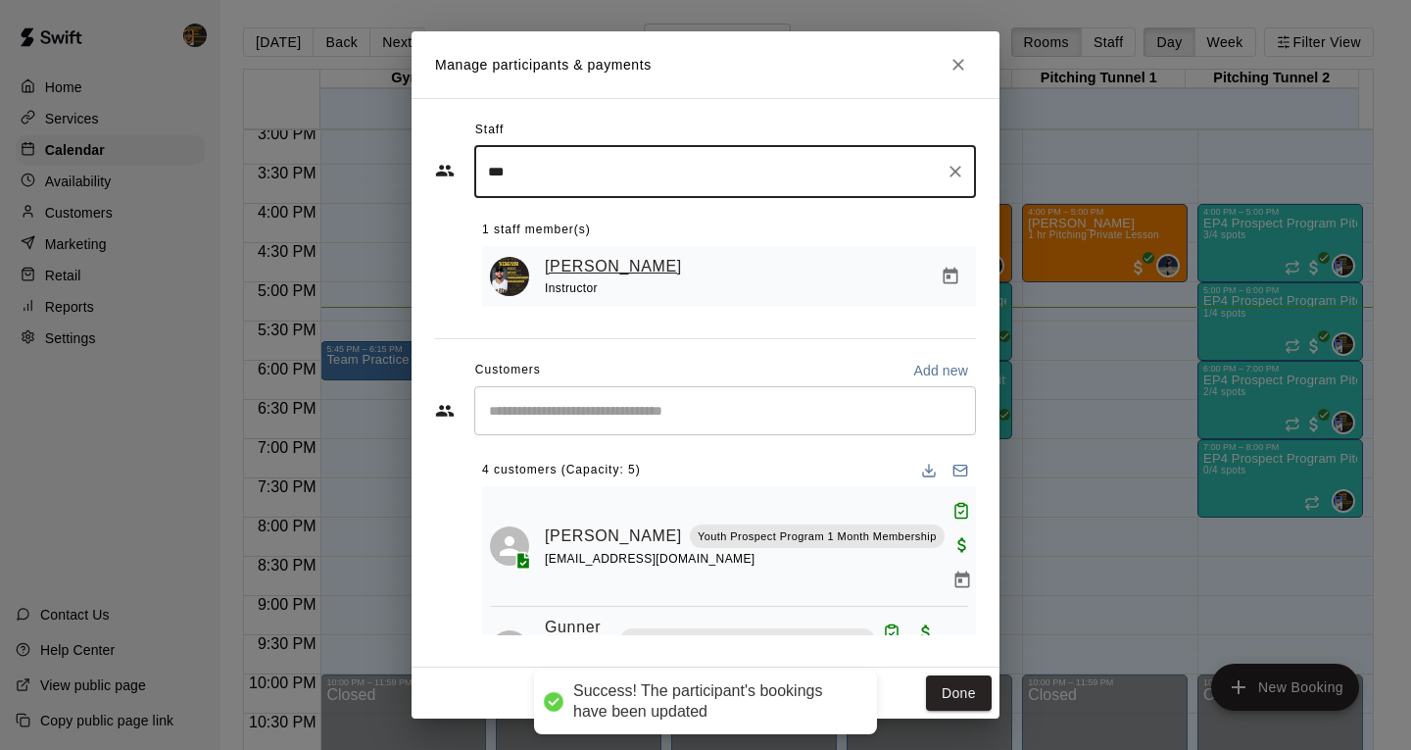
click at [613, 278] on link "[PERSON_NAME]" at bounding box center [613, 266] width 137 height 25
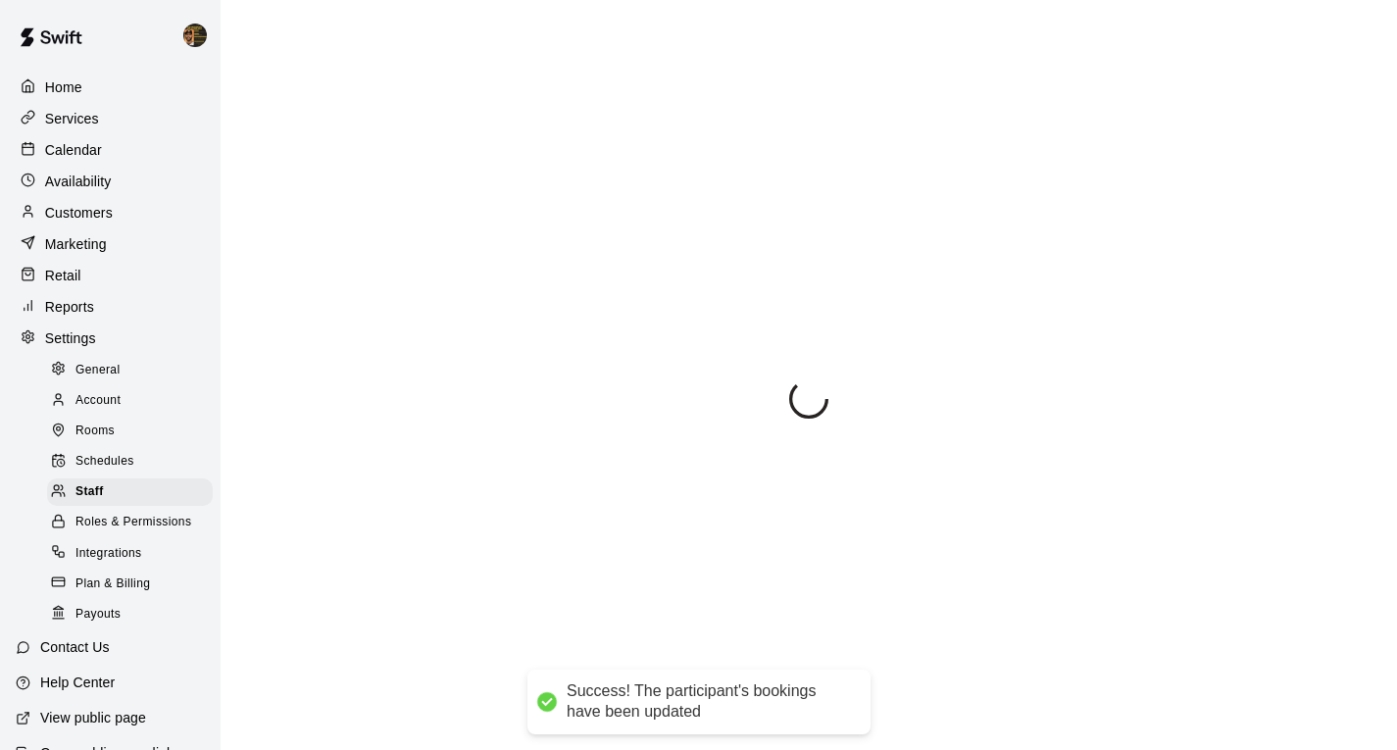
select select "**"
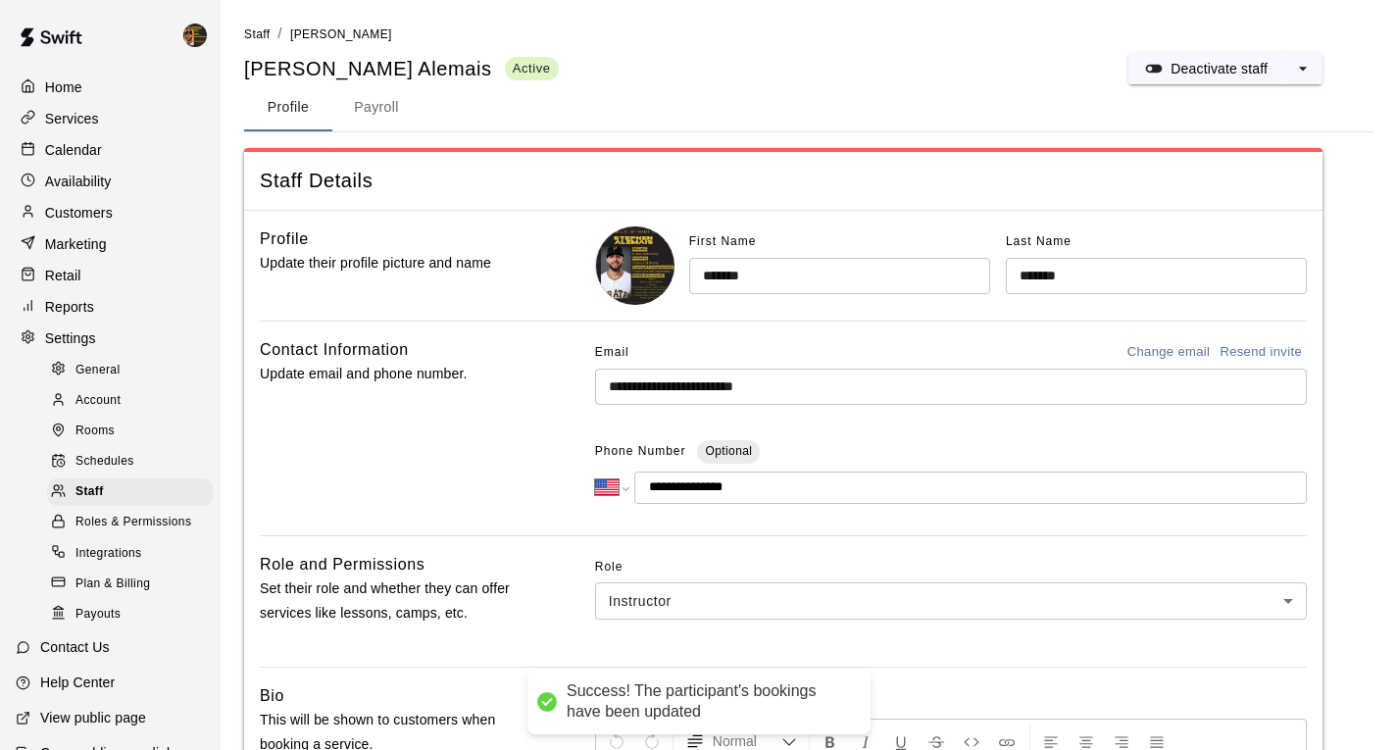
scroll to position [398, 0]
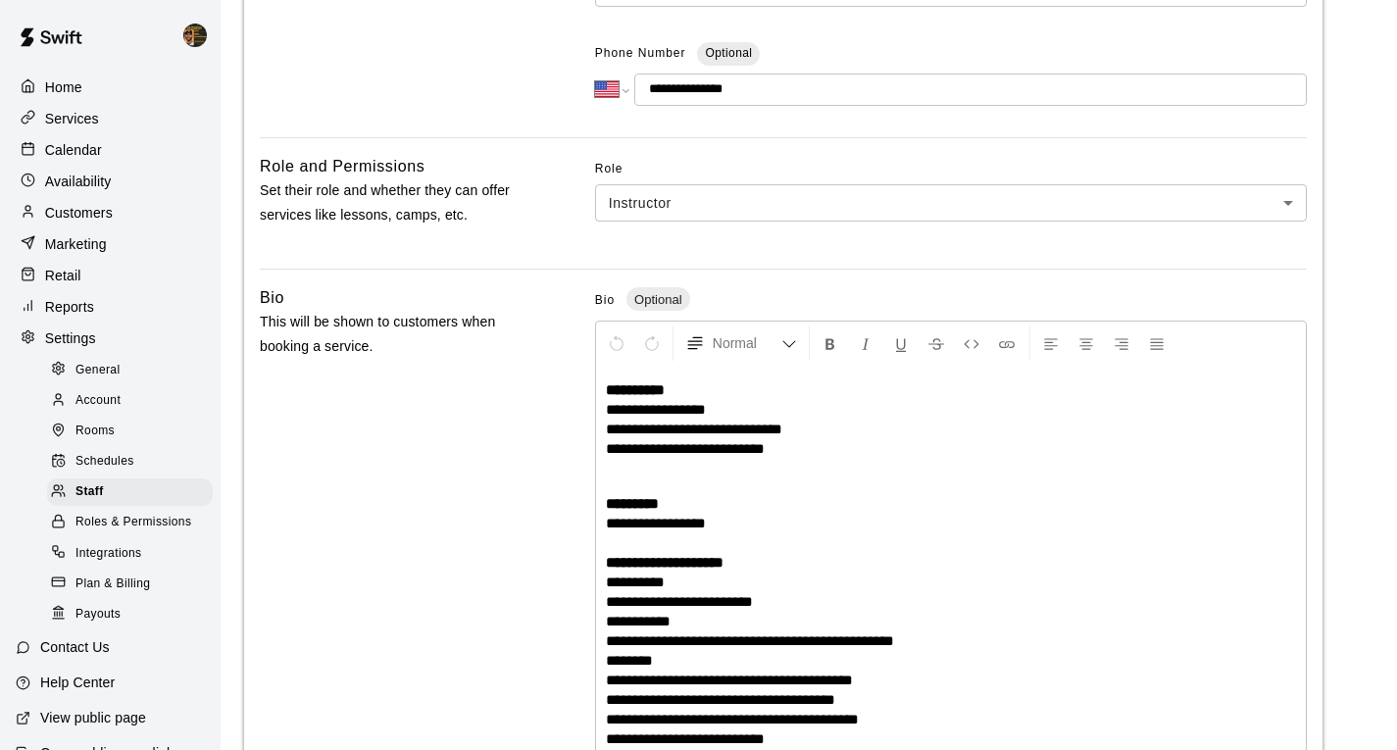
click at [68, 143] on p "Calendar" at bounding box center [73, 150] width 57 height 20
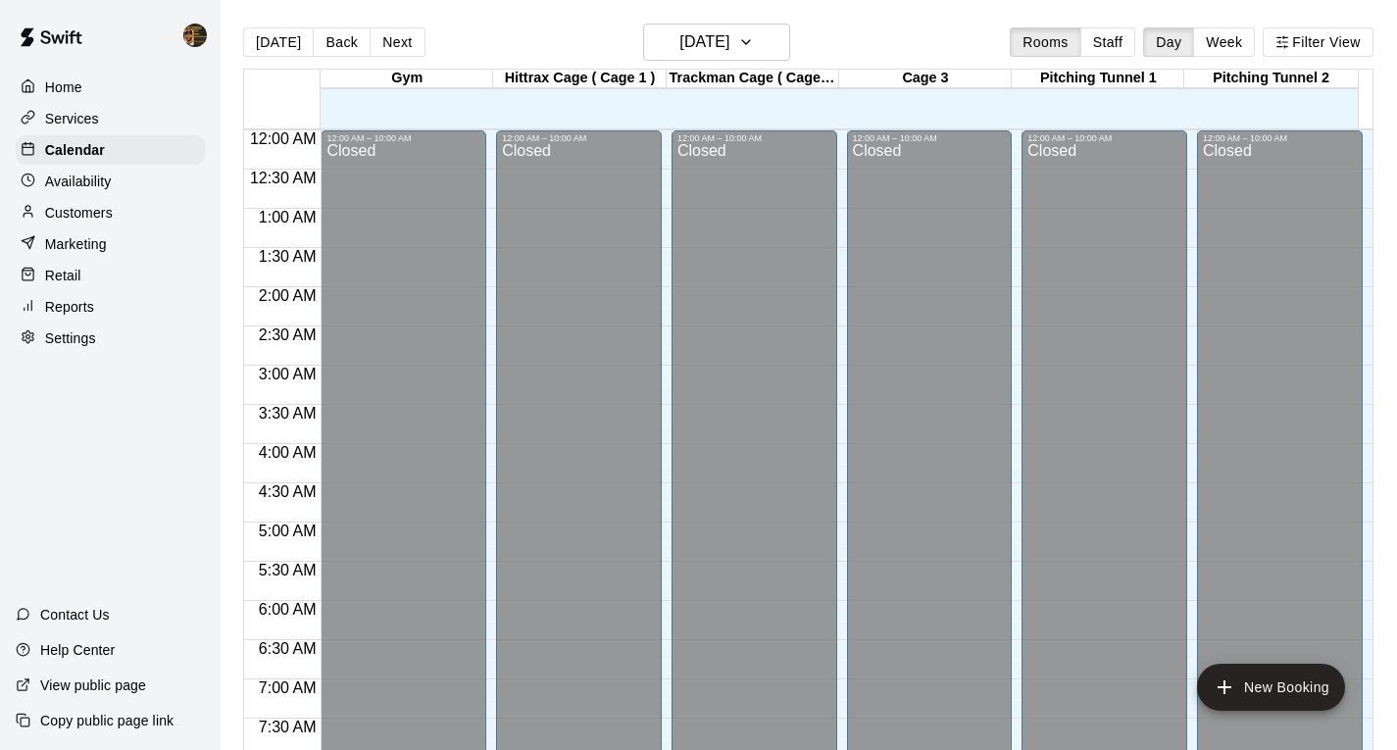
scroll to position [1181, 0]
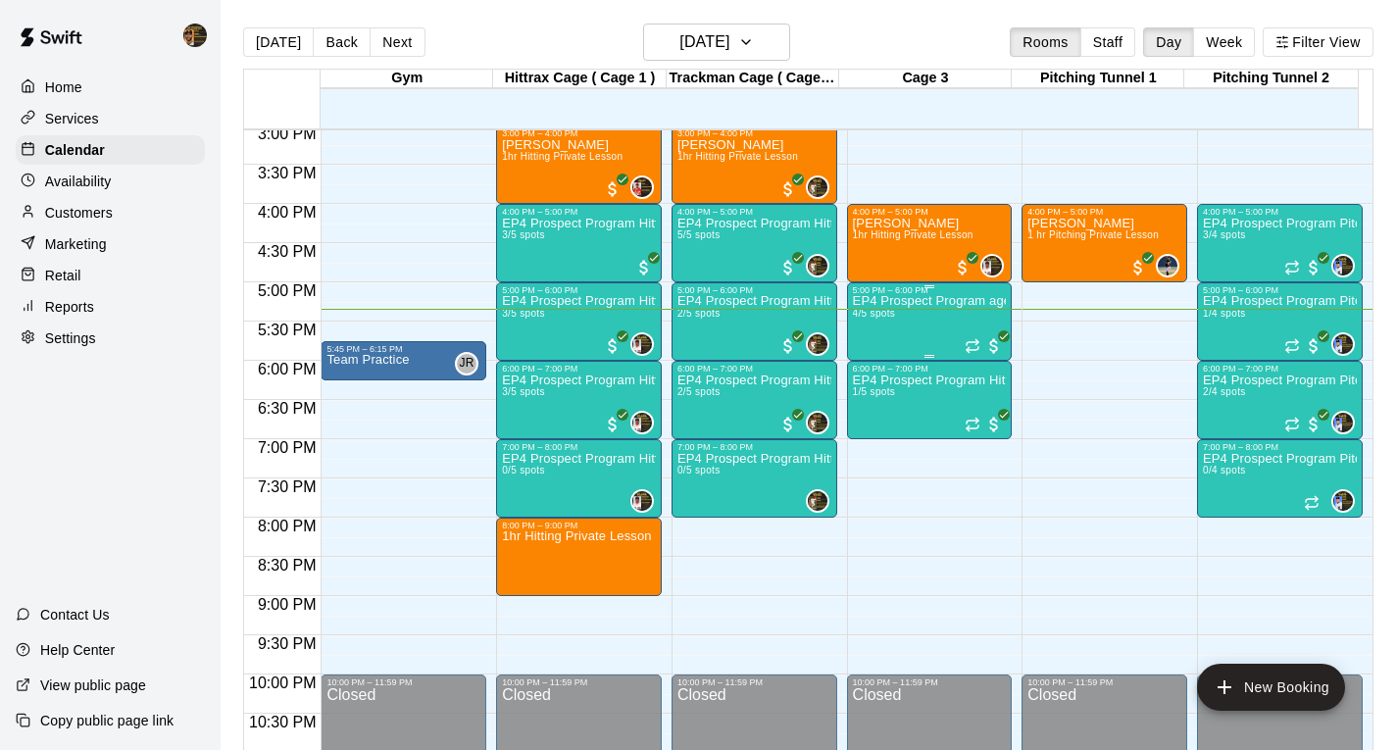
click at [927, 320] on div "EP4 Prospect Program ages [DEMOGRAPHIC_DATA] 4/5 spots" at bounding box center [930, 670] width 154 height 750
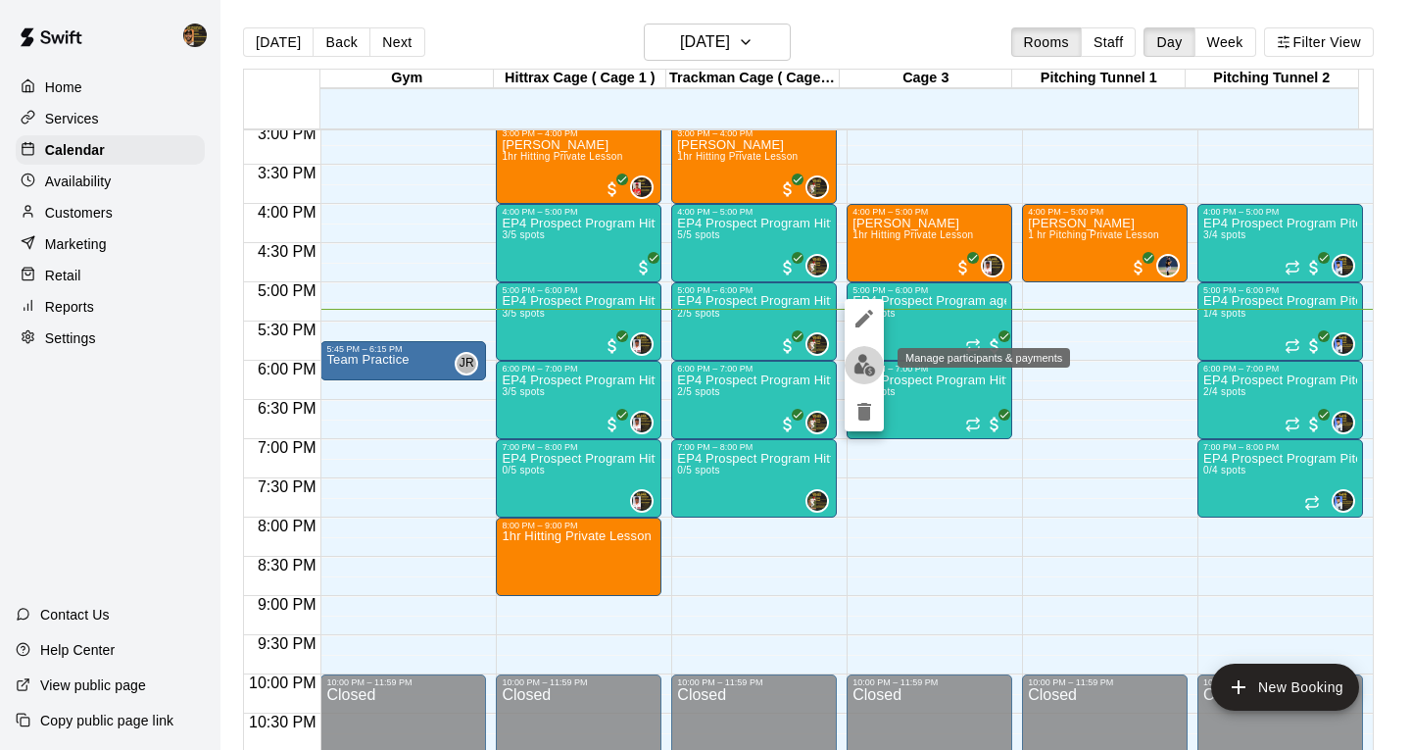
click at [860, 357] on img "edit" at bounding box center [865, 365] width 23 height 23
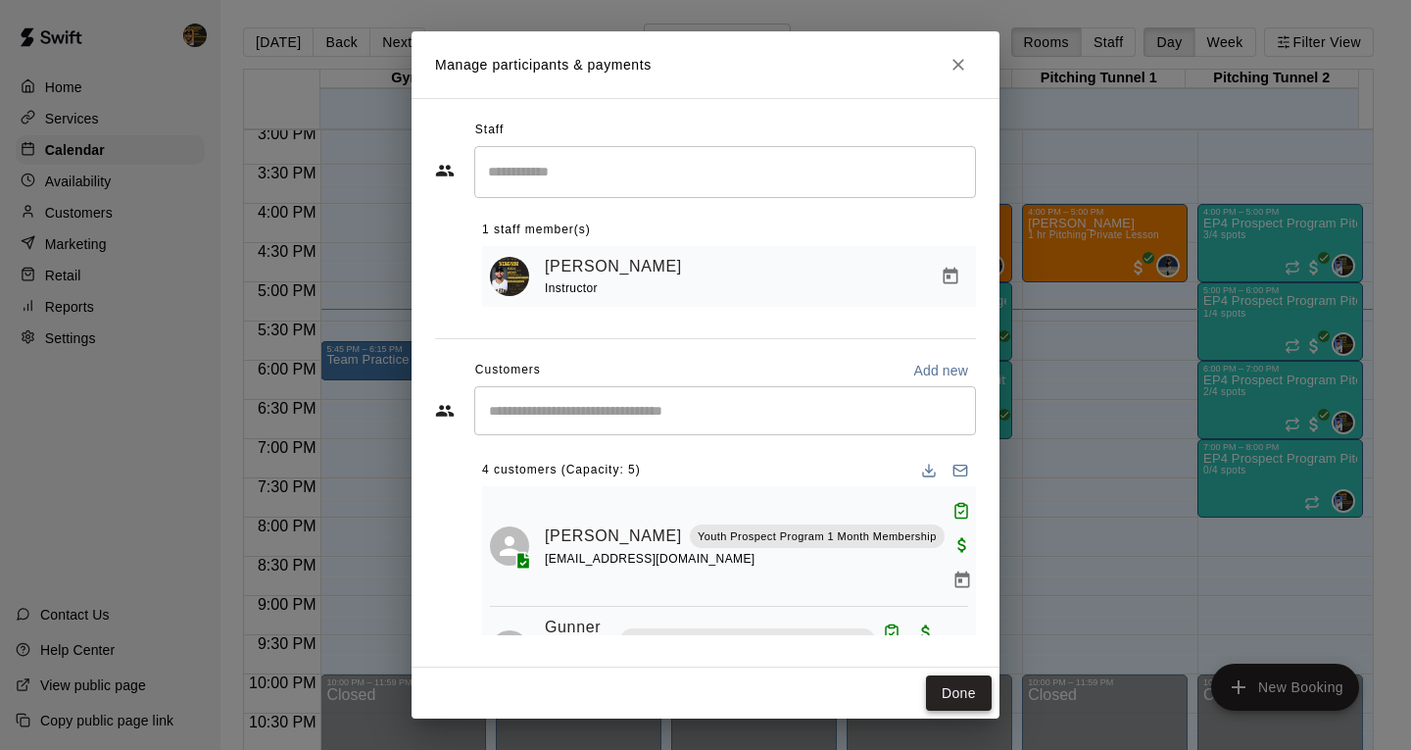
click at [960, 693] on button "Done" at bounding box center [959, 693] width 66 height 36
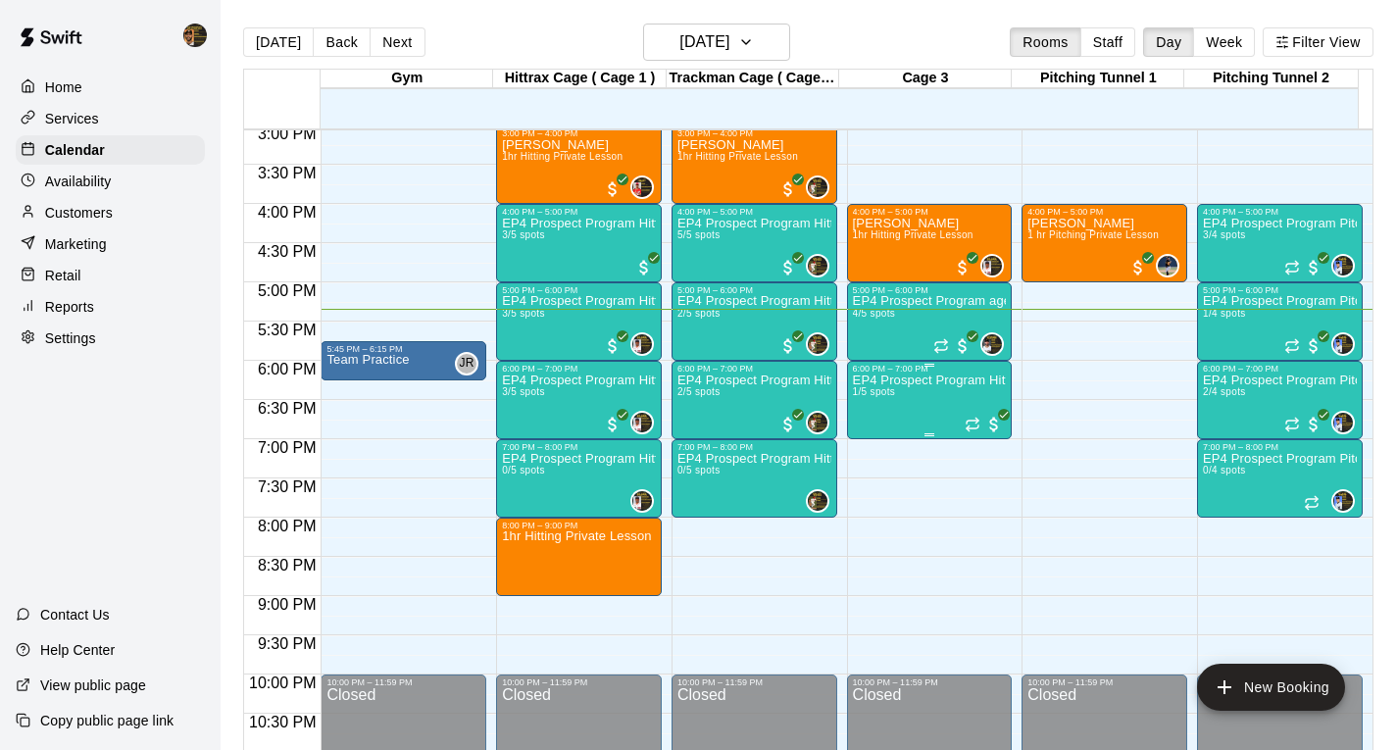
click at [936, 414] on div "EP4 Prospect Program Hitting ( ages [DEMOGRAPHIC_DATA] ) 1/5 spots" at bounding box center [930, 748] width 154 height 750
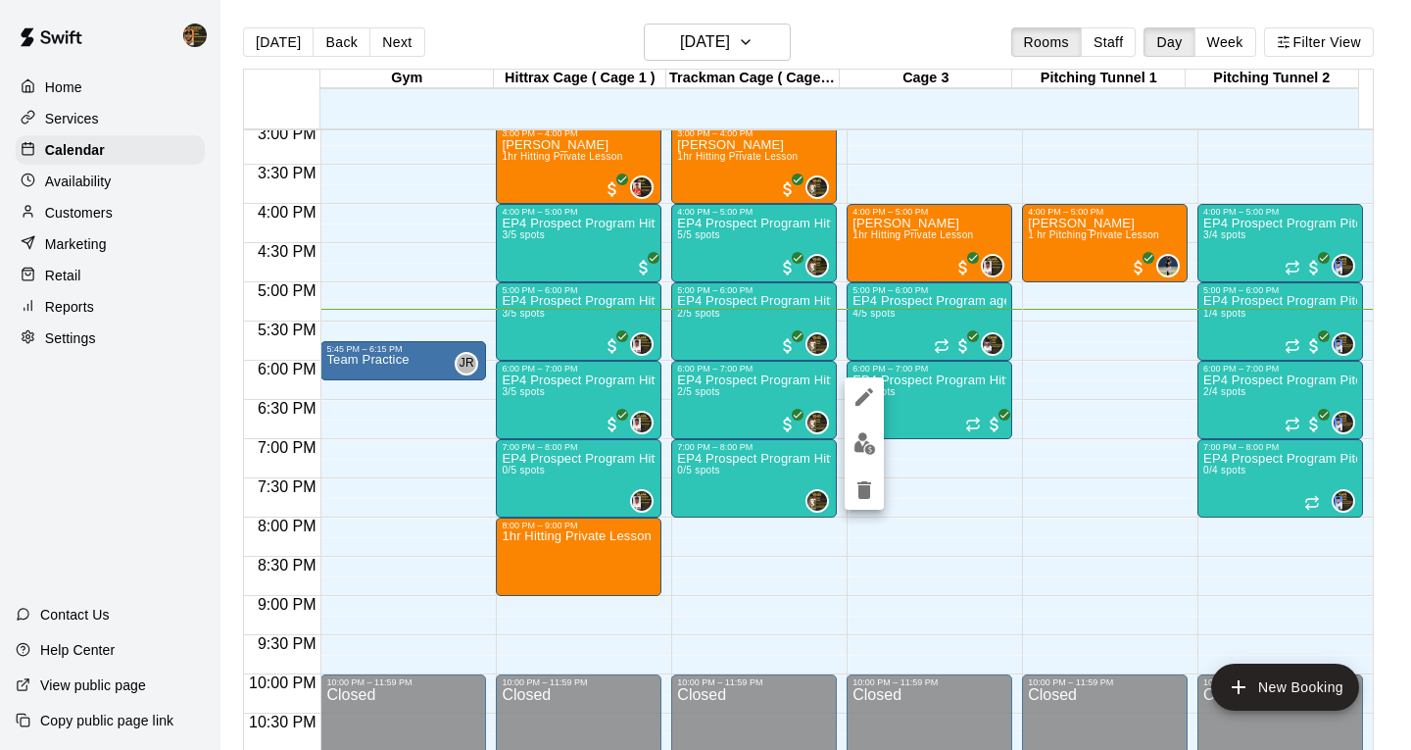
click at [866, 444] on img "edit" at bounding box center [865, 443] width 23 height 23
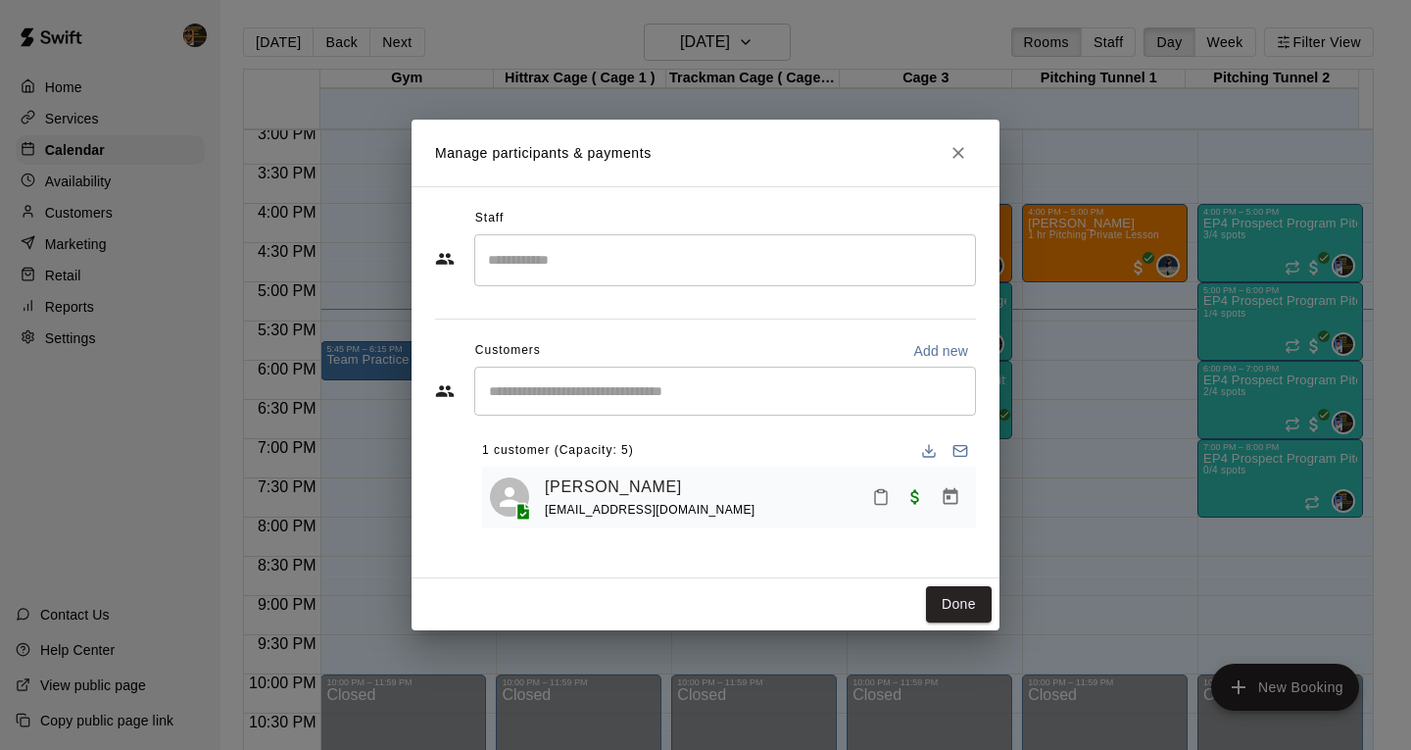
click at [509, 265] on input "Search staff" at bounding box center [725, 260] width 484 height 34
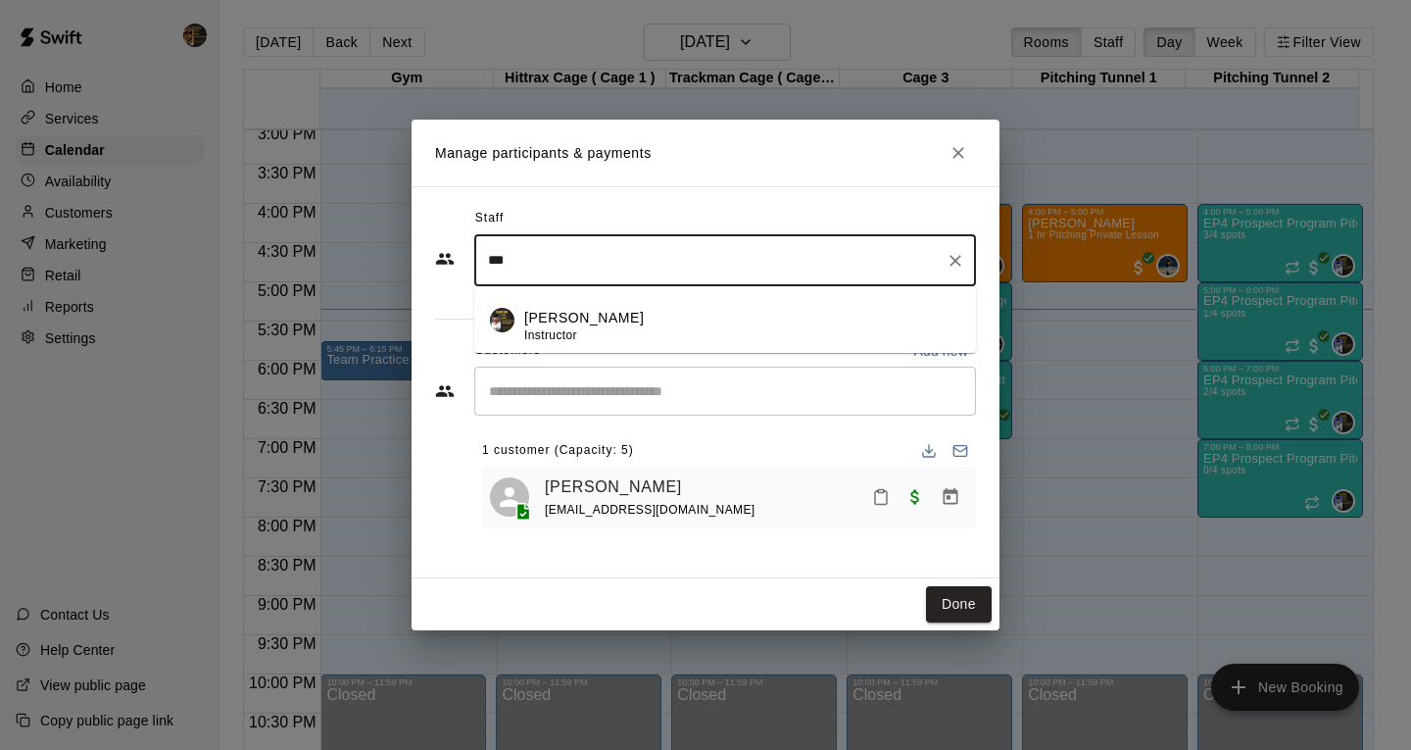
click at [599, 316] on p "[PERSON_NAME]" at bounding box center [584, 318] width 120 height 21
type input "***"
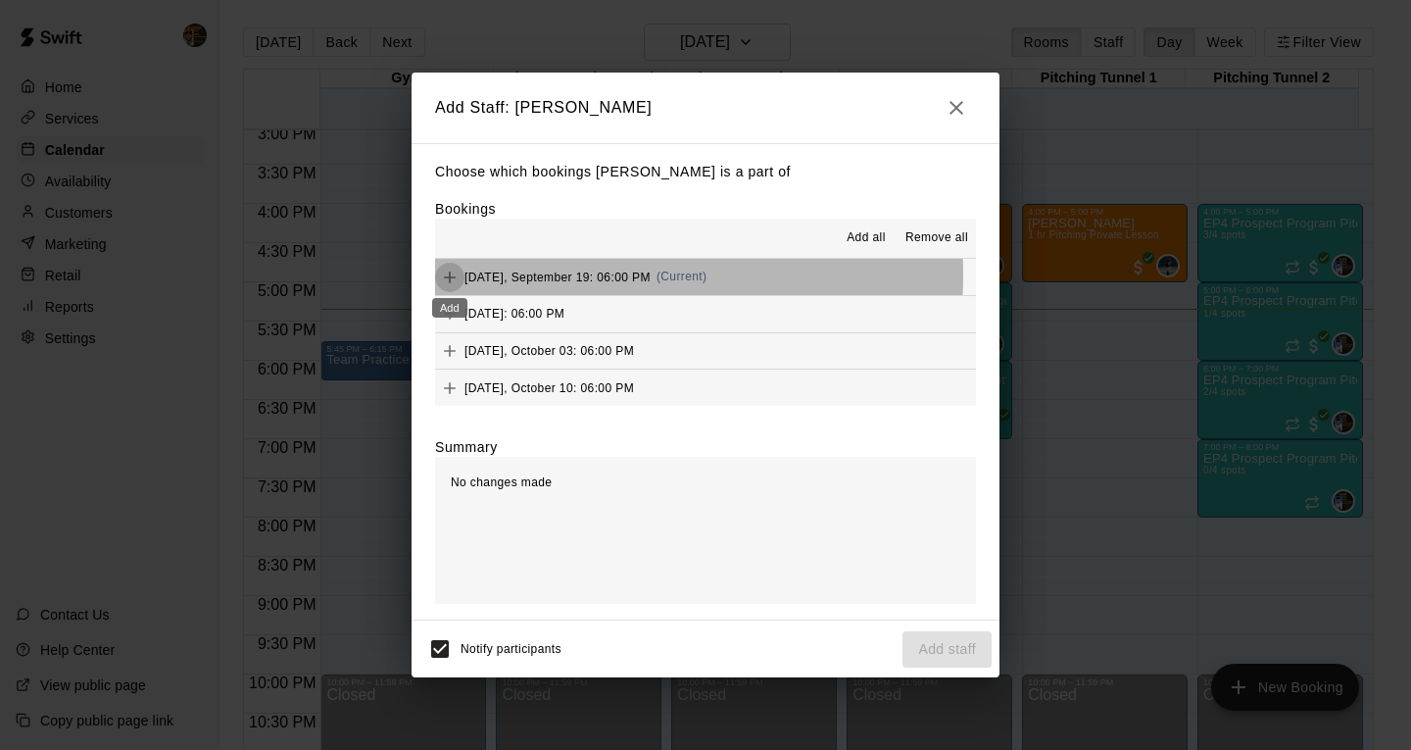
click at [448, 274] on icon "Add" at bounding box center [450, 278] width 20 height 20
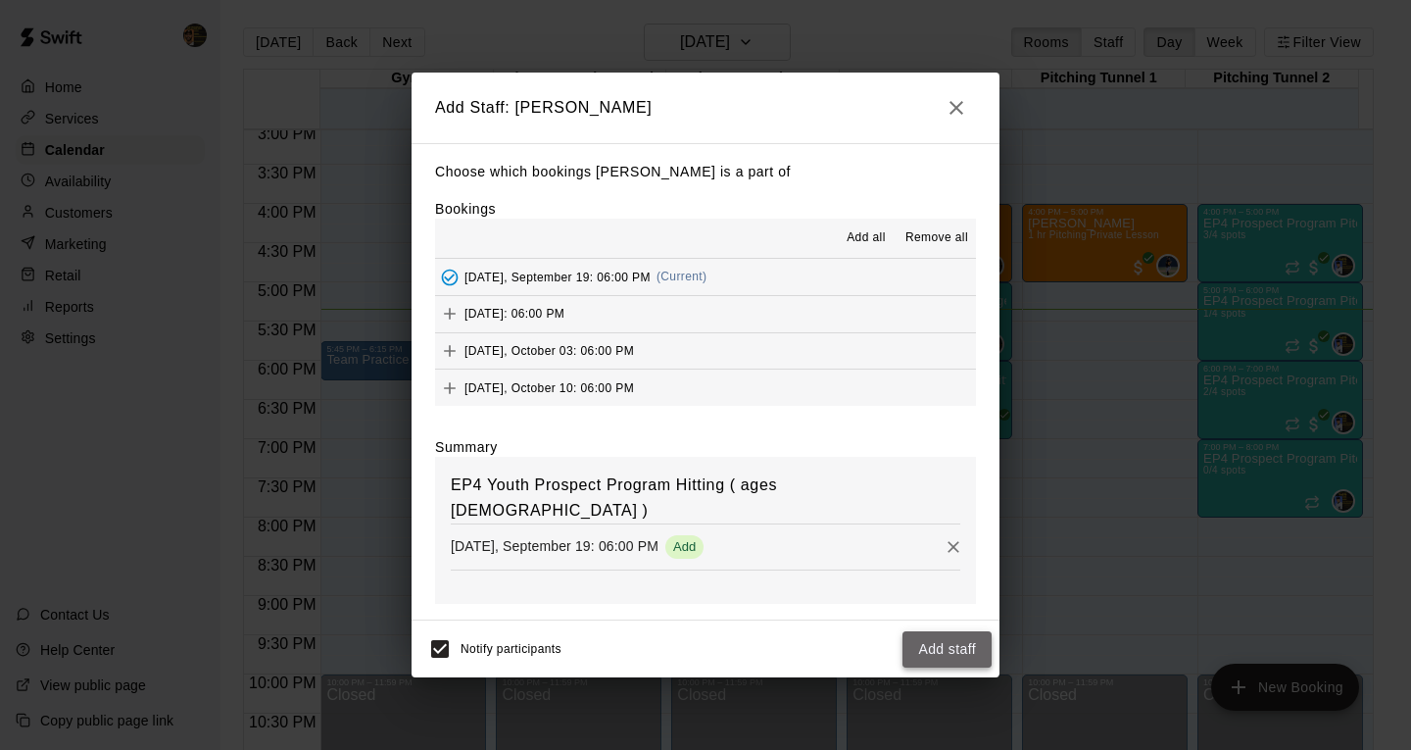
click at [949, 650] on button "Add staff" at bounding box center [947, 649] width 89 height 36
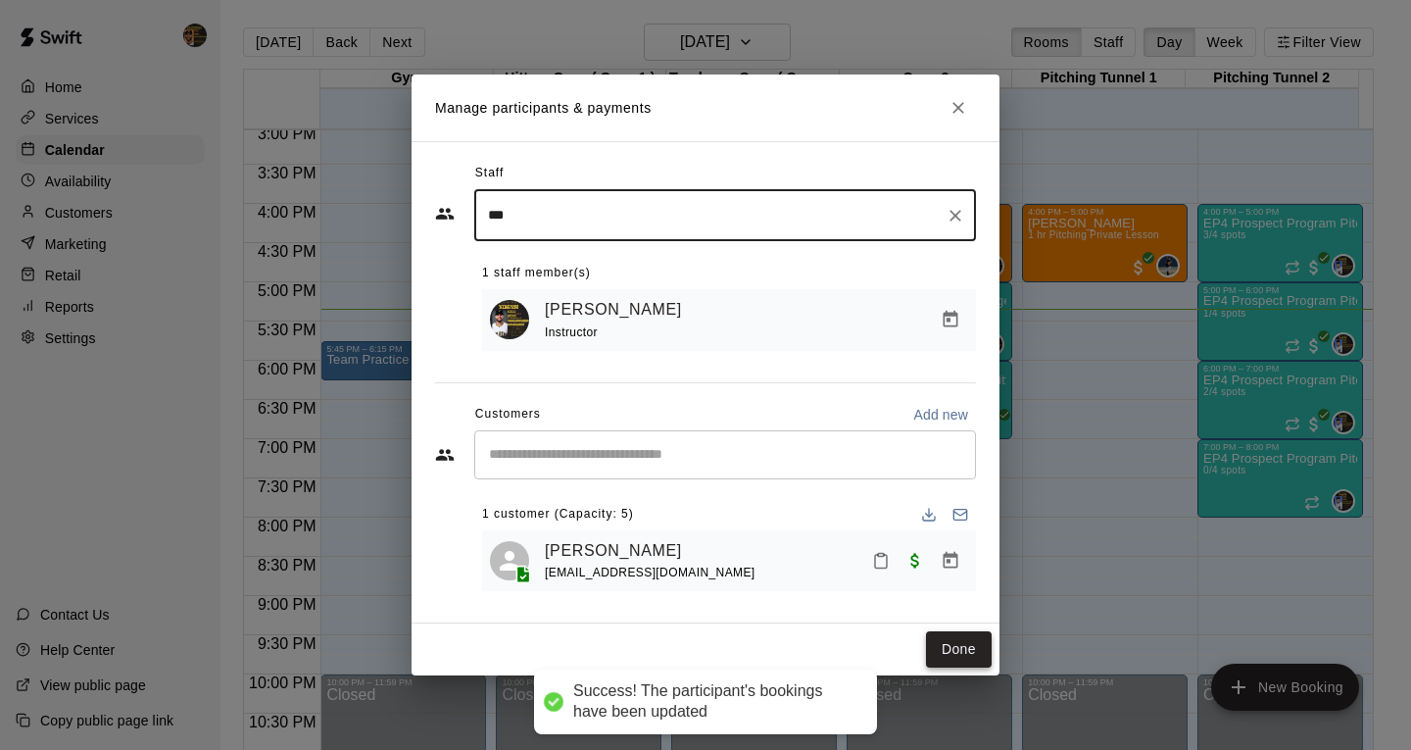
click at [952, 655] on button "Done" at bounding box center [959, 649] width 66 height 36
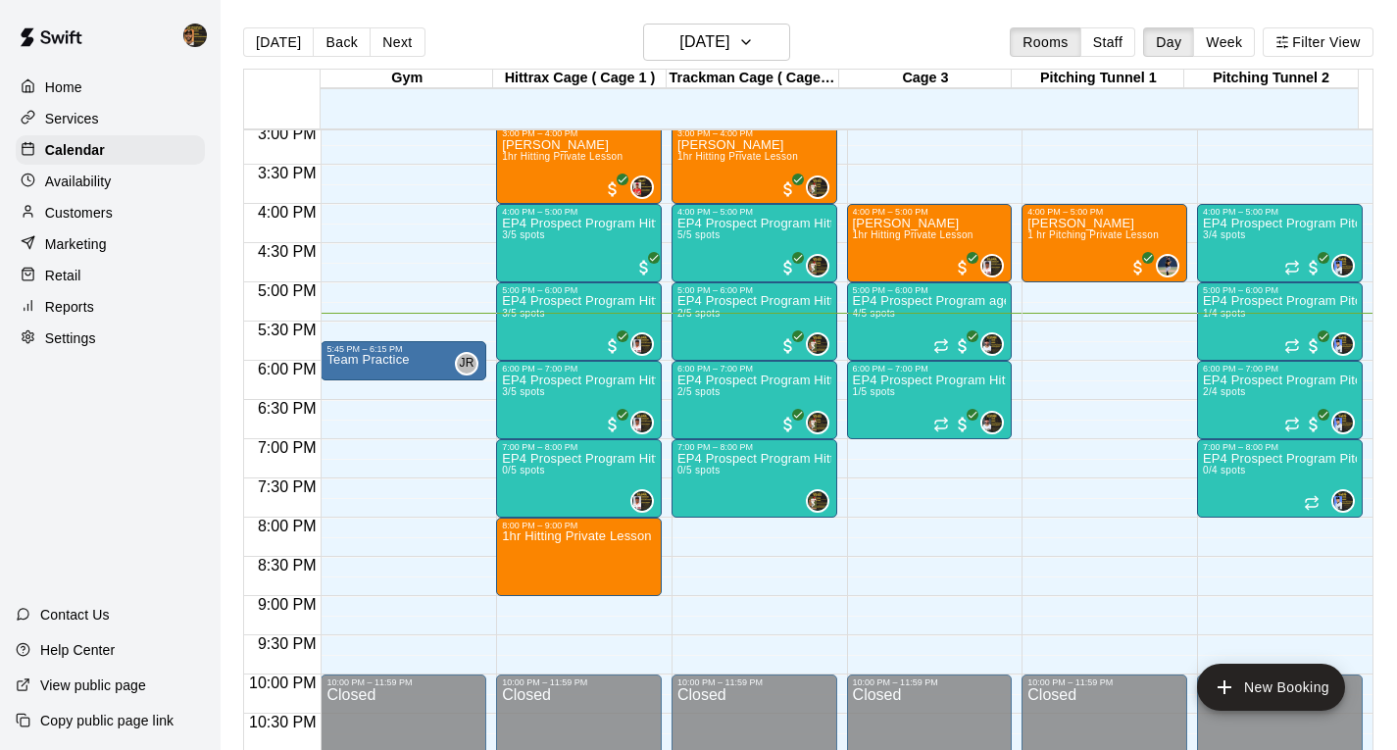
click at [78, 314] on p "Reports" at bounding box center [69, 307] width 49 height 20
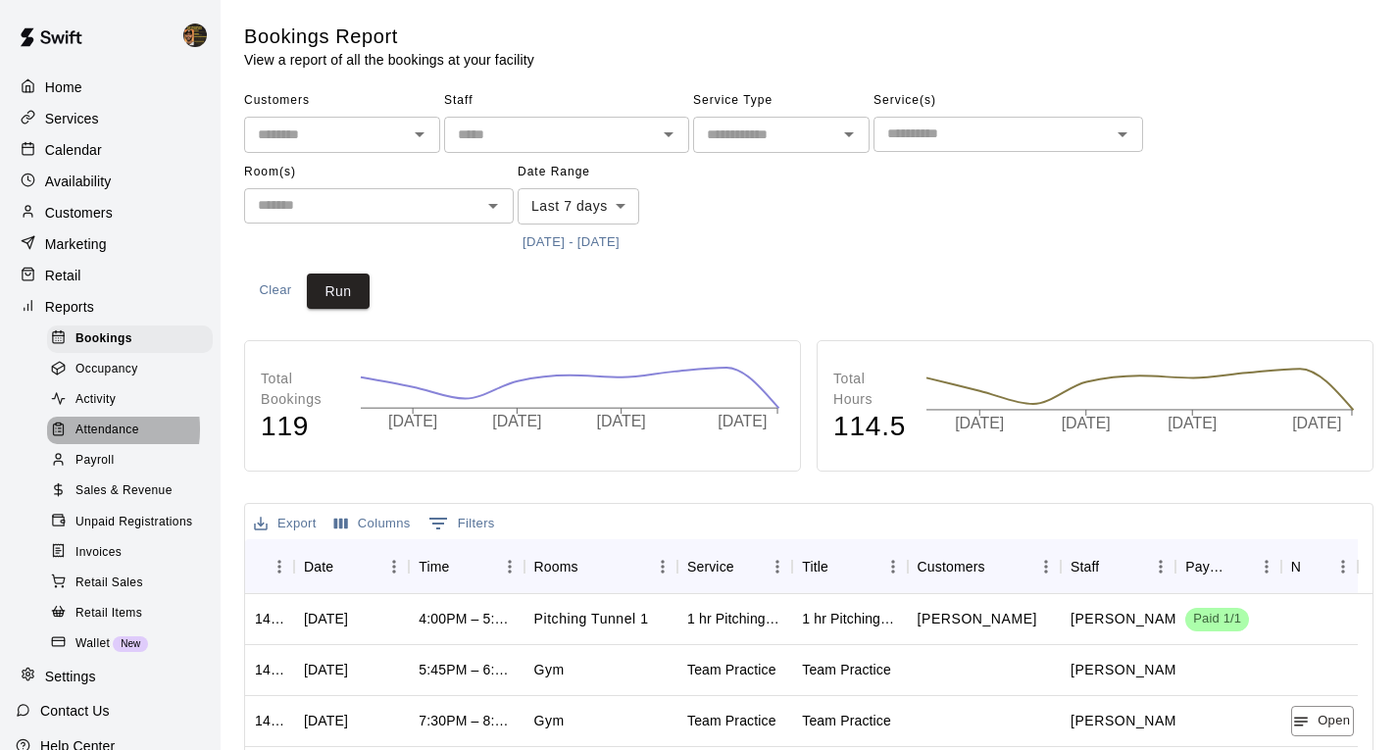
click at [80, 438] on span "Attendance" at bounding box center [107, 430] width 64 height 20
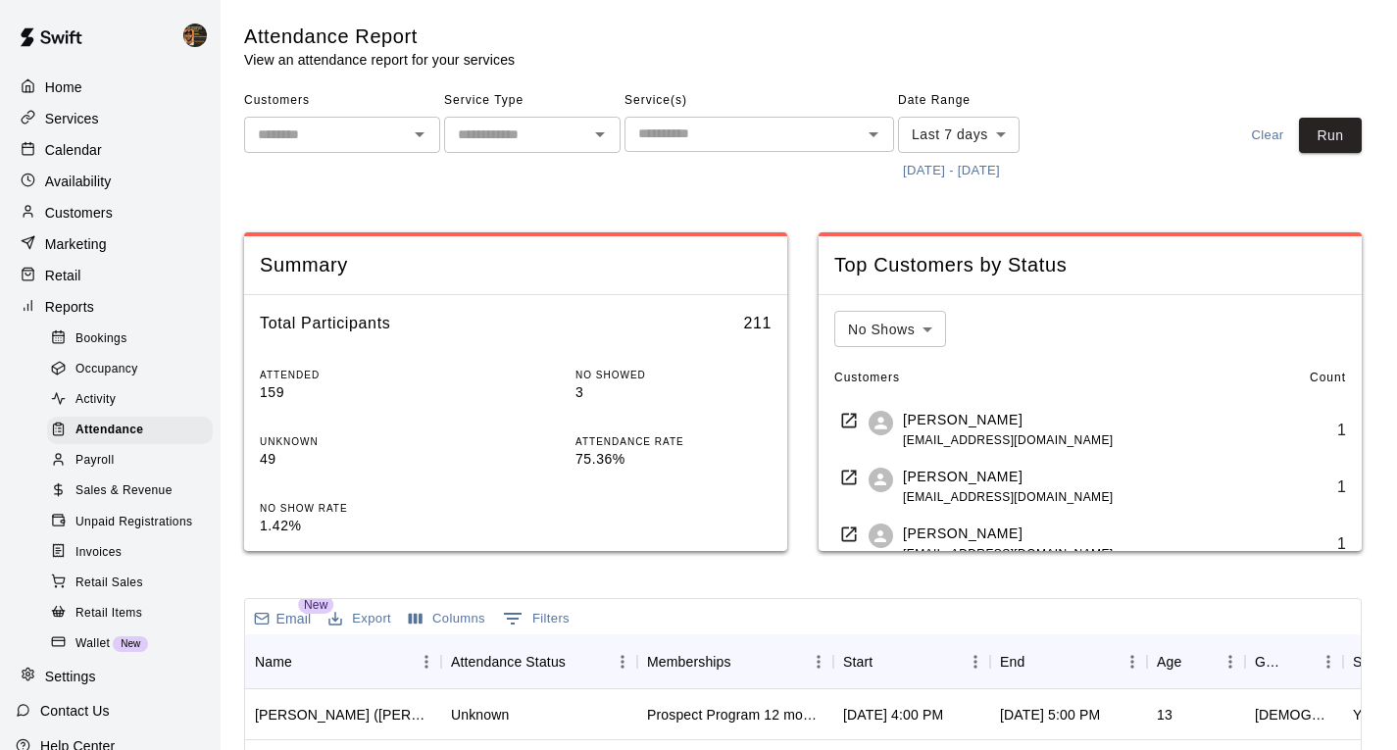
click at [307, 129] on input "text" at bounding box center [326, 135] width 152 height 25
click at [293, 139] on input "text" at bounding box center [326, 135] width 152 height 25
click at [301, 176] on li "[PERSON_NAME]" at bounding box center [342, 177] width 196 height 32
click at [605, 132] on icon "Open" at bounding box center [600, 135] width 24 height 24
type input "**********"
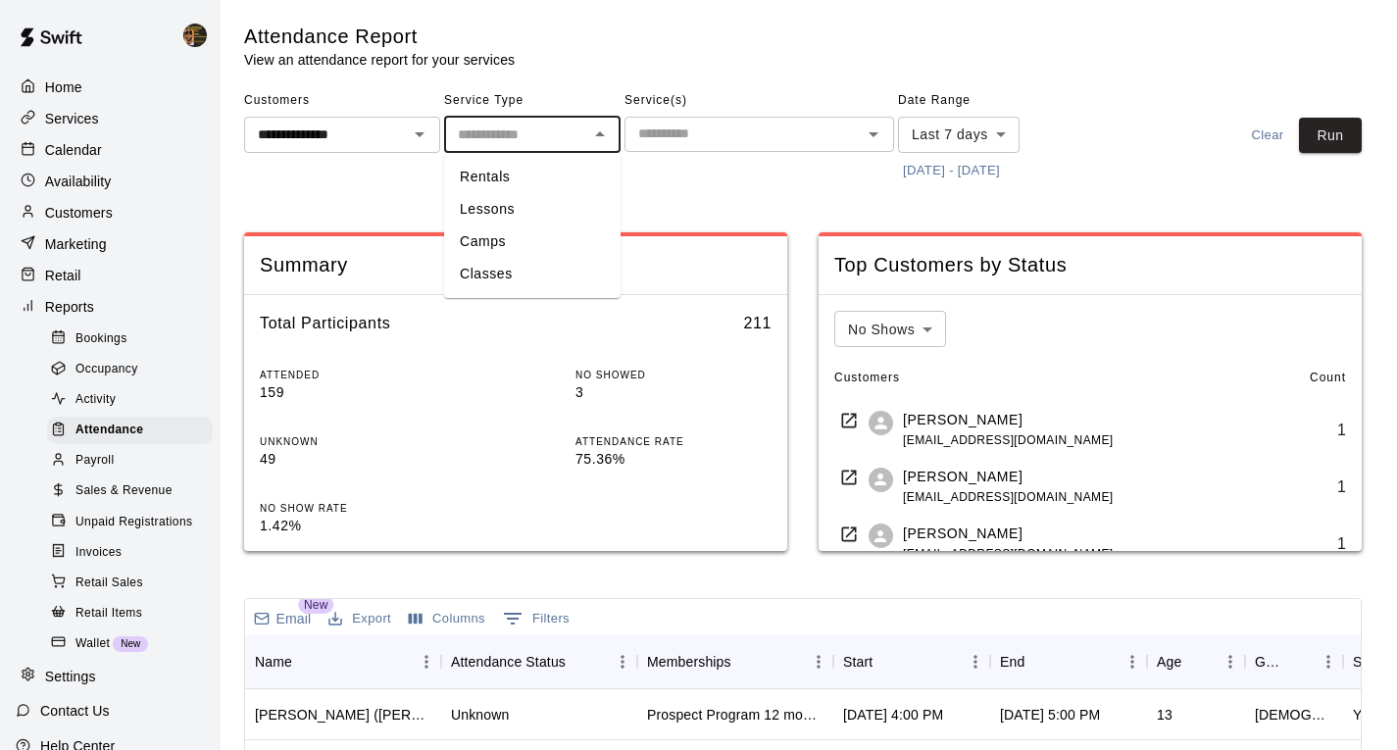
click at [497, 266] on li "Classes" at bounding box center [532, 274] width 176 height 32
type input "*******"
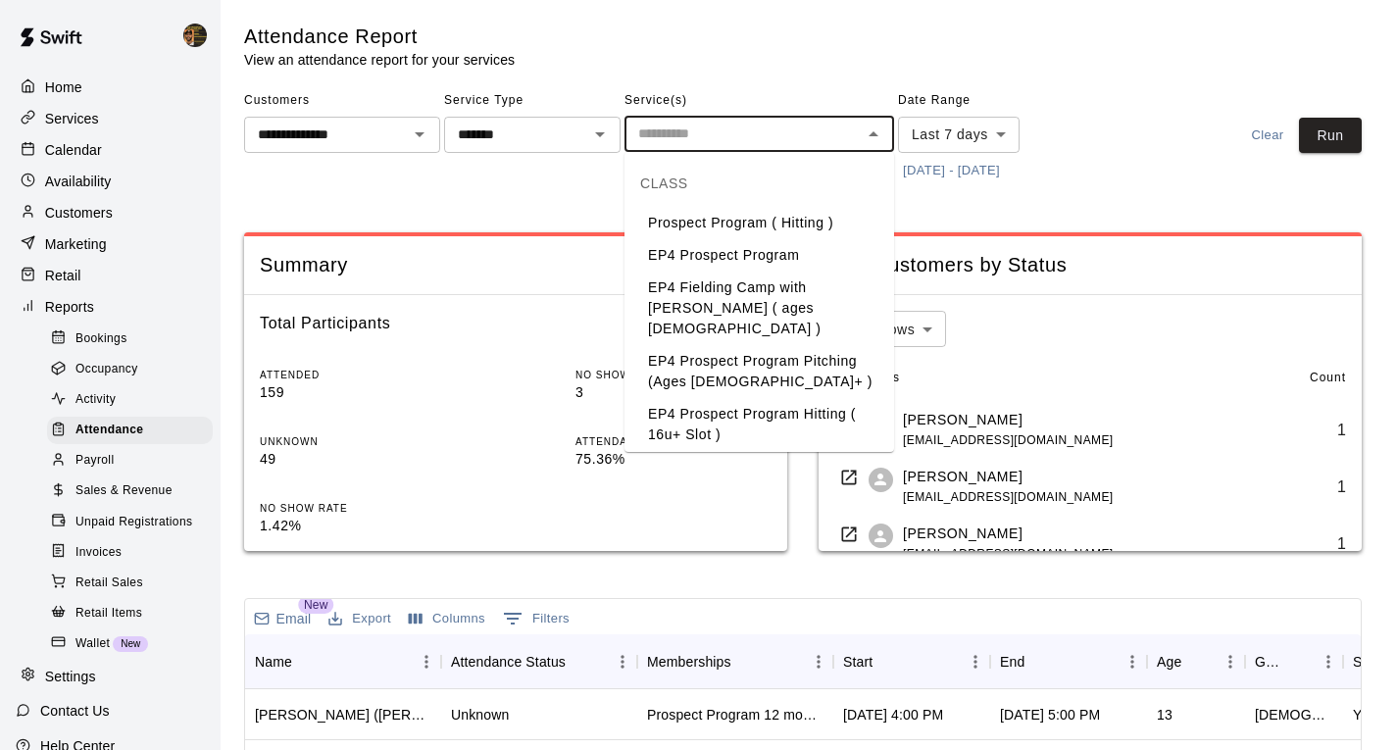
click at [686, 126] on input "text" at bounding box center [742, 134] width 225 height 25
click at [1083, 50] on div "Attendance Report View an attendance report for your services" at bounding box center [783, 47] width 1078 height 46
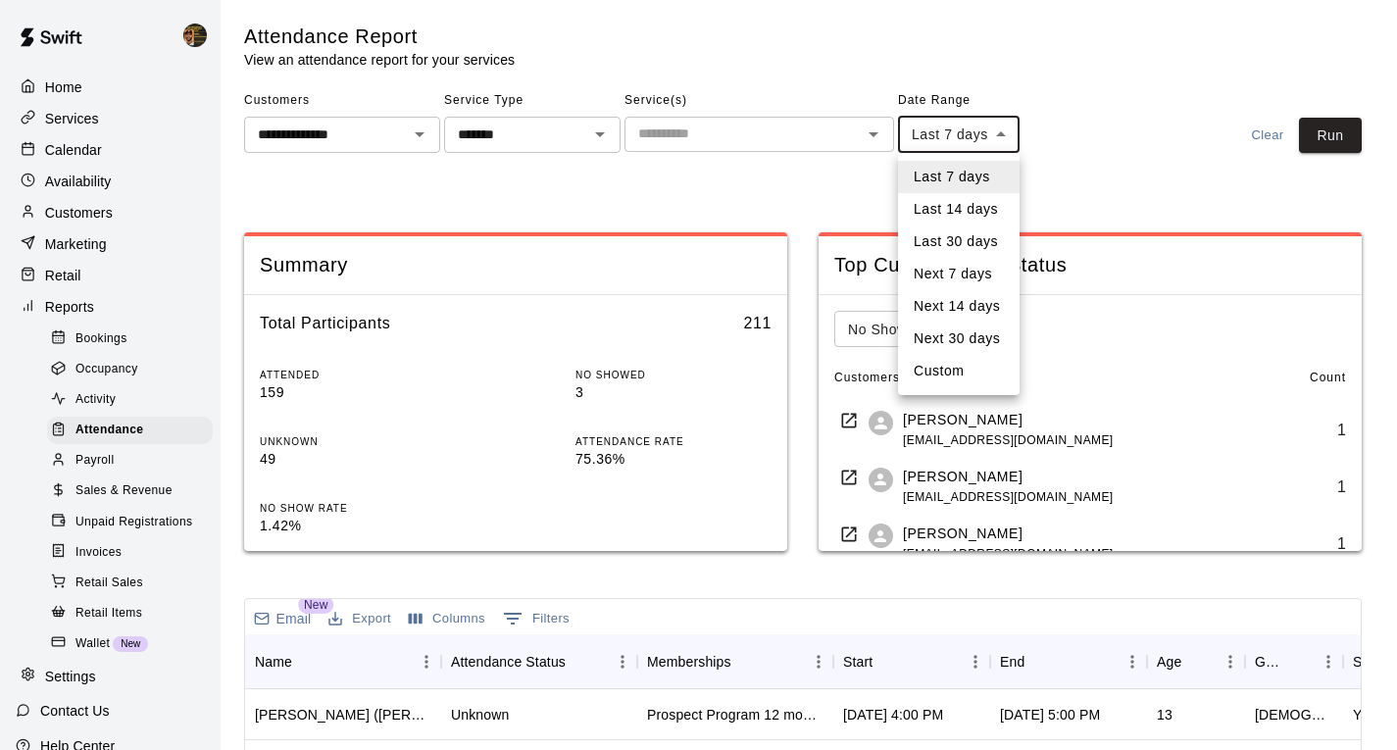
click at [1001, 131] on body "**********" at bounding box center [698, 646] width 1397 height 1292
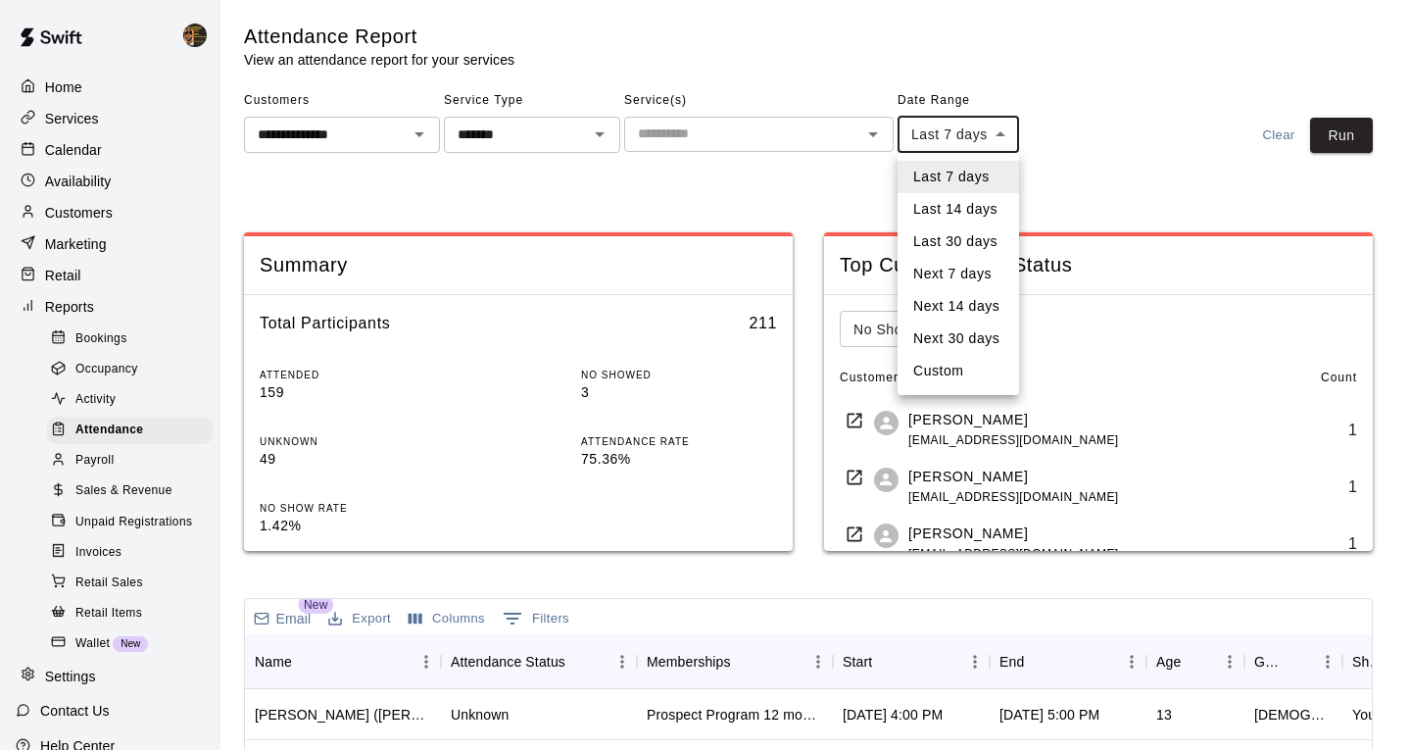
click at [1108, 92] on div at bounding box center [705, 375] width 1411 height 750
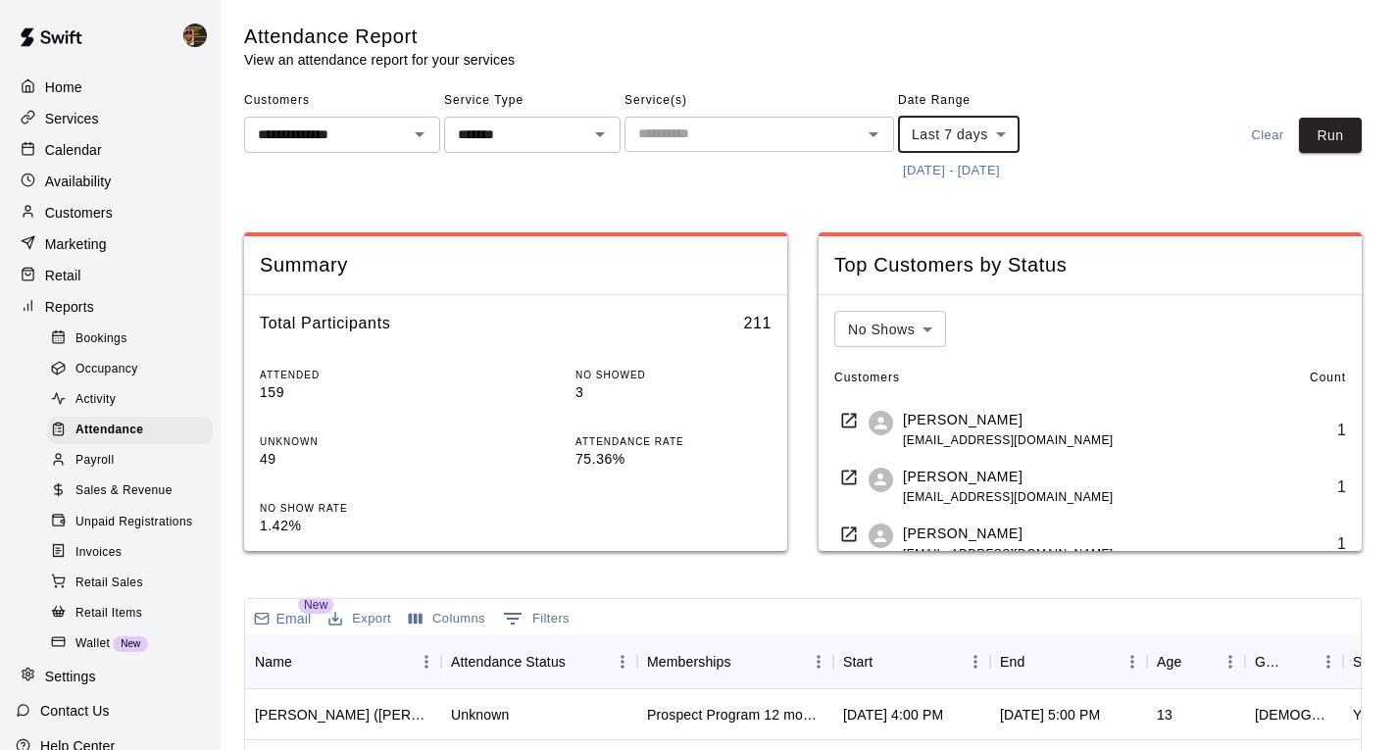
click at [873, 137] on icon "Open" at bounding box center [874, 135] width 24 height 24
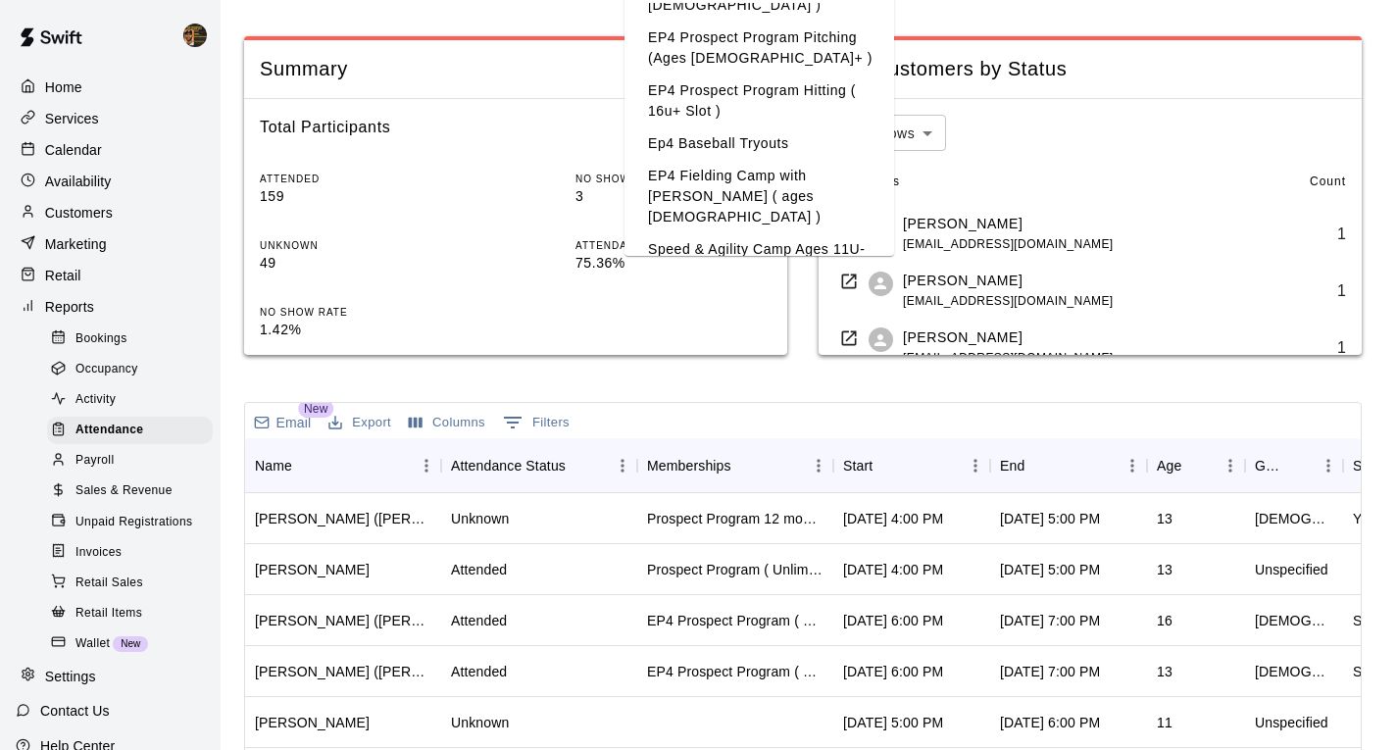
scroll to position [29, 0]
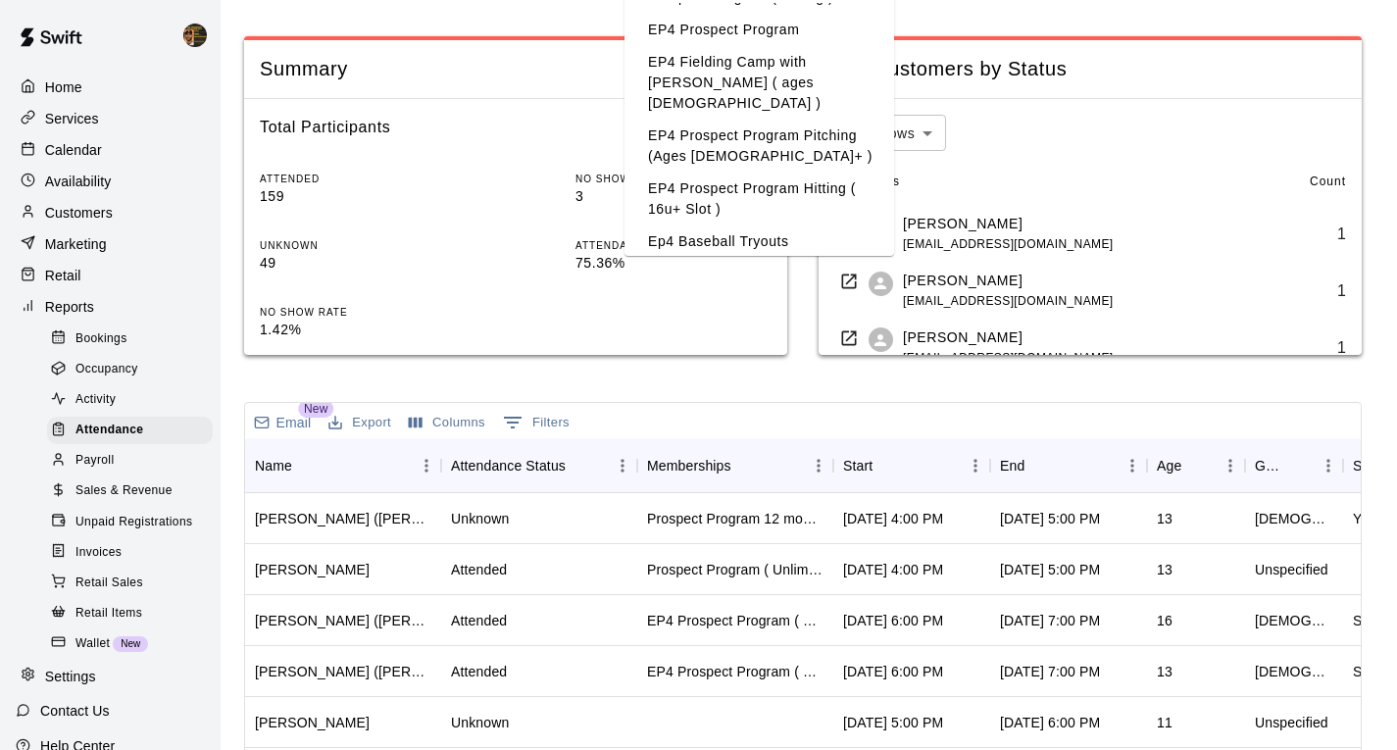
click at [723, 130] on li "EP4 Prospect Program Pitching (Ages [DEMOGRAPHIC_DATA]+ )" at bounding box center [759, 146] width 270 height 53
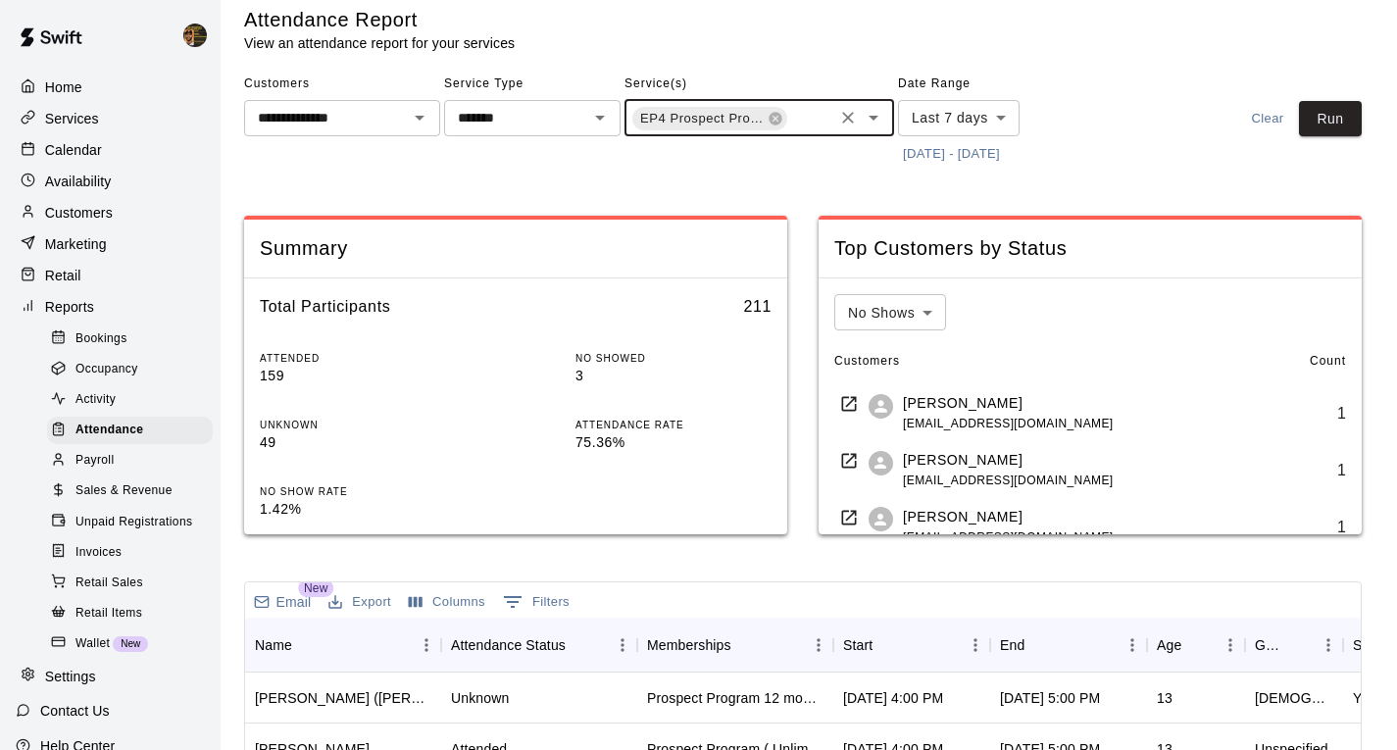
scroll to position [0, 0]
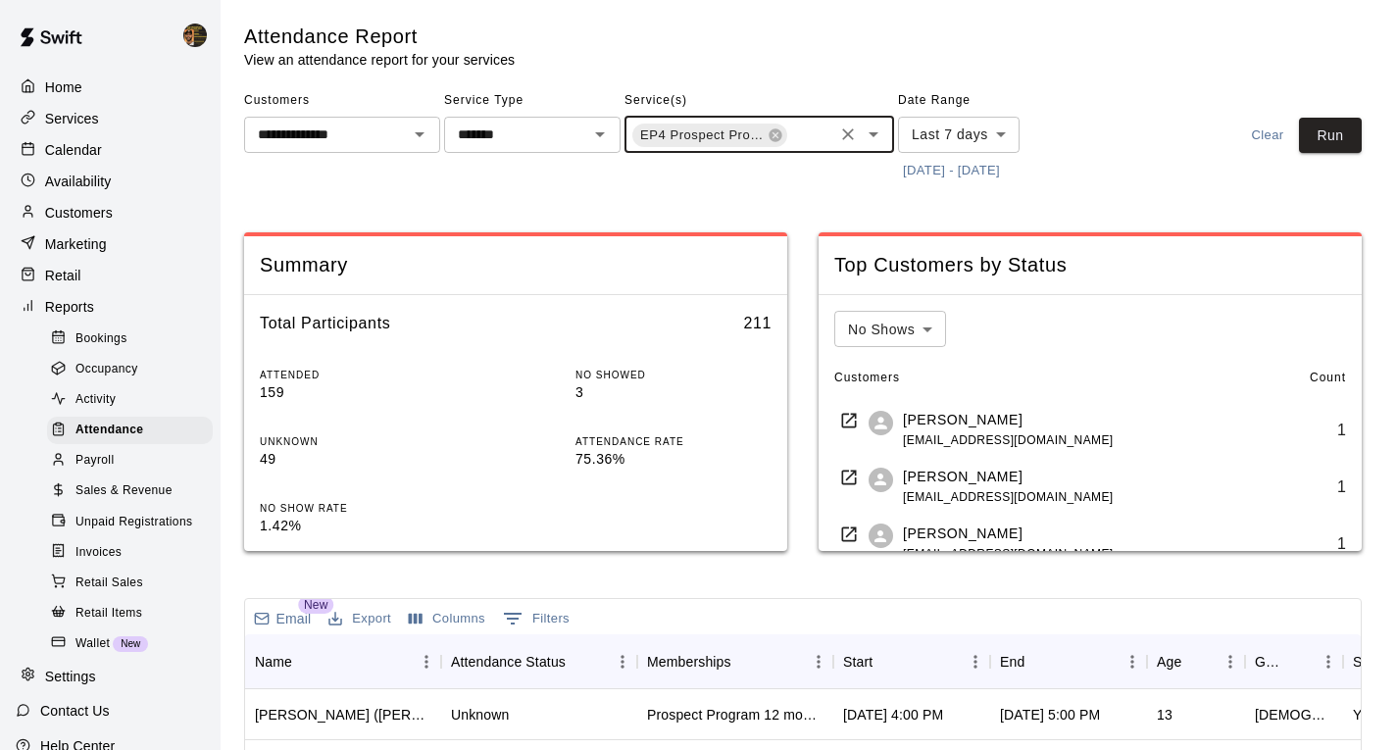
click at [874, 131] on icon "Open" at bounding box center [874, 135] width 24 height 24
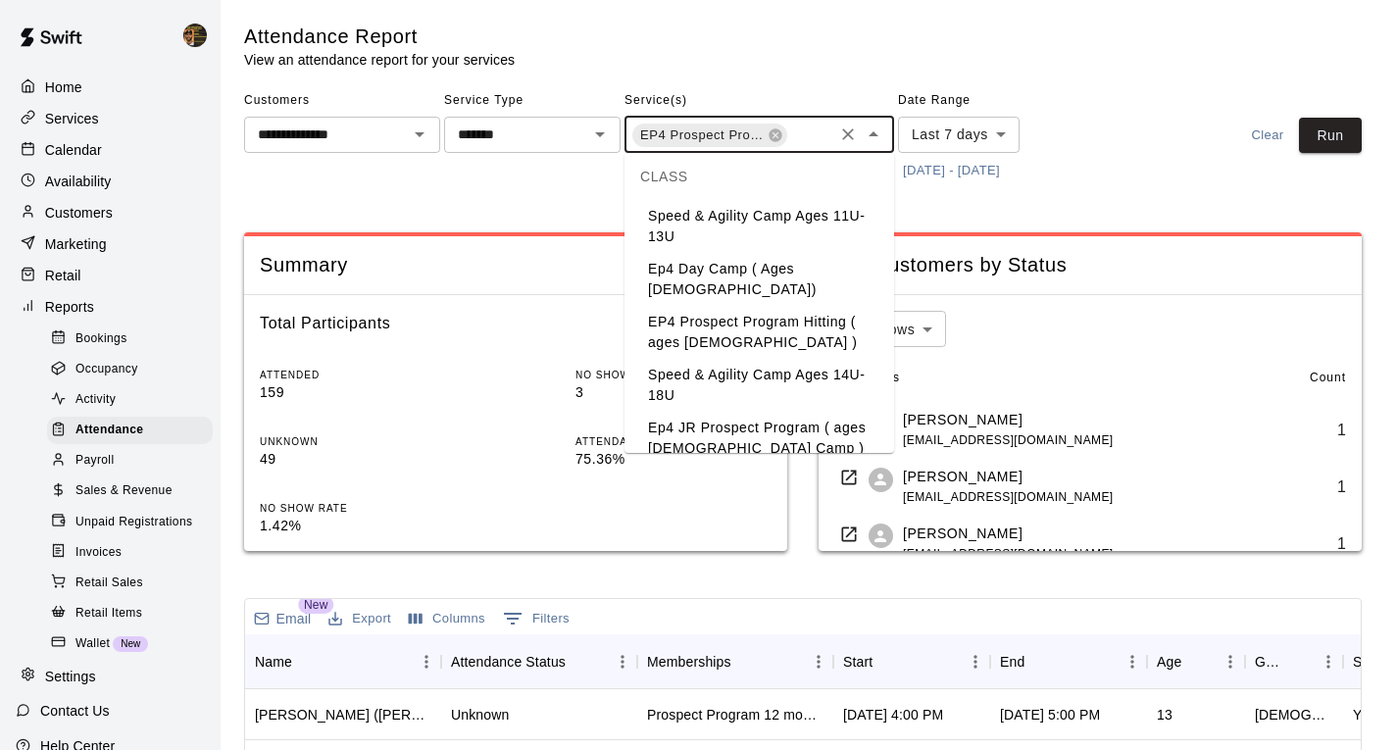
scroll to position [323, 0]
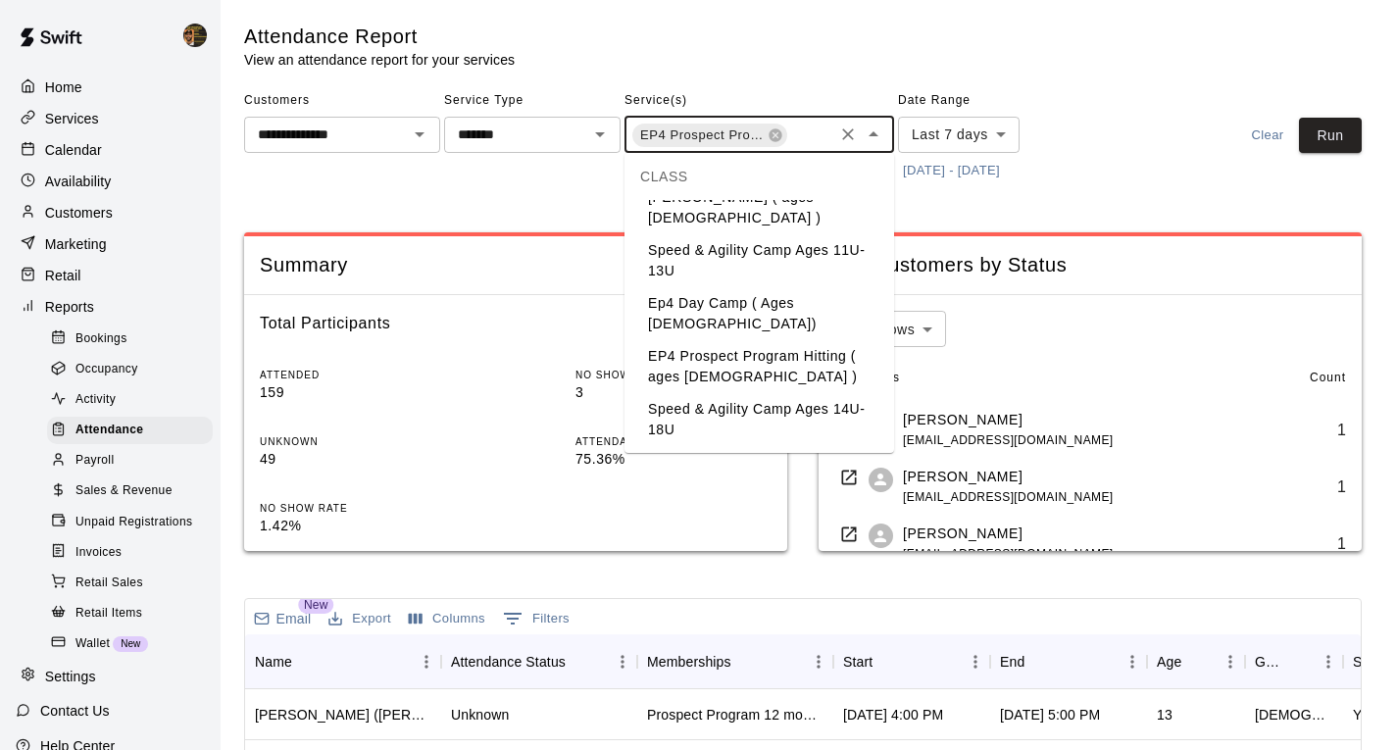
click at [739, 340] on li "EP4 Prospect Program Hitting ( ages [DEMOGRAPHIC_DATA] )" at bounding box center [759, 366] width 270 height 53
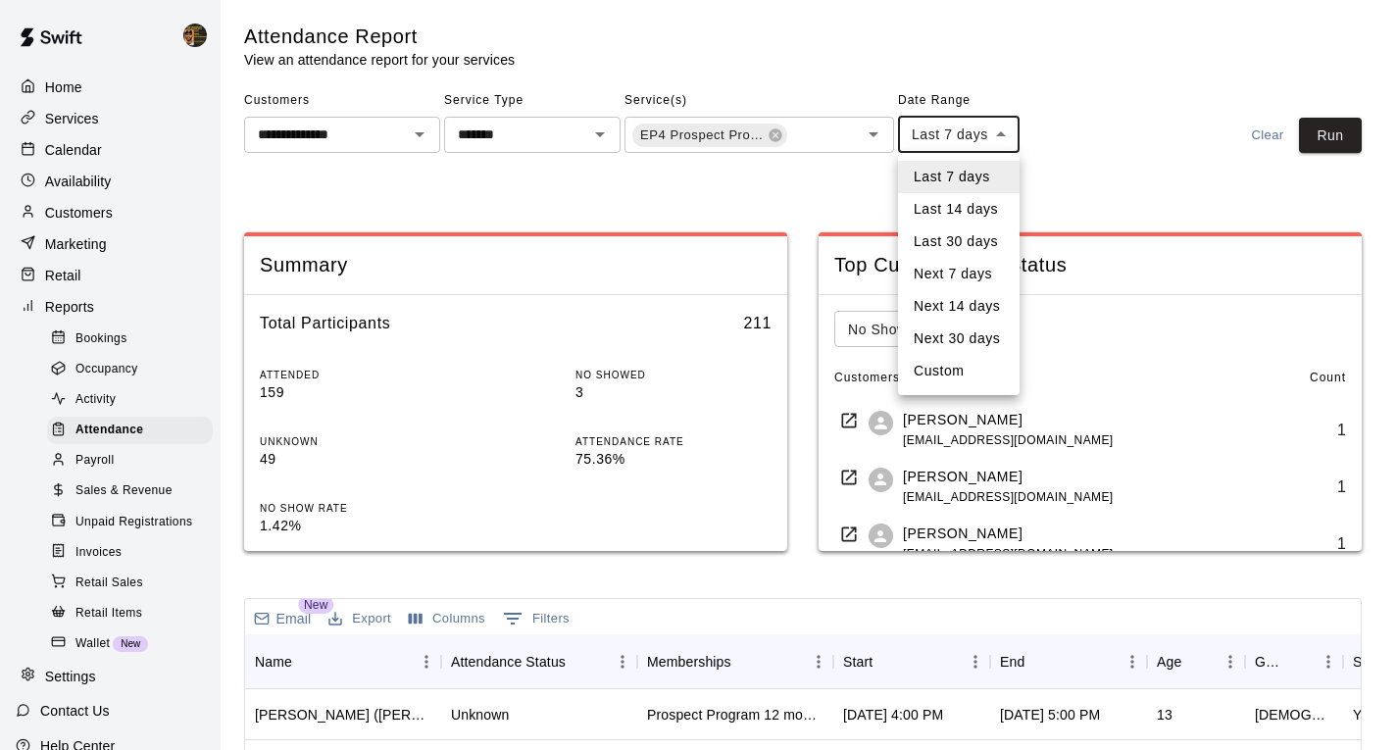
click at [1009, 128] on body "**********" at bounding box center [698, 646] width 1397 height 1292
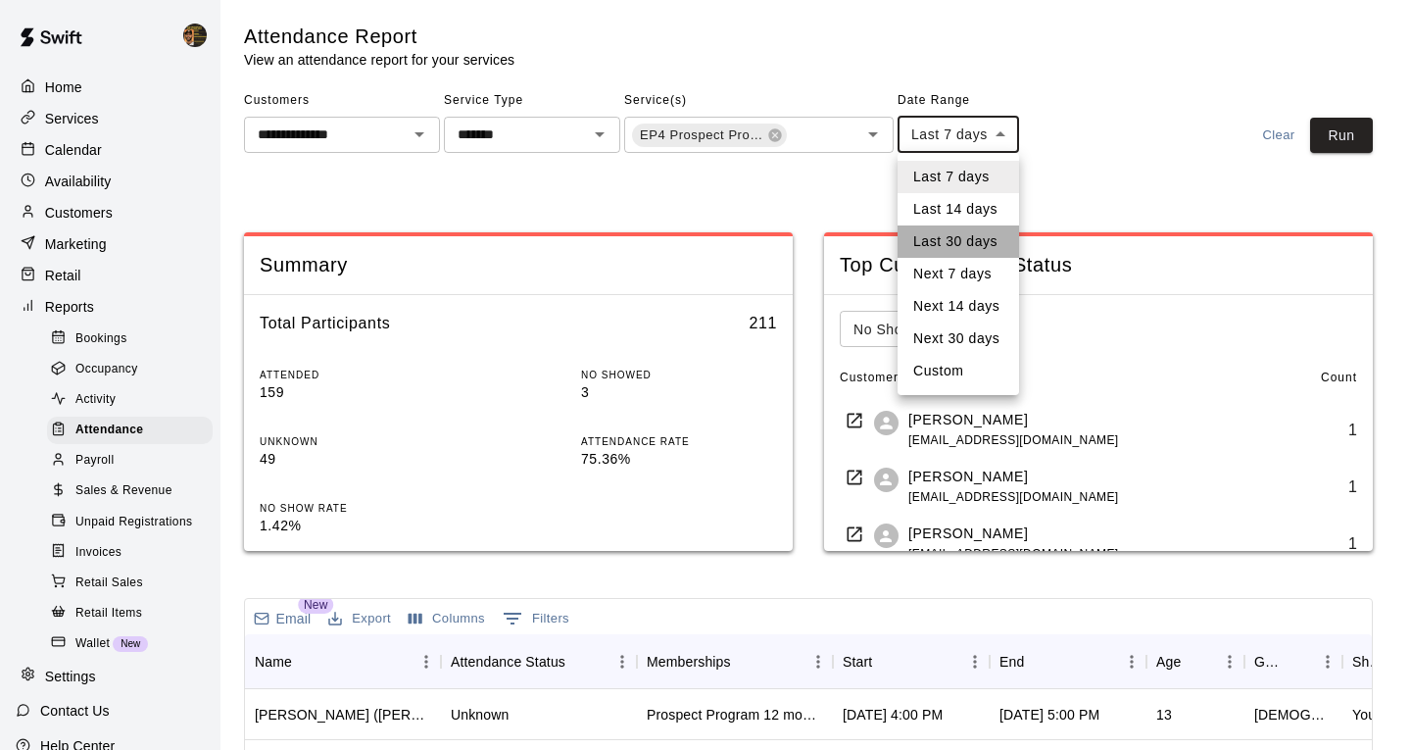
click at [966, 232] on li "Last 30 days" at bounding box center [959, 241] width 122 height 32
type input "*****"
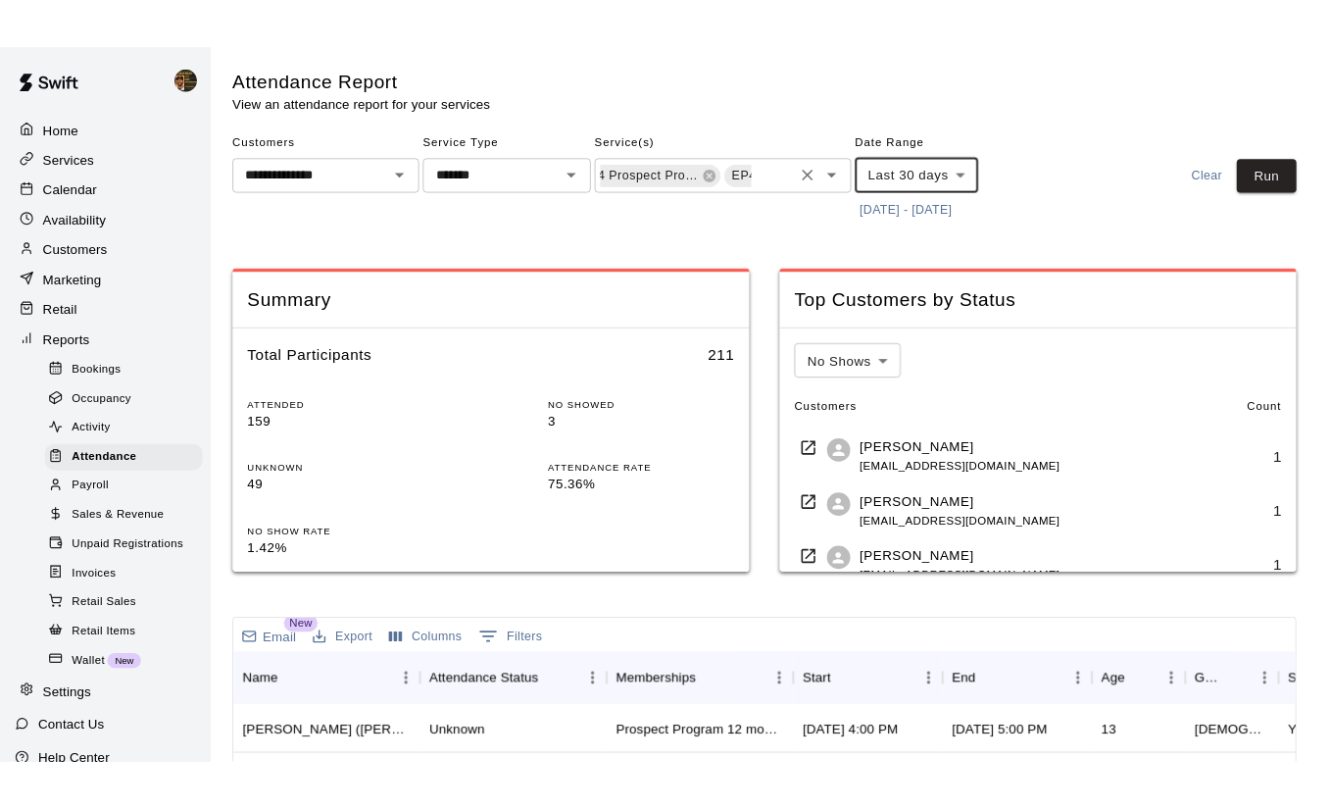
scroll to position [0, 2]
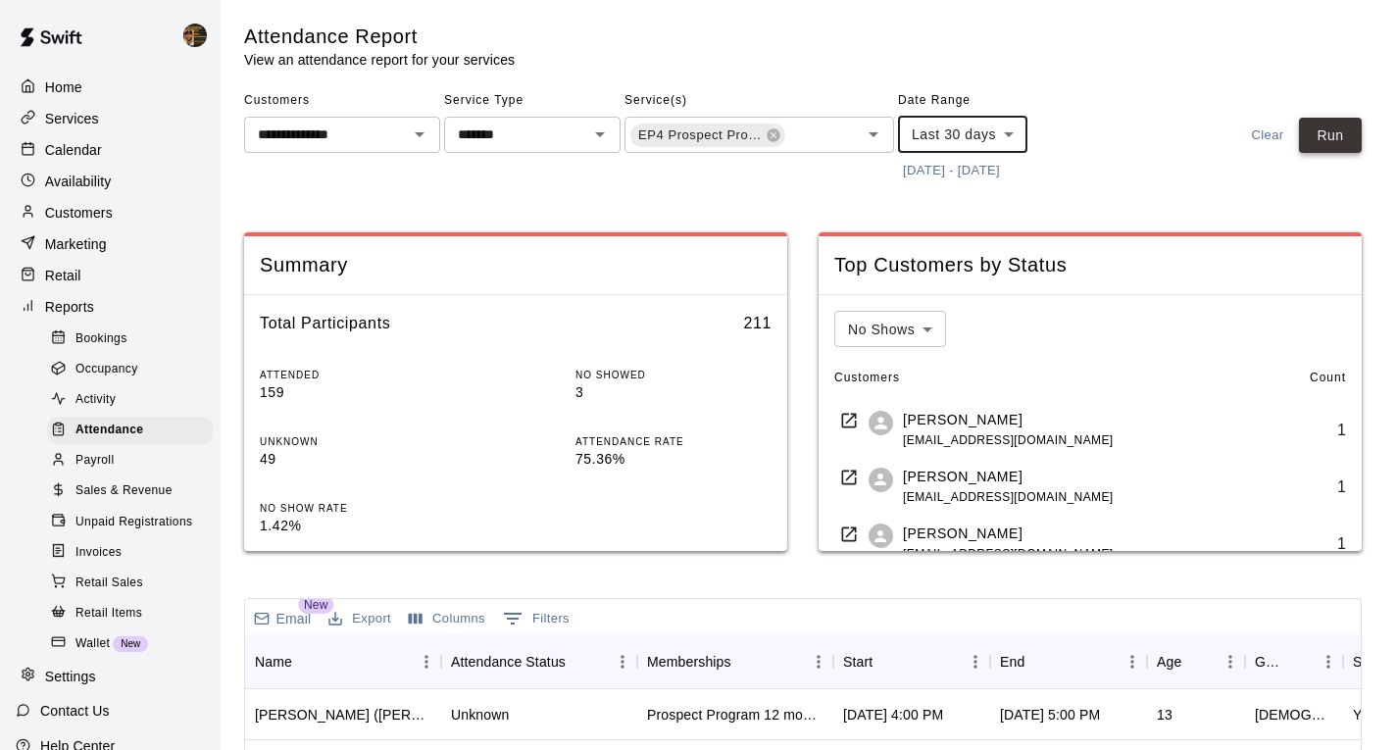
click at [1351, 135] on button "Run" at bounding box center [1330, 136] width 63 height 36
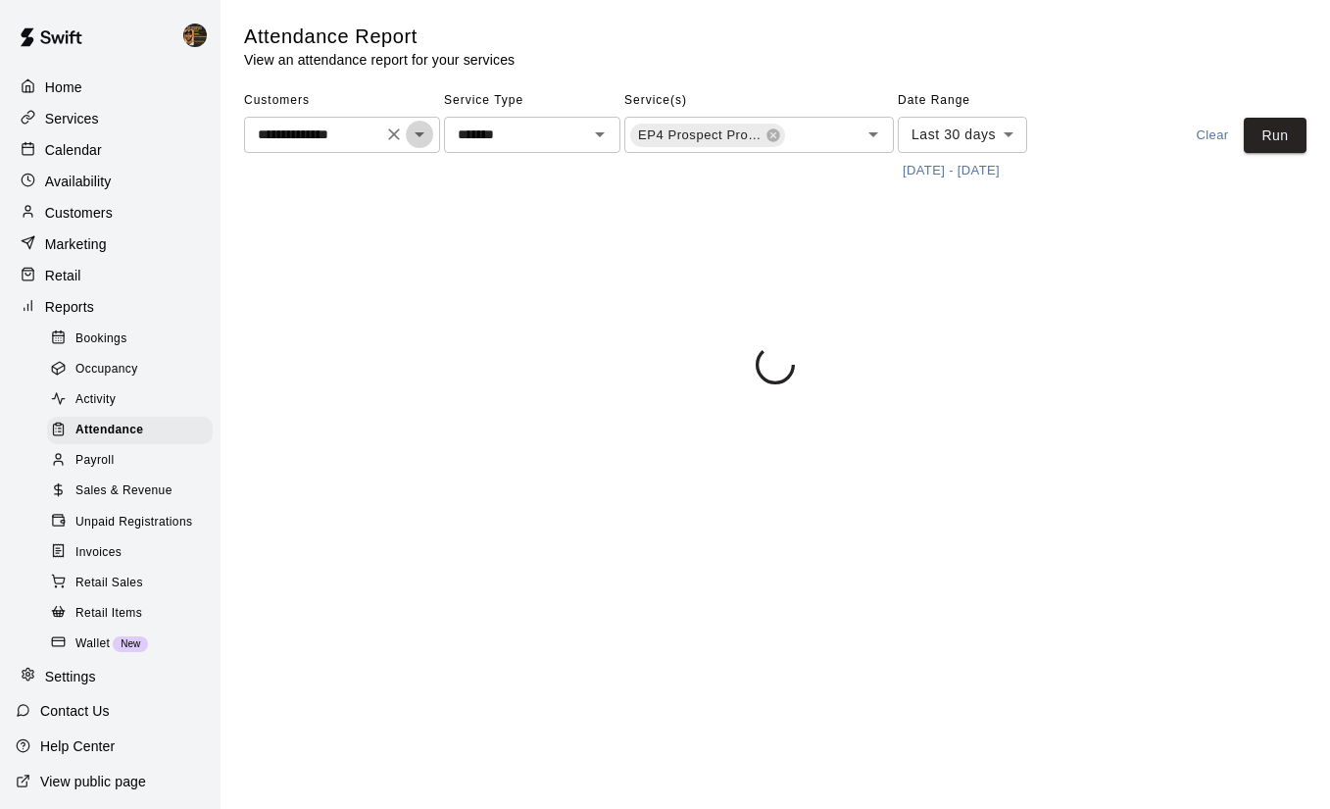
click at [420, 135] on icon "Open" at bounding box center [420, 134] width 10 height 5
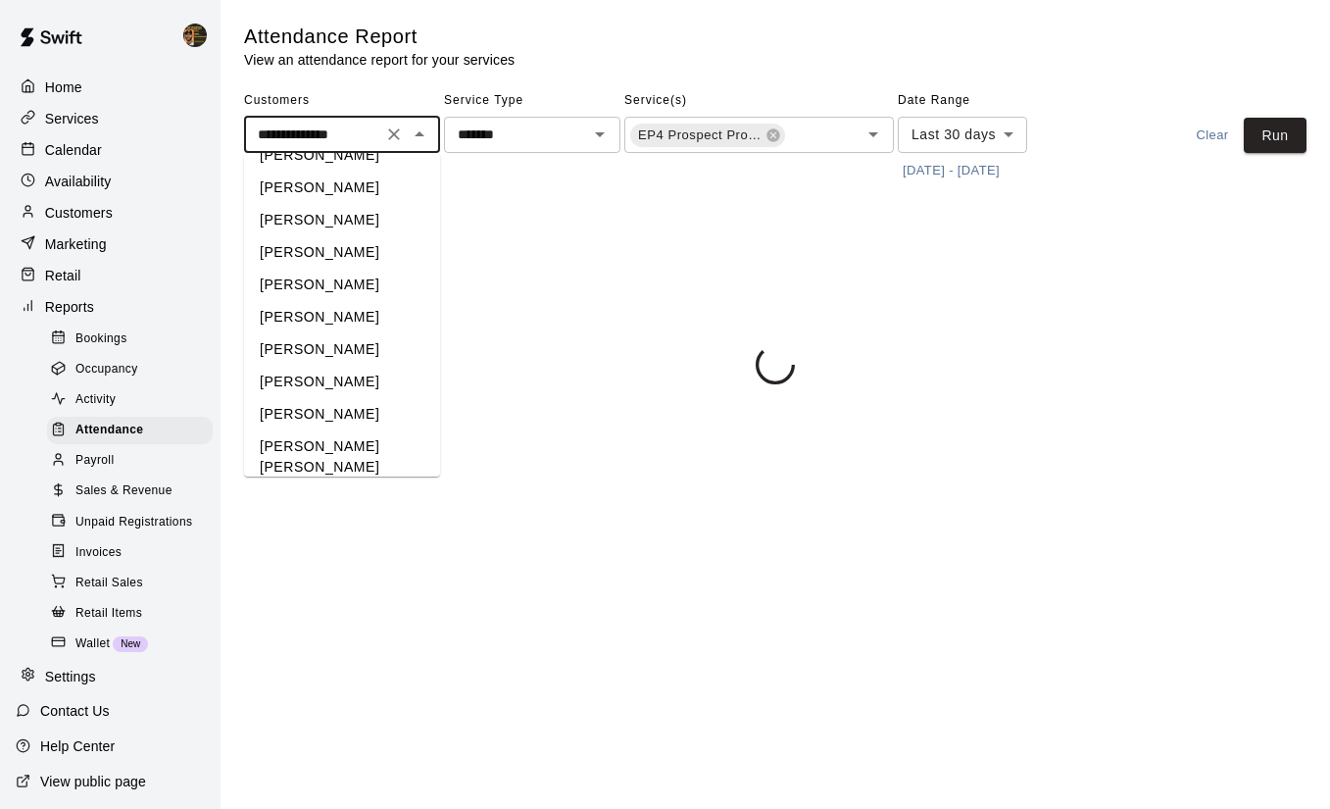
scroll to position [17662, 0]
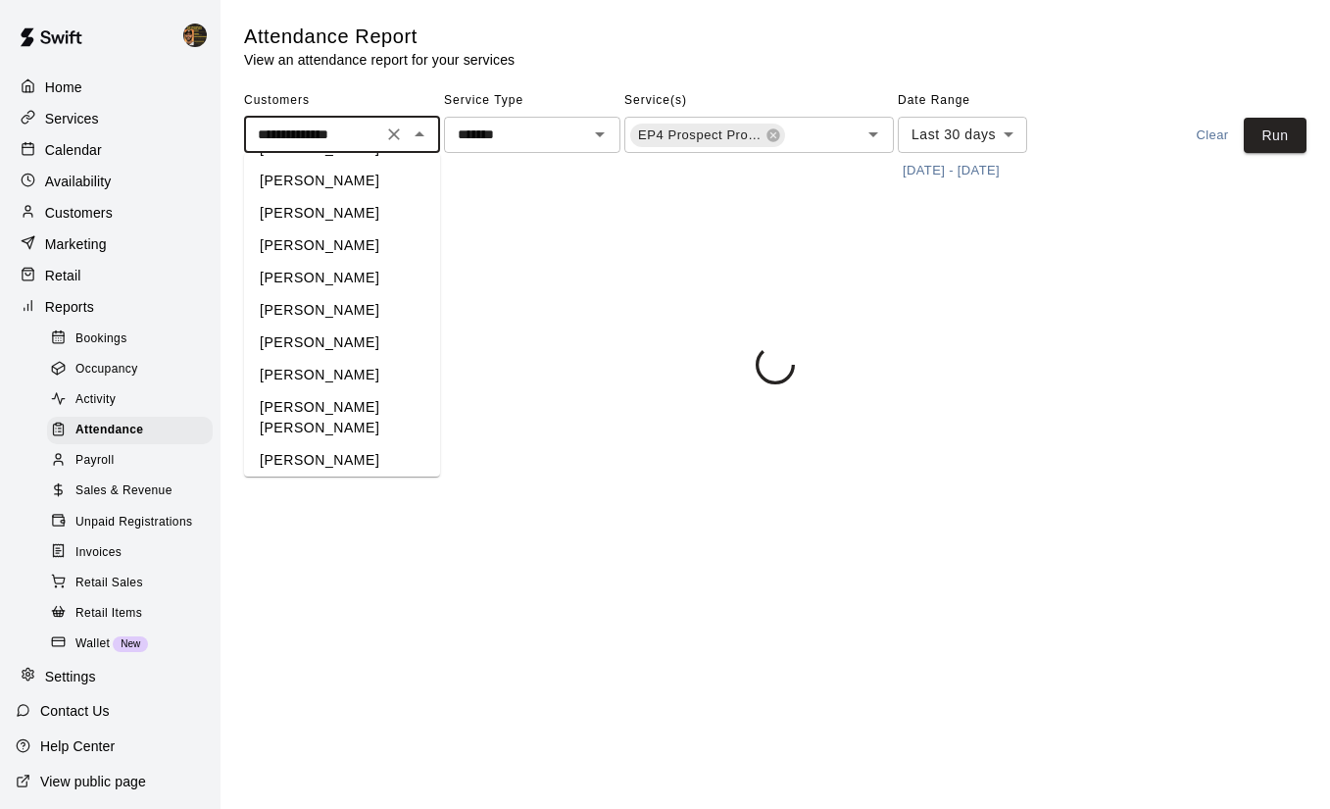
click at [291, 638] on li "[PERSON_NAME]" at bounding box center [342, 654] width 196 height 32
type input "**********"
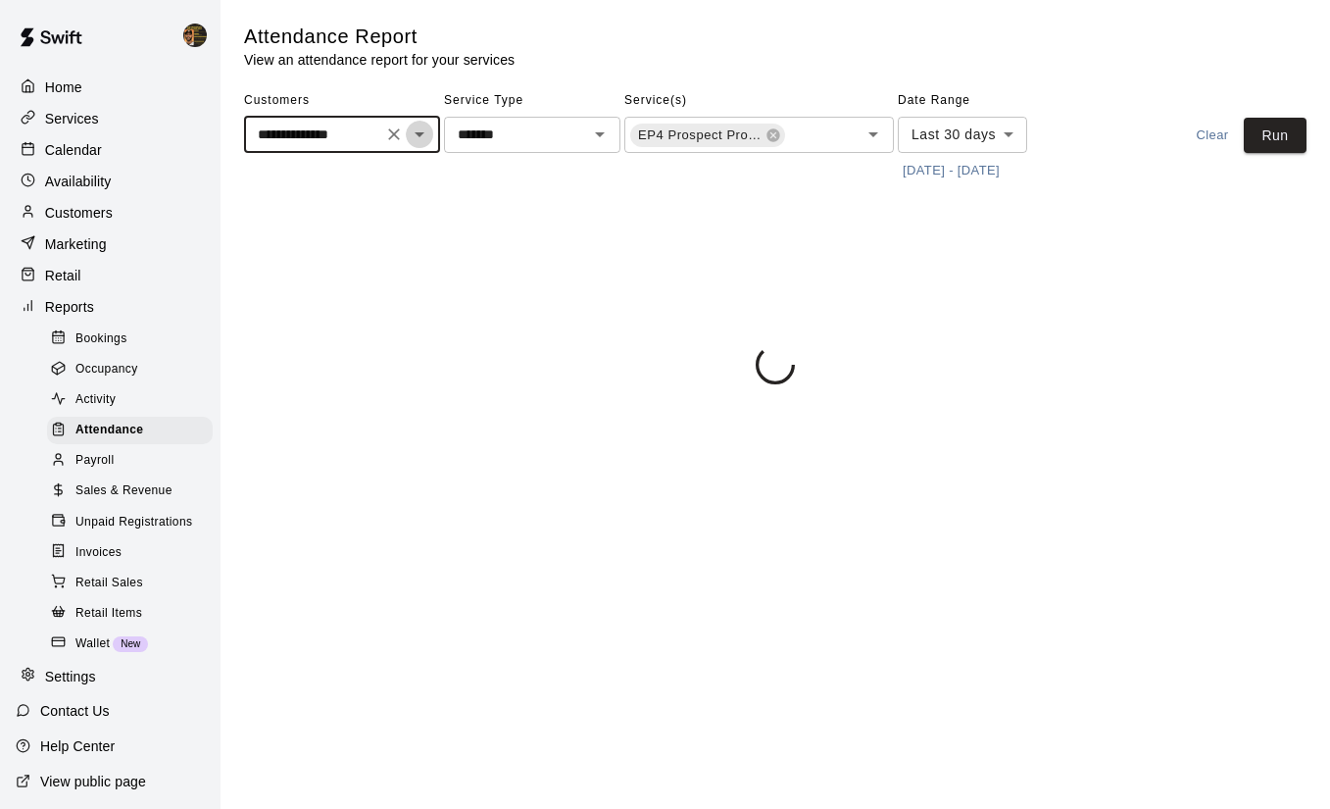
click at [415, 132] on icon "Open" at bounding box center [420, 135] width 24 height 24
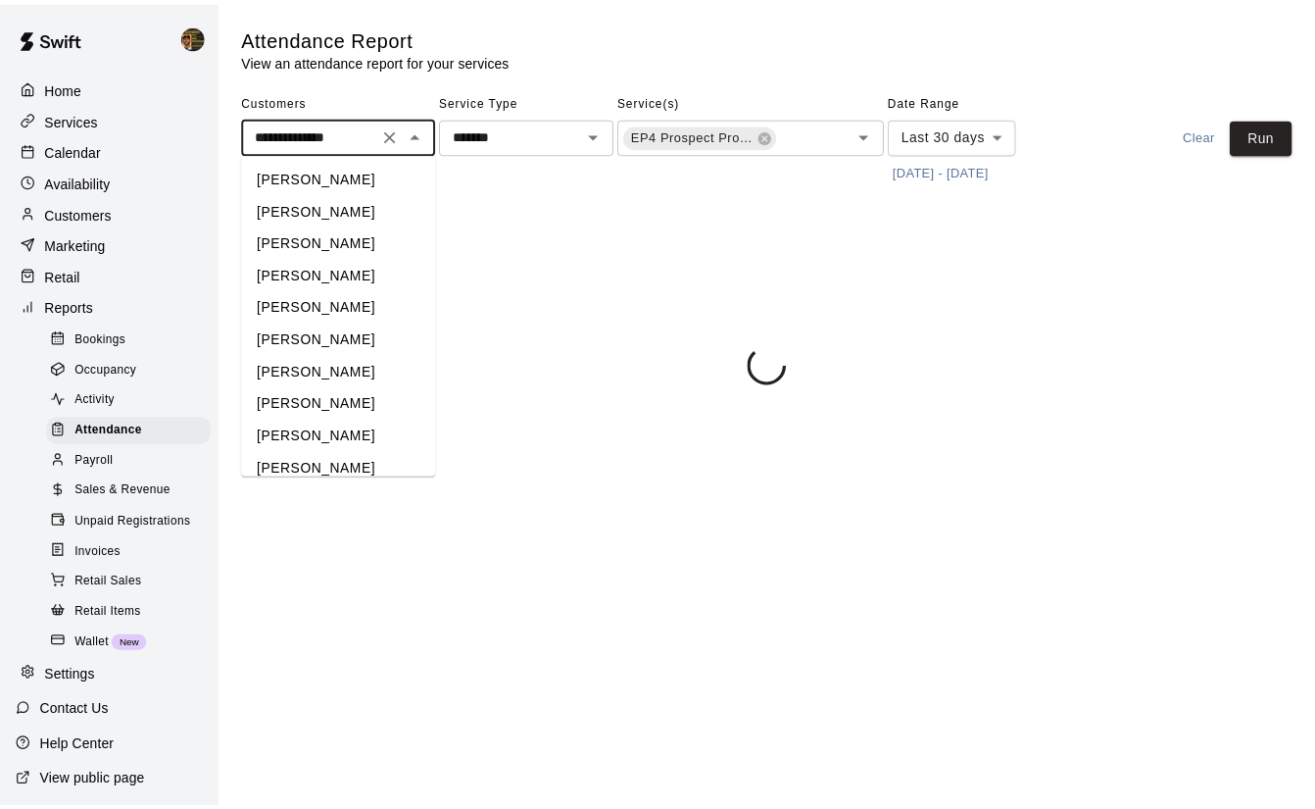
scroll to position [17650, 0]
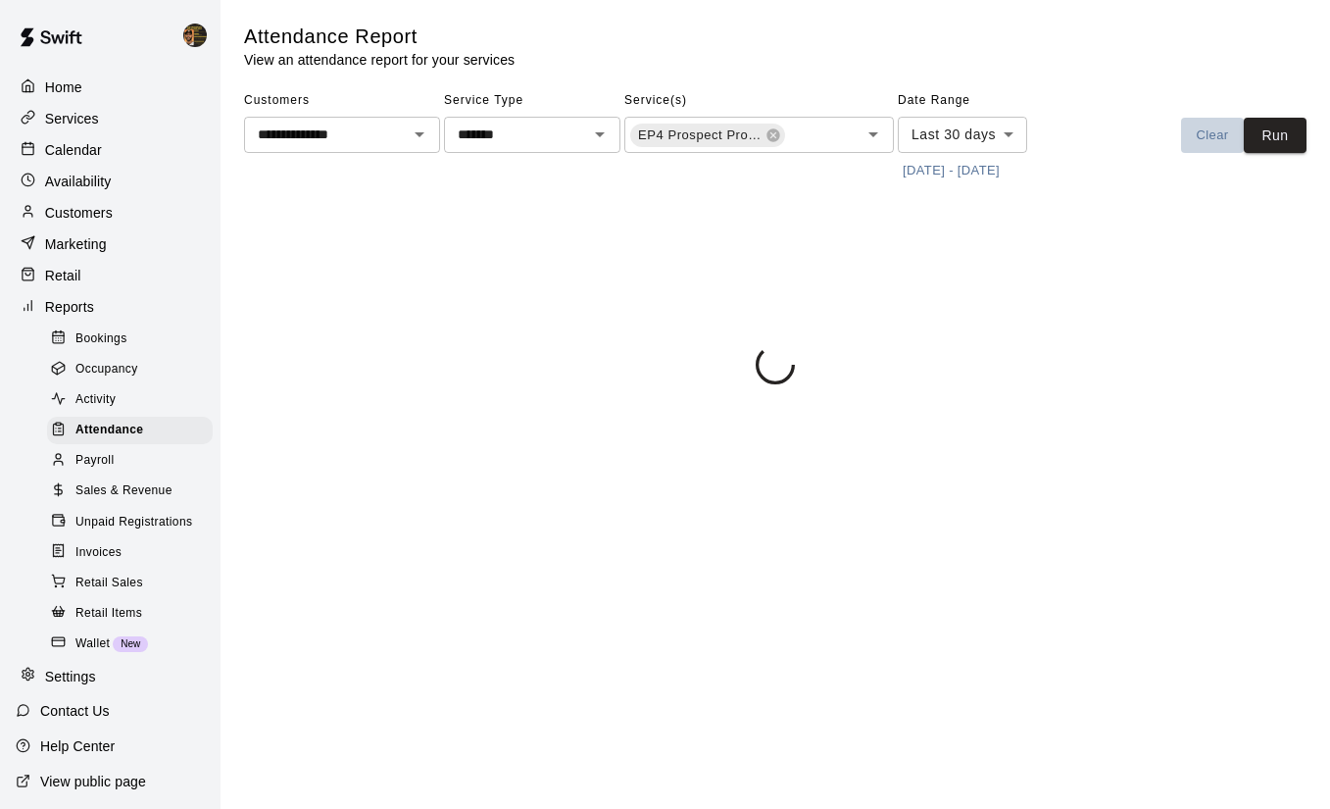
click at [1205, 124] on button "Clear" at bounding box center [1212, 136] width 63 height 36
type input "****"
click at [74, 160] on p "Calendar" at bounding box center [73, 150] width 57 height 20
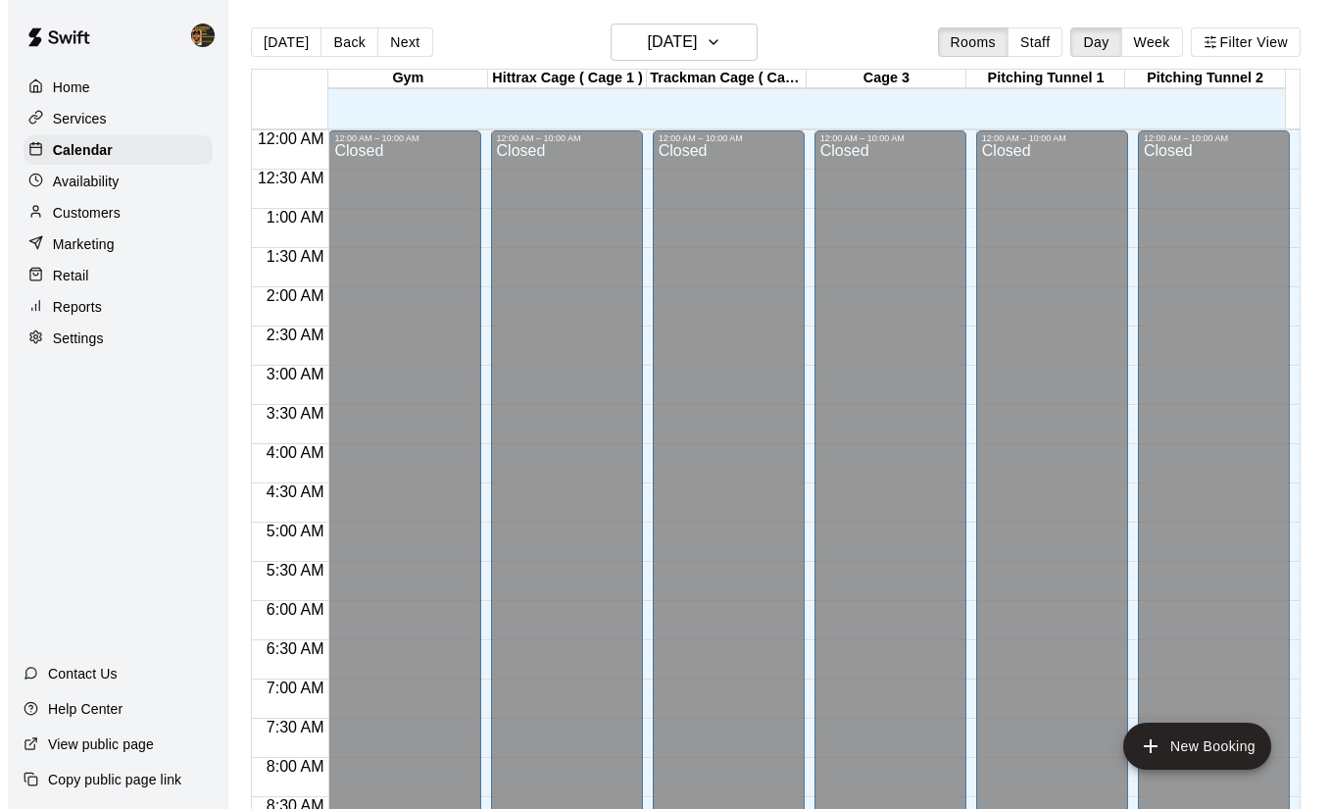
scroll to position [1122, 0]
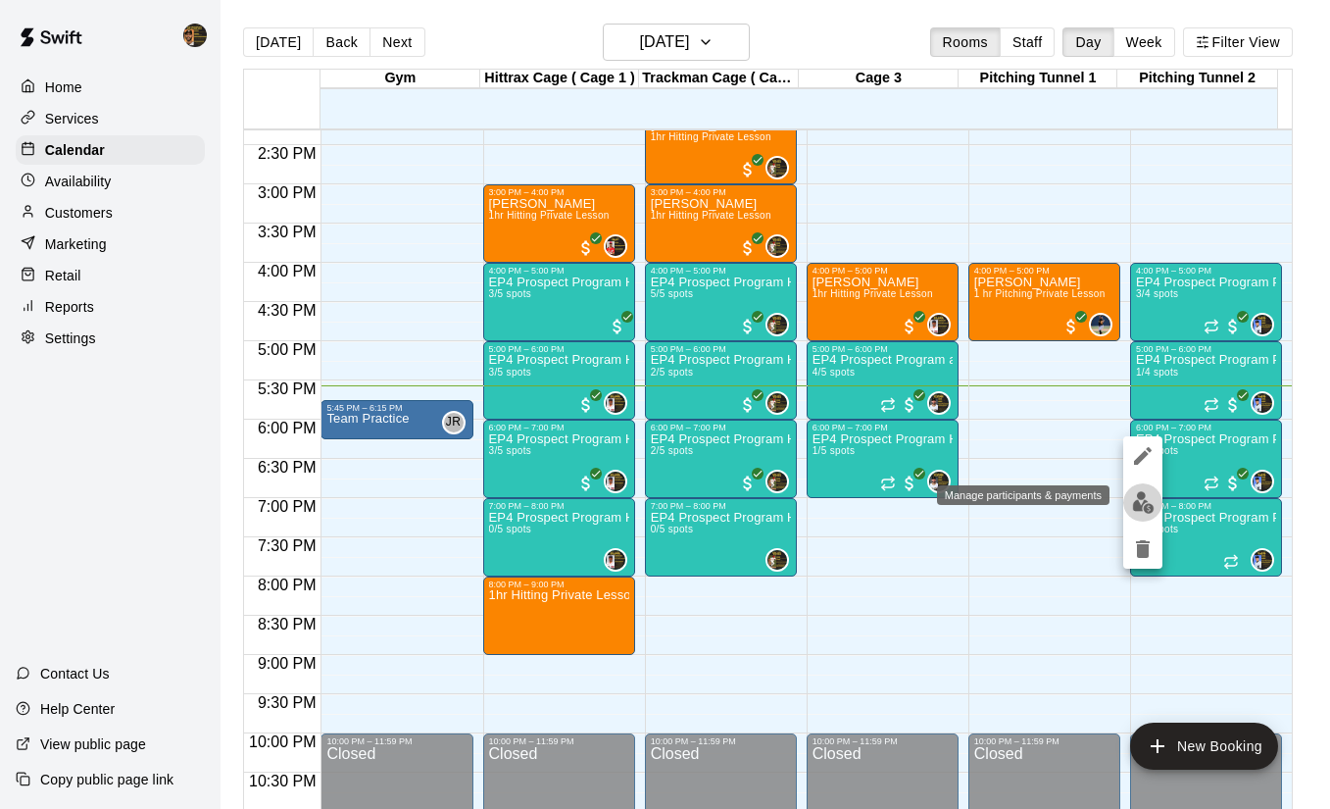
click at [1151, 506] on img "edit" at bounding box center [1143, 502] width 23 height 23
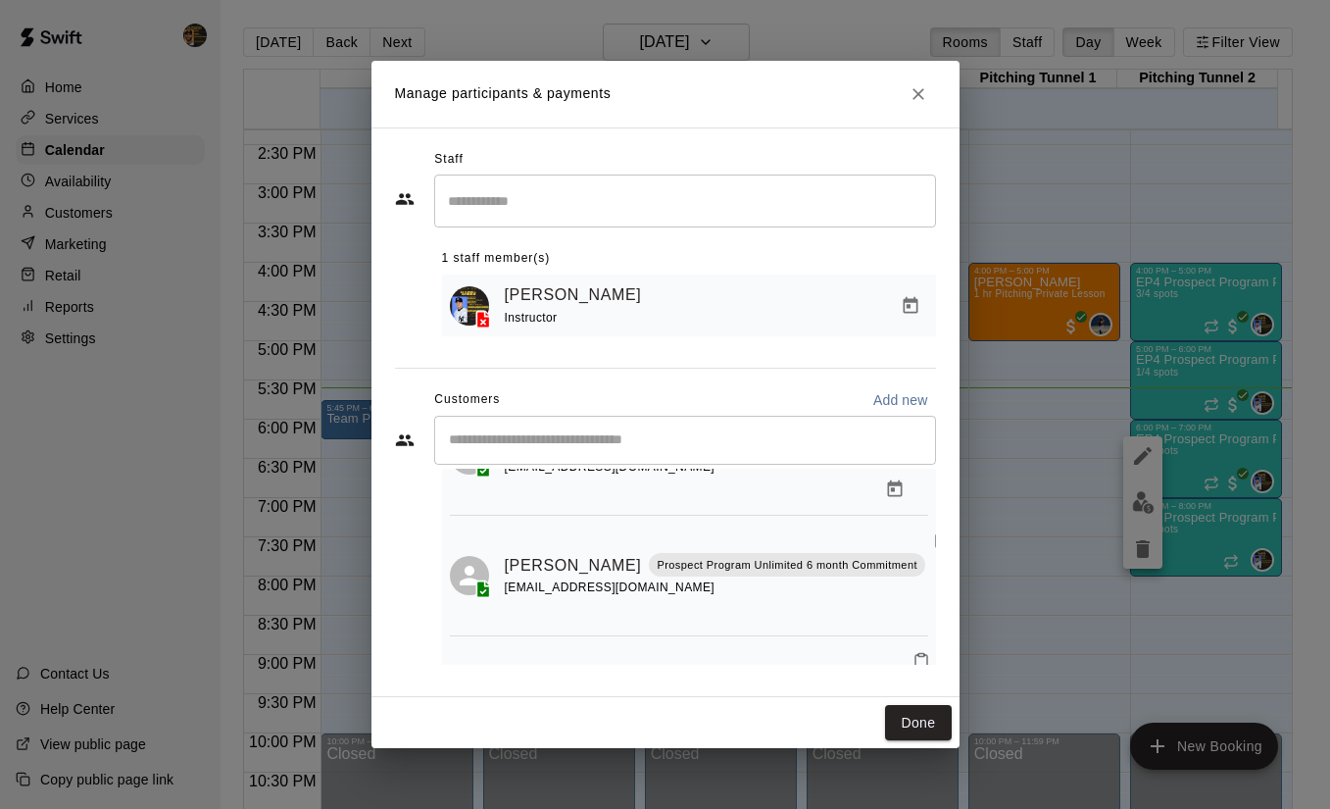
scroll to position [111, 0]
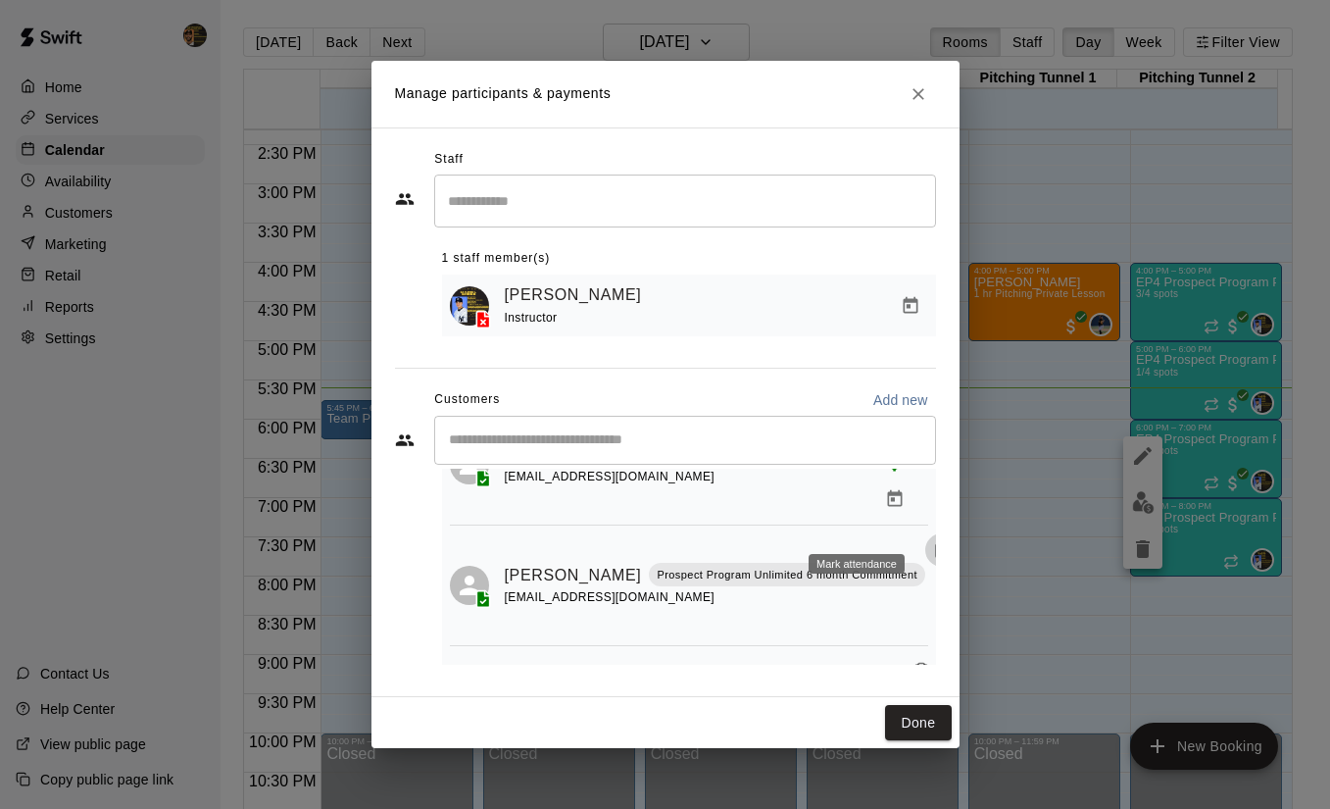
click at [933, 541] on icon "Mark attendance" at bounding box center [942, 550] width 18 height 18
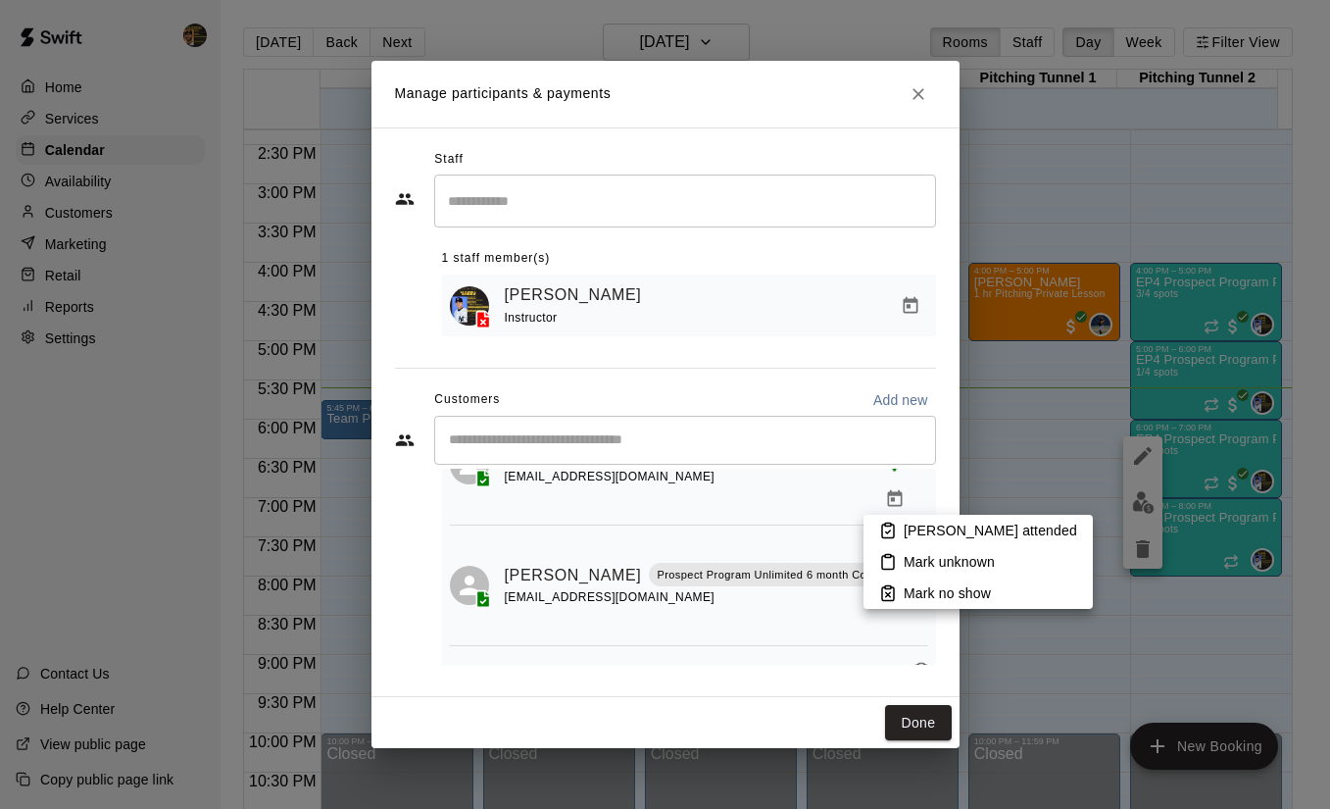
click at [917, 524] on p "[PERSON_NAME] attended" at bounding box center [990, 530] width 173 height 20
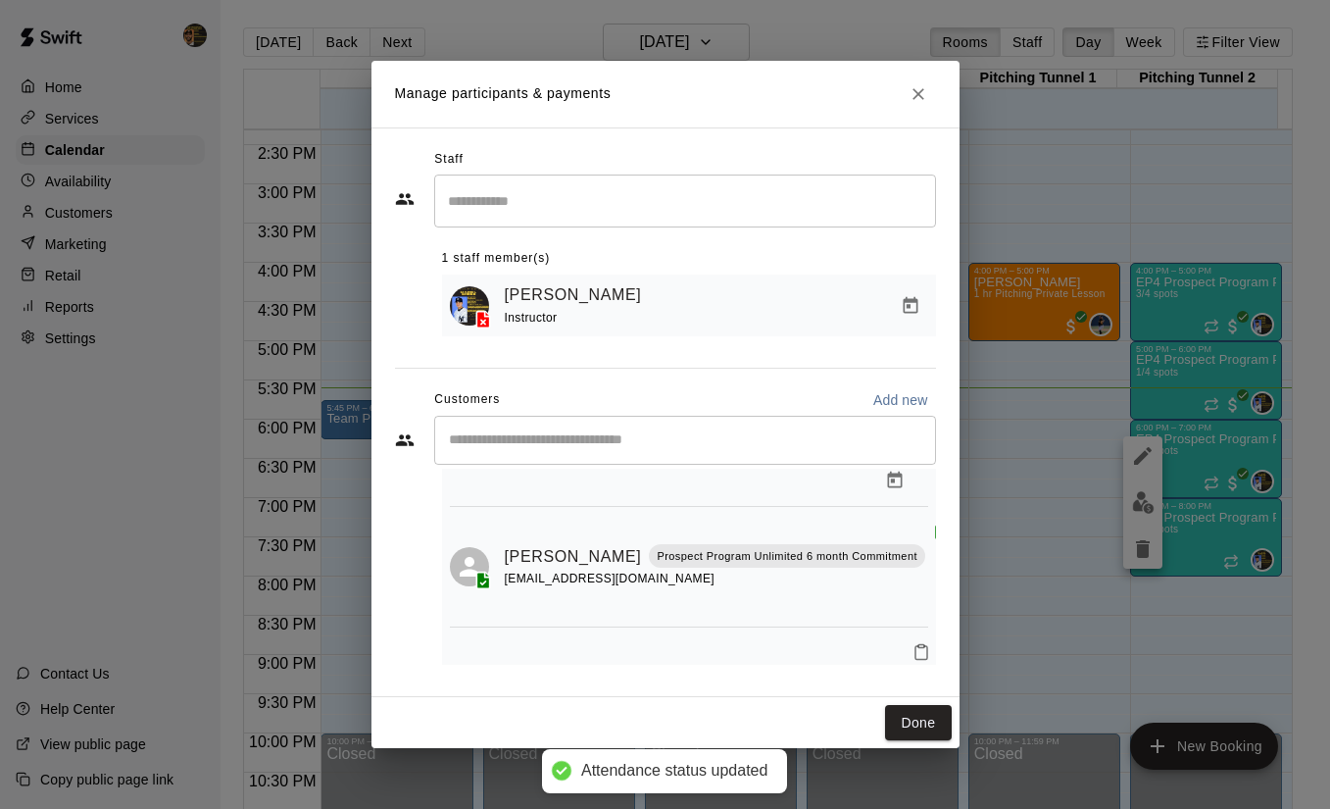
scroll to position [0, 0]
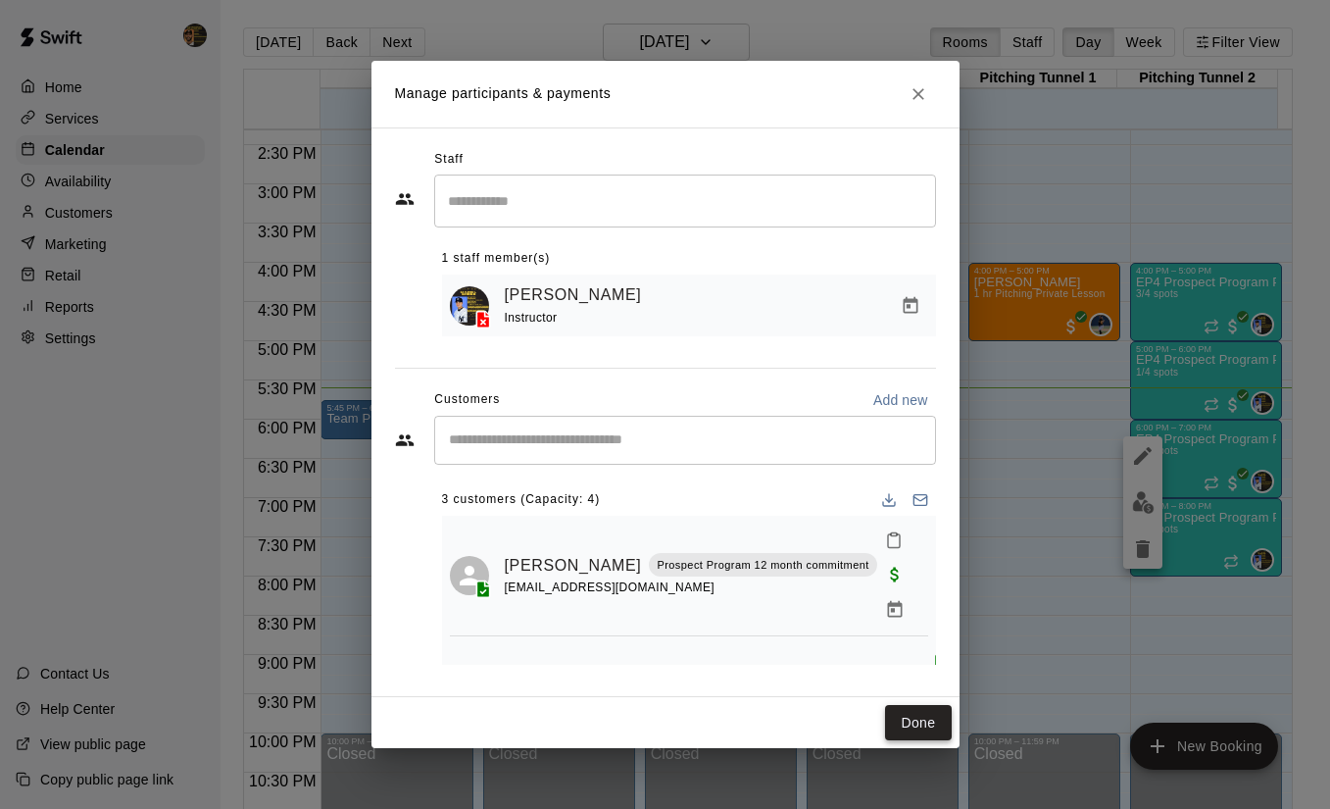
click at [915, 707] on button "Done" at bounding box center [918, 723] width 66 height 36
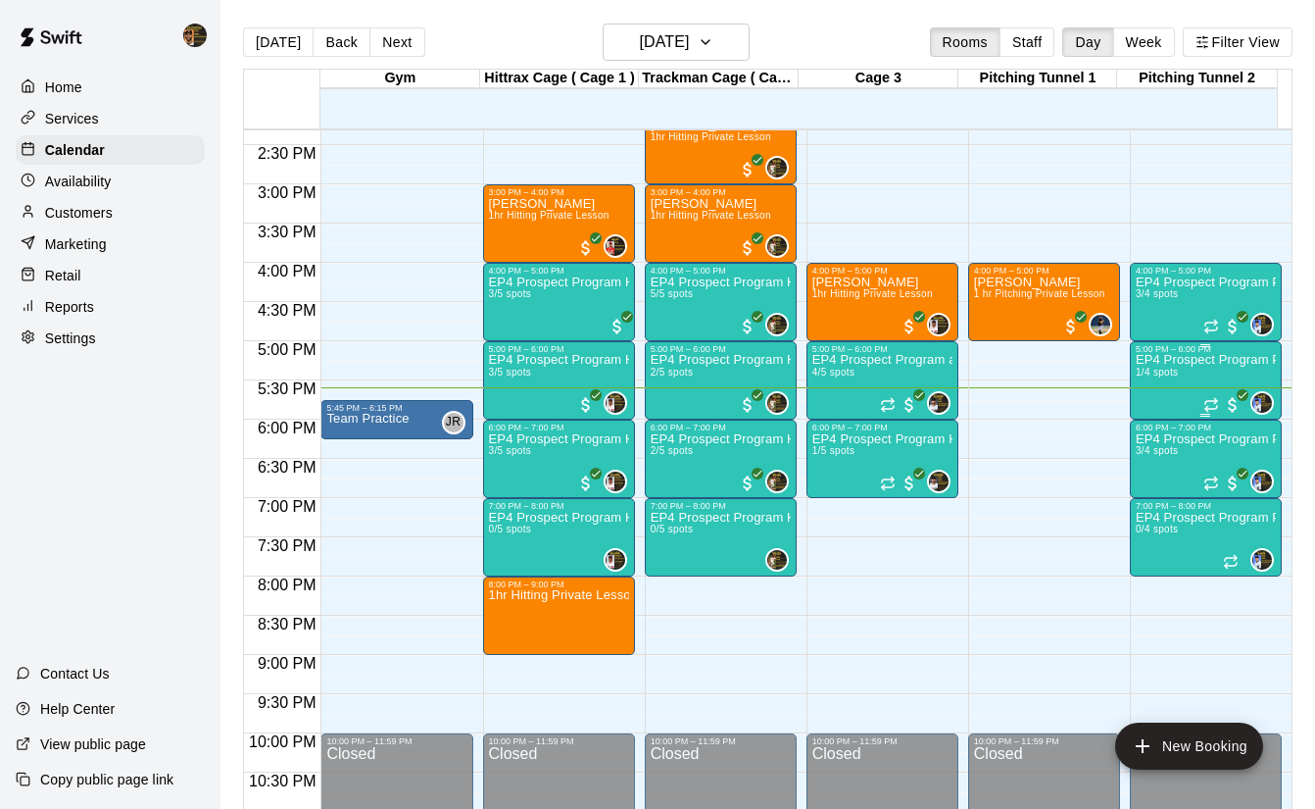
click at [1166, 391] on div "EP4 Prospect Program Pitching (Ages [DEMOGRAPHIC_DATA]+ ) 1/4 spots" at bounding box center [1206, 758] width 140 height 809
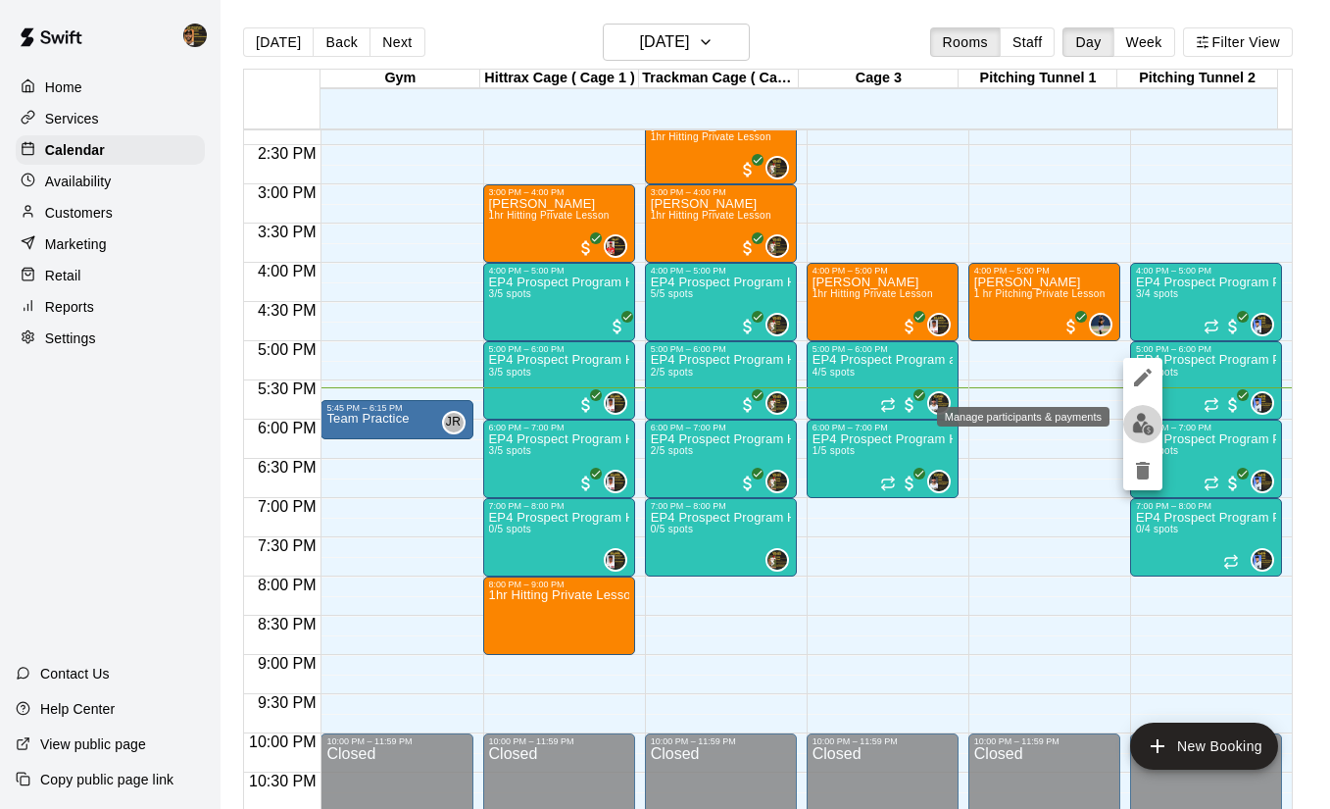
click at [1153, 430] on img "edit" at bounding box center [1143, 424] width 23 height 23
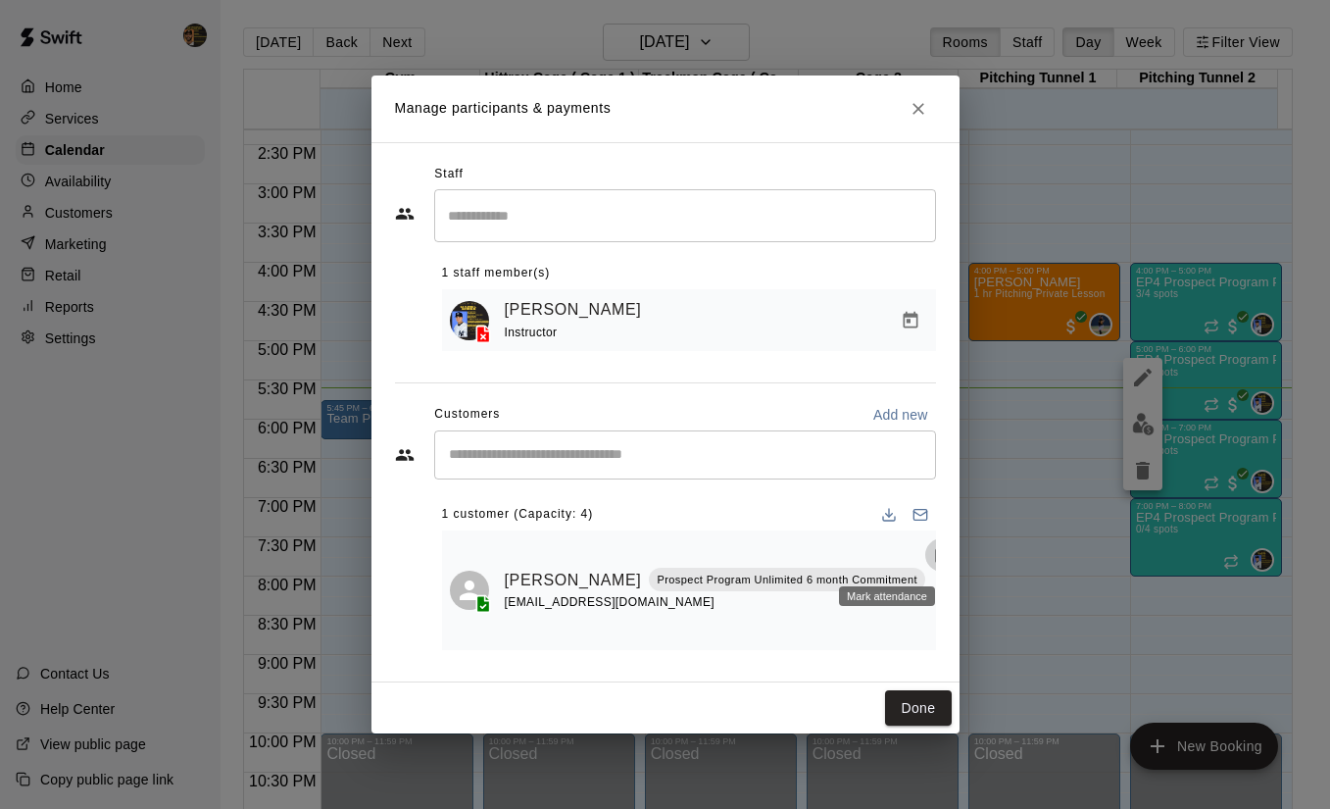
click at [939, 549] on rect "Mark attendance" at bounding box center [942, 548] width 6 height 3
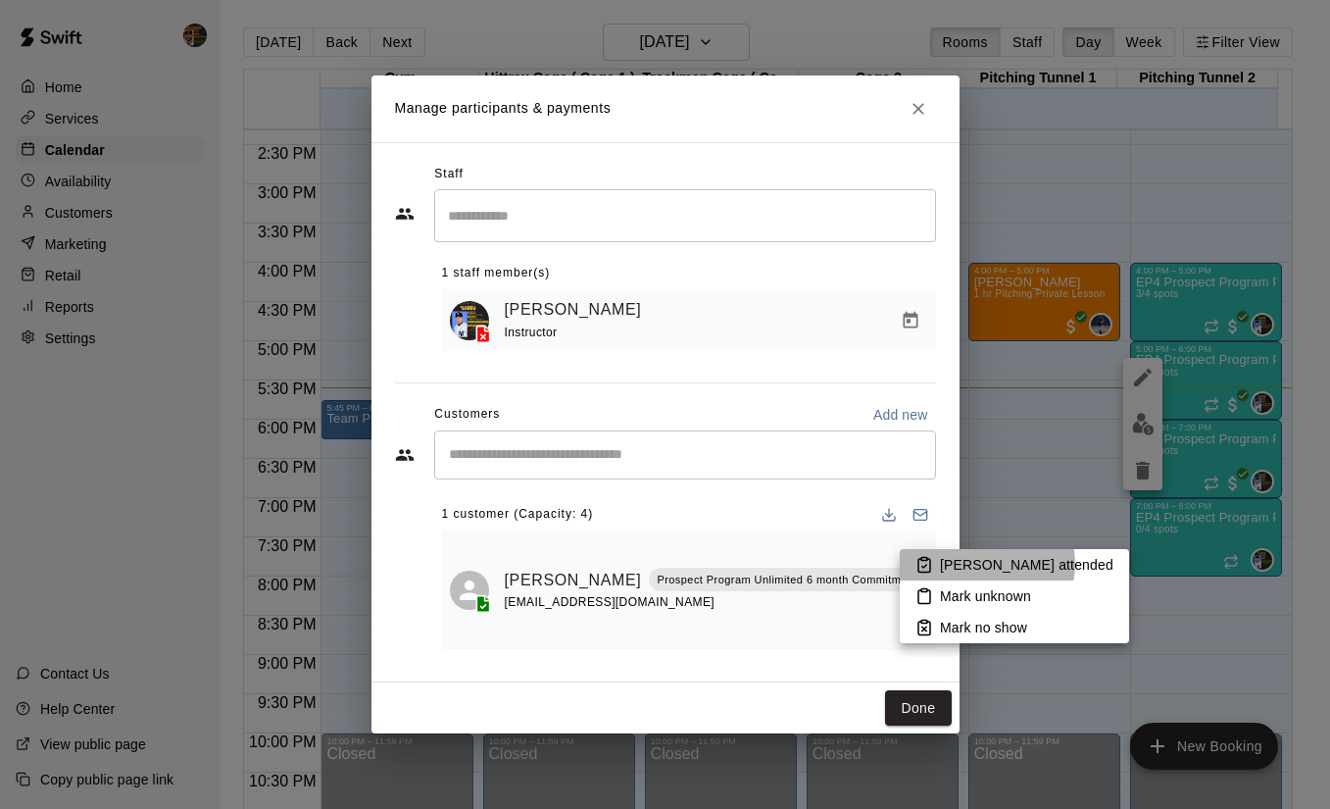
click at [986, 564] on p "[PERSON_NAME] attended" at bounding box center [1026, 565] width 173 height 20
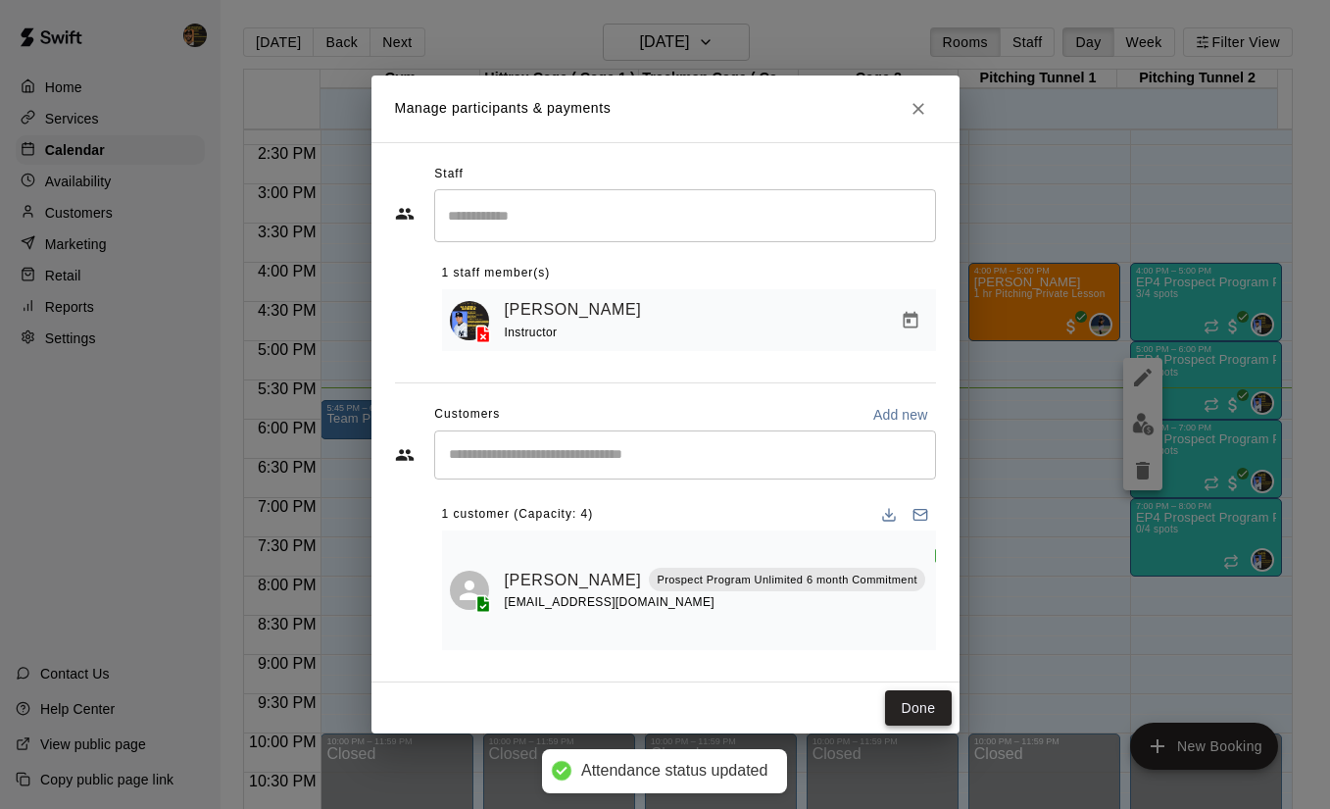
click at [911, 716] on button "Done" at bounding box center [918, 708] width 66 height 36
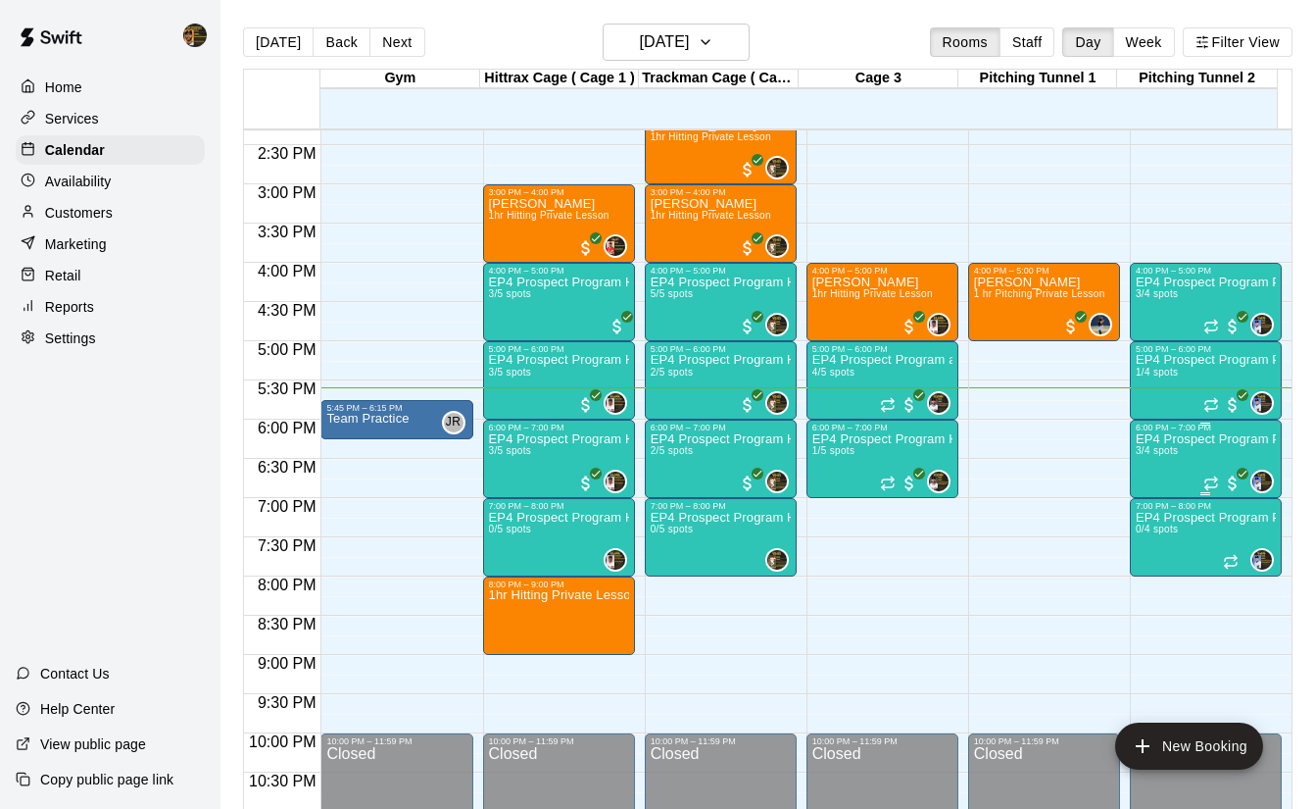
click at [1170, 439] on p "EP4 Prospect Program Pitching (Ages [DEMOGRAPHIC_DATA]+ )" at bounding box center [1206, 439] width 140 height 0
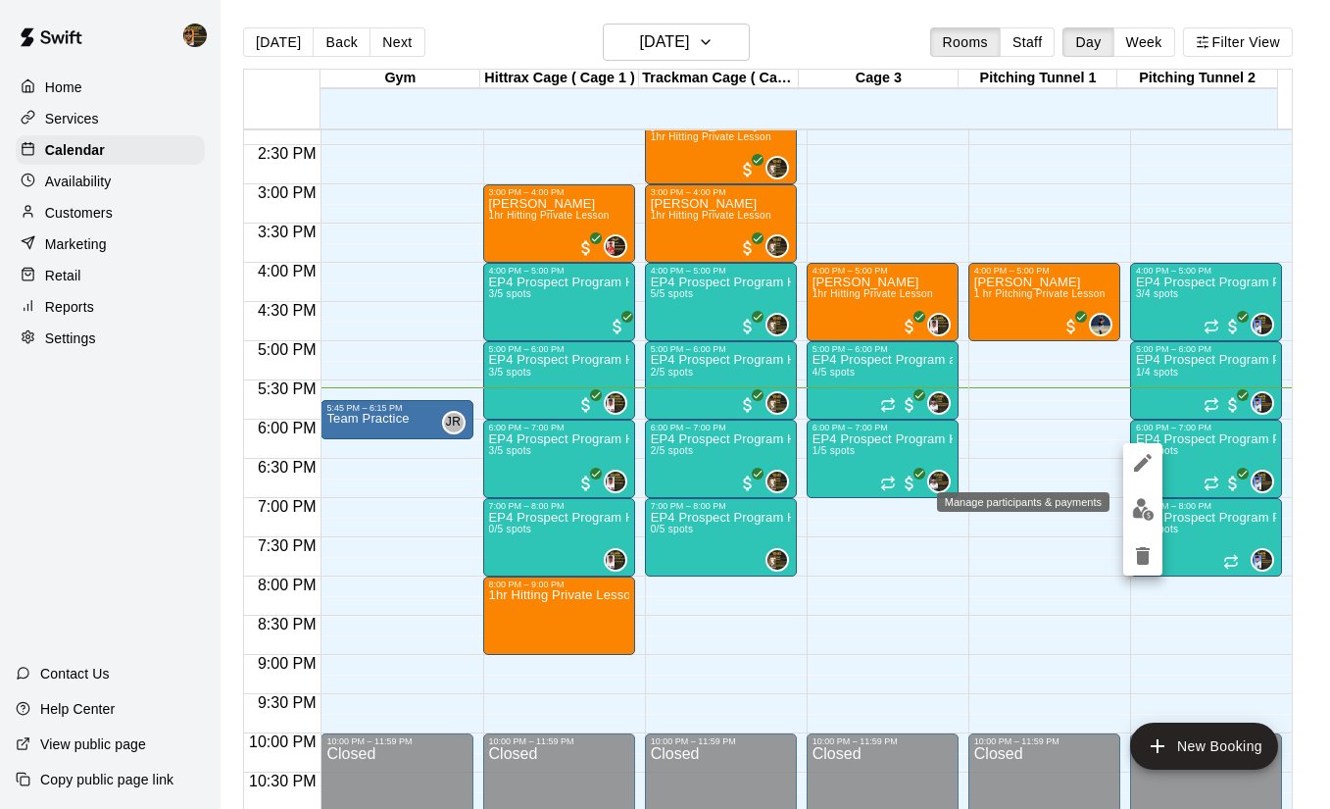
click at [1140, 503] on img "edit" at bounding box center [1143, 509] width 23 height 23
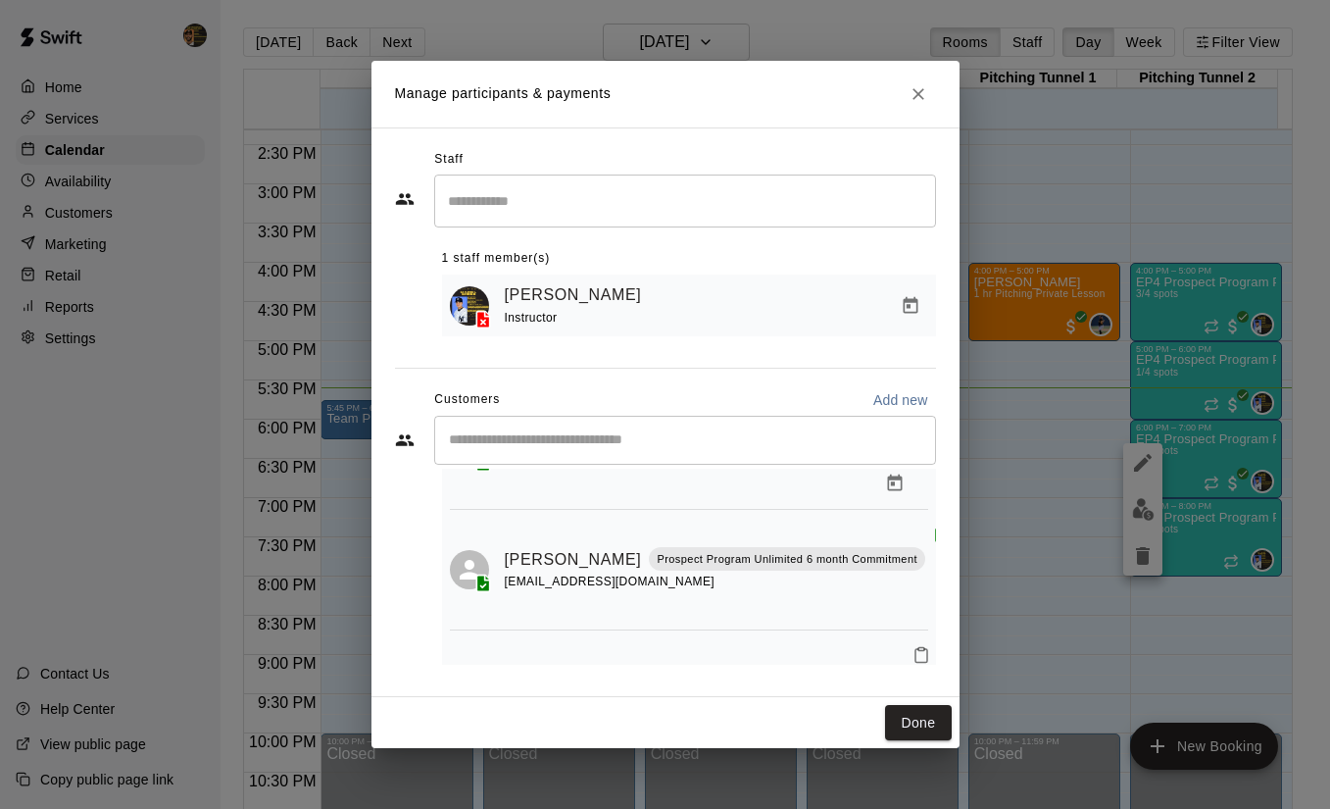
scroll to position [129, 0]
click at [924, 722] on button "Done" at bounding box center [918, 723] width 66 height 36
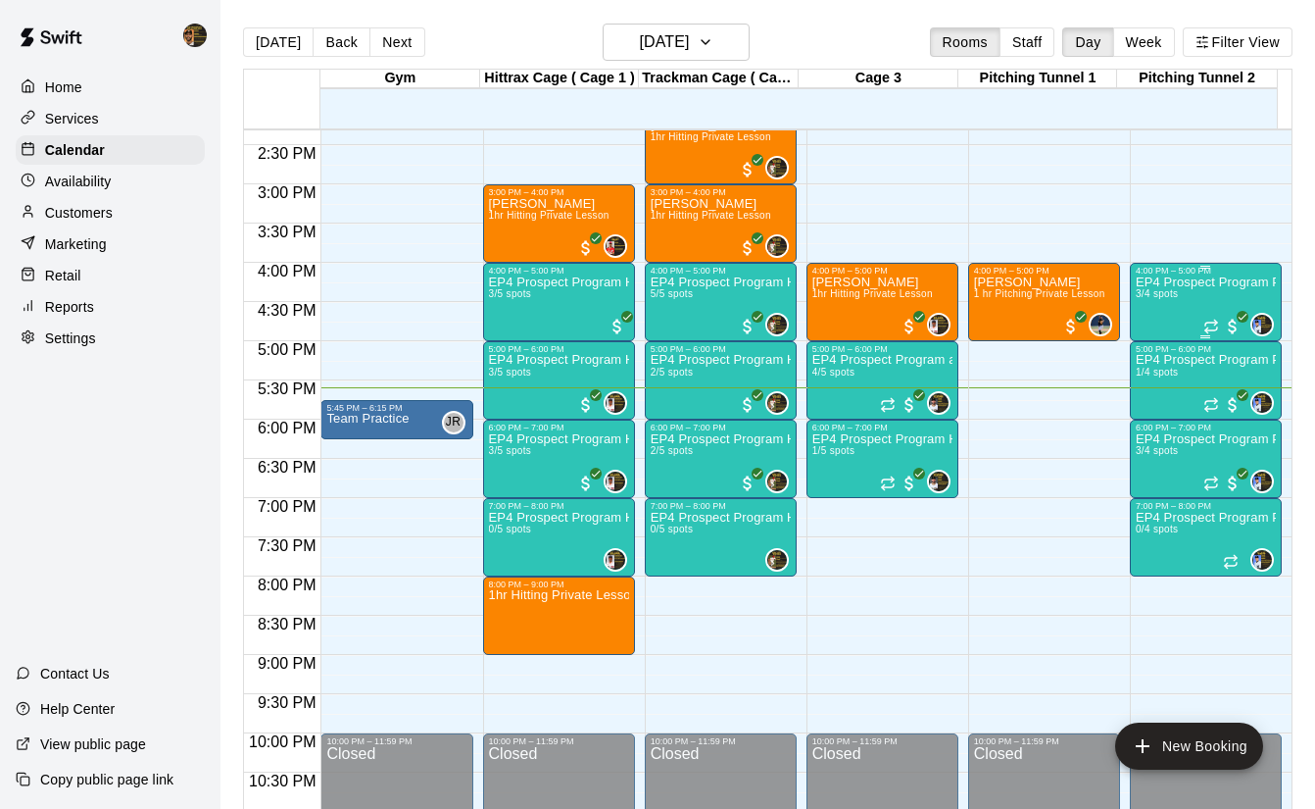
click at [1186, 295] on div "EP4 Prospect Program Pitching (Ages [DEMOGRAPHIC_DATA]+ ) 3/4 spots" at bounding box center [1206, 679] width 140 height 809
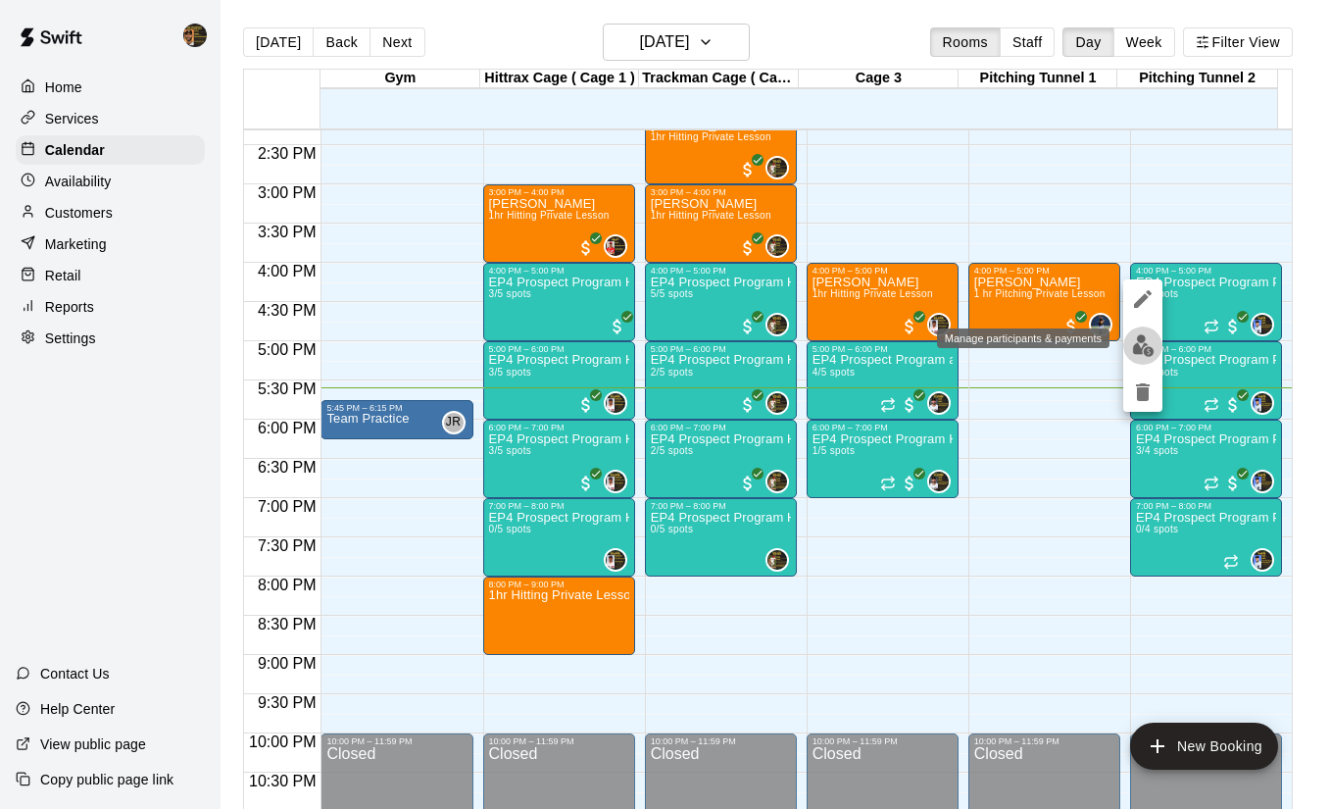
click at [1133, 336] on img "edit" at bounding box center [1143, 345] width 23 height 23
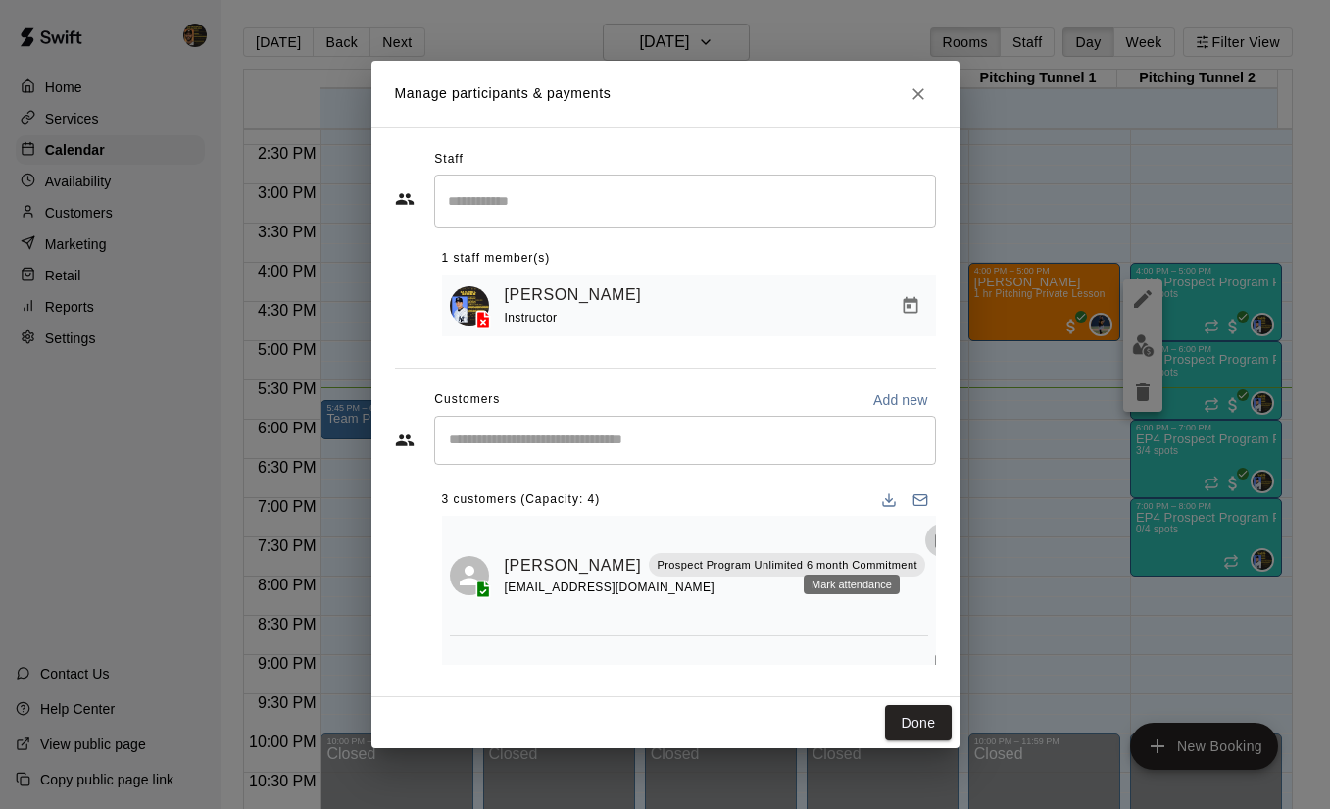
click at [933, 546] on icon "Mark attendance" at bounding box center [942, 540] width 18 height 18
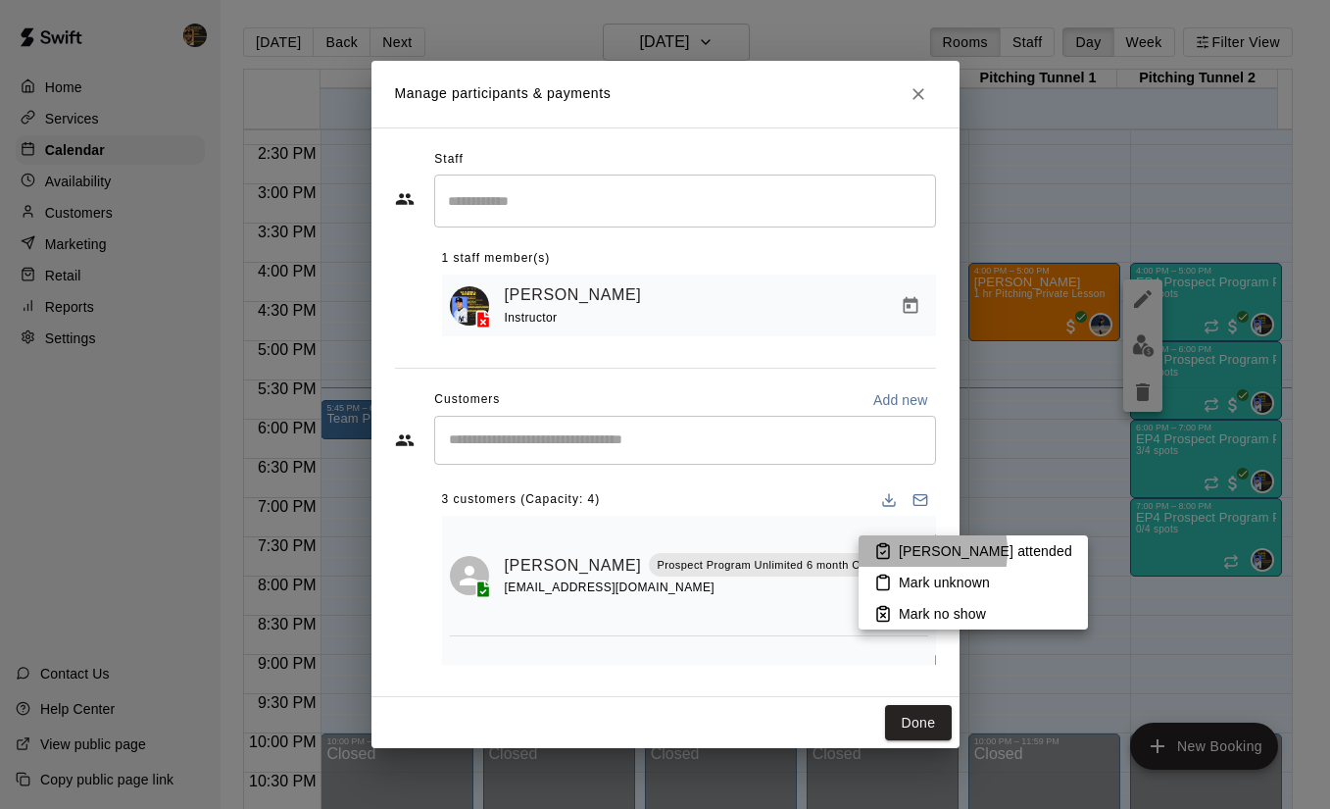
click at [906, 551] on p "[PERSON_NAME] attended" at bounding box center [985, 551] width 173 height 20
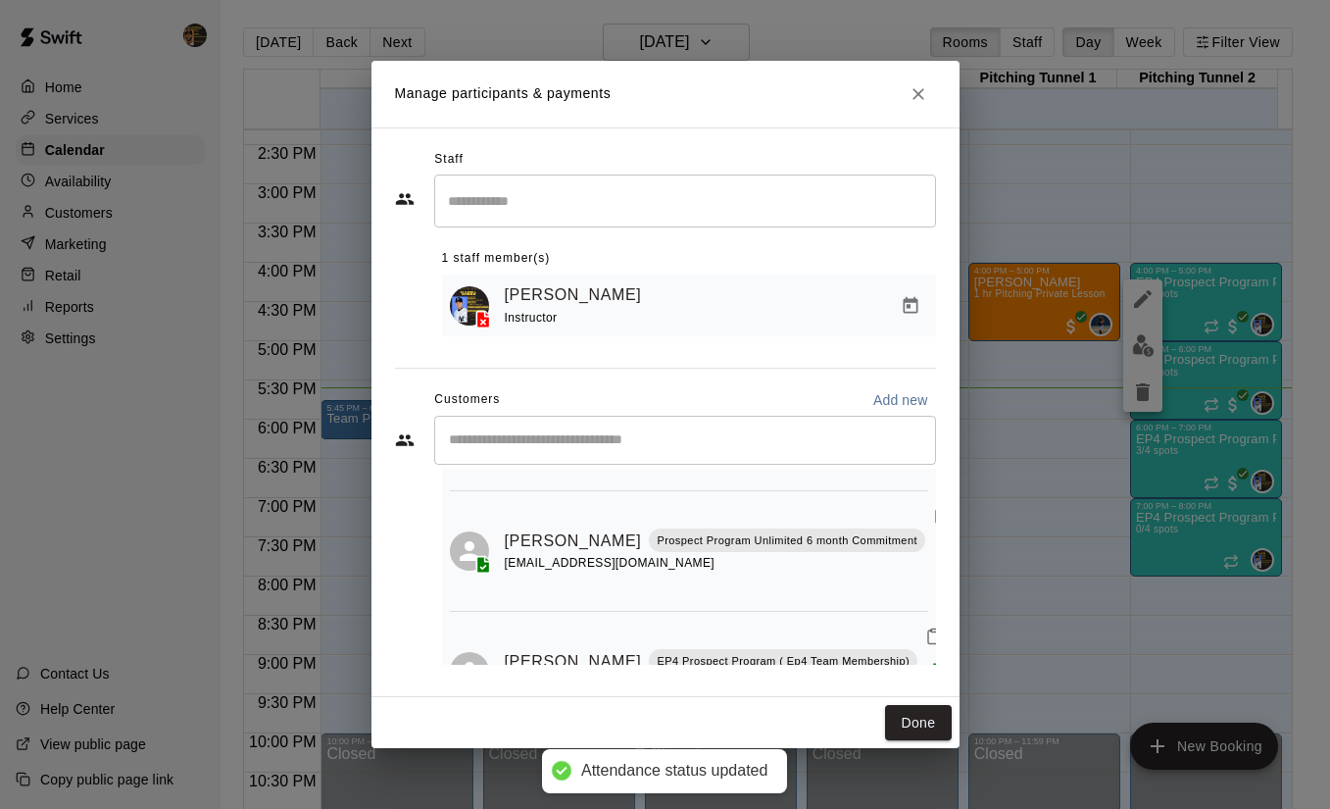
scroll to position [160, 0]
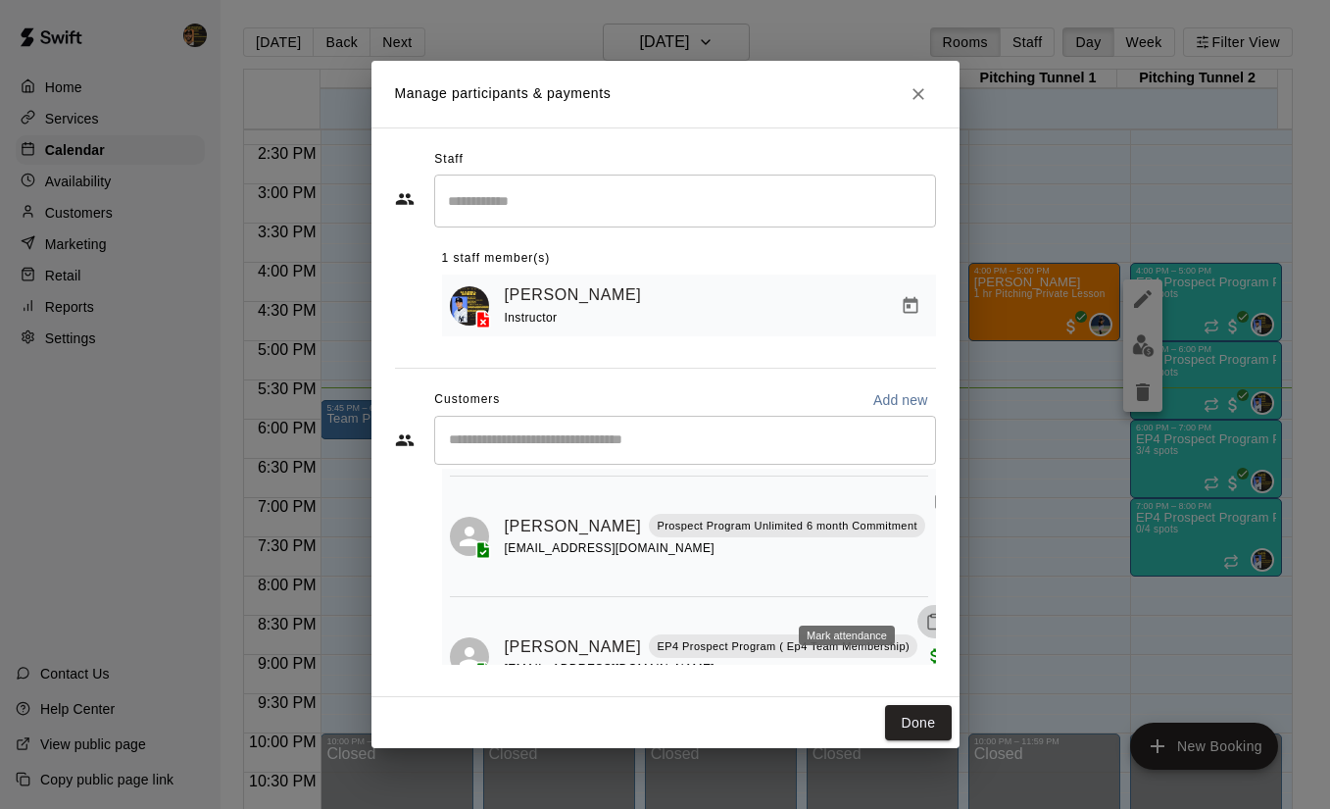
click at [925, 613] on icon "Mark attendance" at bounding box center [934, 622] width 18 height 18
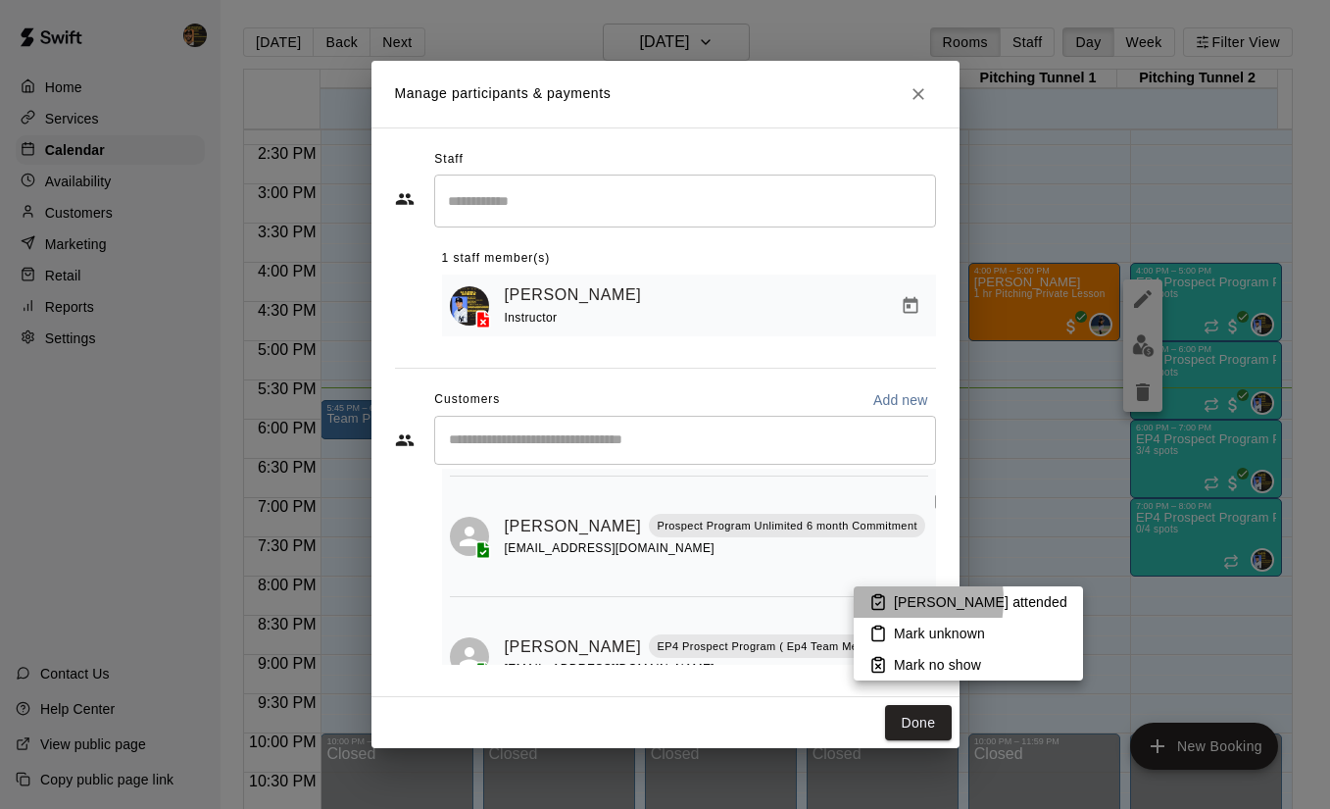
click at [888, 600] on li "[PERSON_NAME] attended" at bounding box center [968, 601] width 229 height 31
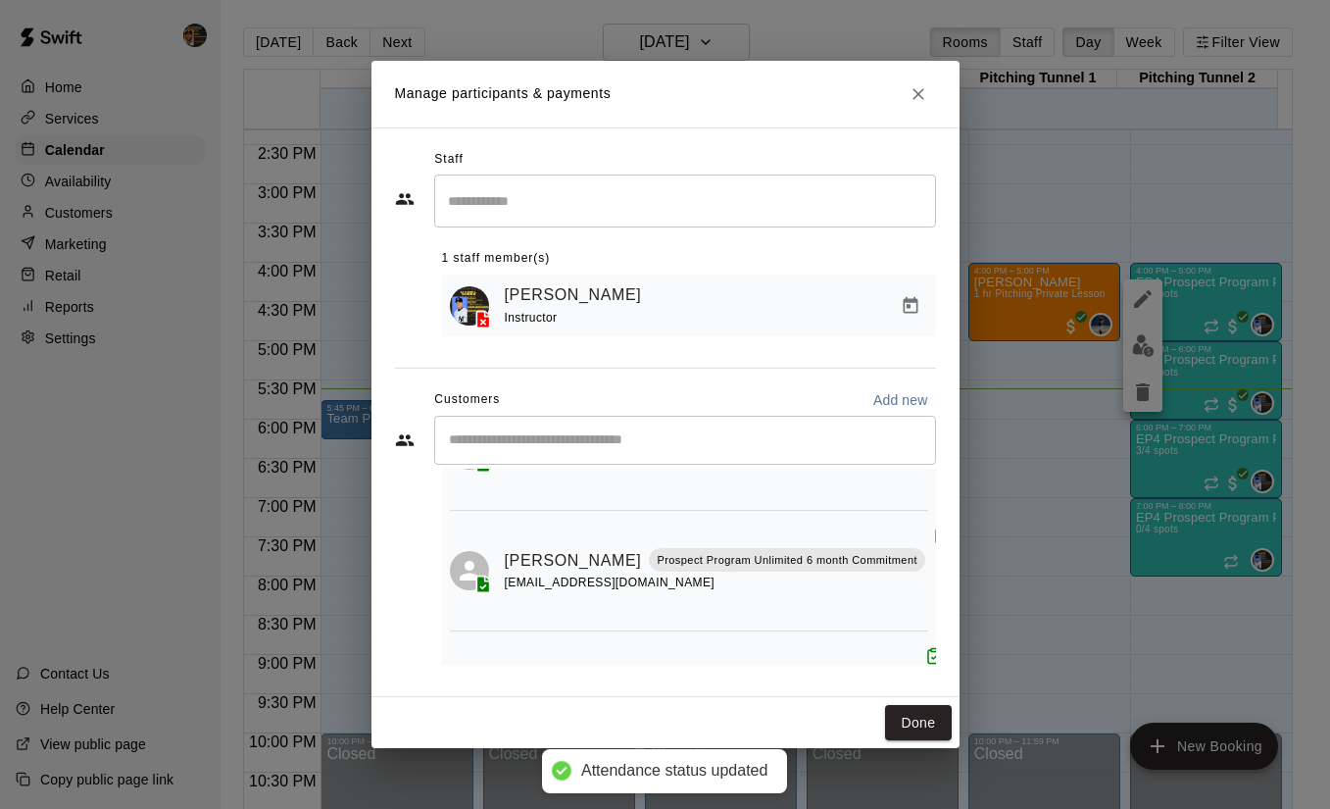
scroll to position [117, 0]
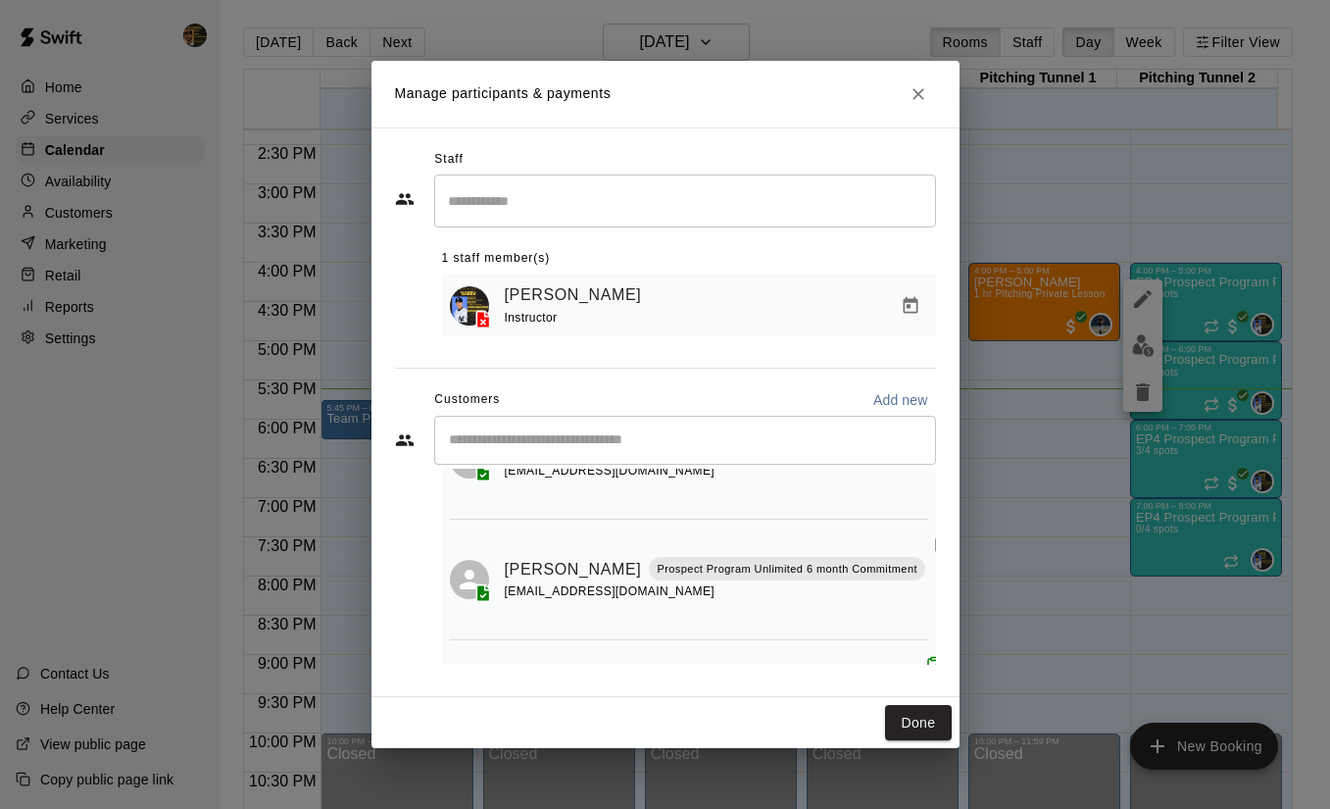
drag, startPoint x: 938, startPoint y: 582, endPoint x: -49, endPoint y: 796, distance: 1009.8
drag, startPoint x: -49, startPoint y: 796, endPoint x: 869, endPoint y: 513, distance: 961.1
click at [933, 535] on icon "Mark attendance" at bounding box center [942, 544] width 18 height 18
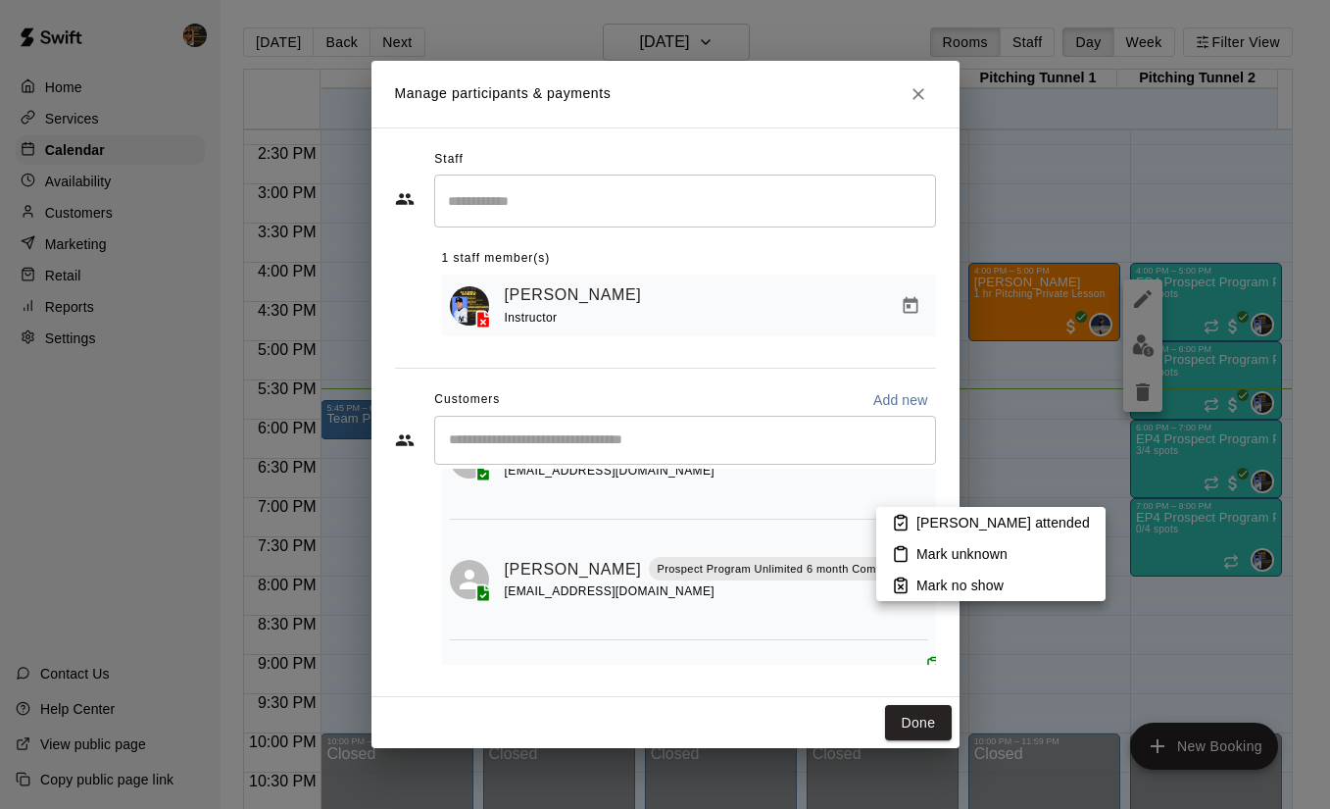
click at [922, 523] on p "[PERSON_NAME] attended" at bounding box center [1002, 523] width 173 height 20
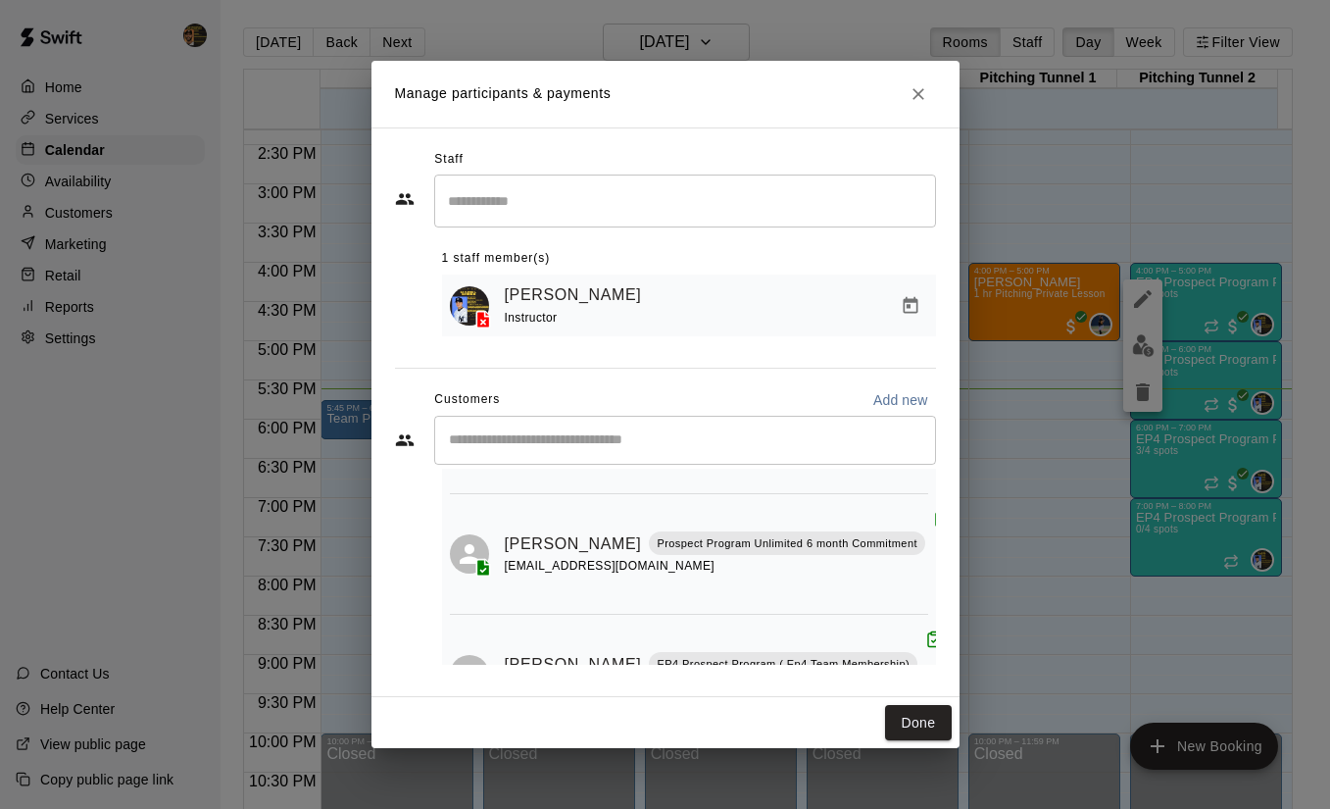
scroll to position [160, 0]
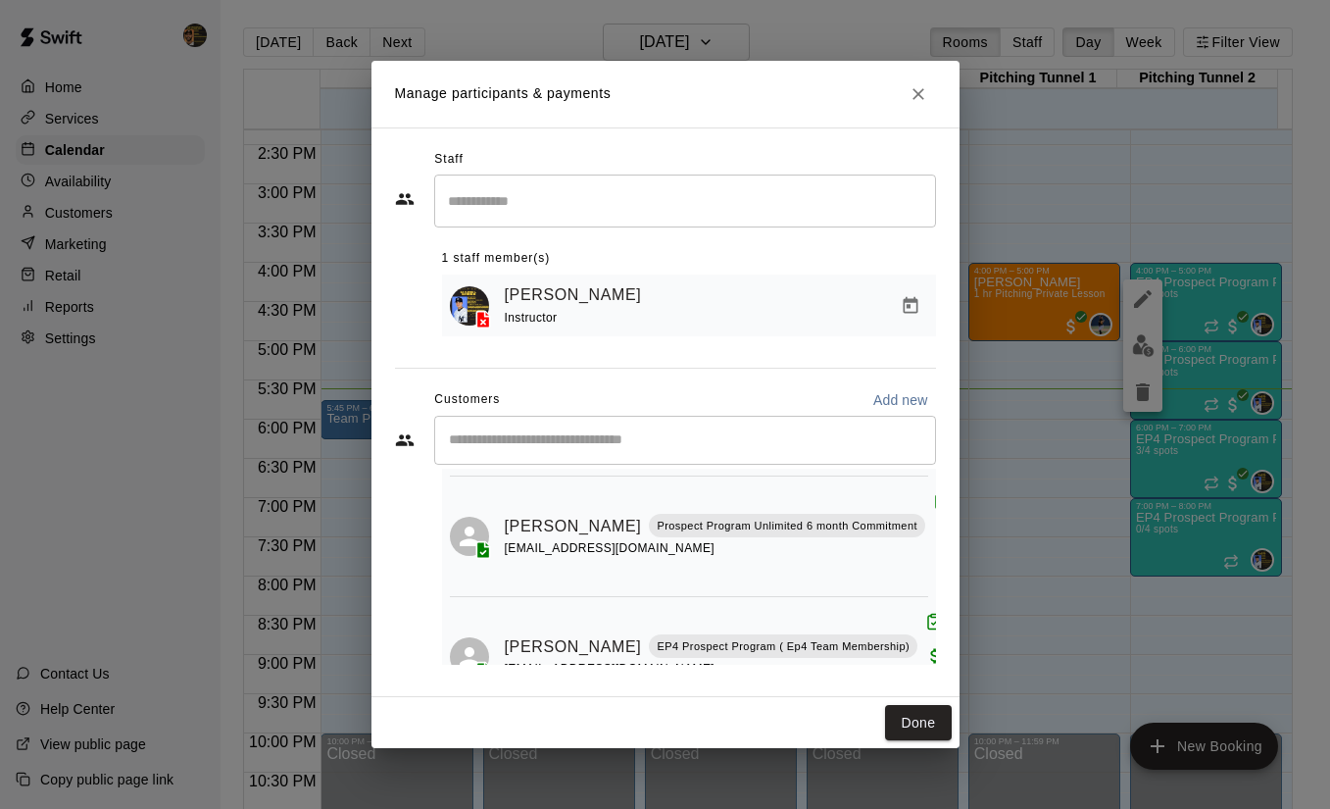
click at [1054, 644] on div "Manage participants & payments Staff ​ 1 staff member(s) [PERSON_NAME] Instruct…" at bounding box center [665, 404] width 1330 height 809
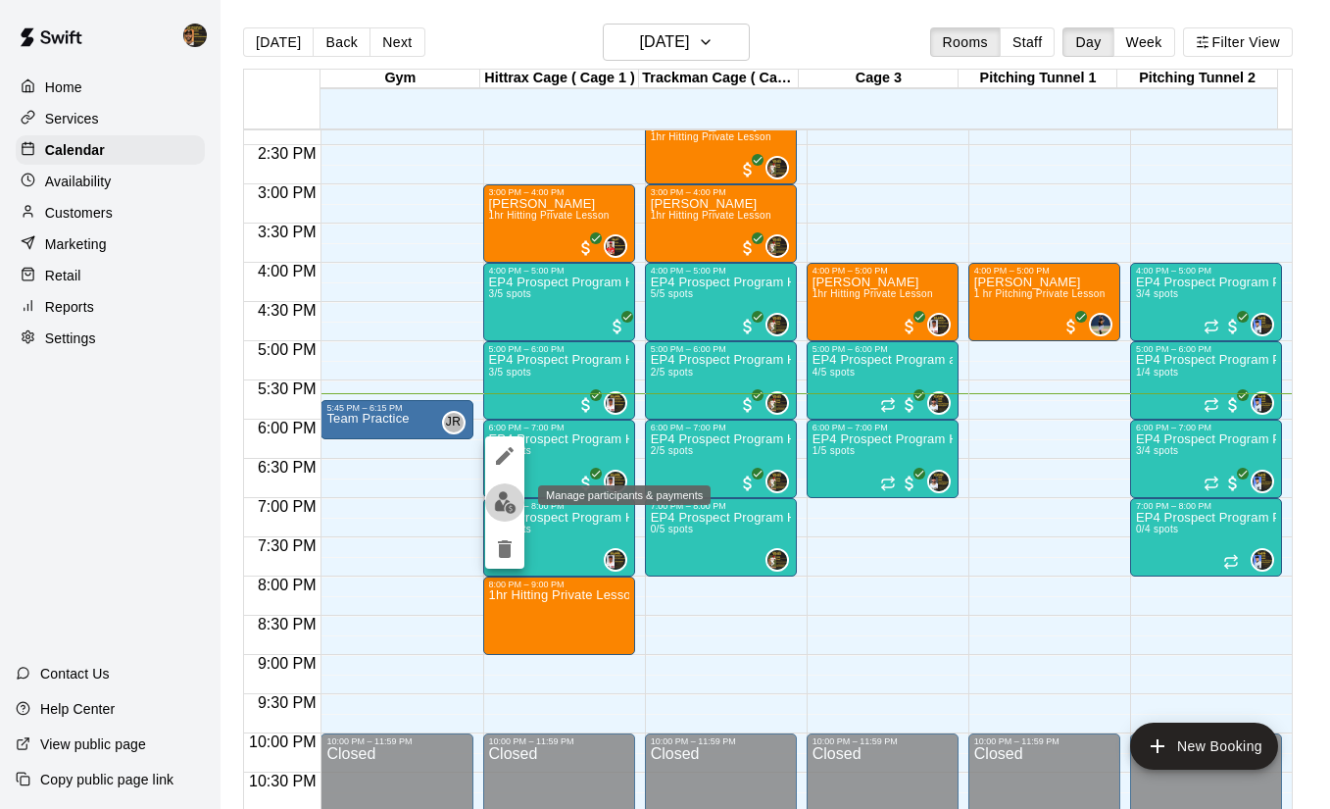
click at [494, 501] on img "edit" at bounding box center [505, 502] width 23 height 23
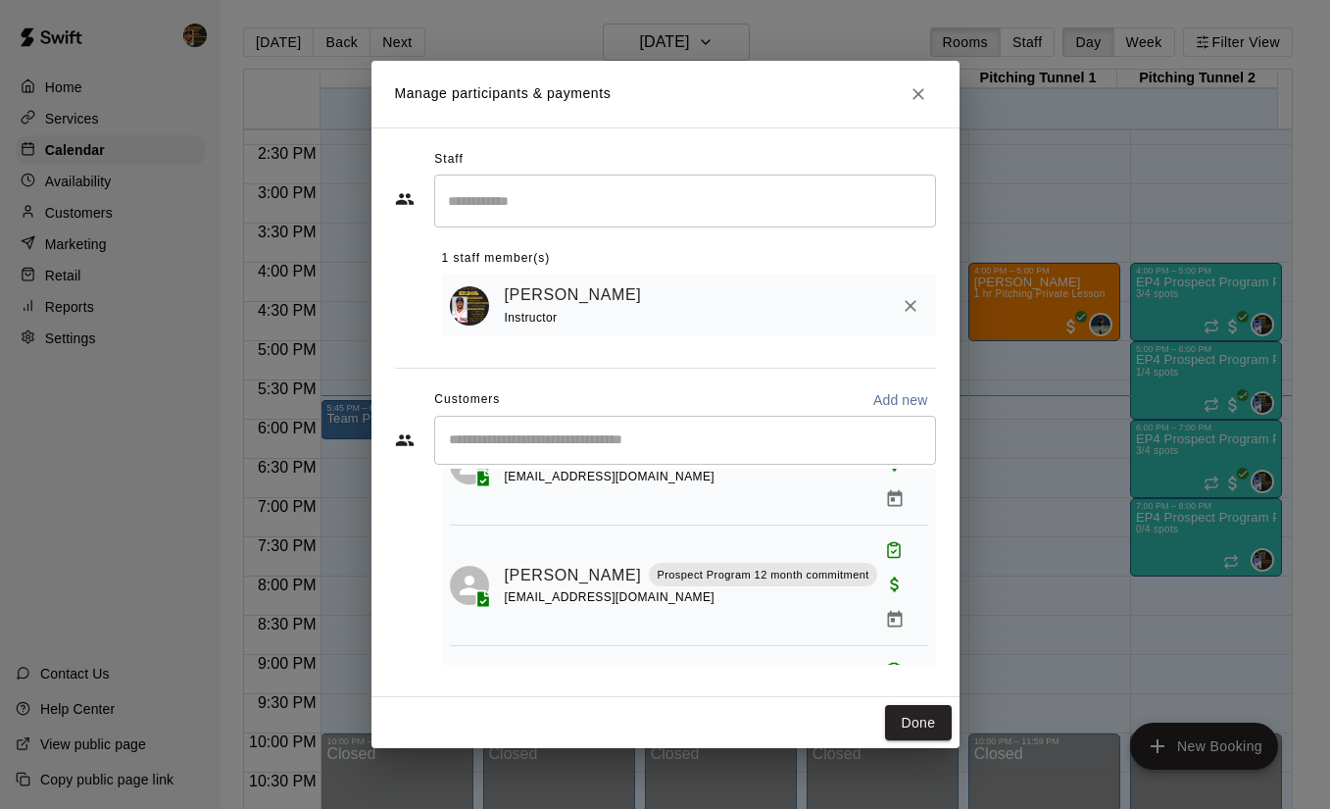
scroll to position [129, 0]
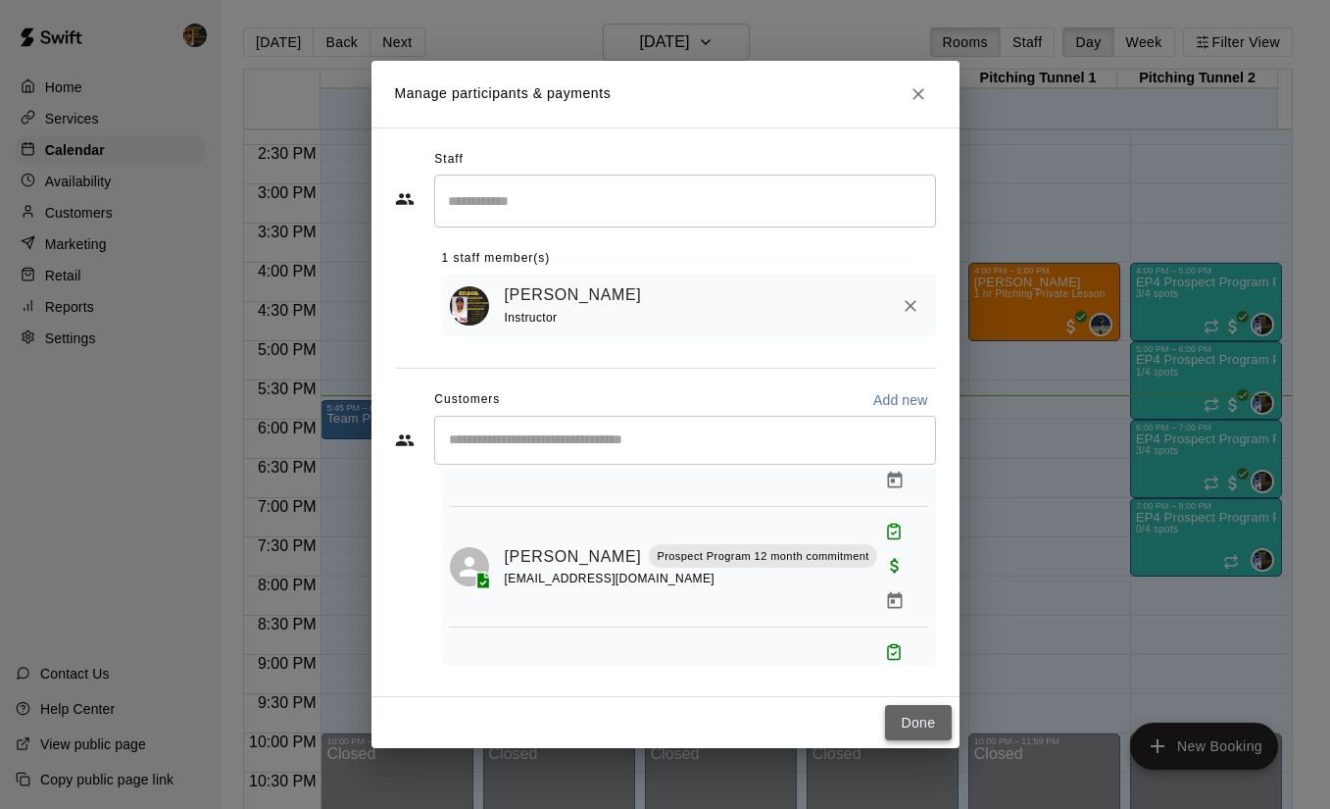
click at [912, 715] on button "Done" at bounding box center [918, 723] width 66 height 36
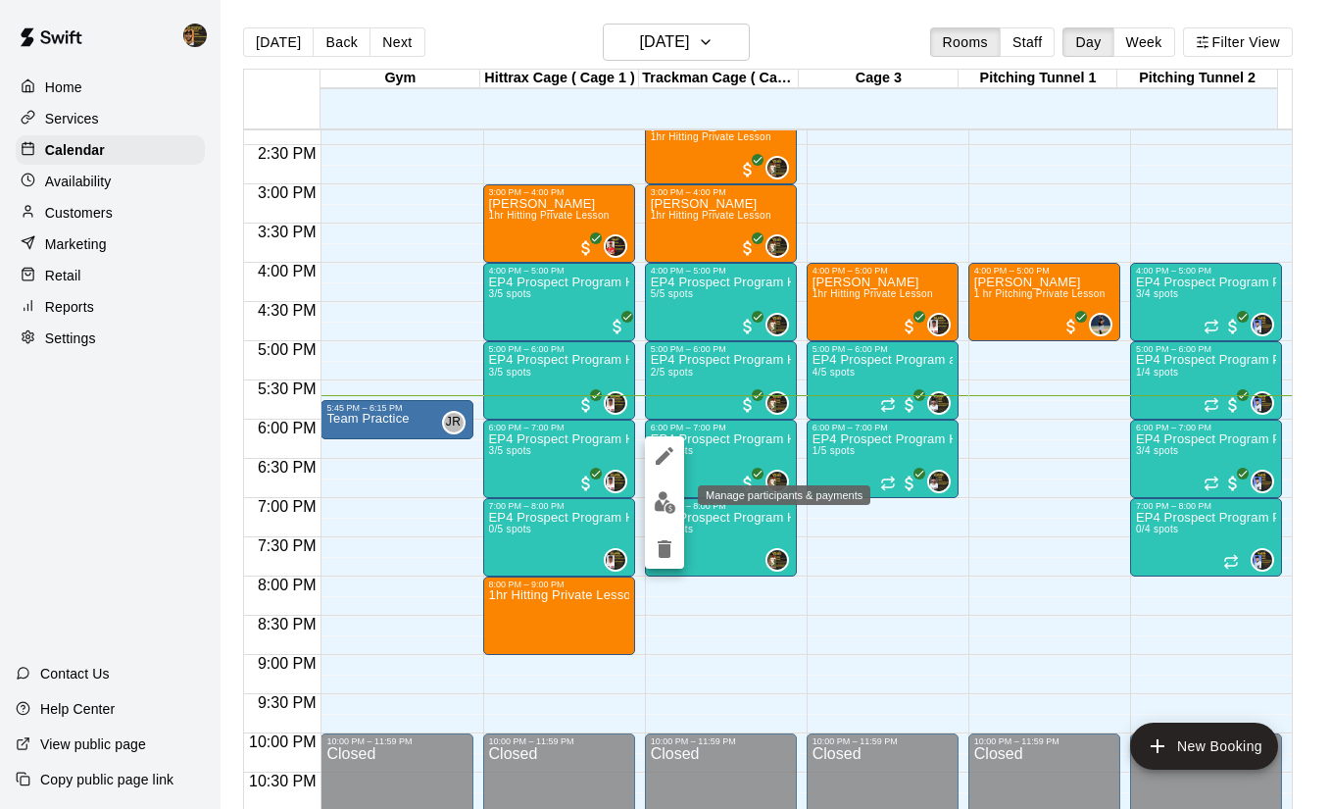
click at [667, 499] on img "edit" at bounding box center [665, 502] width 23 height 23
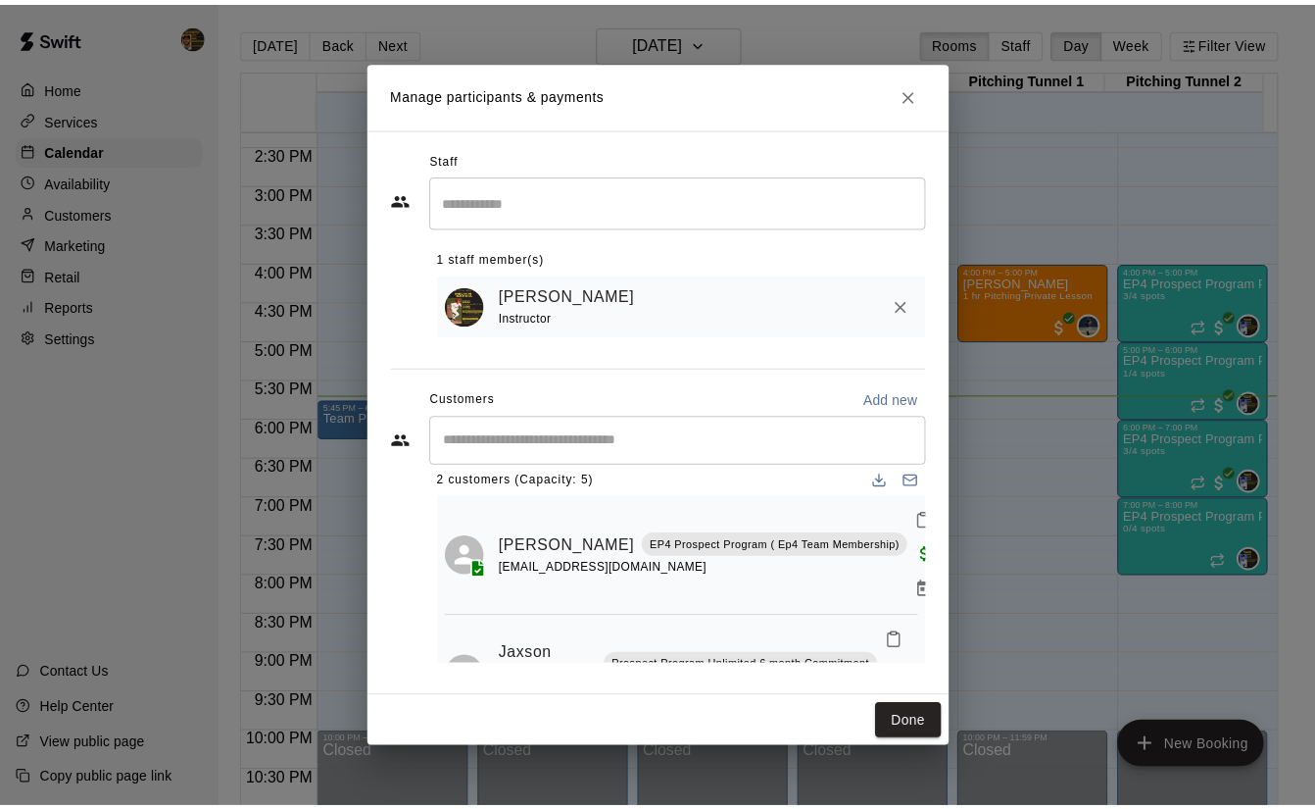
scroll to position [0, 0]
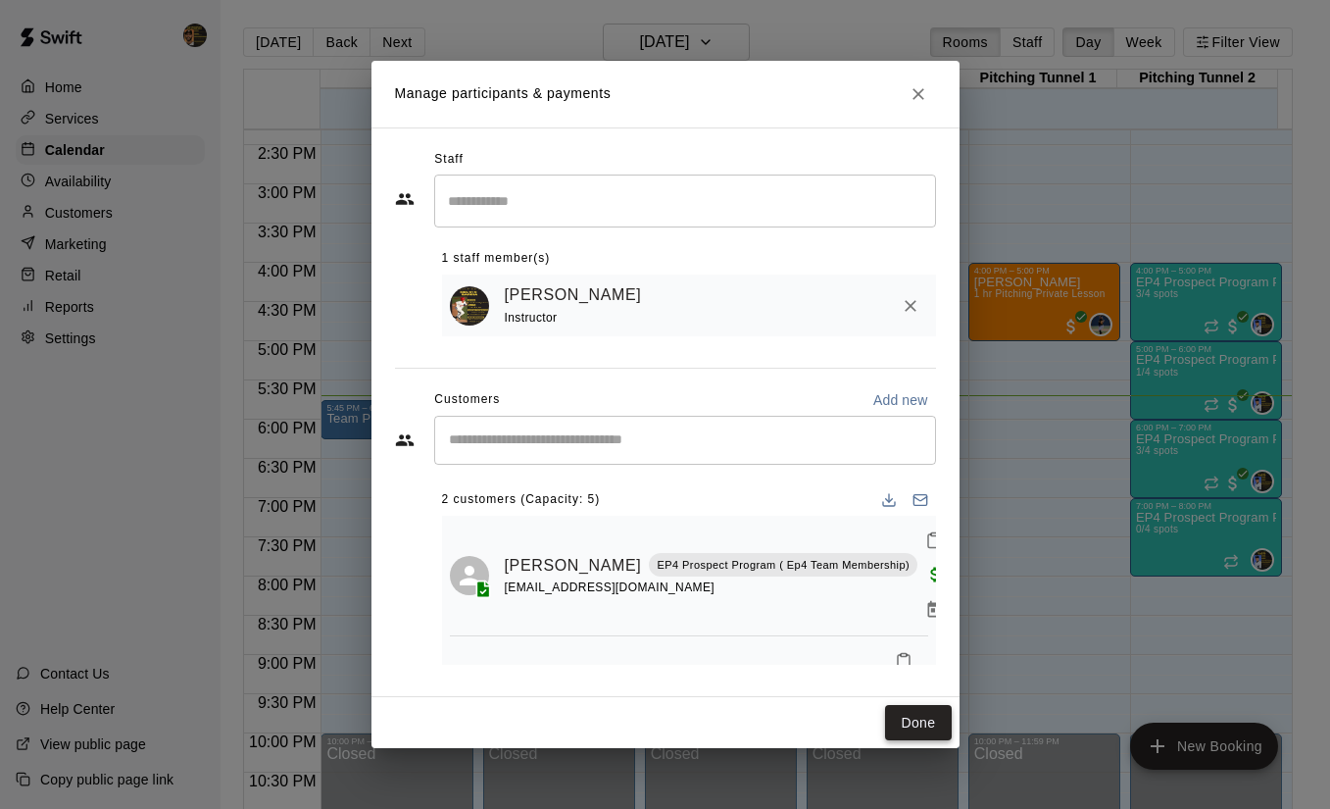
click at [923, 721] on button "Done" at bounding box center [918, 723] width 66 height 36
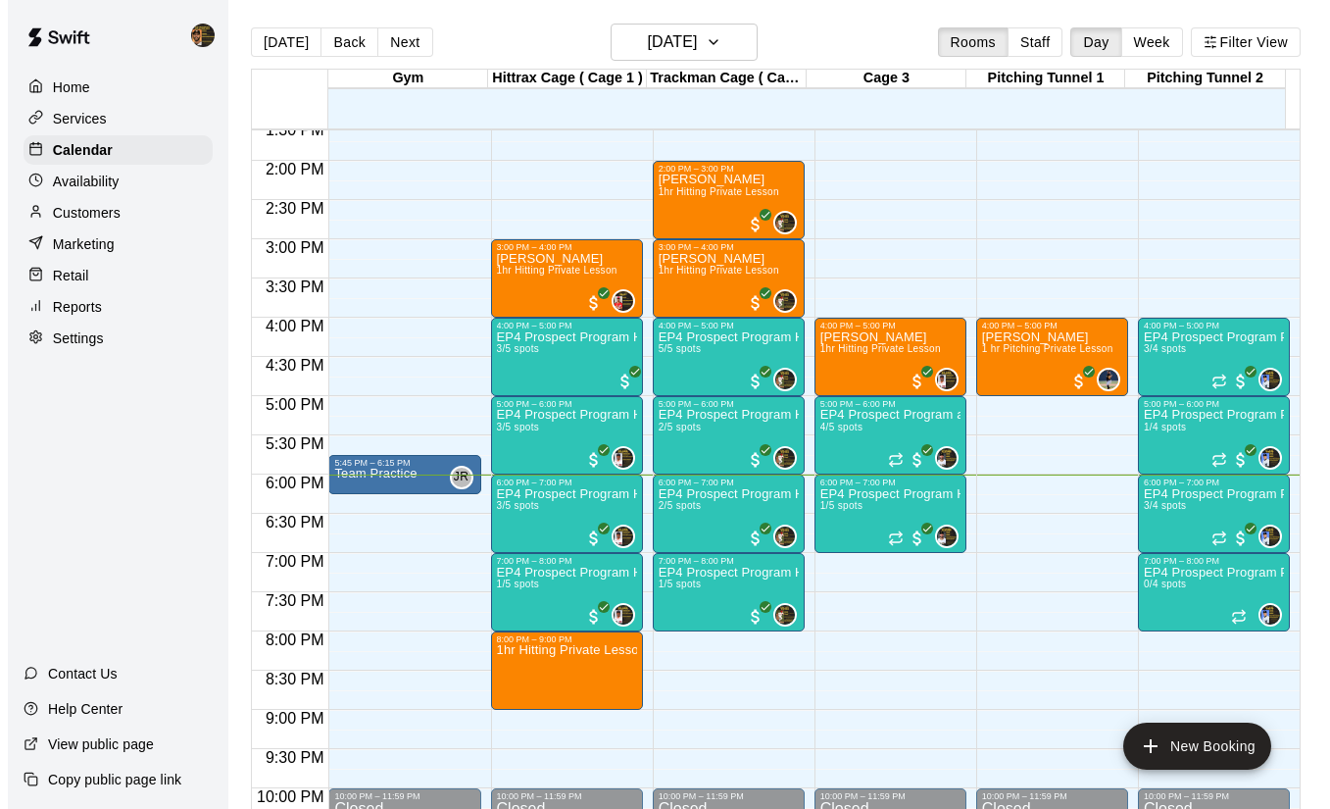
scroll to position [1024, 0]
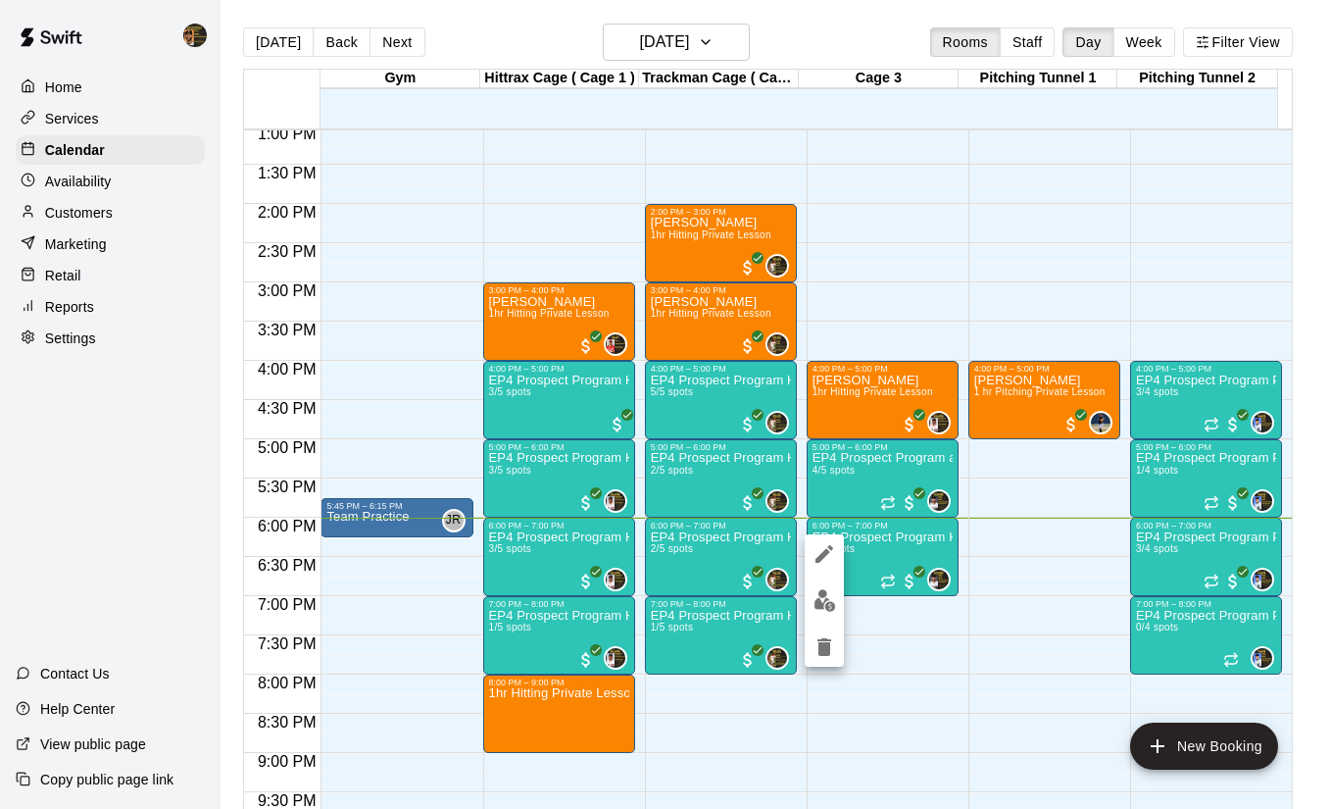
click at [866, 559] on div at bounding box center [665, 404] width 1330 height 809
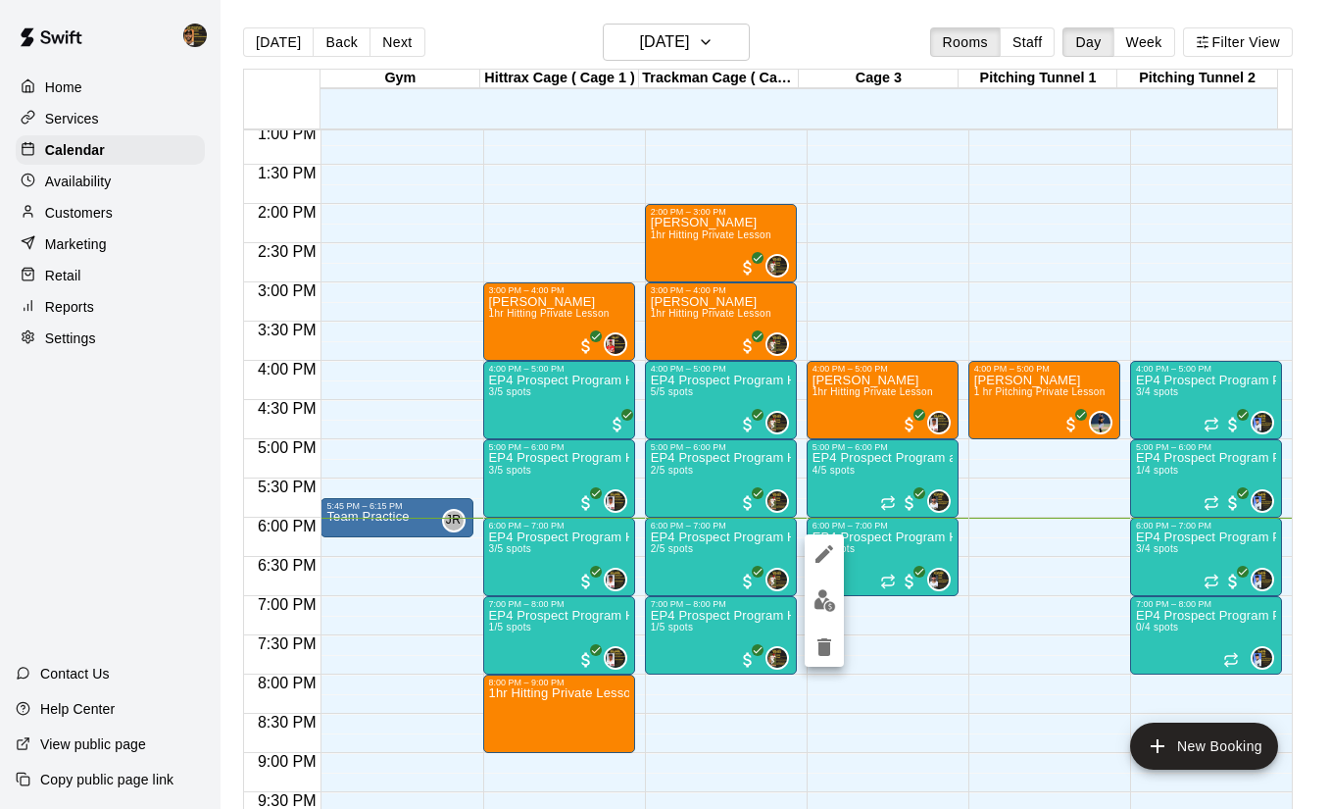
drag, startPoint x: 851, startPoint y: 568, endPoint x: 855, endPoint y: 559, distance: 10.6
drag, startPoint x: 855, startPoint y: 559, endPoint x: 816, endPoint y: 603, distance: 58.4
click at [816, 603] on img "edit" at bounding box center [824, 600] width 23 height 23
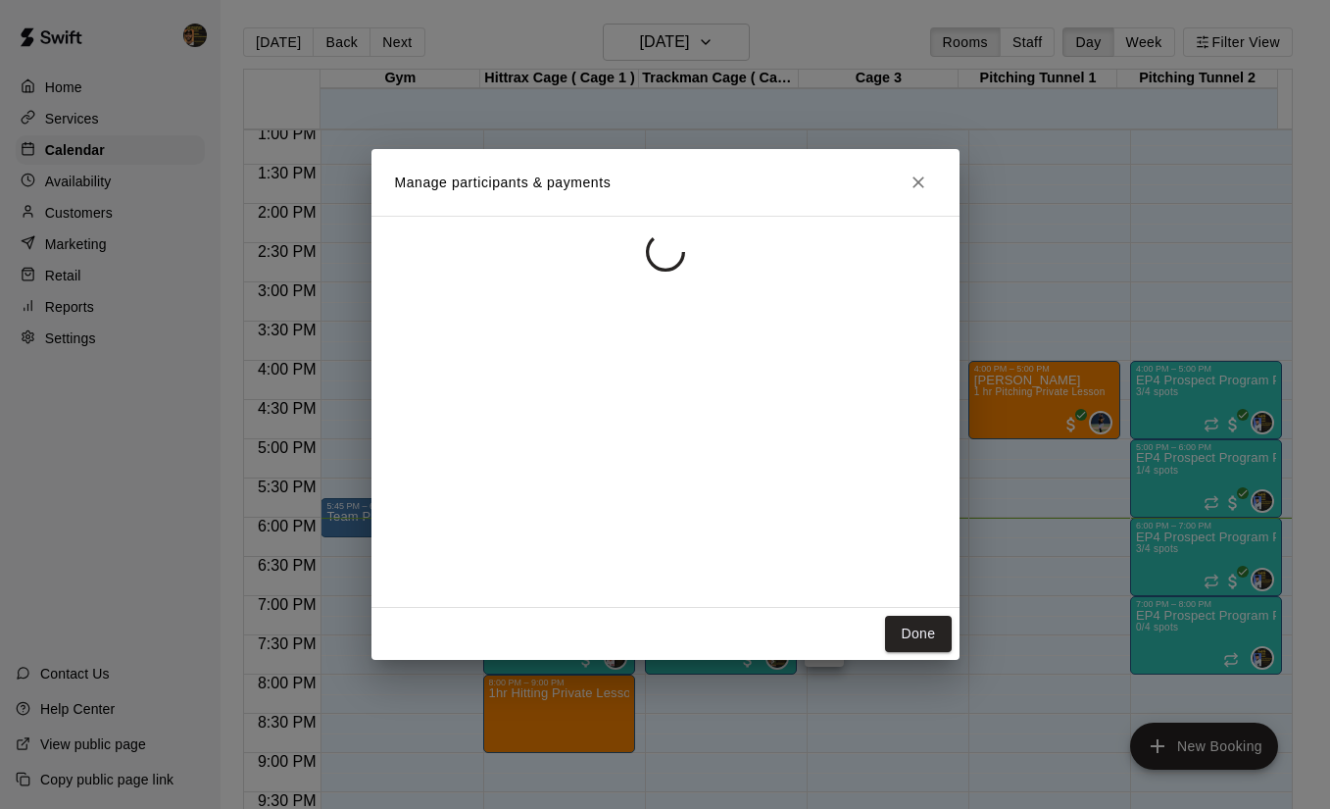
click at [816, 604] on div at bounding box center [665, 412] width 588 height 392
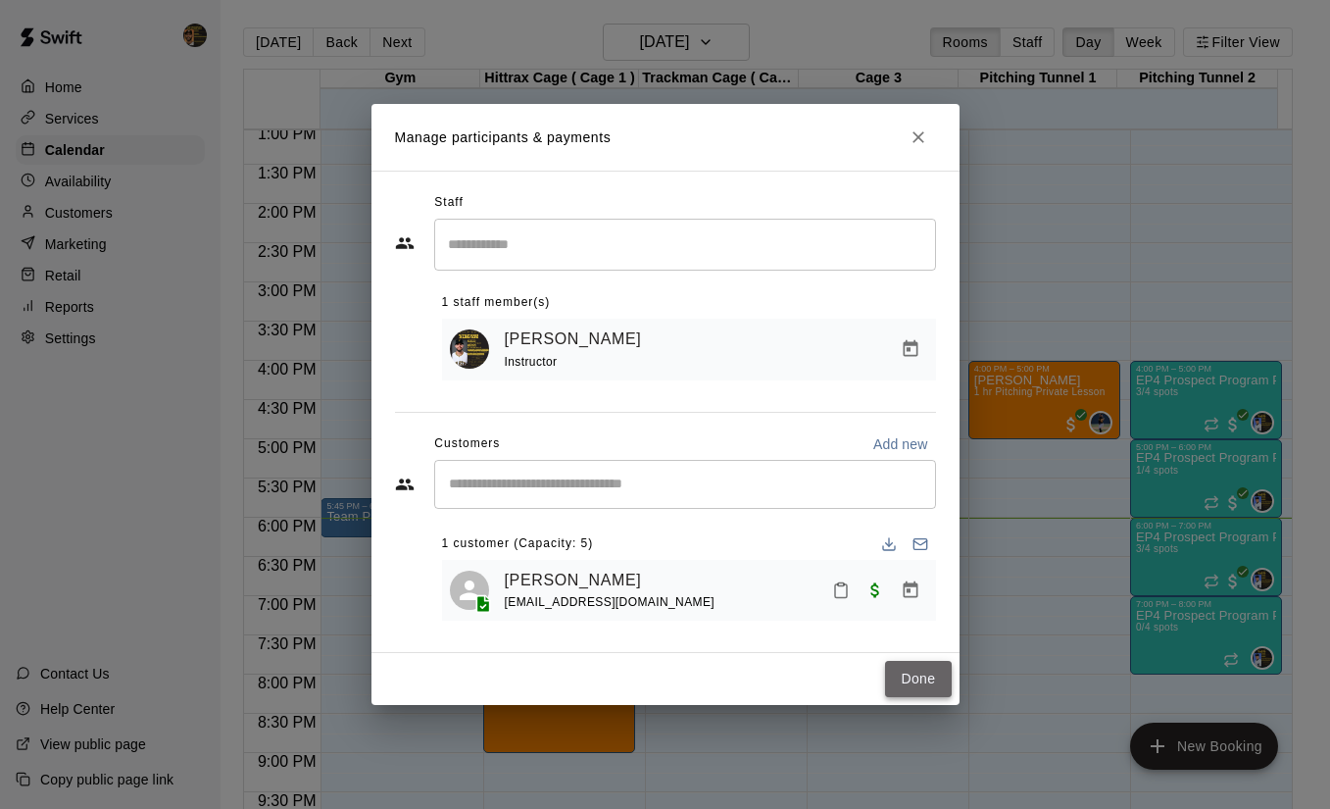
click at [901, 682] on button "Done" at bounding box center [918, 679] width 66 height 36
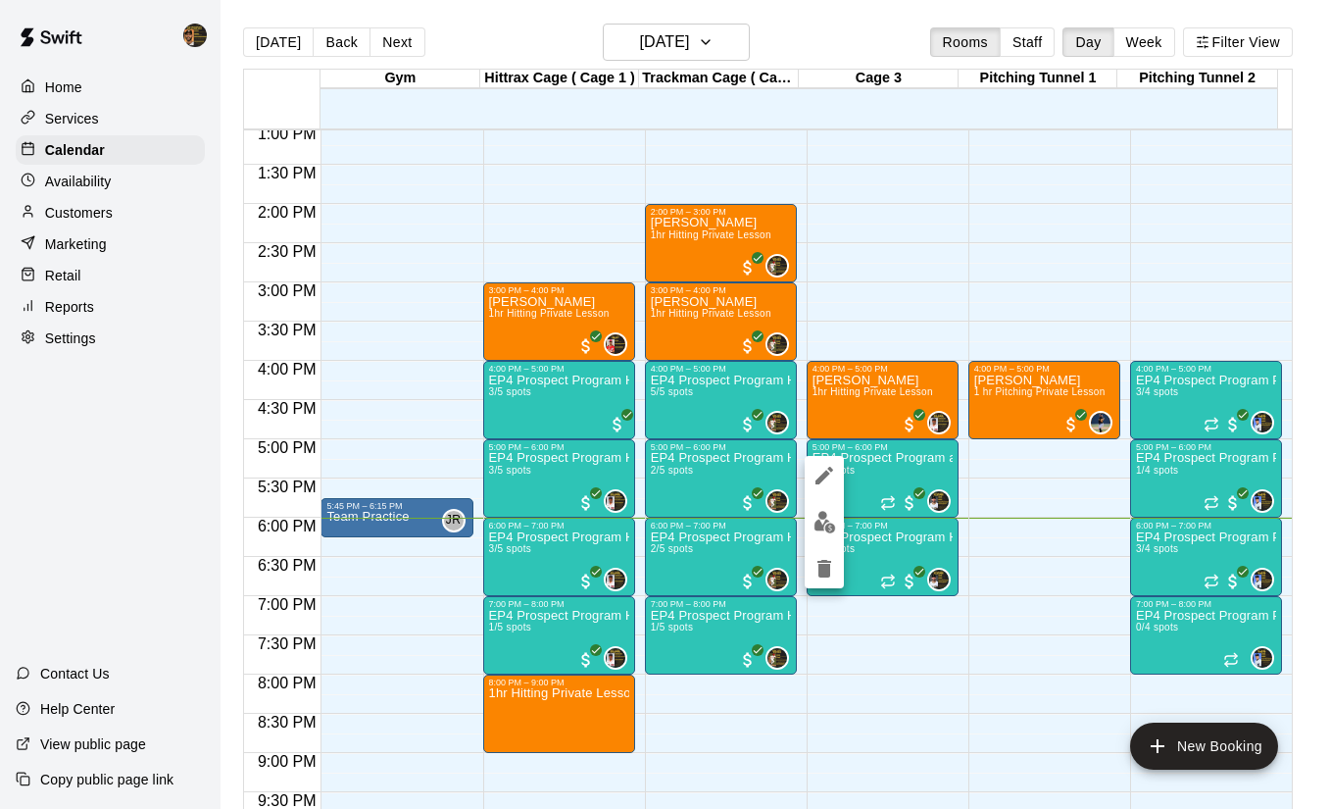
click at [819, 525] on img "edit" at bounding box center [824, 522] width 23 height 23
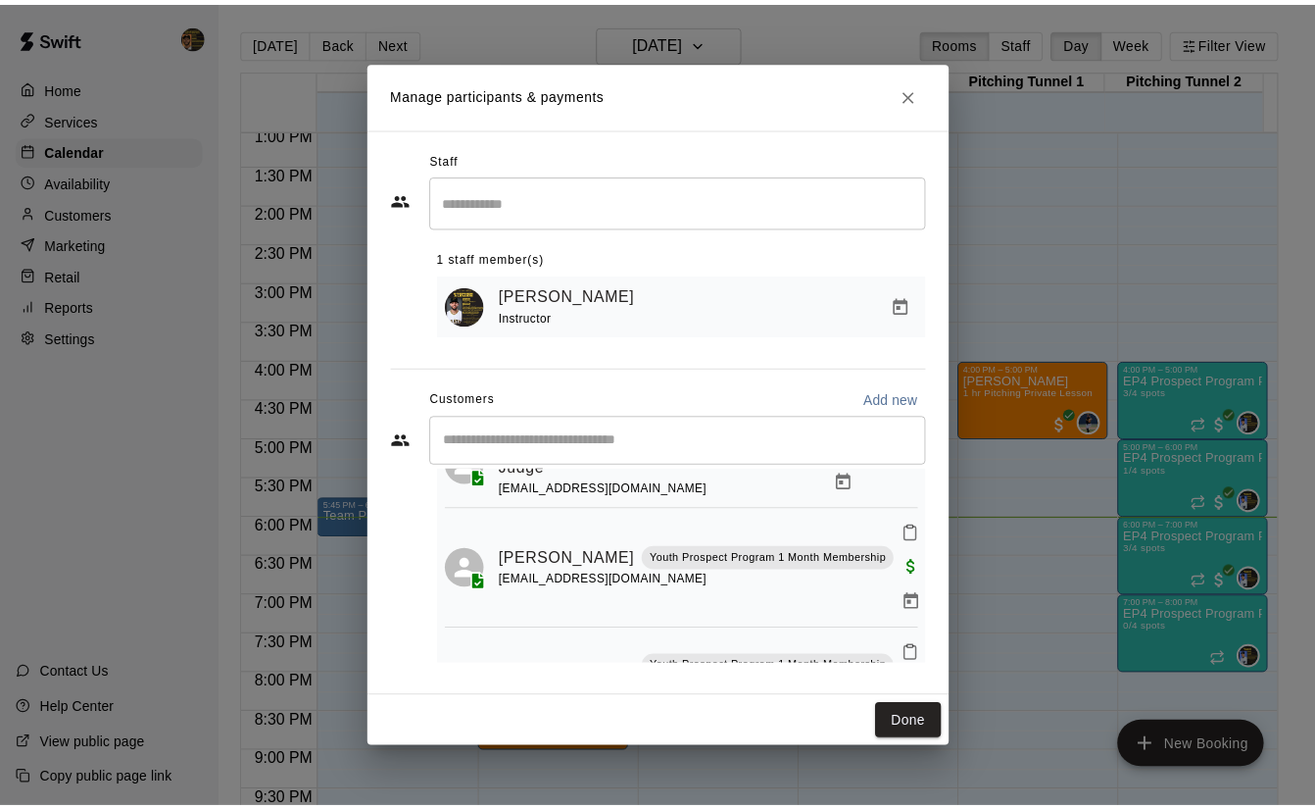
scroll to position [182, 0]
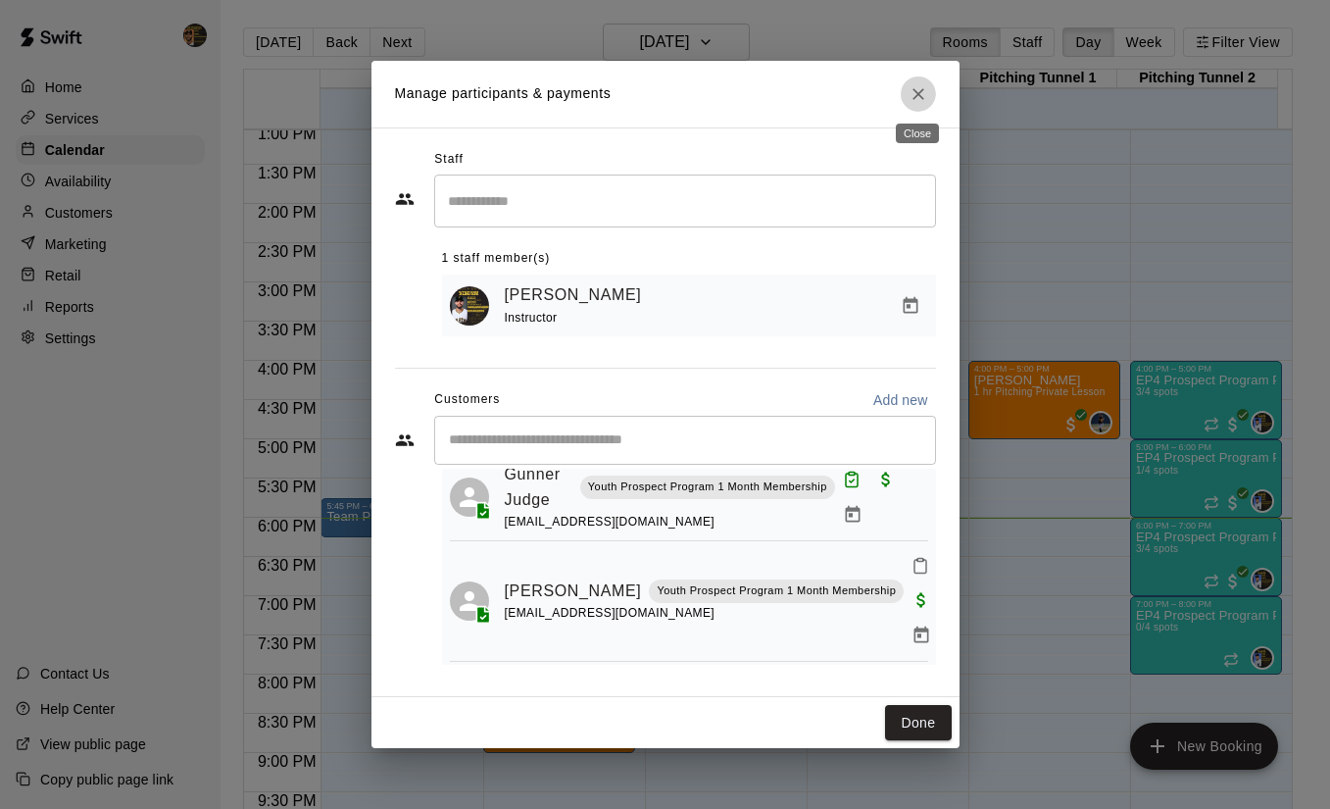
click at [918, 81] on button "Close" at bounding box center [918, 93] width 35 height 35
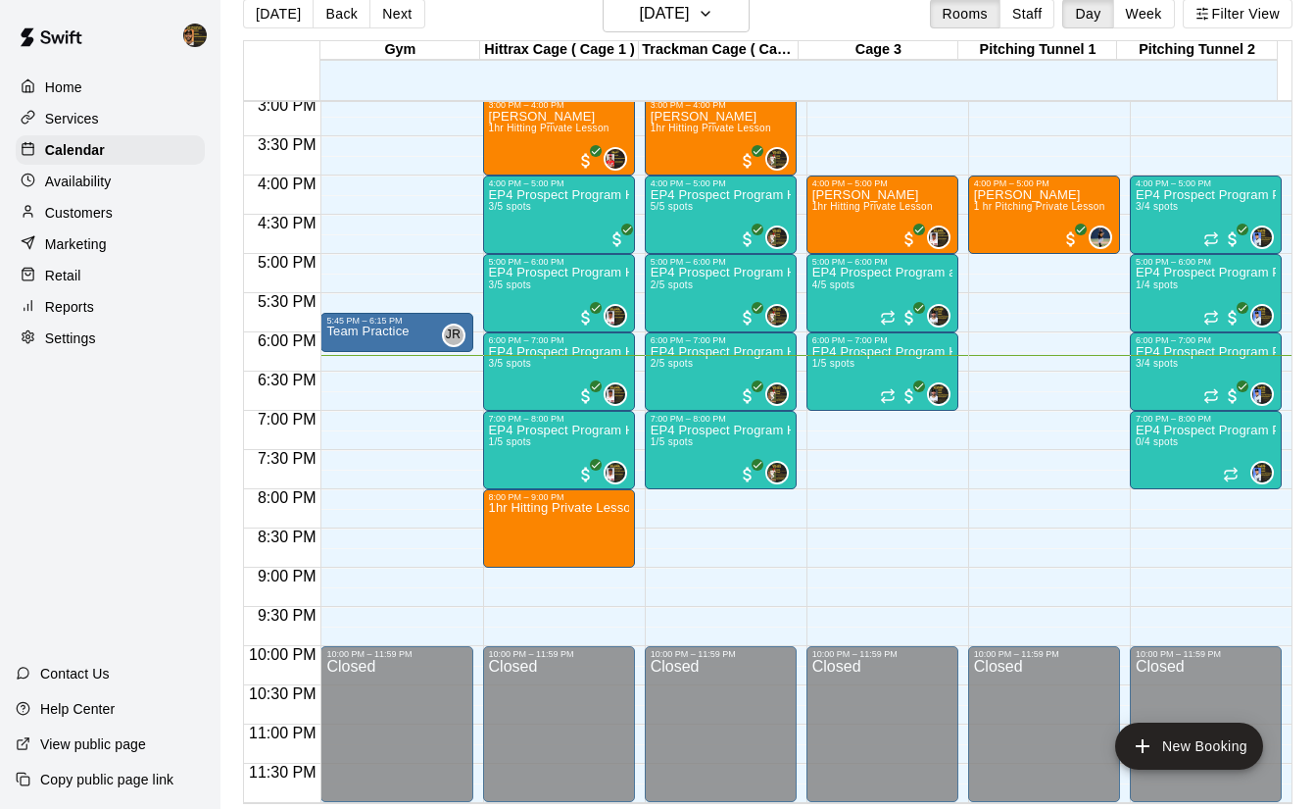
scroll to position [31, 0]
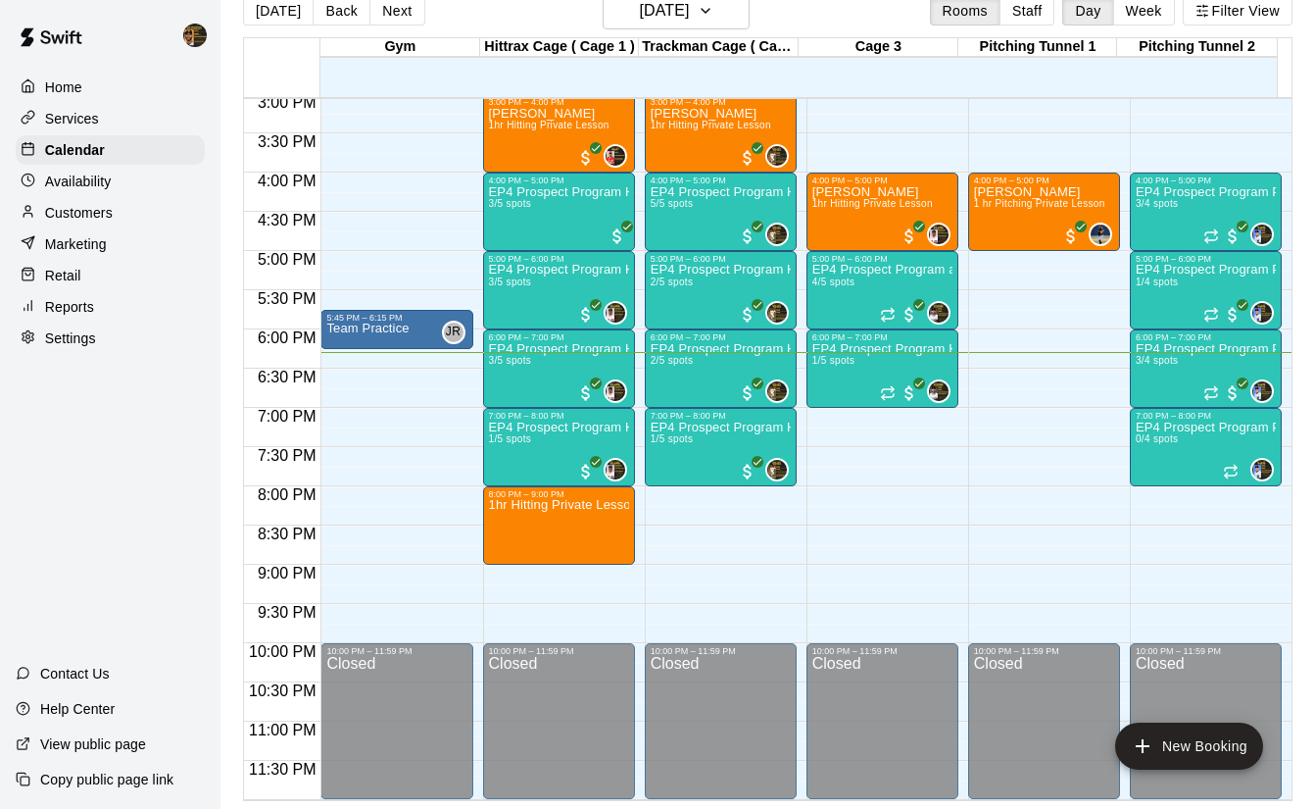
drag, startPoint x: 795, startPoint y: 367, endPoint x: 393, endPoint y: 563, distance: 447.1
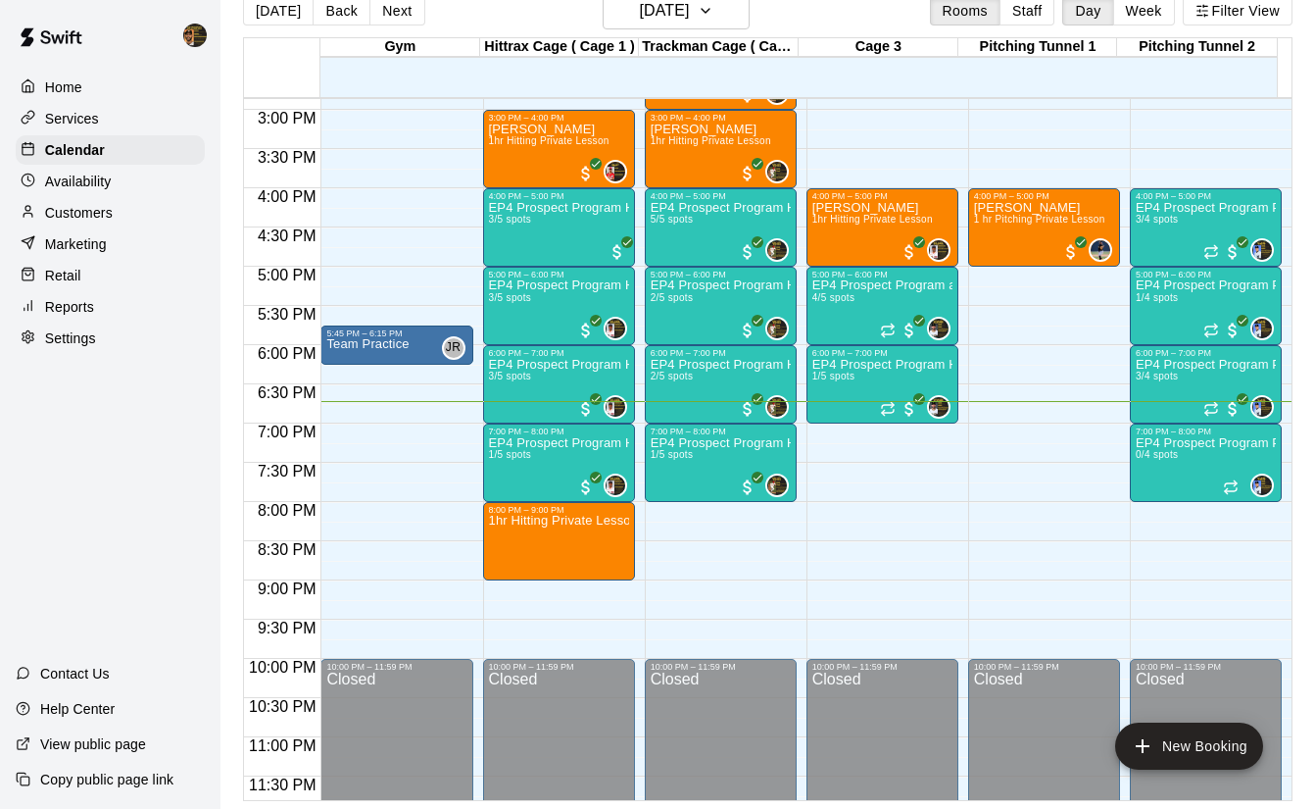
scroll to position [1183, 0]
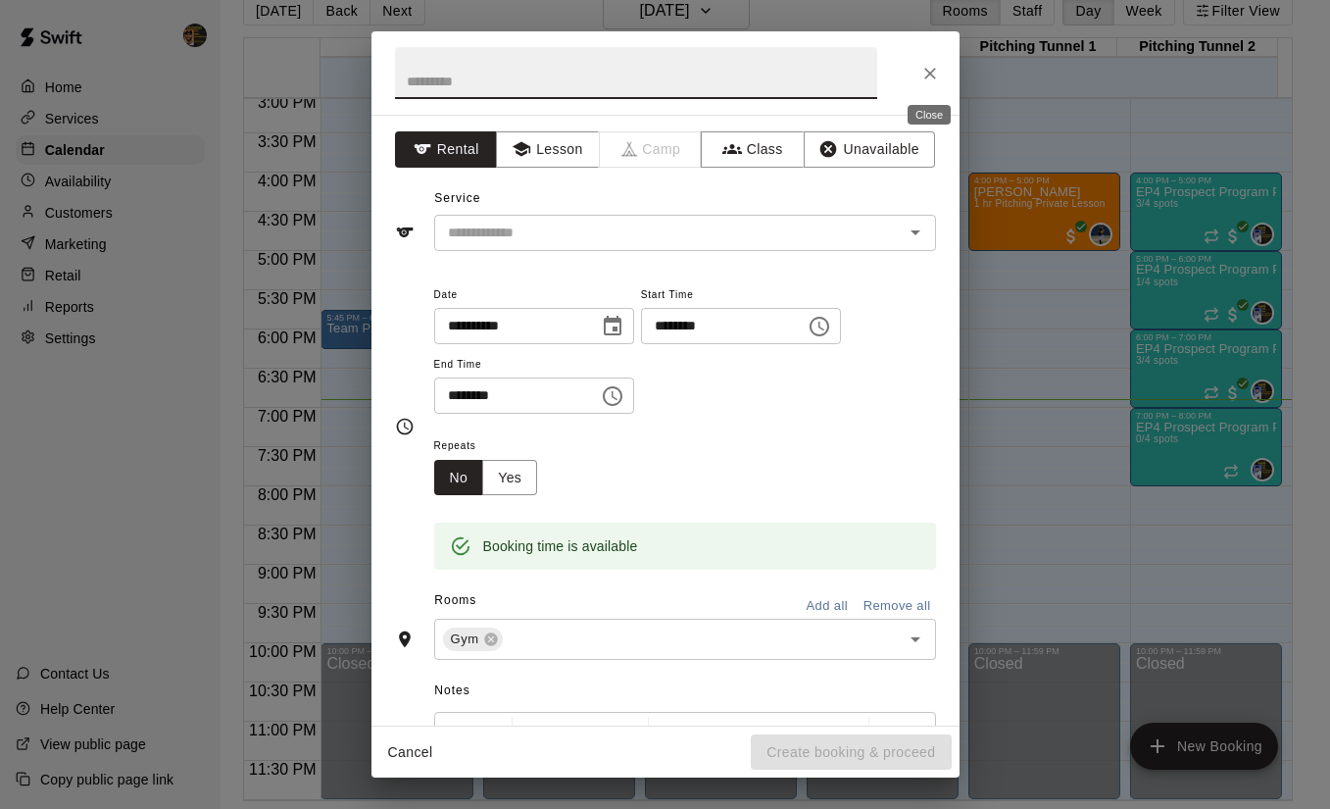
click at [920, 64] on icon "Close" at bounding box center [930, 74] width 20 height 20
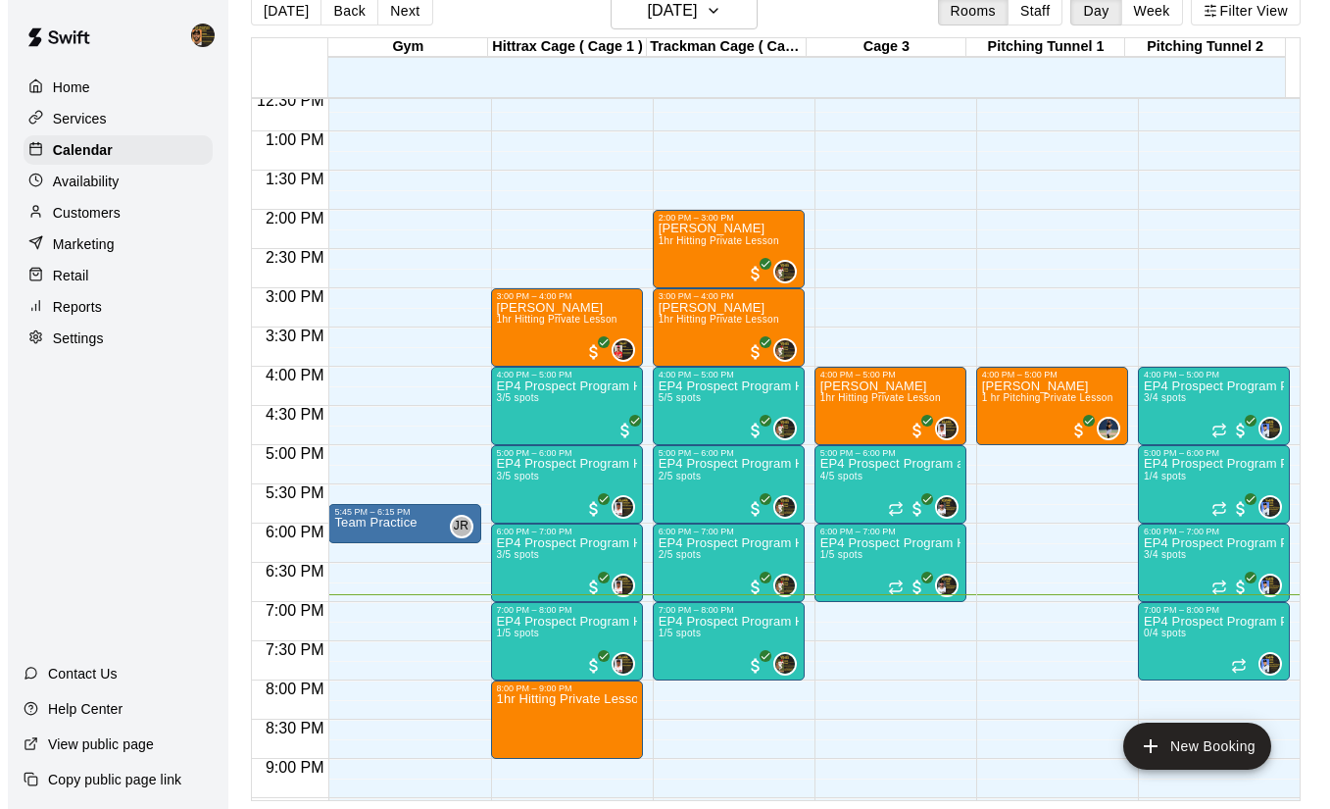
scroll to position [889, 0]
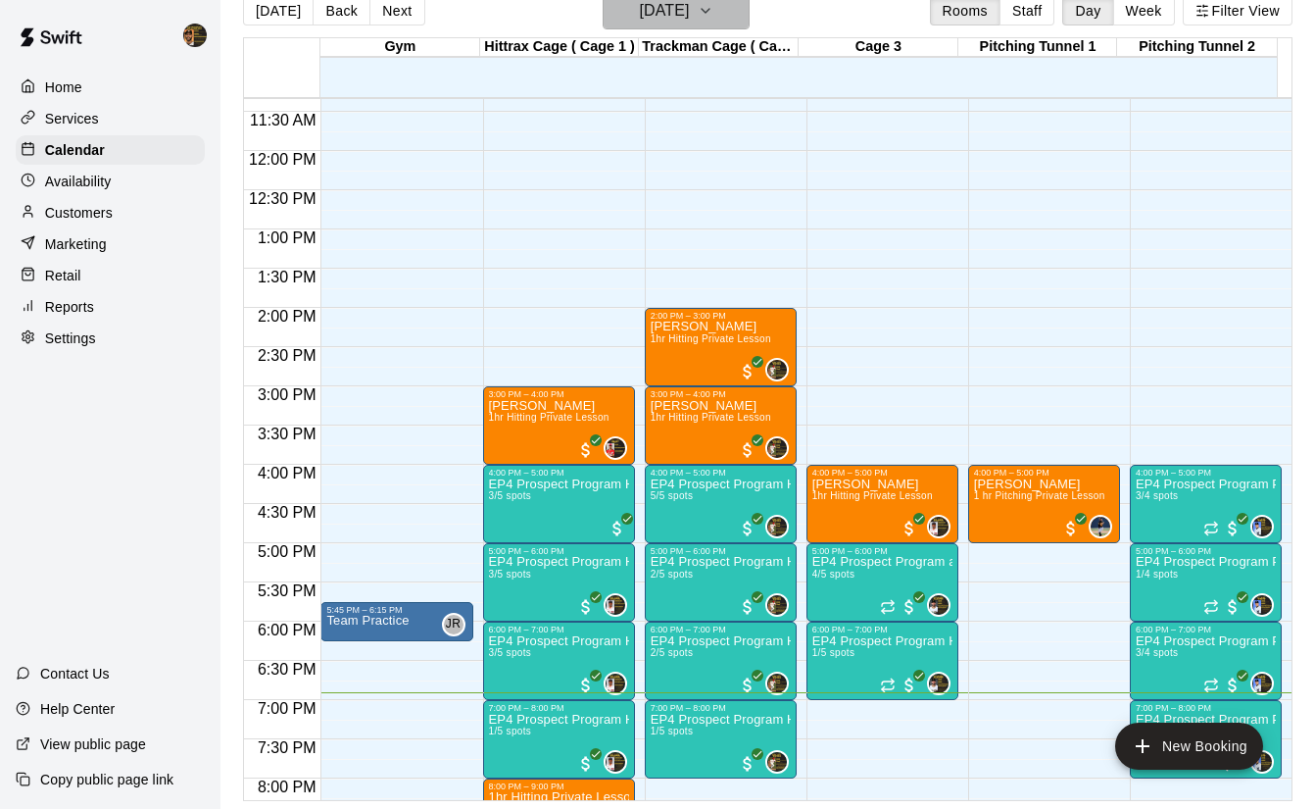
click at [714, 12] on icon "button" at bounding box center [706, 11] width 16 height 24
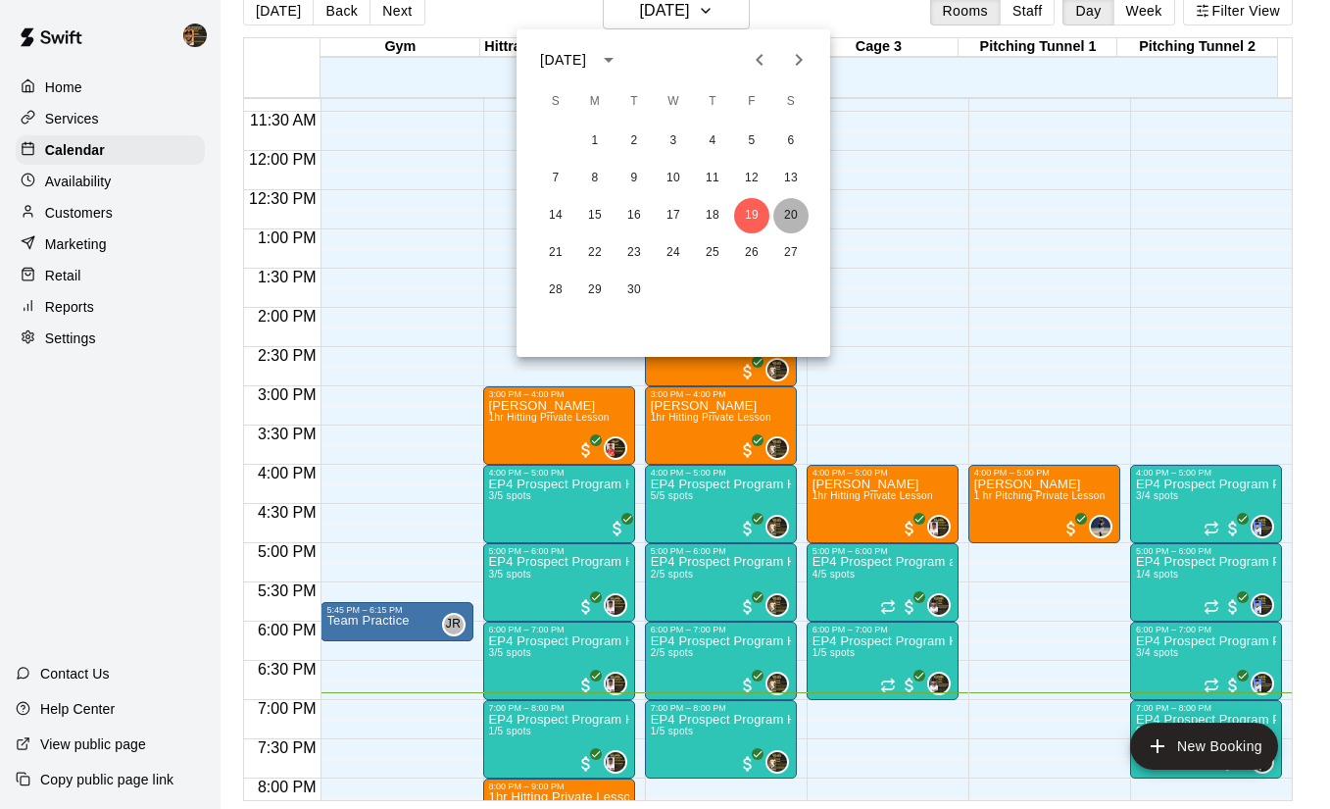
click at [790, 215] on button "20" at bounding box center [790, 215] width 35 height 35
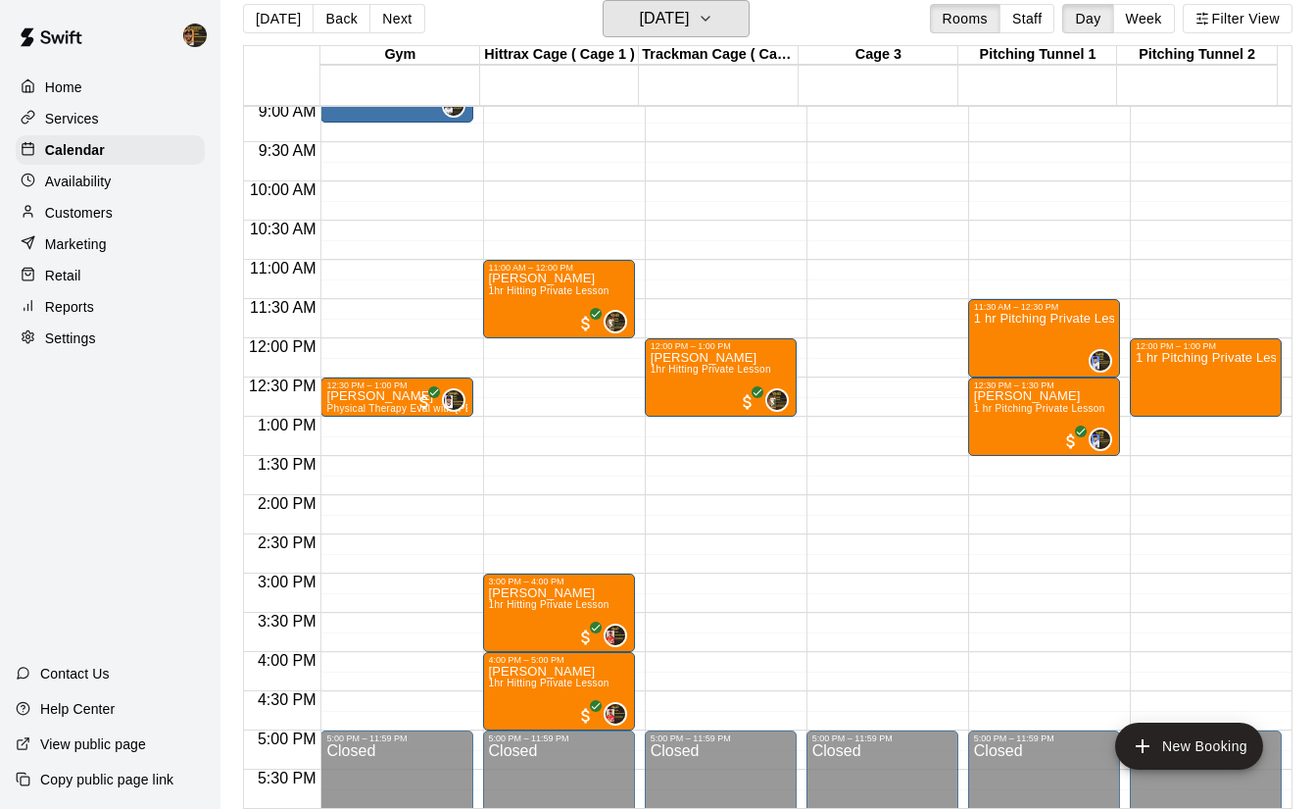
scroll to position [595, 0]
